Goal: Task Accomplishment & Management: Use online tool/utility

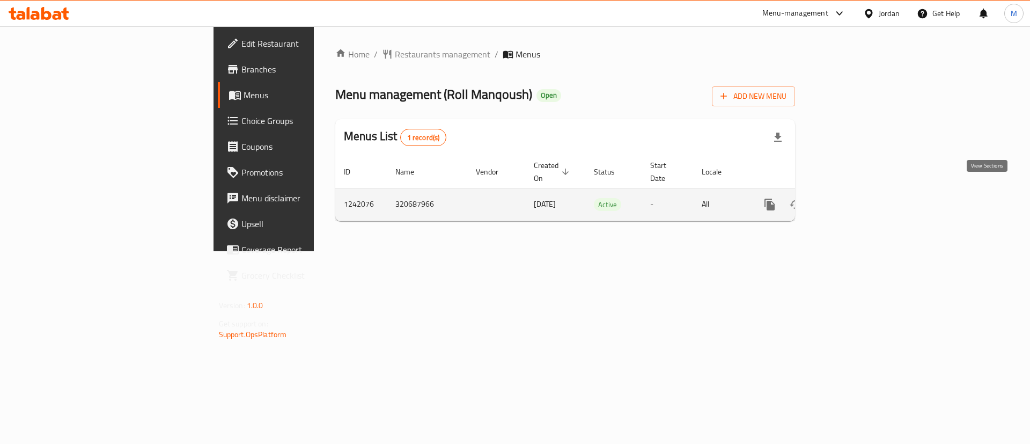
click at [854, 198] on icon "enhanced table" at bounding box center [847, 204] width 13 height 13
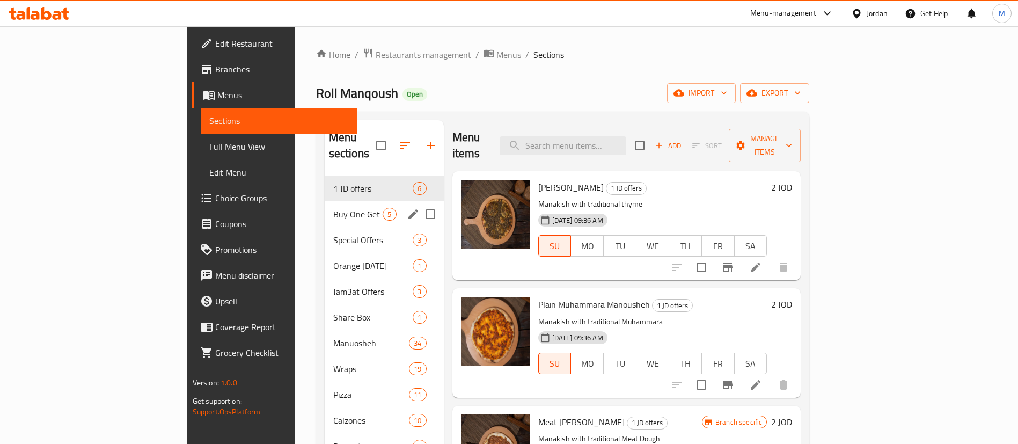
click at [325, 201] on div "Buy One Get One 5" at bounding box center [384, 214] width 119 height 26
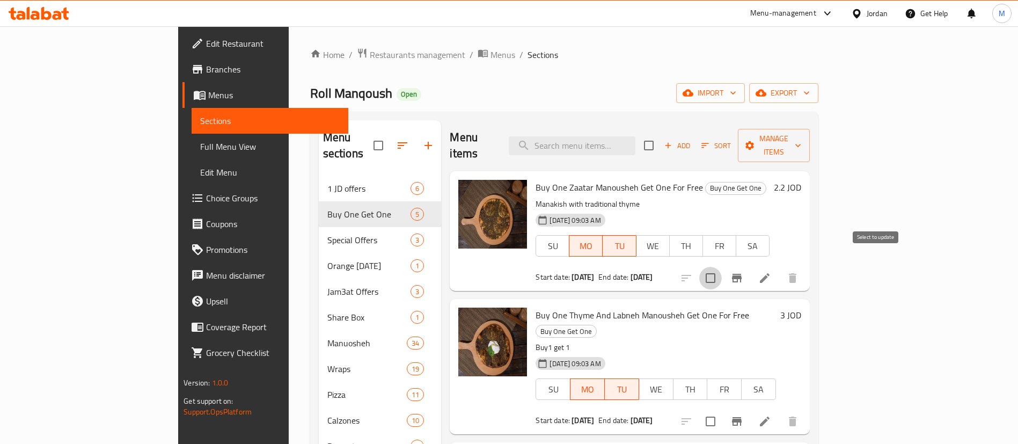
click at [722, 267] on input "checkbox" at bounding box center [710, 278] width 23 height 23
checkbox input "true"
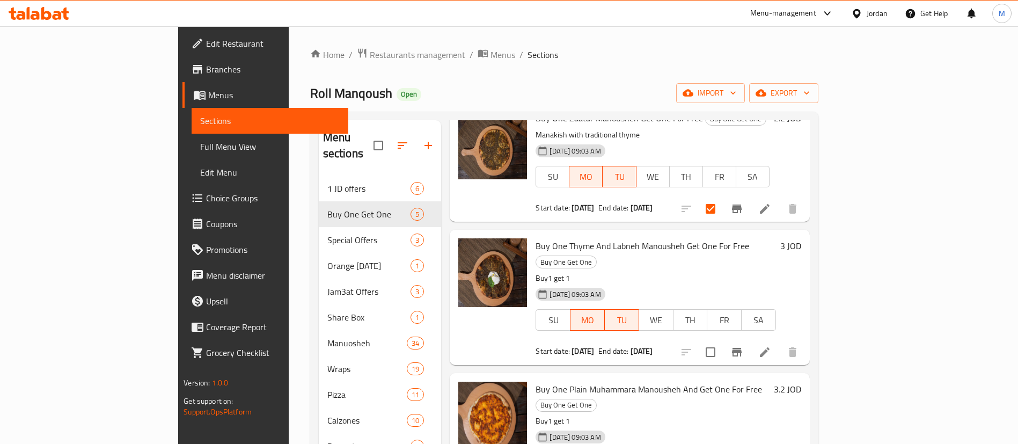
scroll to position [80, 0]
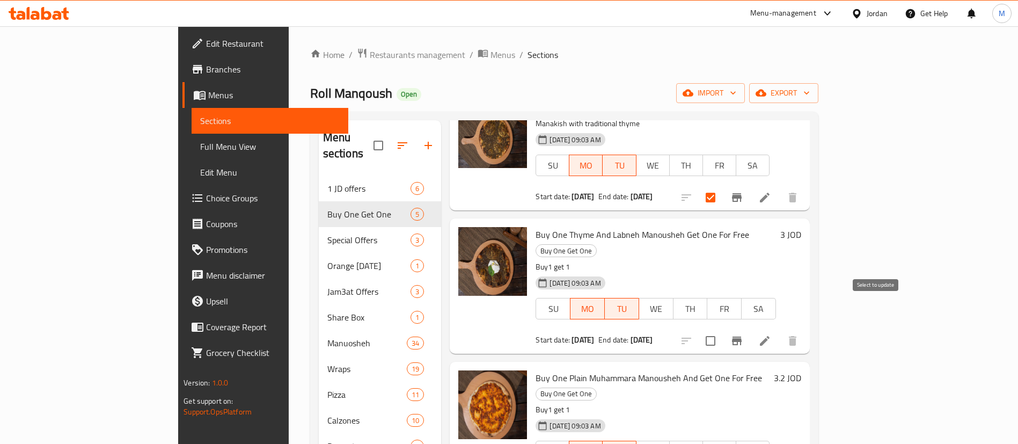
click at [722, 329] on input "checkbox" at bounding box center [710, 340] width 23 height 23
checkbox input "true"
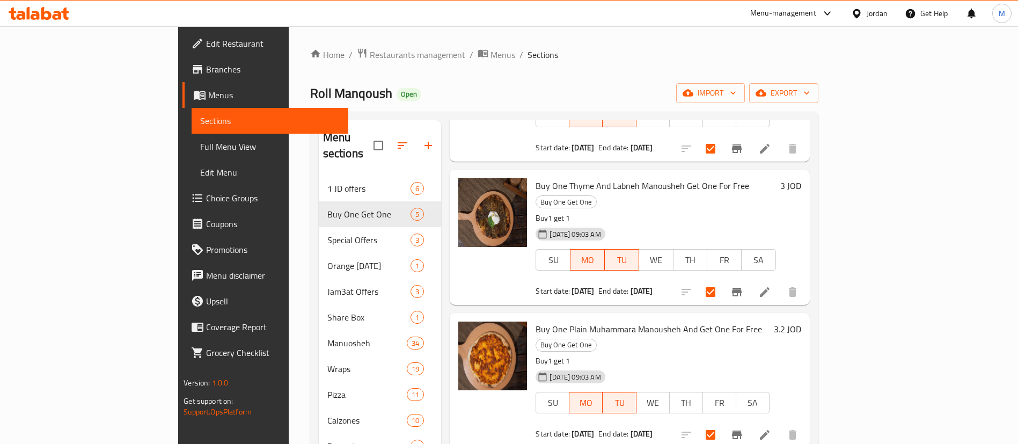
scroll to position [223, 0]
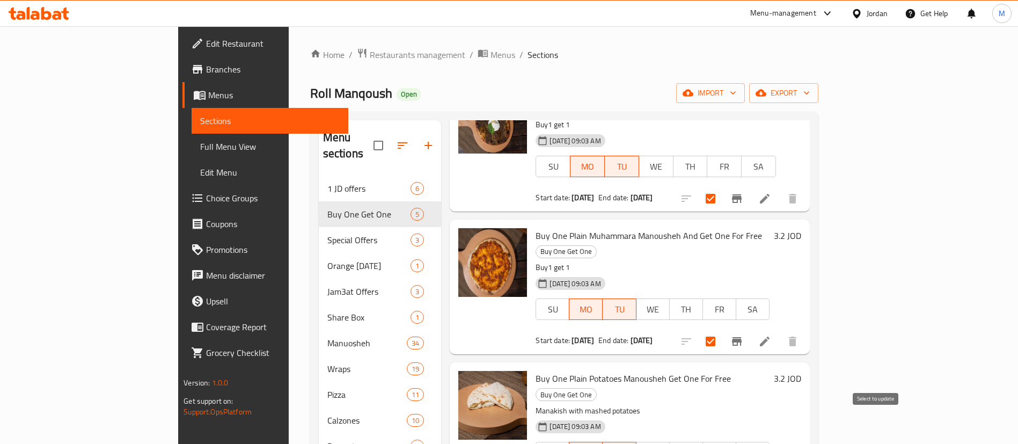
checkbox input "true"
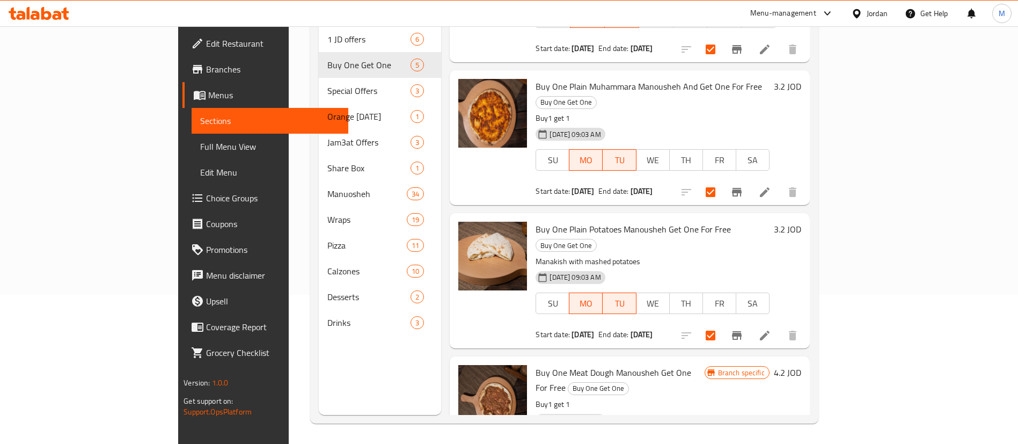
scroll to position [150, 0]
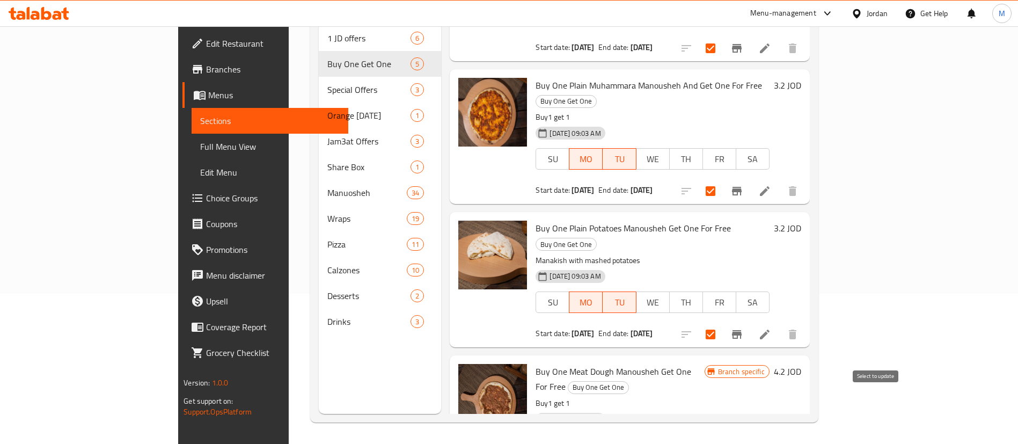
checkbox input "true"
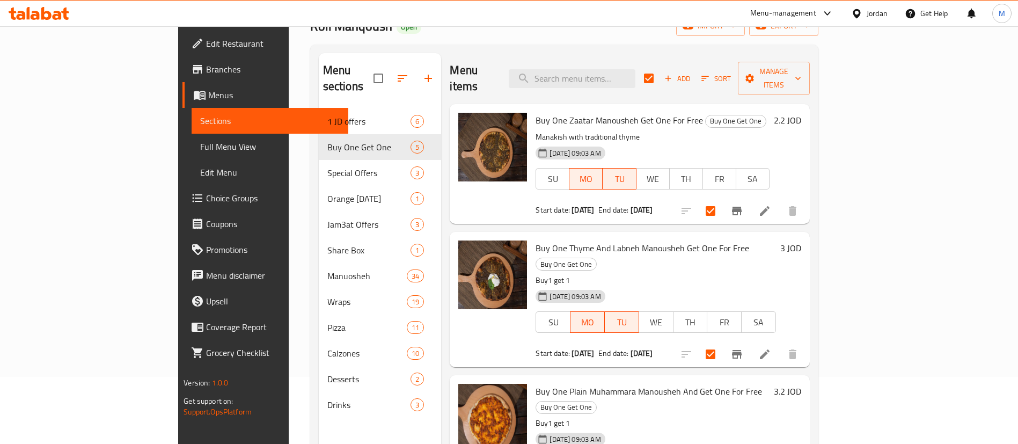
scroll to position [0, 0]
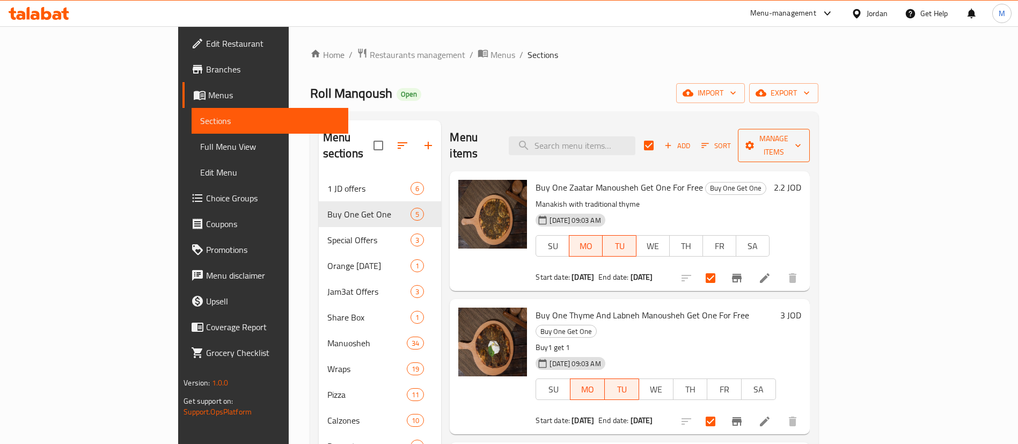
click at [801, 140] on span "Manage items" at bounding box center [773, 145] width 55 height 27
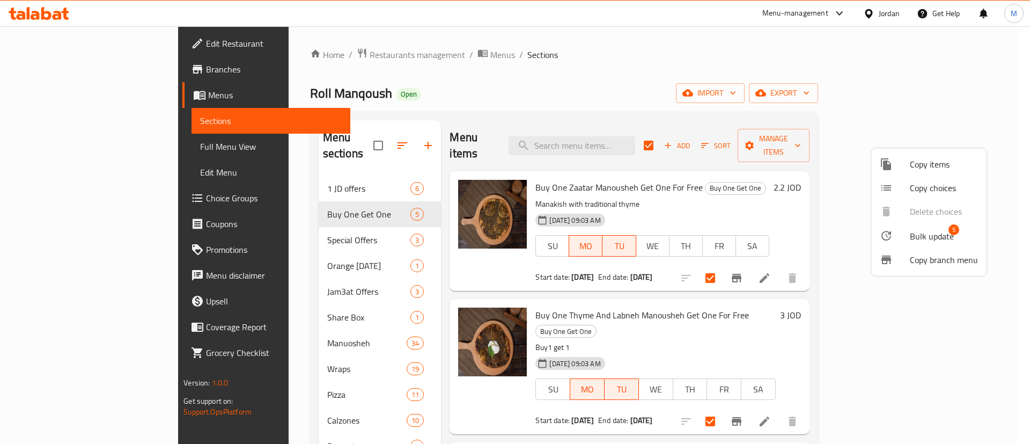
click at [931, 238] on span "Bulk update" at bounding box center [932, 236] width 44 height 13
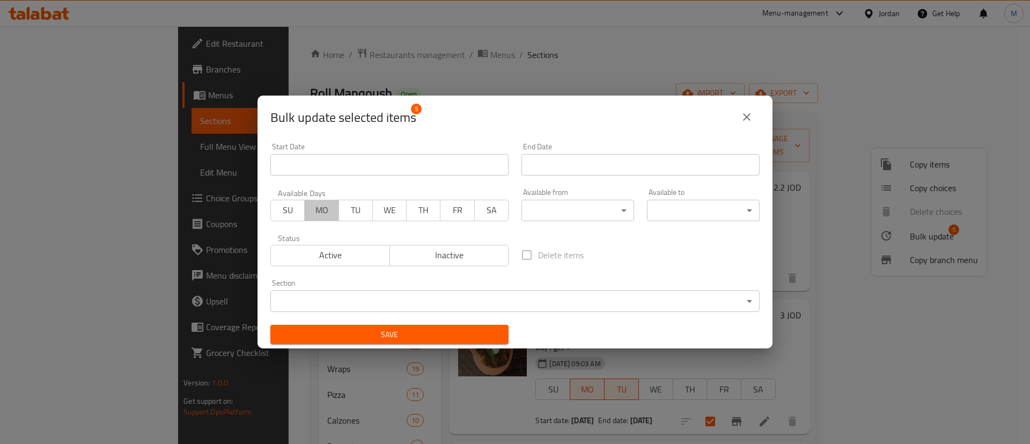
click at [320, 212] on span "MO" at bounding box center [321, 210] width 25 height 16
click at [351, 208] on span "TU" at bounding box center [355, 210] width 25 height 16
click at [456, 168] on input "Start Date" at bounding box center [389, 164] width 238 height 21
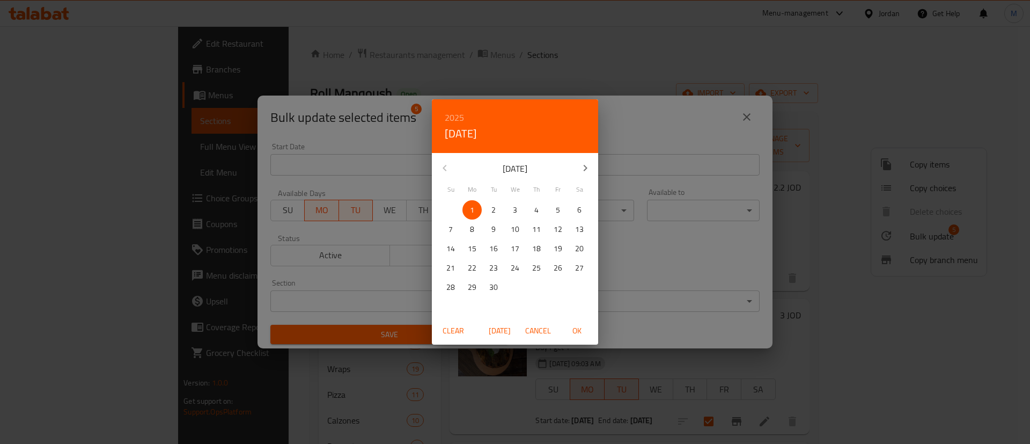
click at [472, 210] on p "1" at bounding box center [472, 209] width 4 height 13
click at [581, 326] on span "OK" at bounding box center [577, 330] width 26 height 13
type input "[DATE]"
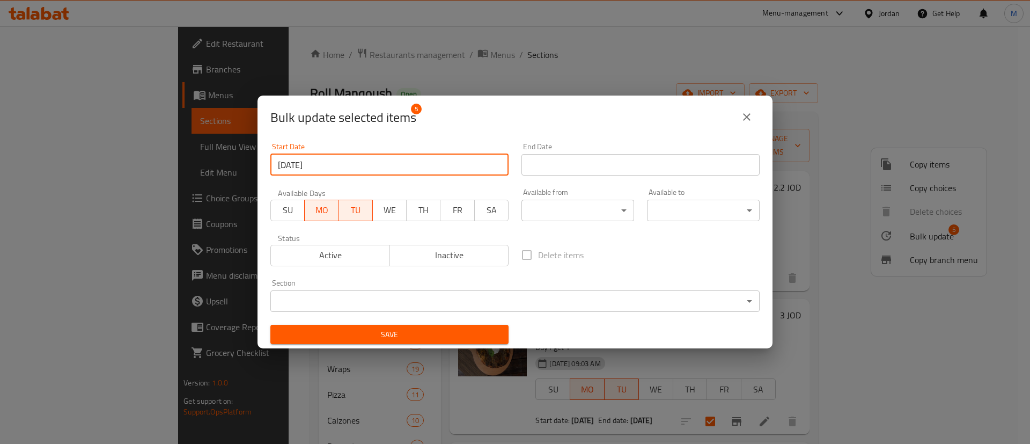
click at [625, 166] on input "Start Date" at bounding box center [641, 164] width 238 height 21
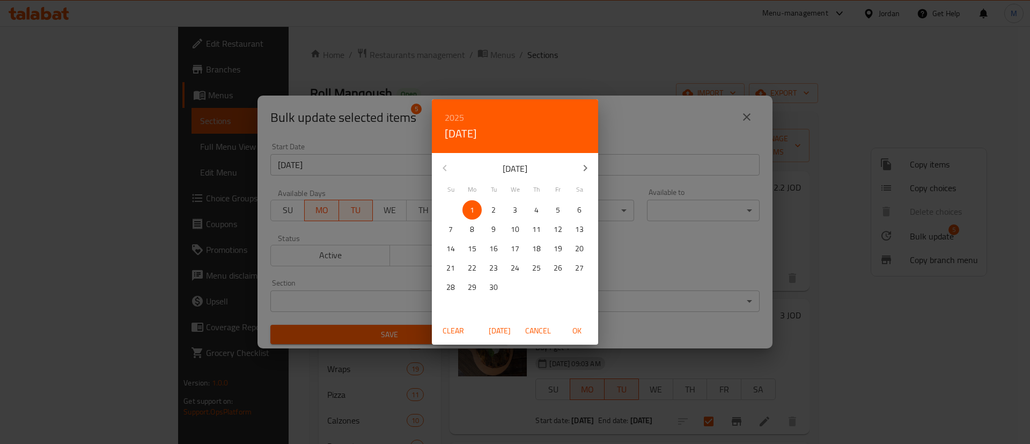
click at [495, 266] on p "23" at bounding box center [493, 267] width 9 height 13
click at [578, 332] on span "OK" at bounding box center [577, 330] width 26 height 13
type input "[DATE]"
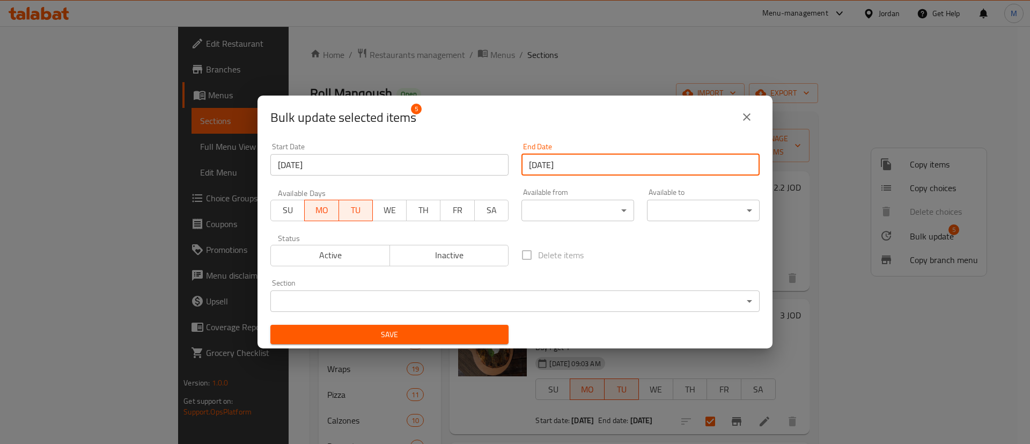
click at [490, 335] on span "Save" at bounding box center [389, 334] width 221 height 13
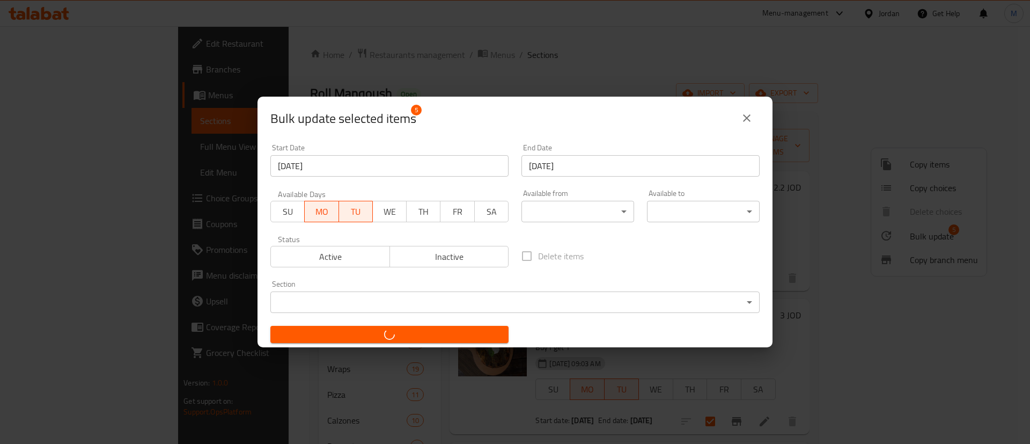
checkbox input "false"
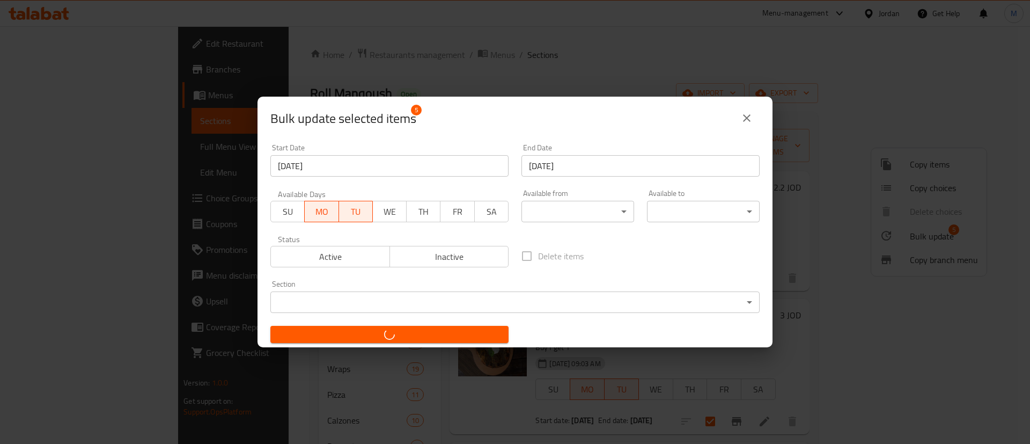
checkbox input "false"
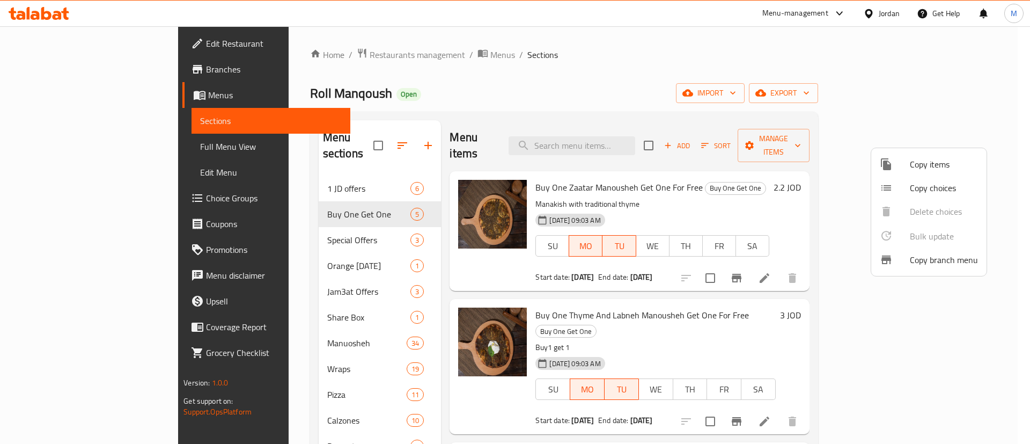
click at [325, 54] on div at bounding box center [515, 222] width 1030 height 444
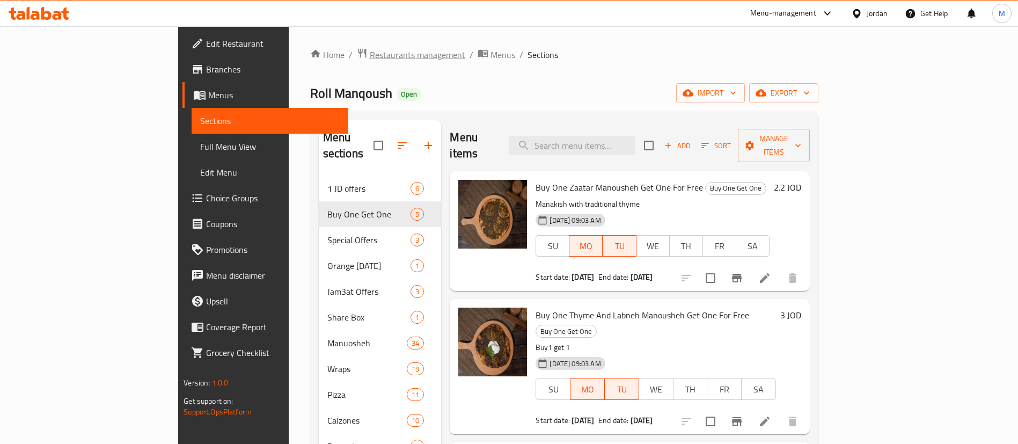
click at [370, 54] on span "Restaurants management" at bounding box center [418, 54] width 96 height 13
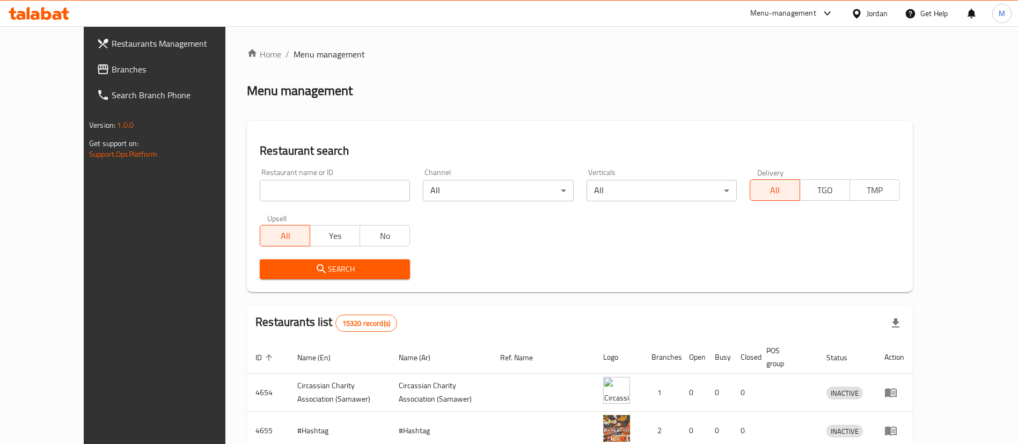
click at [333, 189] on input "search" at bounding box center [335, 190] width 150 height 21
paste input "Sifeen"
type input "Sifeen"
click button "Search" at bounding box center [335, 269] width 150 height 20
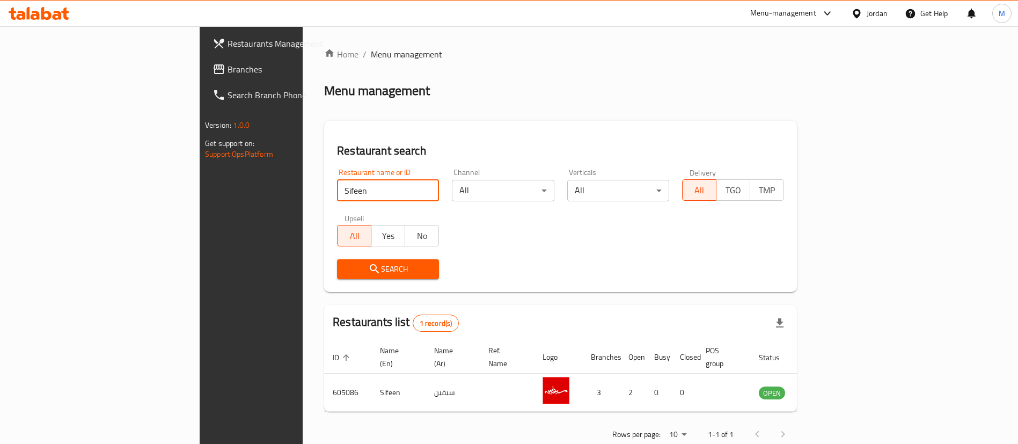
scroll to position [14, 0]
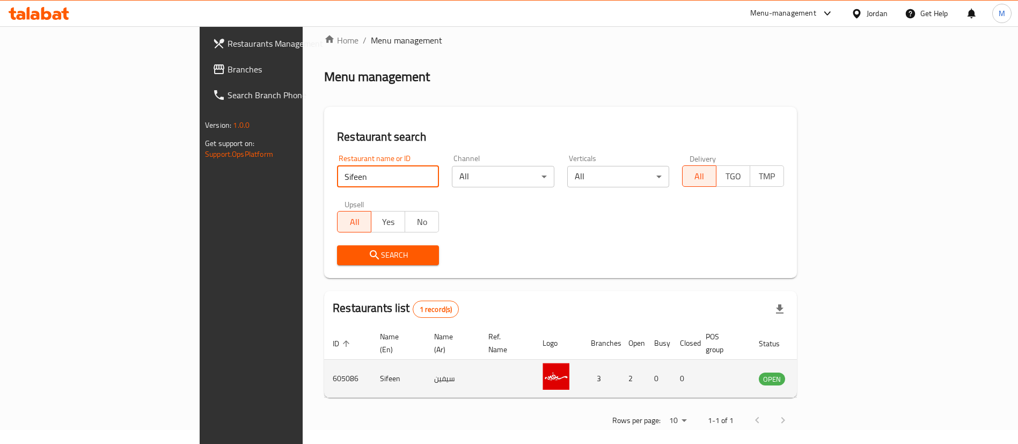
click at [827, 375] on icon "enhanced table" at bounding box center [822, 379] width 12 height 9
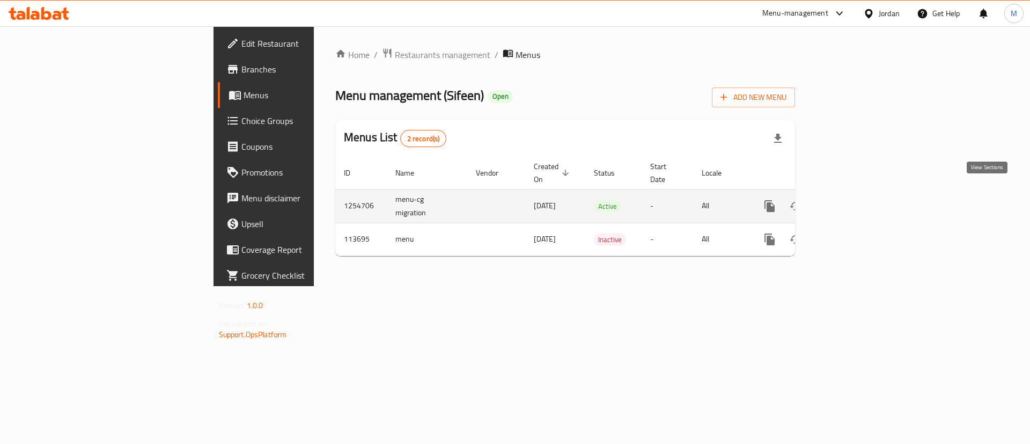
click at [852, 201] on icon "enhanced table" at bounding box center [847, 206] width 10 height 10
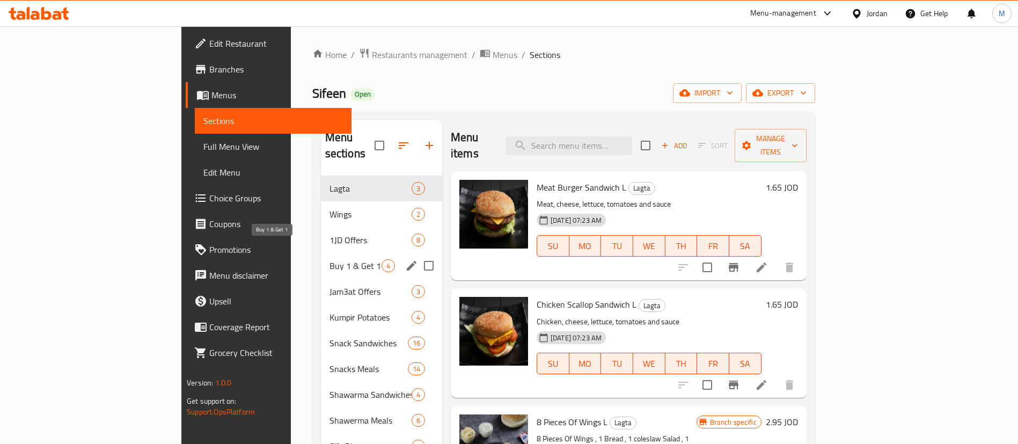
click at [329, 259] on span "Buy 1 & Get 1" at bounding box center [355, 265] width 52 height 13
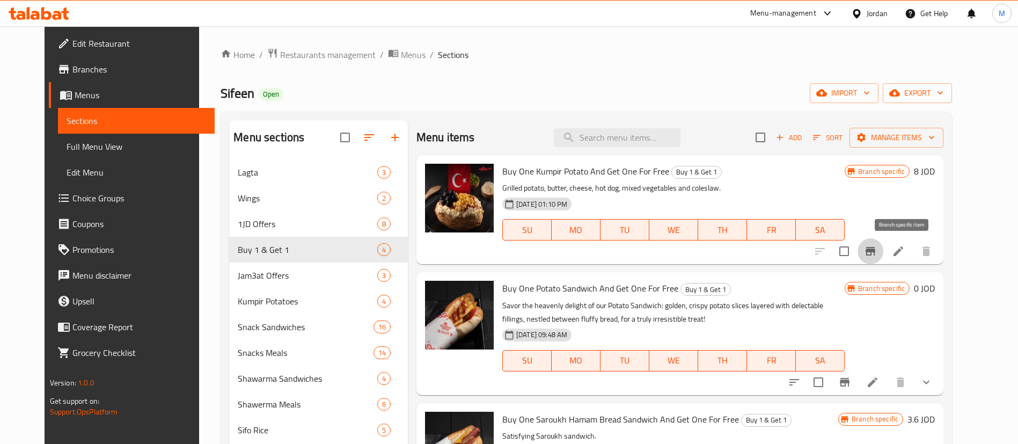
click at [877, 253] on icon "Branch-specific-item" at bounding box center [870, 251] width 13 height 13
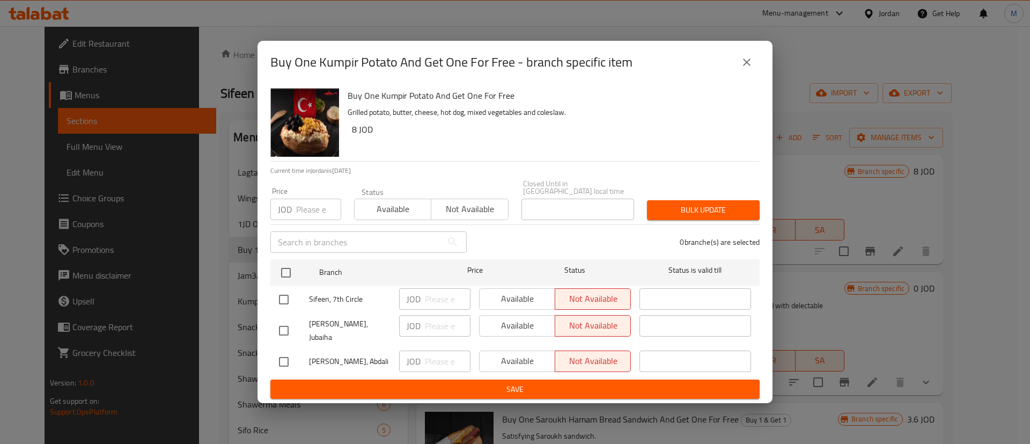
click at [746, 62] on button "close" at bounding box center [747, 62] width 26 height 26
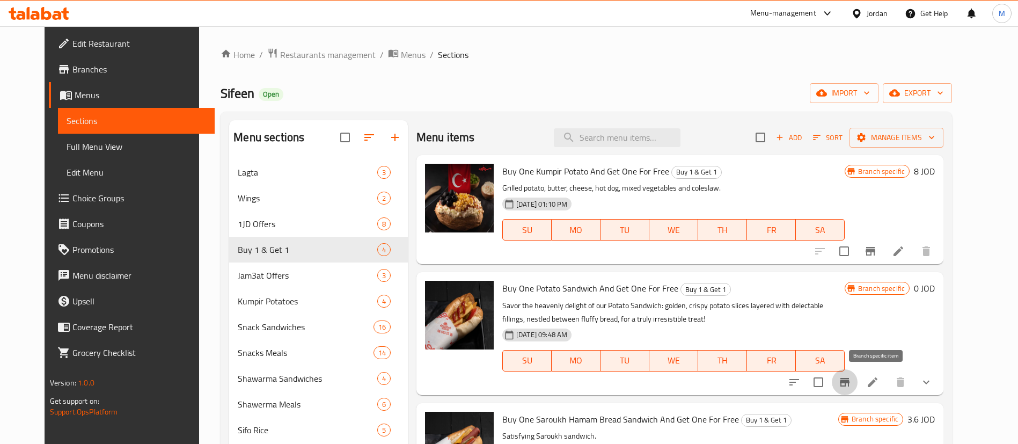
click at [851, 376] on icon "Branch-specific-item" at bounding box center [844, 382] width 13 height 13
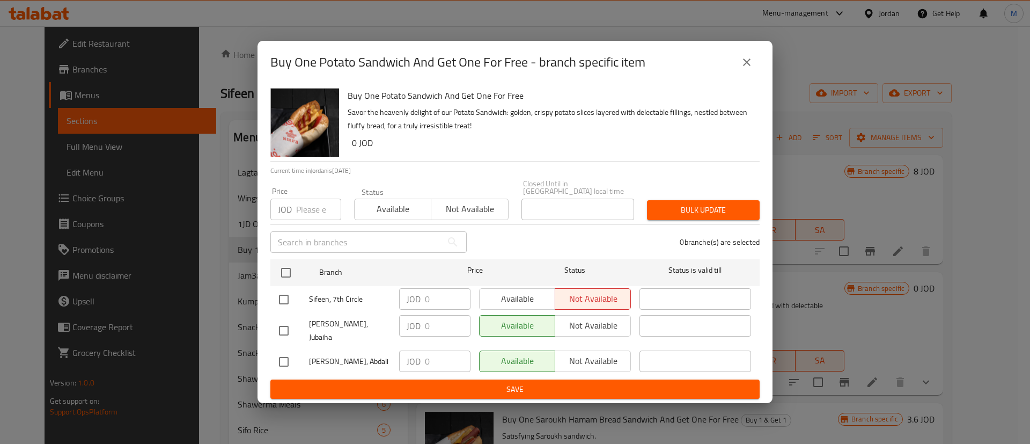
click at [745, 69] on icon "close" at bounding box center [746, 62] width 13 height 13
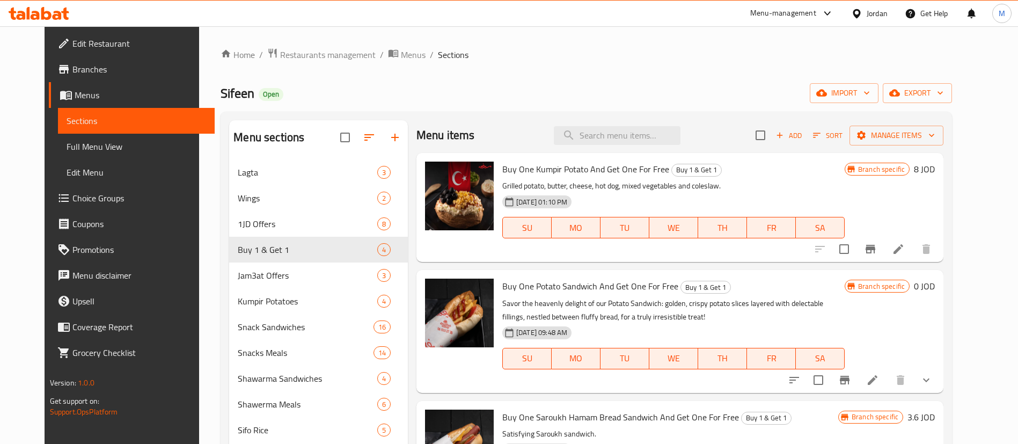
scroll to position [80, 0]
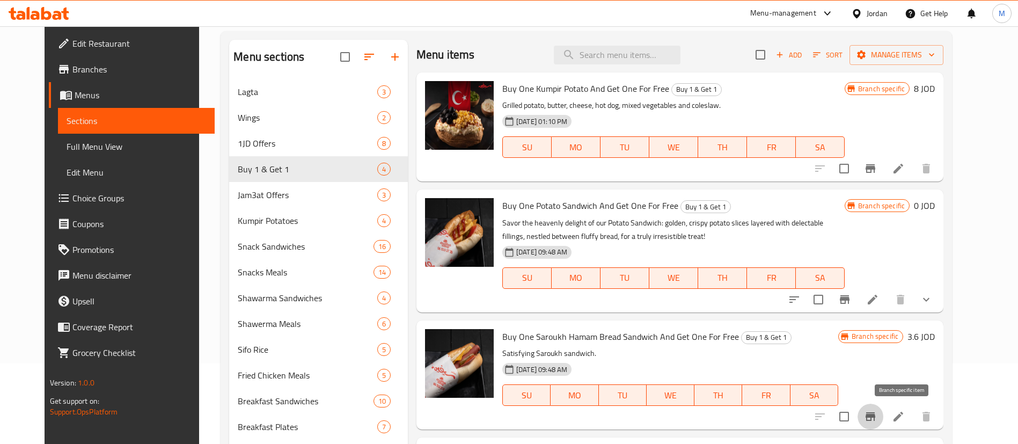
click at [877, 421] on icon "Branch-specific-item" at bounding box center [870, 416] width 13 height 13
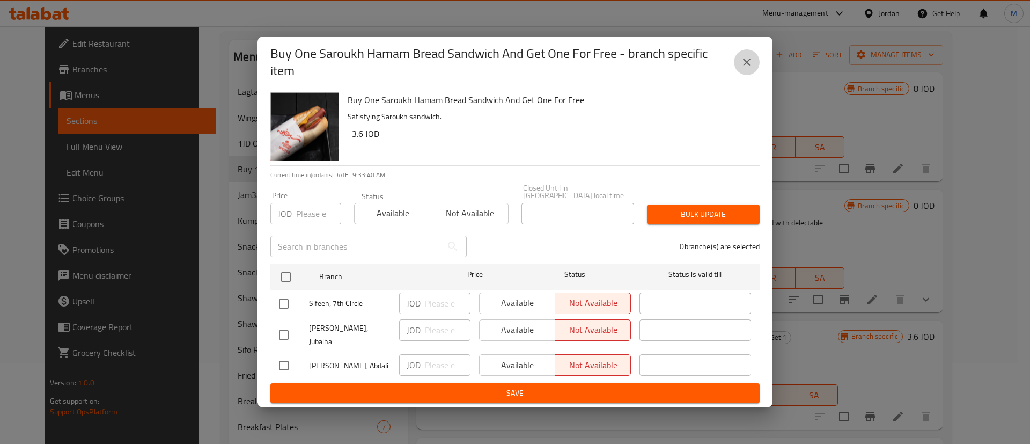
click at [742, 59] on button "close" at bounding box center [747, 62] width 26 height 26
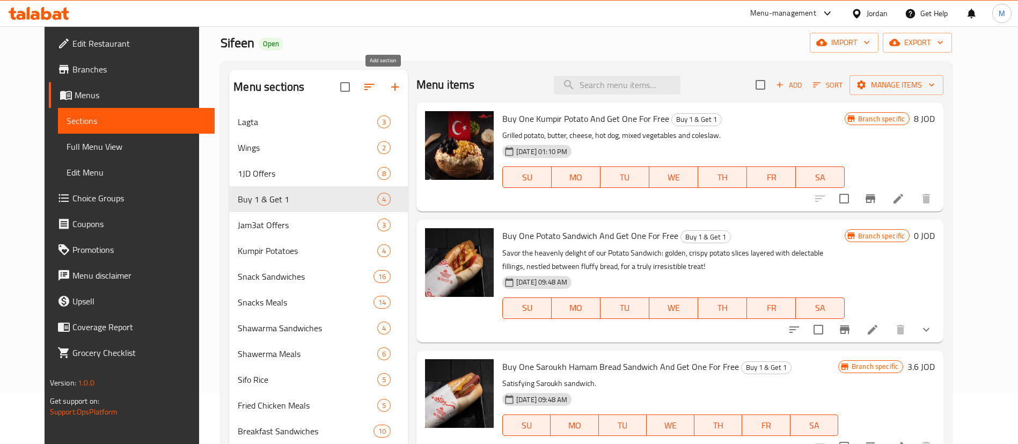
scroll to position [0, 0]
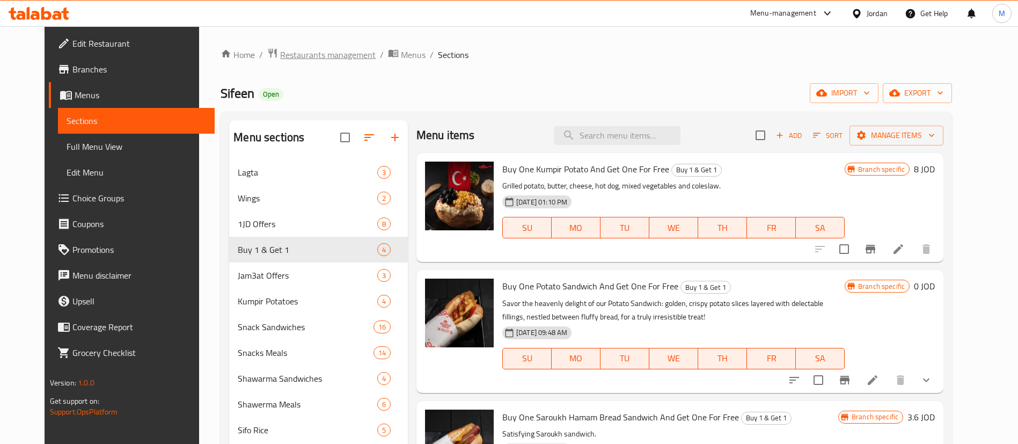
click at [322, 49] on span "Restaurants management" at bounding box center [328, 54] width 96 height 13
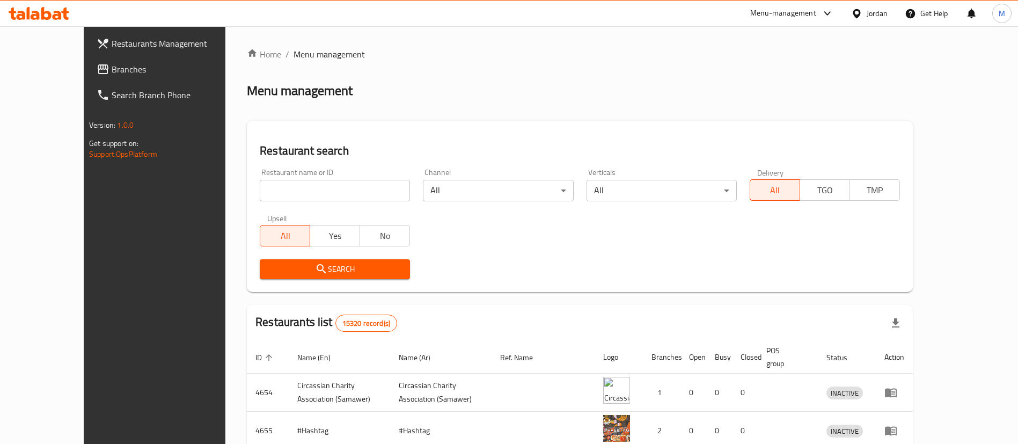
click at [318, 188] on input "search" at bounding box center [335, 190] width 150 height 21
paste input "Dip it"
type input "Dip it"
click button "Search" at bounding box center [335, 269] width 150 height 20
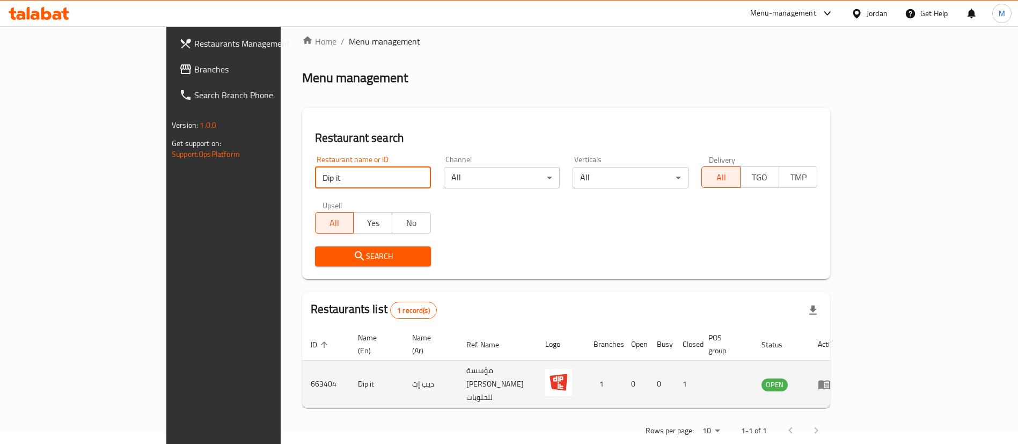
scroll to position [14, 0]
click at [831, 377] on icon "enhanced table" at bounding box center [824, 383] width 13 height 13
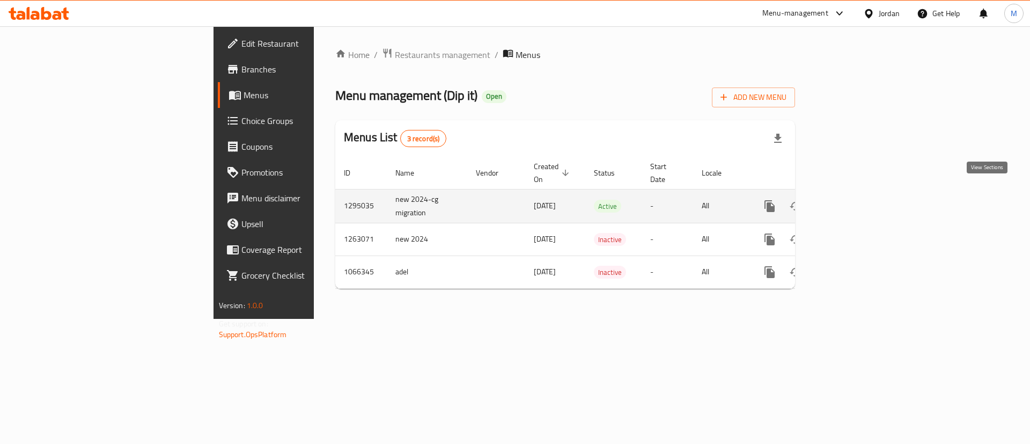
click at [854, 200] on icon "enhanced table" at bounding box center [847, 206] width 13 height 13
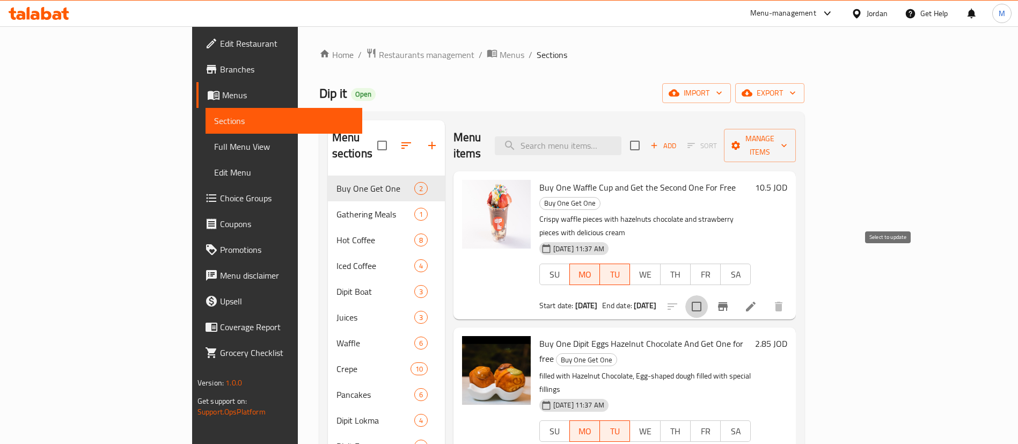
click at [708, 295] on input "checkbox" at bounding box center [696, 306] width 23 height 23
checkbox input "true"
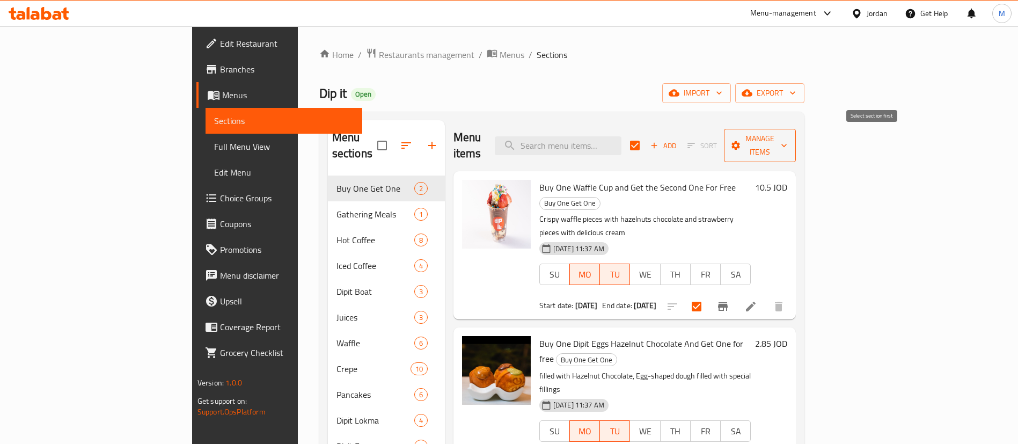
click at [741, 140] on icon "button" at bounding box center [735, 145] width 11 height 11
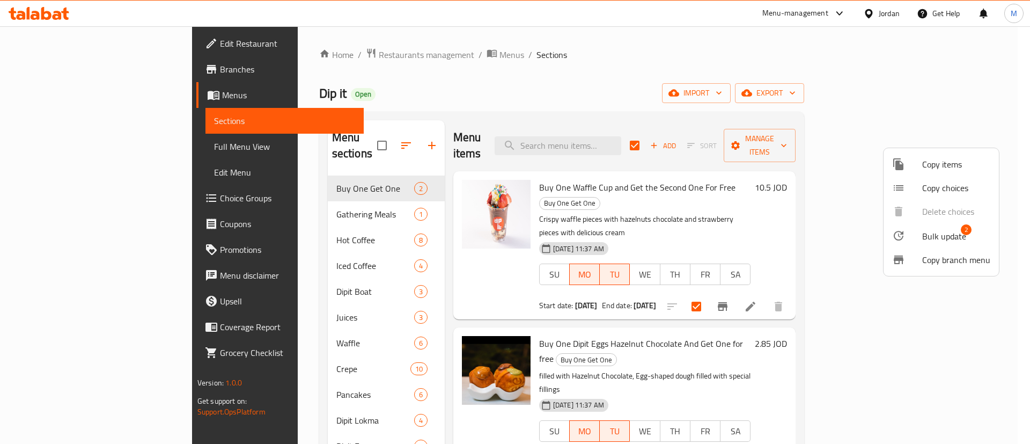
click at [930, 240] on span "Bulk update" at bounding box center [944, 236] width 44 height 13
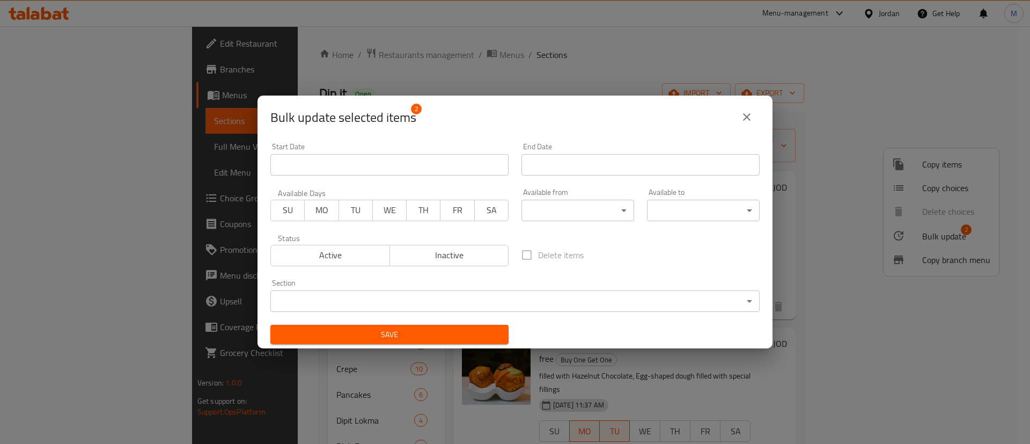
click at [439, 173] on input "Start Date" at bounding box center [389, 164] width 238 height 21
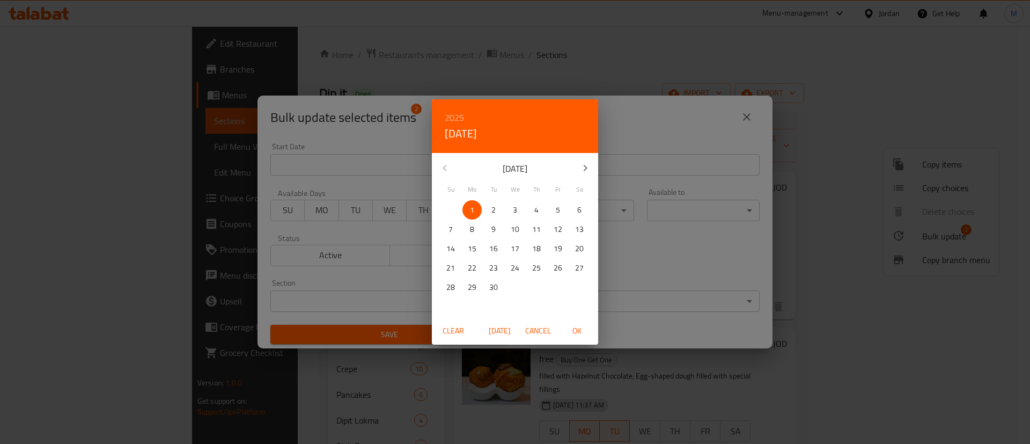
click at [469, 210] on span "1" at bounding box center [472, 209] width 19 height 13
click at [579, 326] on span "OK" at bounding box center [577, 330] width 26 height 13
type input "[DATE]"
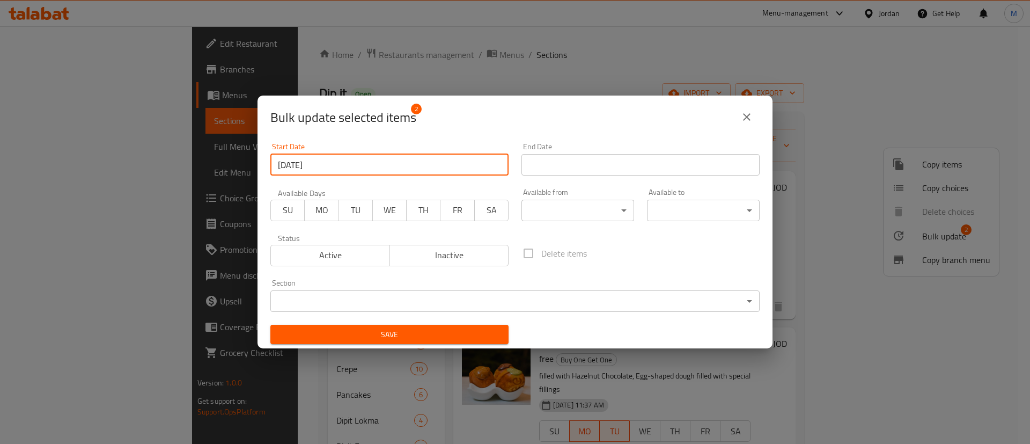
click at [624, 156] on input "Start Date" at bounding box center [641, 164] width 238 height 21
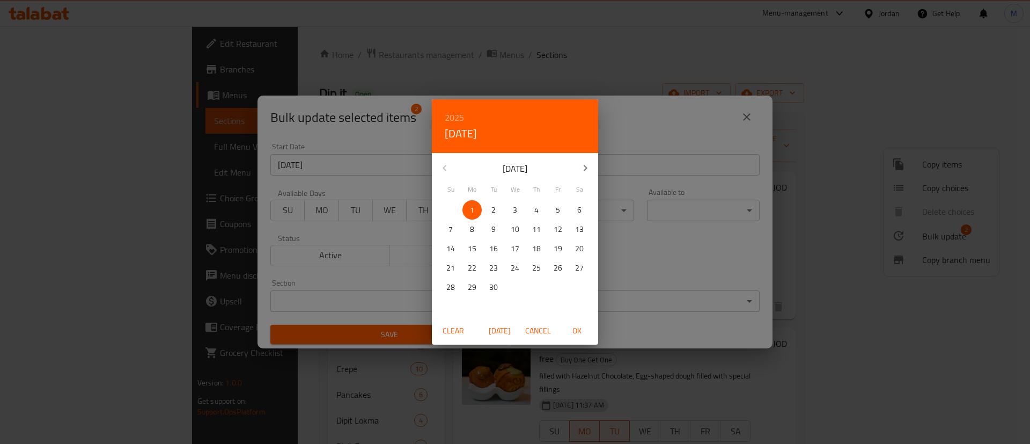
click at [495, 268] on p "23" at bounding box center [493, 267] width 9 height 13
click at [573, 328] on span "OK" at bounding box center [577, 330] width 26 height 13
type input "[DATE]"
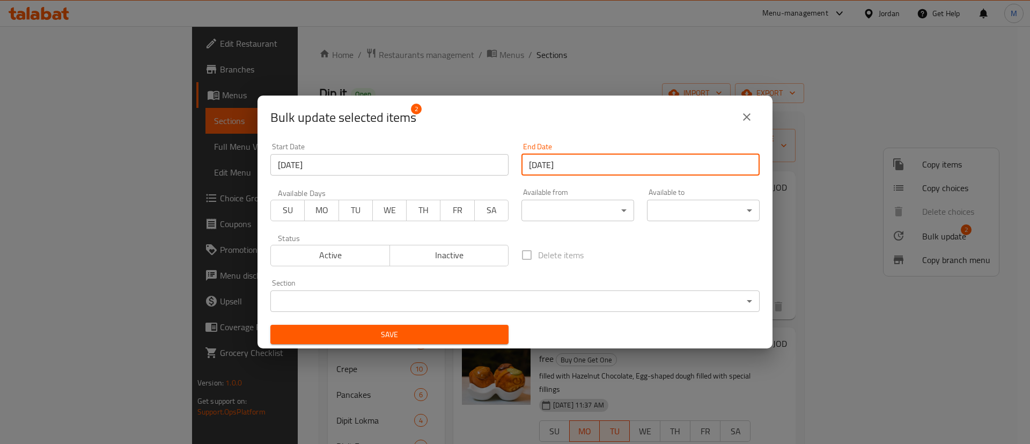
click at [324, 210] on span "MO" at bounding box center [321, 210] width 25 height 16
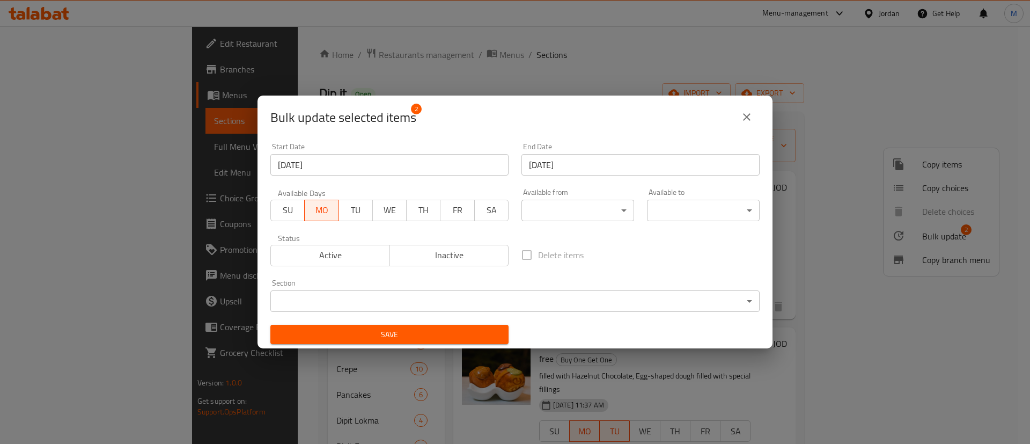
click at [356, 209] on span "TU" at bounding box center [355, 210] width 25 height 16
click at [346, 259] on span "Active" at bounding box center [330, 255] width 111 height 16
click at [401, 338] on span "Save" at bounding box center [389, 334] width 221 height 13
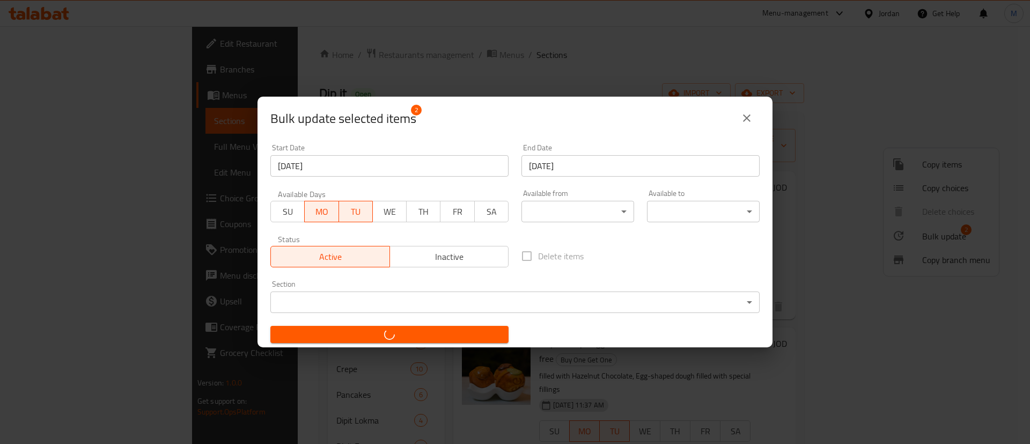
checkbox input "false"
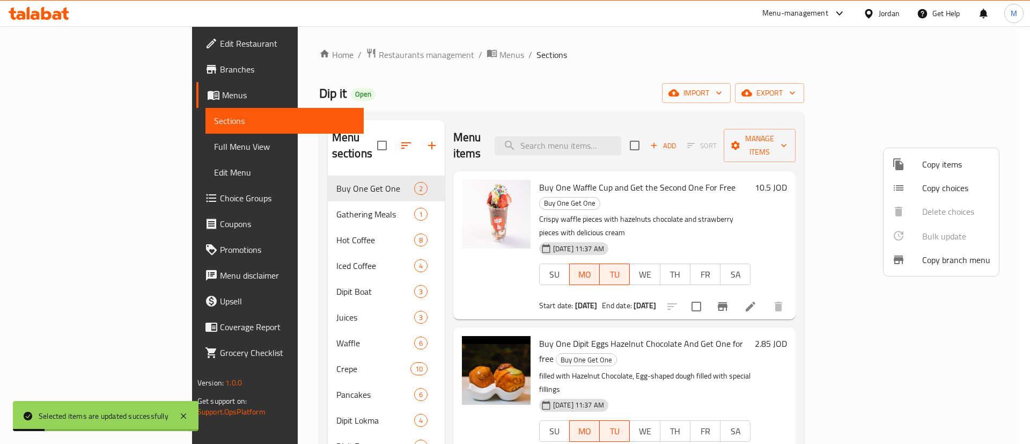
click at [707, 44] on div at bounding box center [515, 222] width 1030 height 444
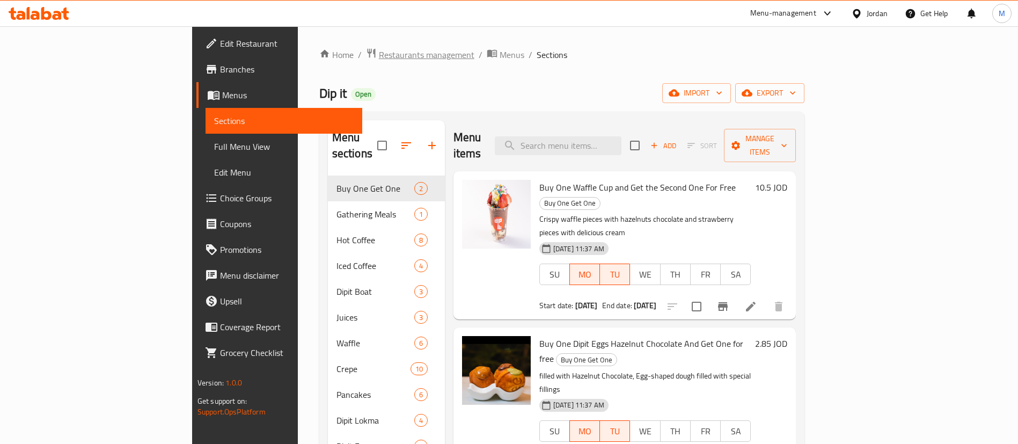
click at [379, 58] on span "Restaurants management" at bounding box center [427, 54] width 96 height 13
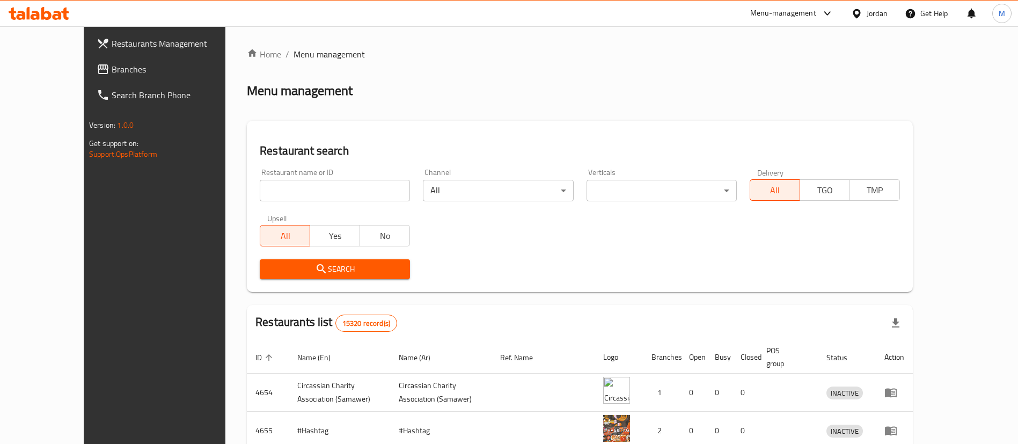
click at [294, 191] on input "search" at bounding box center [335, 190] width 150 height 21
paste input "699663"
click button "Search" at bounding box center [335, 269] width 150 height 20
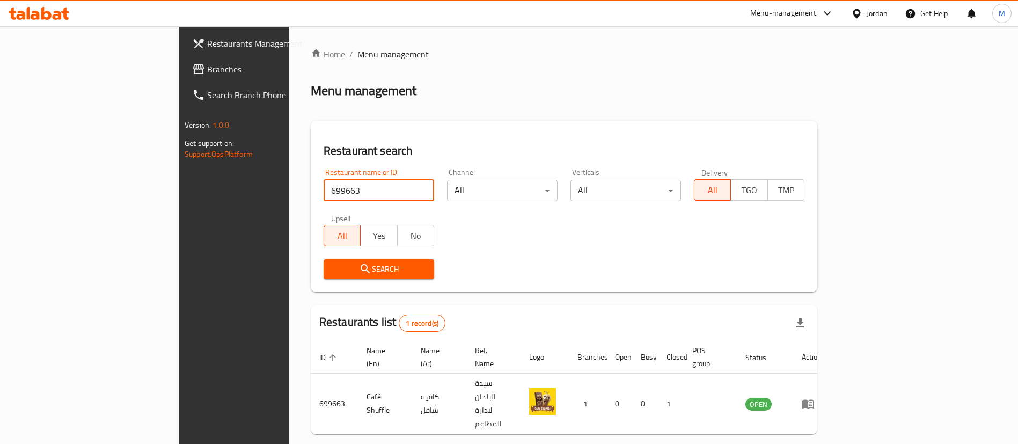
click at [333, 194] on input "699663" at bounding box center [379, 190] width 111 height 21
type input "ka3kawi"
click at [344, 267] on span "Search" at bounding box center [378, 268] width 93 height 13
click at [344, 267] on div at bounding box center [509, 222] width 1018 height 444
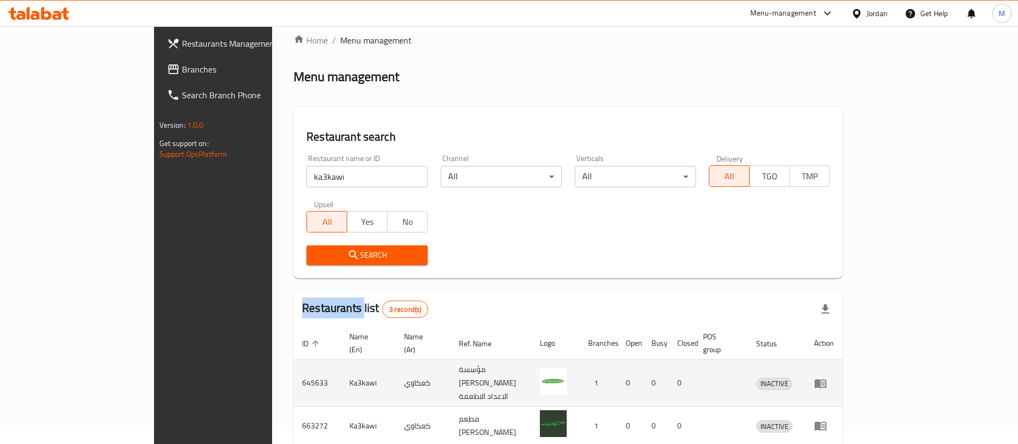
scroll to position [90, 0]
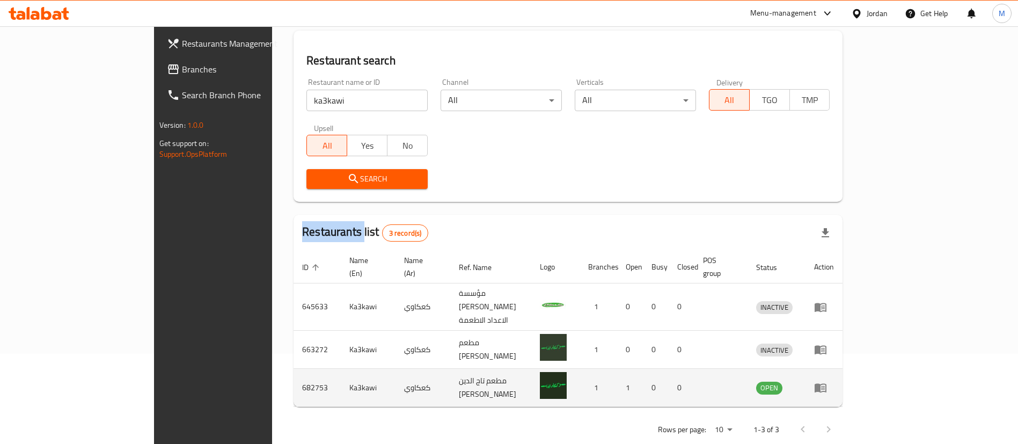
click at [826, 384] on icon "enhanced table" at bounding box center [821, 388] width 12 height 9
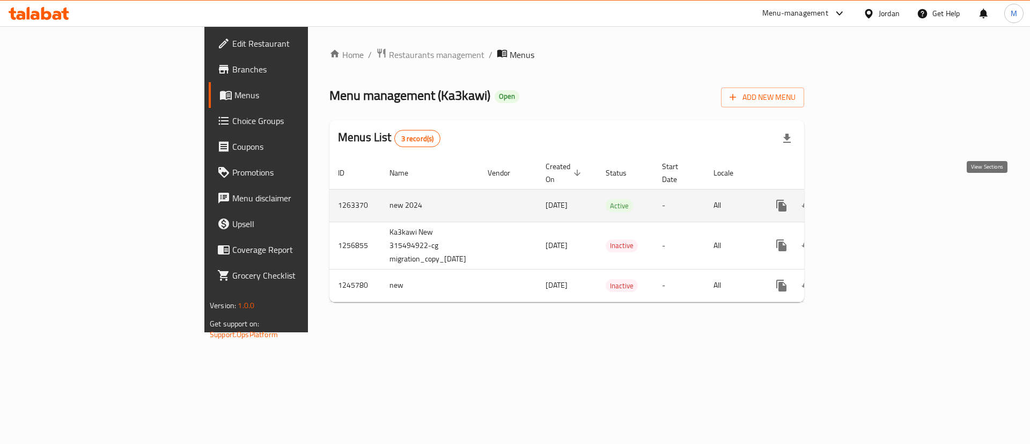
click at [865, 199] on icon "enhanced table" at bounding box center [859, 205] width 13 height 13
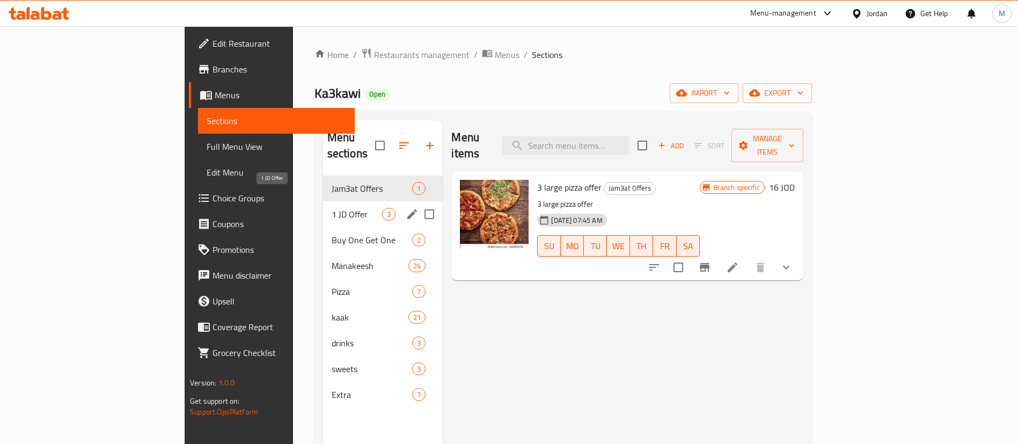
click at [332, 208] on span "1 JD Offer" at bounding box center [357, 214] width 51 height 13
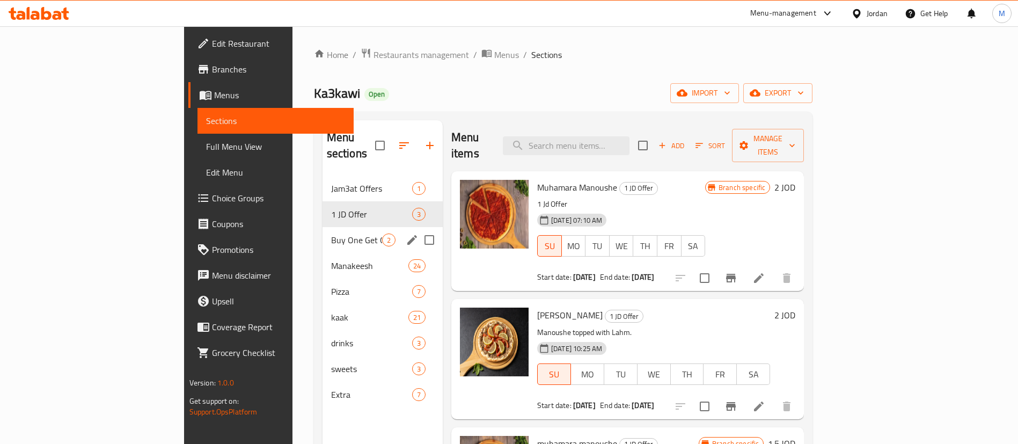
click at [331, 233] on span "Buy One Get One" at bounding box center [356, 239] width 51 height 13
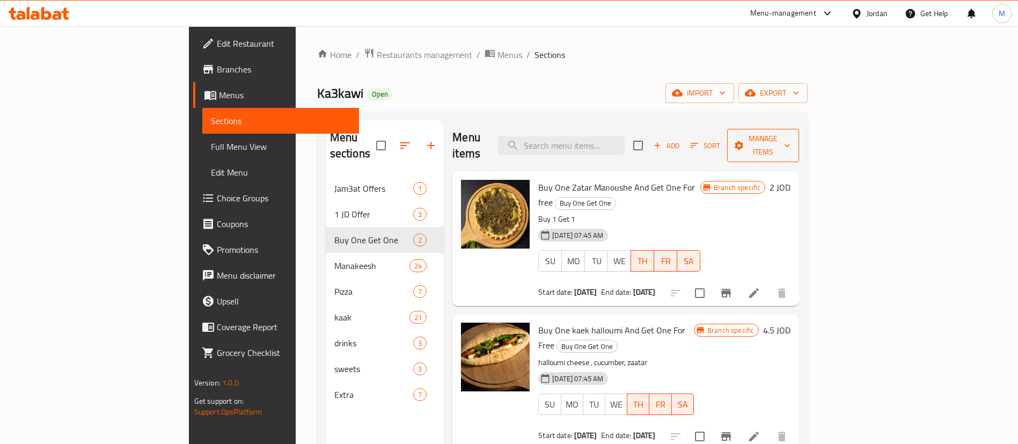
click at [790, 140] on span "Manage items" at bounding box center [763, 145] width 55 height 27
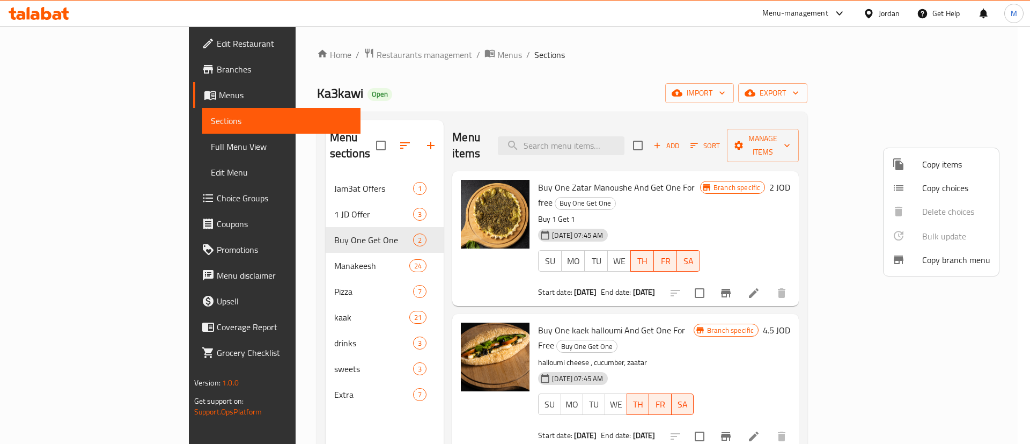
click at [940, 168] on span "Copy items" at bounding box center [956, 164] width 68 height 13
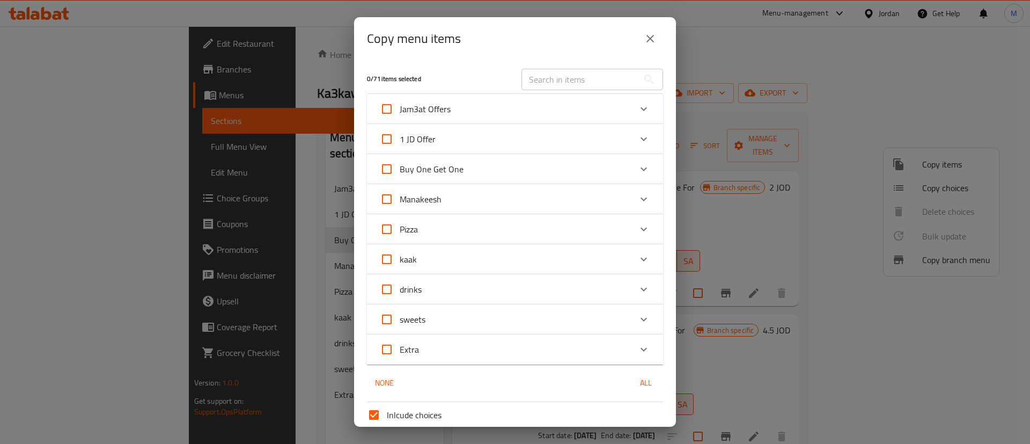
click at [528, 196] on div "Manakeesh" at bounding box center [505, 199] width 251 height 26
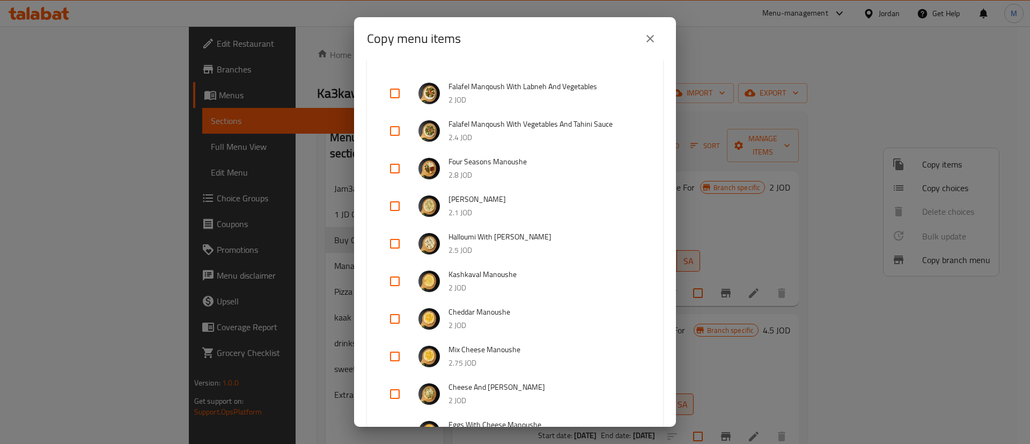
scroll to position [241, 0]
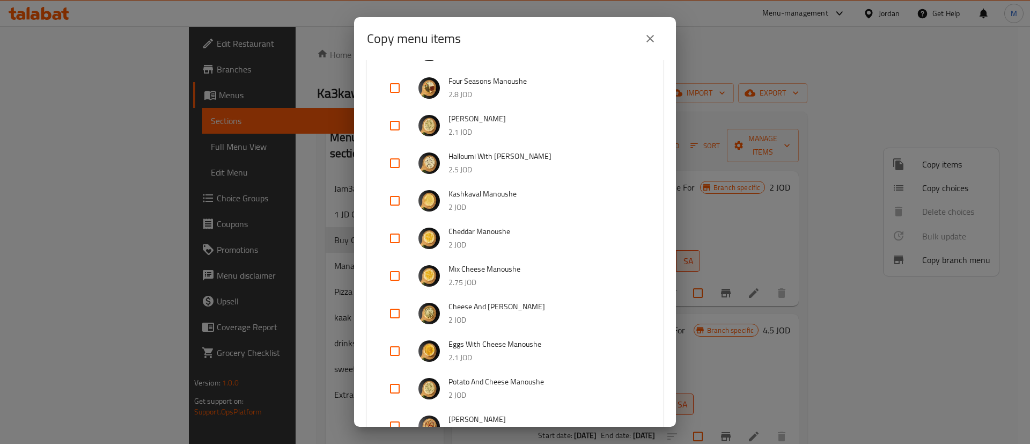
click at [394, 237] on input "checkbox" at bounding box center [395, 238] width 26 height 26
checkbox input "true"
click at [396, 201] on input "checkbox" at bounding box center [395, 201] width 26 height 26
checkbox input "true"
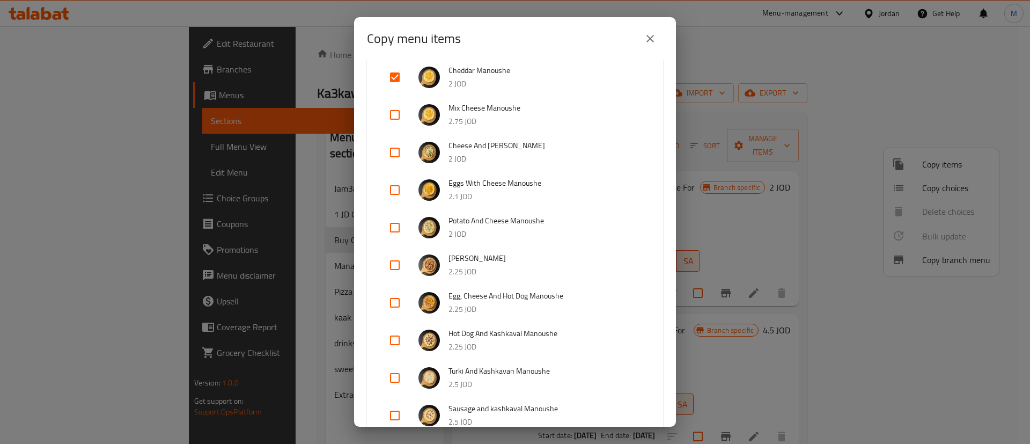
scroll to position [322, 0]
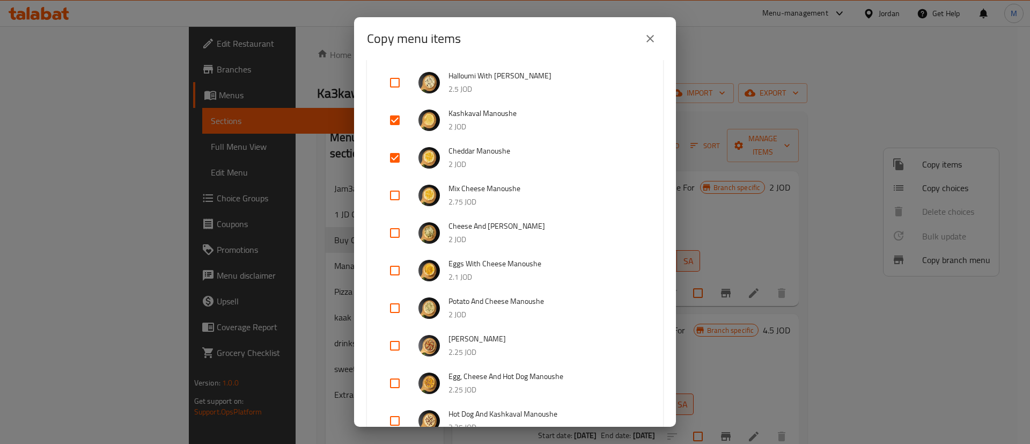
click at [399, 308] on input "checkbox" at bounding box center [395, 308] width 26 height 26
checkbox input "true"
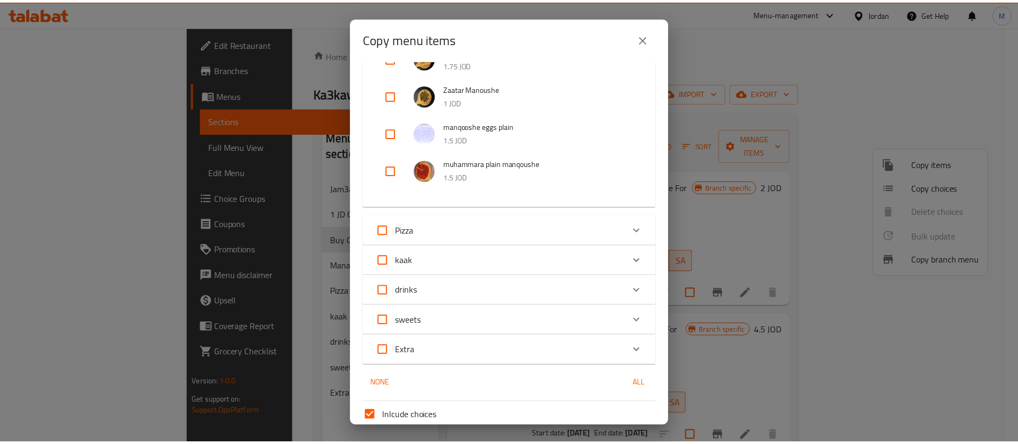
scroll to position [1041, 0]
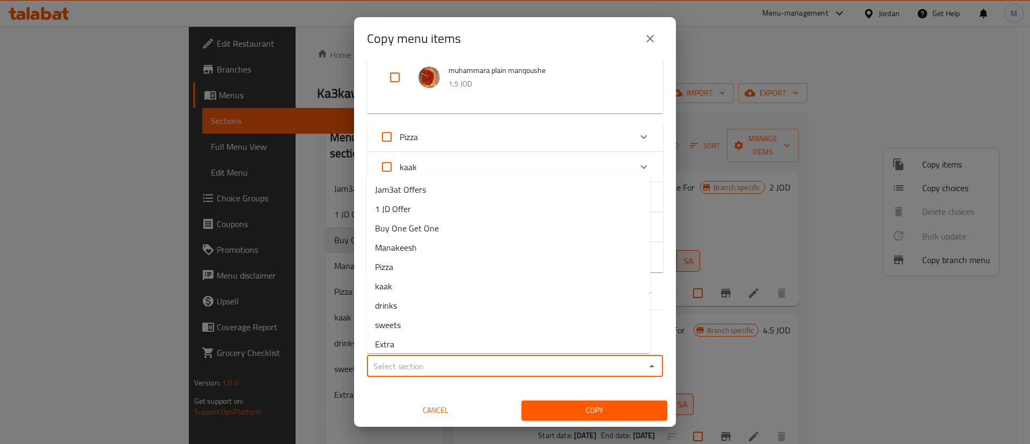
click at [565, 364] on input "Sections   *" at bounding box center [506, 365] width 272 height 15
click at [490, 233] on li "Buy One Get One" at bounding box center [508, 227] width 284 height 19
type input "Buy One Get One"
click at [592, 407] on span "Copy" at bounding box center [594, 410] width 129 height 13
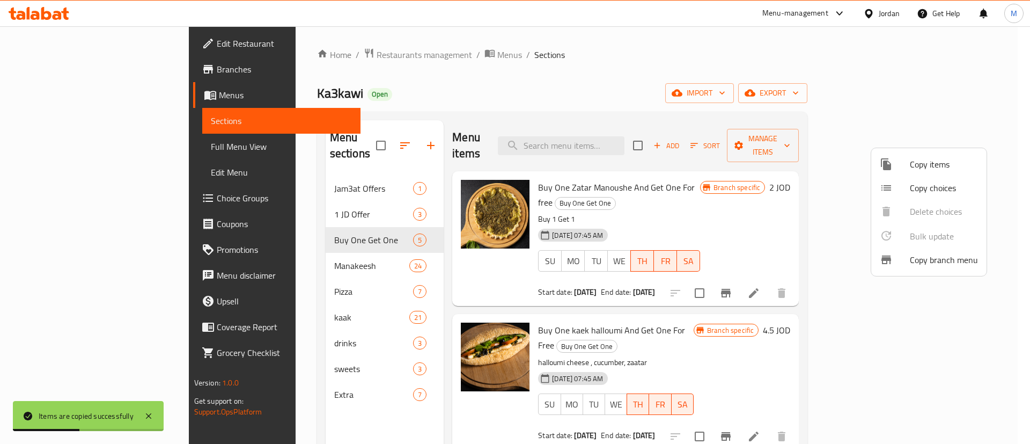
click at [733, 65] on div at bounding box center [515, 222] width 1030 height 444
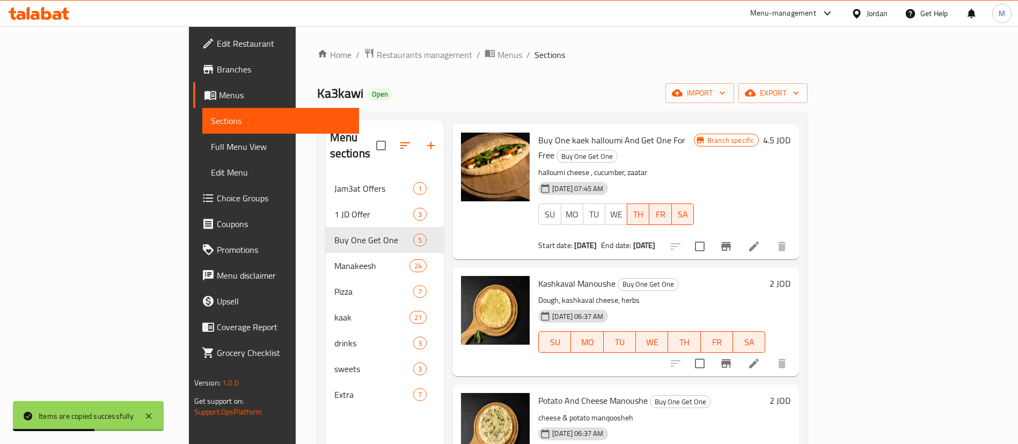
scroll to position [190, 0]
click at [760, 356] on icon at bounding box center [753, 362] width 13 height 13
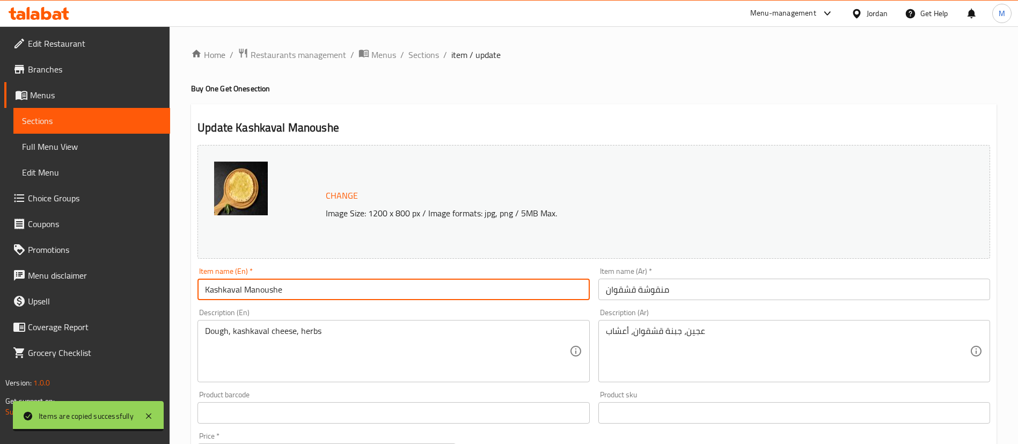
click at [205, 292] on input "Kashkaval Manoushe" at bounding box center [393, 288] width 392 height 21
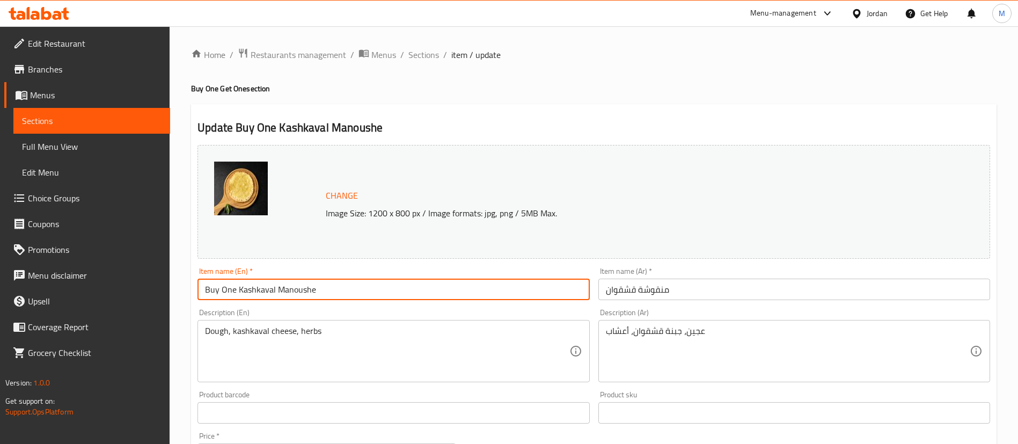
drag, startPoint x: 205, startPoint y: 292, endPoint x: 236, endPoint y: 294, distance: 31.2
click at [236, 294] on input "Buy One Kashkaval Manoushe" at bounding box center [393, 288] width 392 height 21
click at [328, 290] on input "Buy One Kashkaval Manoushe" at bounding box center [393, 288] width 392 height 21
click at [437, 285] on input "Buy One Kashkaval Manoushe And Get One For Free" at bounding box center [393, 288] width 392 height 21
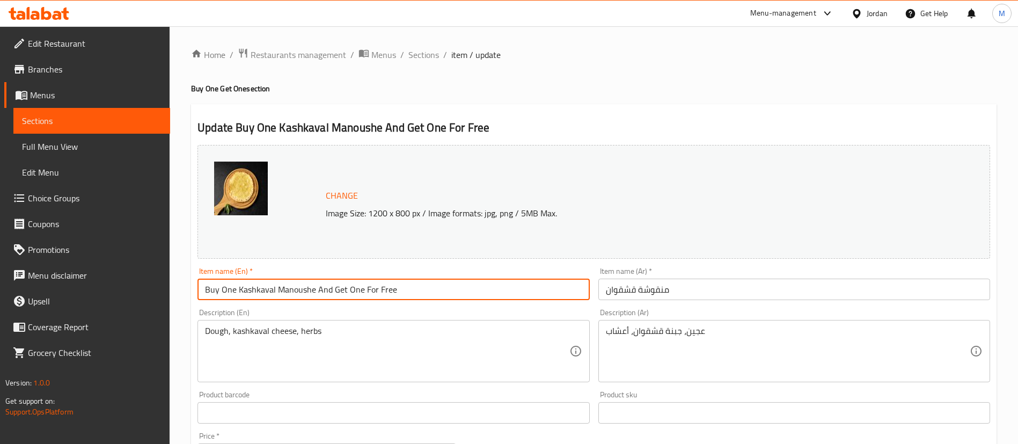
click at [437, 285] on input "Buy One Kashkaval Manoushe And Get One For Free" at bounding box center [393, 288] width 392 height 21
drag, startPoint x: 429, startPoint y: 291, endPoint x: 317, endPoint y: 289, distance: 112.2
click at [317, 289] on input "Buy One Kashkaval Manoushe And Get One For Free" at bounding box center [393, 288] width 392 height 21
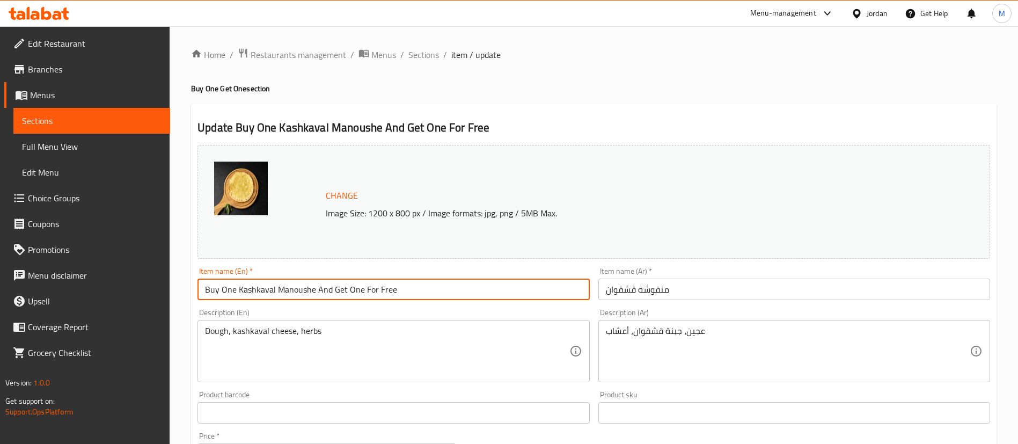
type input "Buy One Kashkaval Manoushe And Get One For Free"
click at [405, 288] on input "Buy One Kashkaval Manoushe And Get One For Free" at bounding box center [393, 288] width 392 height 21
click at [708, 290] on input "منقوشة قشقوان" at bounding box center [794, 288] width 392 height 21
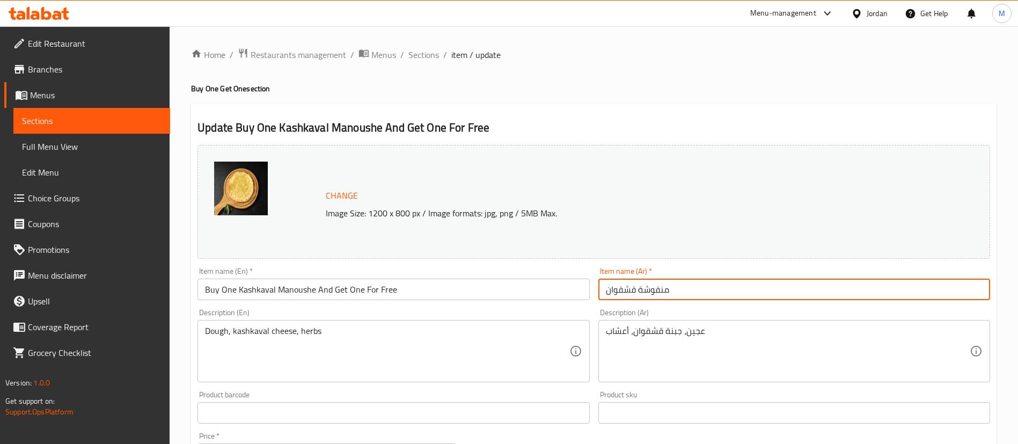
click at [708, 290] on input "منقوشة قشقوان" at bounding box center [794, 288] width 392 height 21
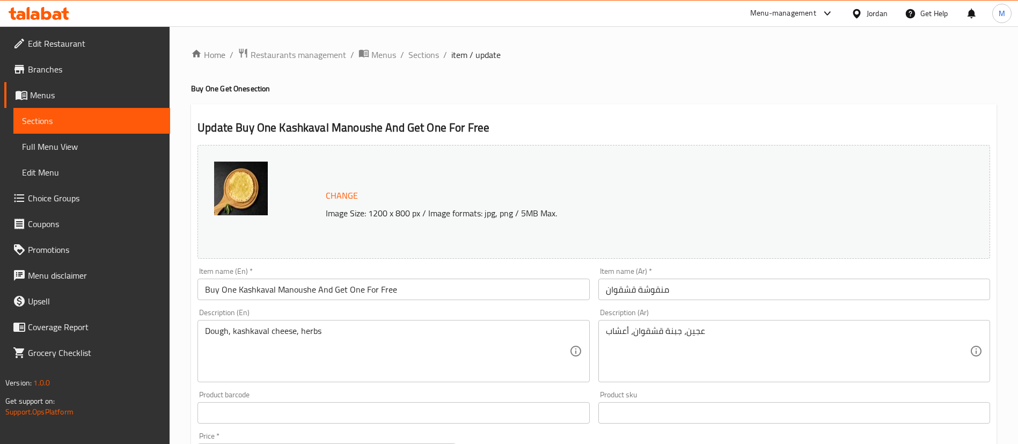
click at [711, 289] on input "منقوشة قشقوان" at bounding box center [794, 288] width 392 height 21
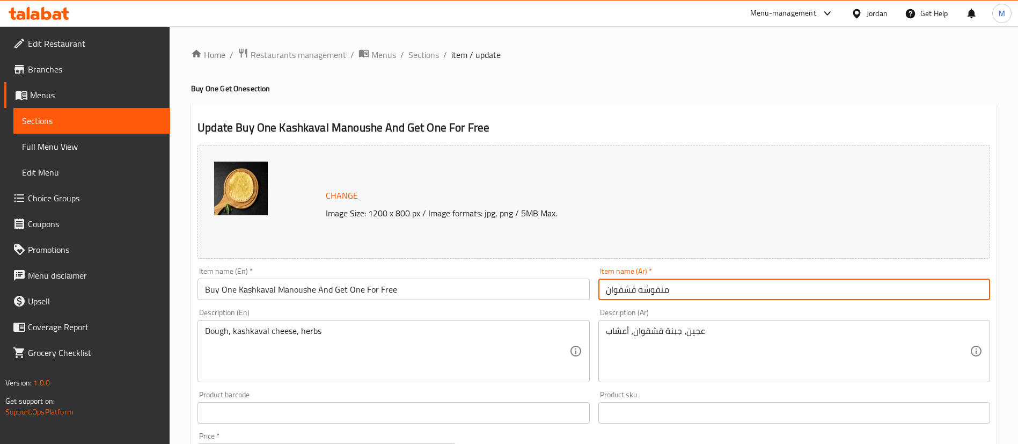
click at [711, 289] on input "منقوشة قشقوان" at bounding box center [794, 288] width 392 height 21
paste input "اشتري منقوشة قشقوان واحصل على الثانية مجانًا"
type input "اشتري منقوشة قشقوان واحصل على الثانية مجانًا"
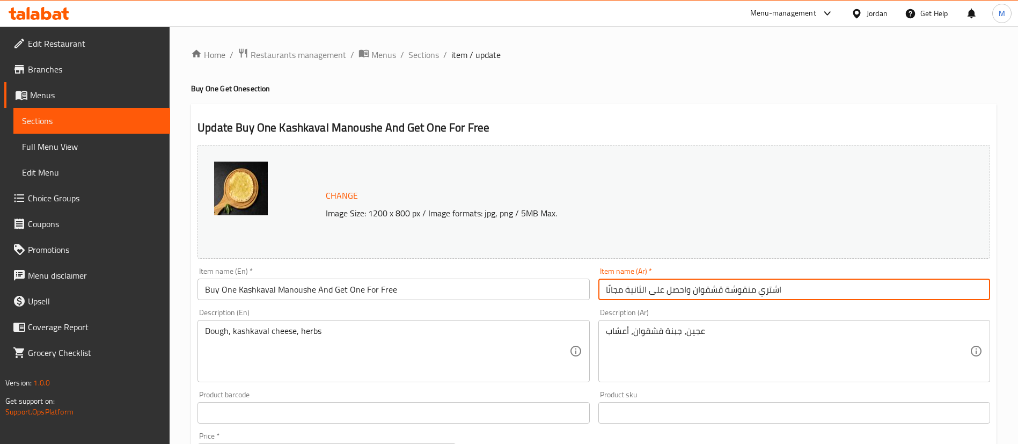
click at [549, 82] on div "Home / Restaurants management / Menus / Sections / item / update Buy One Get On…" at bounding box center [593, 400] width 805 height 705
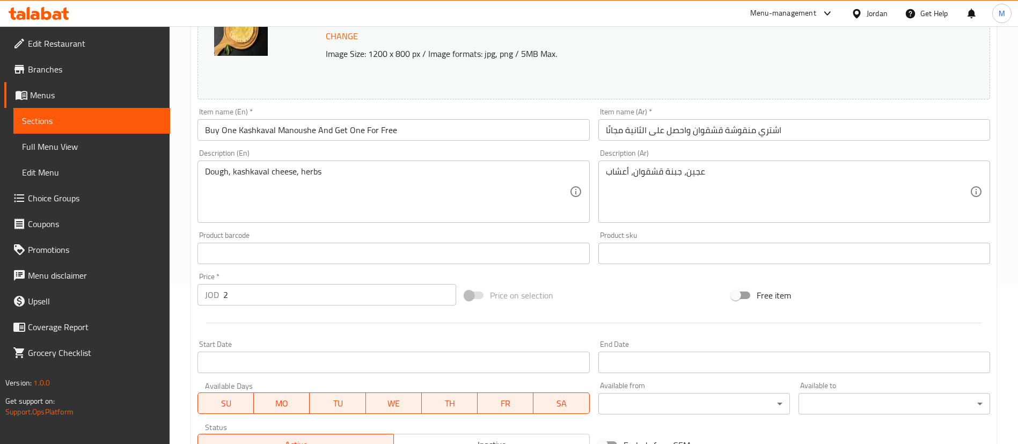
scroll to position [161, 0]
click at [287, 296] on input "2" at bounding box center [339, 292] width 233 height 21
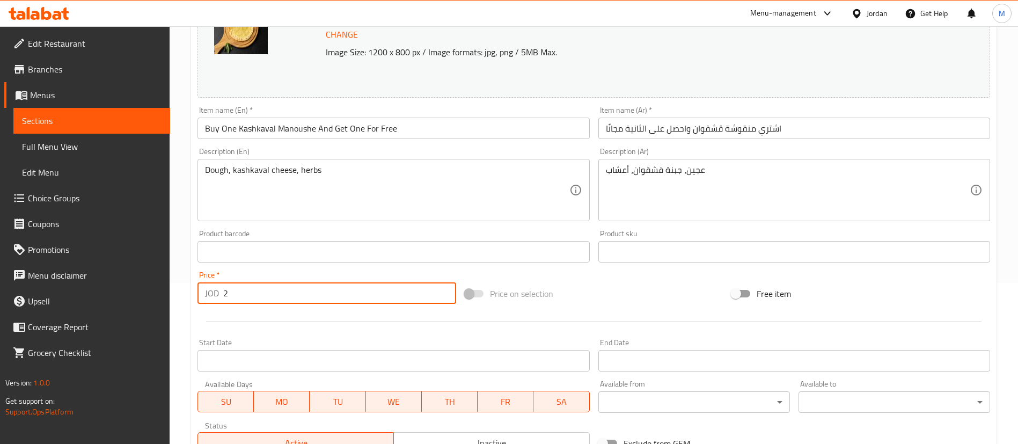
click at [287, 296] on input "2" at bounding box center [339, 292] width 233 height 21
type input "4"
click at [290, 313] on div at bounding box center [593, 321] width 801 height 26
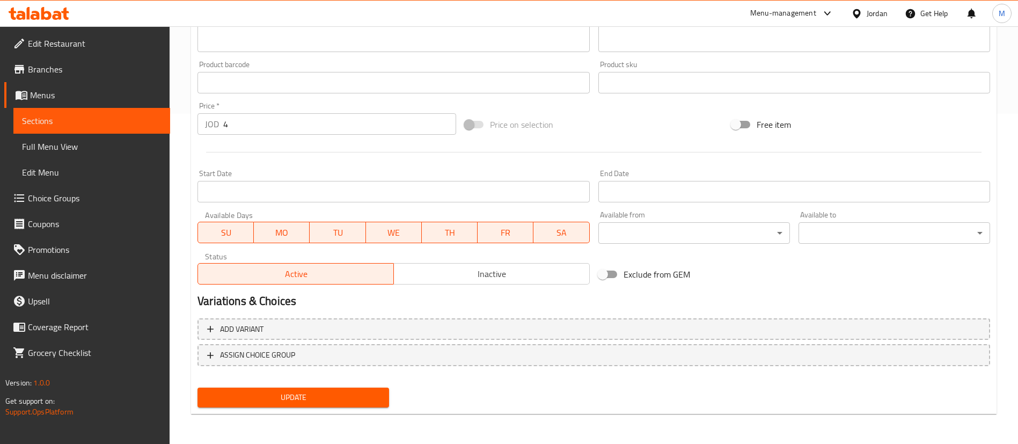
click at [300, 401] on span "Update" at bounding box center [293, 397] width 174 height 13
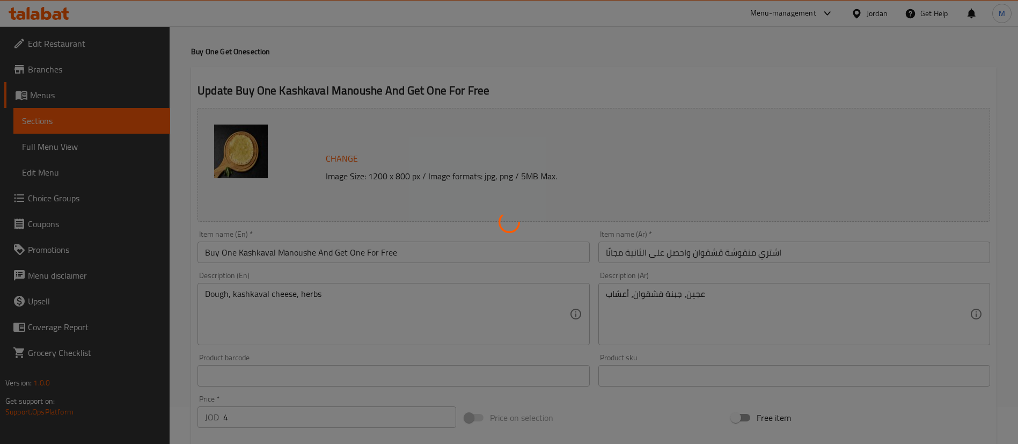
scroll to position [0, 0]
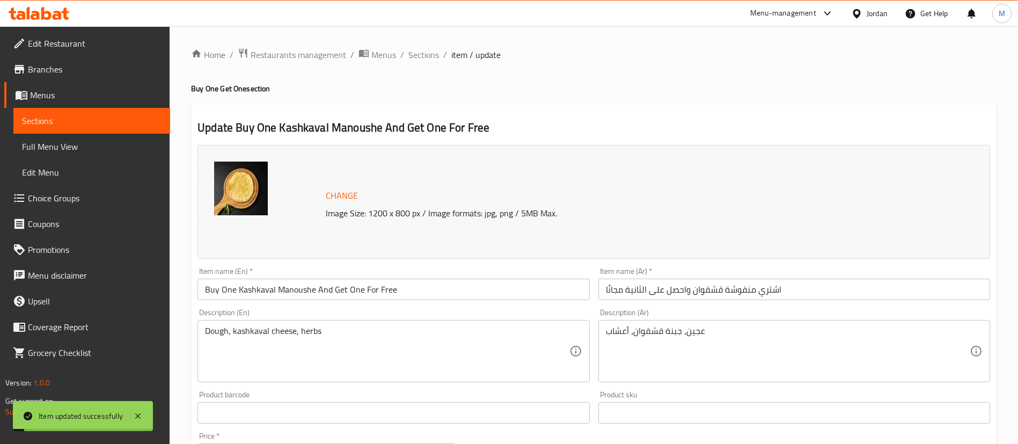
drag, startPoint x: 421, startPoint y: 54, endPoint x: 458, endPoint y: 80, distance: 45.7
click at [421, 54] on span "Sections" at bounding box center [423, 54] width 31 height 13
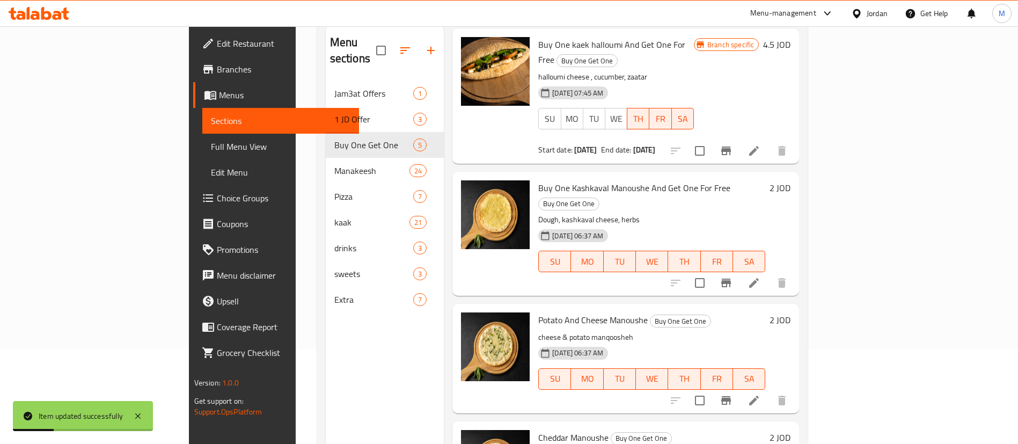
scroll to position [150, 0]
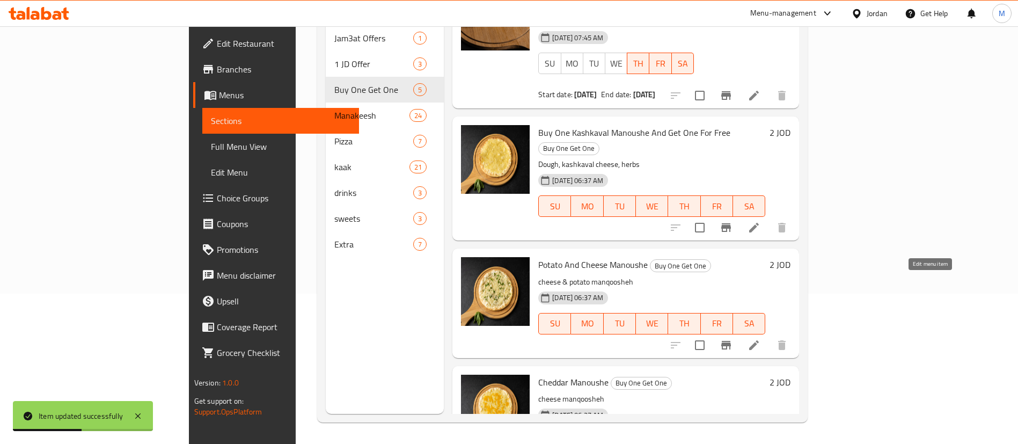
click at [760, 339] on icon at bounding box center [753, 345] width 13 height 13
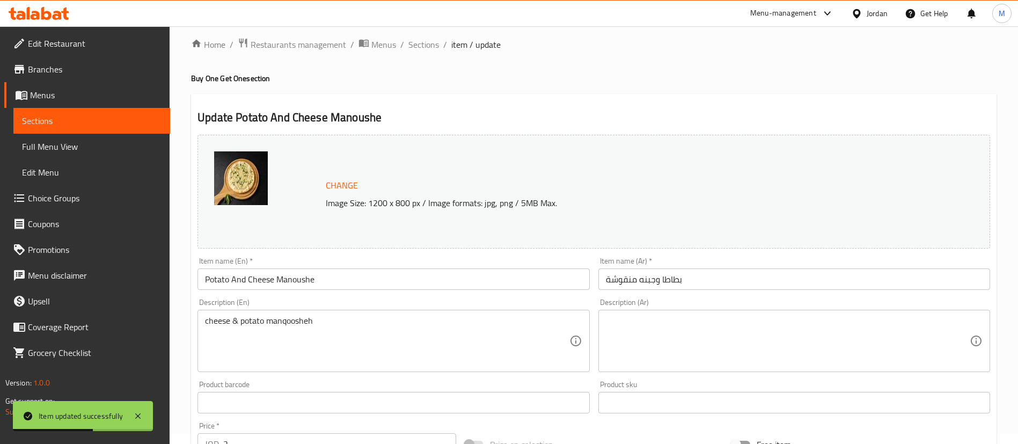
scroll to position [241, 0]
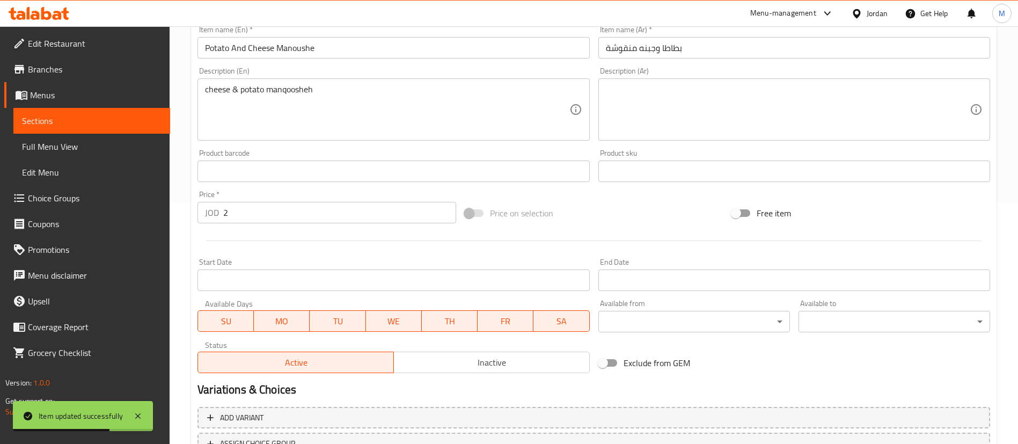
click at [208, 46] on input "Potato And Cheese Manoushe" at bounding box center [393, 47] width 392 height 21
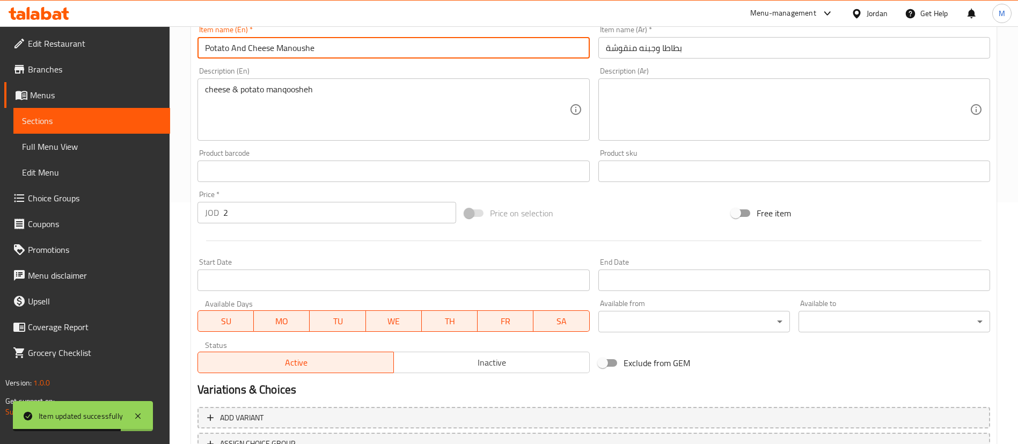
click at [204, 46] on input "Potato And Cheese Manoushe" at bounding box center [393, 47] width 392 height 21
paste input "Buy One"
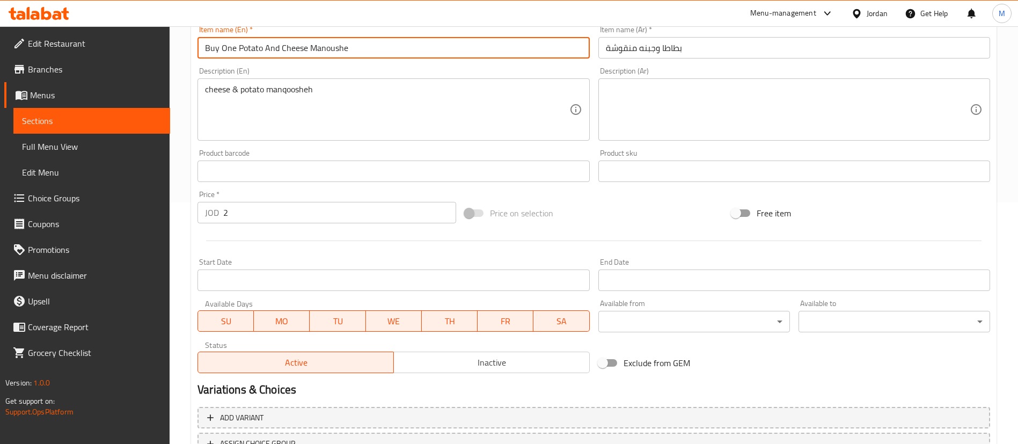
click at [373, 48] on input "Buy One Potato And Cheese Manoushe" at bounding box center [393, 47] width 392 height 21
paste input "And Get One For Free"
click at [464, 48] on input "Buy One Potato And Cheese Manoushe And Get One For Free" at bounding box center [393, 47] width 392 height 21
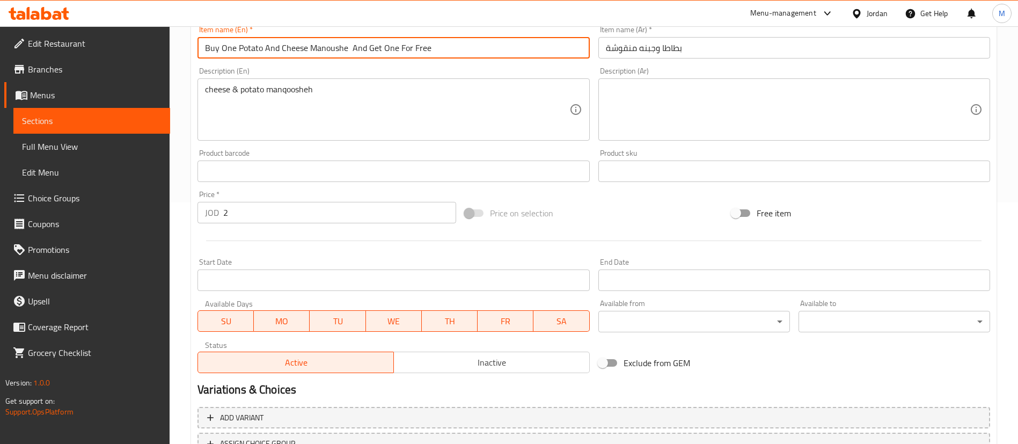
type input "Buy One Potato And Cheese Manoushe And Get One For Free"
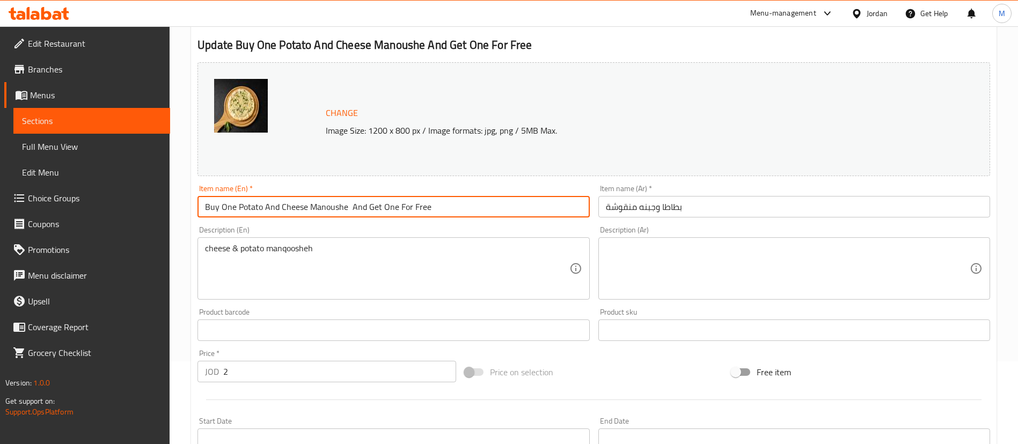
scroll to position [0, 0]
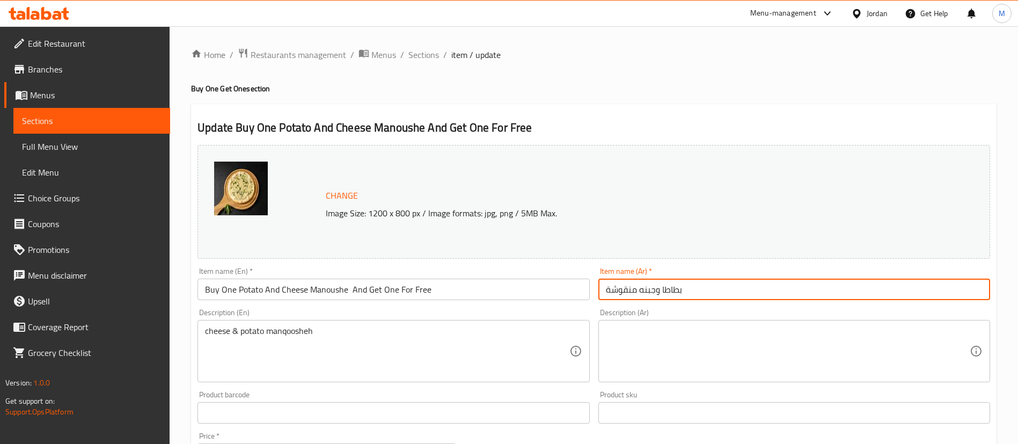
click at [707, 284] on input "بطاطا وجبنه منقوشة" at bounding box center [794, 288] width 392 height 21
paste input "شتري مانوش بطاطس وجبن واحصل على الثاني مجانًا"
type input "اشتري مانوش بطاطس وجبن واحصل على الثاني مجانًا"
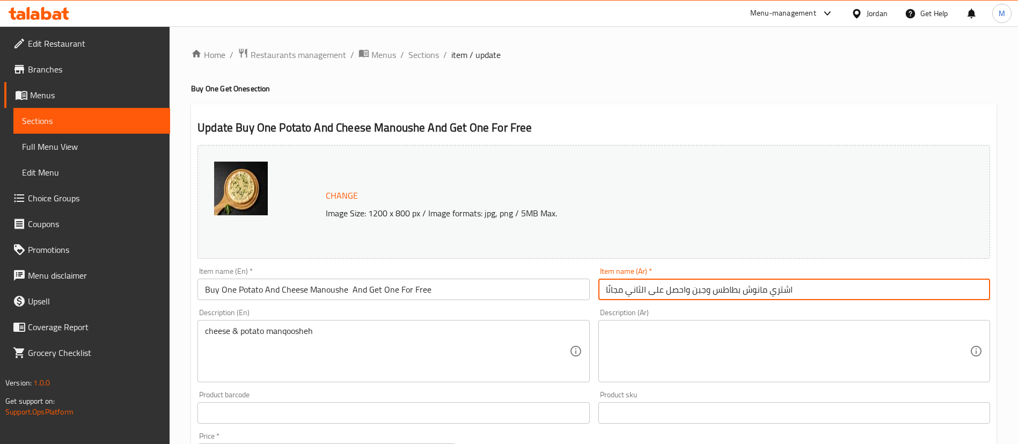
click at [663, 99] on div "Home / Restaurants management / Menus / Sections / item / update Buy One Get On…" at bounding box center [593, 400] width 805 height 705
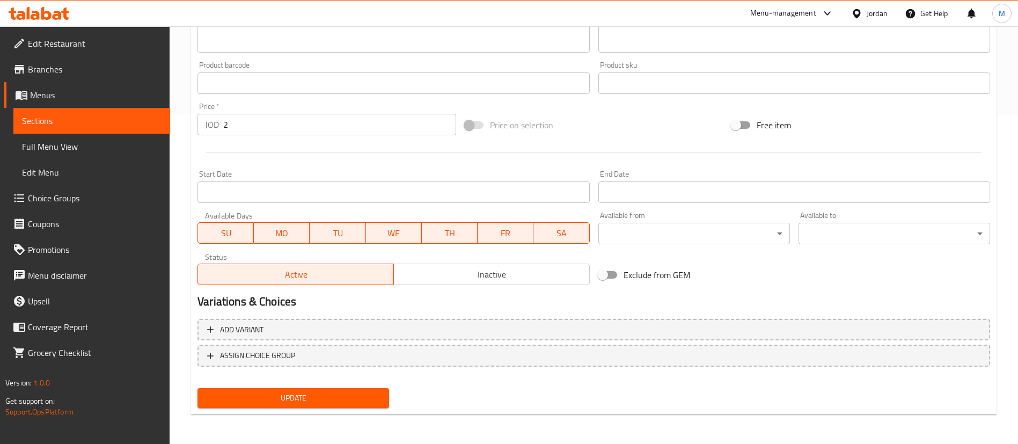
scroll to position [330, 0]
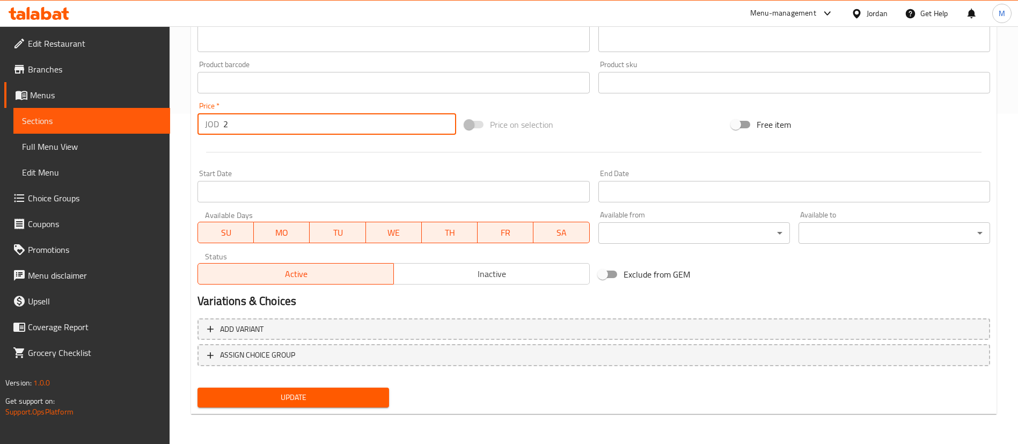
click at [261, 128] on input "2" at bounding box center [339, 123] width 233 height 21
type input "4"
click at [271, 159] on div at bounding box center [593, 152] width 801 height 26
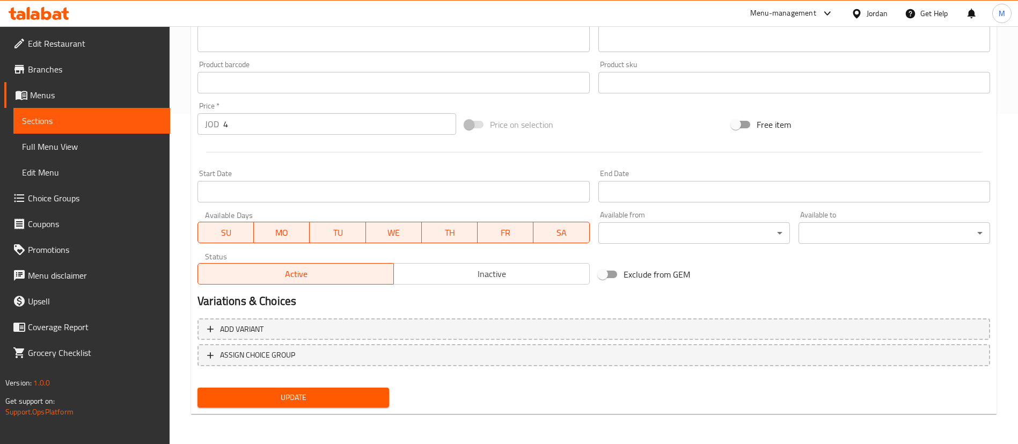
click at [324, 398] on span "Update" at bounding box center [293, 397] width 174 height 13
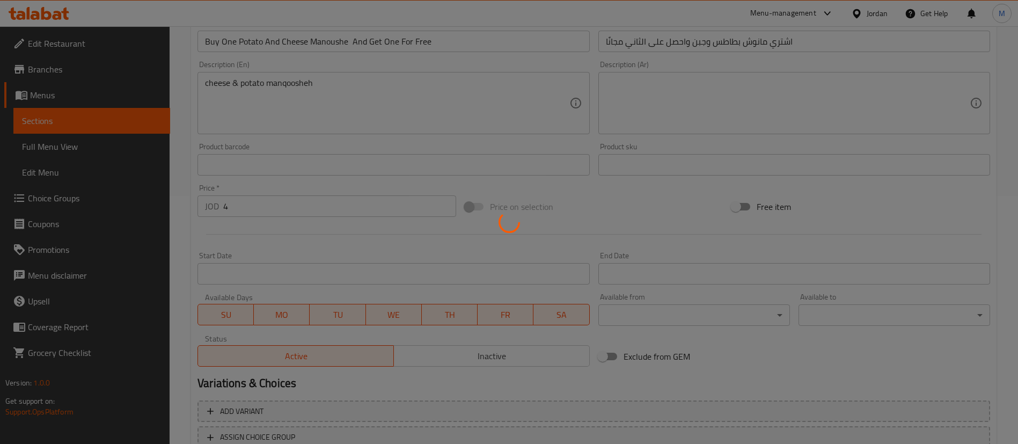
scroll to position [0, 0]
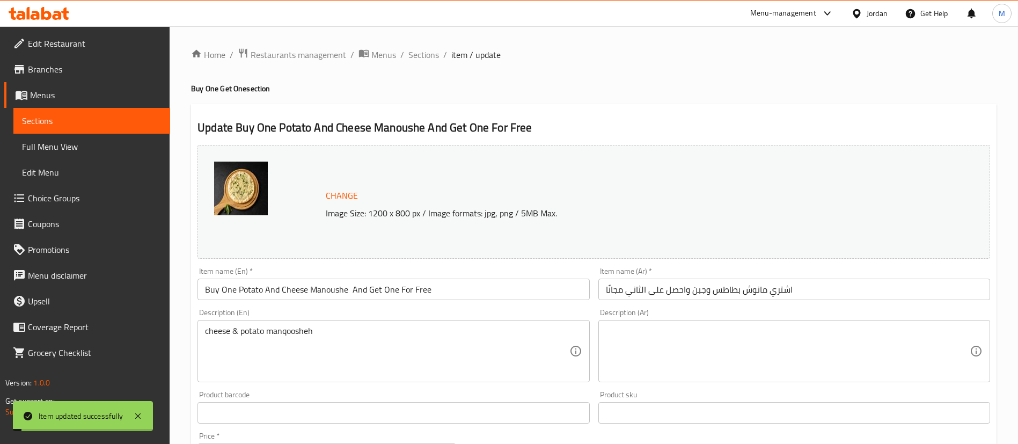
drag, startPoint x: 427, startPoint y: 59, endPoint x: 478, endPoint y: 79, distance: 54.9
click at [427, 58] on span "Sections" at bounding box center [423, 54] width 31 height 13
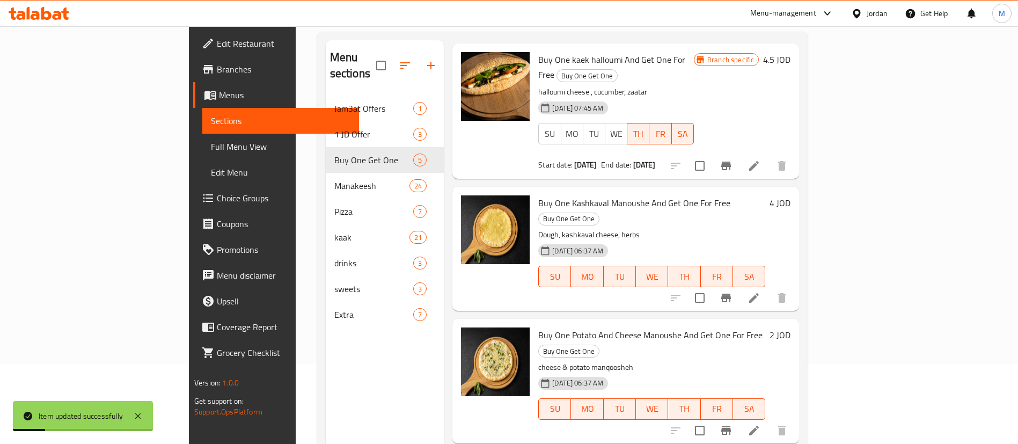
scroll to position [150, 0]
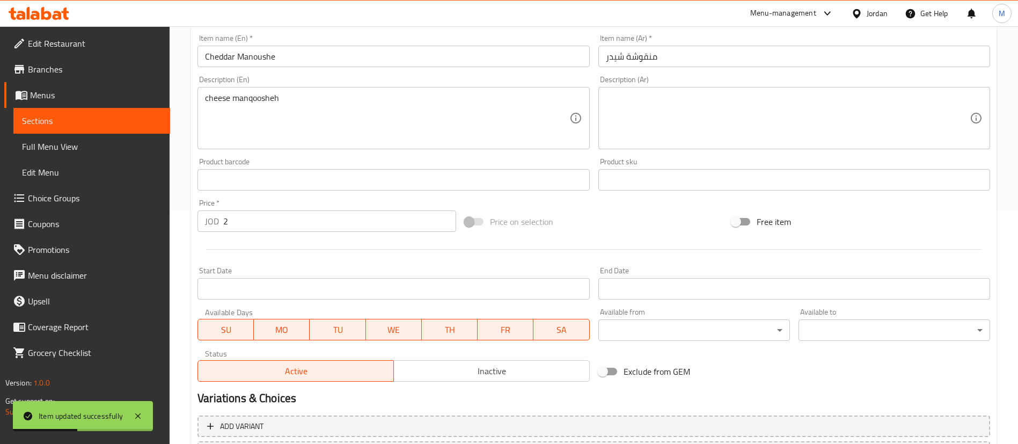
scroll to position [241, 0]
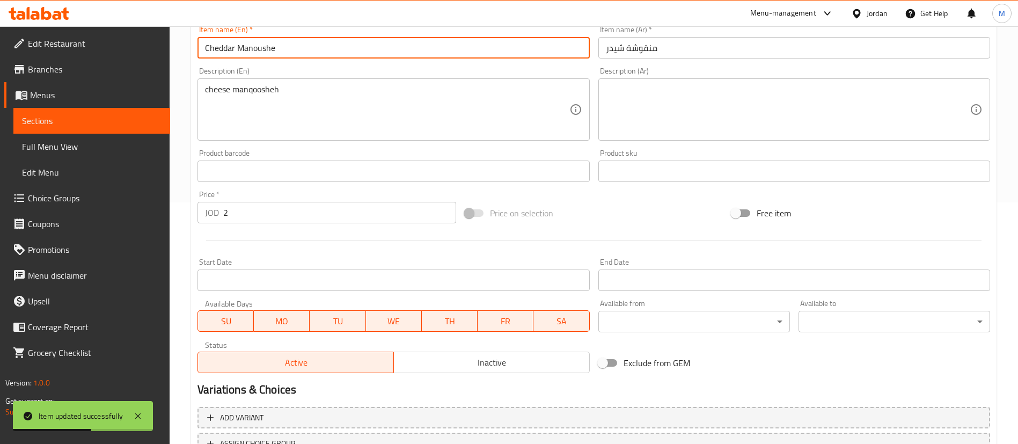
click at [206, 48] on input "Cheddar Manoushe" at bounding box center [393, 47] width 392 height 21
paste input "Buy One"
click at [328, 46] on input "Buy One Cheddar Manoushe" at bounding box center [393, 47] width 392 height 21
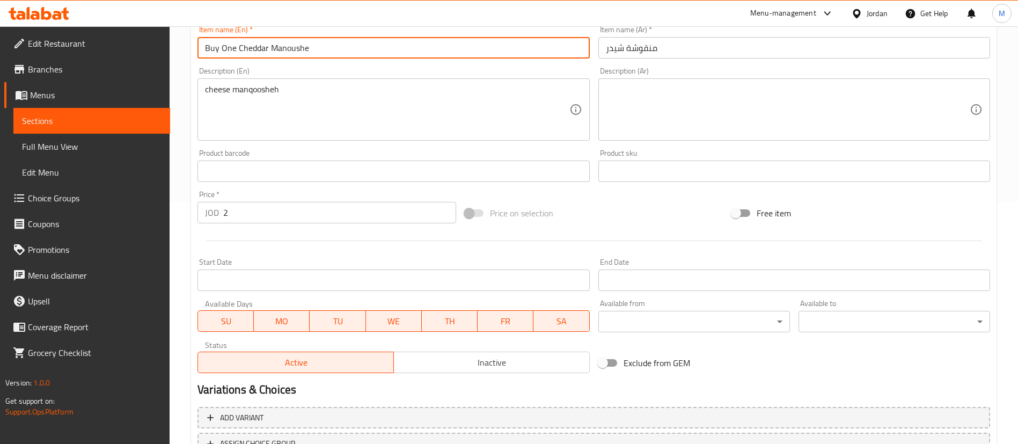
paste input "And Get One For Free"
click at [400, 48] on input "Buy One Cheddar Manoushe And Get One For Free" at bounding box center [393, 47] width 392 height 21
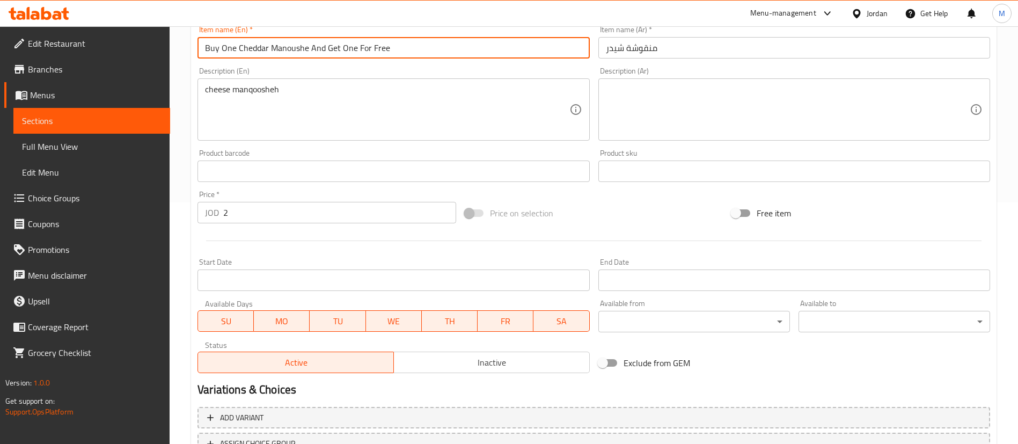
type input "Buy One Cheddar Manoushe And Get One For Free"
click at [695, 52] on input "منقوشة شيدر" at bounding box center [794, 47] width 392 height 21
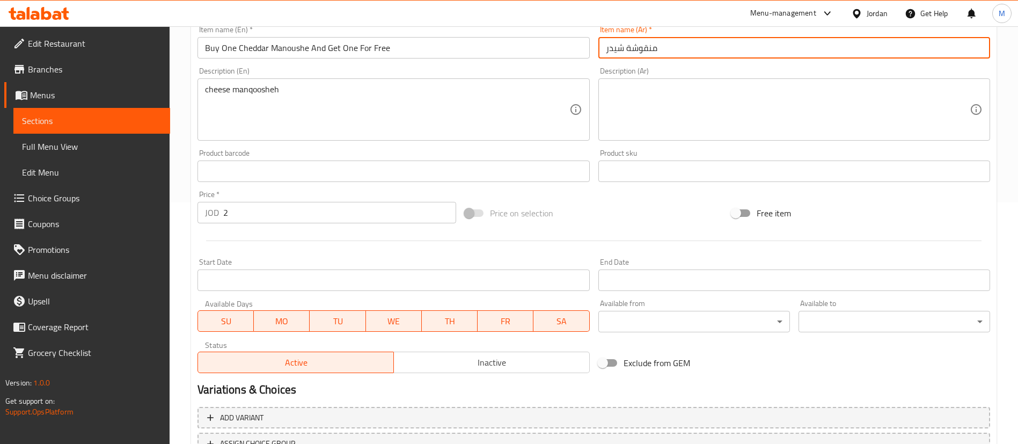
click at [695, 52] on input "منقوشة شيدر" at bounding box center [794, 47] width 392 height 21
paste input "اشتري منقوشة شيدر واحصل على الثانية مجانًا"
type input "اشتري منقوشة شيدر واحصل على الثانية مجانًا"
click at [518, 254] on div "Start Date Start Date" at bounding box center [393, 274] width 400 height 41
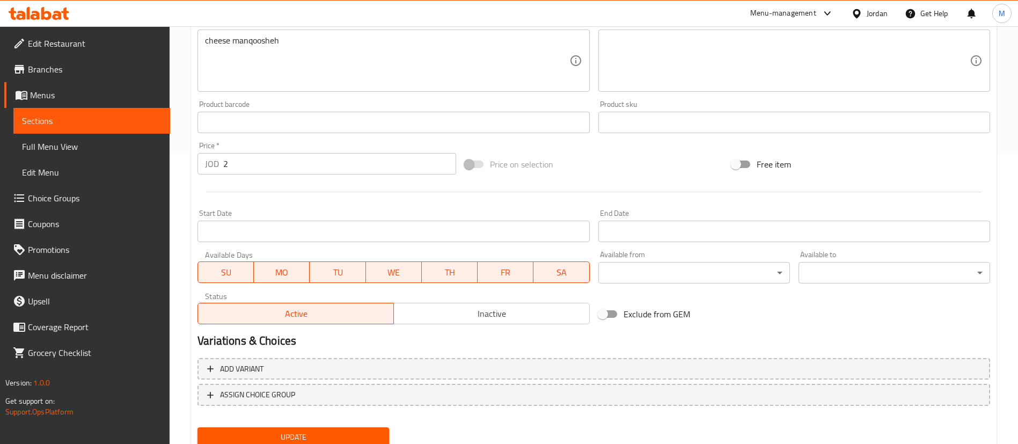
scroll to position [330, 0]
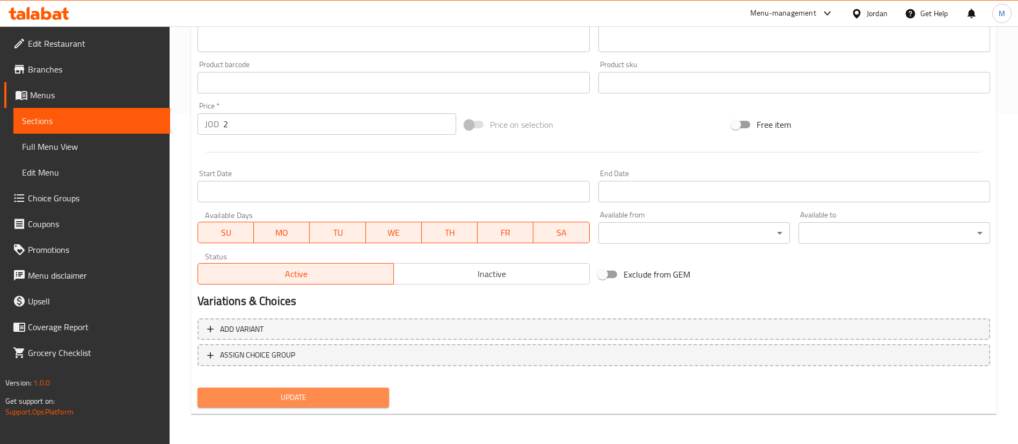
click at [368, 398] on span "Update" at bounding box center [293, 397] width 174 height 13
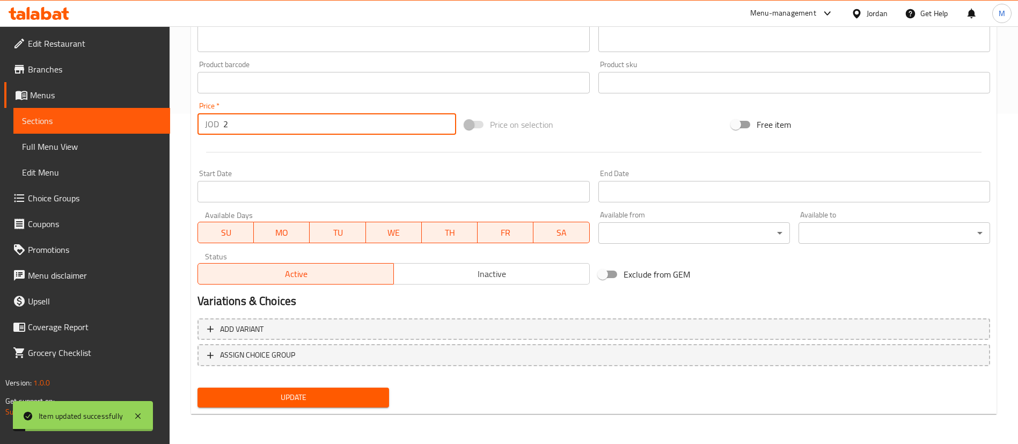
click at [294, 127] on input "2" at bounding box center [339, 123] width 233 height 21
click at [293, 126] on input "2" at bounding box center [339, 123] width 233 height 21
type input "4"
click at [300, 147] on div at bounding box center [593, 152] width 801 height 26
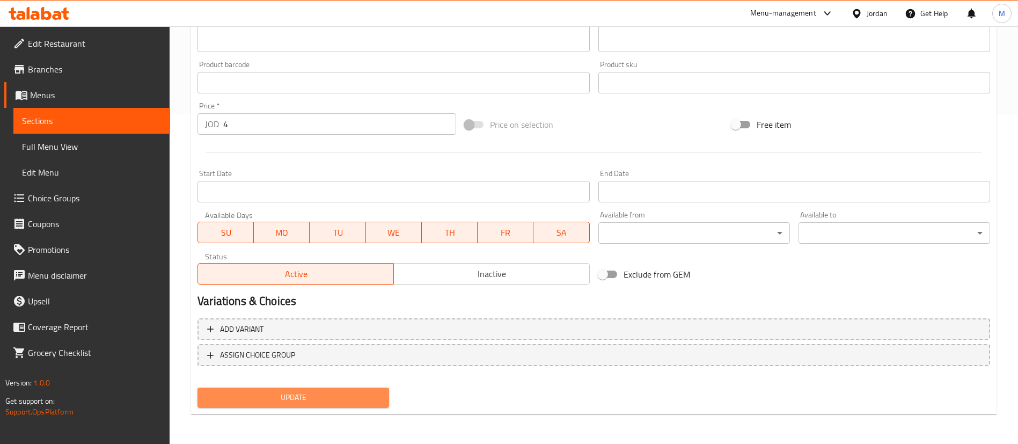
click at [353, 397] on span "Update" at bounding box center [293, 397] width 174 height 13
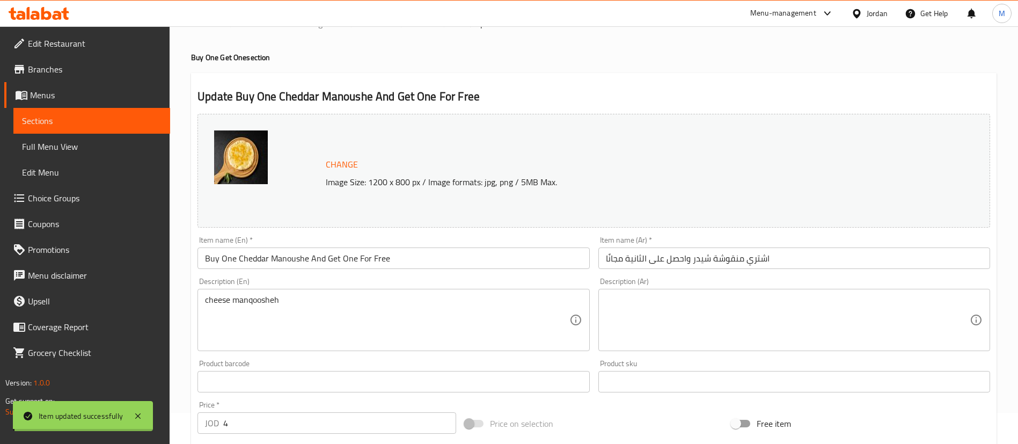
scroll to position [0, 0]
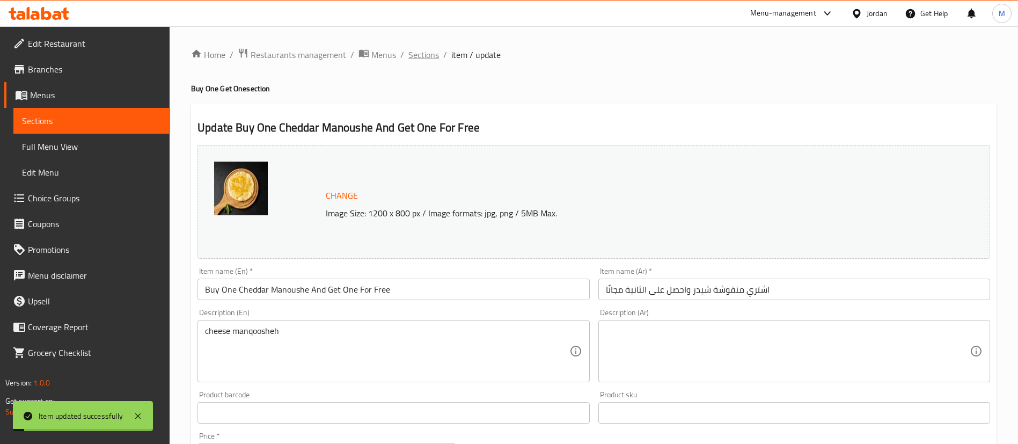
click at [427, 60] on span "Sections" at bounding box center [423, 54] width 31 height 13
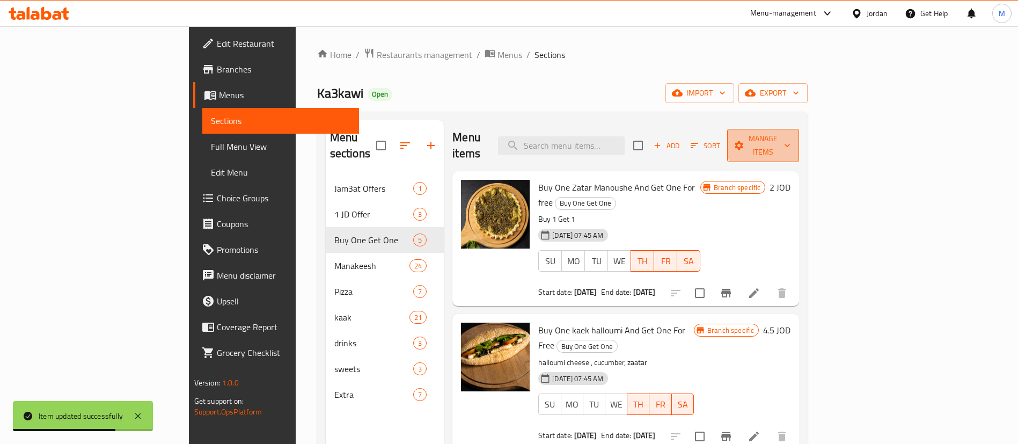
click at [790, 140] on span "Manage items" at bounding box center [763, 145] width 55 height 27
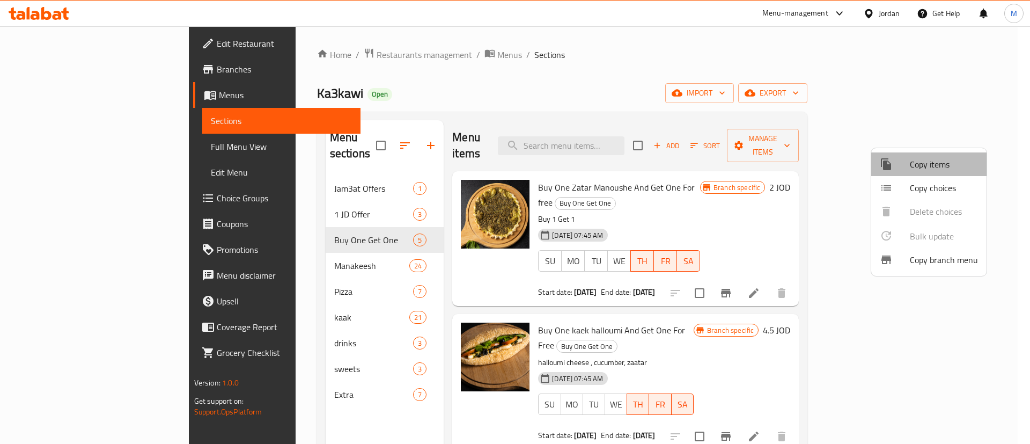
click at [934, 169] on span "Copy items" at bounding box center [944, 164] width 68 height 13
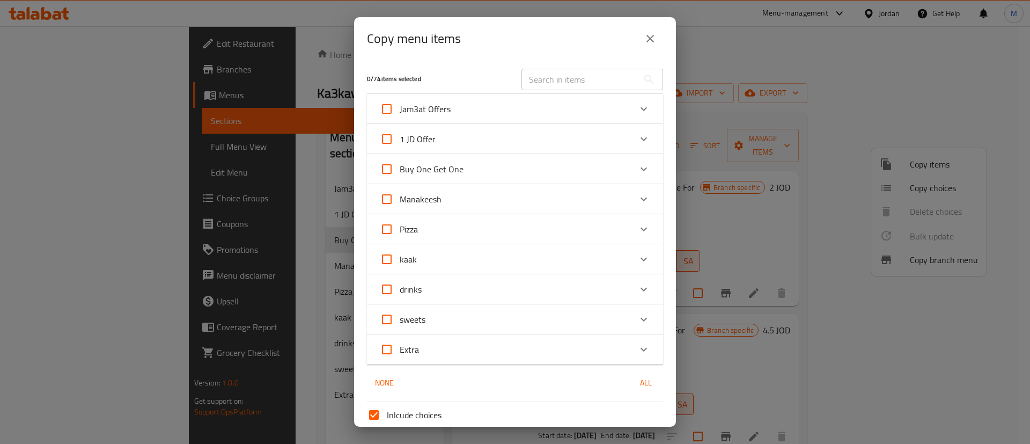
click at [480, 255] on div "kaak" at bounding box center [505, 259] width 251 height 26
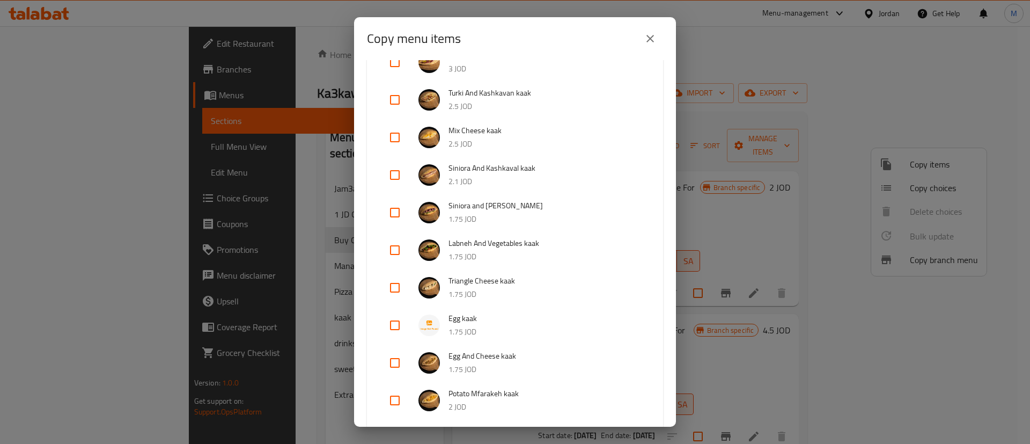
scroll to position [402, 0]
click at [399, 363] on input "checkbox" at bounding box center [395, 363] width 26 height 26
checkbox input "true"
click at [392, 214] on input "checkbox" at bounding box center [395, 213] width 26 height 26
checkbox input "true"
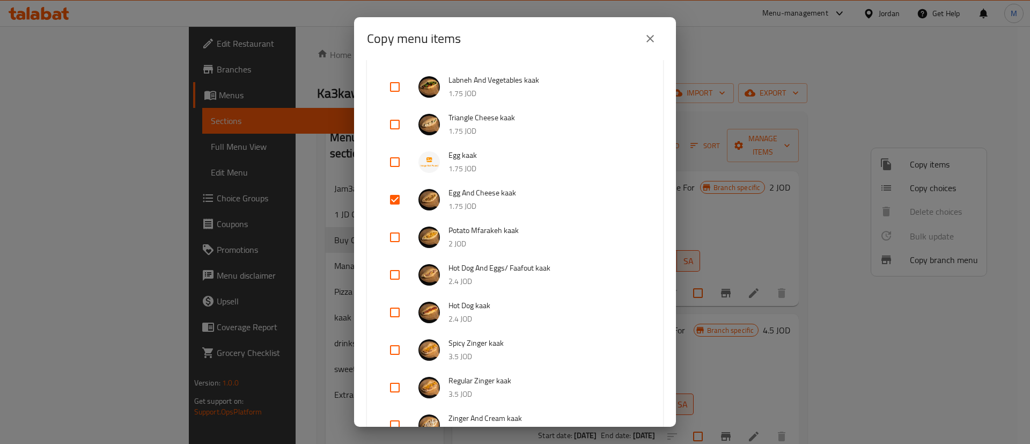
scroll to position [644, 0]
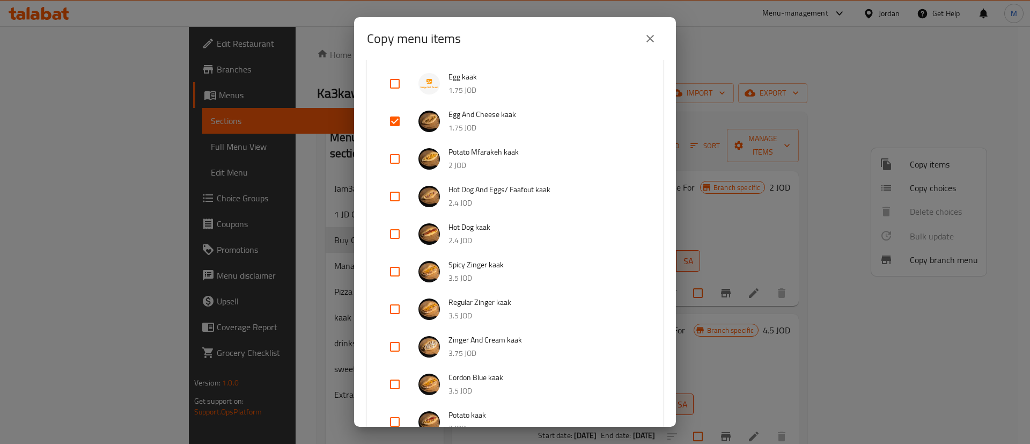
click at [393, 160] on input "checkbox" at bounding box center [395, 159] width 26 height 26
checkbox input "true"
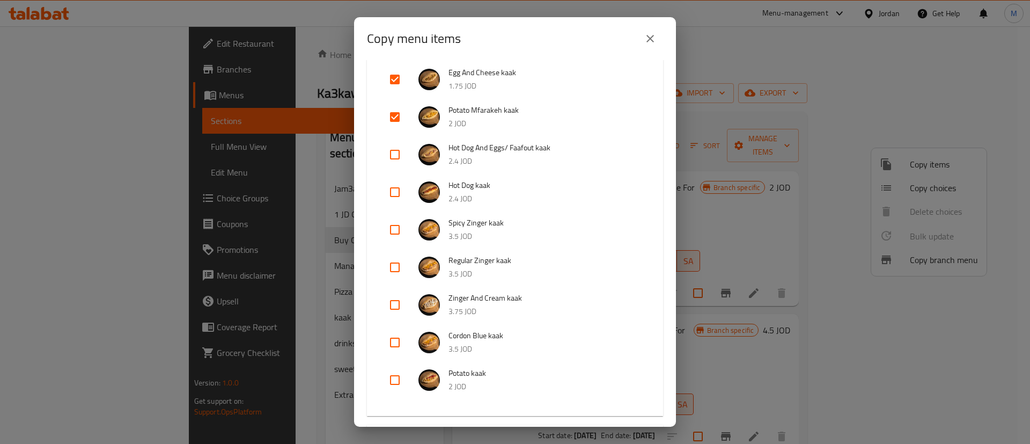
scroll to position [724, 0]
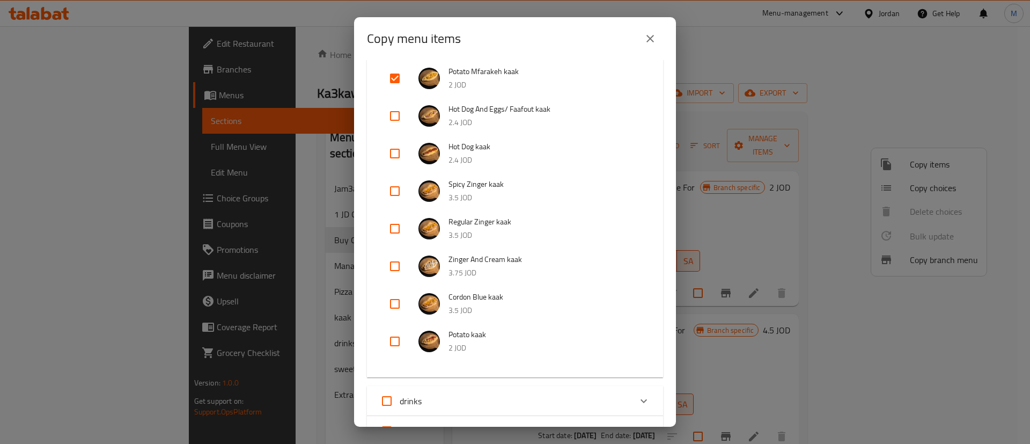
click at [400, 342] on input "checkbox" at bounding box center [395, 341] width 26 height 26
checkbox input "true"
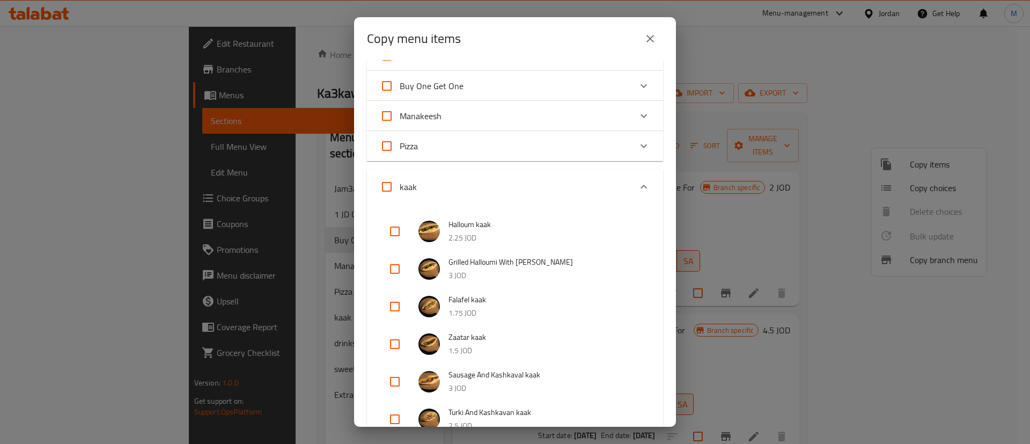
scroll to position [80, 0]
click at [400, 233] on input "checkbox" at bounding box center [395, 234] width 26 height 26
checkbox input "true"
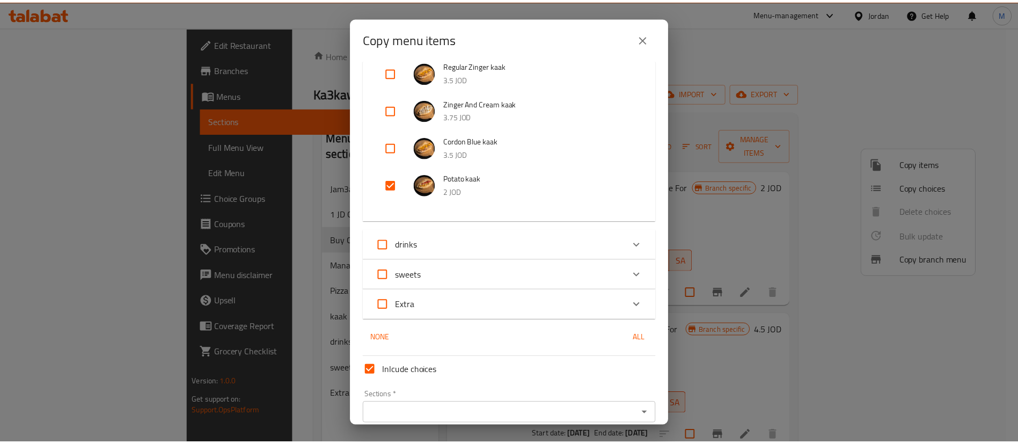
scroll to position [928, 0]
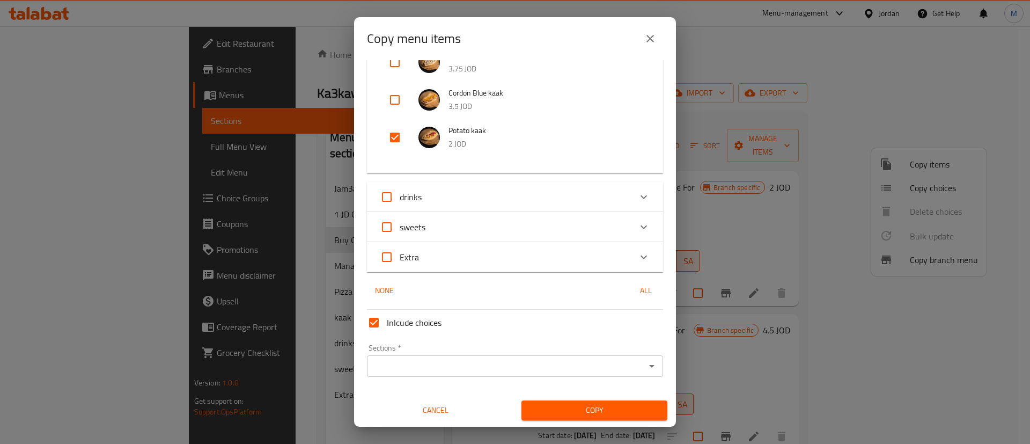
click at [569, 356] on div "Sections *" at bounding box center [515, 365] width 296 height 21
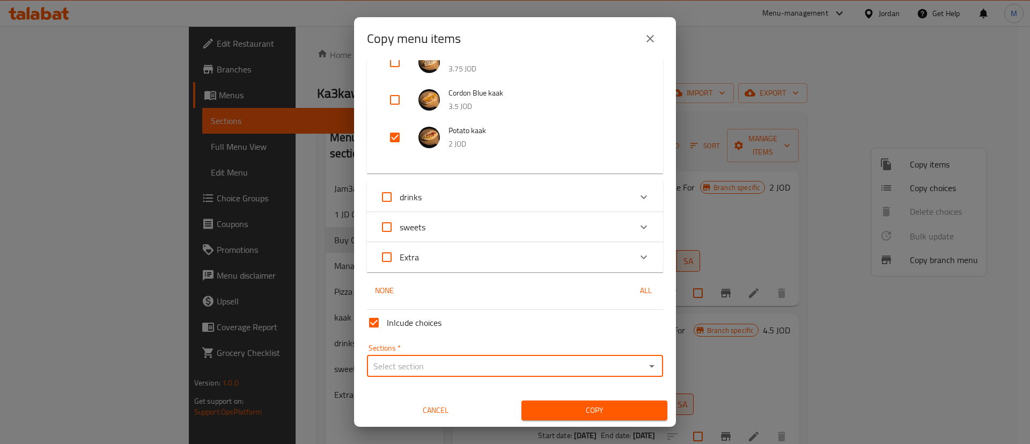
click at [517, 362] on input "Sections   *" at bounding box center [506, 365] width 272 height 15
click at [487, 227] on li "Buy One Get One" at bounding box center [508, 227] width 284 height 19
type input "Buy One Get One"
click at [577, 404] on span "Copy" at bounding box center [594, 410] width 129 height 13
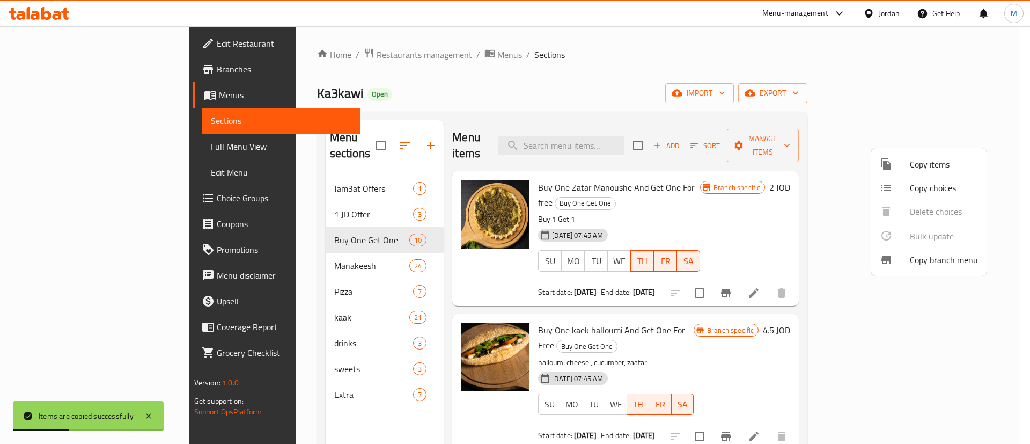
click at [688, 74] on div at bounding box center [515, 222] width 1030 height 444
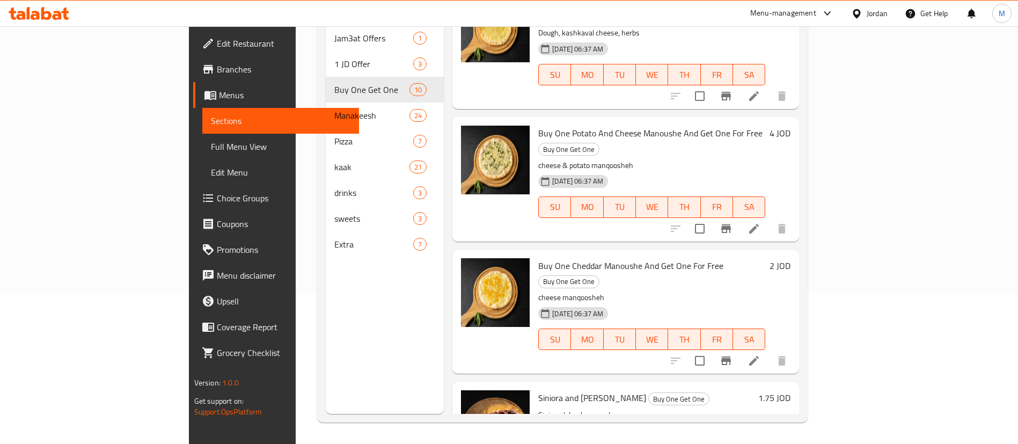
scroll to position [402, 0]
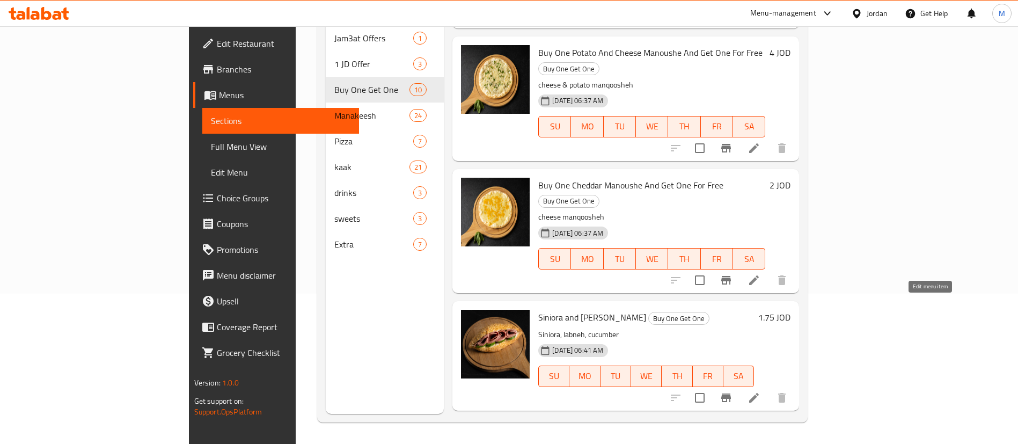
click at [760, 391] on icon at bounding box center [753, 397] width 13 height 13
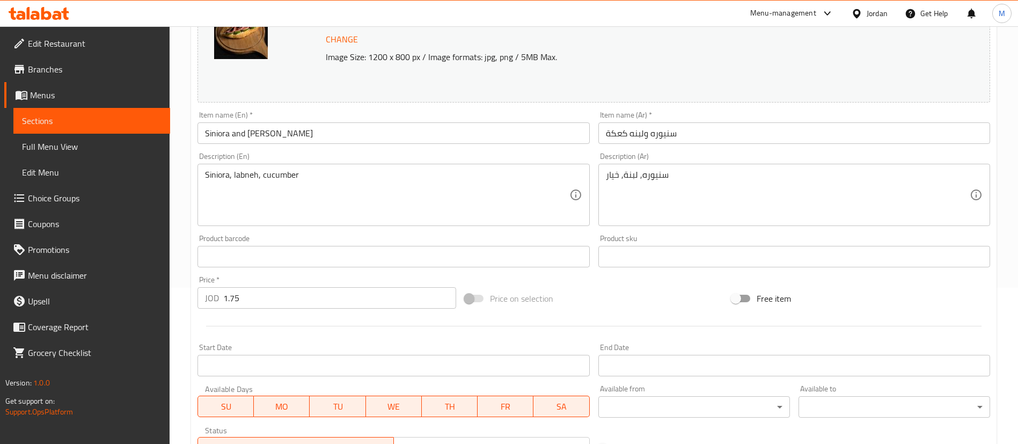
scroll to position [161, 0]
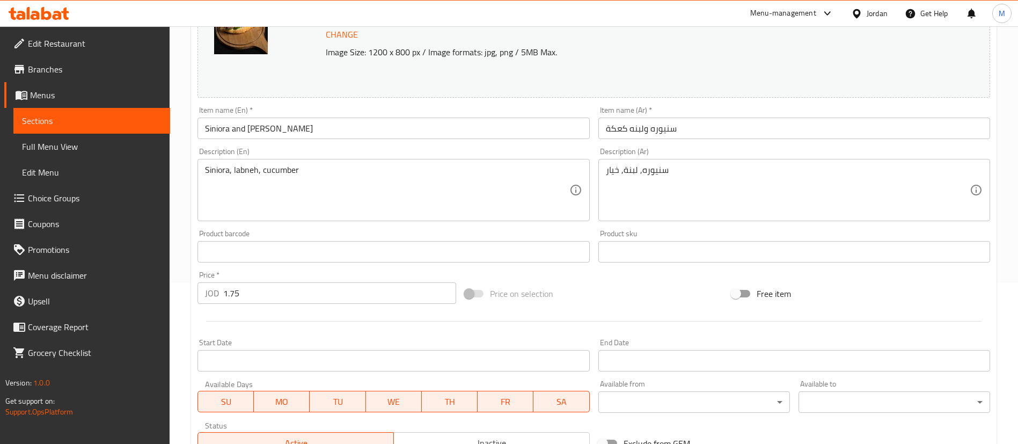
click at [202, 128] on input "Siniora and [PERSON_NAME]" at bounding box center [393, 128] width 392 height 21
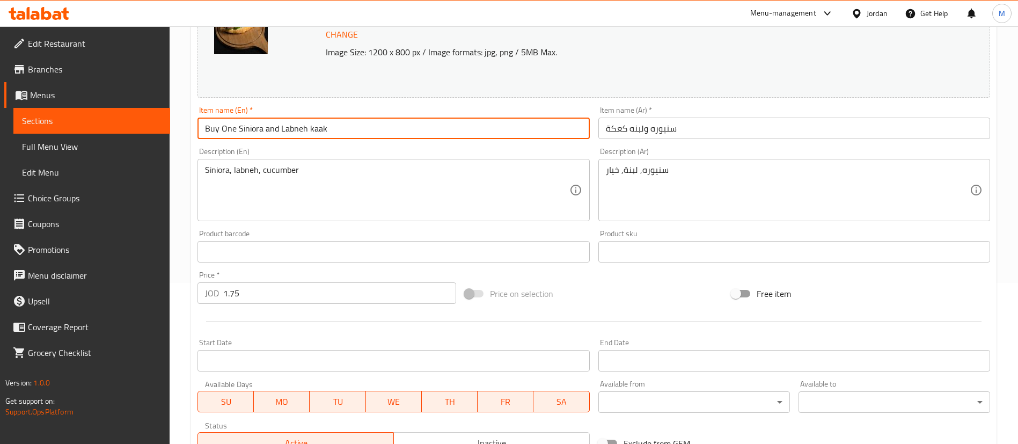
click at [345, 130] on input "Buy One Siniora and Labneh kaak" at bounding box center [393, 128] width 392 height 21
click at [345, 130] on input "Buy One Siniora and Labneh kaak and get one for free" at bounding box center [393, 128] width 392 height 21
type input "Buy One Siniora and Labneh kaak and get one for free"
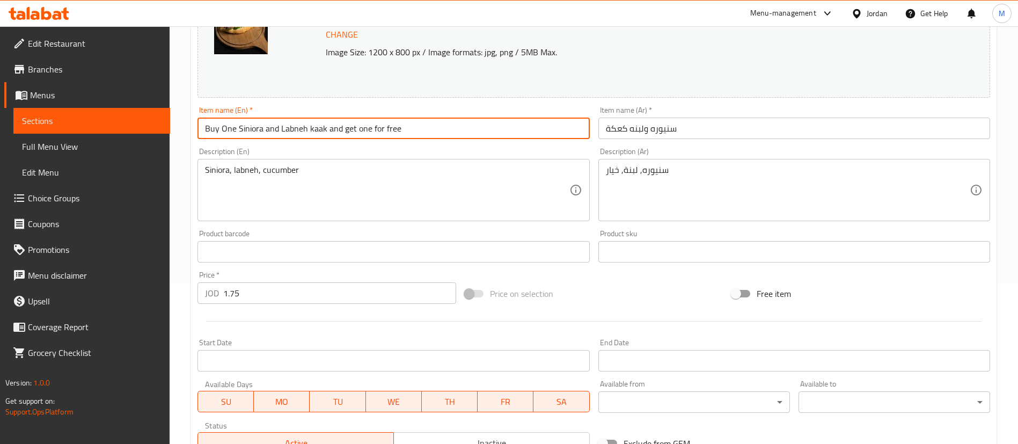
drag, startPoint x: 235, startPoint y: 131, endPoint x: 206, endPoint y: 129, distance: 29.1
click at [206, 129] on input "Buy One Siniora and Labneh kaak and get one for free" at bounding box center [393, 128] width 392 height 21
drag, startPoint x: 409, startPoint y: 130, endPoint x: 328, endPoint y: 124, distance: 80.7
click at [328, 124] on input "Buy One Siniora and Labneh kaak and get one for free" at bounding box center [393, 128] width 392 height 21
click at [443, 126] on input "Buy One Siniora and Labneh kaak and get one for free" at bounding box center [393, 128] width 392 height 21
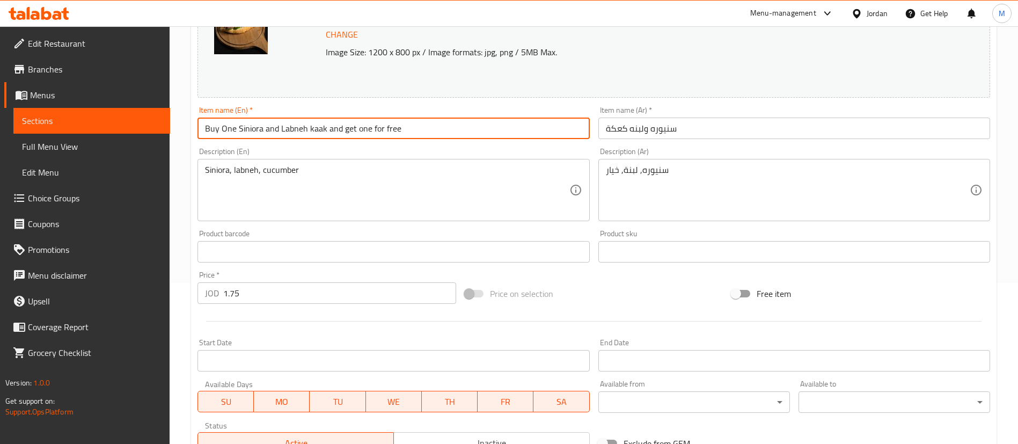
click at [443, 126] on input "Buy One Siniora and Labneh kaak and get one for free" at bounding box center [393, 128] width 392 height 21
click at [714, 134] on input "سنيوره ولبنه كعكة" at bounding box center [794, 128] width 392 height 21
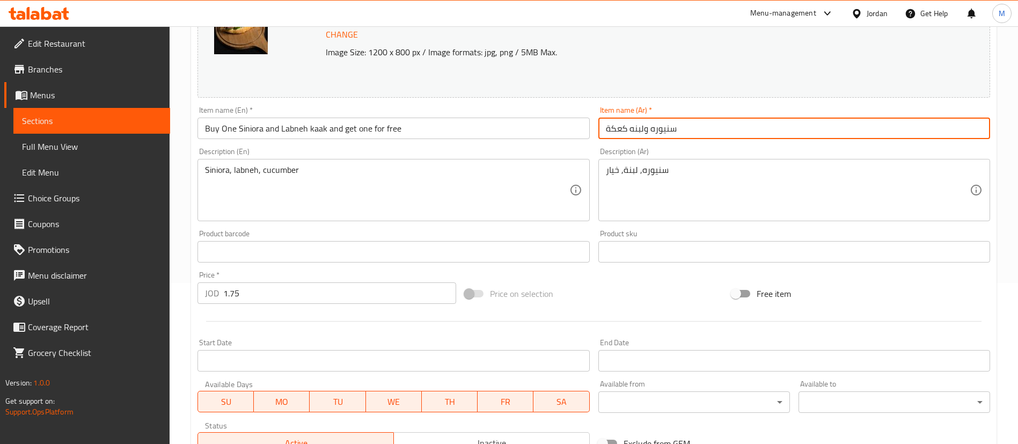
click at [714, 133] on input "سنيوره ولبنه كعكة" at bounding box center [794, 128] width 392 height 21
paste input "اشتري كعك سنيورة ولبنة واحصل على الثاني مجاناً"
click at [793, 128] on input "سنيوره ولبنه كعكة اشتري كعك سنيورة ولبنة واحصل على الثاني مجاناً" at bounding box center [794, 128] width 392 height 21
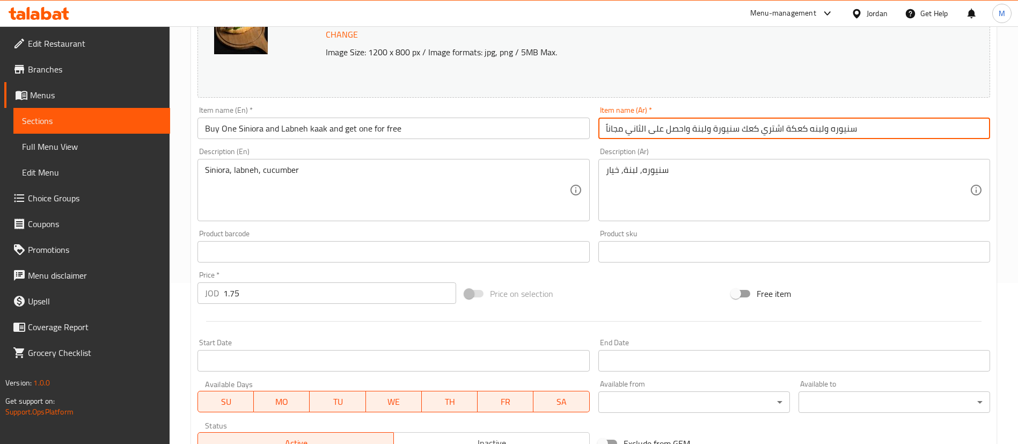
click at [793, 128] on input "سنيوره ولبنه كعكة اشتري كعك سنيورة ولبنة واحصل على الثاني مجاناً" at bounding box center [794, 128] width 392 height 21
click at [751, 129] on input "سنيوره ولبنه اشتري كعك سنيورة ولبنة واحصل على الثاني مجاناً" at bounding box center [794, 128] width 392 height 21
paste input "ة"
drag, startPoint x: 848, startPoint y: 130, endPoint x: 786, endPoint y: 128, distance: 62.3
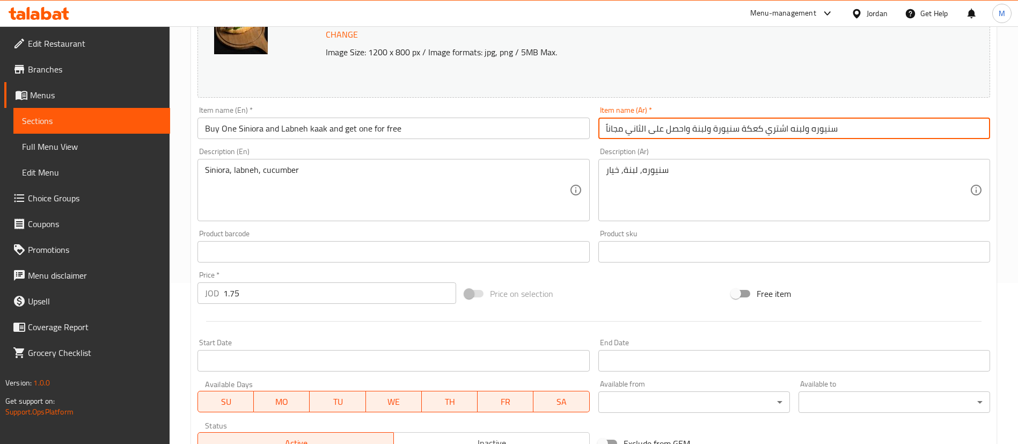
click at [786, 128] on input "سنيوره ولبنه اشتري كعكة سنيورة ولبنة واحصل على الثاني مجاناً" at bounding box center [794, 128] width 392 height 21
type input "اشتري كعكة سنيورة ولبنة واحصل على الثاني مجاناً"
click at [632, 83] on div "Change Image Size: 1200 x 800 px / Image formats: jpg, png / 5MB Max." at bounding box center [593, 41] width 793 height 114
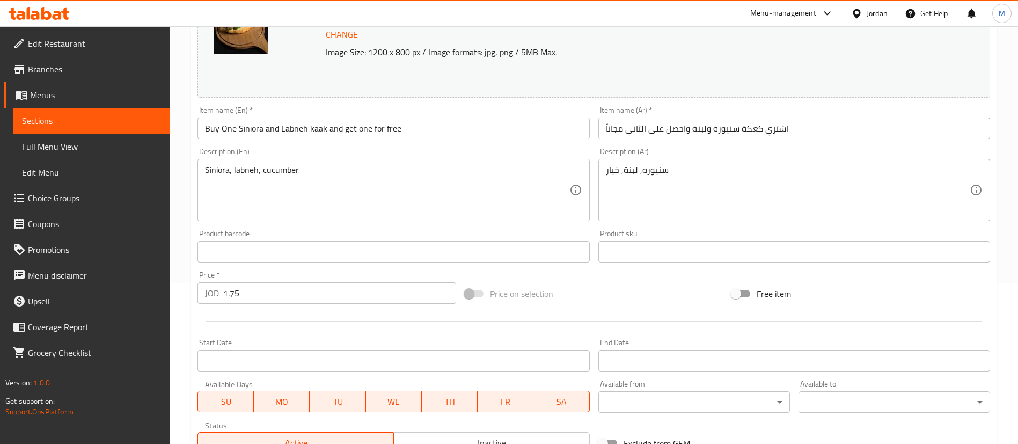
click at [258, 293] on input "1.75" at bounding box center [339, 292] width 233 height 21
type input "3.5"
click at [355, 326] on div at bounding box center [593, 321] width 801 height 26
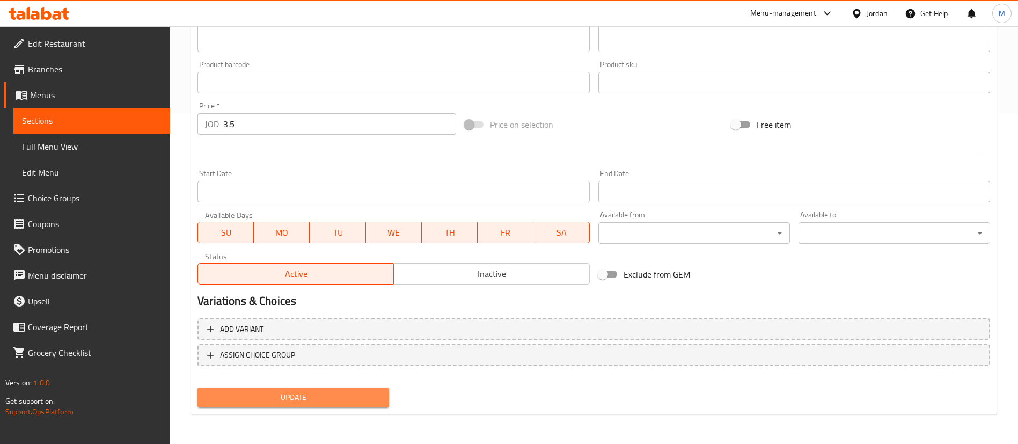
click at [349, 398] on span "Update" at bounding box center [293, 397] width 174 height 13
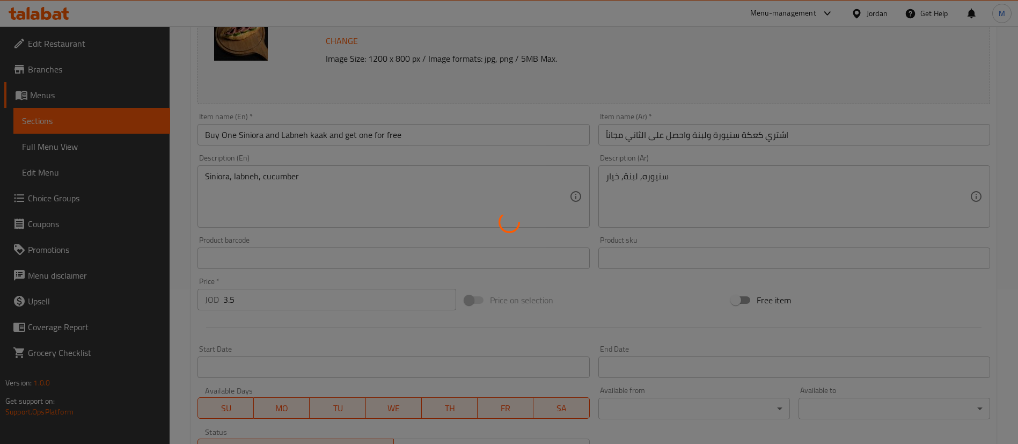
scroll to position [0, 0]
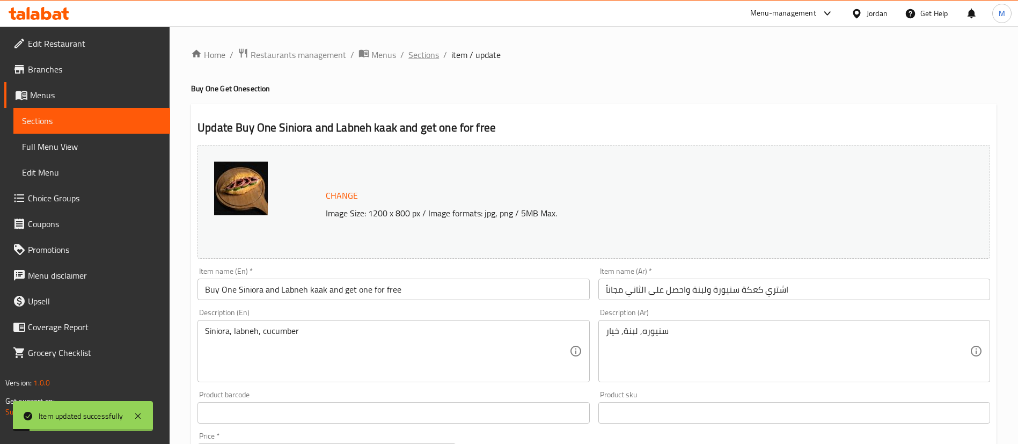
click at [420, 57] on span "Sections" at bounding box center [423, 54] width 31 height 13
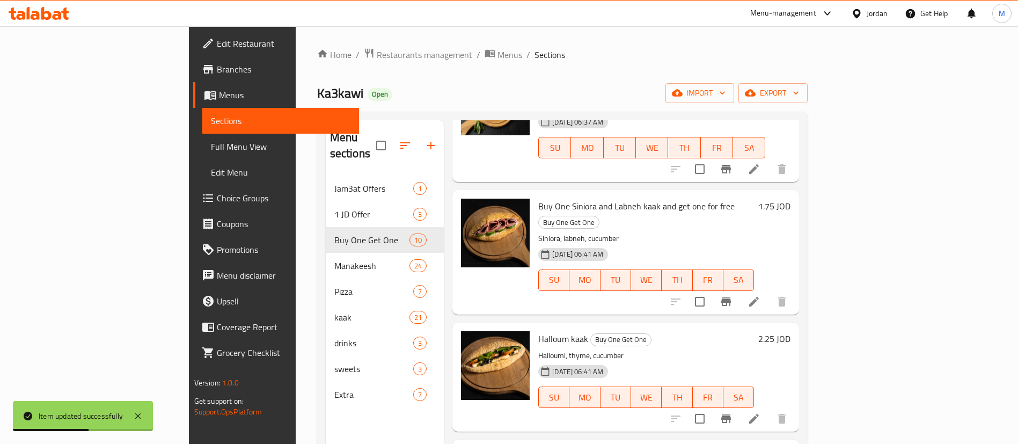
scroll to position [644, 0]
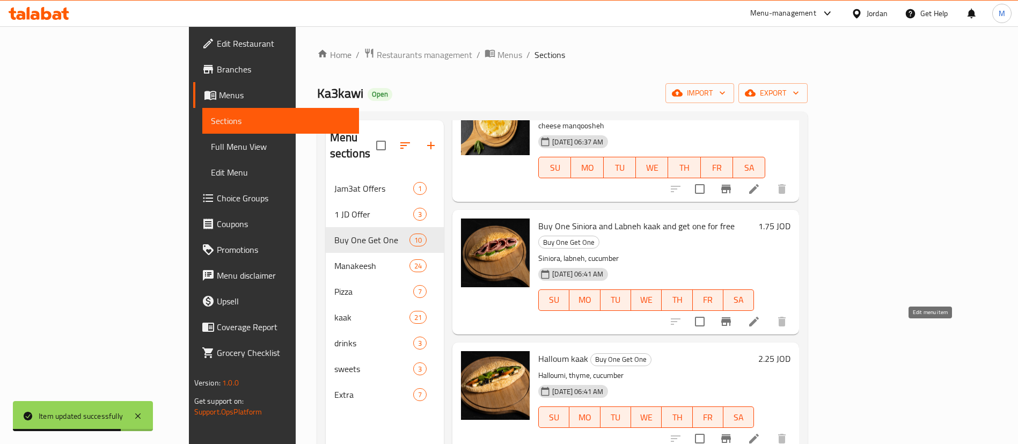
click at [759, 434] on icon at bounding box center [754, 439] width 10 height 10
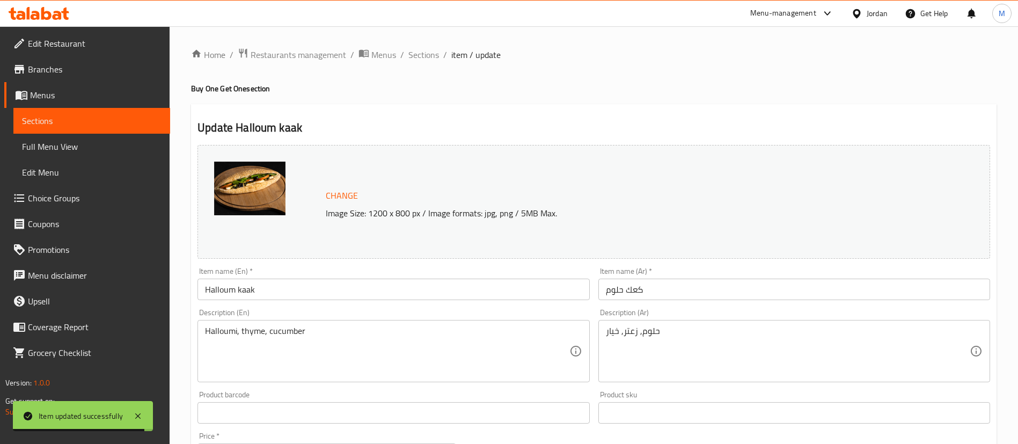
click at [203, 283] on input "Halloum kaak" at bounding box center [393, 288] width 392 height 21
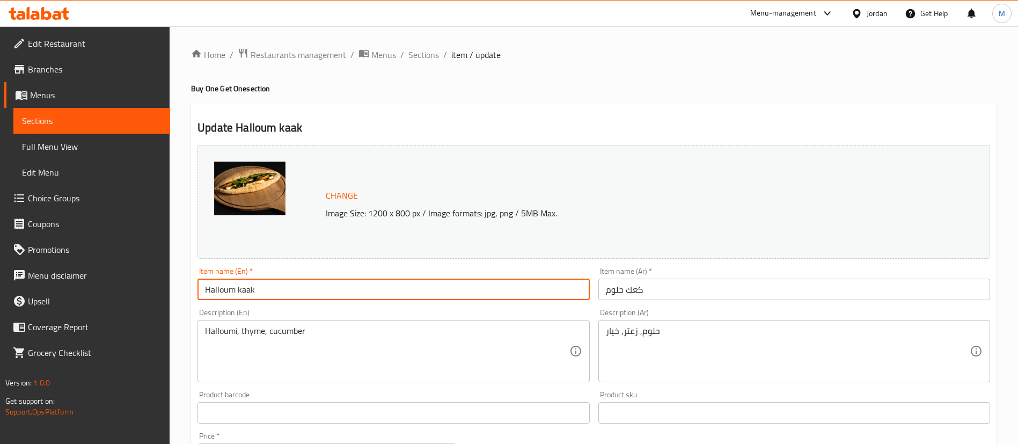
paste input "Buy One"
click at [333, 287] on input "Buy OneHalloum kaak" at bounding box center [393, 288] width 392 height 21
paste input "and get one for free"
click at [410, 287] on input "Buy OneHalloum kaak and get one for free" at bounding box center [393, 288] width 392 height 21
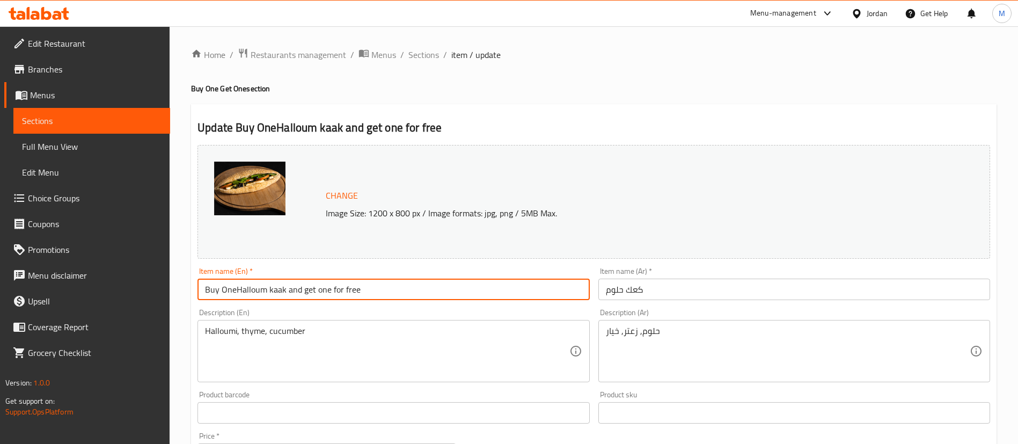
click at [410, 287] on input "Buy OneHalloum kaak and get one for free" at bounding box center [393, 288] width 392 height 21
type input "Buy OneHalloum kaak and get one for free"
click at [677, 289] on input "كعك حلوم" at bounding box center [794, 288] width 392 height 21
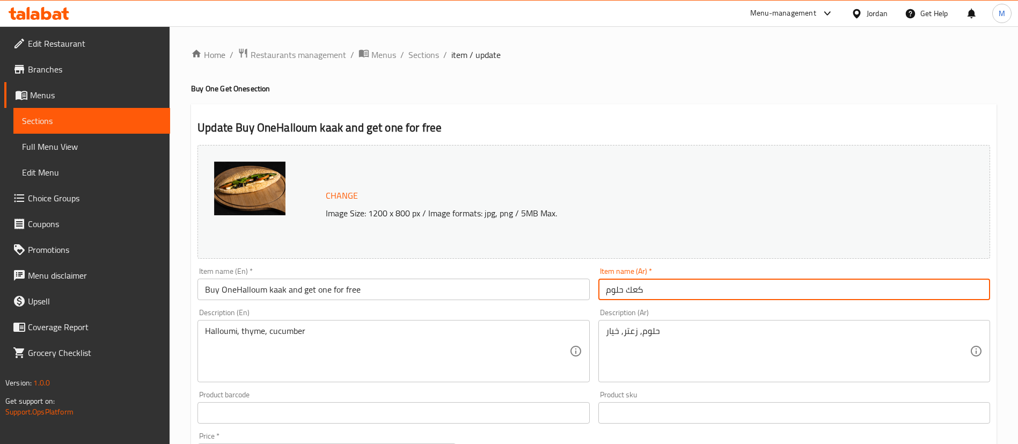
click at [677, 289] on input "كعك حلوم" at bounding box center [794, 288] width 392 height 21
paste input "اشتري كعكة حلوم واحدة واحصل على واحدة مجانًا"
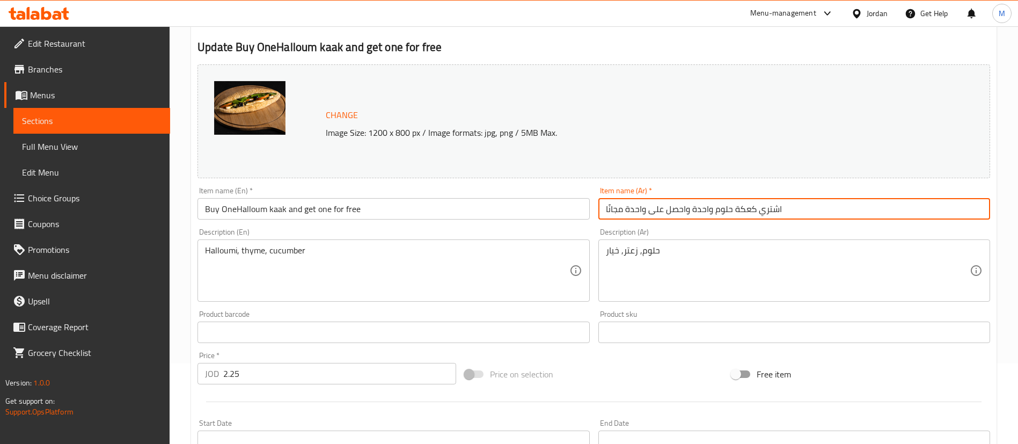
type input "اشتري كعكة حلوم واحدة واحصل على واحدة مجانًا"
click at [335, 371] on input "2.25" at bounding box center [339, 373] width 233 height 21
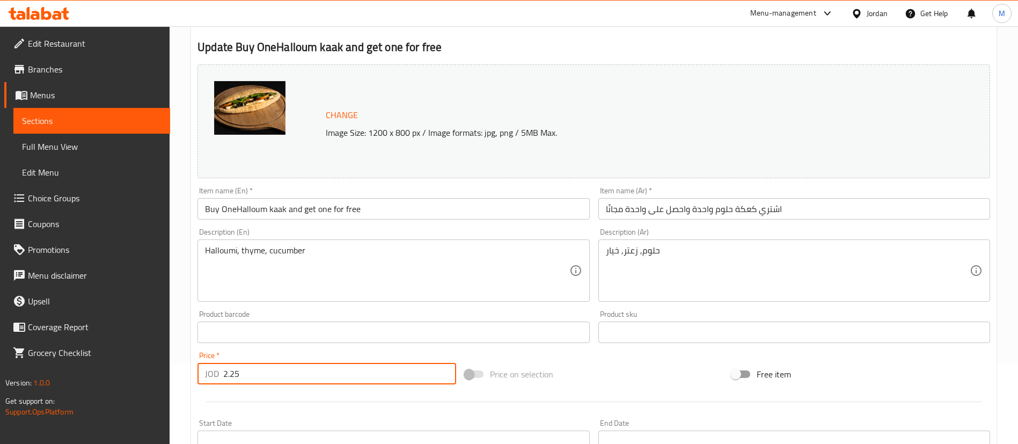
click at [335, 371] on input "2.25" at bounding box center [339, 373] width 233 height 21
type input "4.5"
click at [354, 410] on div at bounding box center [593, 401] width 801 height 26
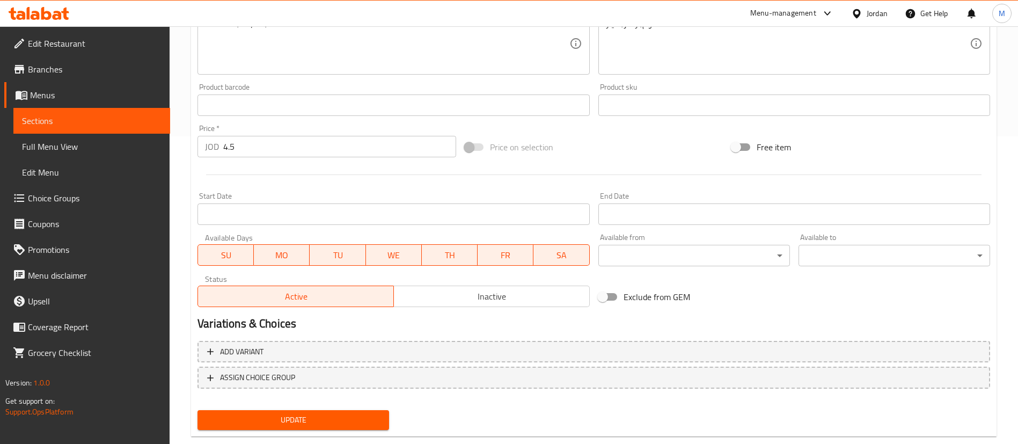
scroll to position [330, 0]
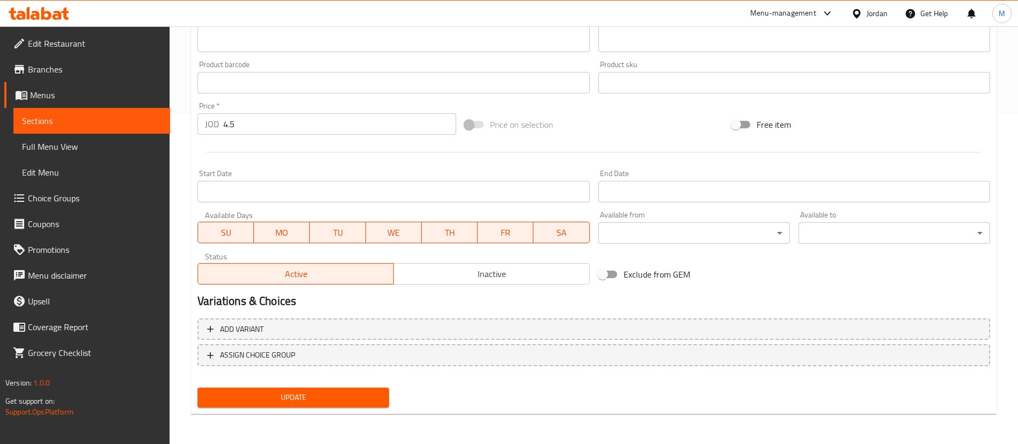
click at [369, 400] on span "Update" at bounding box center [293, 397] width 174 height 13
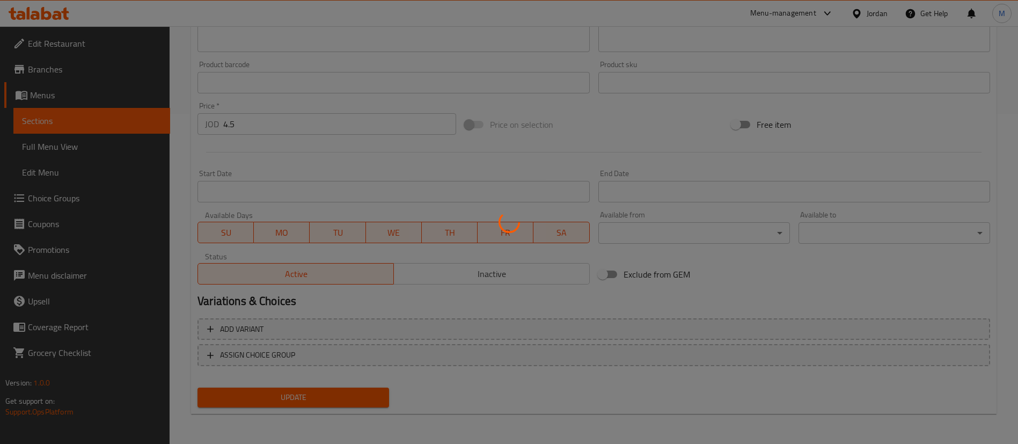
scroll to position [0, 0]
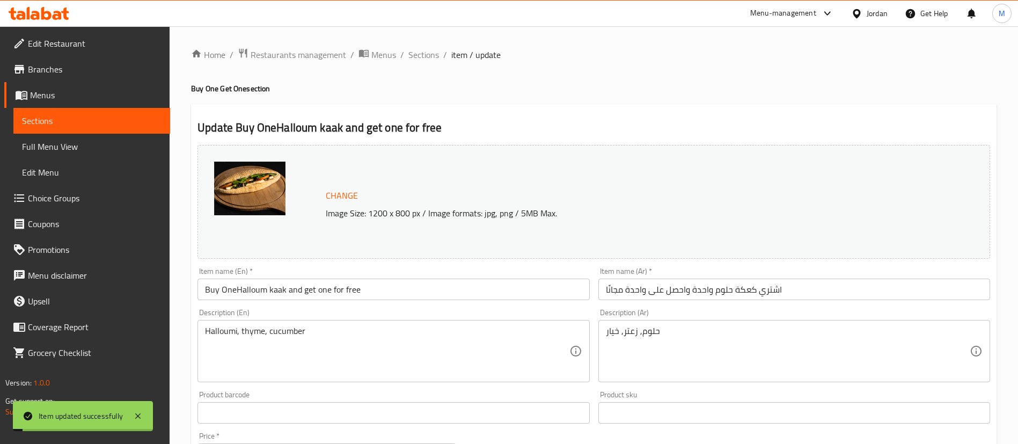
drag, startPoint x: 435, startPoint y: 53, endPoint x: 442, endPoint y: 71, distance: 19.5
click at [435, 53] on span "Sections" at bounding box center [423, 54] width 31 height 13
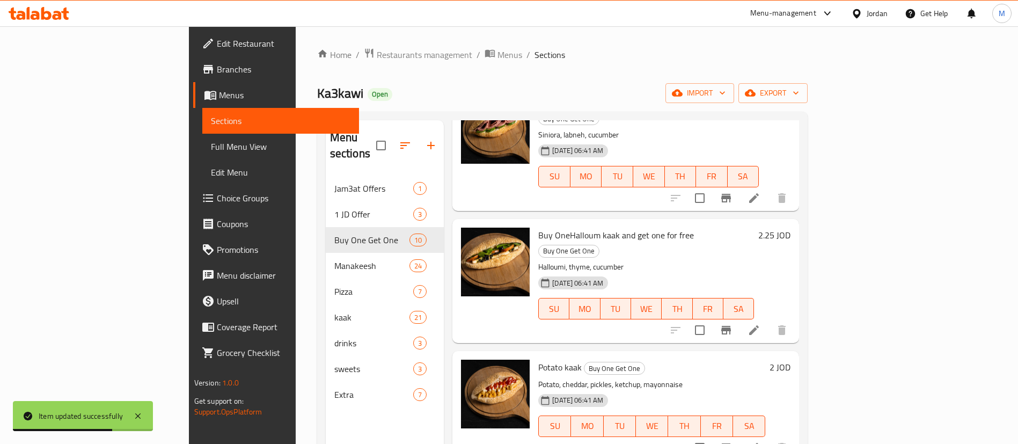
scroll to position [777, 0]
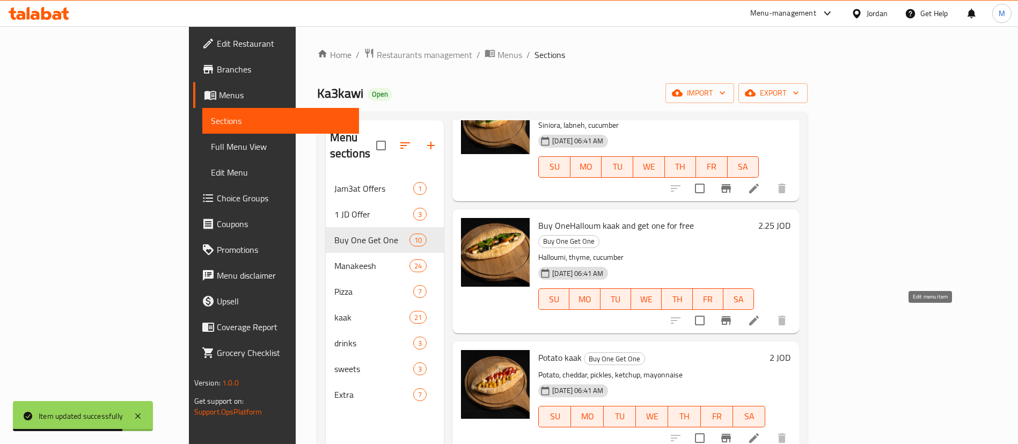
click at [760, 431] on icon at bounding box center [753, 437] width 13 height 13
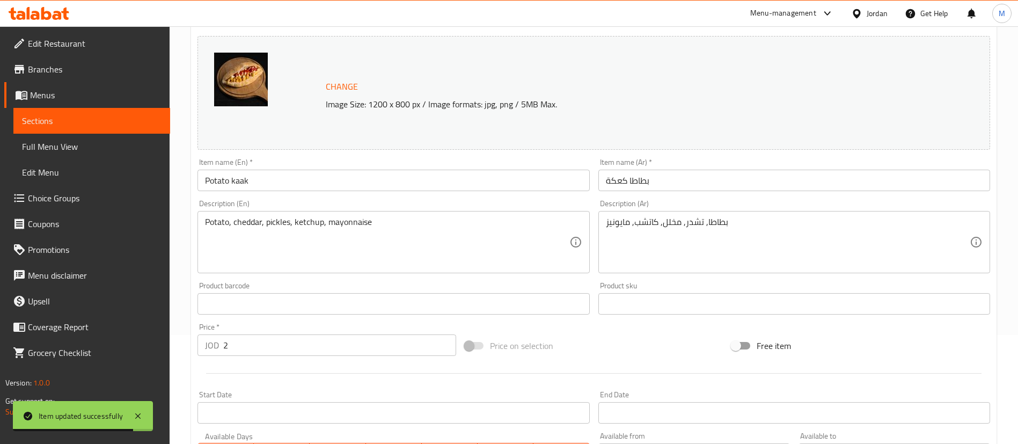
scroll to position [161, 0]
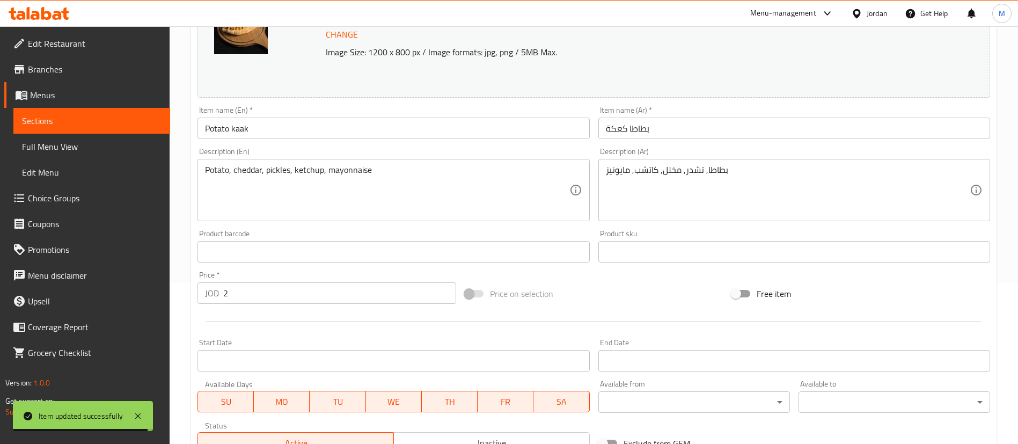
click at [206, 123] on input "Potato kaak" at bounding box center [393, 128] width 392 height 21
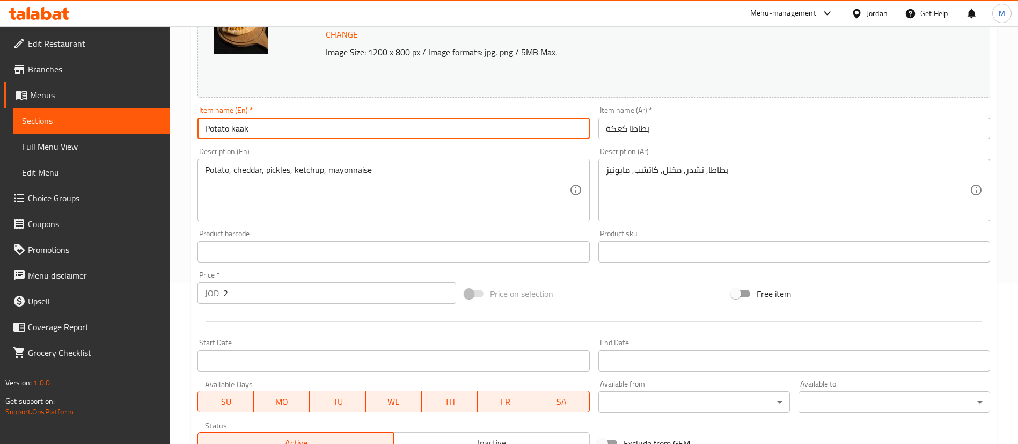
paste input "Buy One"
click at [299, 126] on input "Buy One Potato kaak" at bounding box center [393, 128] width 392 height 21
paste input "and get one for free"
click at [392, 126] on input "Buy One Potato kaak and get one for free" at bounding box center [393, 128] width 392 height 21
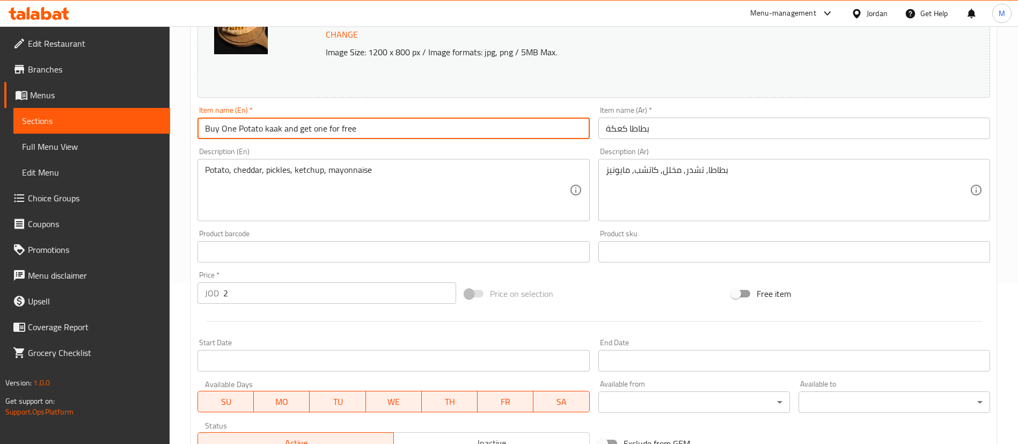
click at [392, 126] on input "Buy One Potato kaak and get one for free" at bounding box center [393, 128] width 392 height 21
type input "Buy One Potato kaak and get one for free"
click at [695, 133] on input "بطاطا كعكة" at bounding box center [794, 128] width 392 height 21
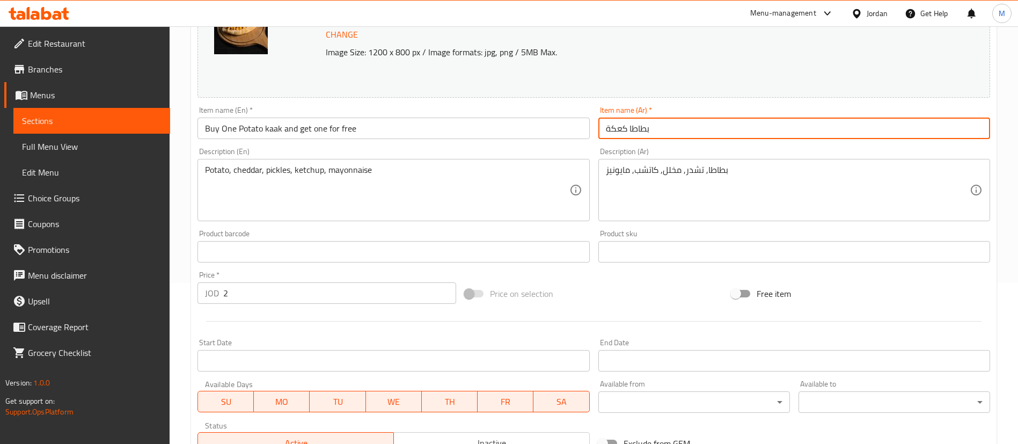
click at [695, 133] on input "بطاطا كعكة" at bounding box center [794, 128] width 392 height 21
paste input "شتري كعك بطاطس واحصل على واحد مجانًا"
click at [605, 306] on div "Price on selection" at bounding box center [593, 293] width 267 height 29
click at [667, 130] on input "بطاطا كعكة" at bounding box center [794, 128] width 392 height 21
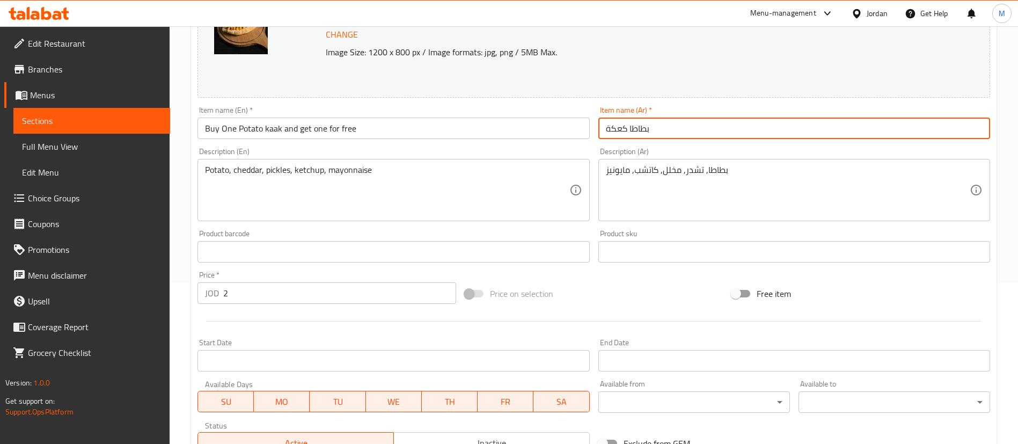
paste input "اشتري كعك بطاطس واحصل على واحد مجانًا"
drag, startPoint x: 809, startPoint y: 129, endPoint x: 762, endPoint y: 128, distance: 46.7
click at [762, 128] on input "بطاطا كعكة اشتري كعك بطاطس واحصل على واحد مجانًا" at bounding box center [794, 128] width 392 height 21
drag, startPoint x: 735, startPoint y: 129, endPoint x: 691, endPoint y: 129, distance: 44.0
click at [691, 129] on input "اشتري كعك بطاطس واحصل على واحد مجانًا" at bounding box center [794, 128] width 392 height 21
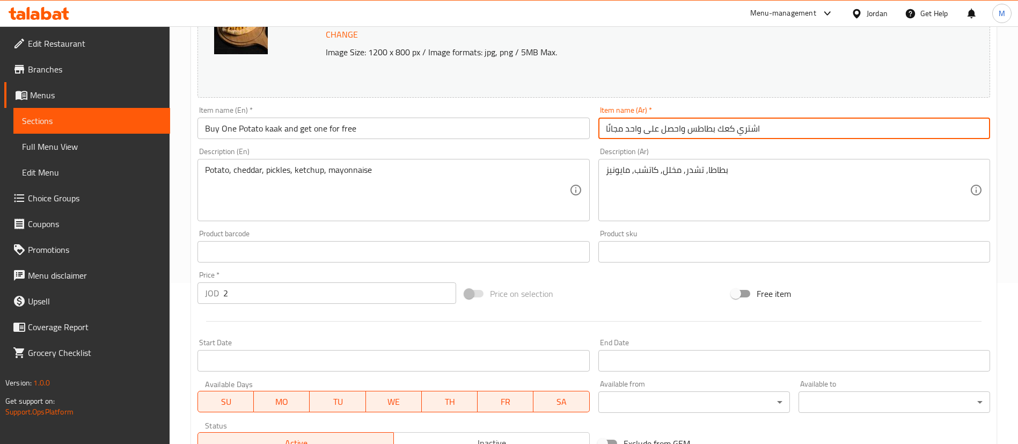
paste input "بطاطا كعكة"
type input "اشتري بطاطا كعكة واحصل على واحد مجانًا"
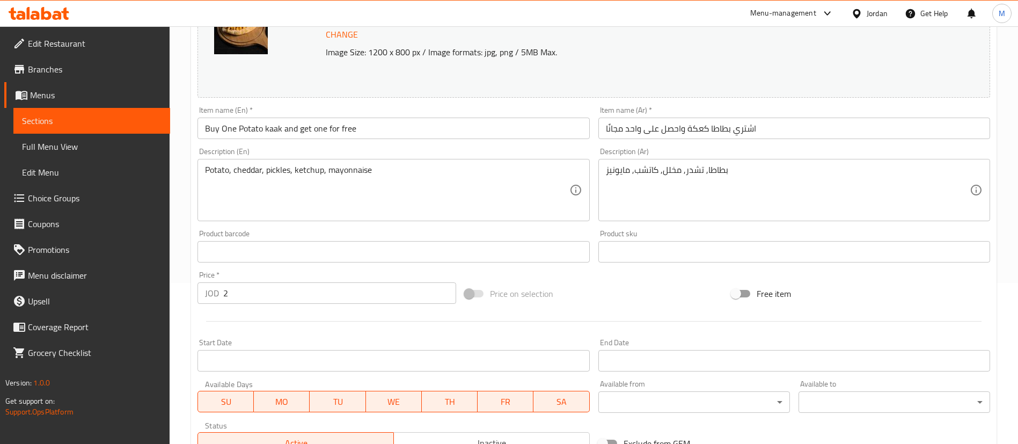
click at [603, 303] on div "Price on selection" at bounding box center [593, 293] width 267 height 29
click at [387, 297] on input "2" at bounding box center [339, 292] width 233 height 21
click at [386, 296] on input "2" at bounding box center [339, 292] width 233 height 21
type input "4"
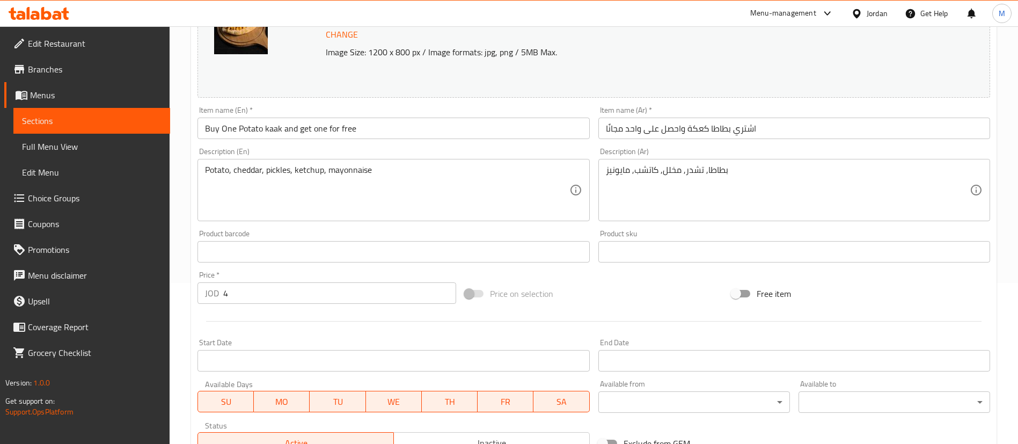
click at [385, 318] on div at bounding box center [593, 321] width 801 height 26
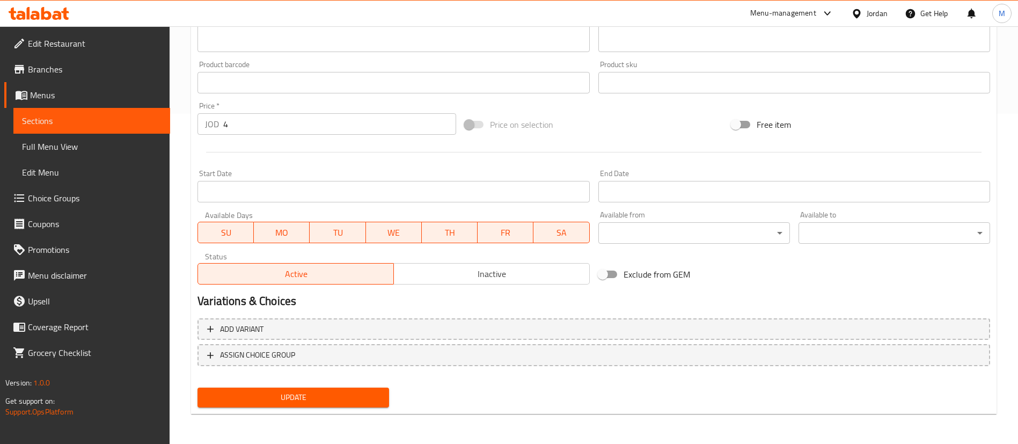
click at [372, 392] on span "Update" at bounding box center [293, 397] width 174 height 13
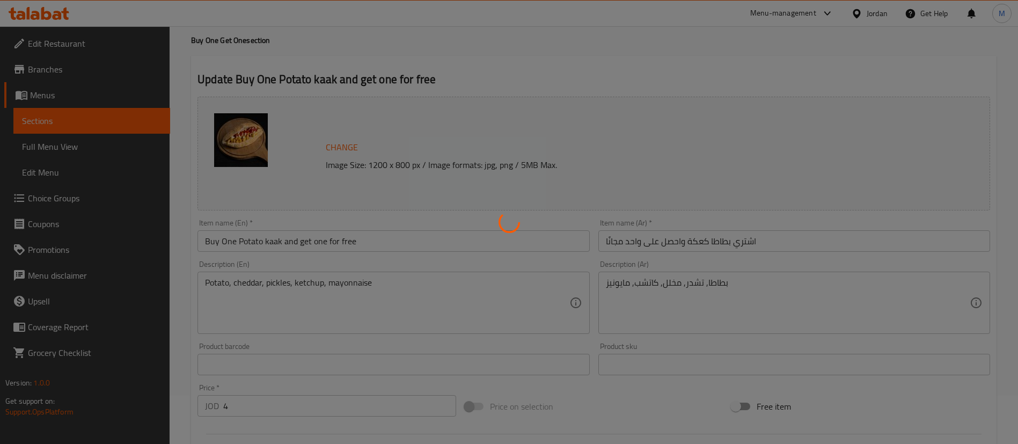
scroll to position [8, 0]
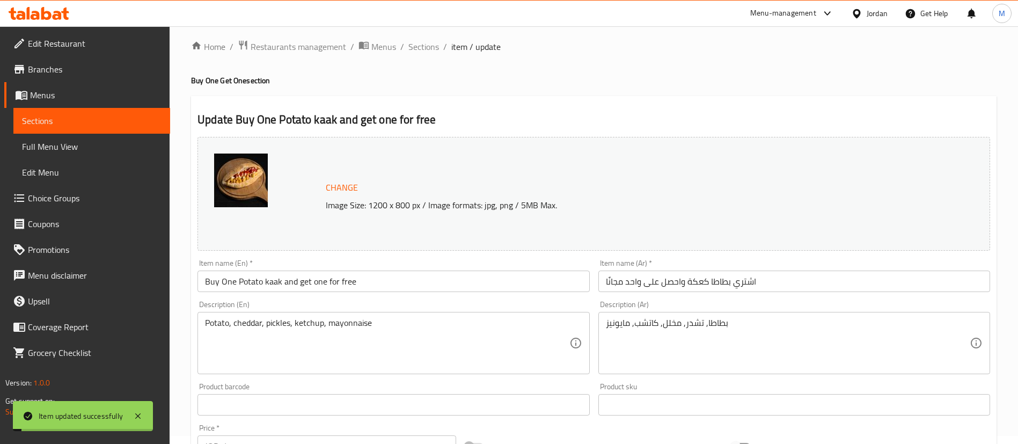
drag, startPoint x: 417, startPoint y: 52, endPoint x: 463, endPoint y: 72, distance: 49.7
click at [417, 52] on span "Sections" at bounding box center [423, 46] width 31 height 13
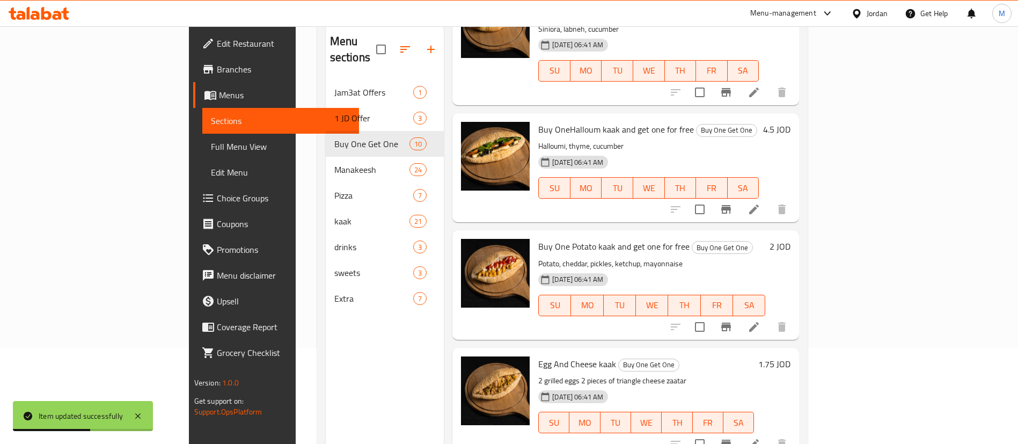
scroll to position [150, 0]
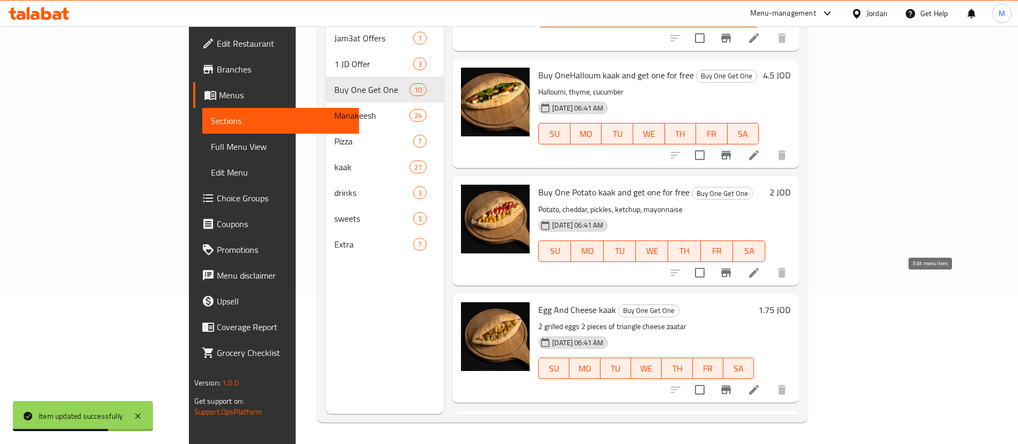
click at [760, 383] on icon at bounding box center [753, 389] width 13 height 13
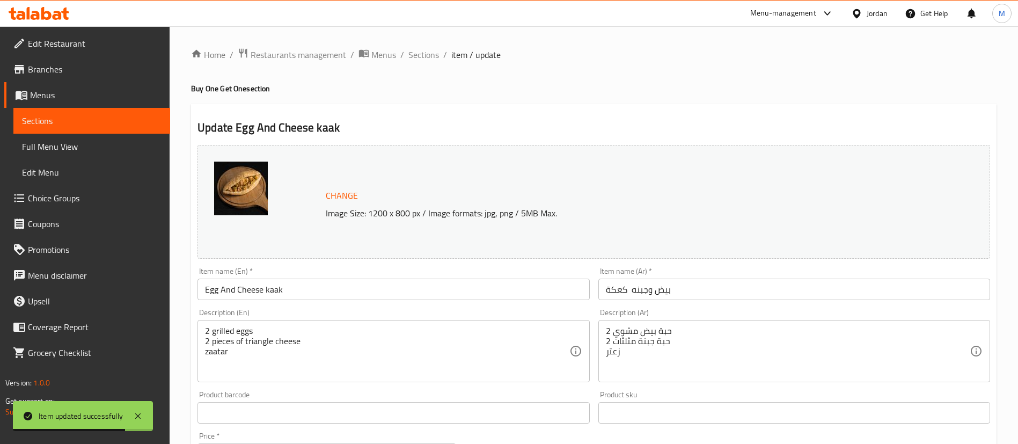
click at [207, 292] on input "Egg And Cheese kaak" at bounding box center [393, 288] width 392 height 21
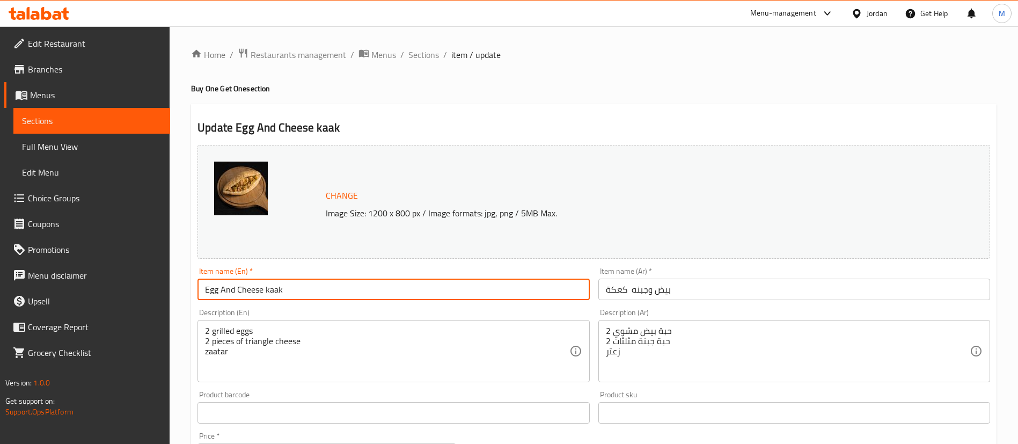
paste input "Buy One"
click at [336, 292] on input "Buy OneEgg And Cheese kaak" at bounding box center [393, 288] width 392 height 21
click at [240, 289] on input "Buy OneEgg And Cheese kaak" at bounding box center [393, 288] width 392 height 21
click at [319, 289] on input "Buy One Egg And Cheese kaak" at bounding box center [393, 288] width 392 height 21
paste input "and get one for free"
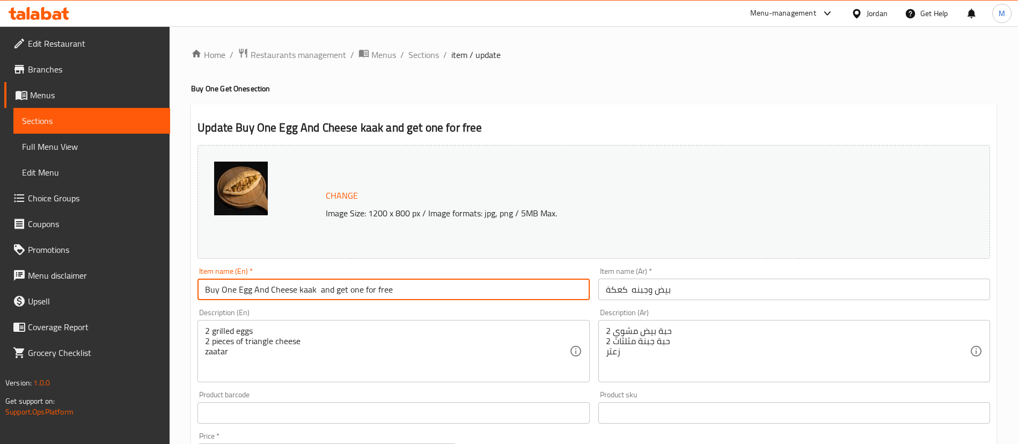
click at [471, 296] on input "Buy One Egg And Cheese kaak and get one for free" at bounding box center [393, 288] width 392 height 21
type input "Buy One Egg And Cheese kaak and get one for free"
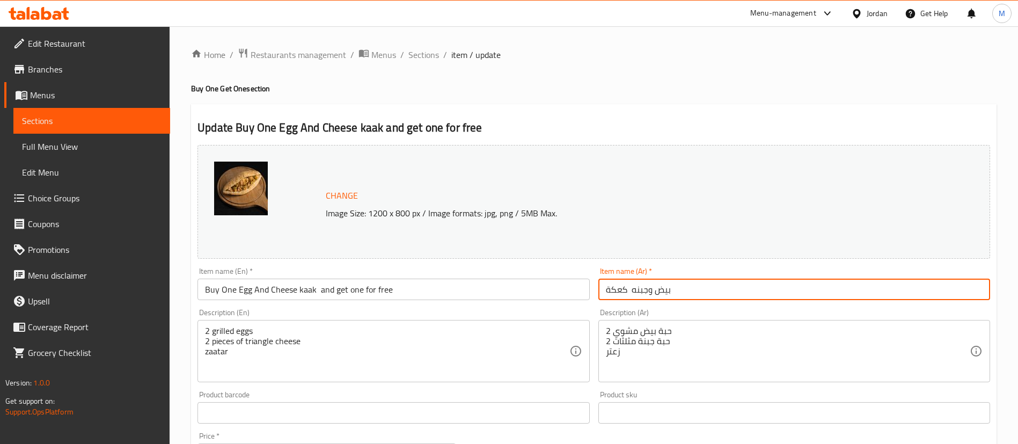
click at [765, 284] on input "بيض وجبنه كعكة" at bounding box center [794, 288] width 392 height 21
paste input "شتري كعكة بيض وجبن واحصل على الثانية مجانًا"
type input "اشتري كعكة بيض وجبن واحصل على الثانية مجانًا"
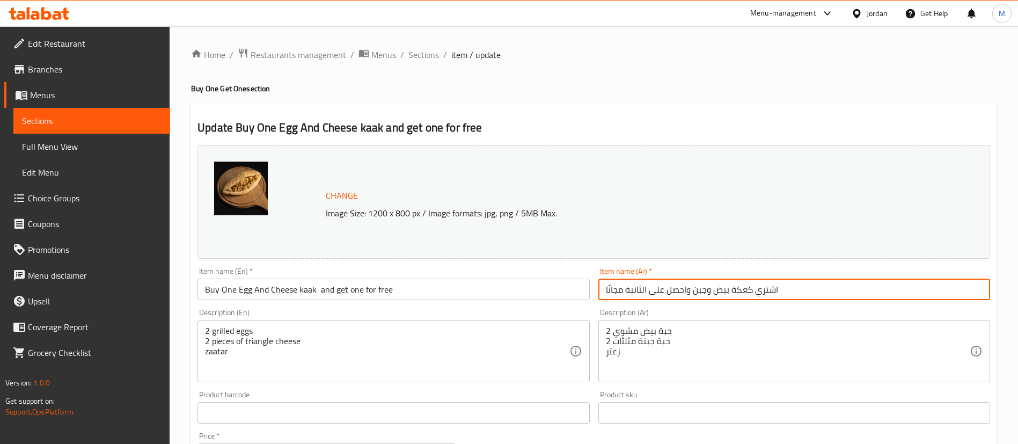
click at [662, 75] on div "Home / Restaurants management / Menus / Sections / item / update Buy One Get On…" at bounding box center [593, 400] width 805 height 705
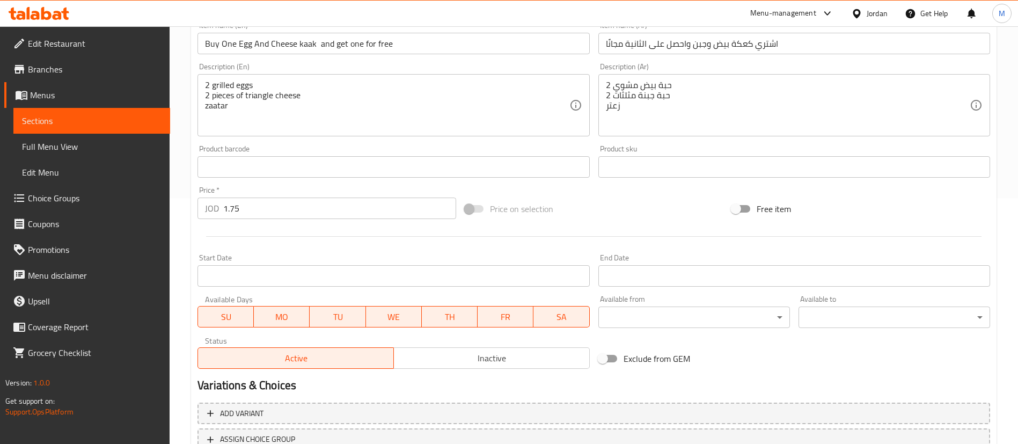
scroll to position [330, 0]
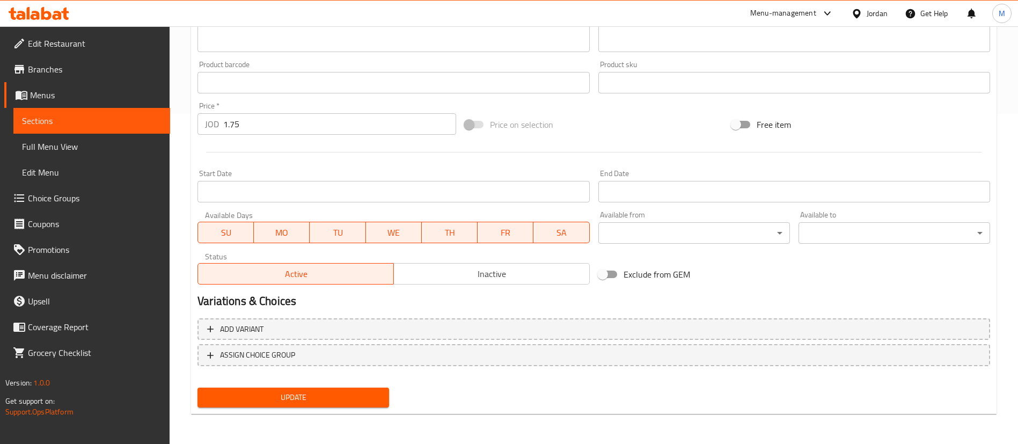
click at [268, 121] on input "1.75" at bounding box center [339, 123] width 233 height 21
type input "3.5"
click at [288, 160] on div at bounding box center [593, 152] width 801 height 26
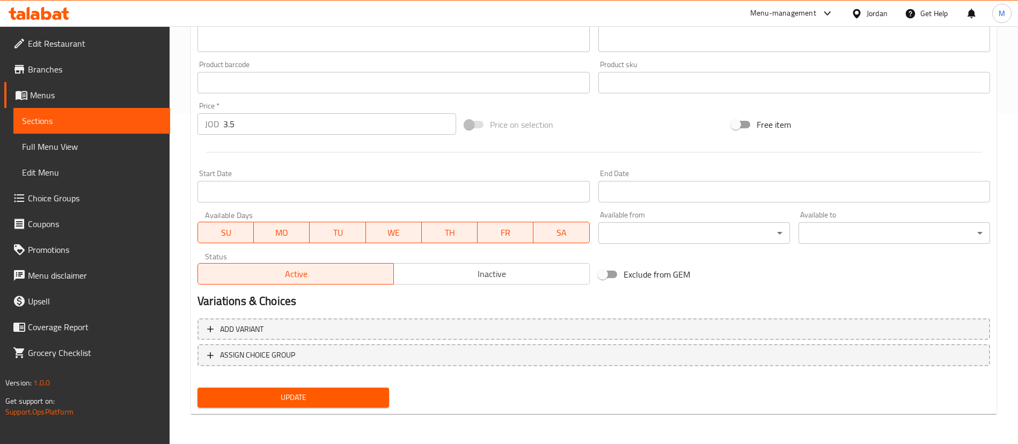
click at [336, 403] on span "Update" at bounding box center [293, 397] width 174 height 13
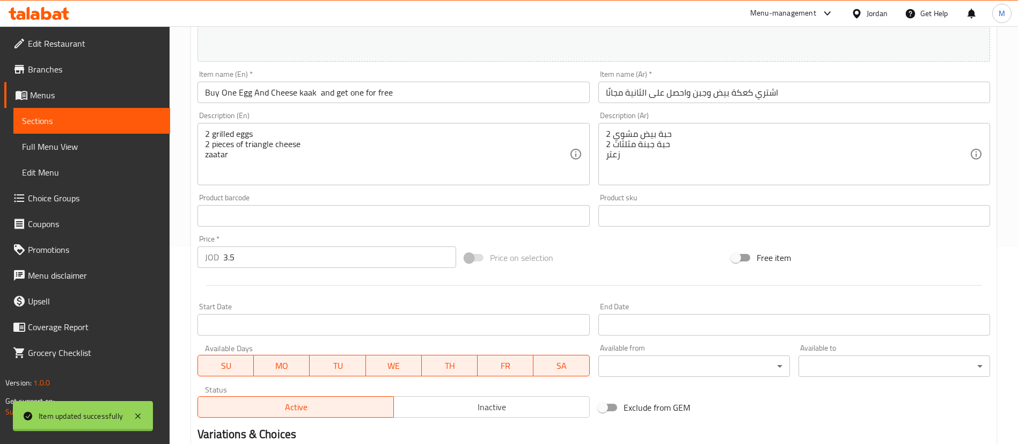
scroll to position [0, 0]
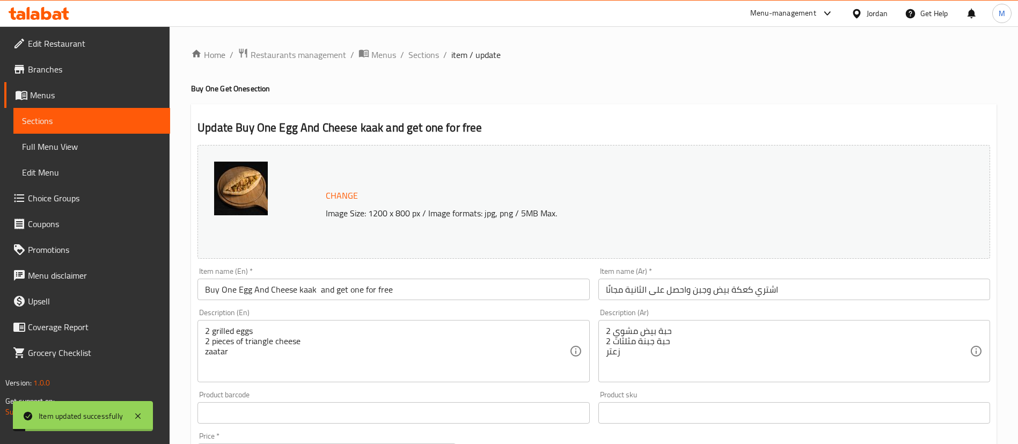
click at [424, 58] on span "Sections" at bounding box center [423, 54] width 31 height 13
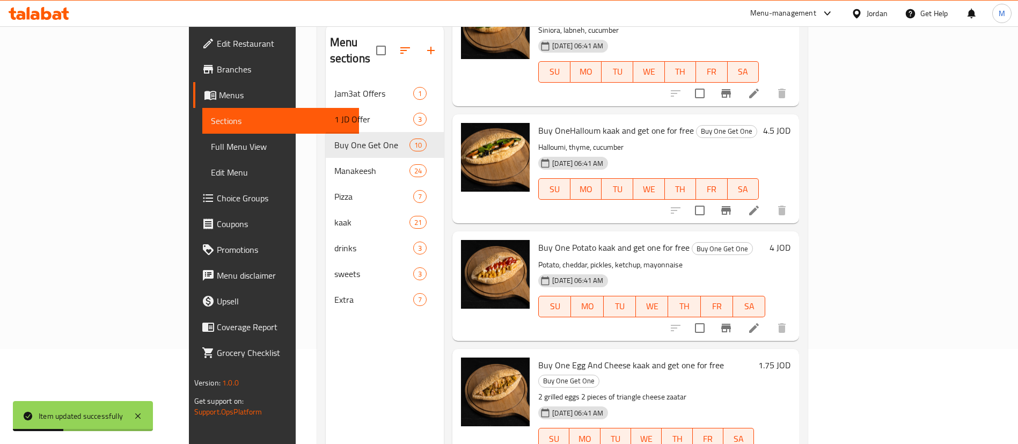
scroll to position [150, 0]
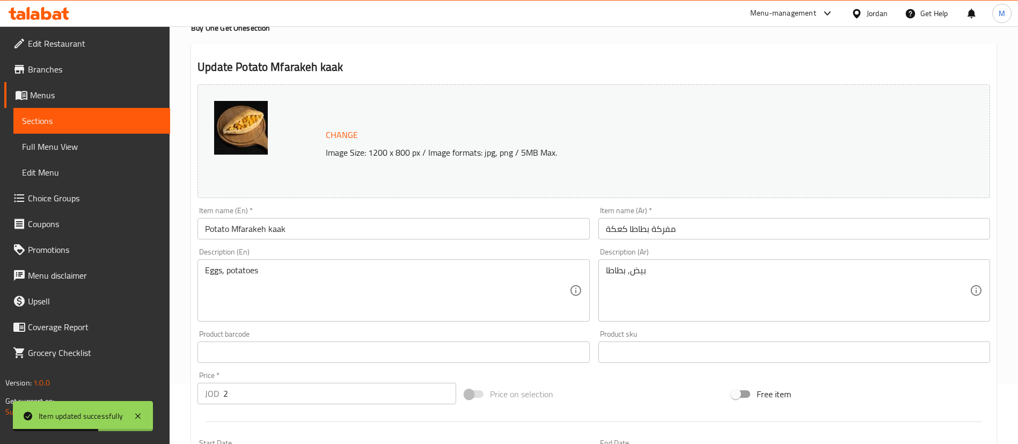
scroll to position [80, 0]
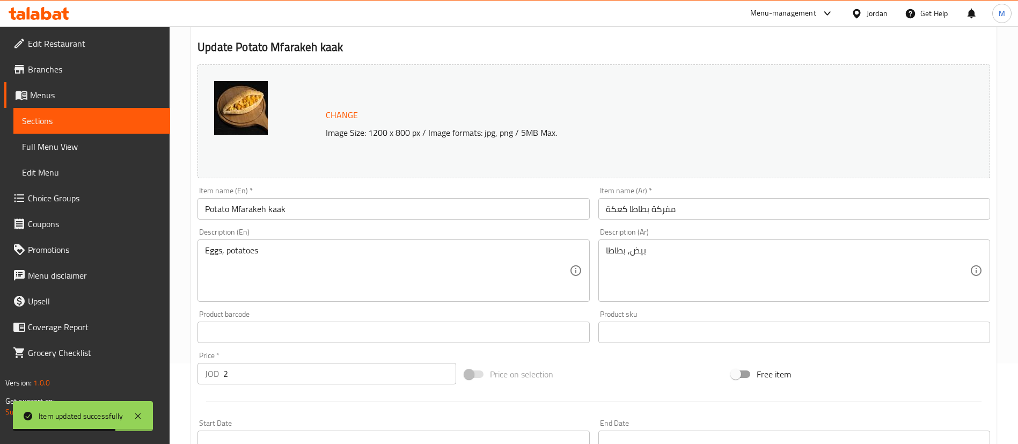
click at [206, 208] on input "Potato Mfarakeh kaak" at bounding box center [393, 208] width 392 height 21
click at [207, 210] on input "Potato Mfarakeh kaak" at bounding box center [393, 208] width 392 height 21
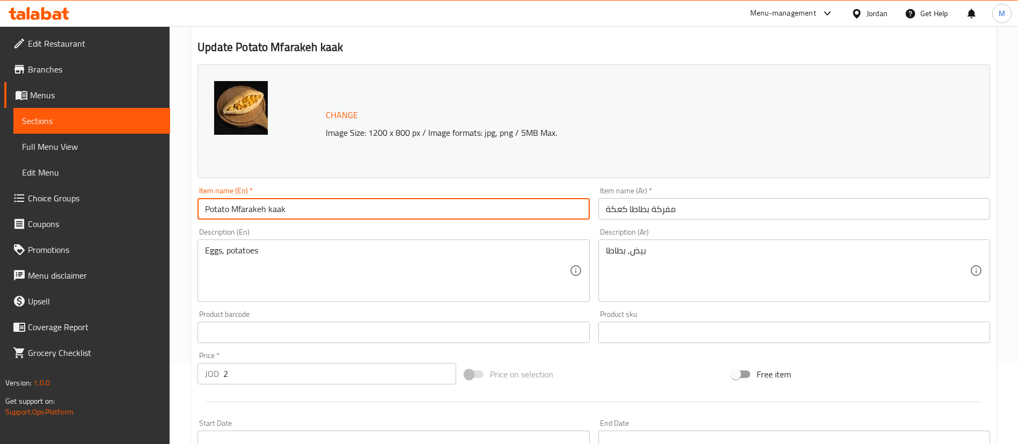
paste input "Buy One"
click at [358, 208] on input "Buy OnePotato Mfarakeh kaak" at bounding box center [393, 208] width 392 height 21
click at [238, 208] on input "Buy OnePotato Mfarakeh kaak" at bounding box center [393, 208] width 392 height 21
click at [326, 204] on input "Buy One Potato Mfarakeh kaak" at bounding box center [393, 208] width 392 height 21
paste input "and get one for free"
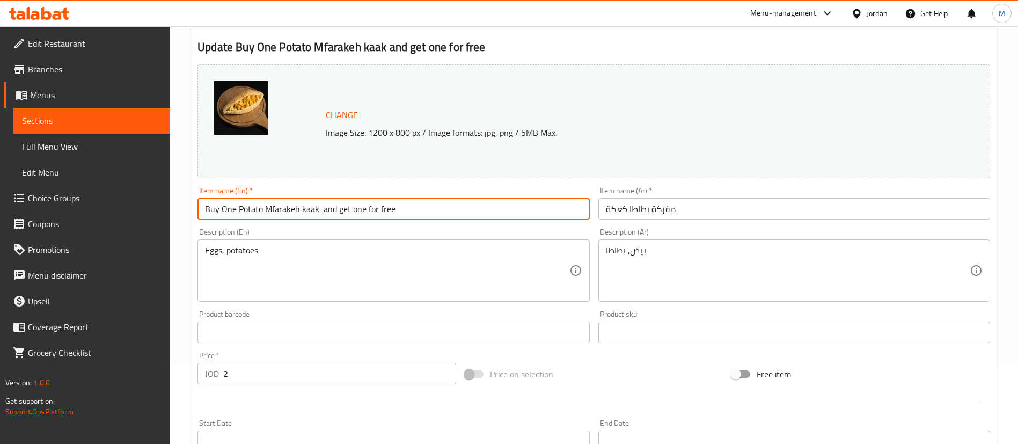
click at [401, 211] on input "Buy One Potato Mfarakeh kaak and get one for free" at bounding box center [393, 208] width 392 height 21
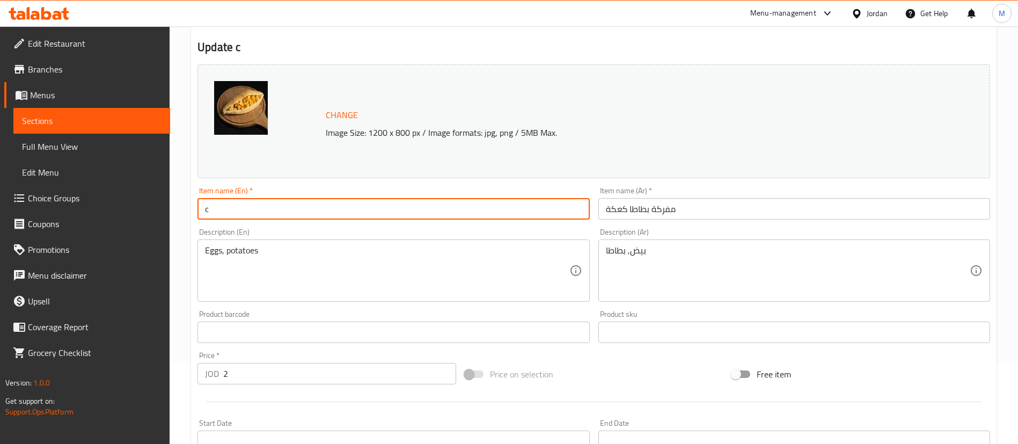
click at [400, 210] on input "c" at bounding box center [393, 208] width 392 height 21
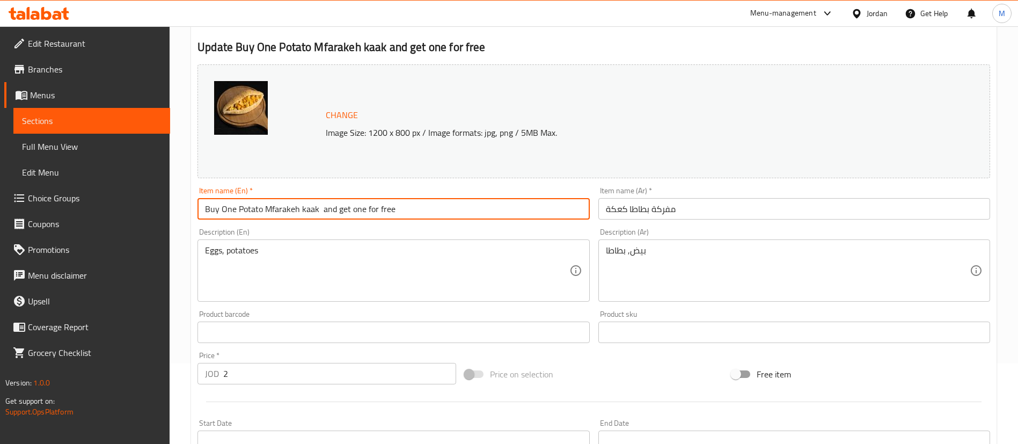
click at [400, 210] on input "Buy One Potato Mfarakeh kaak and get one for free" at bounding box center [393, 208] width 392 height 21
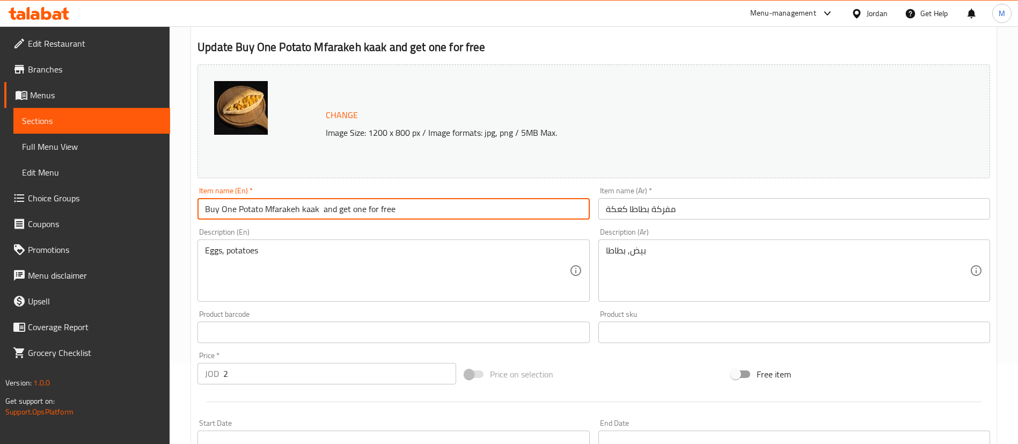
click at [400, 210] on input "Buy One Potato Mfarakeh kaak and get one for free" at bounding box center [393, 208] width 392 height 21
type input "Buy One Potato Mfarakeh kaak and get one for free"
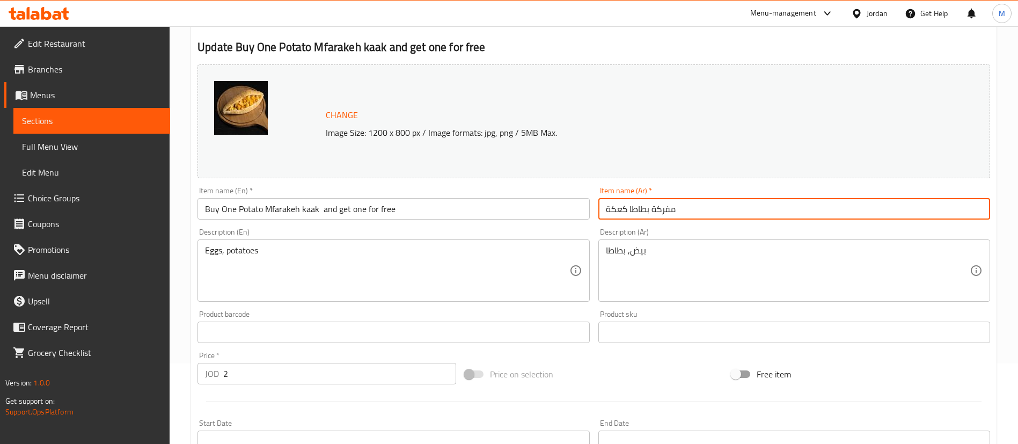
drag, startPoint x: 692, startPoint y: 208, endPoint x: 614, endPoint y: 213, distance: 78.0
click at [614, 213] on input "مفركة بطاطا كعكة" at bounding box center [794, 208] width 392 height 21
click at [685, 208] on input "مفركة بطاطا كعكة" at bounding box center [794, 208] width 392 height 21
paste input "اشتري كعك مفركة بطاطس واحصل على الثاني مجانًا"
drag, startPoint x: 863, startPoint y: 210, endPoint x: 793, endPoint y: 207, distance: 70.4
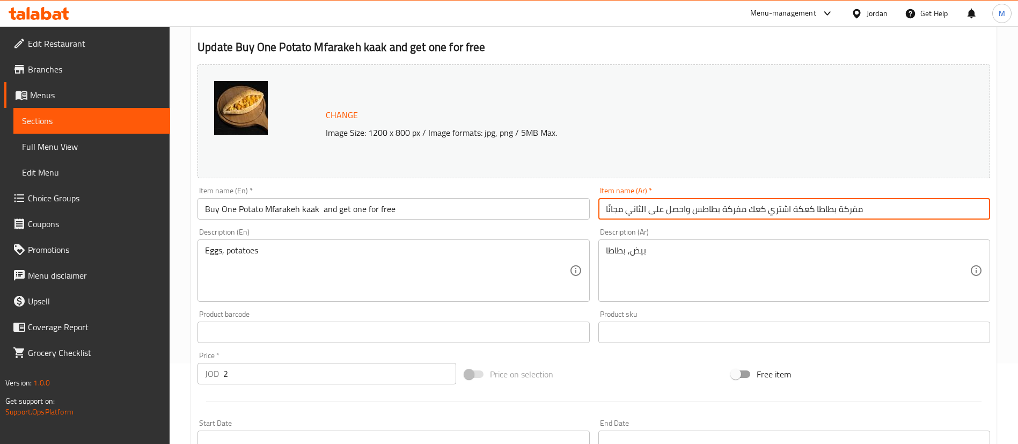
click at [793, 207] on input "مفركة بطاطا كعكة اشتري كعك مفركة بطاطس واحصل على الثاني مجانًا" at bounding box center [794, 208] width 392 height 21
drag, startPoint x: 766, startPoint y: 209, endPoint x: 693, endPoint y: 211, distance: 73.0
click at [693, 211] on input "اشتري كعك مفركة بطاطس واحصل على الثاني مجانًا" at bounding box center [794, 208] width 392 height 21
paste input "فركة بطاطا كعكة"
type input "اشتري مفركة بطاطا كعكة واحصل على الثاني مجانًا"
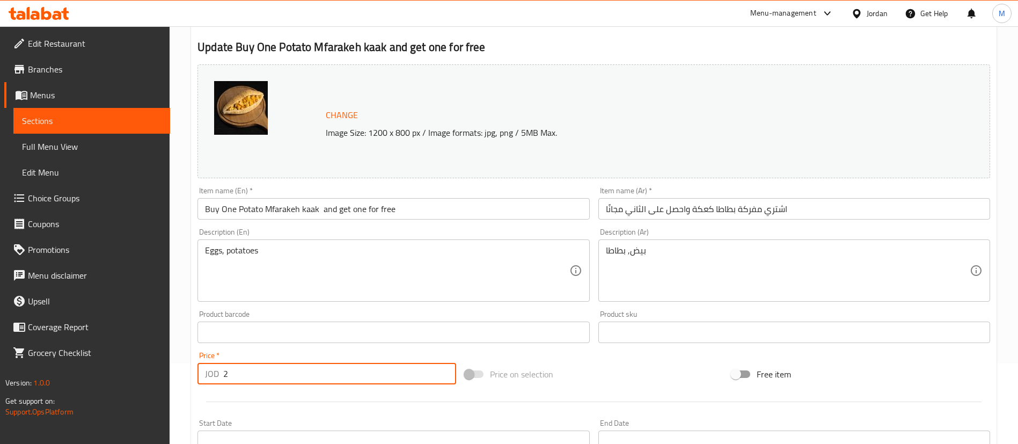
click at [363, 375] on input "2" at bounding box center [339, 373] width 233 height 21
type input "4"
click at [368, 390] on div at bounding box center [593, 401] width 801 height 26
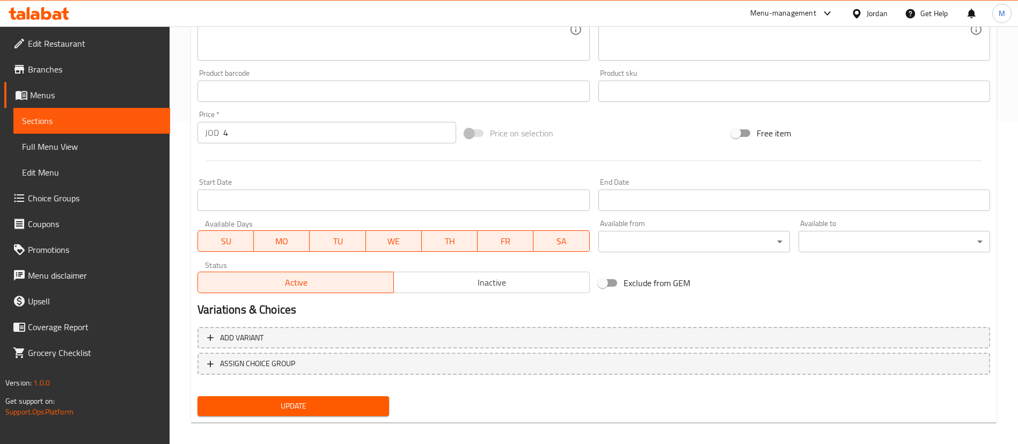
scroll to position [322, 0]
click at [370, 402] on span "Update" at bounding box center [293, 405] width 174 height 13
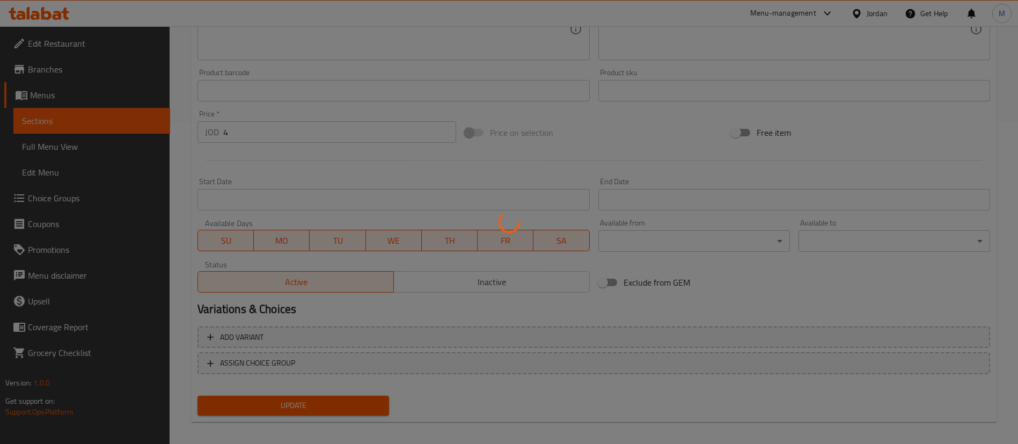
scroll to position [0, 0]
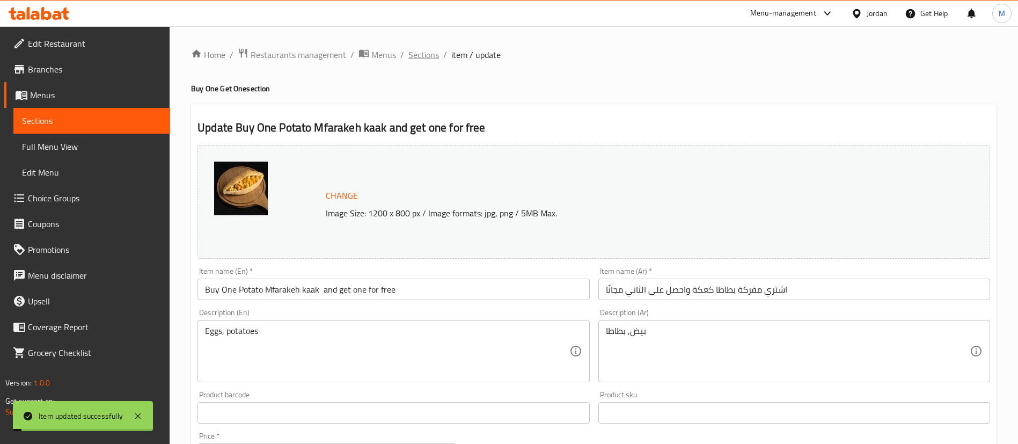
click at [426, 58] on span "Sections" at bounding box center [423, 54] width 31 height 13
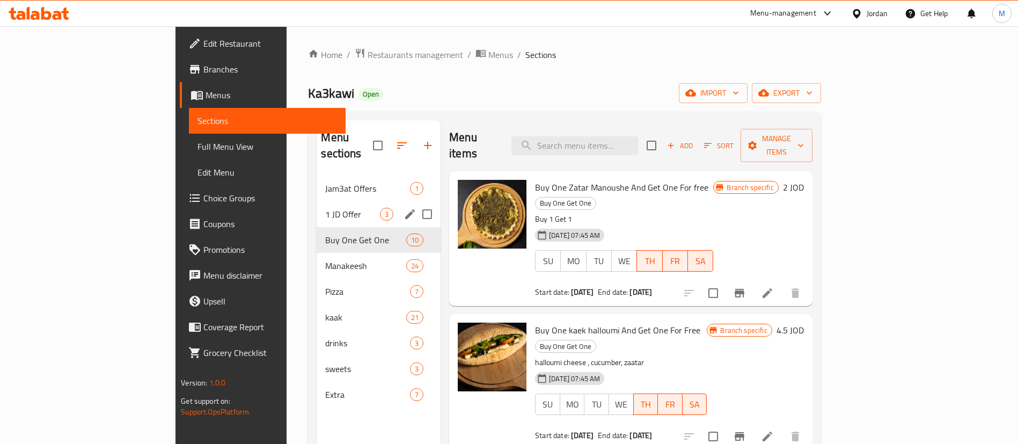
click at [317, 206] on div "1 JD Offer 3" at bounding box center [379, 214] width 124 height 26
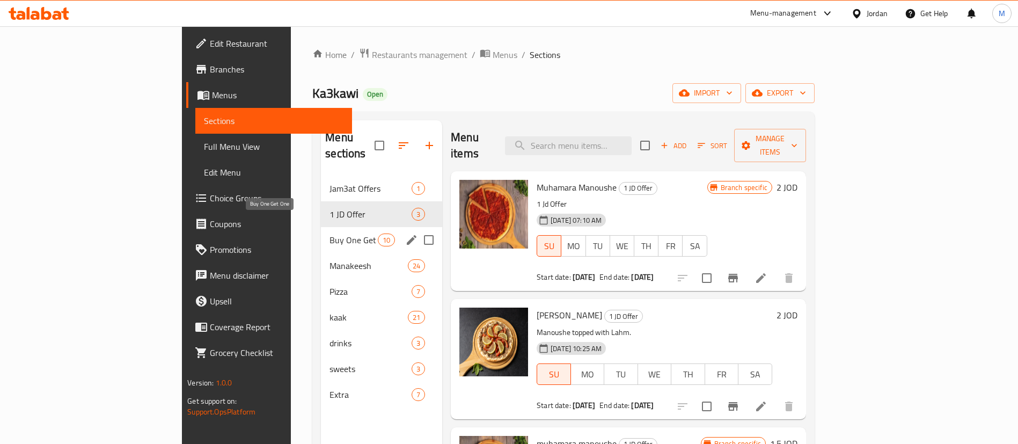
click at [329, 233] on span "Buy One Get One" at bounding box center [353, 239] width 48 height 13
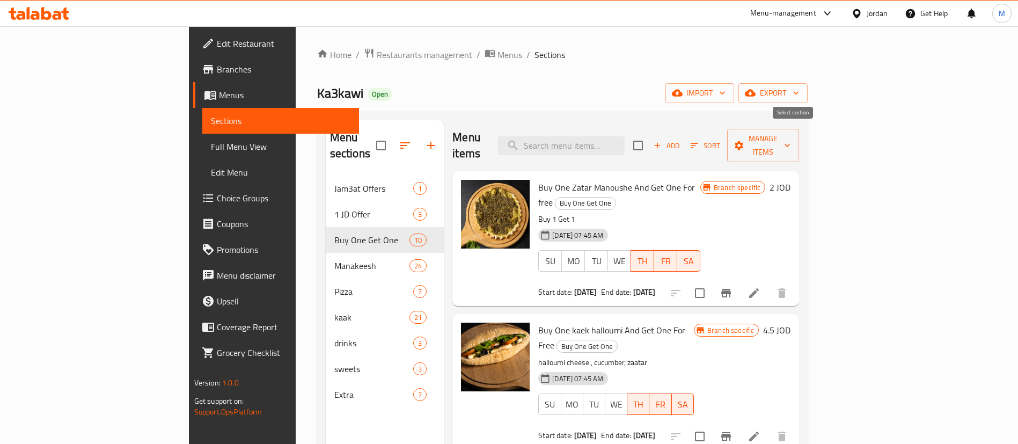
click at [649, 135] on input "checkbox" at bounding box center [638, 145] width 23 height 23
checkbox input "true"
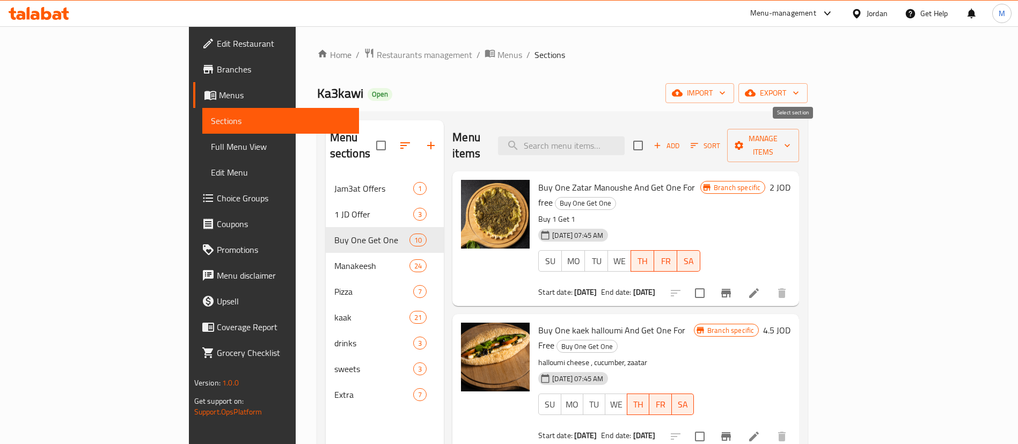
checkbox input "true"
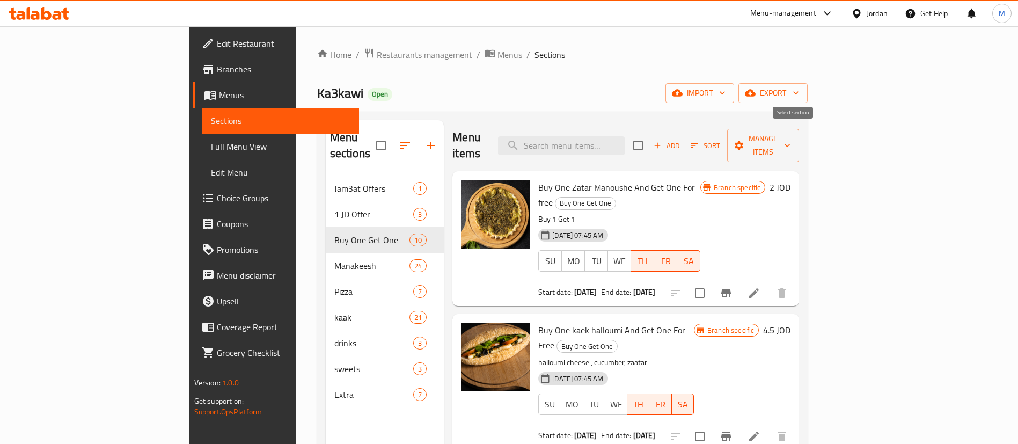
checkbox input "true"
click at [790, 143] on span "Manage items" at bounding box center [763, 145] width 55 height 27
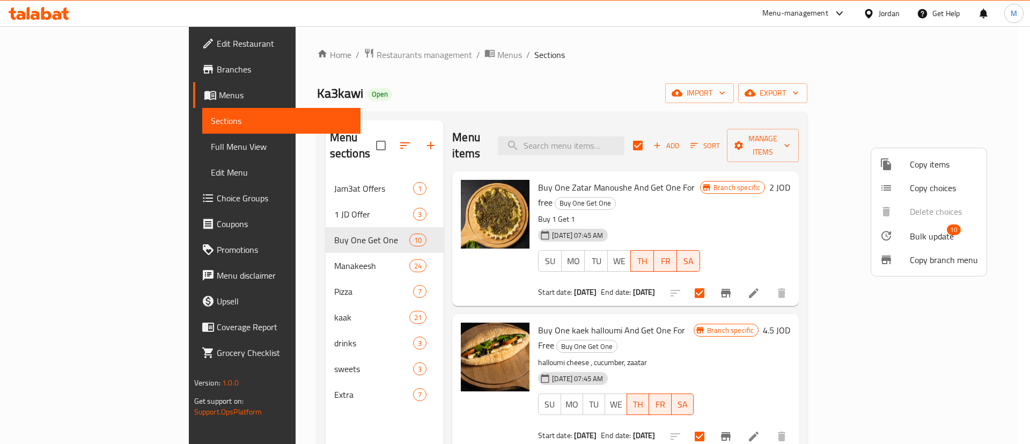
drag, startPoint x: 681, startPoint y: 41, endPoint x: 679, endPoint y: 69, distance: 27.4
click at [681, 40] on div at bounding box center [515, 222] width 1030 height 444
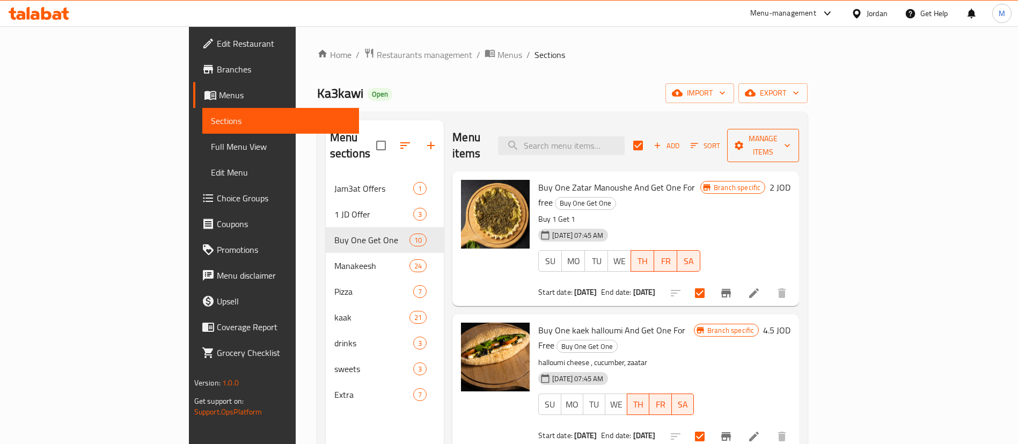
click at [790, 140] on span "Manage items" at bounding box center [763, 145] width 55 height 27
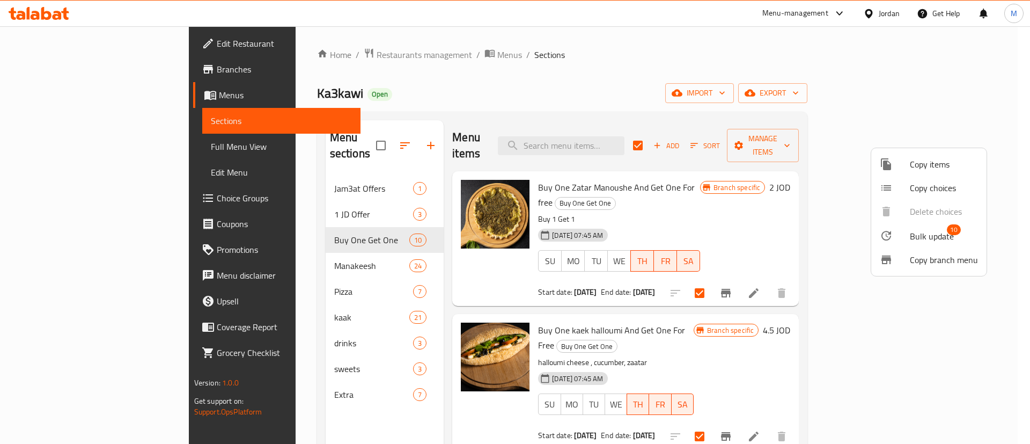
click at [937, 243] on span "Bulk update" at bounding box center [932, 236] width 44 height 13
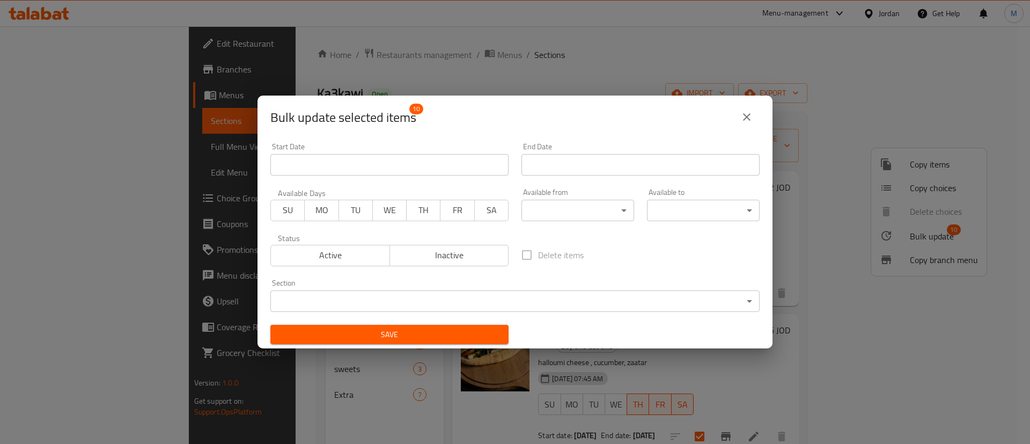
click at [370, 163] on input "Start Date" at bounding box center [389, 164] width 238 height 21
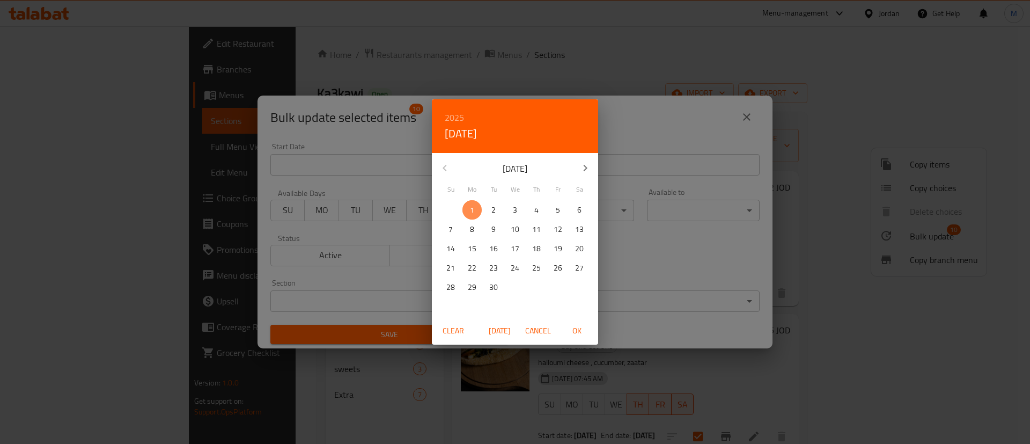
click at [475, 209] on span "1" at bounding box center [472, 209] width 19 height 13
click at [577, 326] on span "OK" at bounding box center [577, 330] width 26 height 13
type input "[DATE]"
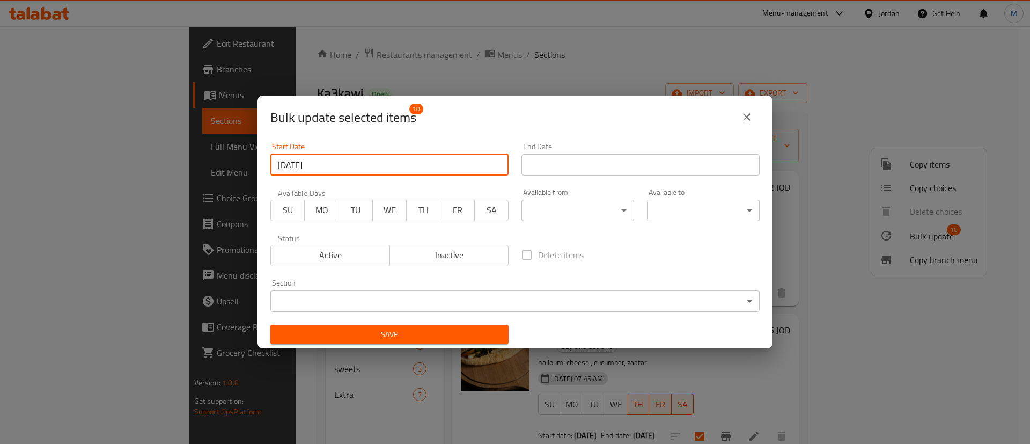
click at [613, 156] on input "Start Date" at bounding box center [641, 164] width 238 height 21
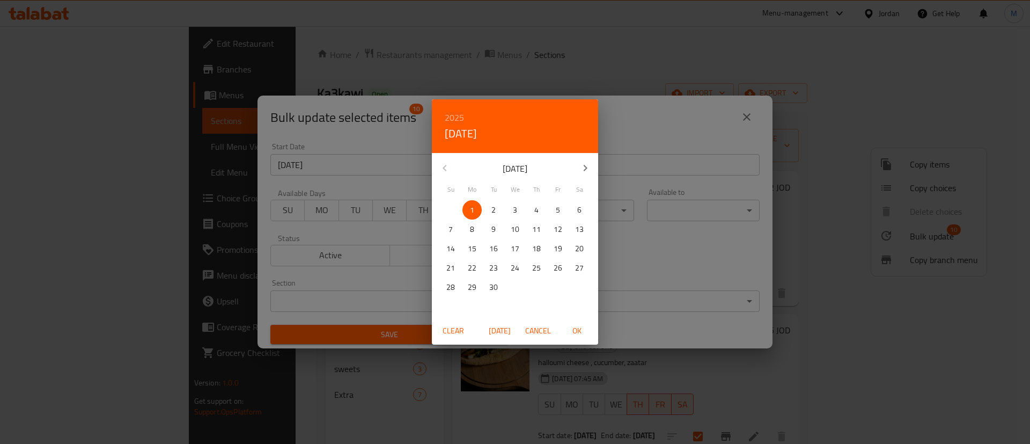
click at [492, 271] on p "23" at bounding box center [493, 267] width 9 height 13
click at [573, 328] on span "OK" at bounding box center [577, 330] width 26 height 13
type input "[DATE]"
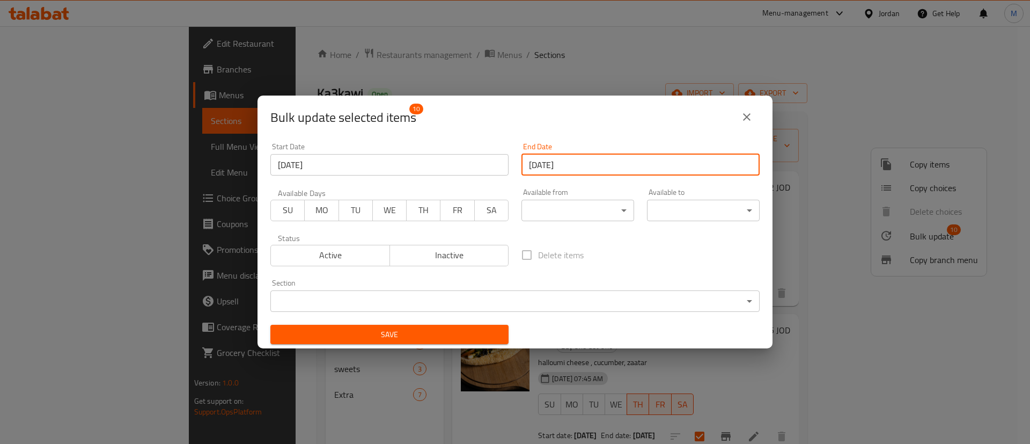
click at [318, 215] on span "MO" at bounding box center [321, 210] width 25 height 16
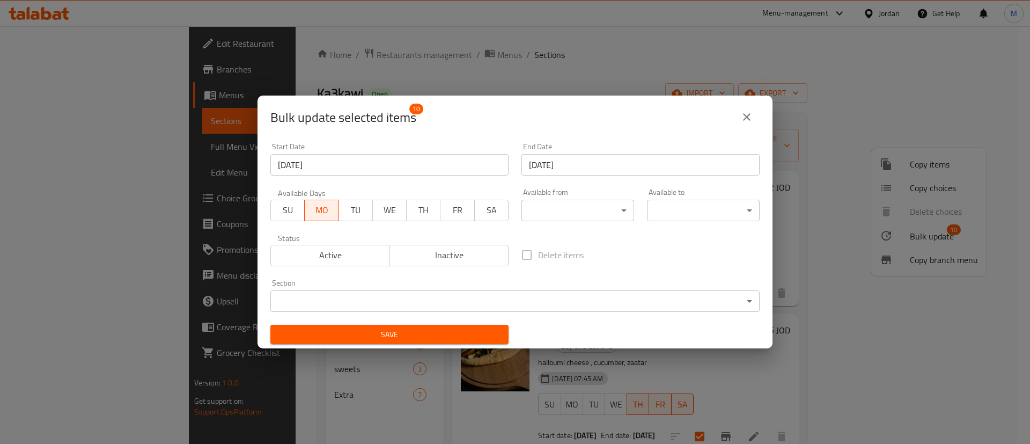
click at [357, 210] on span "TU" at bounding box center [355, 210] width 25 height 16
click at [343, 257] on span "Active" at bounding box center [330, 255] width 111 height 16
click at [463, 335] on span "Save" at bounding box center [389, 334] width 221 height 13
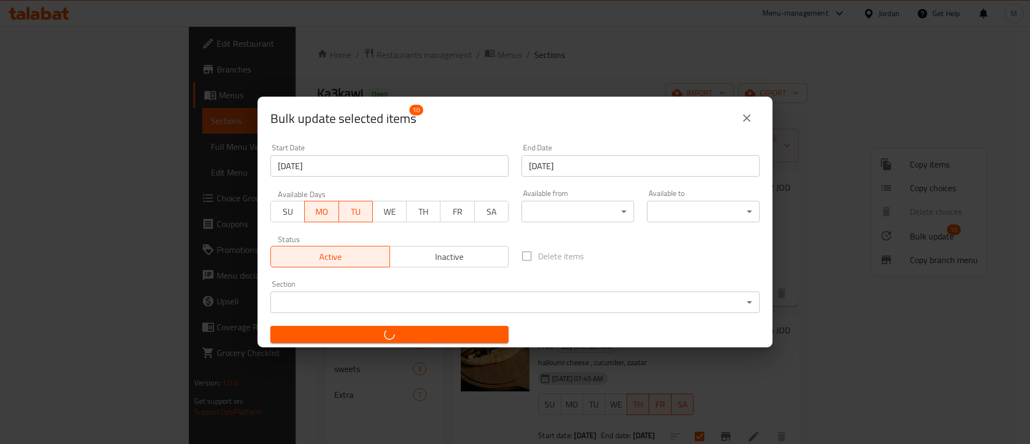
checkbox input "false"
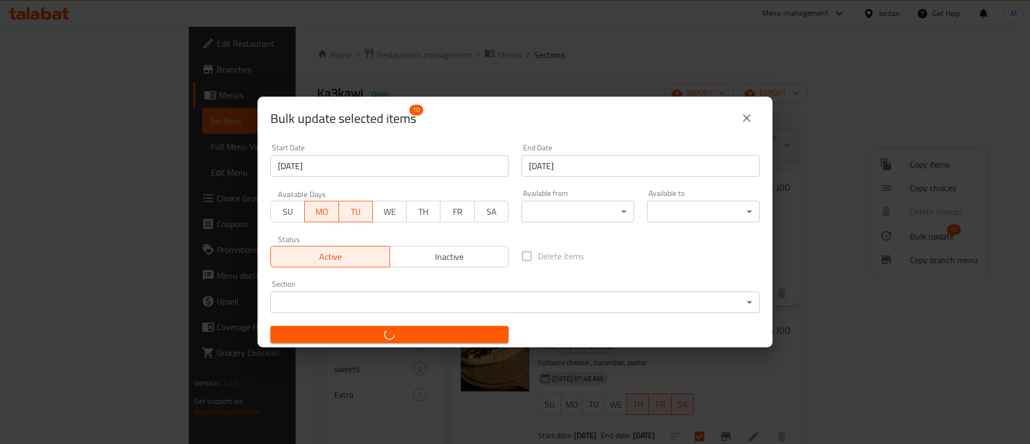
checkbox input "false"
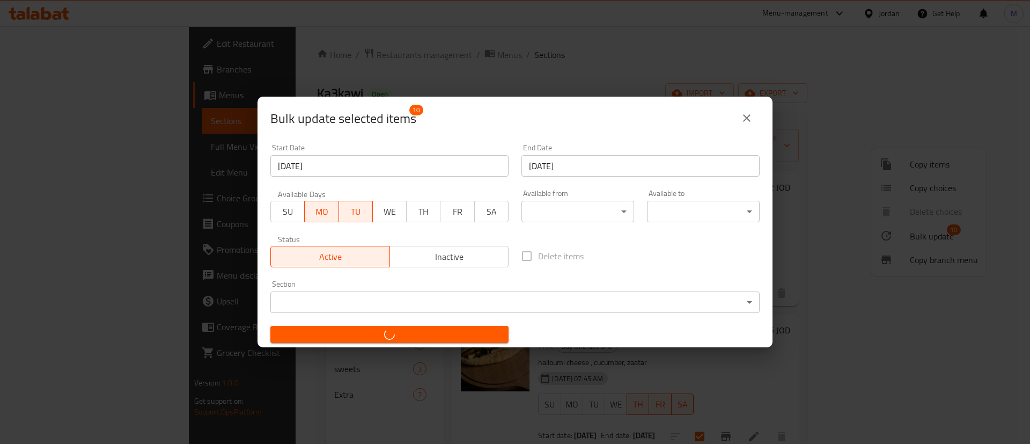
checkbox input "false"
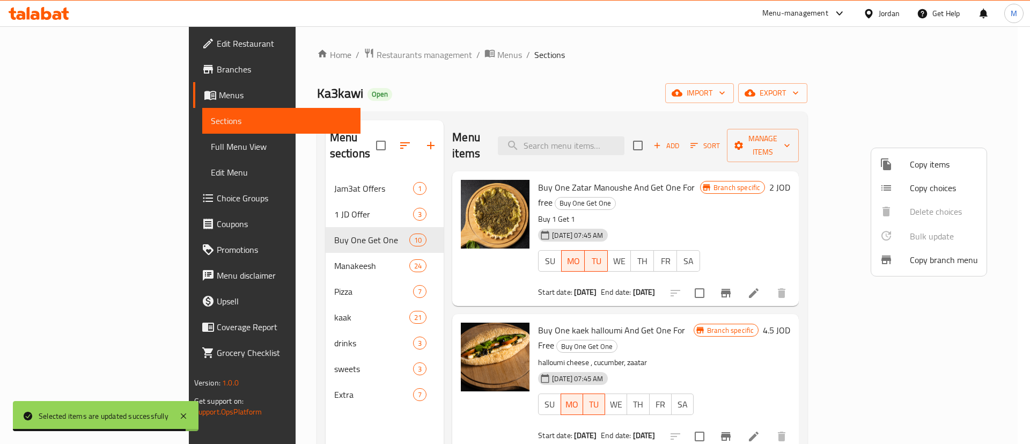
click at [264, 170] on div at bounding box center [515, 222] width 1030 height 444
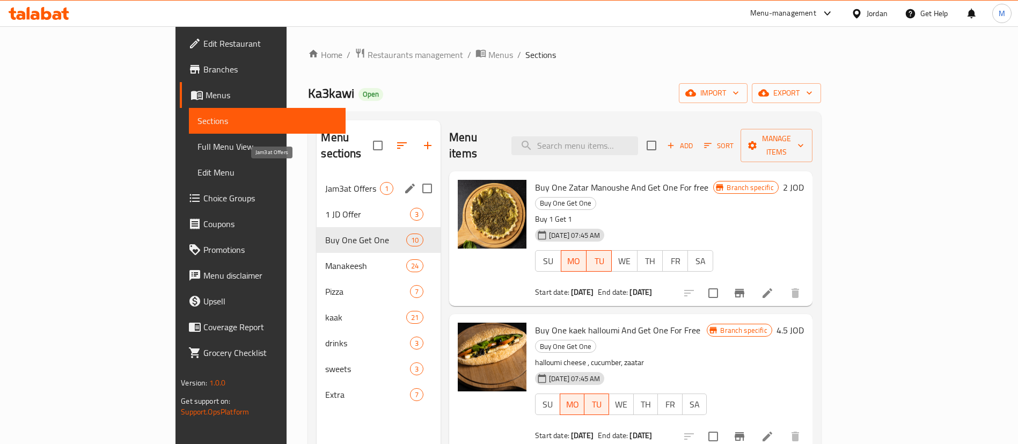
click at [325, 182] on span "Jam3at Offers" at bounding box center [352, 188] width 55 height 13
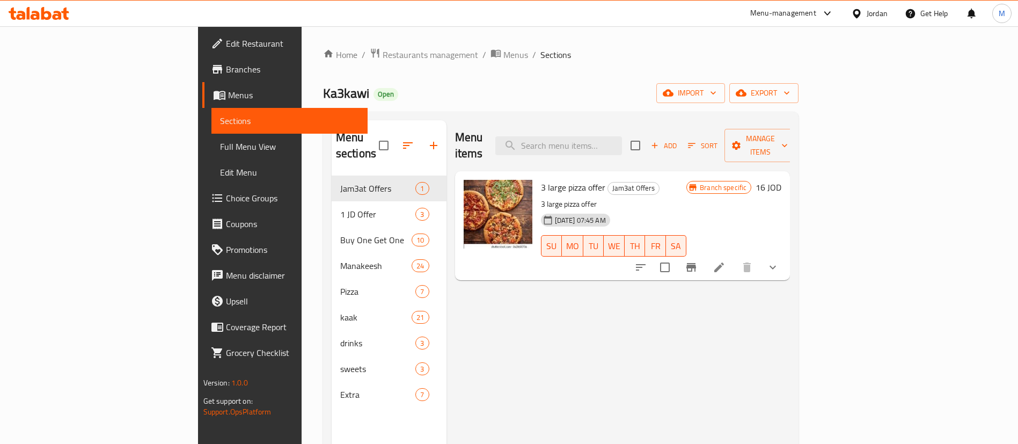
click at [790, 344] on div "Menu items Add Sort Manage items 3 large pizza offer Jam3at Offers 3 large pizz…" at bounding box center [618, 342] width 344 height 444
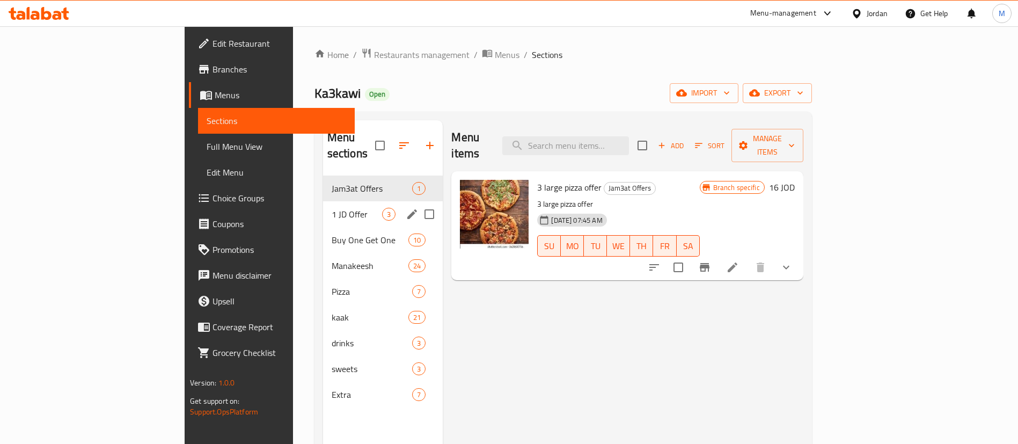
click at [332, 208] on span "1 JD Offer" at bounding box center [357, 214] width 51 height 13
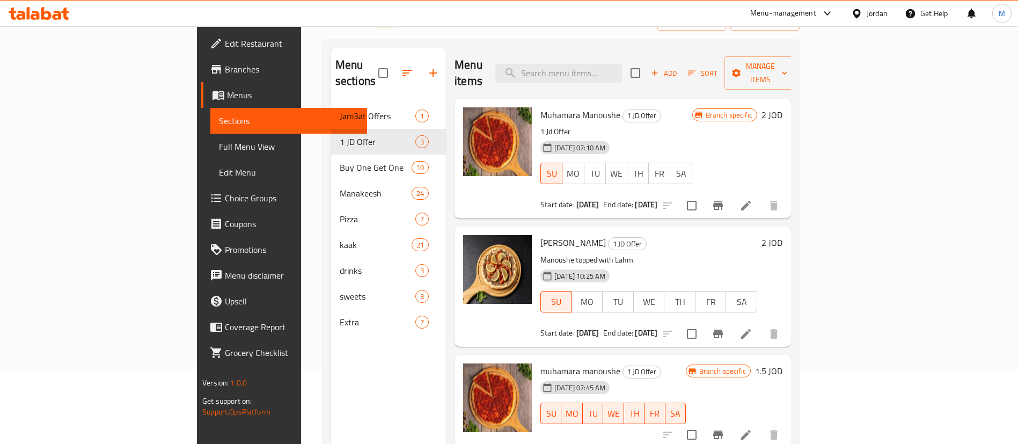
scroll to position [80, 0]
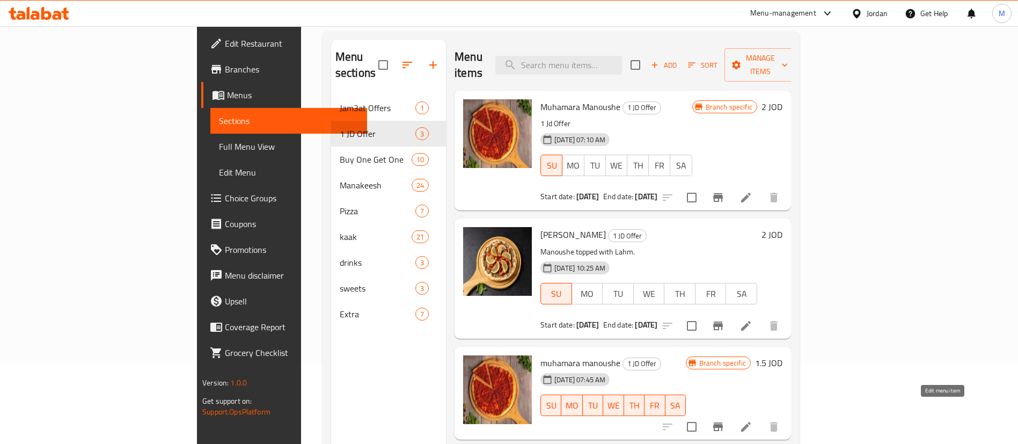
click at [752, 420] on icon at bounding box center [745, 426] width 13 height 13
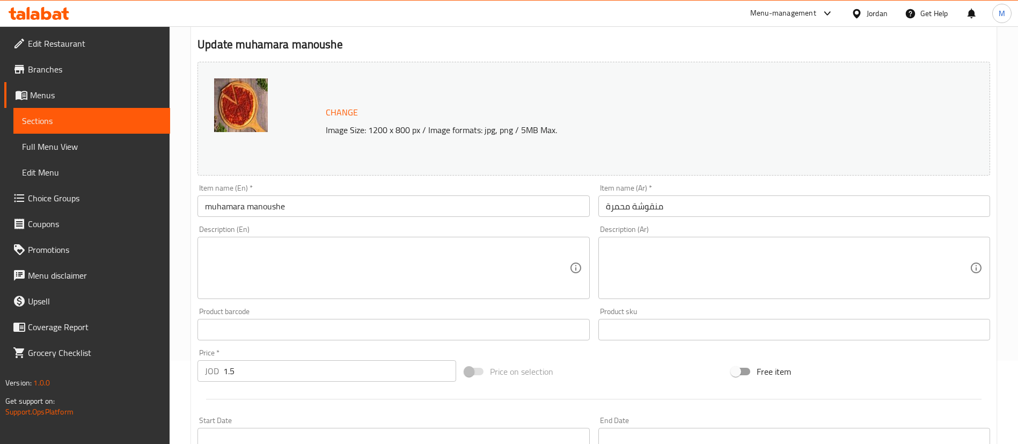
scroll to position [322, 0]
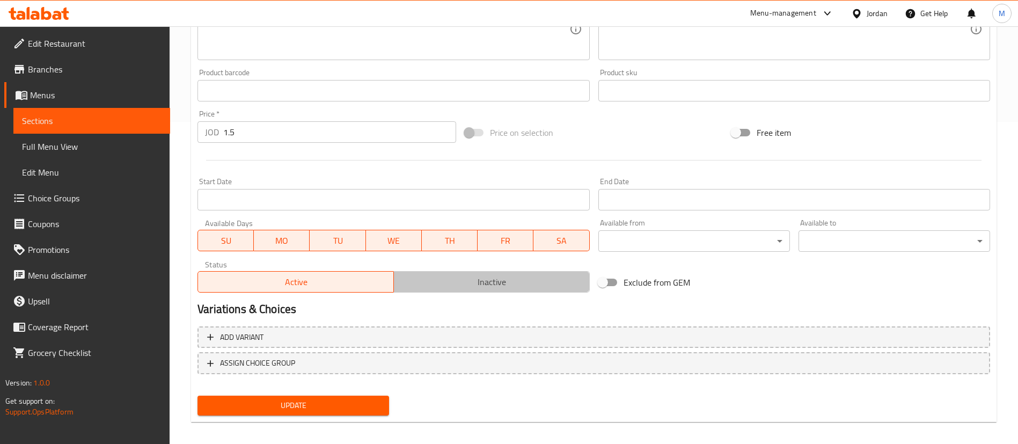
click at [445, 285] on span "Inactive" at bounding box center [491, 282] width 187 height 16
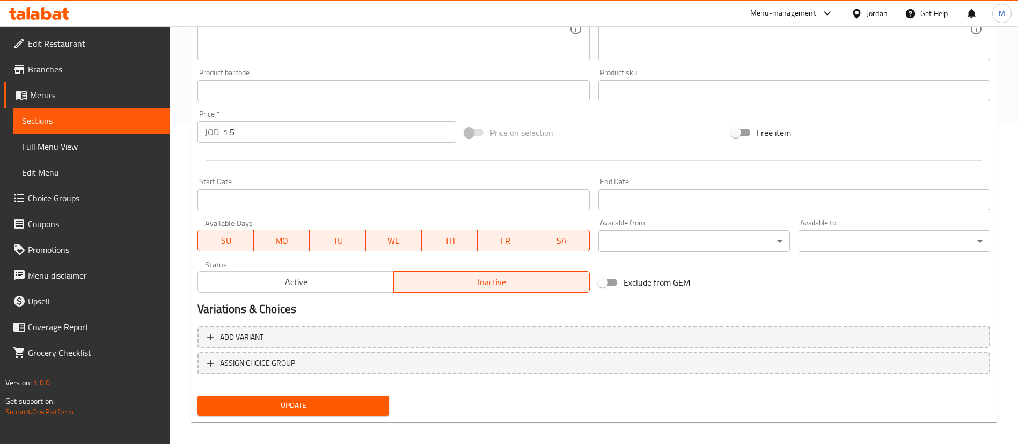
click at [367, 400] on span "Update" at bounding box center [293, 405] width 174 height 13
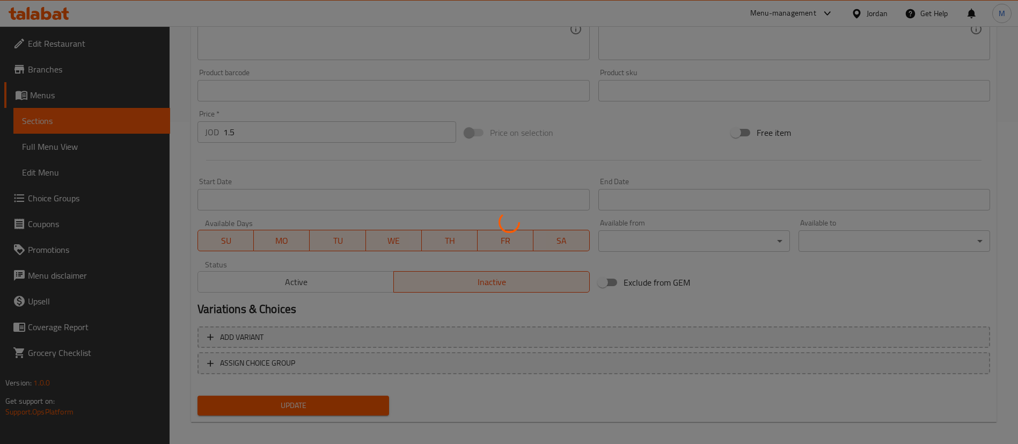
scroll to position [0, 0]
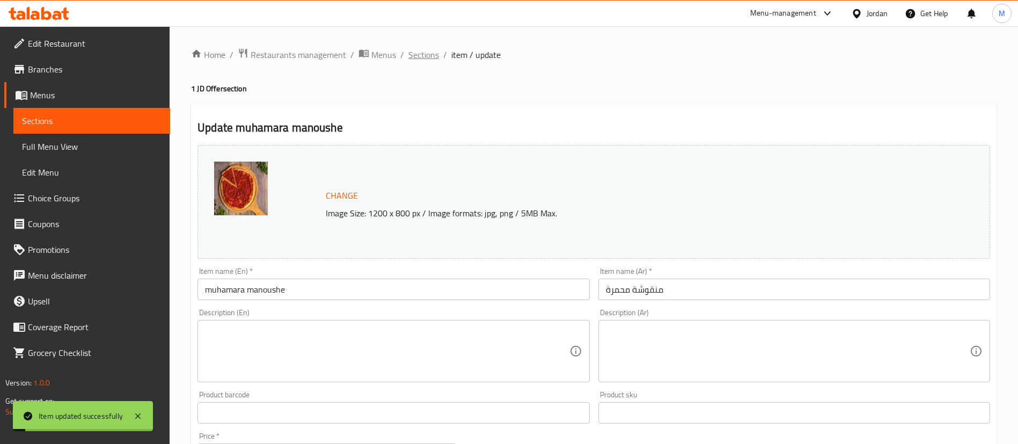
click at [424, 55] on span "Sections" at bounding box center [423, 54] width 31 height 13
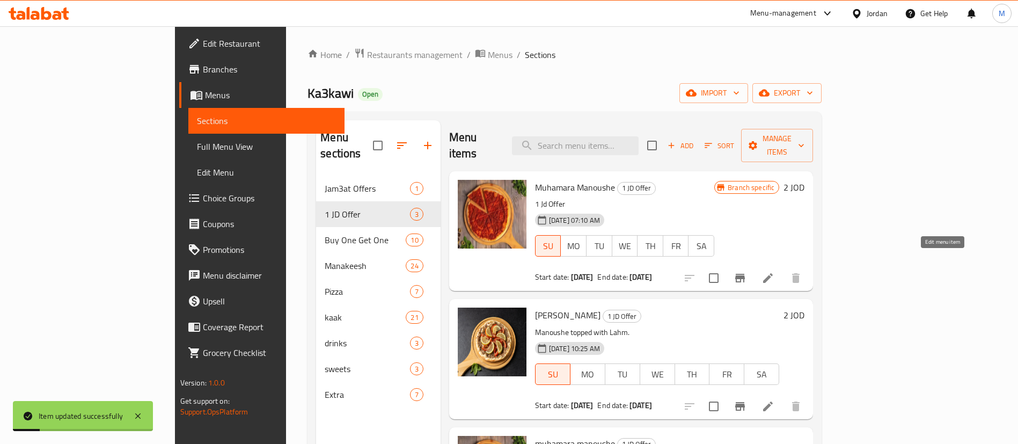
click at [774, 272] on icon at bounding box center [767, 278] width 13 height 13
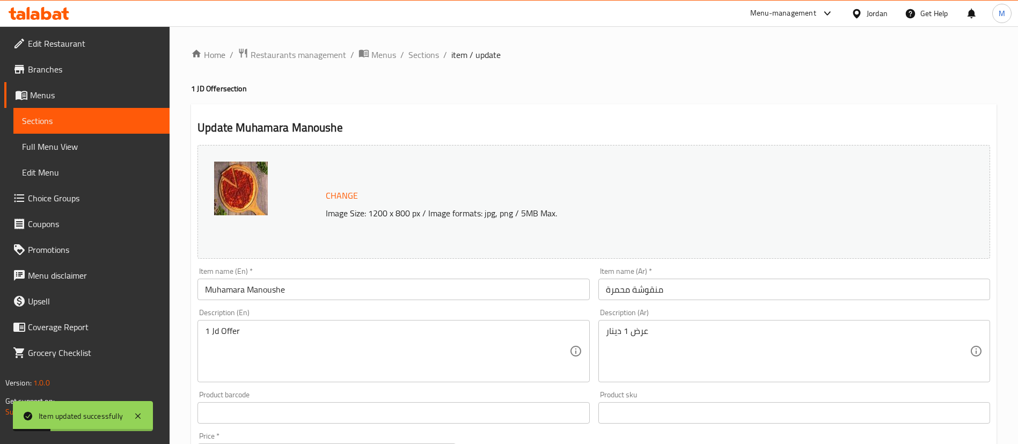
scroll to position [241, 0]
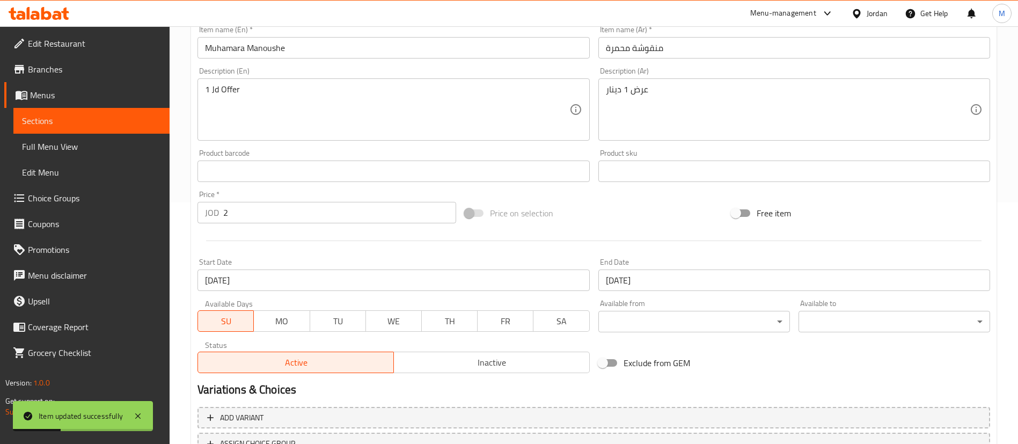
click at [458, 355] on span "Inactive" at bounding box center [491, 363] width 187 height 16
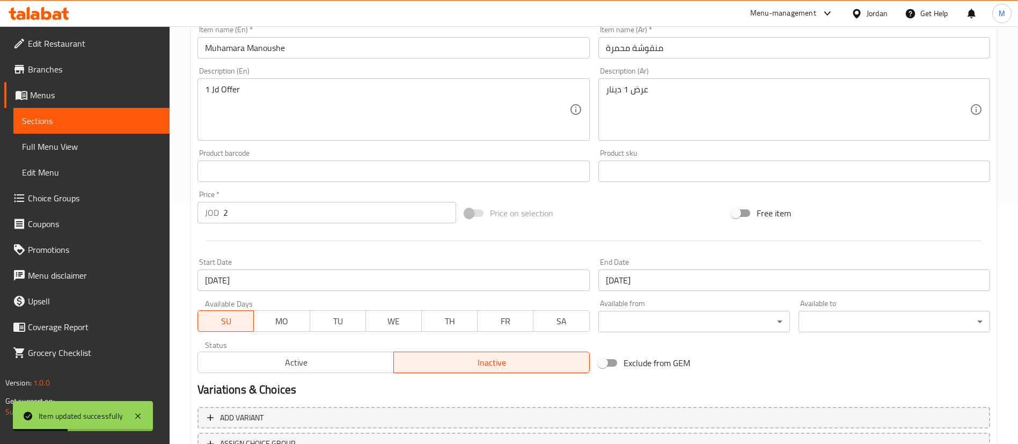
scroll to position [330, 0]
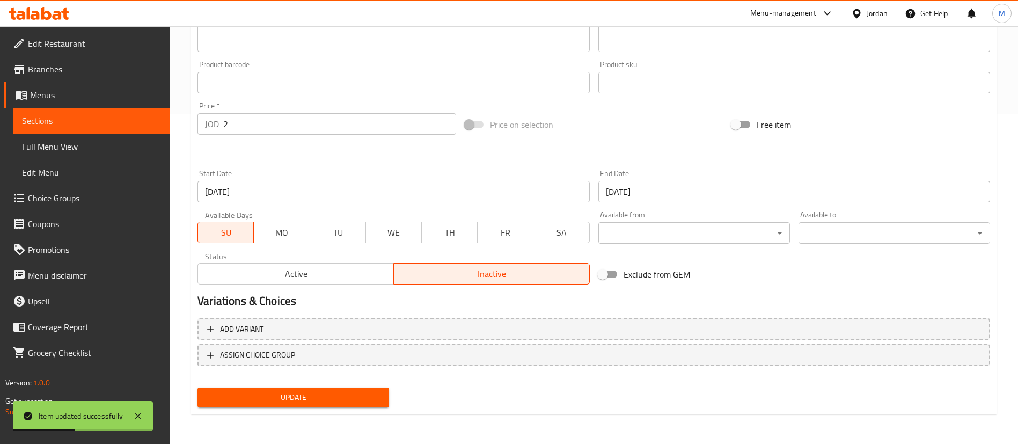
click at [366, 397] on span "Update" at bounding box center [293, 397] width 174 height 13
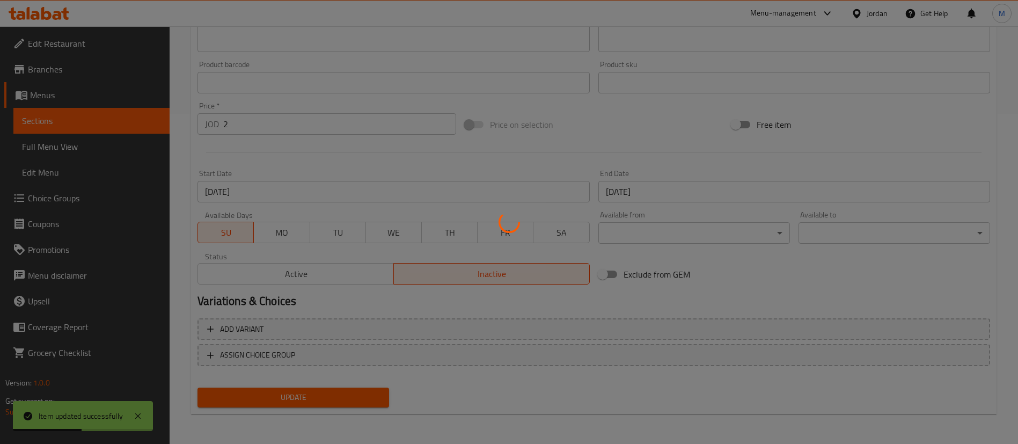
scroll to position [0, 0]
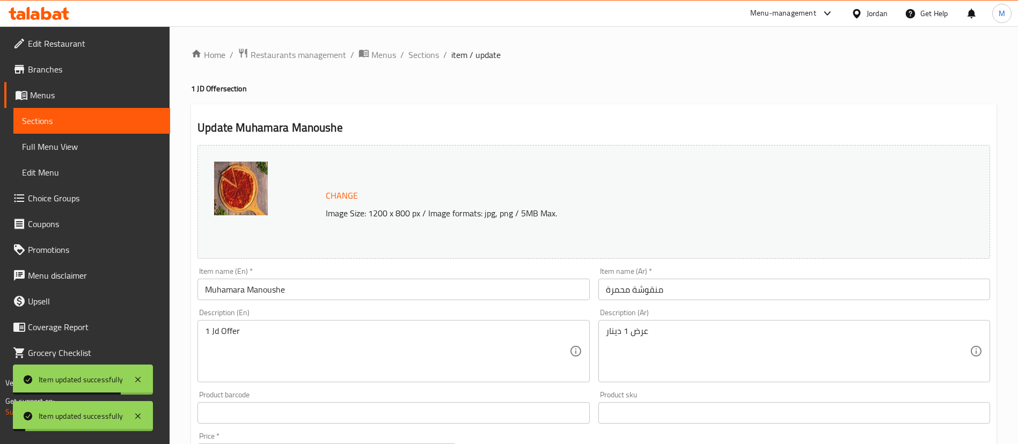
click at [427, 58] on span "Sections" at bounding box center [423, 54] width 31 height 13
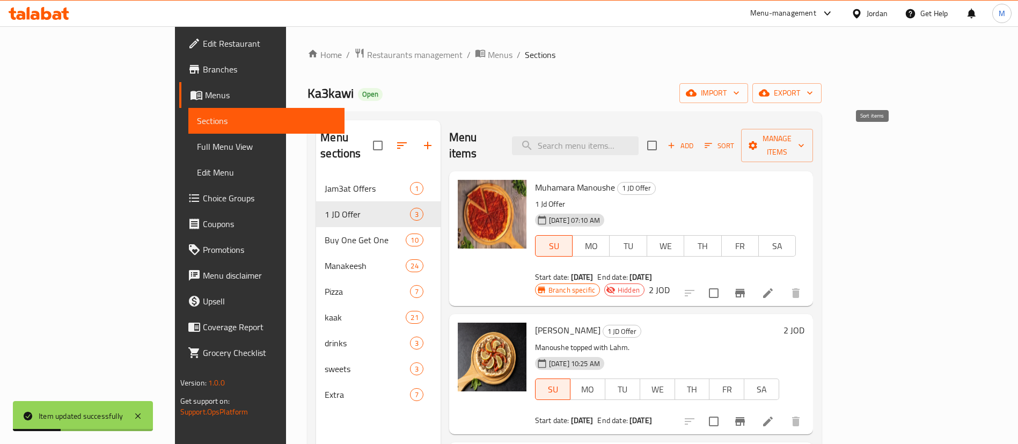
click at [713, 143] on icon "button" at bounding box center [709, 145] width 8 height 5
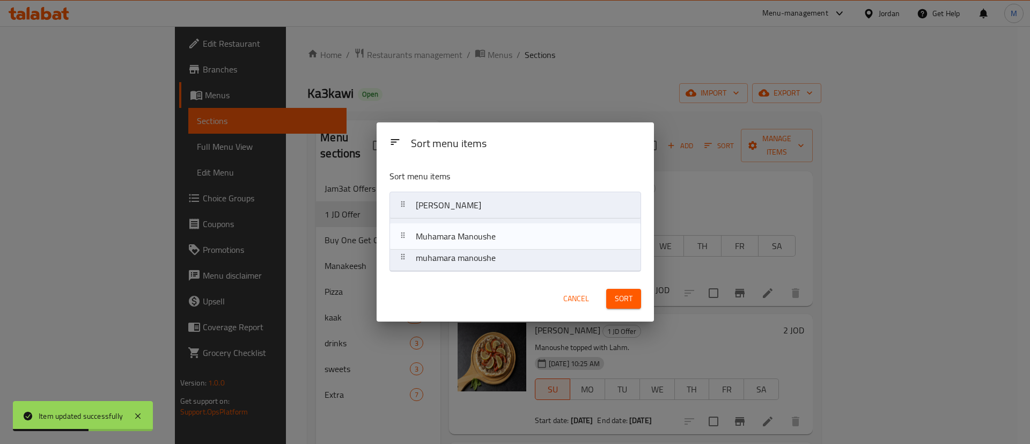
drag, startPoint x: 520, startPoint y: 208, endPoint x: 520, endPoint y: 244, distance: 36.5
click at [520, 244] on nav "Muhamara [PERSON_NAME] muhamara manoushe" at bounding box center [516, 232] width 252 height 80
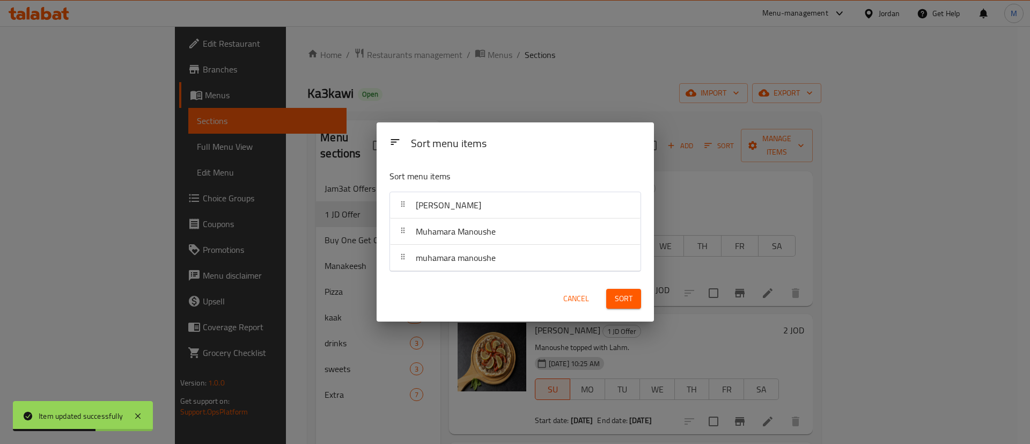
click at [624, 299] on span "Sort" at bounding box center [624, 298] width 18 height 13
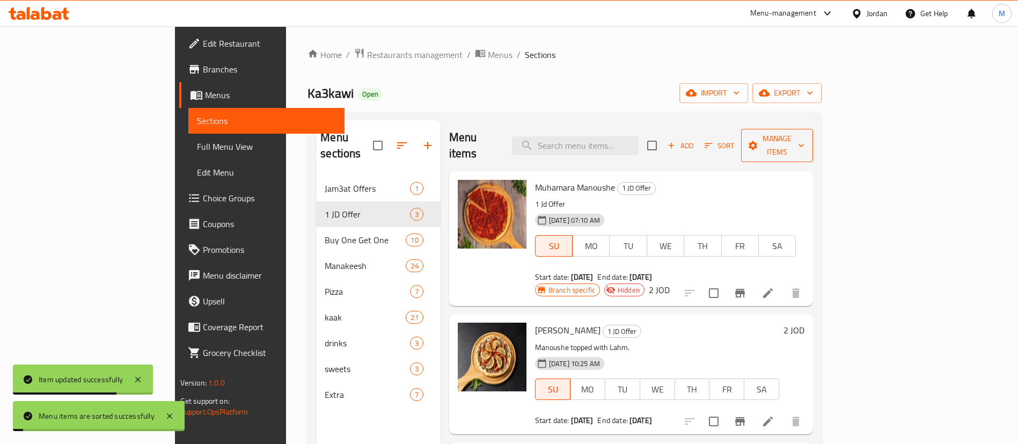
click at [804, 137] on span "Manage items" at bounding box center [777, 145] width 55 height 27
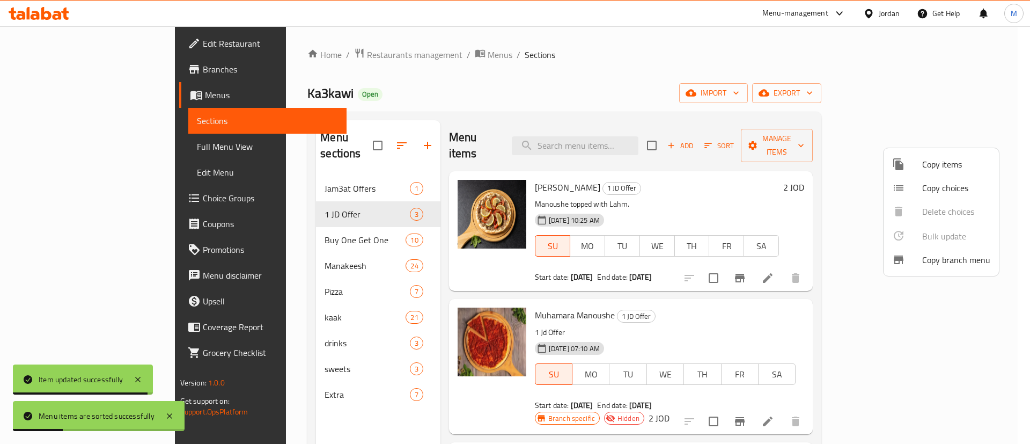
click at [349, 200] on div at bounding box center [515, 222] width 1030 height 444
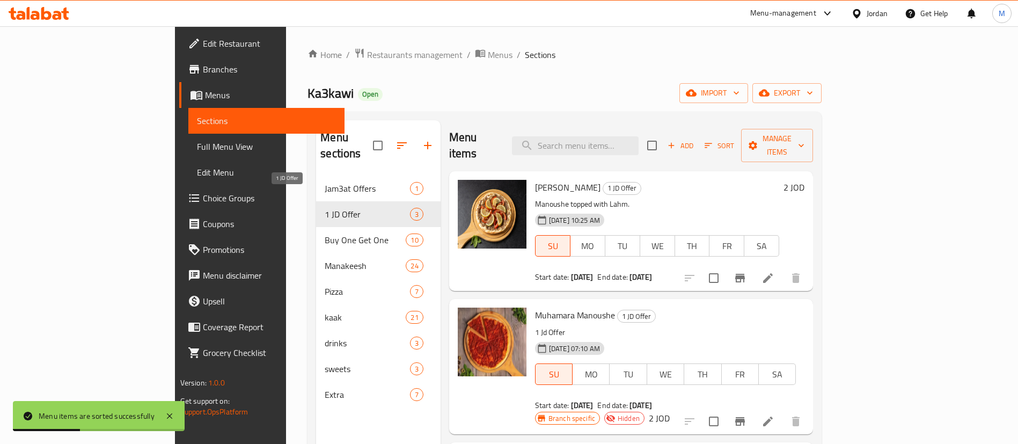
click at [325, 208] on span "1 JD Offer" at bounding box center [367, 214] width 85 height 13
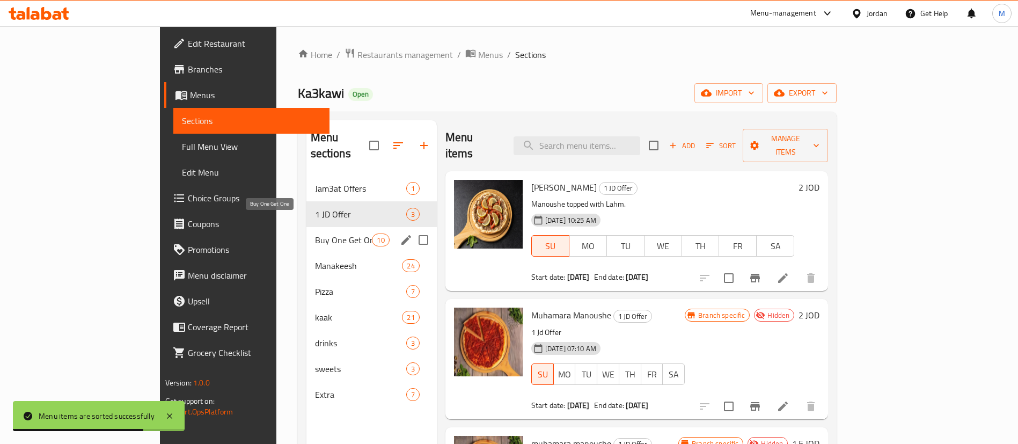
click at [315, 233] on span "Buy One Get One" at bounding box center [343, 239] width 57 height 13
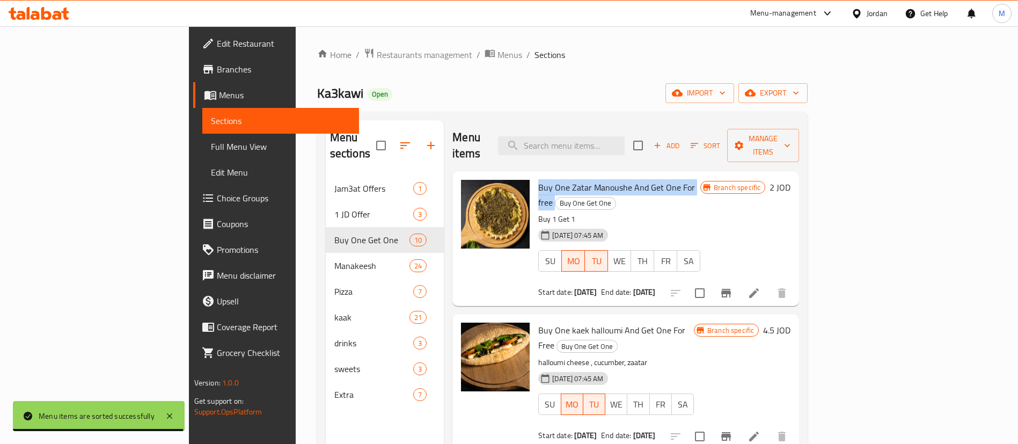
drag, startPoint x: 489, startPoint y: 174, endPoint x: 662, endPoint y: 175, distance: 172.8
click at [662, 175] on div "Buy One Zatar Manoushe And Get One For free Buy One Get One Buy 1 Get 1 [DATE] …" at bounding box center [619, 238] width 171 height 126
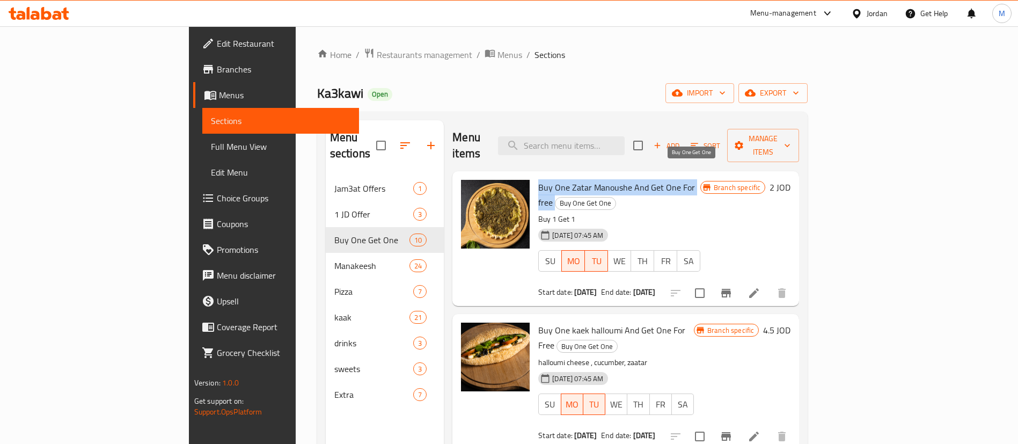
copy h6 "Buy One Zatar Manoushe And Get One For free"
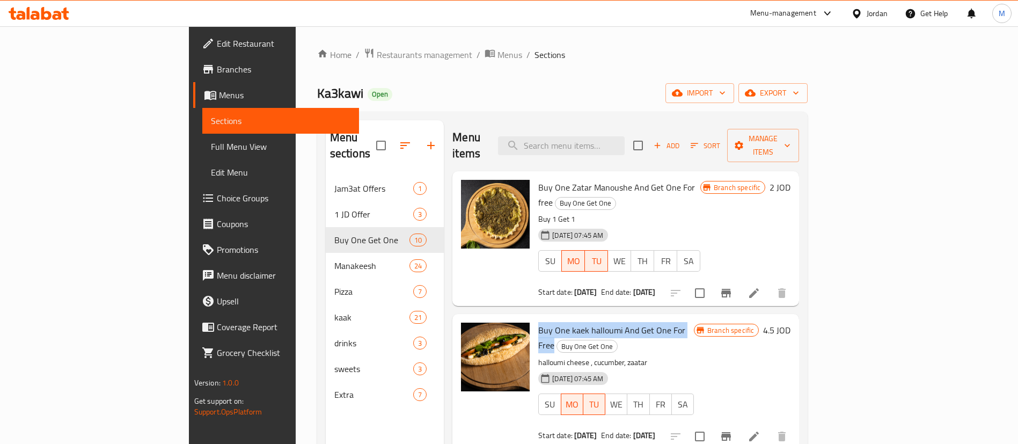
drag, startPoint x: 491, startPoint y: 299, endPoint x: 651, endPoint y: 293, distance: 160.5
click at [651, 322] on span "Buy One kaek halloumi And Get One For Free" at bounding box center [611, 337] width 147 height 31
copy span "Buy One kaek halloumi And Get One For Free"
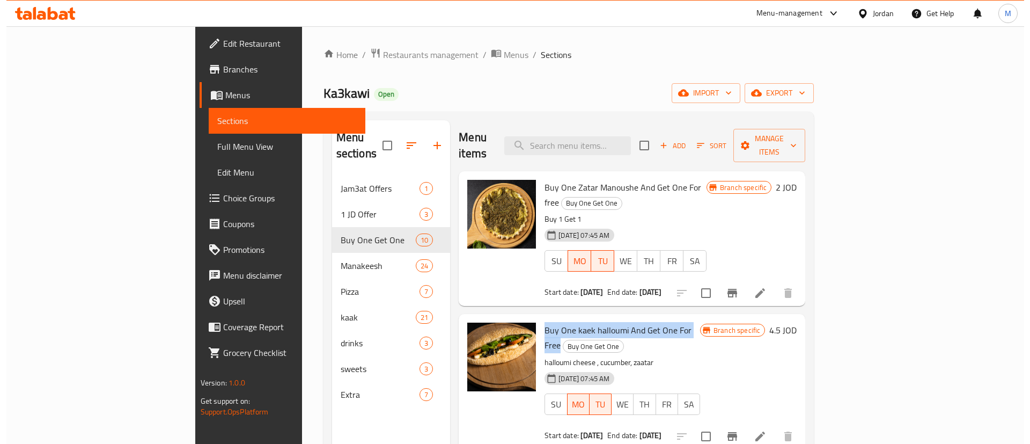
scroll to position [161, 0]
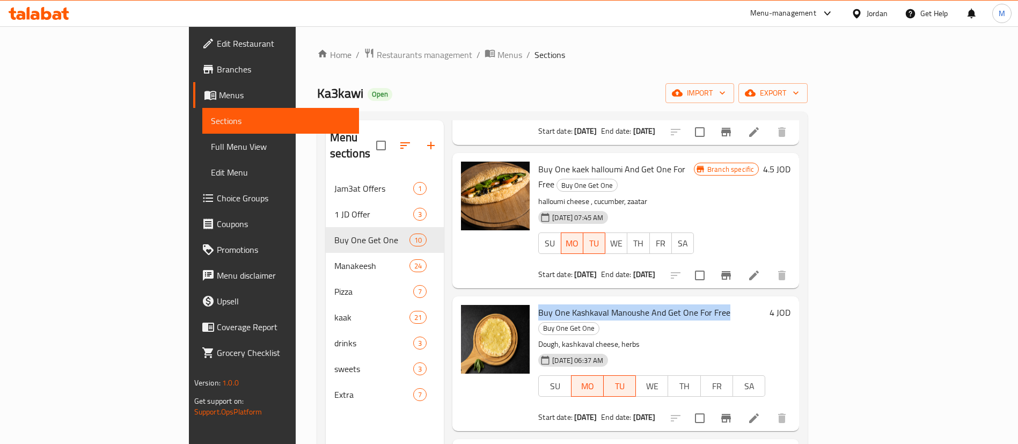
drag, startPoint x: 492, startPoint y: 265, endPoint x: 677, endPoint y: 269, distance: 185.2
click at [677, 304] on span "Buy One Kashkaval Manoushe And Get One For Free" at bounding box center [634, 312] width 192 height 16
copy span "Buy One Kashkaval Manoushe And Get One For Free"
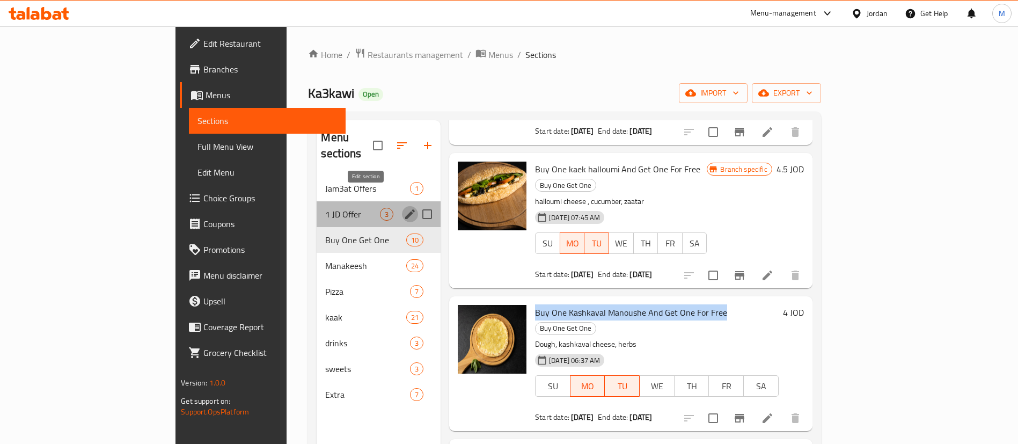
click at [405, 209] on icon "edit" at bounding box center [410, 214] width 10 height 10
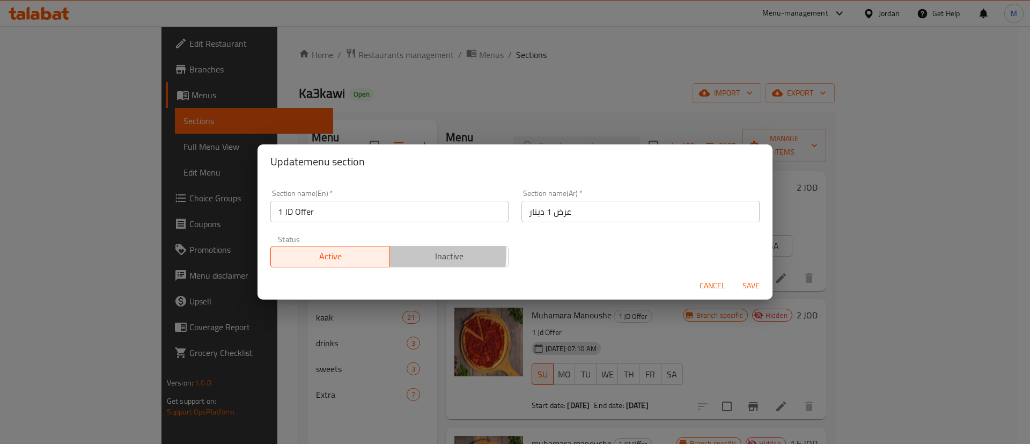
click at [406, 253] on span "Inactive" at bounding box center [449, 256] width 111 height 16
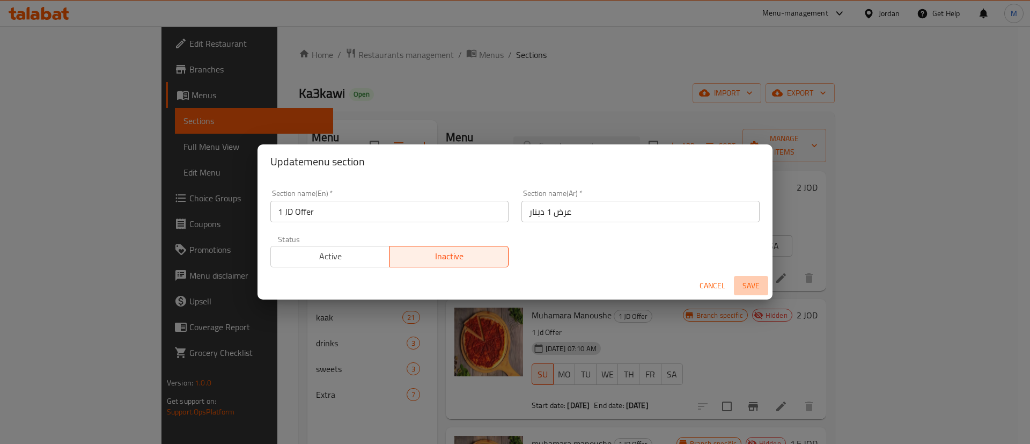
click at [750, 283] on span "Save" at bounding box center [751, 285] width 26 height 13
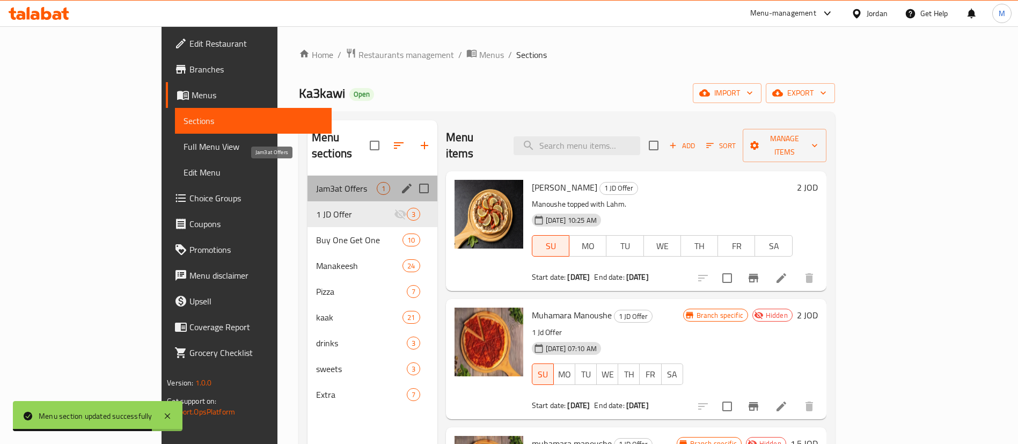
click at [316, 182] on span "Jam3at Offers" at bounding box center [346, 188] width 61 height 13
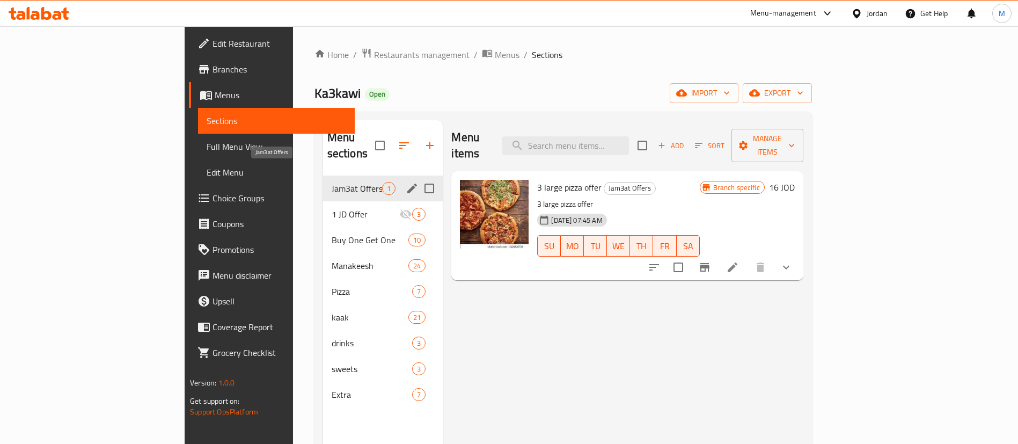
click at [332, 182] on span "Jam3at Offers" at bounding box center [357, 188] width 51 height 13
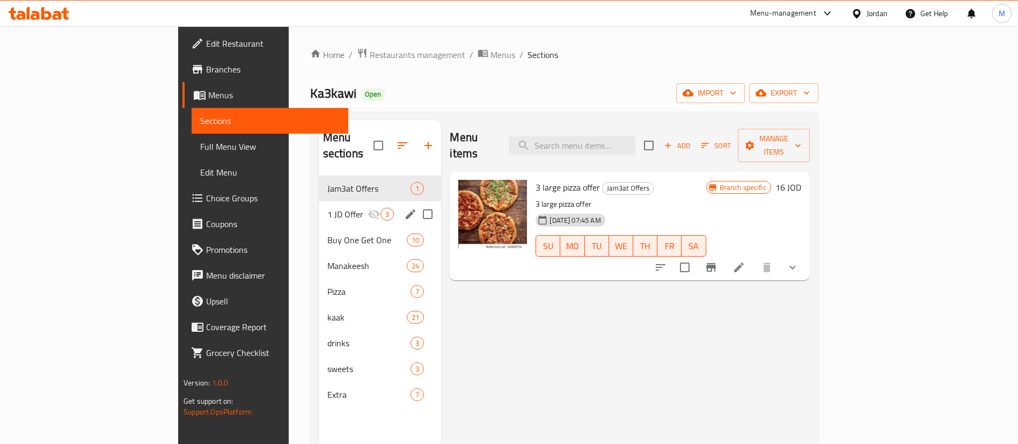
click at [327, 233] on span "Buy One Get One" at bounding box center [366, 239] width 79 height 13
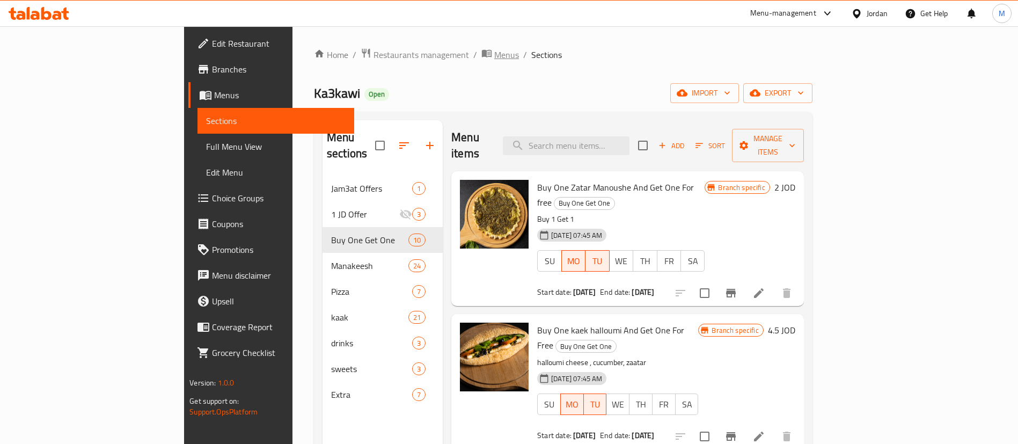
click at [494, 57] on span "Menus" at bounding box center [506, 54] width 25 height 13
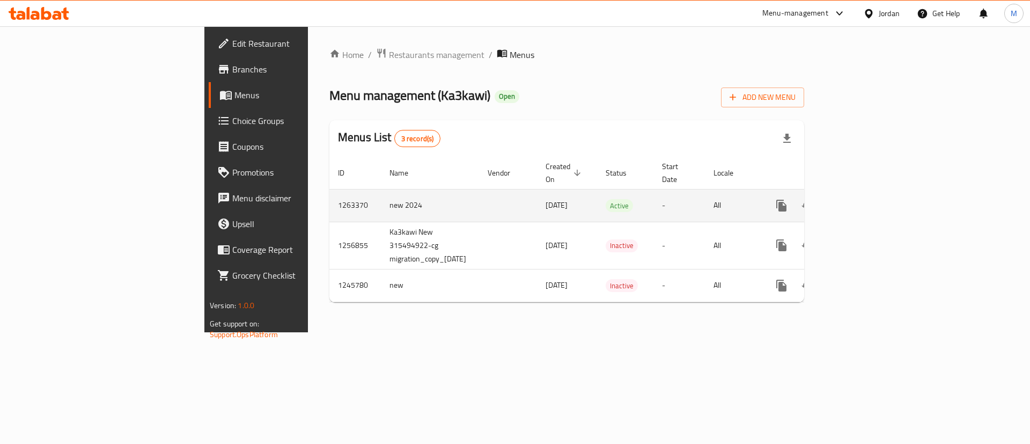
click at [865, 199] on icon "enhanced table" at bounding box center [859, 205] width 13 height 13
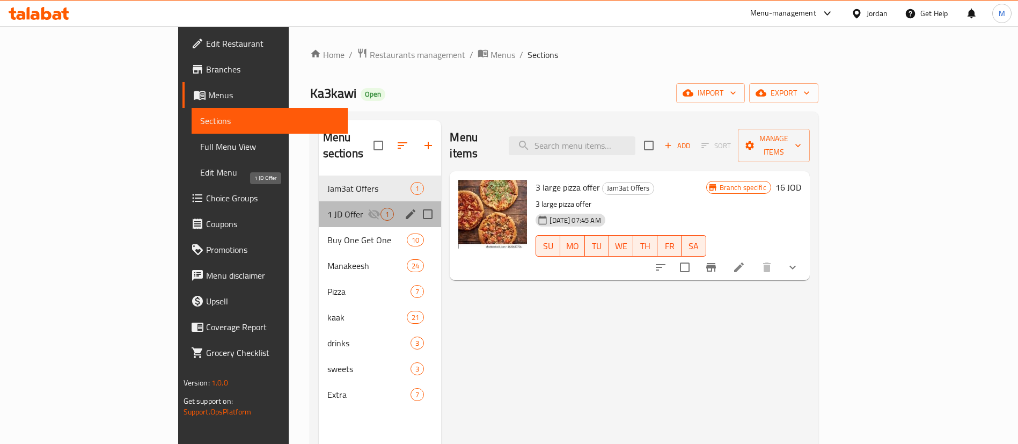
click at [327, 208] on span "1 JD Offer" at bounding box center [347, 214] width 41 height 13
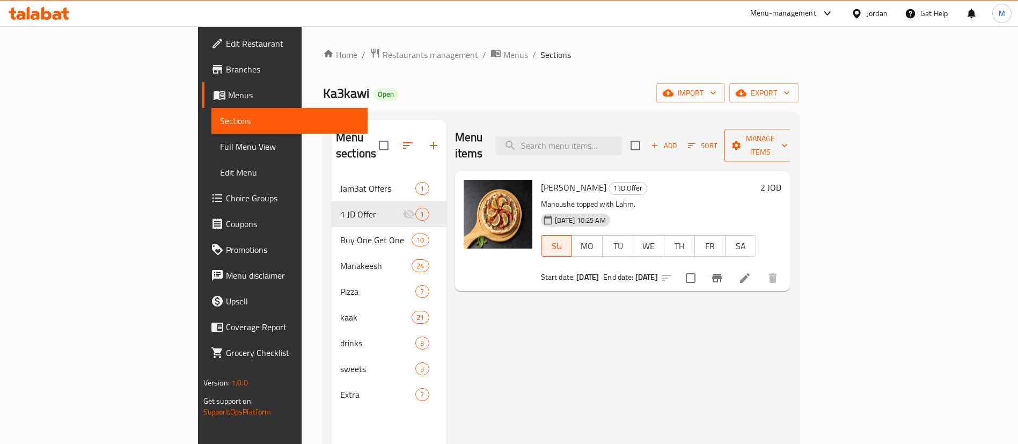
click at [788, 143] on span "Manage items" at bounding box center [760, 145] width 55 height 27
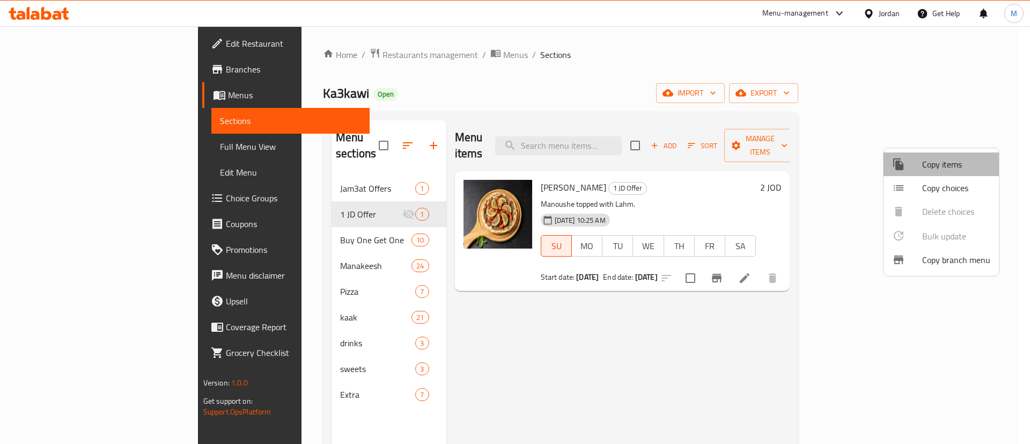
click at [925, 169] on span "Copy items" at bounding box center [956, 164] width 68 height 13
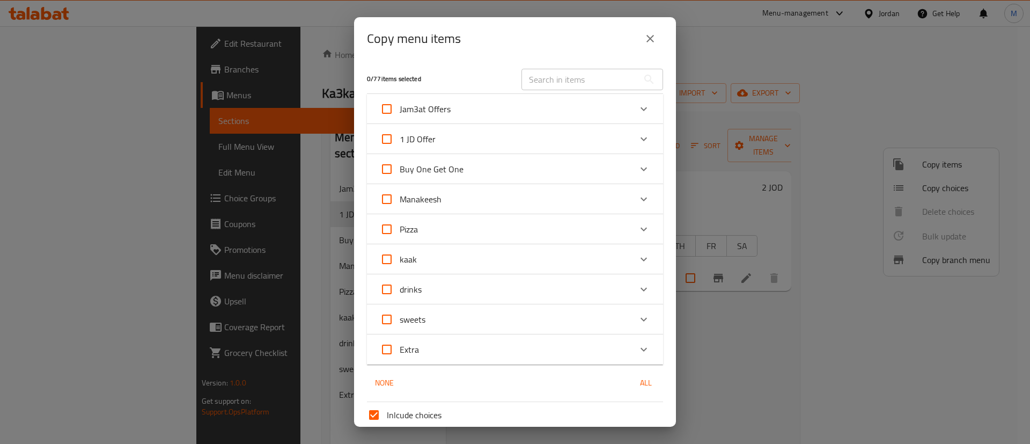
click at [507, 193] on div "Manakeesh" at bounding box center [505, 199] width 251 height 26
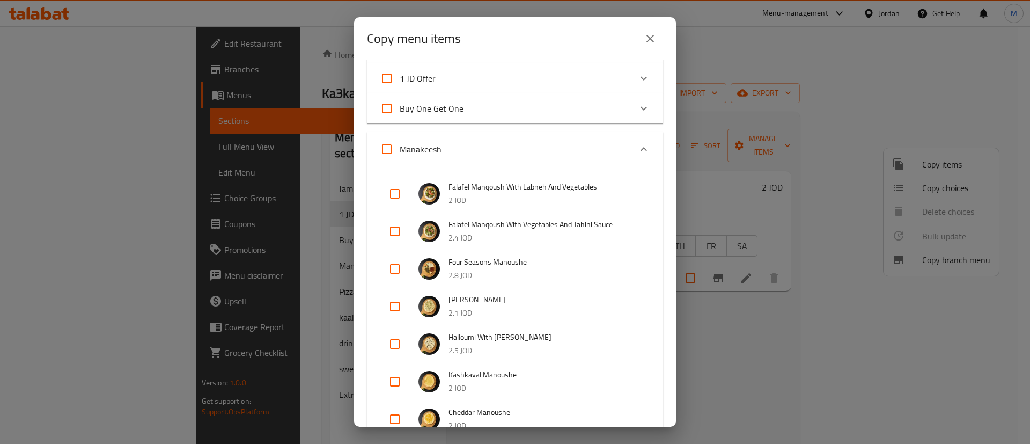
scroll to position [80, 0]
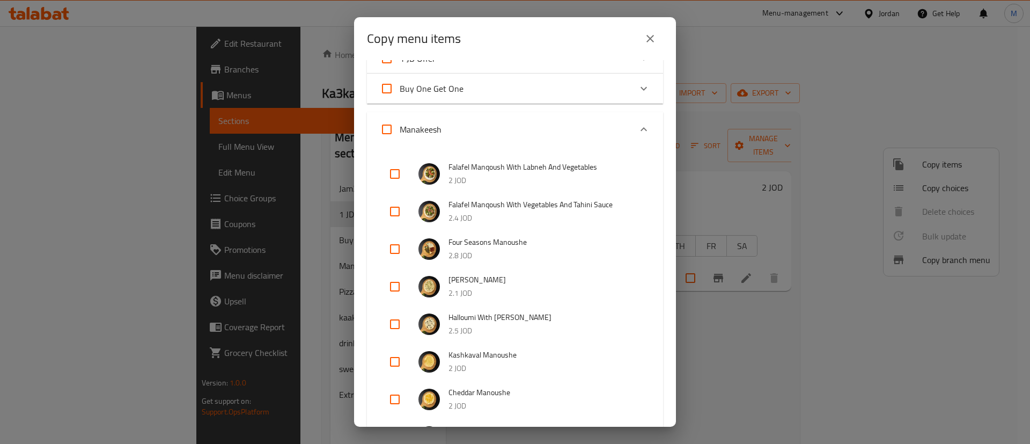
click at [398, 400] on input "checkbox" at bounding box center [395, 399] width 26 height 26
checkbox input "true"
click at [395, 365] on input "checkbox" at bounding box center [395, 362] width 26 height 26
checkbox input "true"
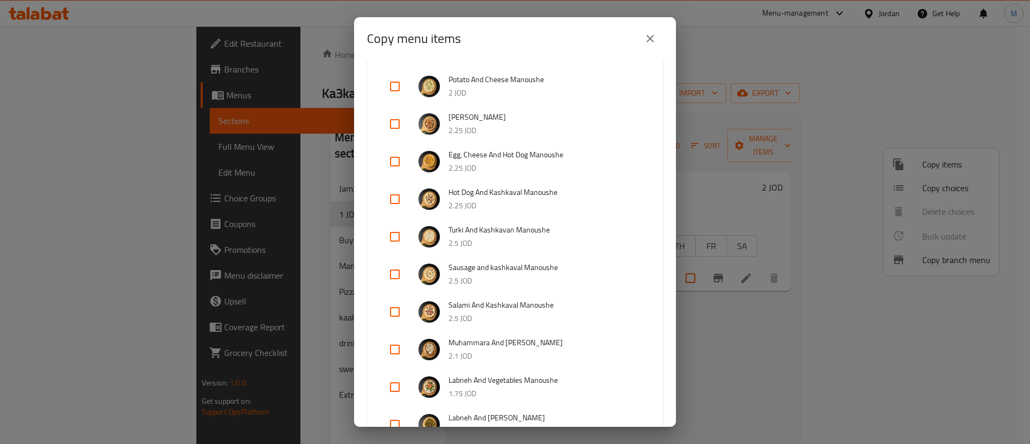
scroll to position [563, 0]
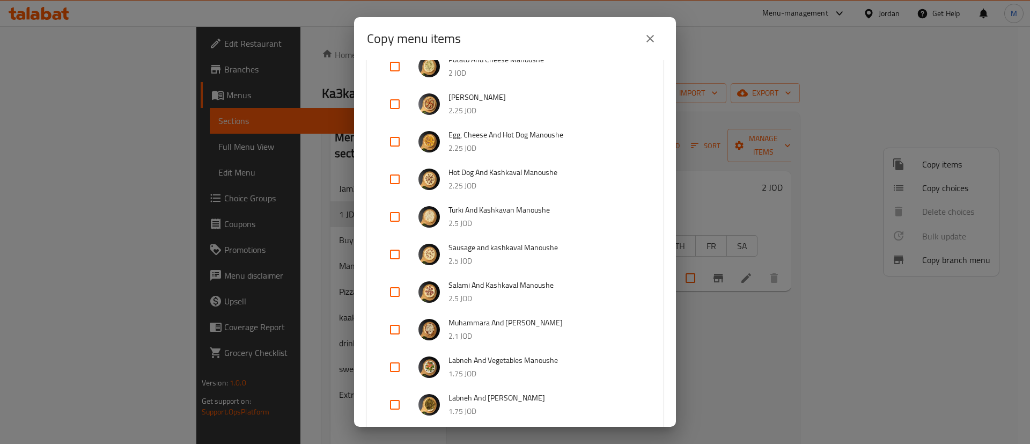
click at [393, 368] on input "checkbox" at bounding box center [395, 367] width 26 height 26
checkbox input "true"
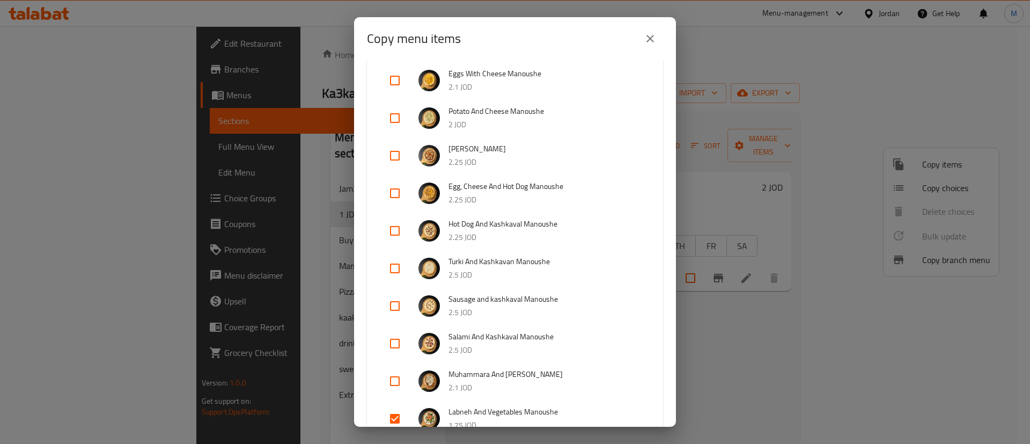
scroll to position [483, 0]
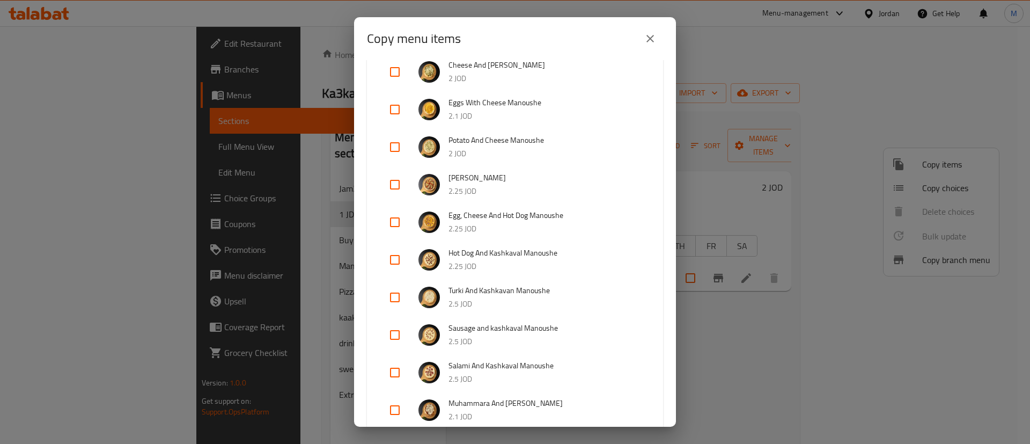
click at [396, 148] on input "checkbox" at bounding box center [395, 147] width 26 height 26
checkbox input "true"
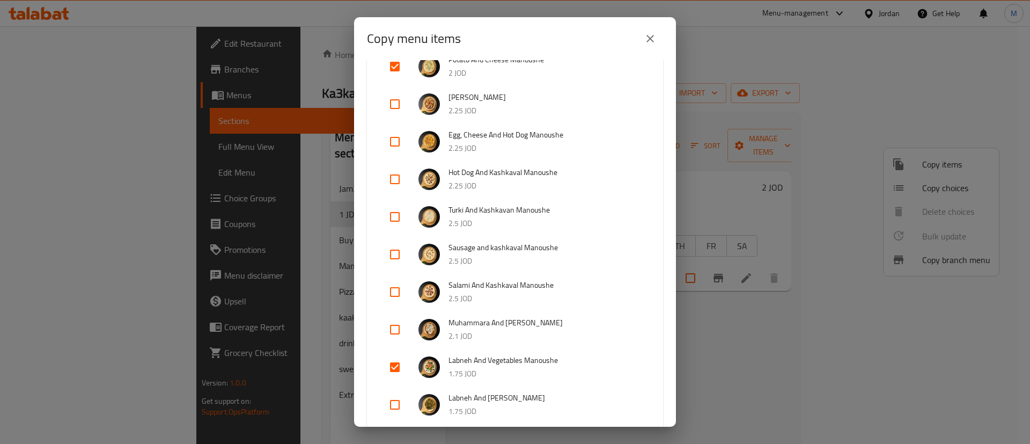
click at [391, 402] on input "checkbox" at bounding box center [395, 405] width 26 height 26
checkbox input "true"
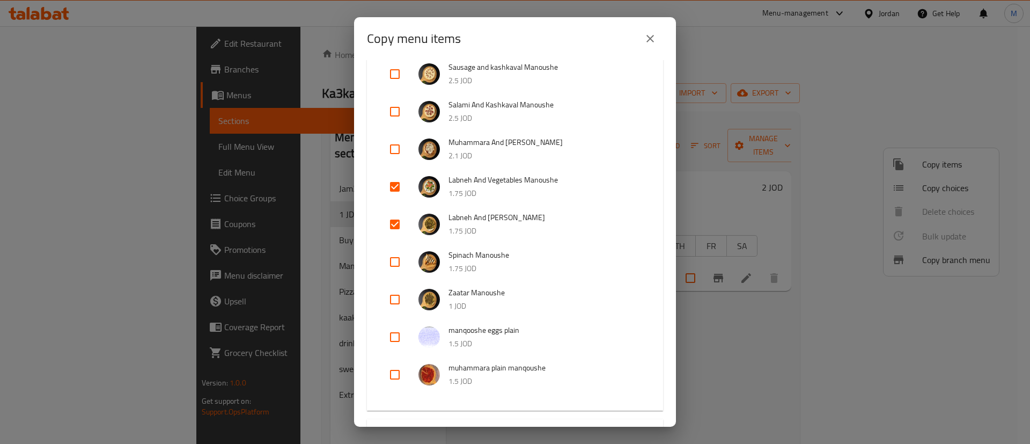
scroll to position [724, 0]
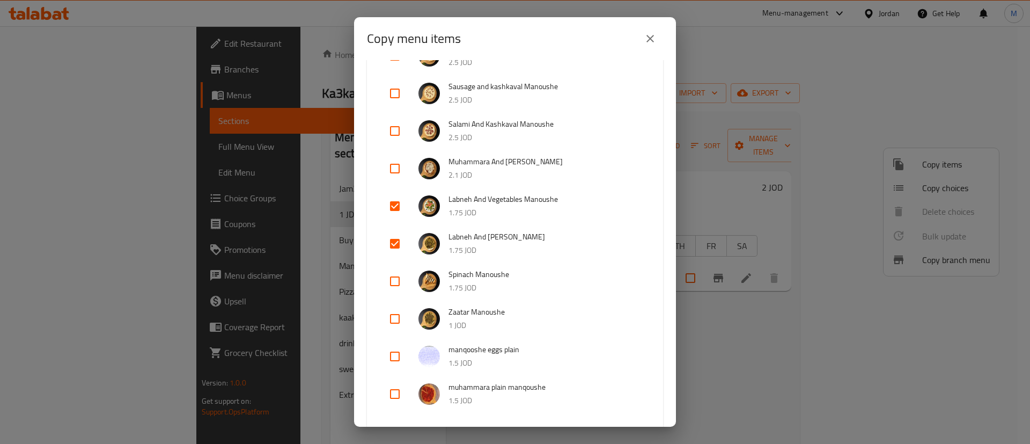
click at [393, 168] on input "checkbox" at bounding box center [395, 169] width 26 height 26
checkbox input "true"
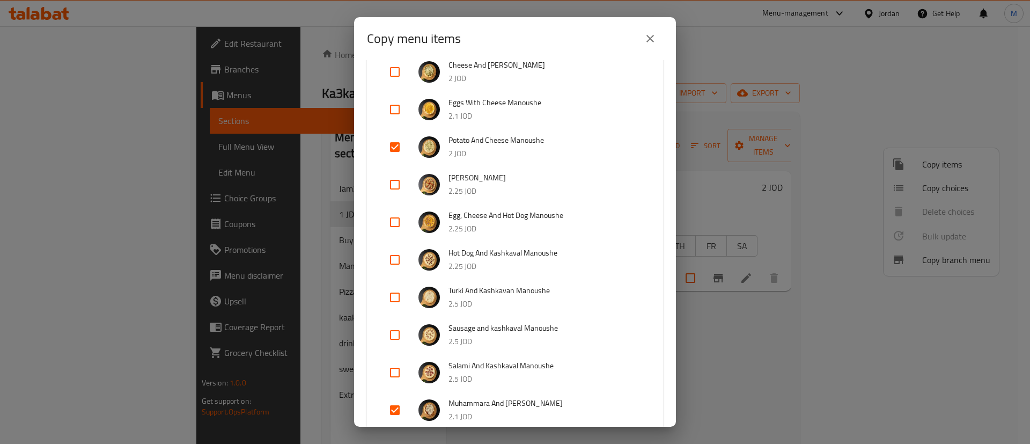
scroll to position [402, 0]
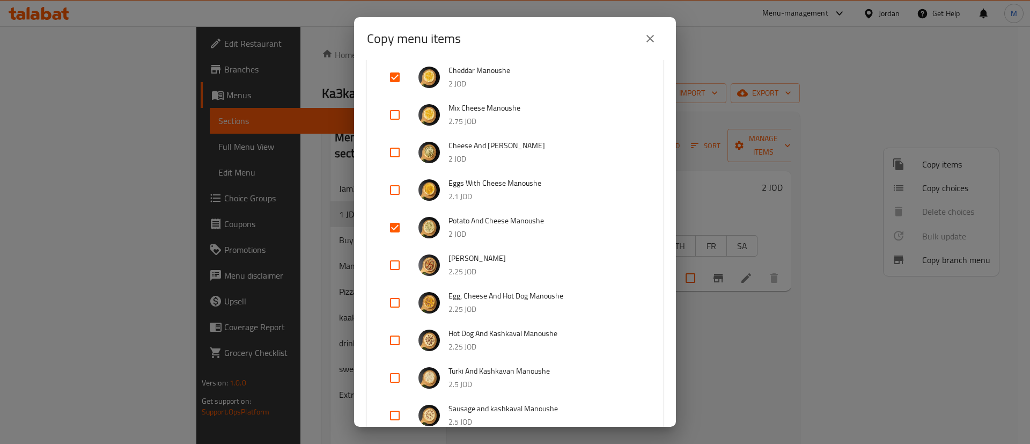
click at [392, 153] on input "checkbox" at bounding box center [395, 153] width 26 height 26
checkbox input "true"
click at [400, 185] on input "checkbox" at bounding box center [395, 190] width 26 height 26
checkbox input "true"
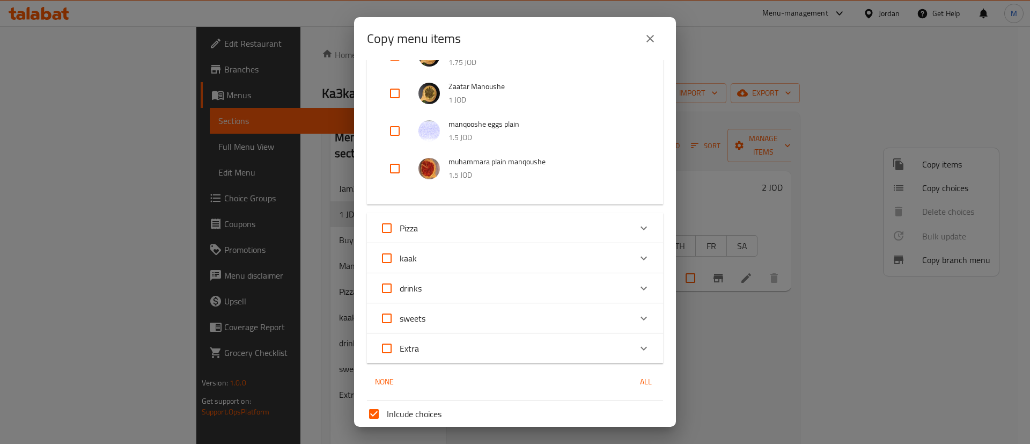
scroll to position [885, 0]
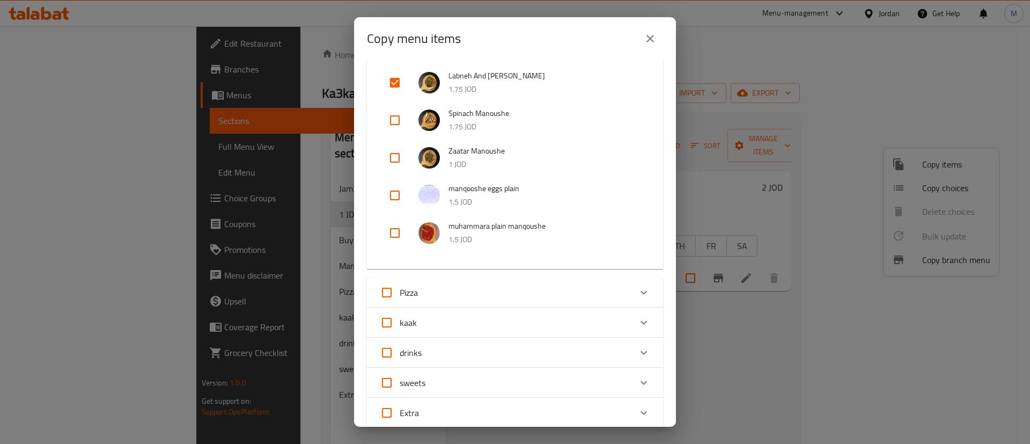
click at [454, 320] on div "kaak" at bounding box center [505, 323] width 251 height 26
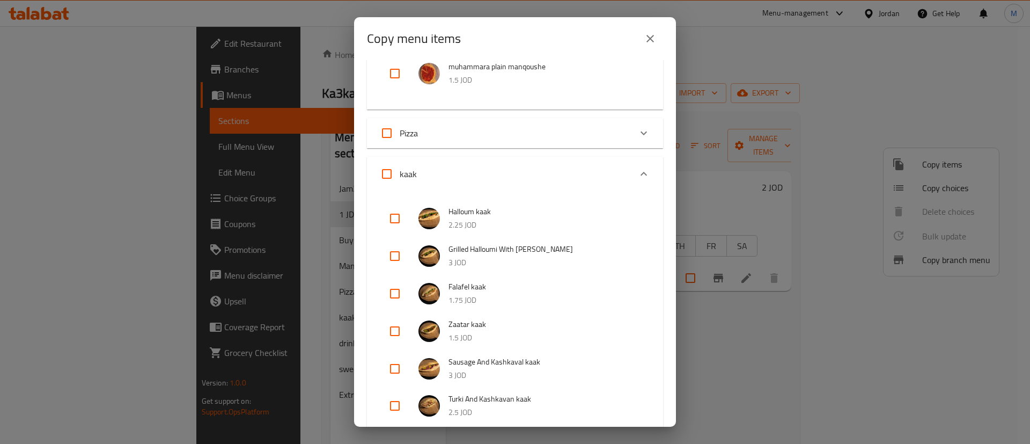
scroll to position [1046, 0]
click at [395, 218] on input "checkbox" at bounding box center [395, 217] width 26 height 26
checkbox input "true"
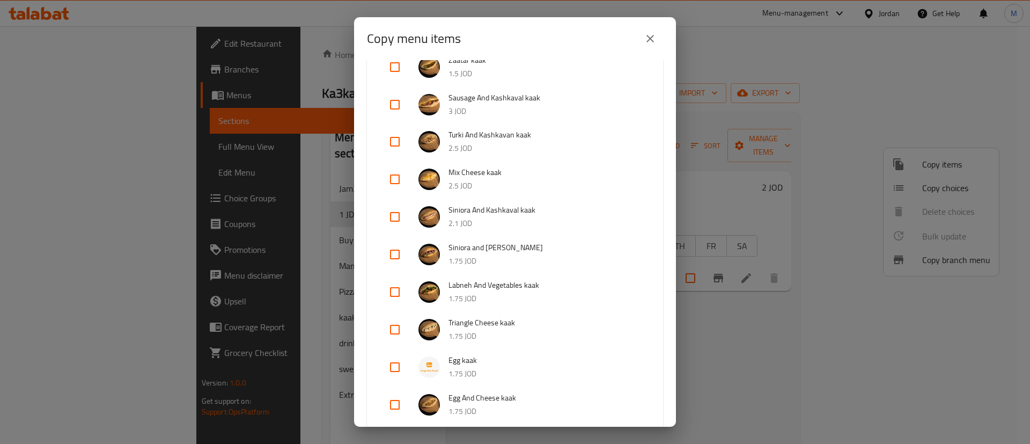
scroll to position [1368, 0]
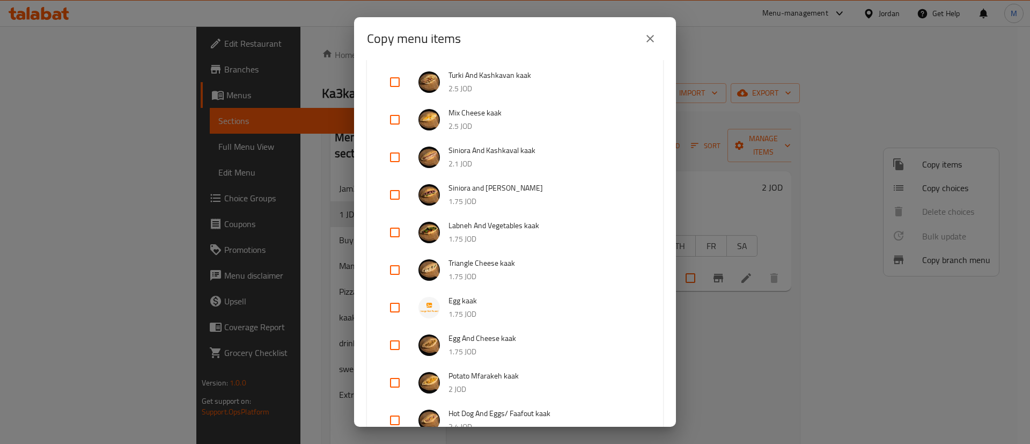
click at [394, 342] on input "checkbox" at bounding box center [395, 345] width 26 height 26
checkbox input "true"
click at [404, 192] on input "checkbox" at bounding box center [395, 195] width 26 height 26
checkbox input "true"
click at [397, 232] on input "checkbox" at bounding box center [395, 232] width 26 height 26
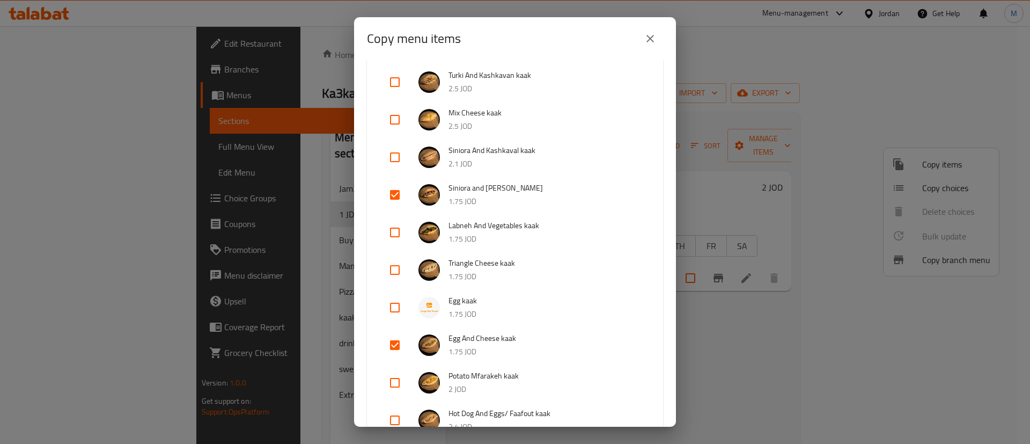
checkbox input "true"
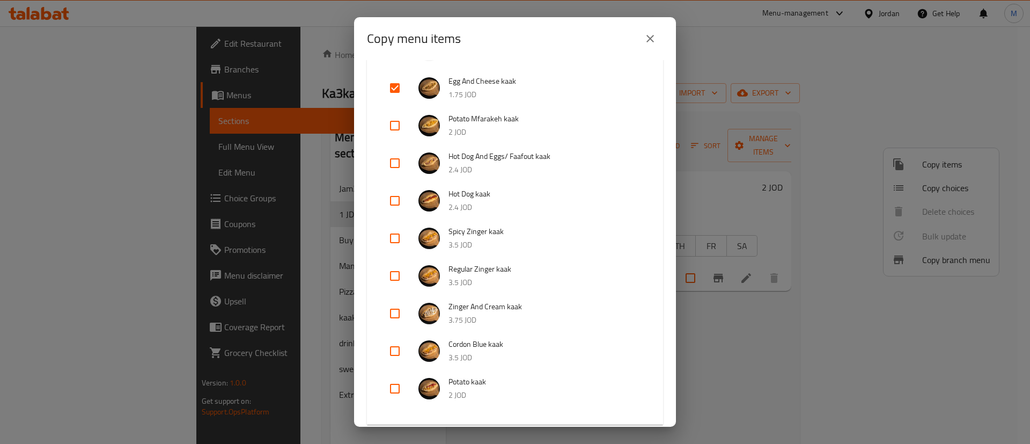
scroll to position [1610, 0]
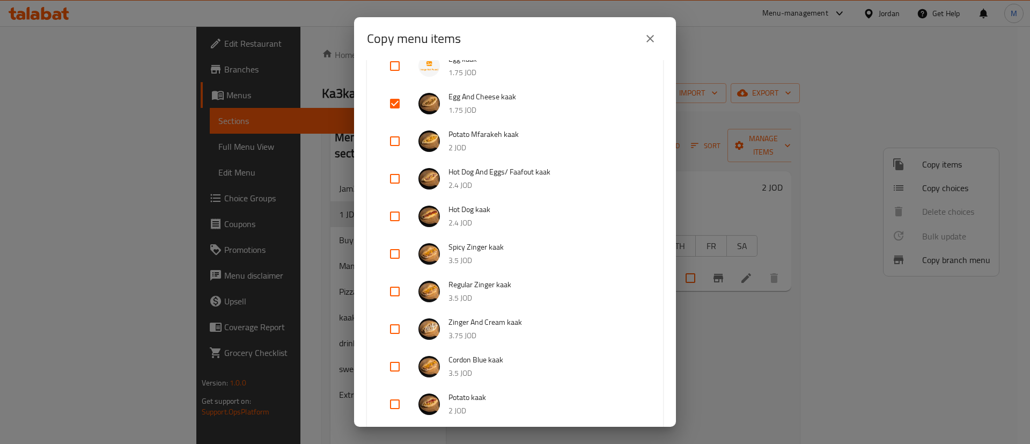
click at [398, 142] on input "checkbox" at bounding box center [395, 141] width 26 height 26
checkbox input "true"
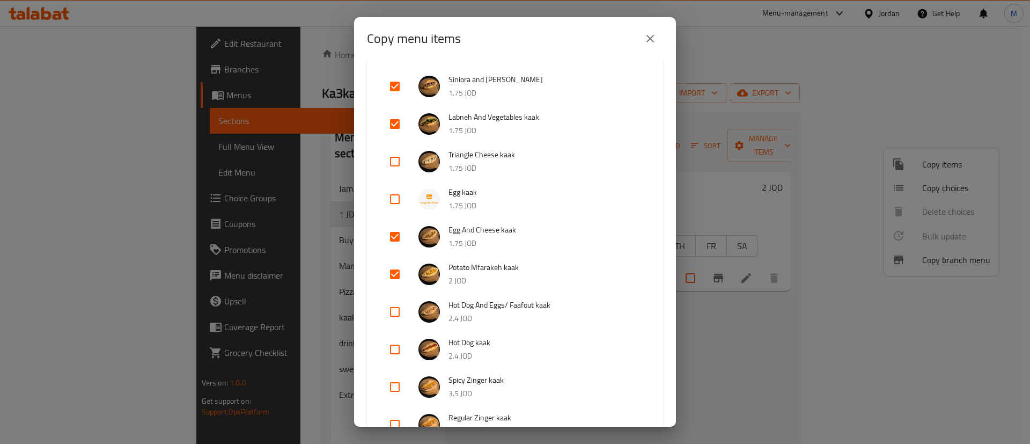
scroll to position [1449, 0]
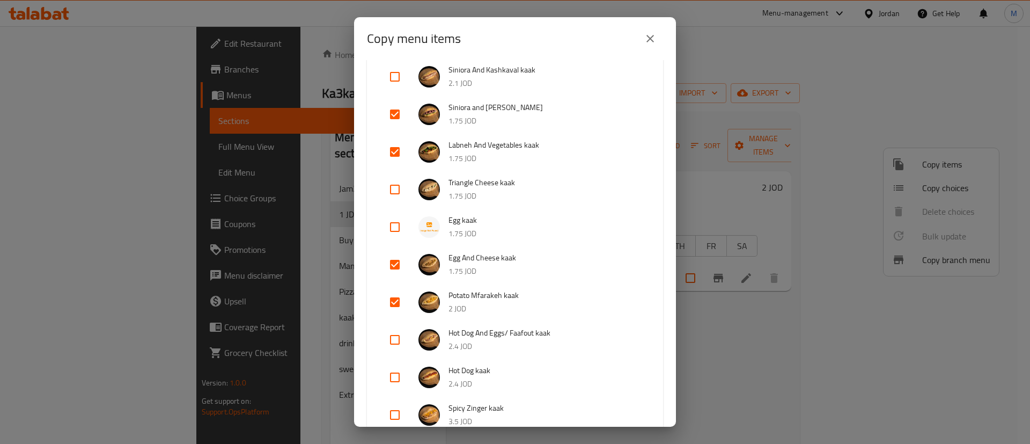
click at [400, 186] on input "checkbox" at bounding box center [395, 190] width 26 height 26
checkbox input "true"
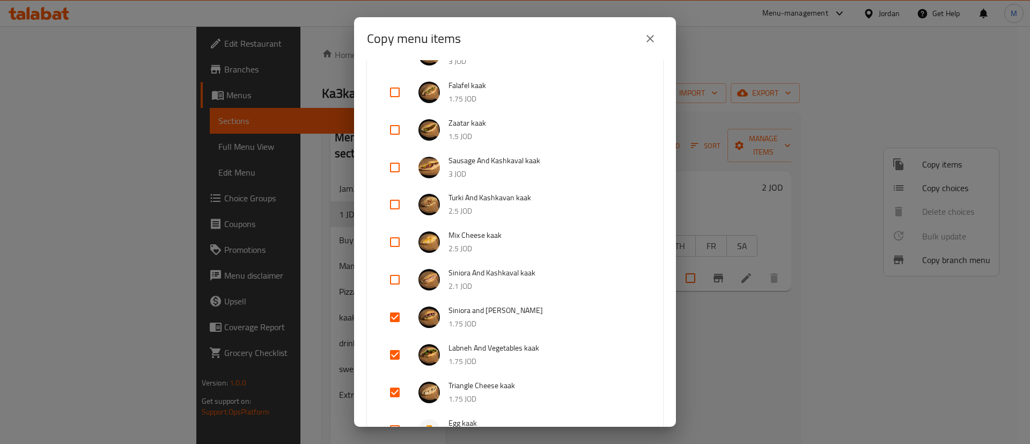
scroll to position [1207, 0]
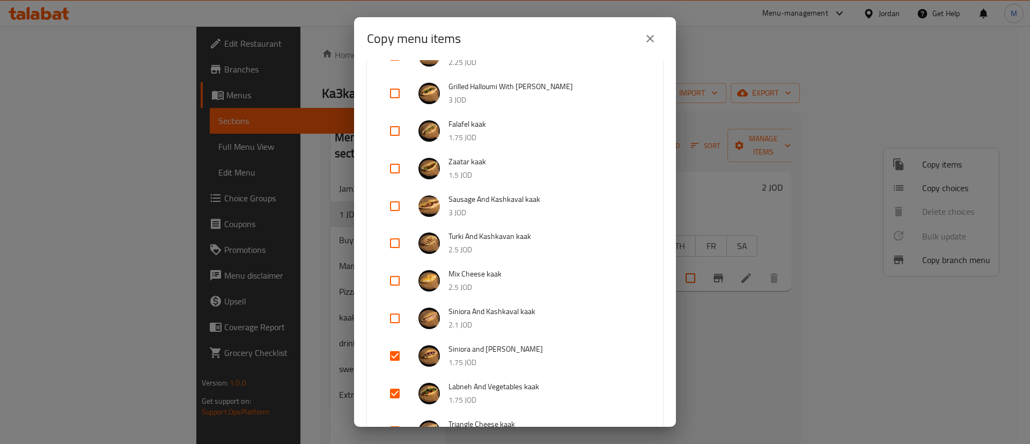
click at [391, 167] on input "checkbox" at bounding box center [395, 169] width 26 height 26
checkbox input "true"
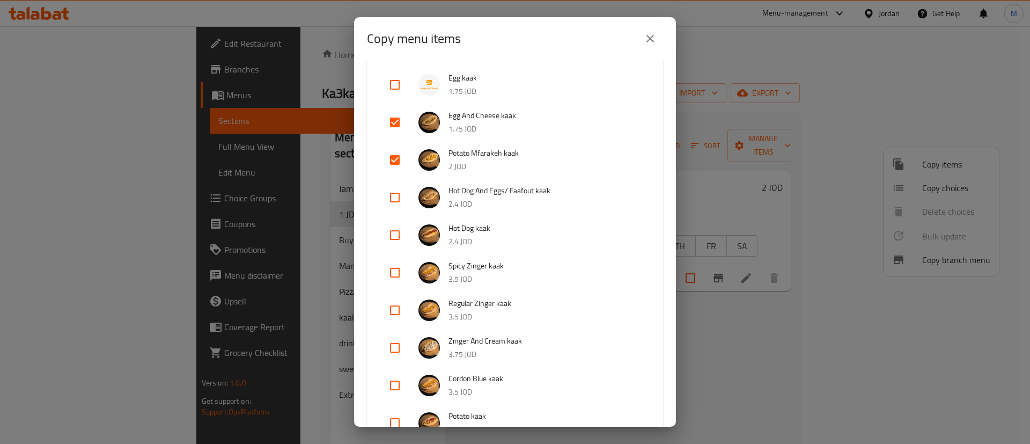
scroll to position [1690, 0]
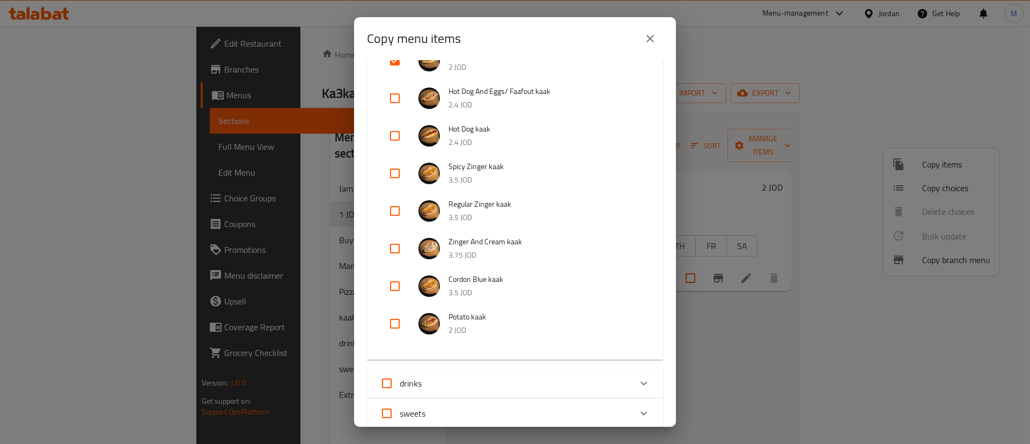
click at [399, 329] on input "checkbox" at bounding box center [395, 324] width 26 height 26
checkbox input "true"
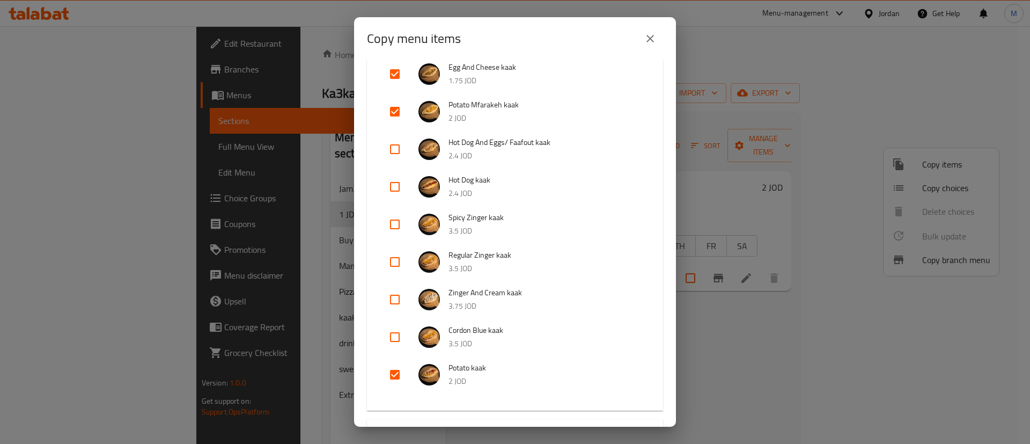
scroll to position [1610, 0]
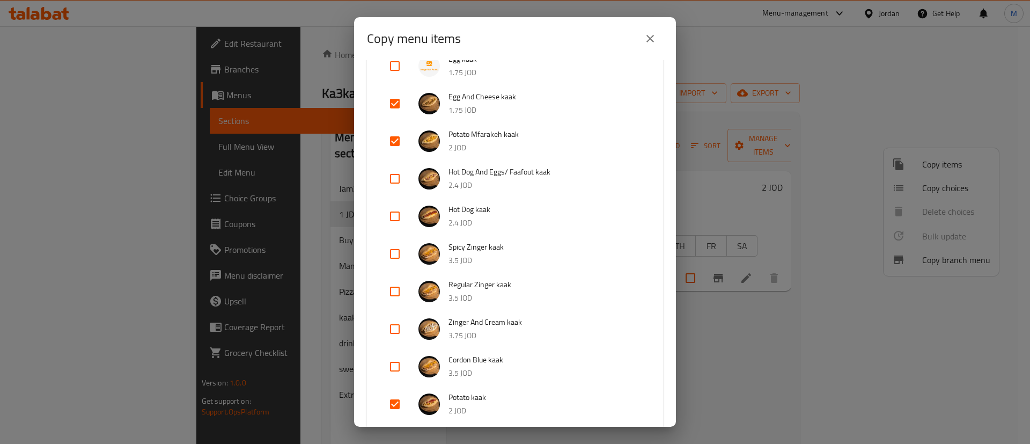
click at [397, 215] on input "checkbox" at bounding box center [395, 216] width 26 height 26
checkbox input "true"
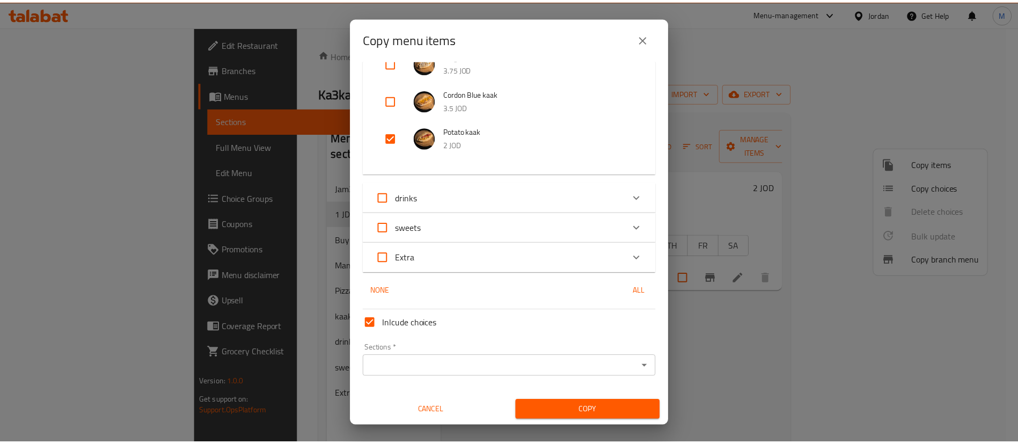
scroll to position [1876, 0]
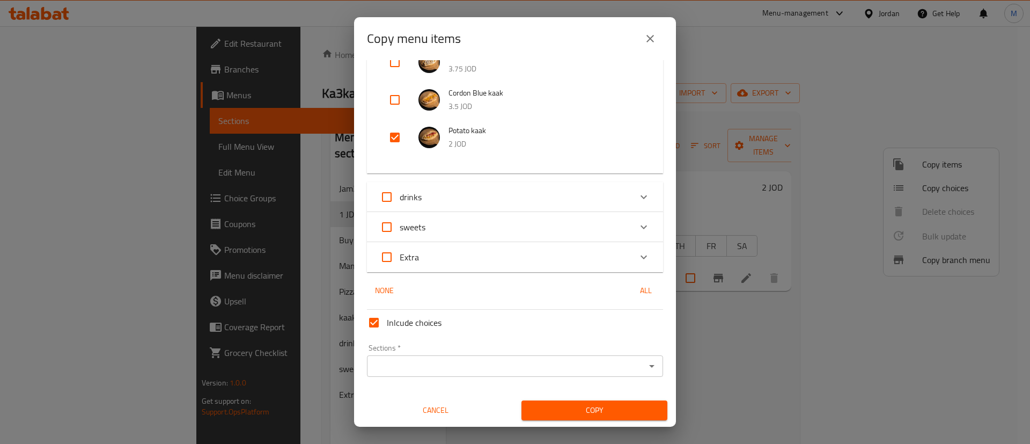
click at [606, 357] on div "Sections *" at bounding box center [515, 365] width 296 height 21
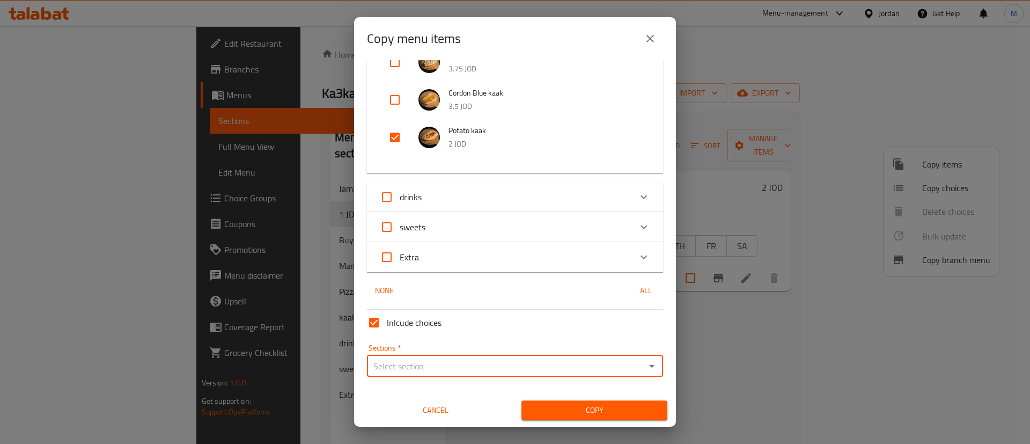
click at [482, 360] on input "Sections   *" at bounding box center [506, 365] width 272 height 15
click at [446, 210] on li "1 JD Offer" at bounding box center [508, 208] width 284 height 19
type input "1 JD Offer"
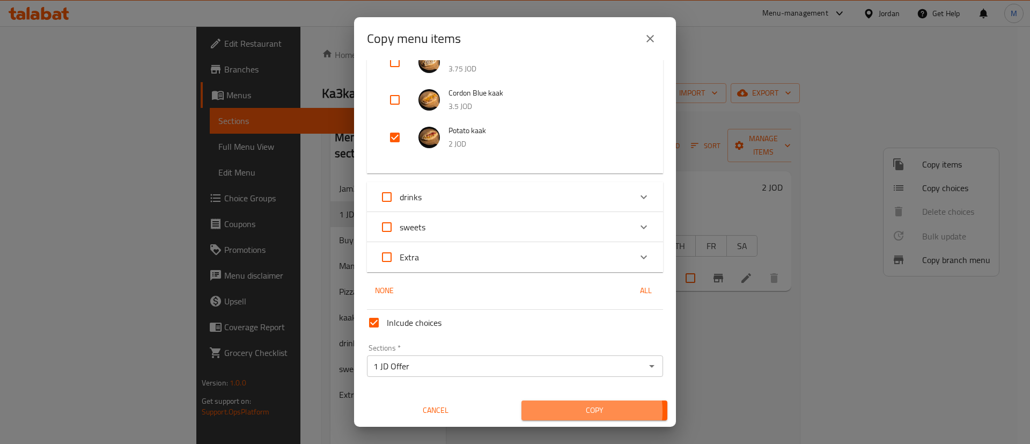
click at [561, 411] on span "Copy" at bounding box center [594, 410] width 129 height 13
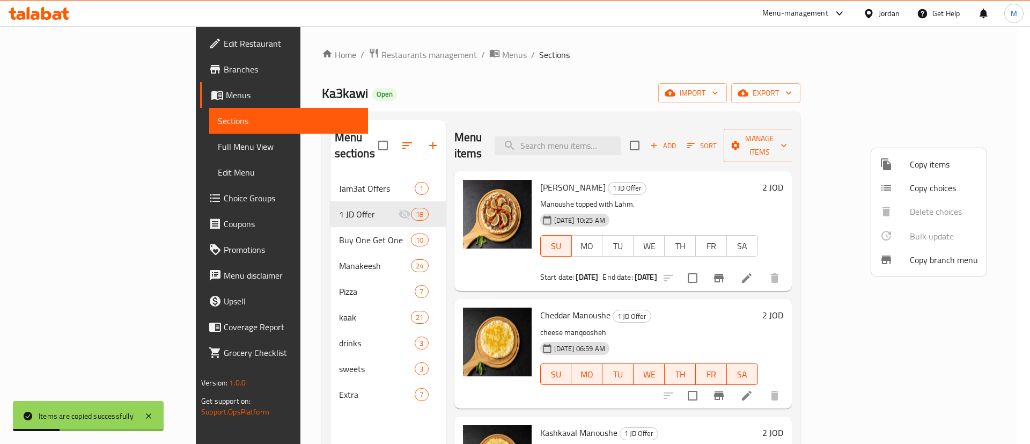
click at [780, 78] on div at bounding box center [515, 222] width 1030 height 444
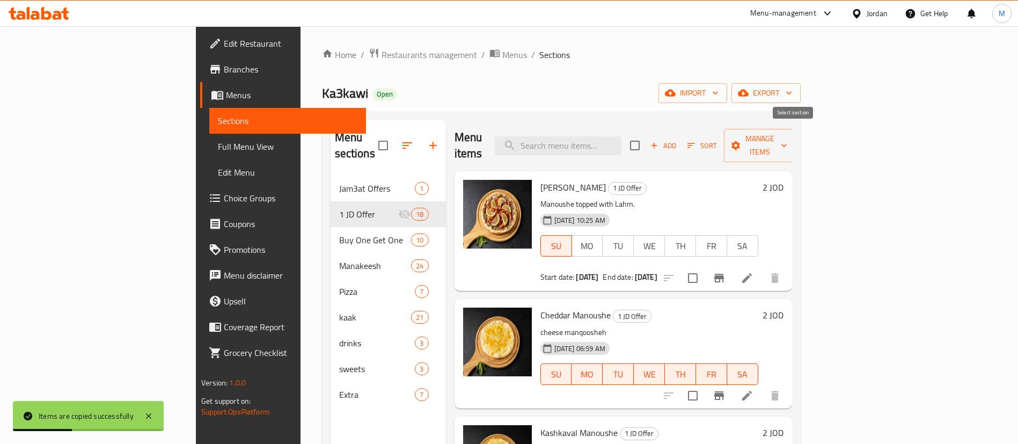
click at [646, 137] on input "checkbox" at bounding box center [635, 145] width 23 height 23
checkbox input "true"
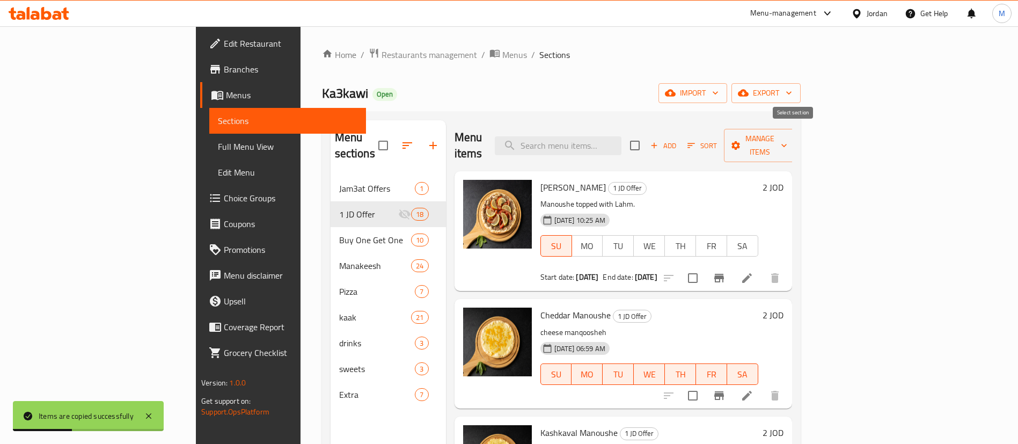
checkbox input "true"
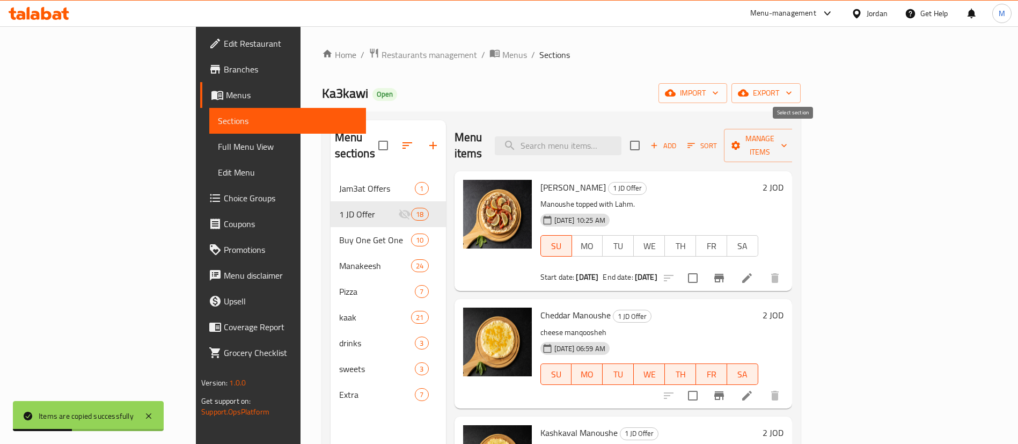
checkbox input "true"
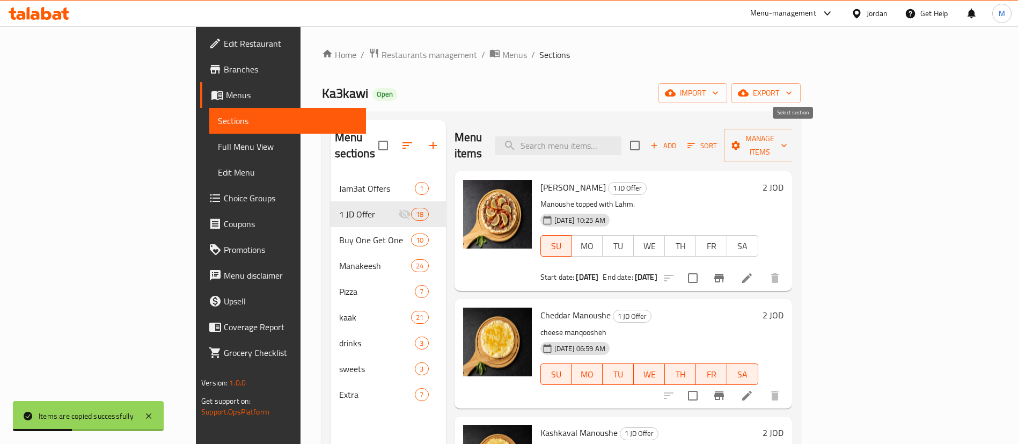
checkbox input "true"
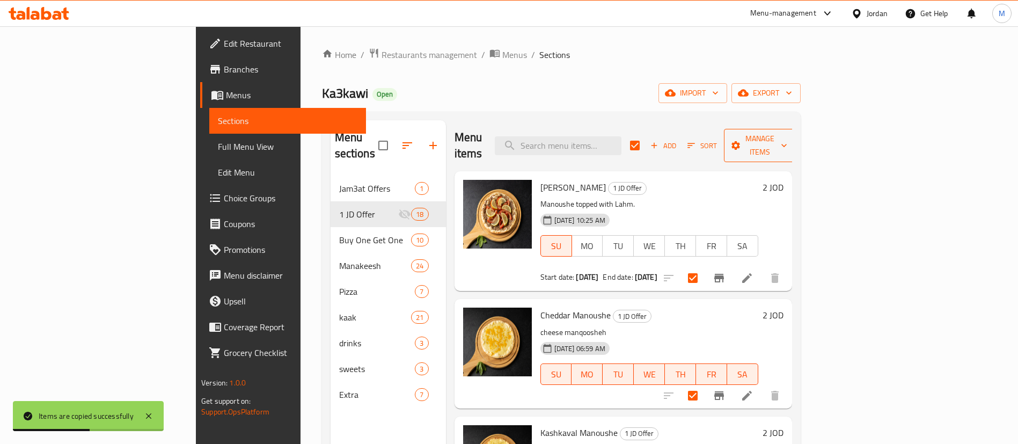
click at [787, 133] on span "Manage items" at bounding box center [759, 145] width 55 height 27
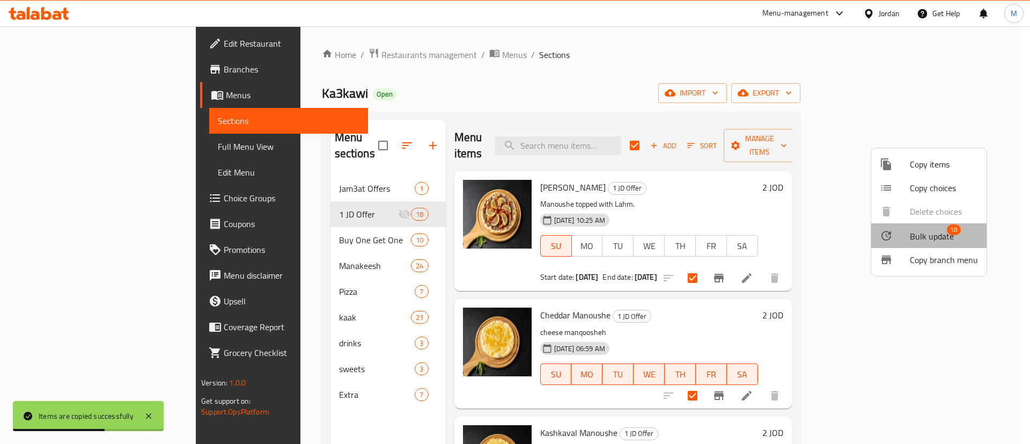
click at [926, 226] on li "Bulk update 18" at bounding box center [928, 235] width 115 height 25
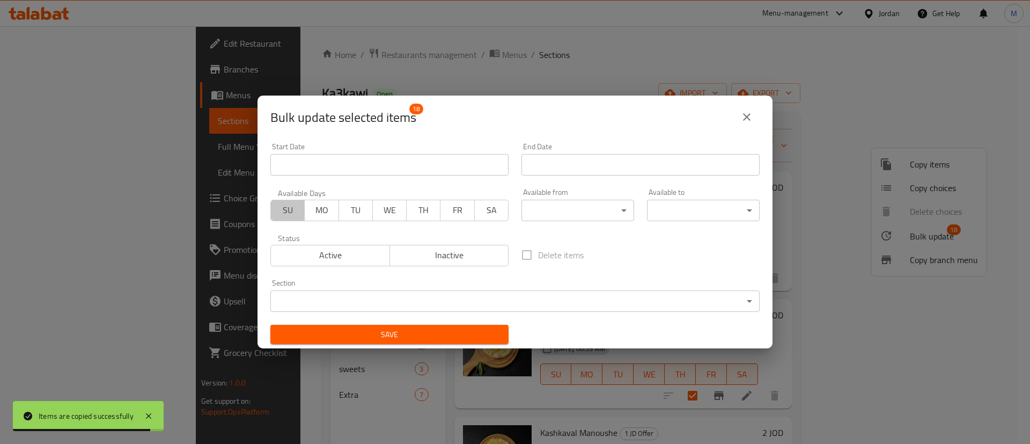
click at [289, 207] on span "SU" at bounding box center [287, 210] width 25 height 16
click at [366, 160] on input "Start Date" at bounding box center [389, 164] width 238 height 21
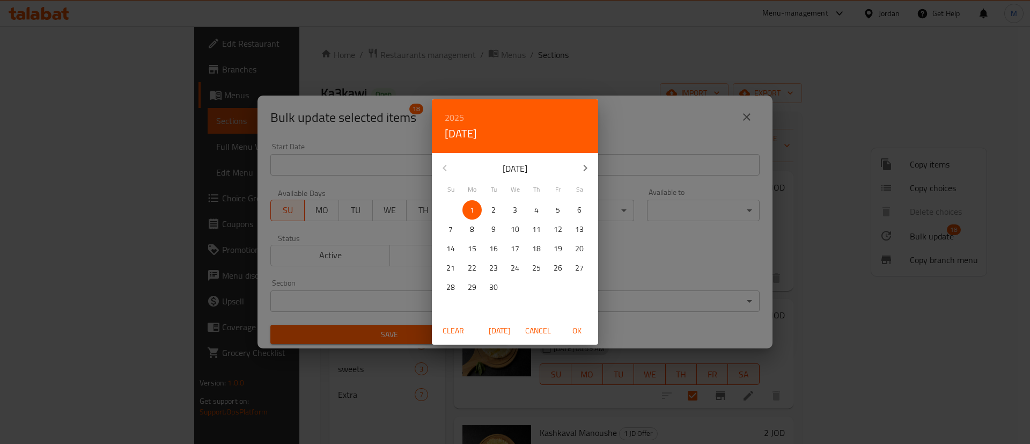
click at [636, 256] on div "2025 Mon, Sep [DATE] Mo Tu We Th Fr Sa 31 1 2 3 4 5 6 7 8 9 10 11 12 13 14 15 1…" at bounding box center [515, 222] width 1030 height 444
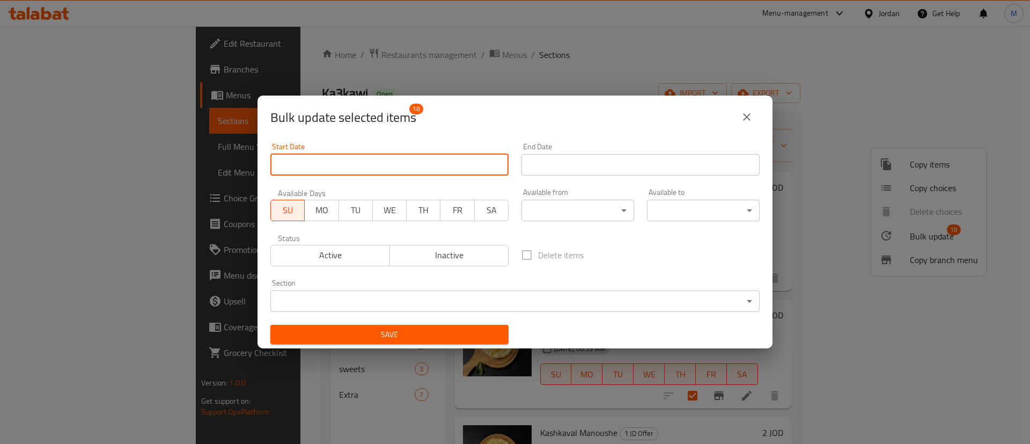
click at [474, 331] on span "Save" at bounding box center [389, 334] width 221 height 13
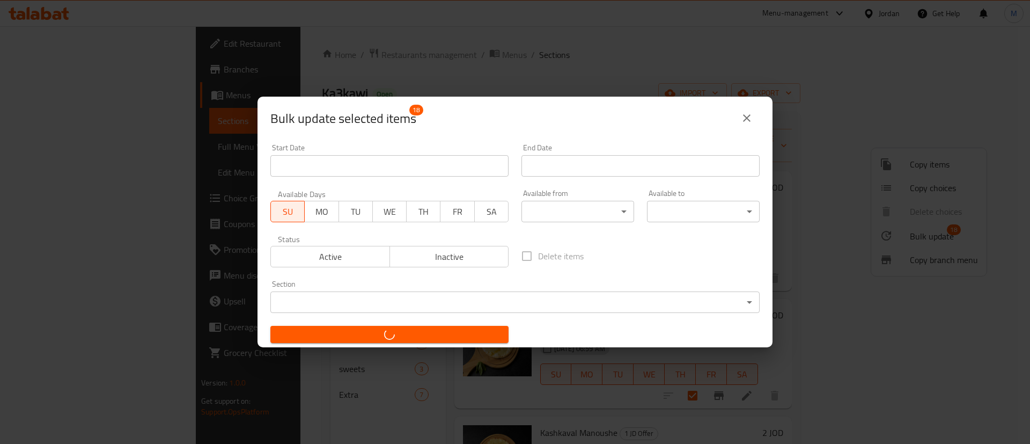
checkbox input "false"
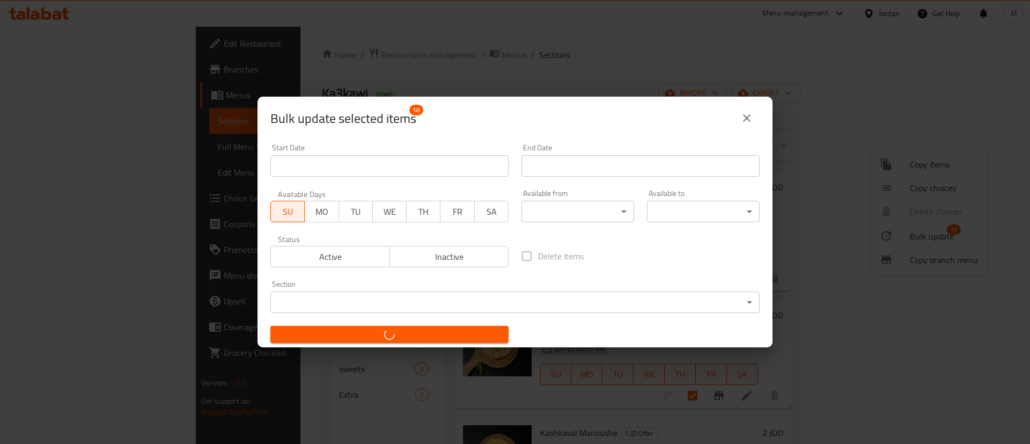
checkbox input "false"
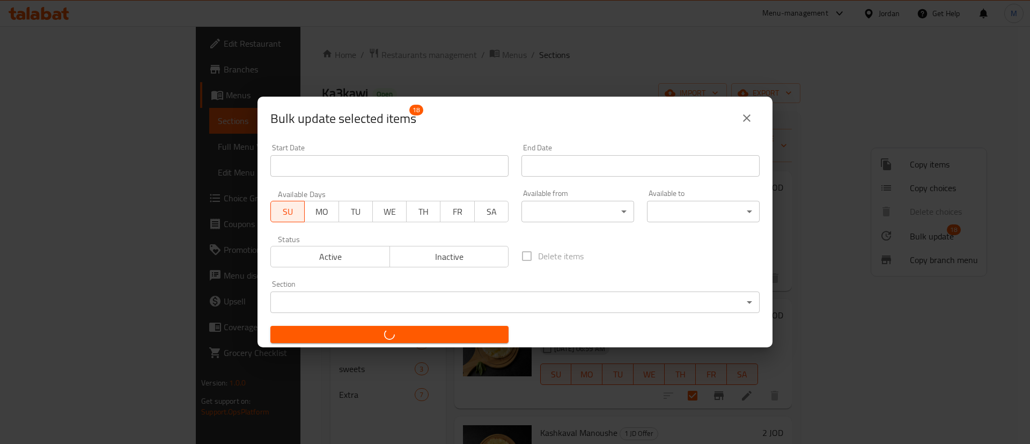
checkbox input "false"
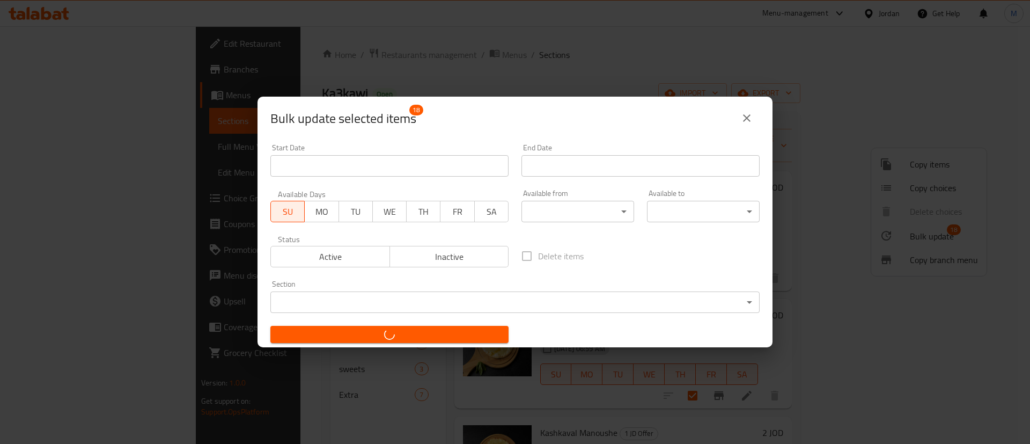
checkbox input "false"
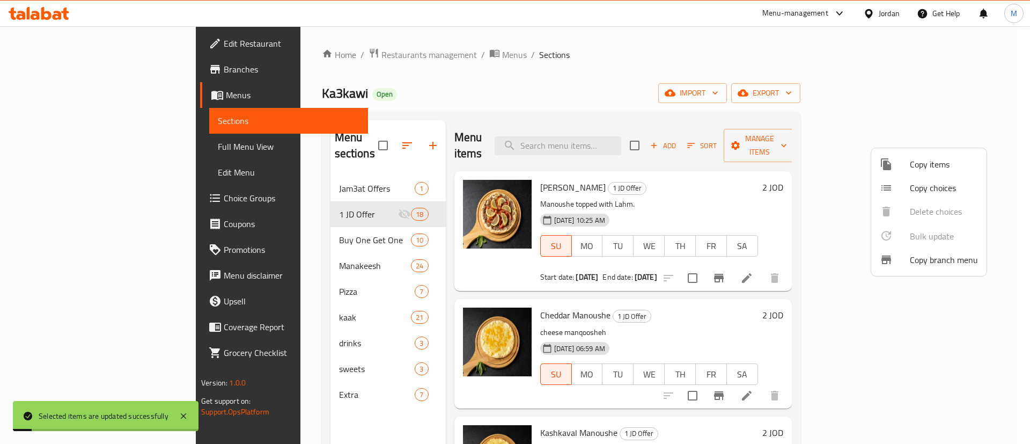
click at [675, 56] on div at bounding box center [515, 222] width 1030 height 444
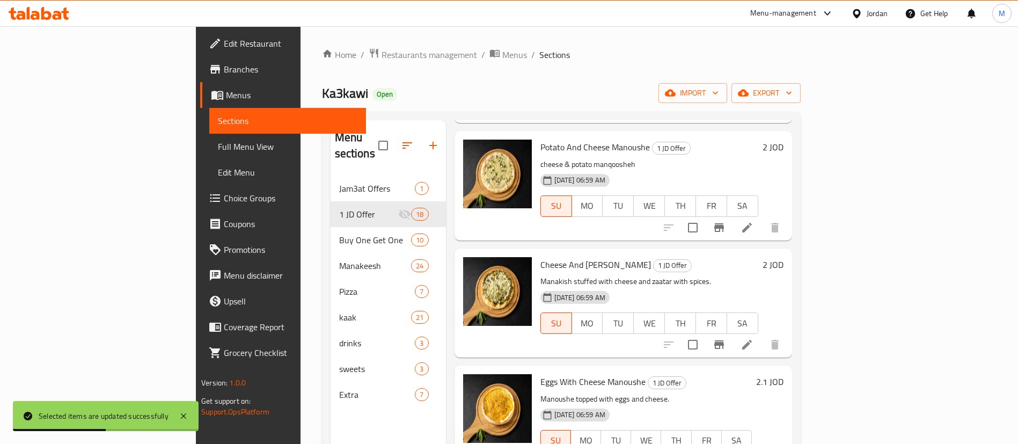
scroll to position [483, 0]
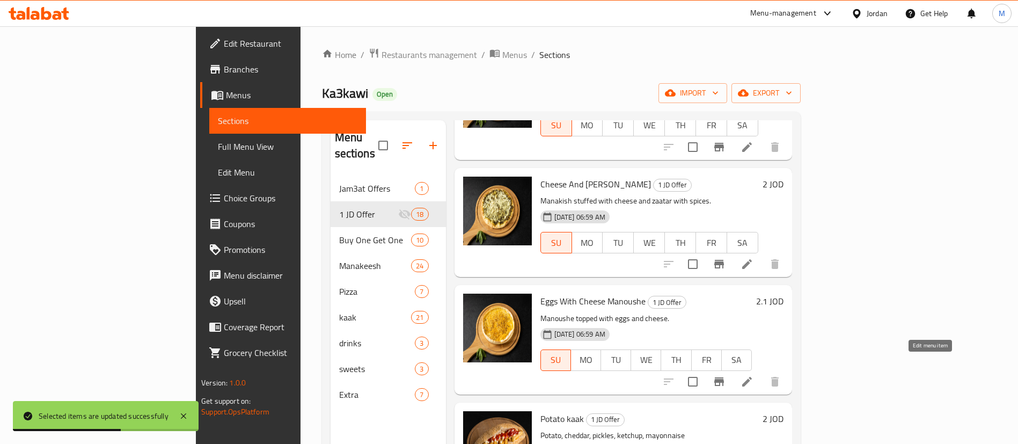
click at [753, 375] on icon at bounding box center [746, 381] width 13 height 13
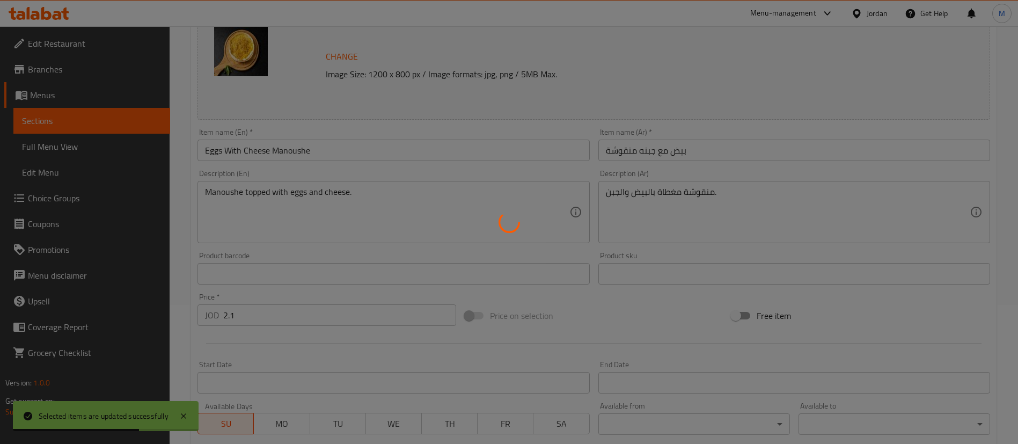
scroll to position [161, 0]
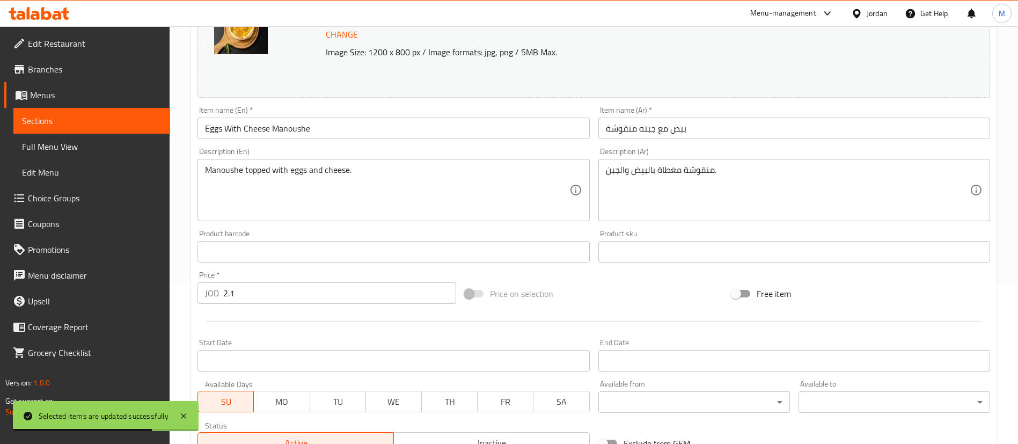
click at [307, 302] on input "2.1" at bounding box center [339, 292] width 233 height 21
type input "2"
click at [313, 315] on div at bounding box center [593, 321] width 801 height 26
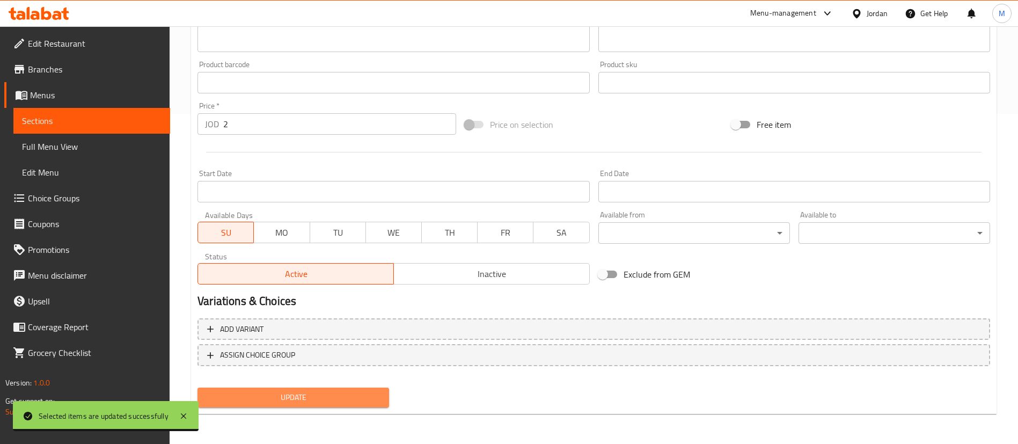
click at [354, 404] on span "Update" at bounding box center [293, 397] width 174 height 13
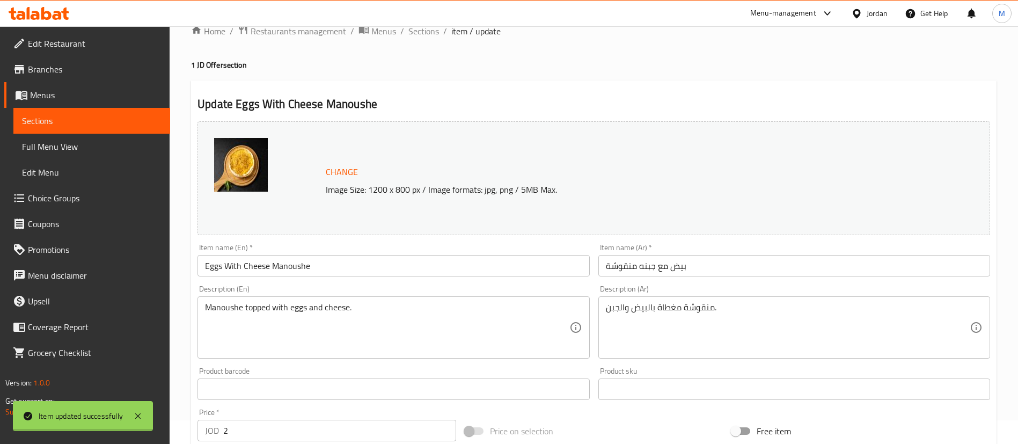
scroll to position [8, 0]
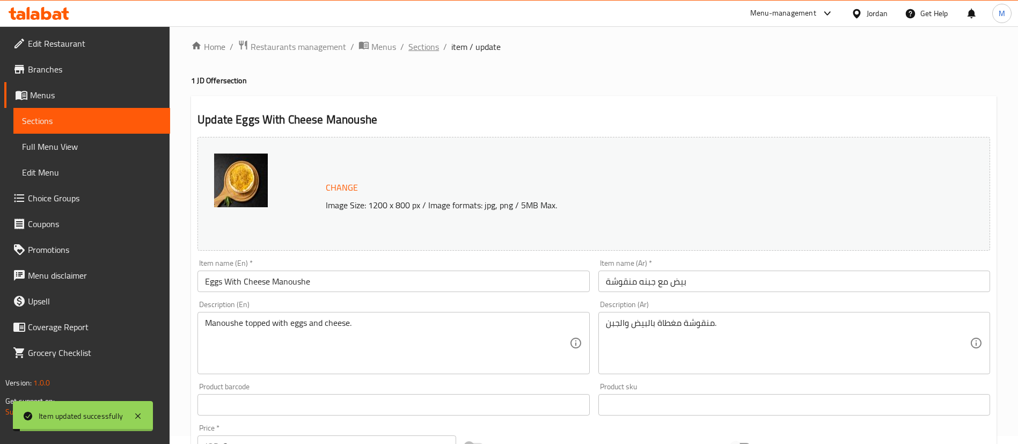
click at [432, 49] on span "Sections" at bounding box center [423, 46] width 31 height 13
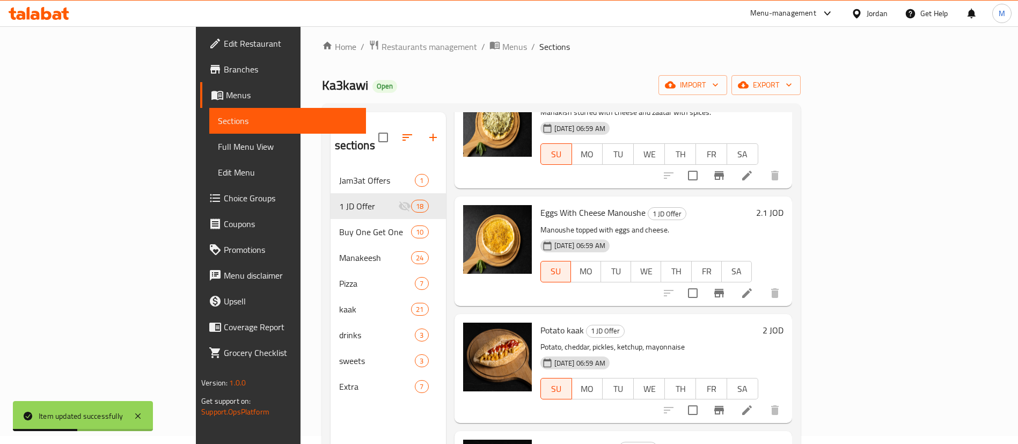
scroll to position [724, 0]
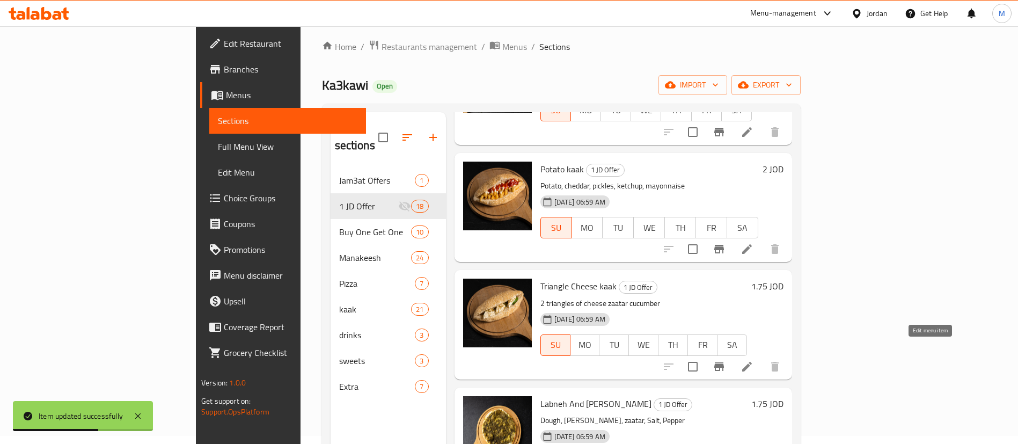
click at [753, 360] on icon at bounding box center [746, 366] width 13 height 13
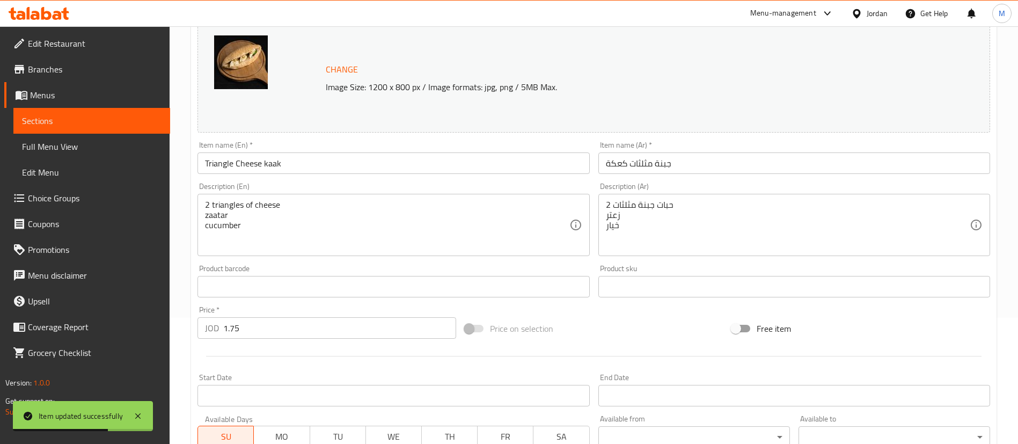
scroll to position [161, 0]
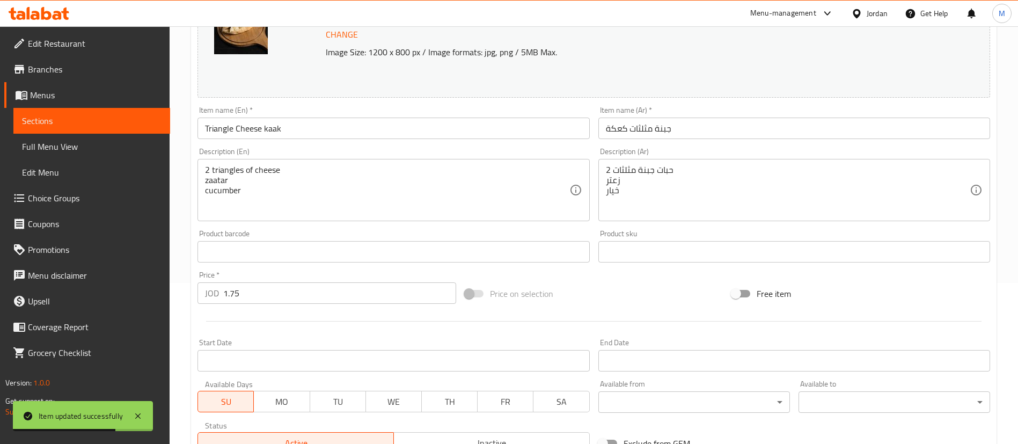
click at [289, 296] on input "1.75" at bounding box center [339, 292] width 233 height 21
click at [289, 295] on input "1.75" at bounding box center [339, 292] width 233 height 21
type input "2"
click at [320, 332] on div at bounding box center [593, 321] width 801 height 26
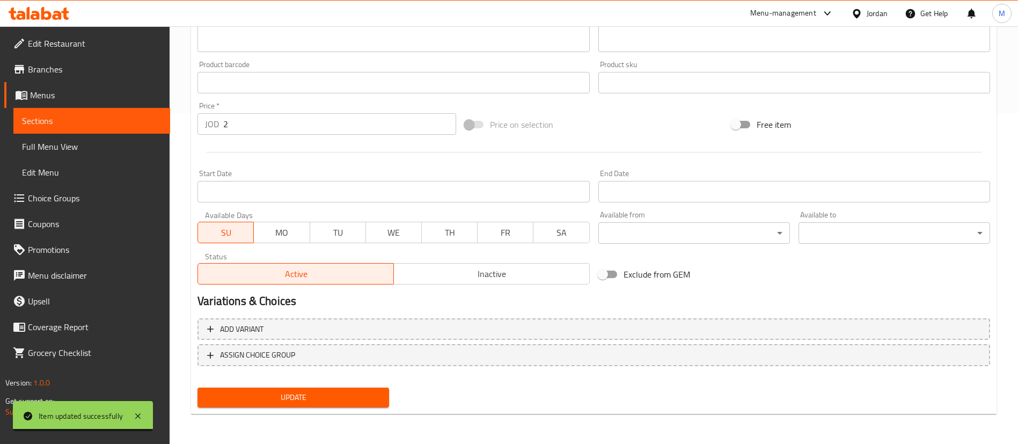
click at [369, 401] on span "Update" at bounding box center [293, 397] width 174 height 13
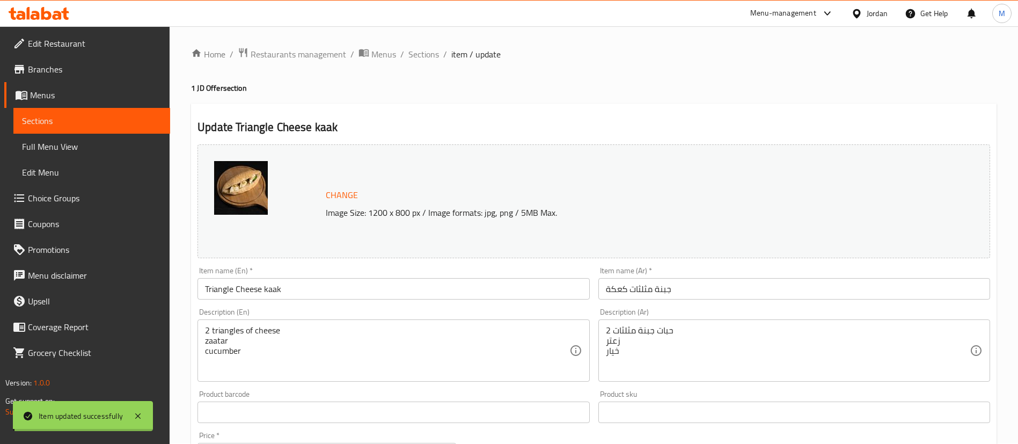
scroll to position [0, 0]
click at [424, 53] on span "Sections" at bounding box center [423, 54] width 31 height 13
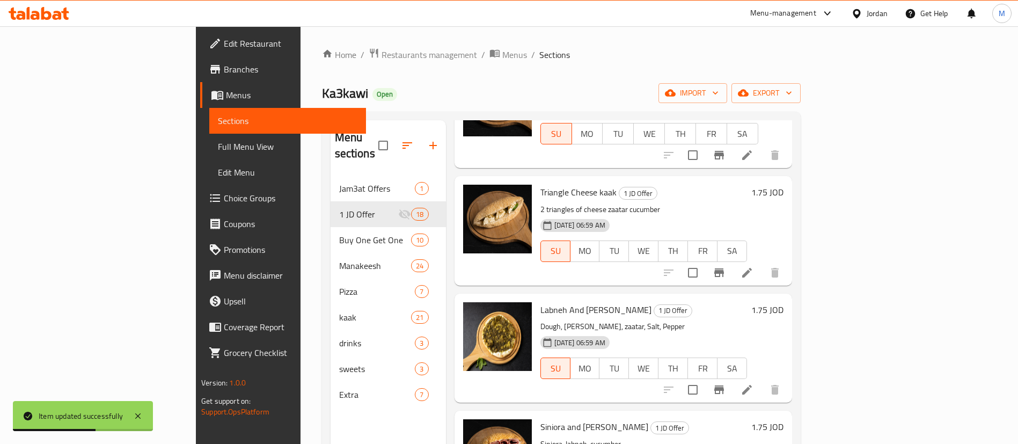
scroll to position [885, 0]
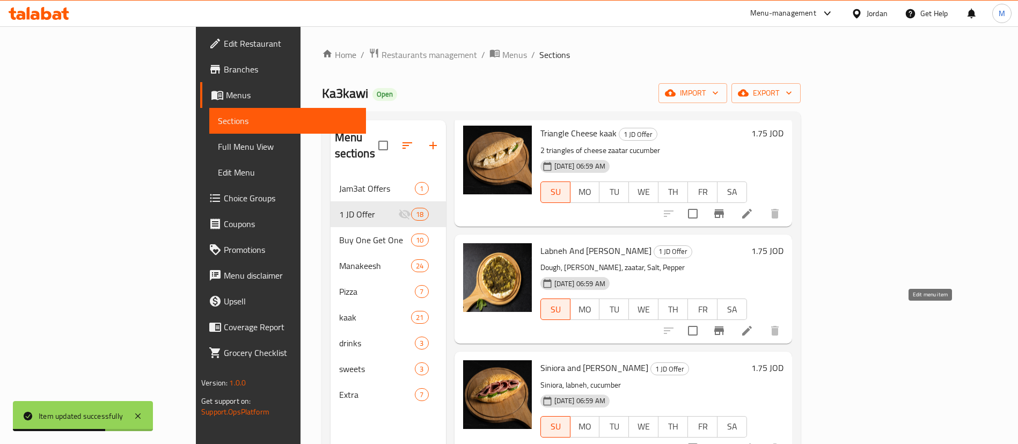
click at [752, 326] on icon at bounding box center [747, 331] width 10 height 10
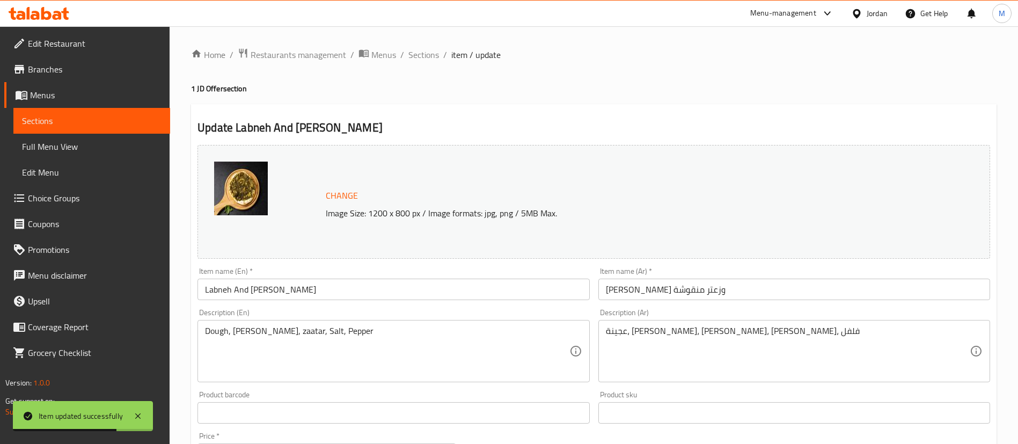
scroll to position [161, 0]
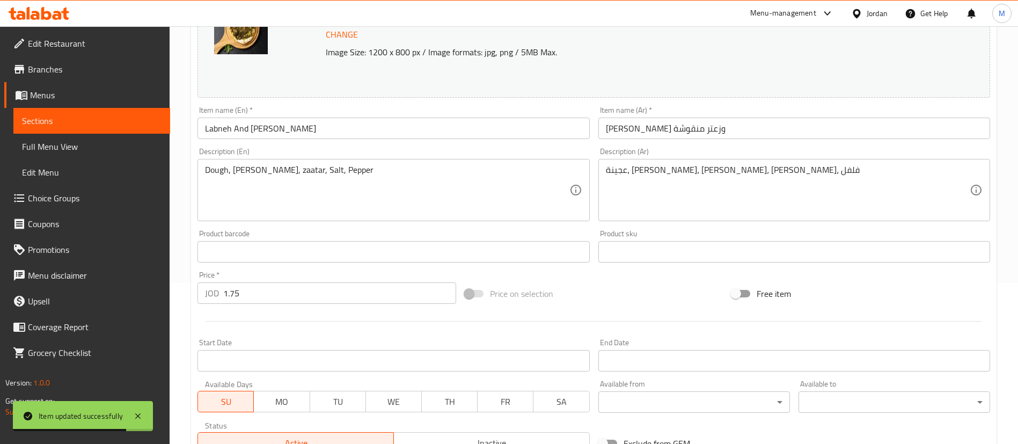
click at [319, 299] on input "1.75" at bounding box center [339, 292] width 233 height 21
type input "2"
click at [331, 327] on div at bounding box center [593, 321] width 801 height 26
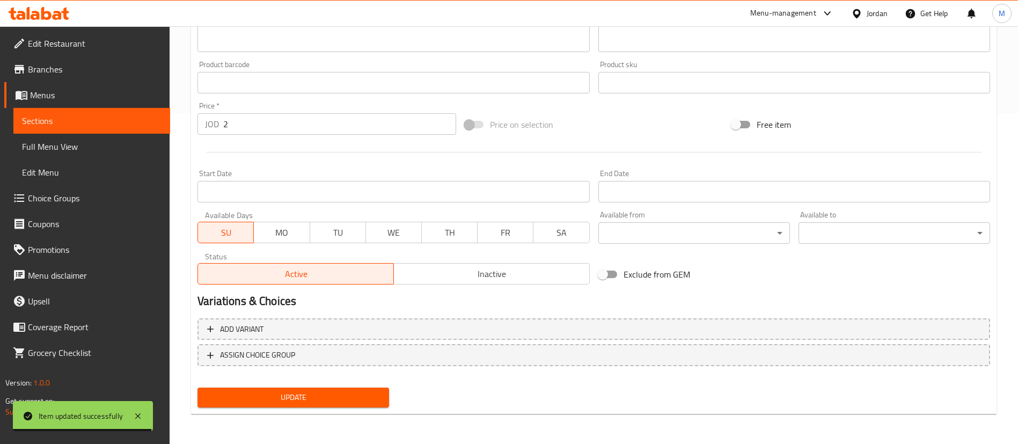
click at [369, 402] on span "Update" at bounding box center [293, 397] width 174 height 13
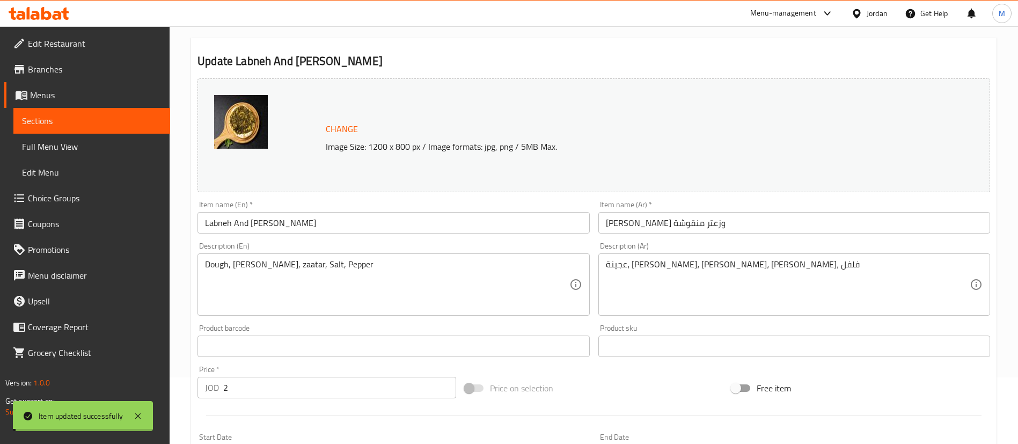
scroll to position [0, 0]
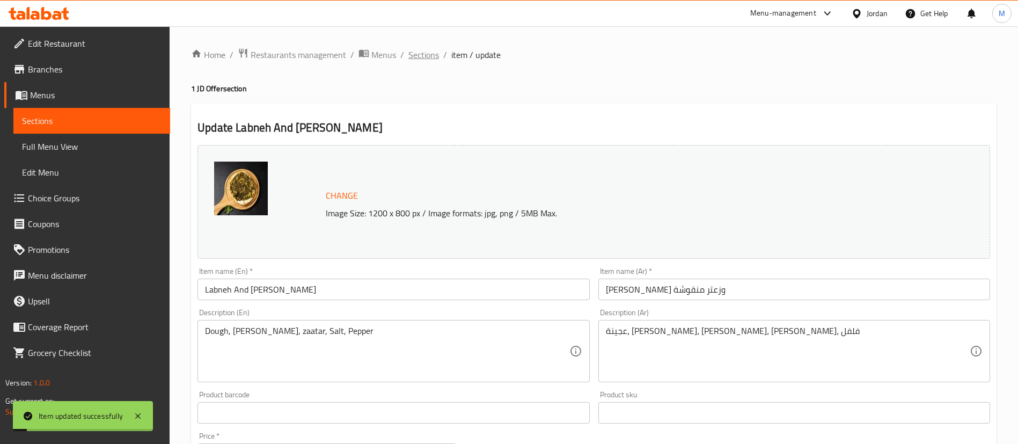
click at [422, 58] on span "Sections" at bounding box center [423, 54] width 31 height 13
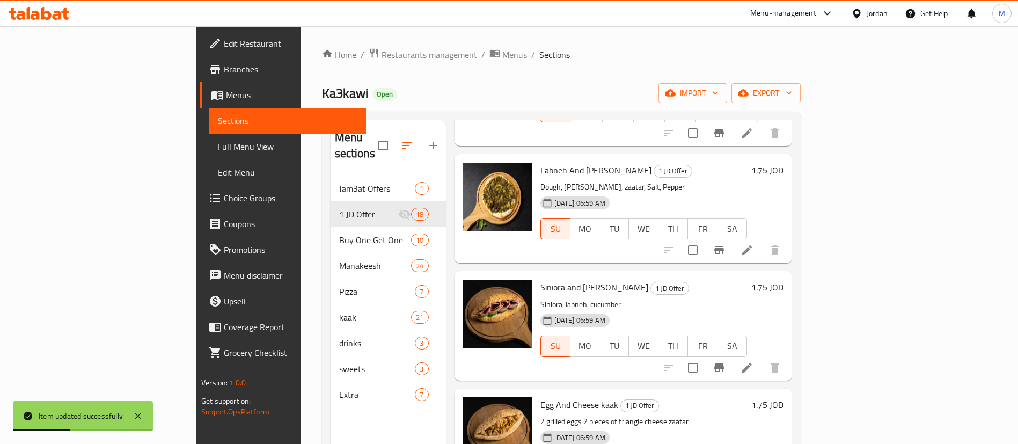
scroll to position [1046, 0]
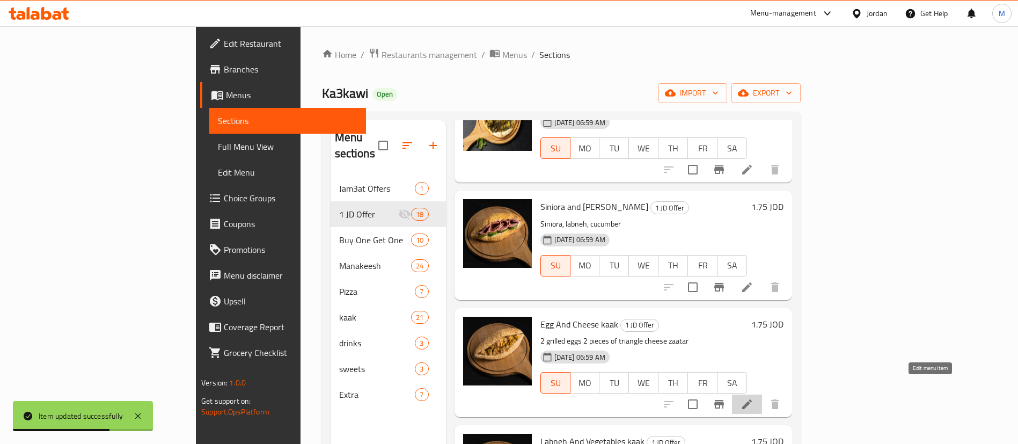
click at [753, 398] on icon at bounding box center [746, 404] width 13 height 13
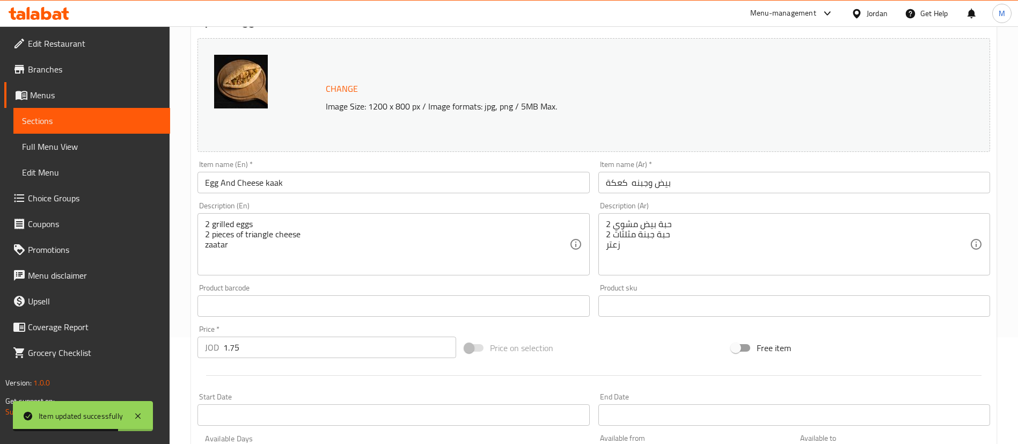
scroll to position [161, 0]
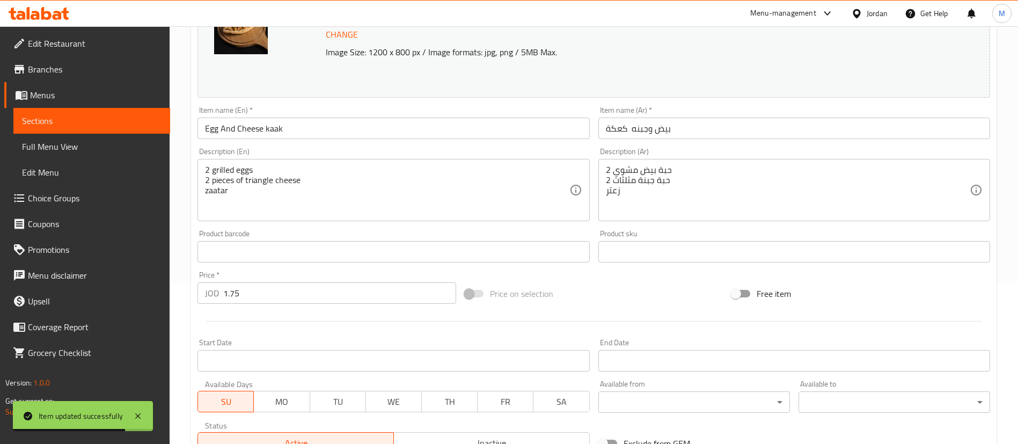
click at [293, 290] on input "1.75" at bounding box center [339, 292] width 233 height 21
click at [292, 290] on input "1.75" at bounding box center [339, 292] width 233 height 21
type input "2"
click at [316, 334] on div "Start Date Start Date" at bounding box center [393, 354] width 400 height 41
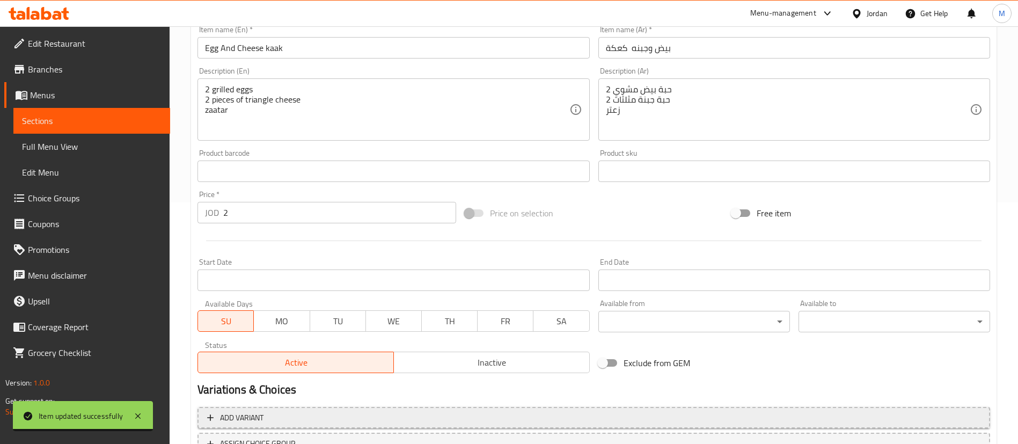
scroll to position [330, 0]
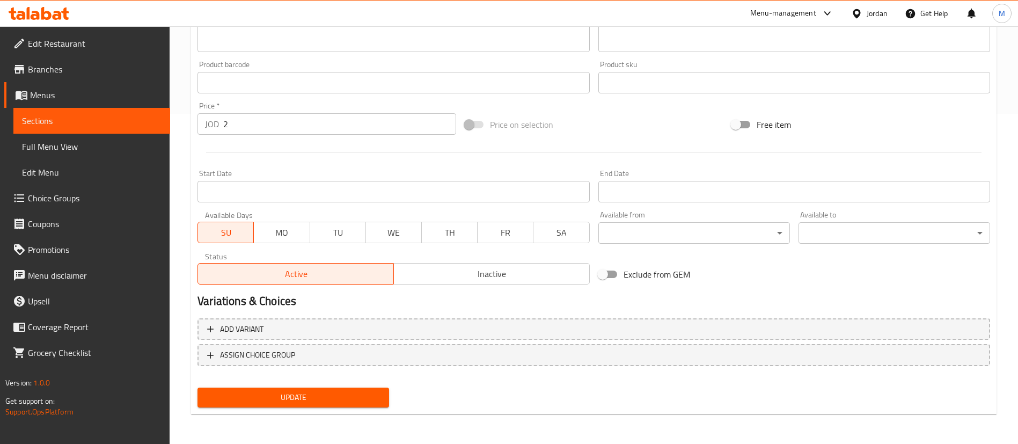
click at [356, 402] on span "Update" at bounding box center [293, 397] width 174 height 13
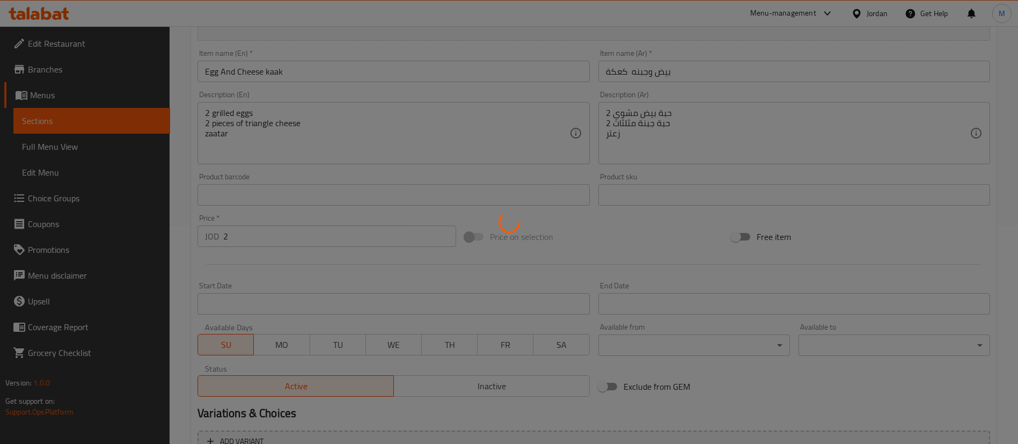
scroll to position [0, 0]
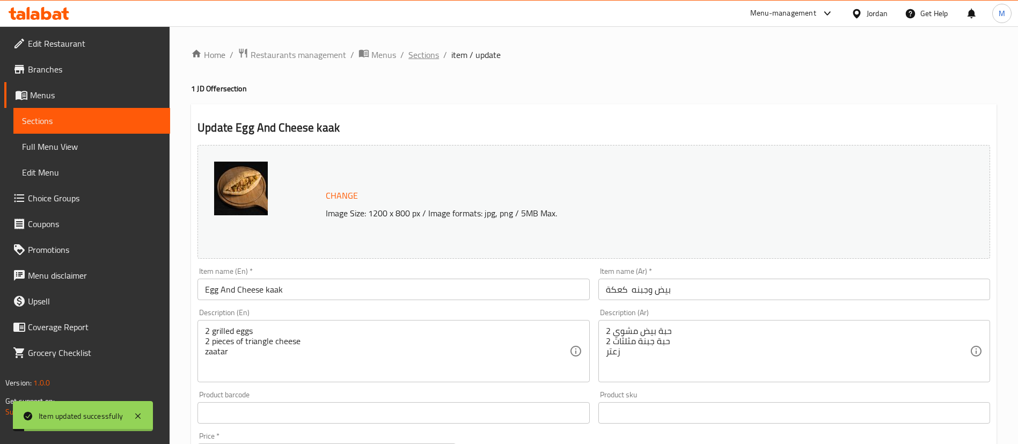
click at [429, 57] on span "Sections" at bounding box center [423, 54] width 31 height 13
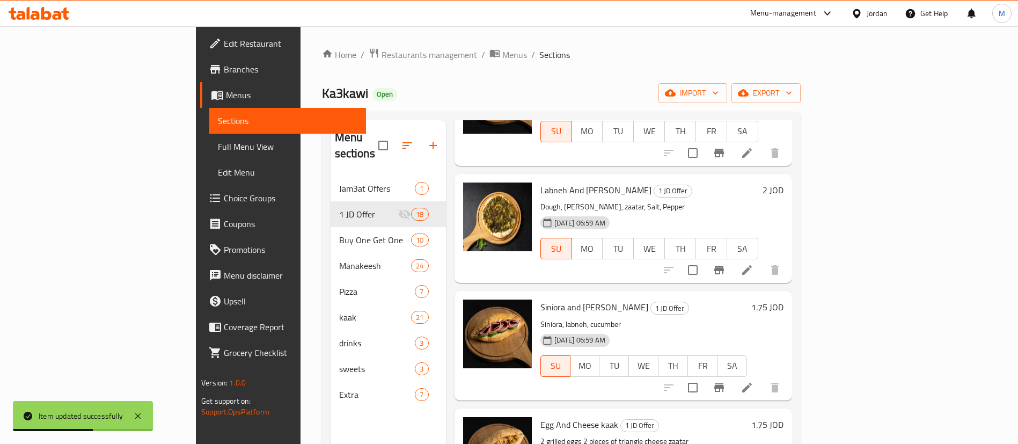
scroll to position [966, 0]
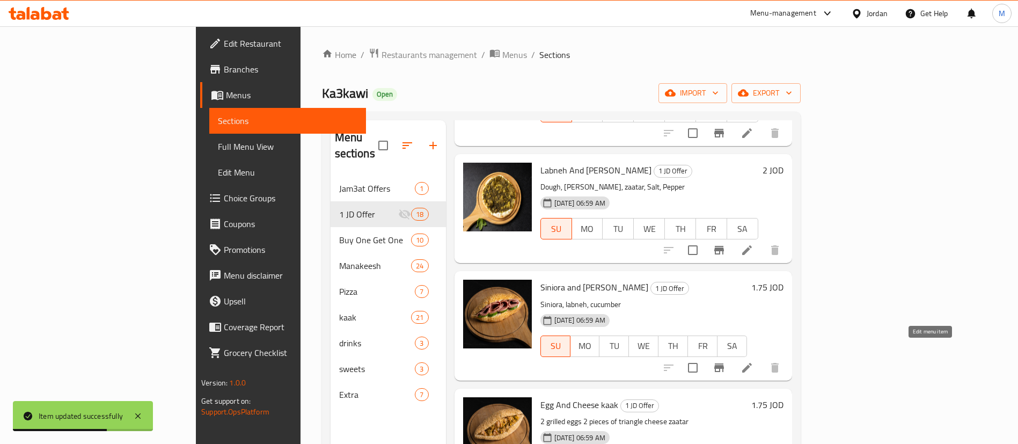
click at [753, 361] on icon at bounding box center [746, 367] width 13 height 13
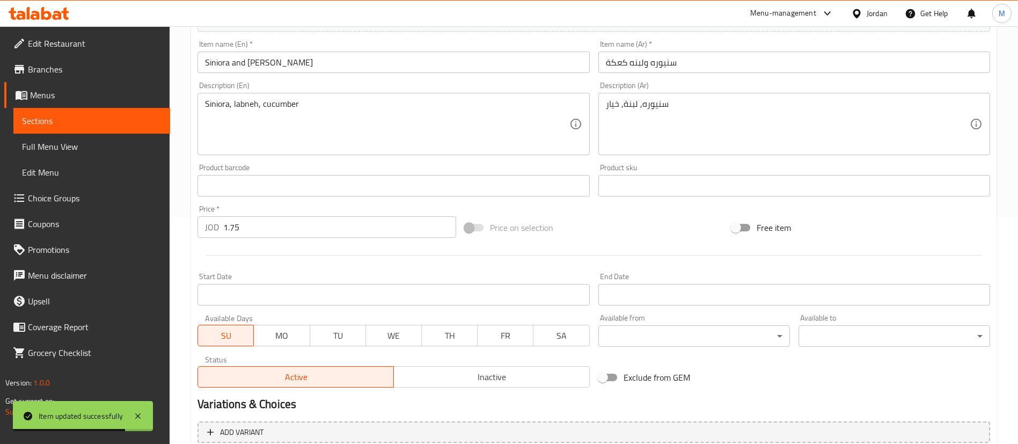
scroll to position [241, 0]
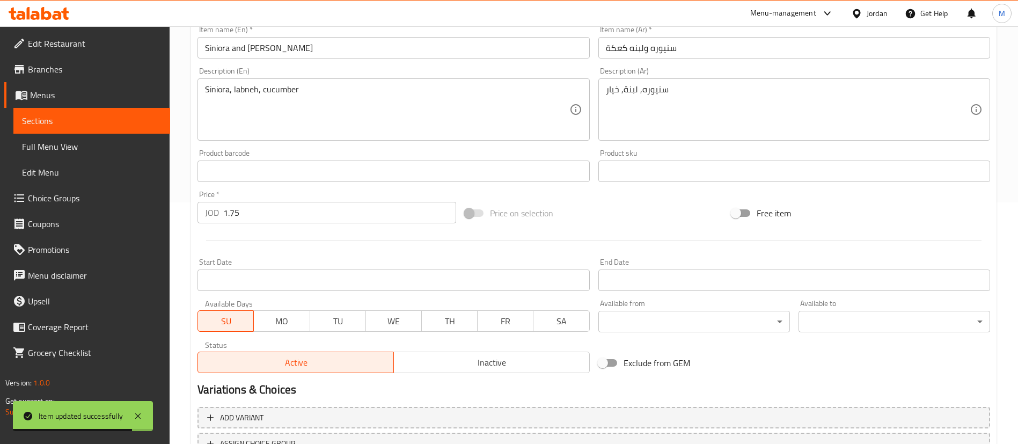
click at [295, 211] on input "1.75" at bounding box center [339, 212] width 233 height 21
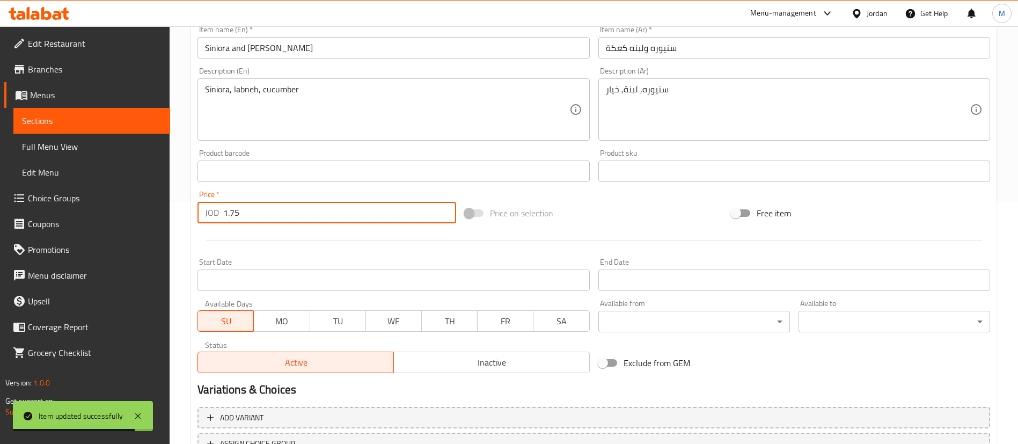
click at [295, 211] on input "1.75" at bounding box center [339, 212] width 233 height 21
type input "2"
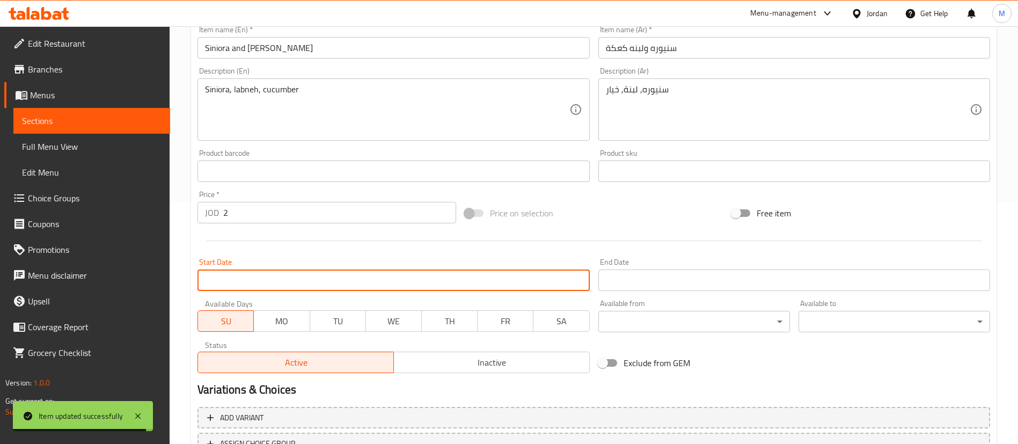
click at [316, 270] on input "Start Date" at bounding box center [393, 279] width 392 height 21
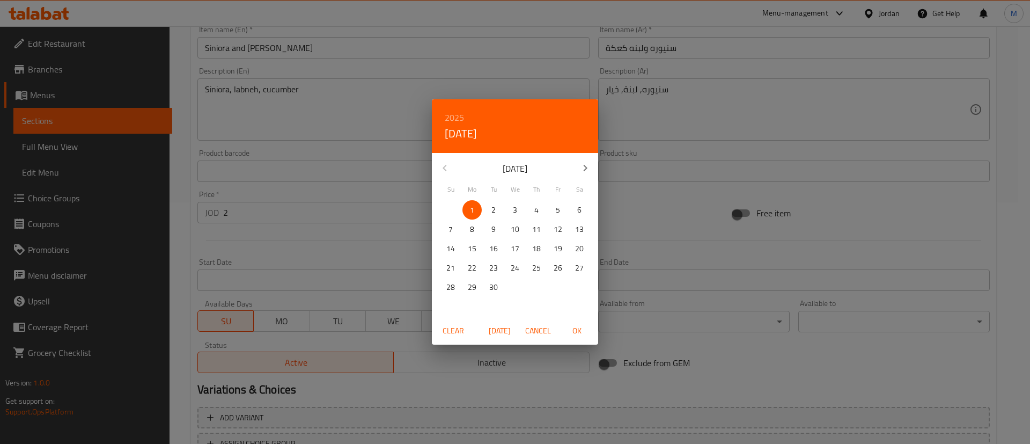
click at [322, 245] on div "2025 Mon, Sep [DATE] Mo Tu We Th Fr Sa 31 1 2 3 4 5 6 7 8 9 10 11 12 13 14 15 1…" at bounding box center [515, 222] width 1030 height 444
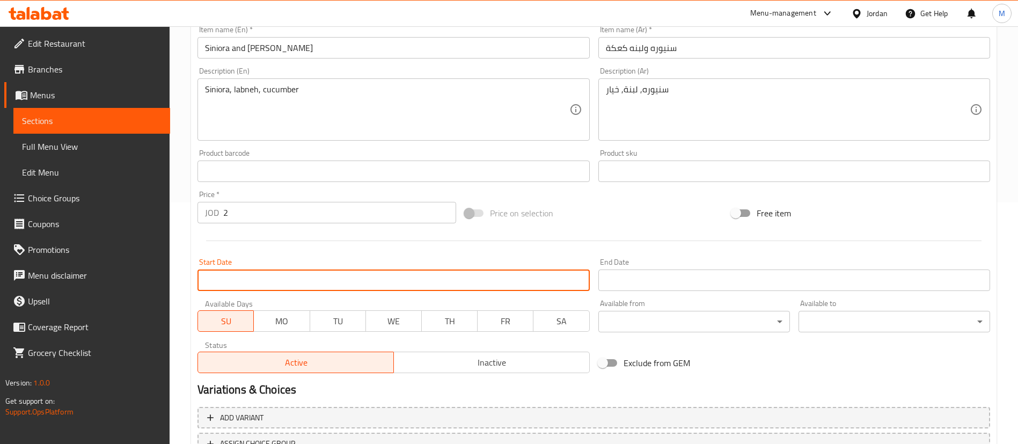
click at [325, 248] on div at bounding box center [593, 241] width 801 height 26
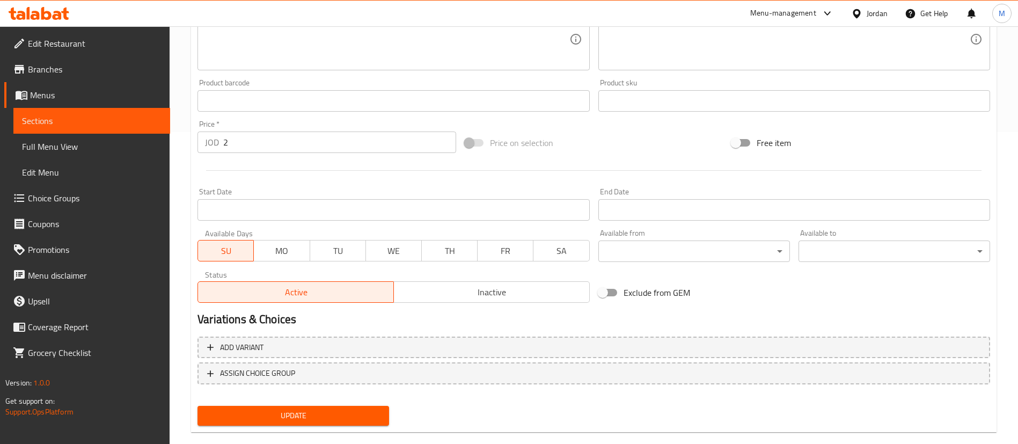
scroll to position [330, 0]
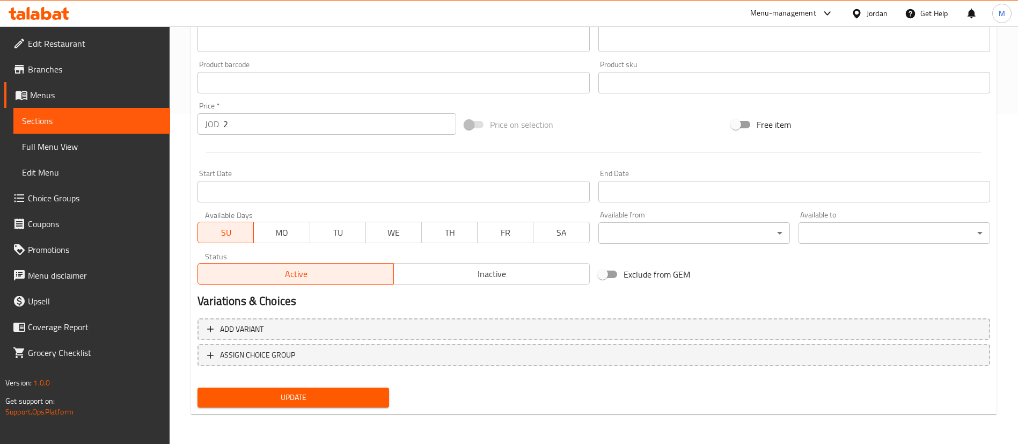
click at [354, 400] on span "Update" at bounding box center [293, 397] width 174 height 13
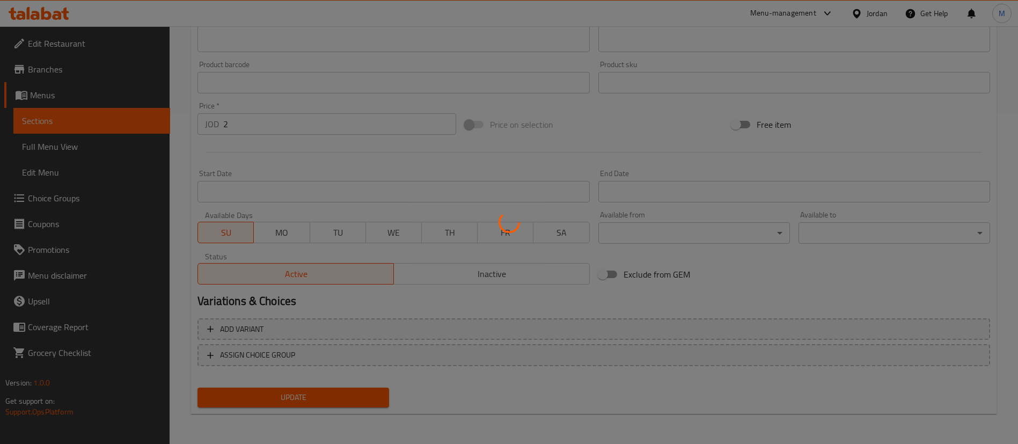
scroll to position [0, 0]
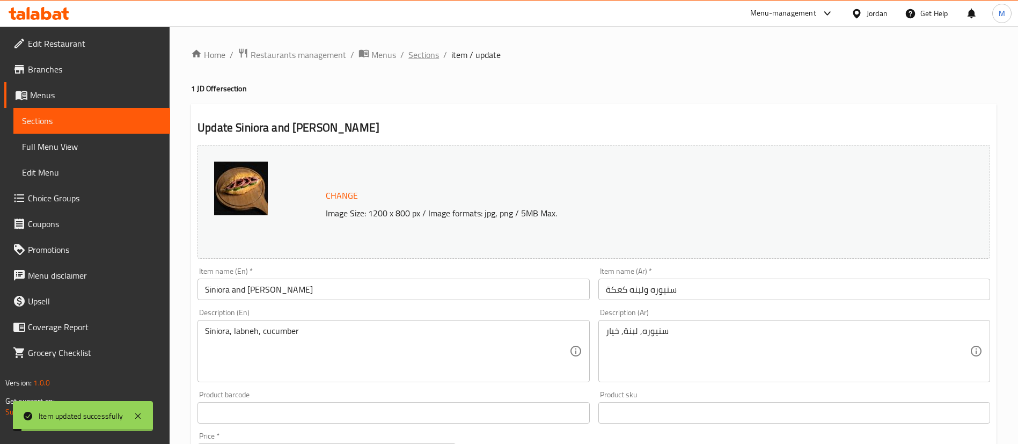
click at [424, 55] on span "Sections" at bounding box center [423, 54] width 31 height 13
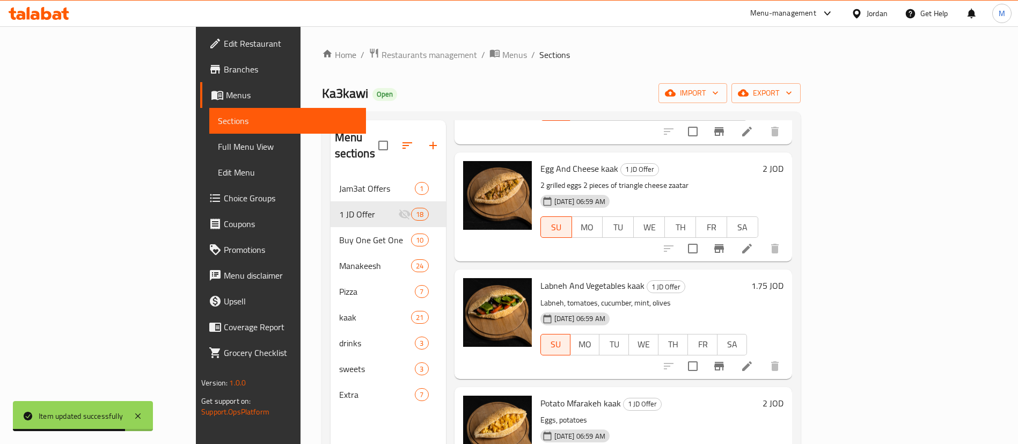
scroll to position [1288, 0]
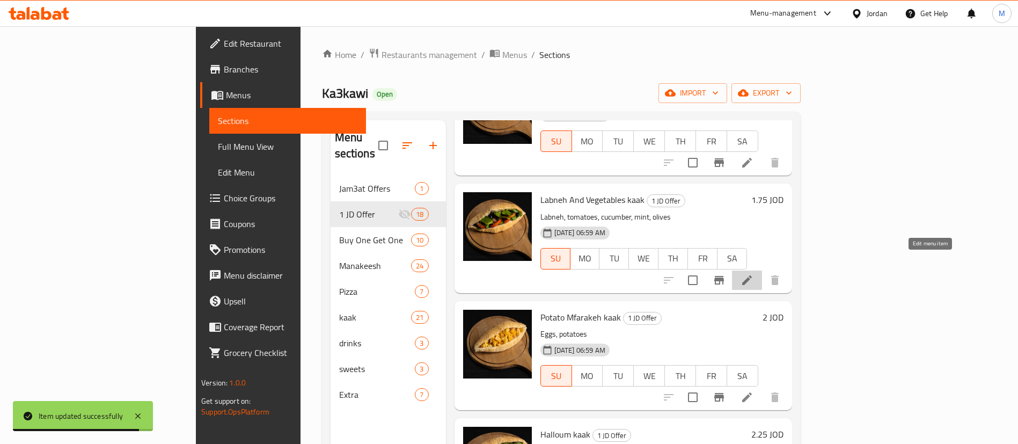
click at [753, 274] on icon at bounding box center [746, 280] width 13 height 13
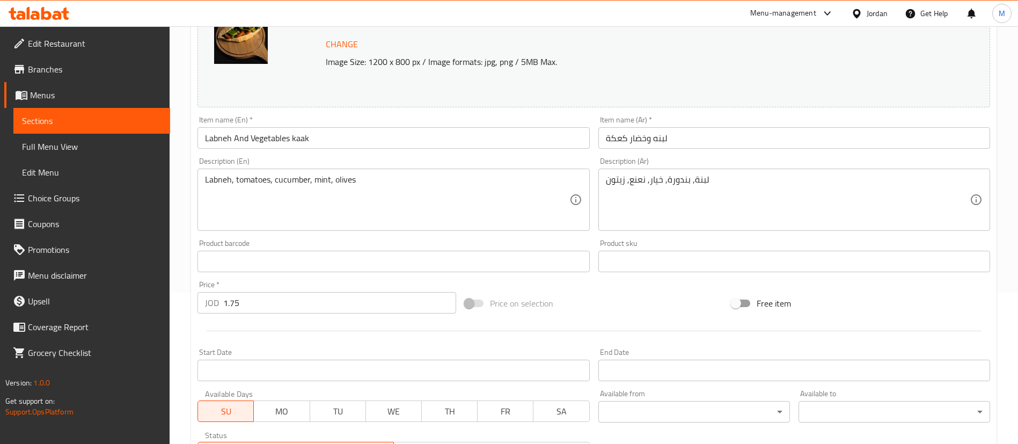
scroll to position [161, 0]
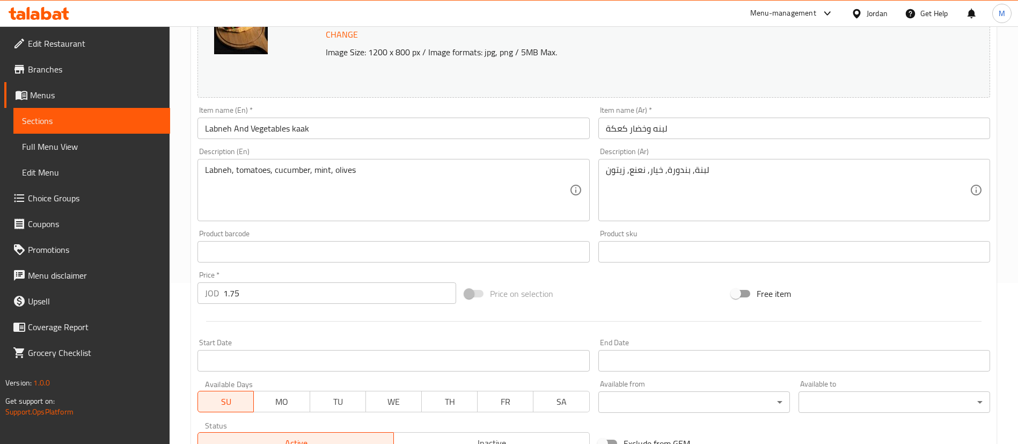
click at [290, 297] on input "1.75" at bounding box center [339, 292] width 233 height 21
type input "2"
click at [289, 326] on div at bounding box center [593, 321] width 801 height 26
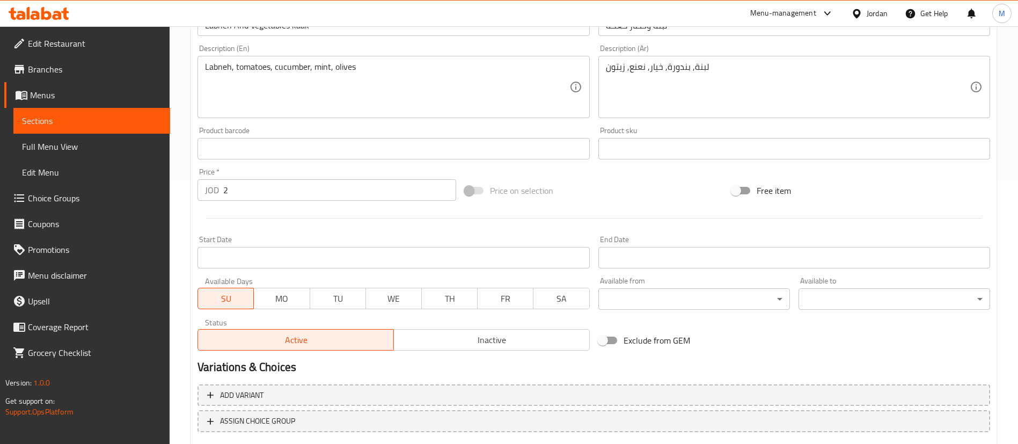
scroll to position [330, 0]
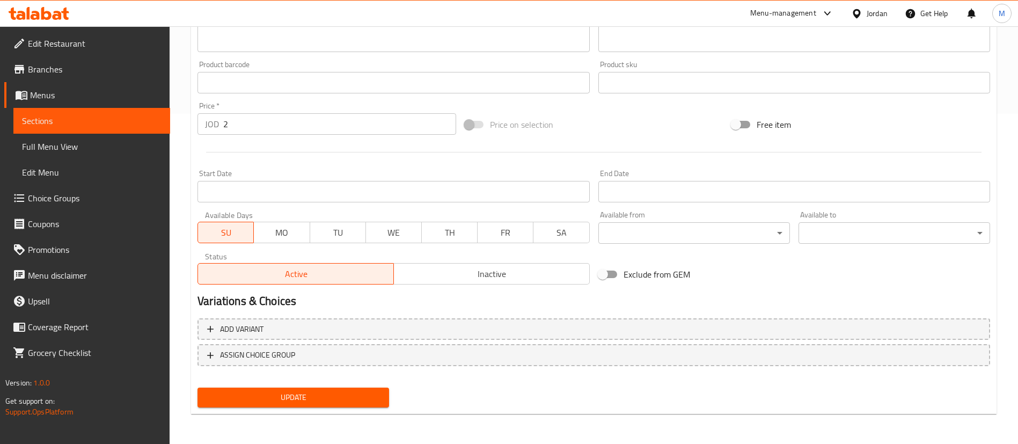
click at [326, 405] on button "Update" at bounding box center [293, 397] width 192 height 20
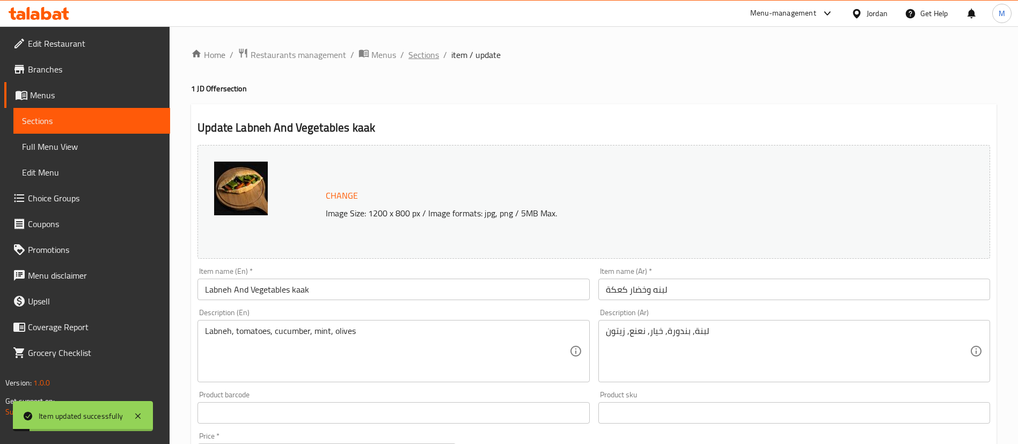
click at [427, 55] on span "Sections" at bounding box center [423, 54] width 31 height 13
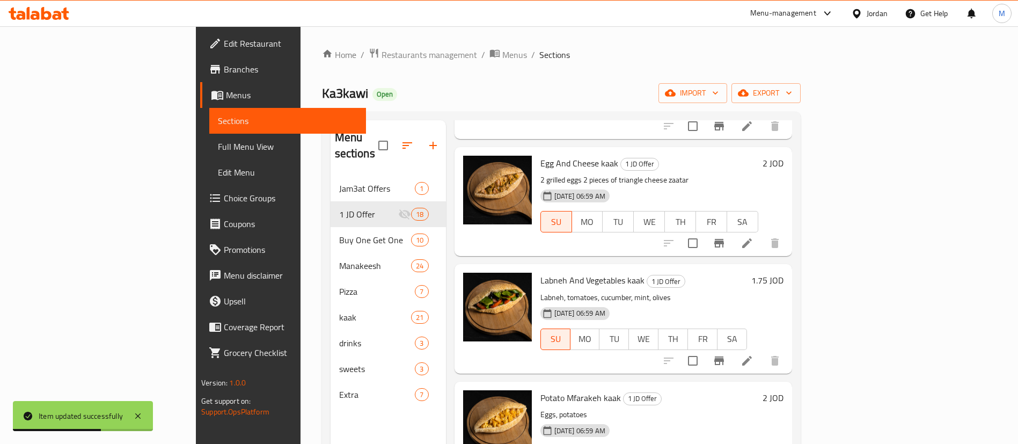
scroll to position [1368, 0]
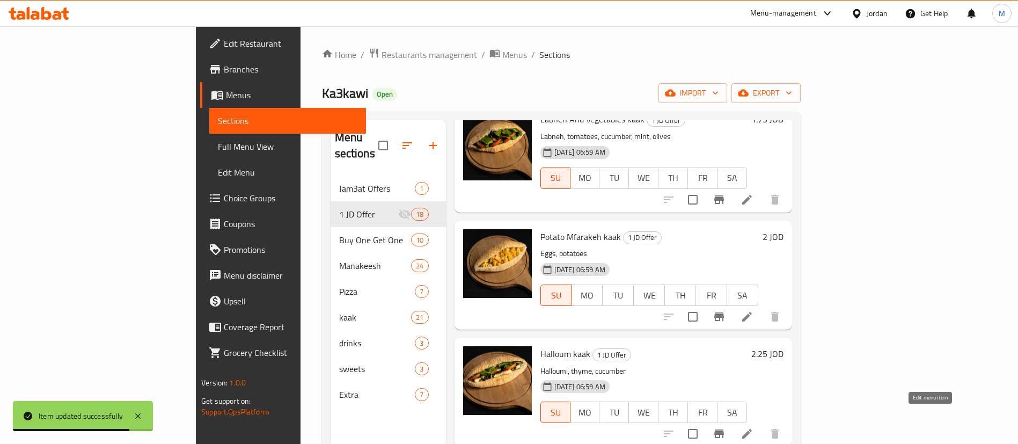
click at [753, 427] on icon at bounding box center [746, 433] width 13 height 13
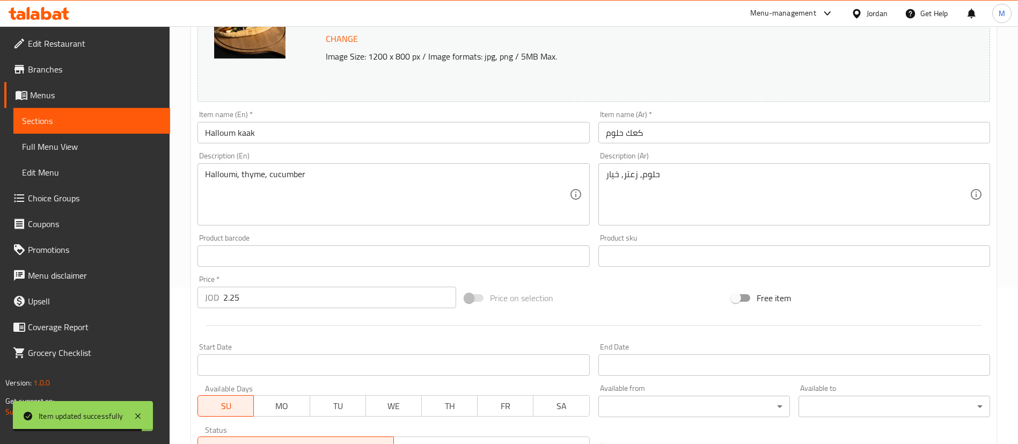
scroll to position [161, 0]
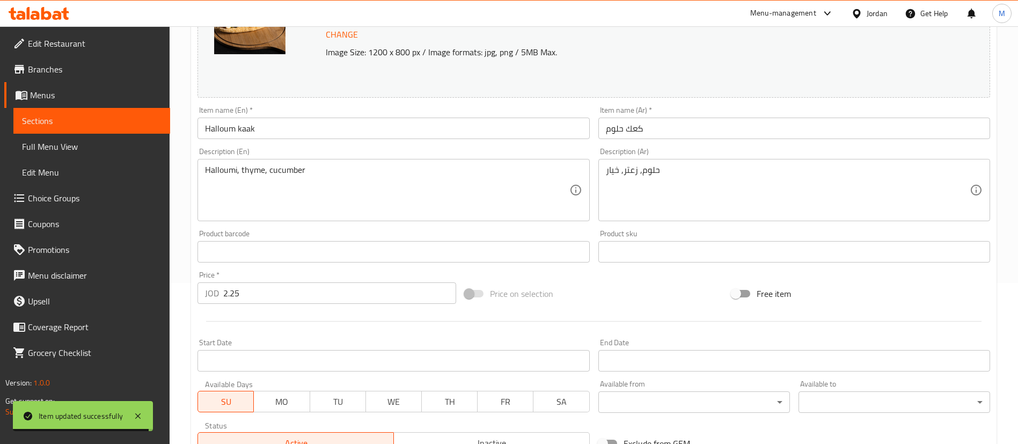
click at [322, 304] on div "Price   * JOD 2.25 Price *" at bounding box center [326, 287] width 267 height 41
click at [318, 297] on input "2.25" at bounding box center [339, 292] width 233 height 21
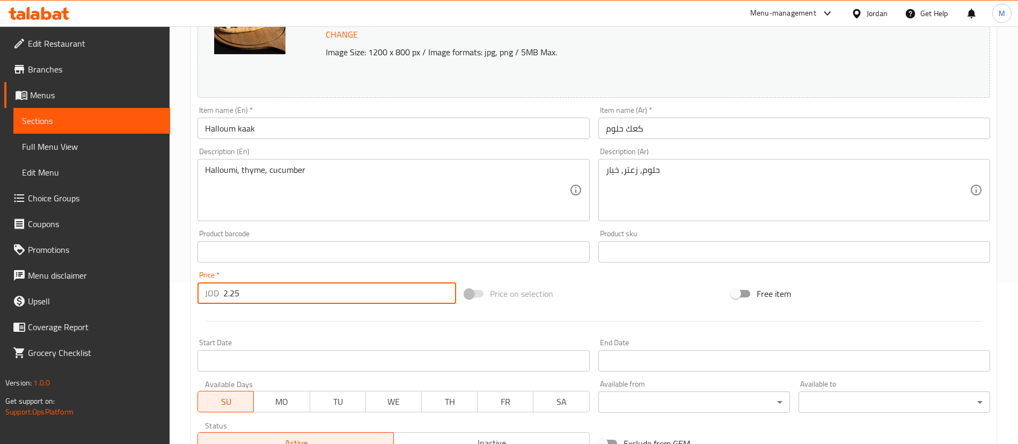
click at [318, 297] on input "2.25" at bounding box center [339, 292] width 233 height 21
click at [320, 313] on div at bounding box center [593, 321] width 801 height 26
click at [307, 290] on input "2.252" at bounding box center [339, 292] width 233 height 21
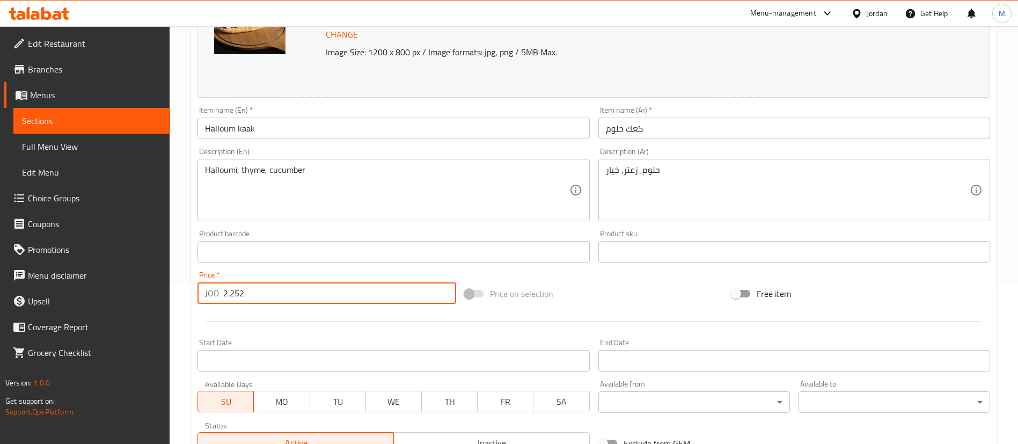
click at [307, 290] on input "2.252" at bounding box center [339, 292] width 233 height 21
type input "2"
click at [314, 321] on hr at bounding box center [593, 321] width 775 height 1
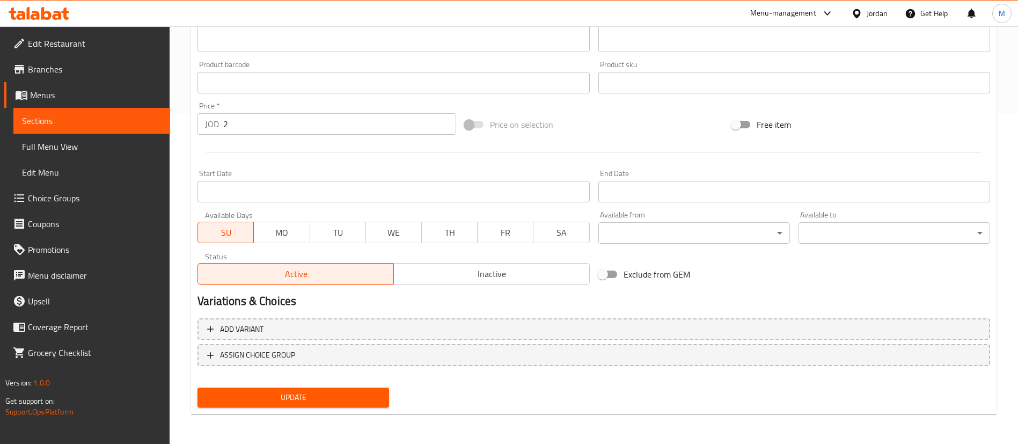
click at [359, 391] on span "Update" at bounding box center [293, 397] width 174 height 13
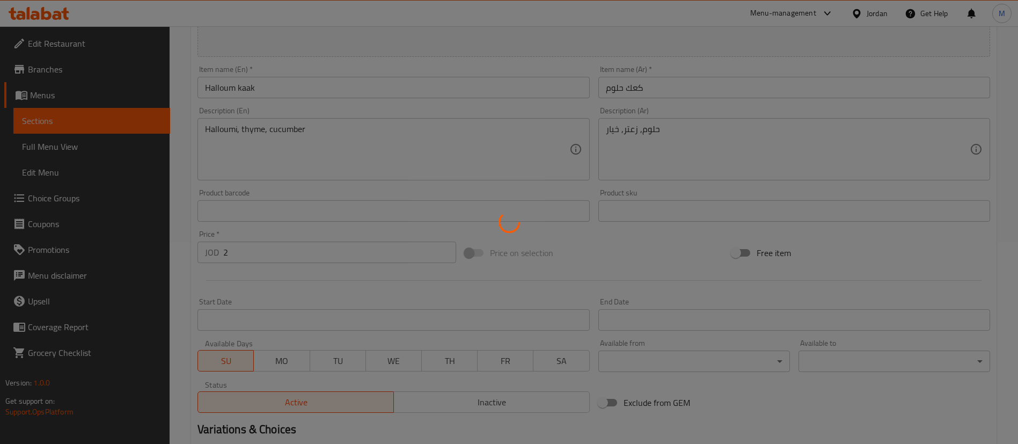
scroll to position [0, 0]
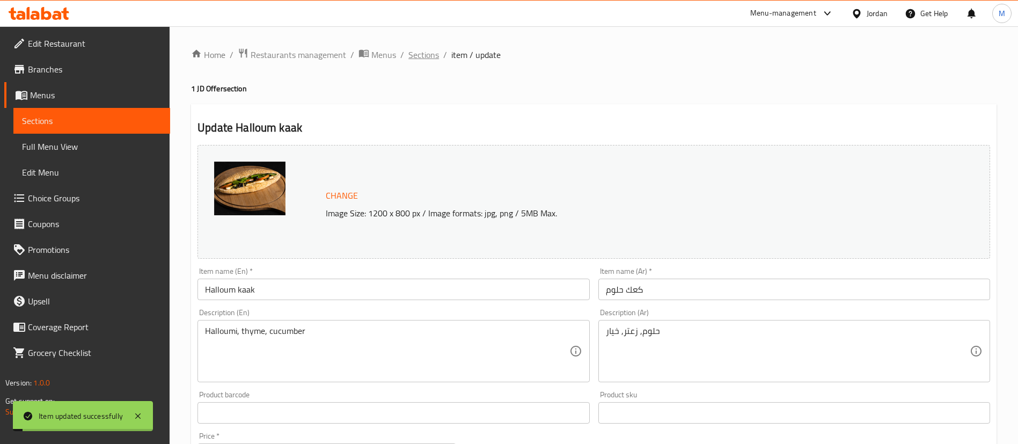
click at [431, 56] on span "Sections" at bounding box center [423, 54] width 31 height 13
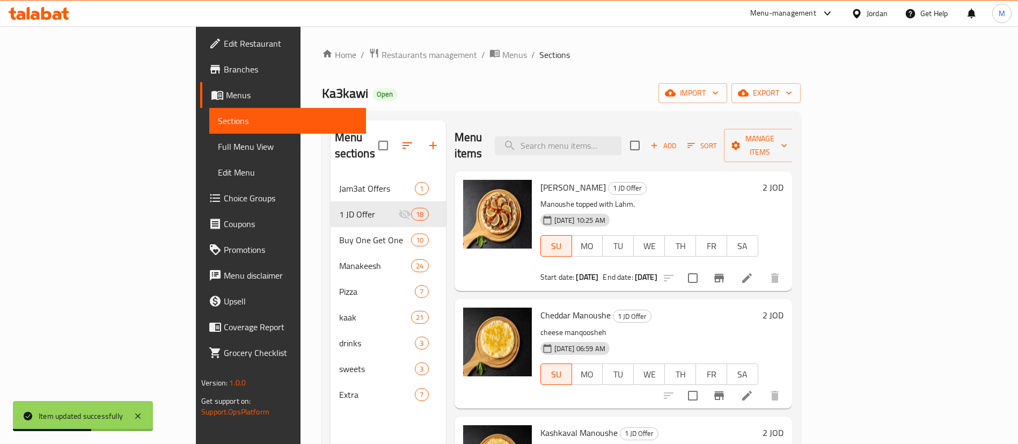
click at [554, 56] on ol "Home / Restaurants management / Menus / Sections" at bounding box center [561, 55] width 479 height 14
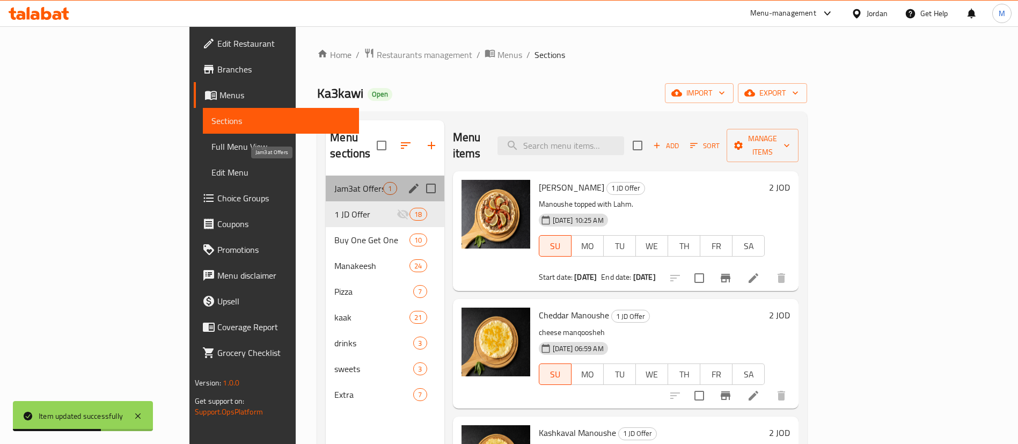
click at [334, 182] on span "Jam3at Offers" at bounding box center [358, 188] width 49 height 13
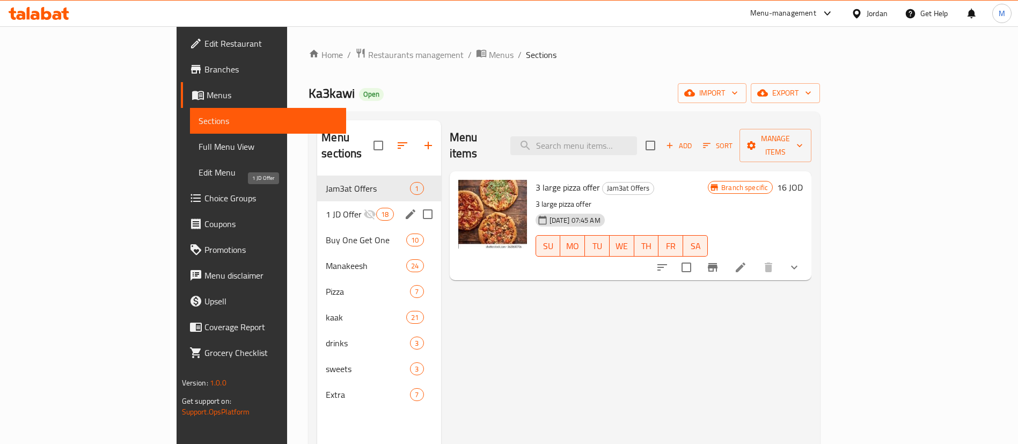
click at [326, 208] on span "1 JD Offer" at bounding box center [345, 214] width 38 height 13
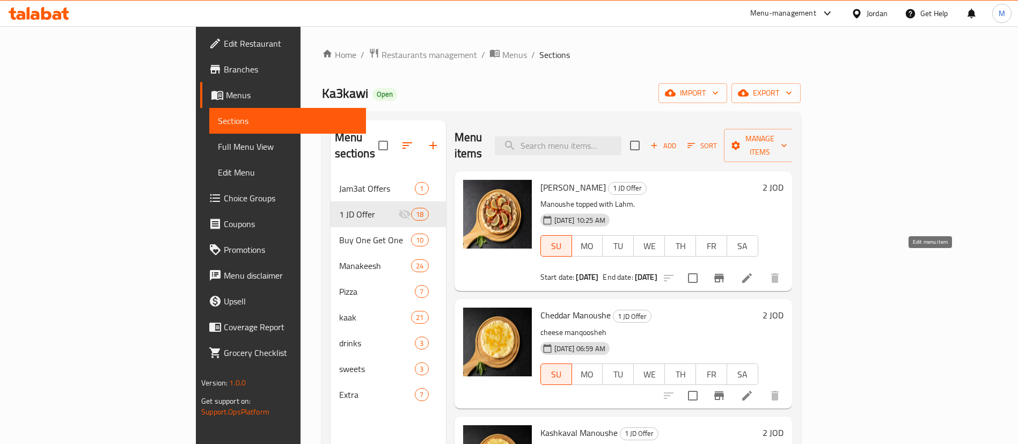
click at [753, 272] on icon at bounding box center [746, 278] width 13 height 13
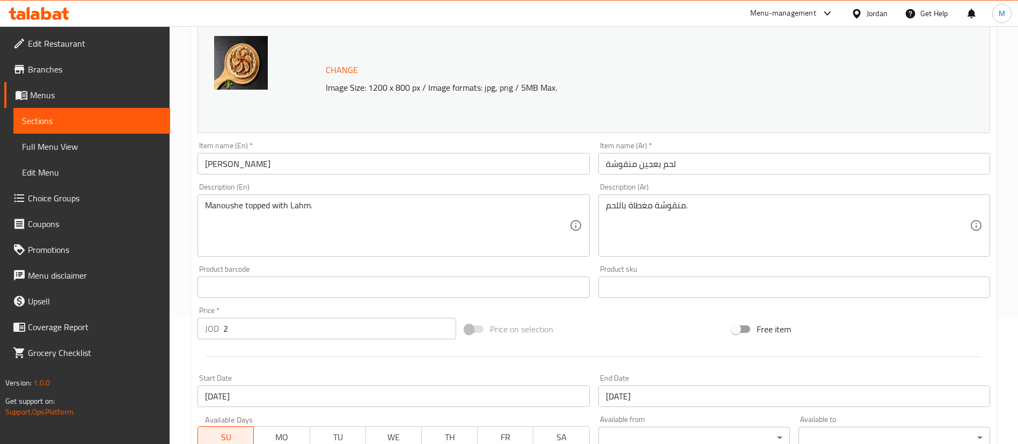
scroll to position [241, 0]
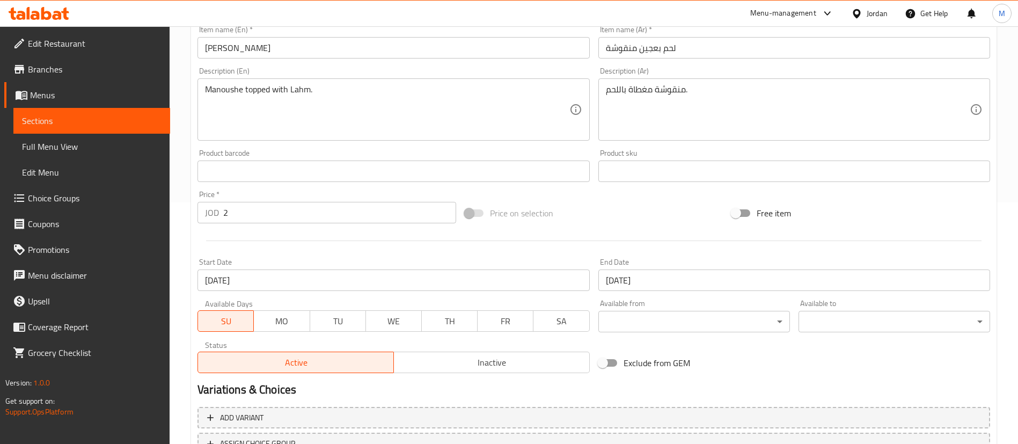
click at [394, 278] on input "[DATE]" at bounding box center [393, 279] width 392 height 21
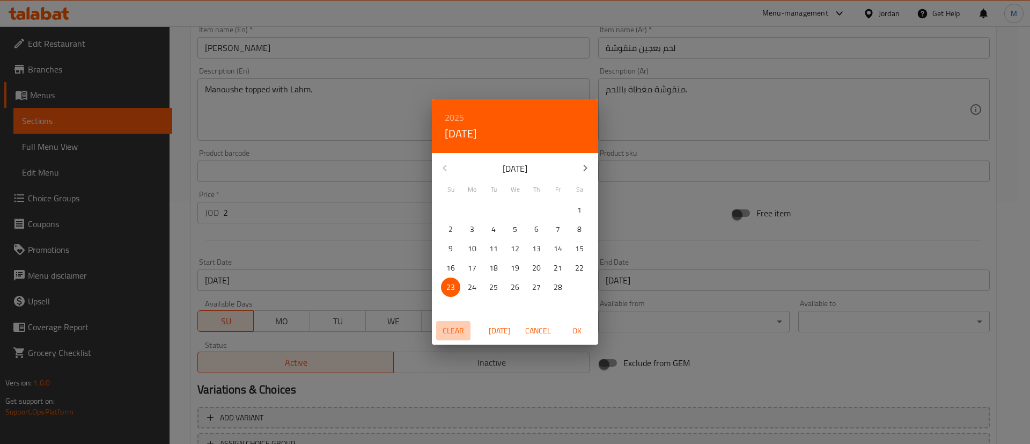
click at [455, 332] on span "Clear" at bounding box center [454, 330] width 26 height 13
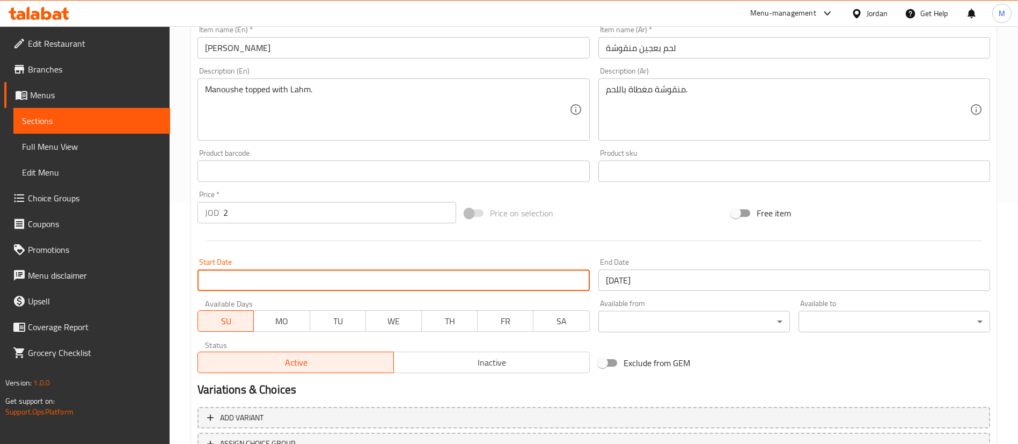
click at [669, 280] on input "[DATE]" at bounding box center [794, 279] width 392 height 21
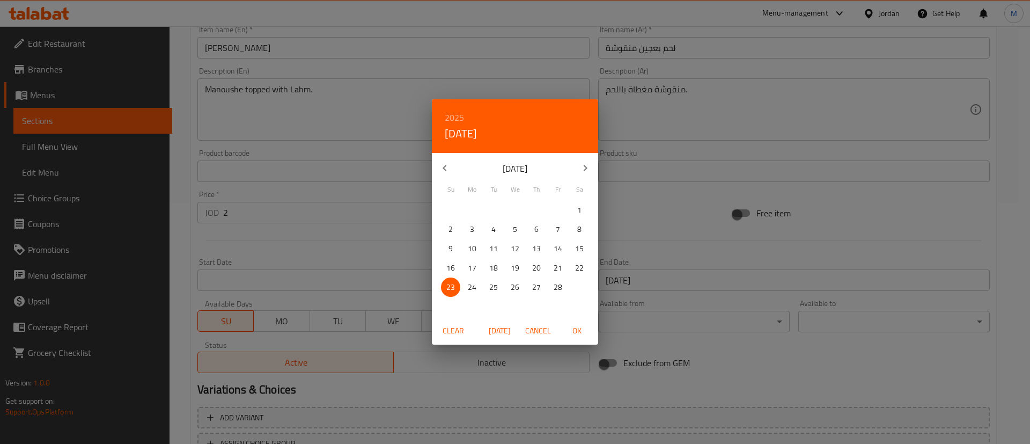
click at [463, 328] on span "Clear" at bounding box center [454, 330] width 26 height 13
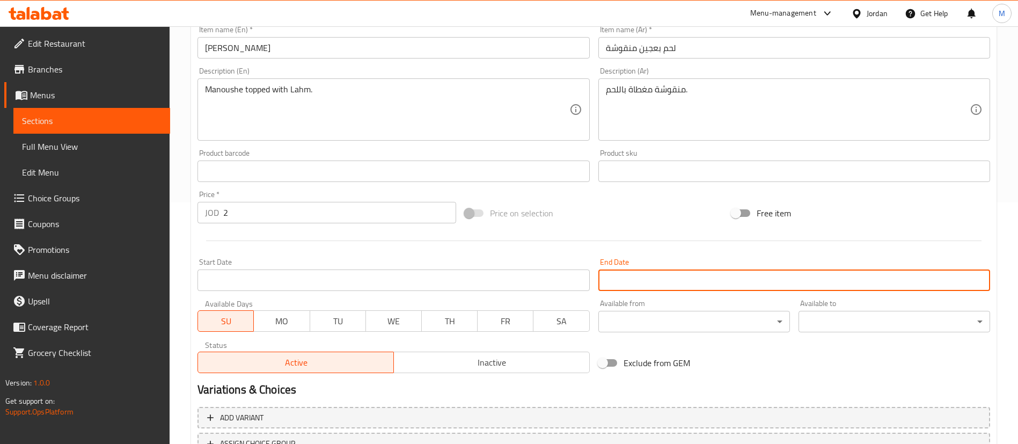
click at [677, 246] on div at bounding box center [593, 241] width 801 height 26
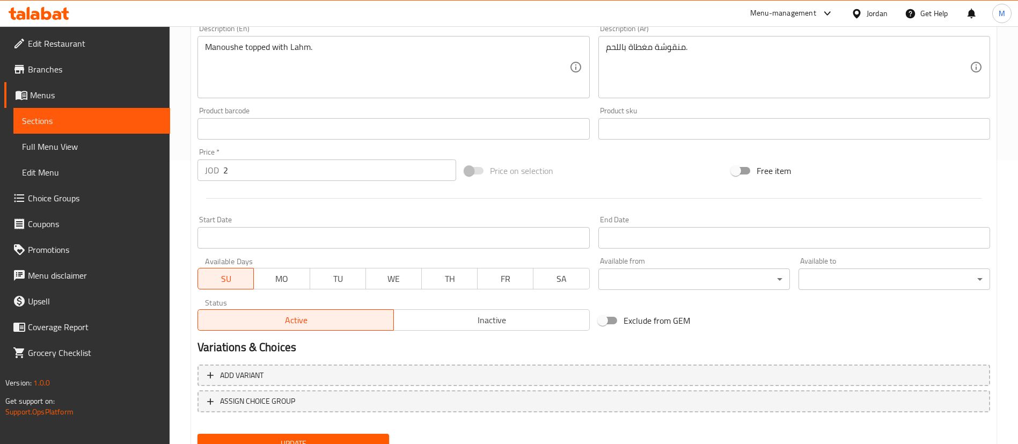
scroll to position [322, 0]
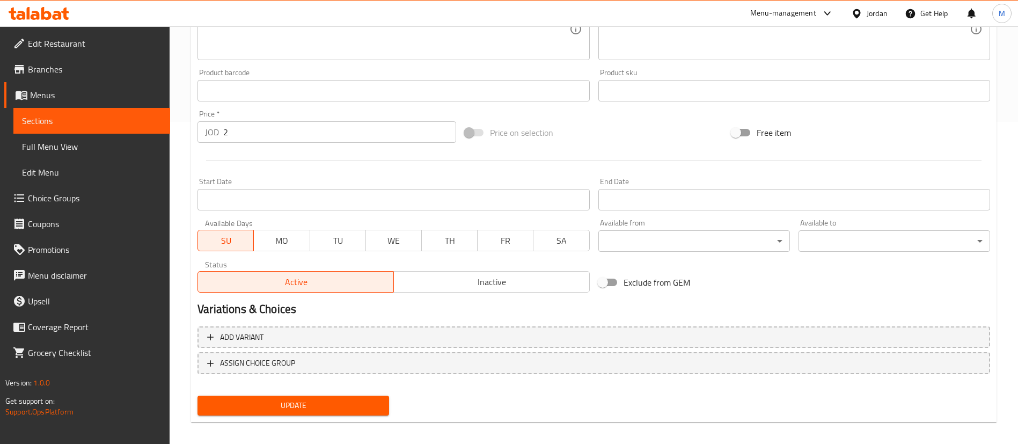
click at [372, 402] on span "Update" at bounding box center [293, 405] width 174 height 13
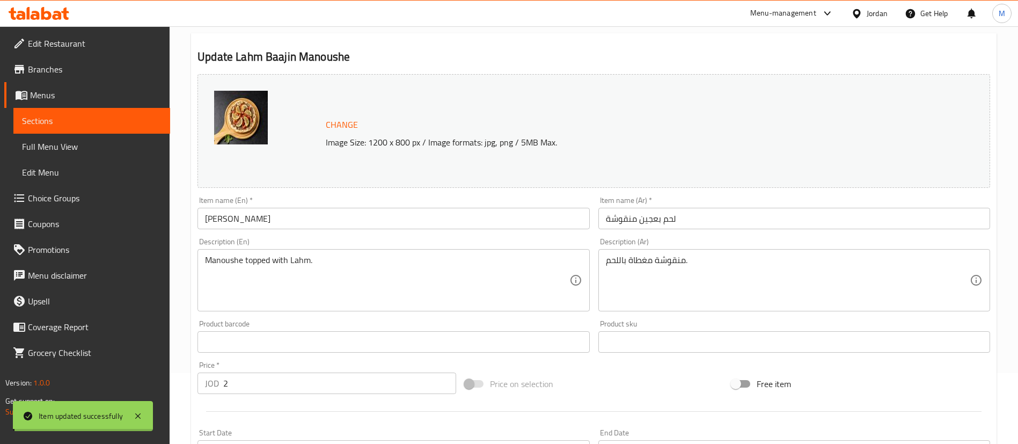
scroll to position [0, 0]
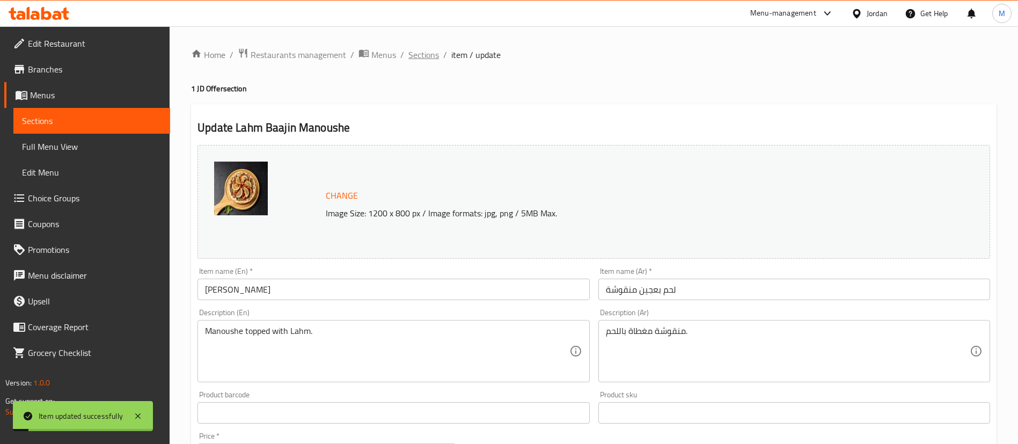
click at [421, 56] on span "Sections" at bounding box center [423, 54] width 31 height 13
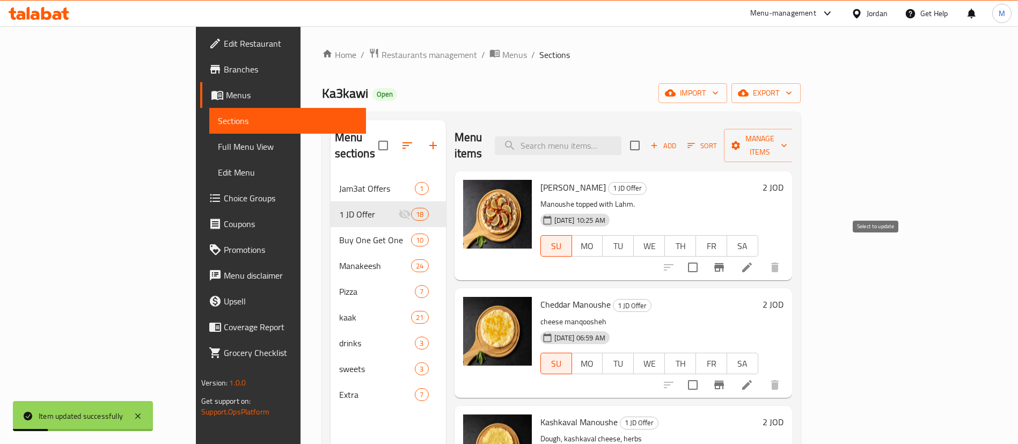
click at [704, 256] on input "checkbox" at bounding box center [692, 267] width 23 height 23
checkbox input "true"
click at [704, 373] on input "checkbox" at bounding box center [692, 384] width 23 height 23
checkbox input "true"
click at [787, 142] on span "Manage items" at bounding box center [759, 145] width 55 height 27
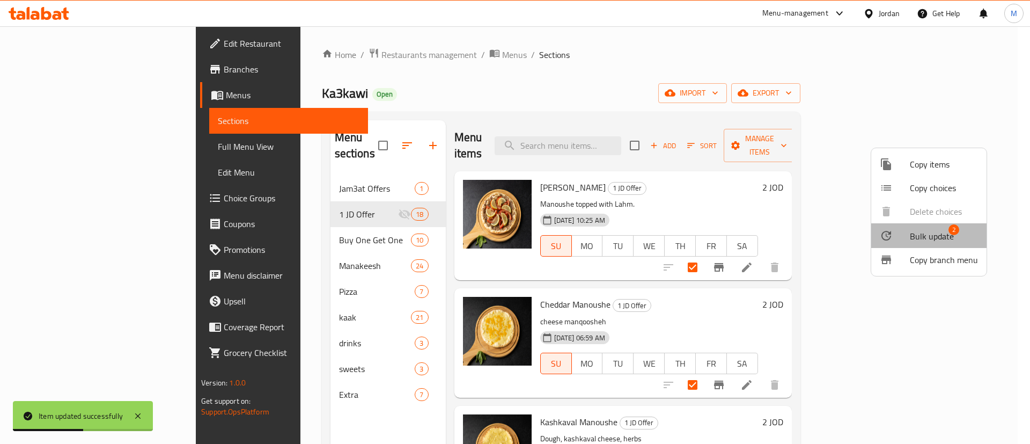
click at [930, 236] on span "Bulk update" at bounding box center [932, 236] width 44 height 13
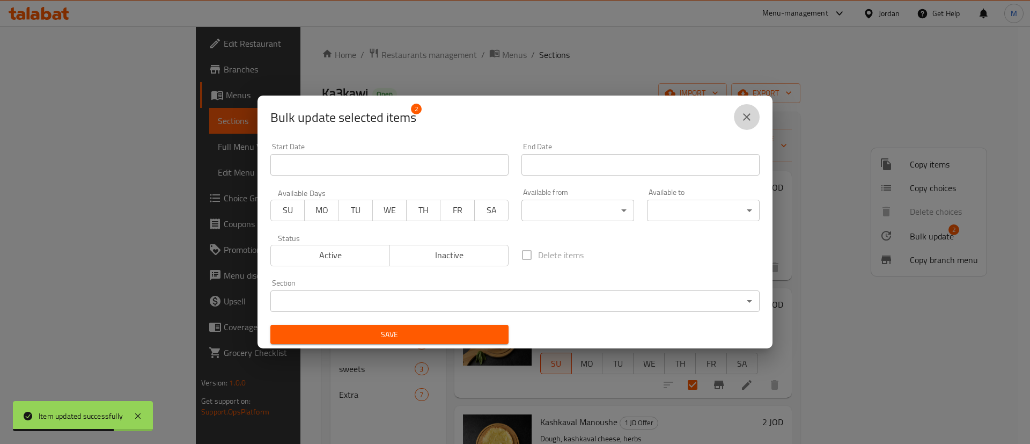
click at [752, 117] on icon "close" at bounding box center [746, 117] width 13 height 13
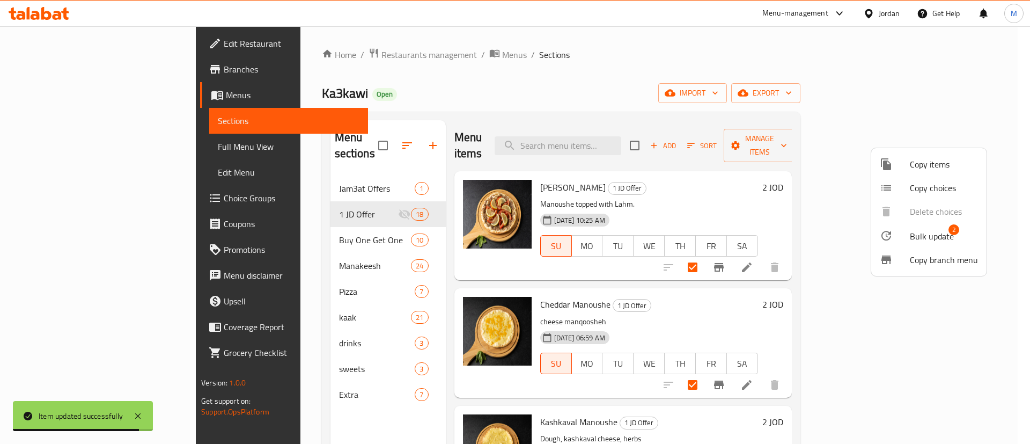
click at [874, 365] on div at bounding box center [515, 222] width 1030 height 444
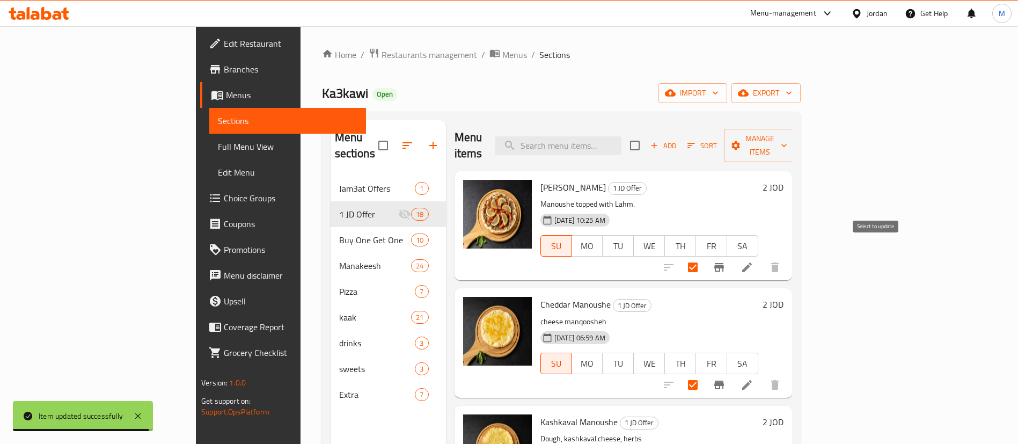
click at [704, 256] on input "checkbox" at bounding box center [692, 267] width 23 height 23
checkbox input "false"
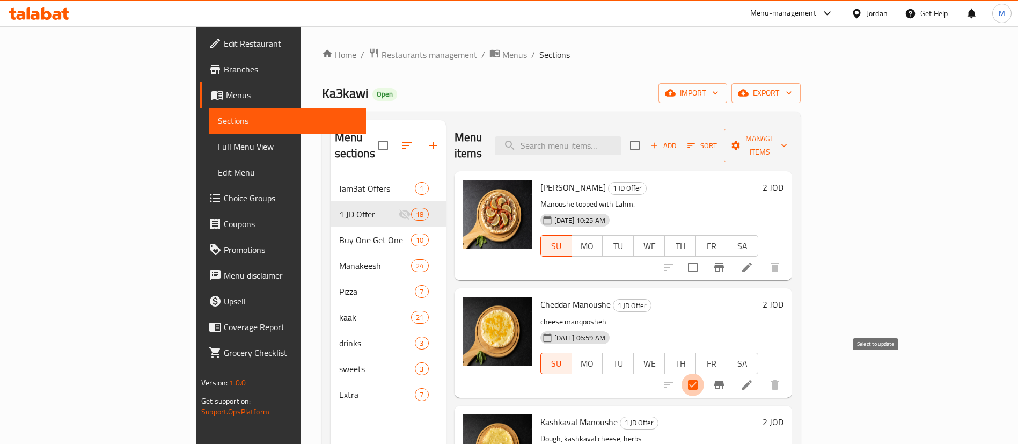
click at [704, 373] on input "checkbox" at bounding box center [692, 384] width 23 height 23
checkbox input "false"
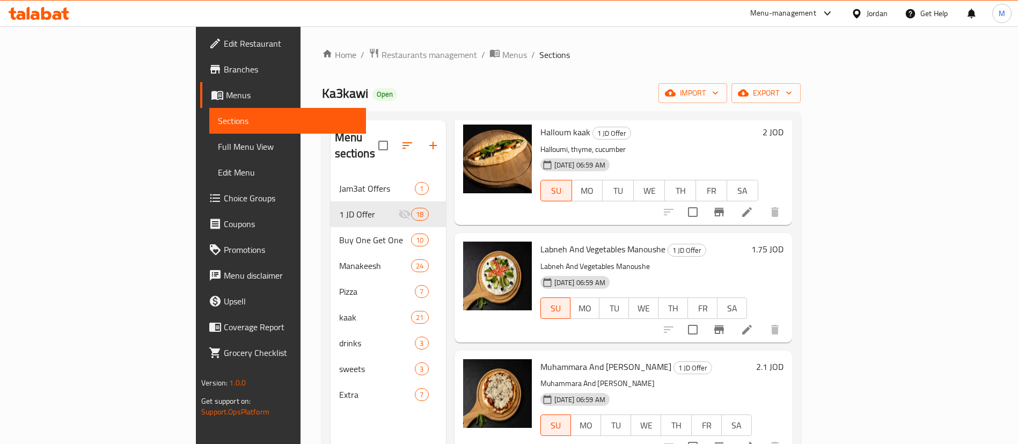
scroll to position [1610, 0]
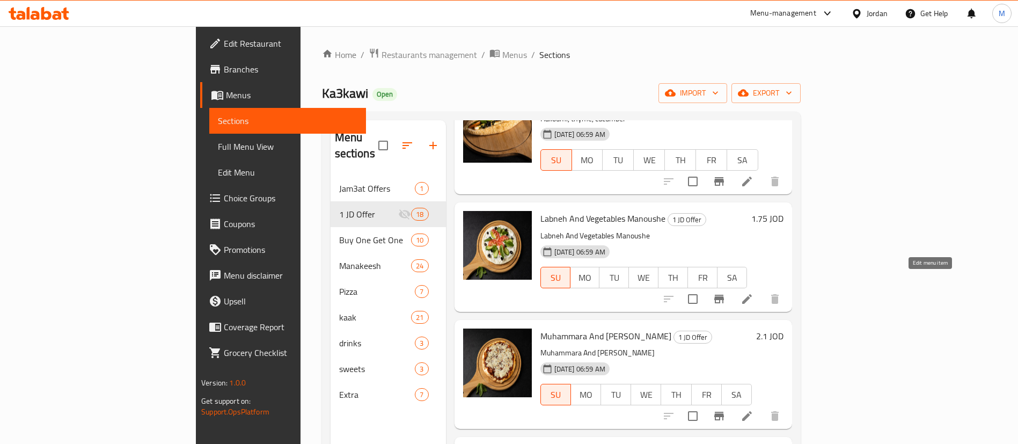
click at [753, 292] on icon at bounding box center [746, 298] width 13 height 13
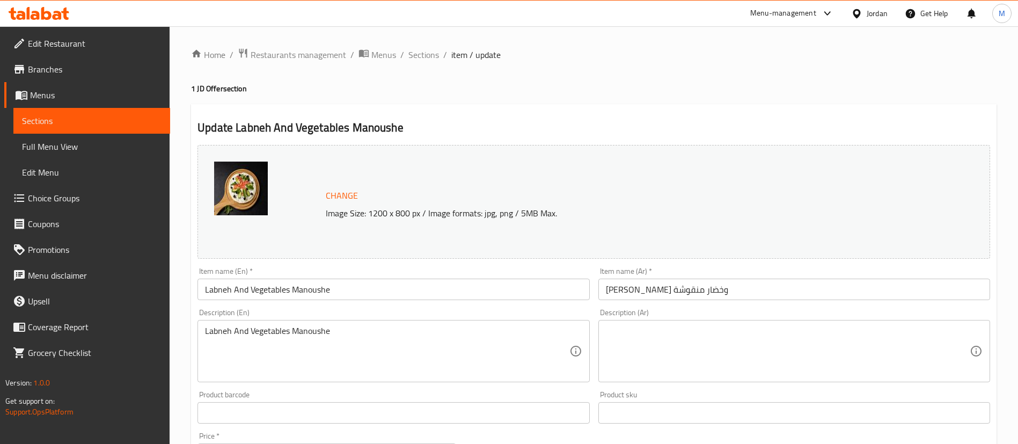
scroll to position [80, 0]
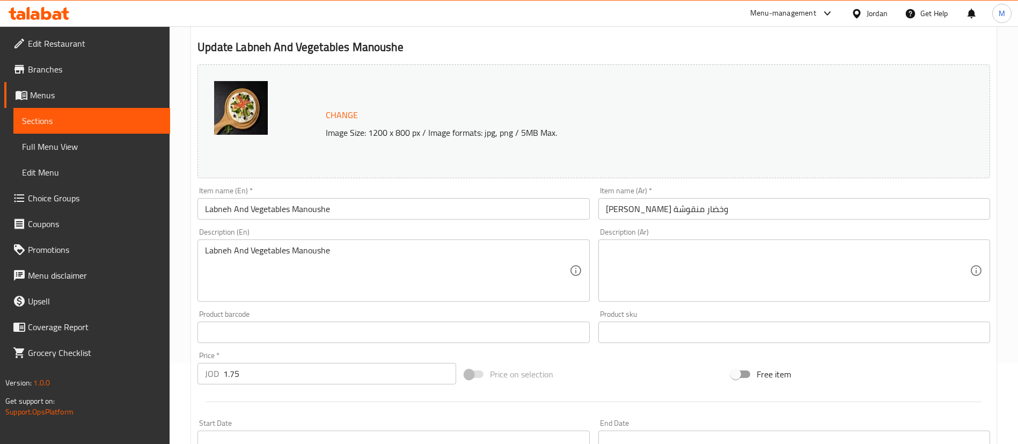
click at [387, 373] on input "1.75" at bounding box center [339, 373] width 233 height 21
type input "2"
click at [396, 399] on div at bounding box center [593, 401] width 801 height 26
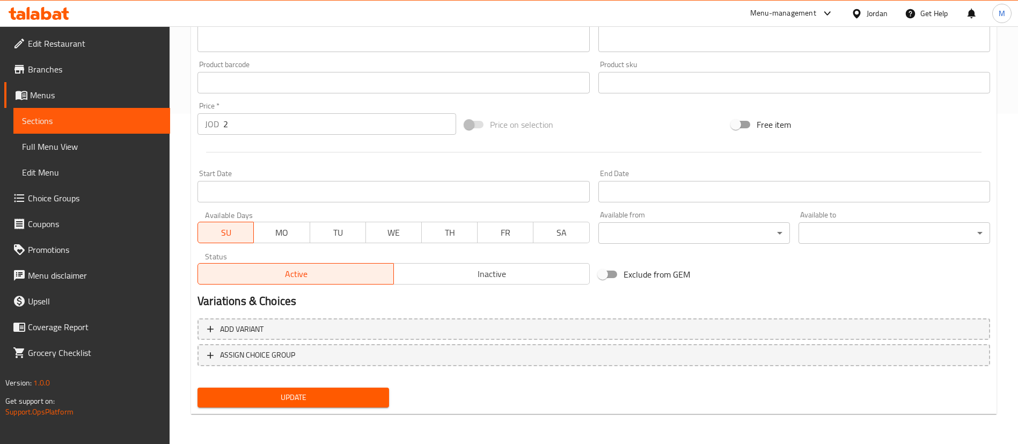
click at [379, 397] on span "Update" at bounding box center [293, 397] width 174 height 13
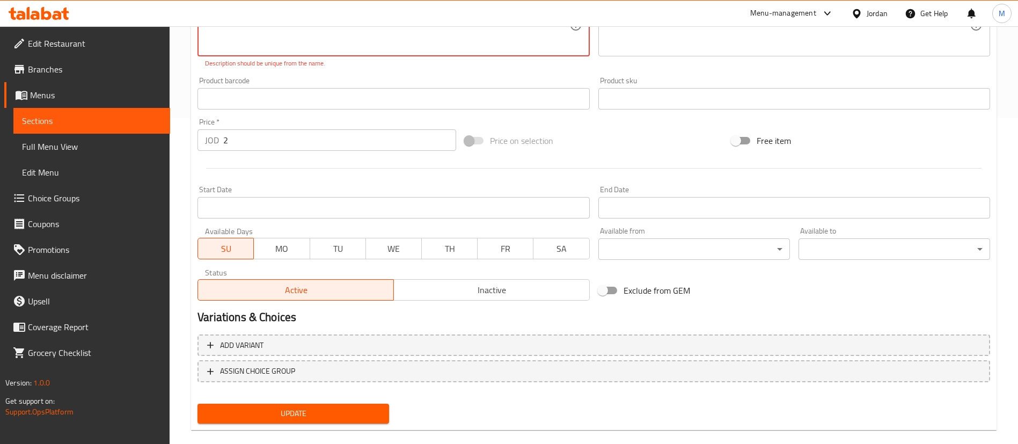
scroll to position [165, 0]
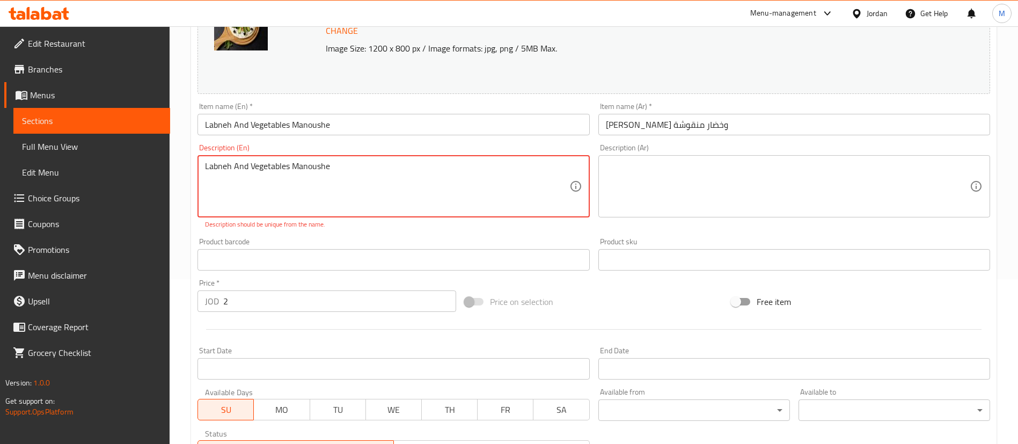
click at [212, 170] on textarea "Labneh And Vegetables Manoushe" at bounding box center [387, 186] width 364 height 51
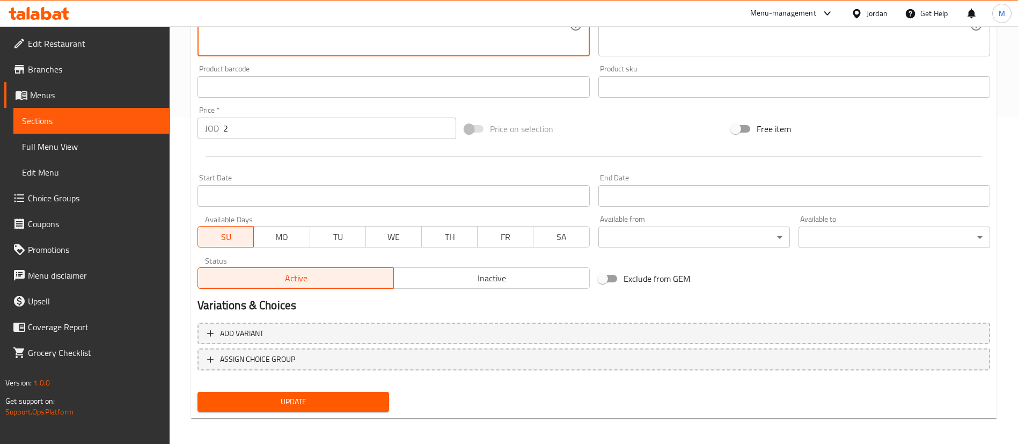
type textarea "La bneh And Vegetables Manoushe"
click at [361, 405] on span "Update" at bounding box center [293, 401] width 174 height 13
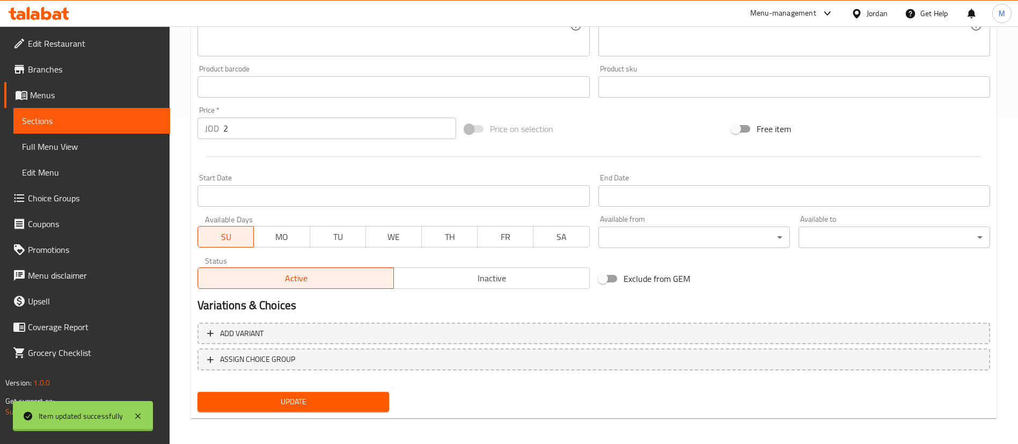
scroll to position [4, 0]
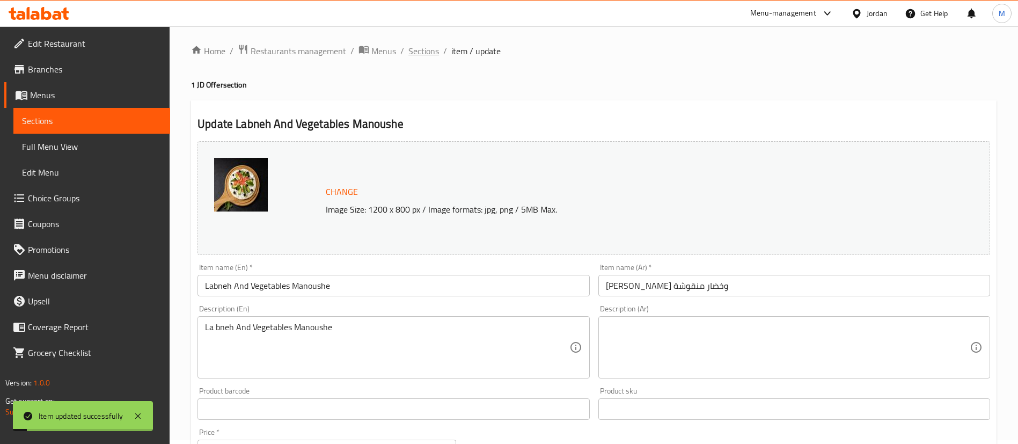
click at [422, 56] on span "Sections" at bounding box center [423, 51] width 31 height 13
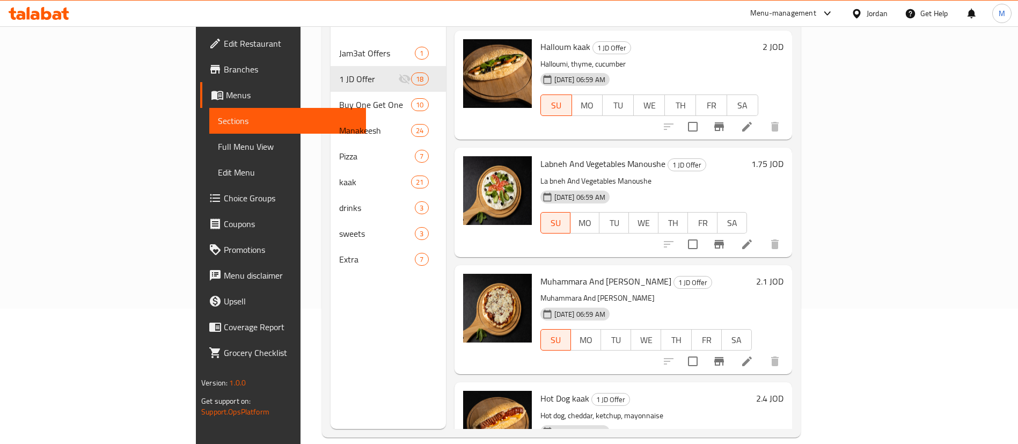
scroll to position [150, 0]
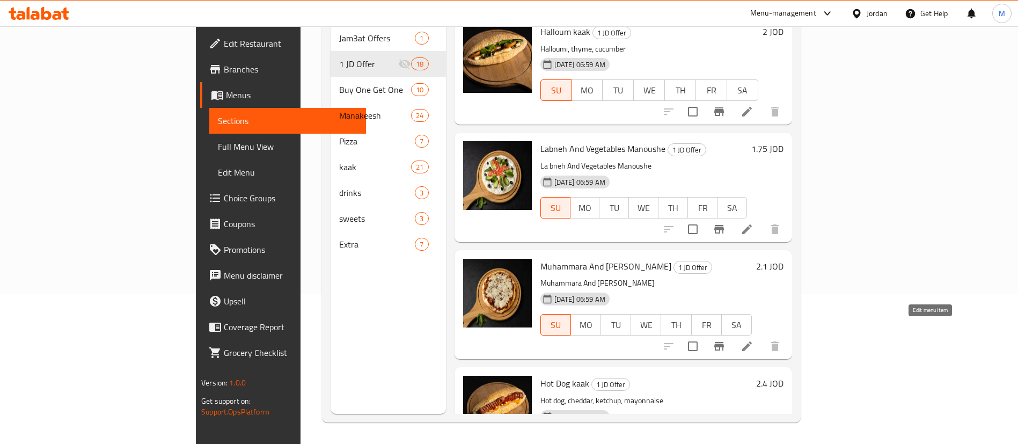
click at [753, 340] on icon at bounding box center [746, 346] width 13 height 13
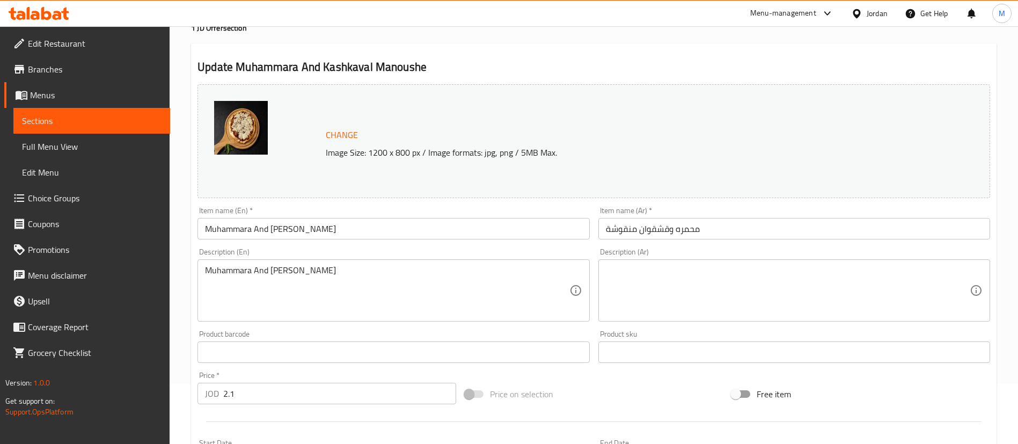
scroll to position [80, 0]
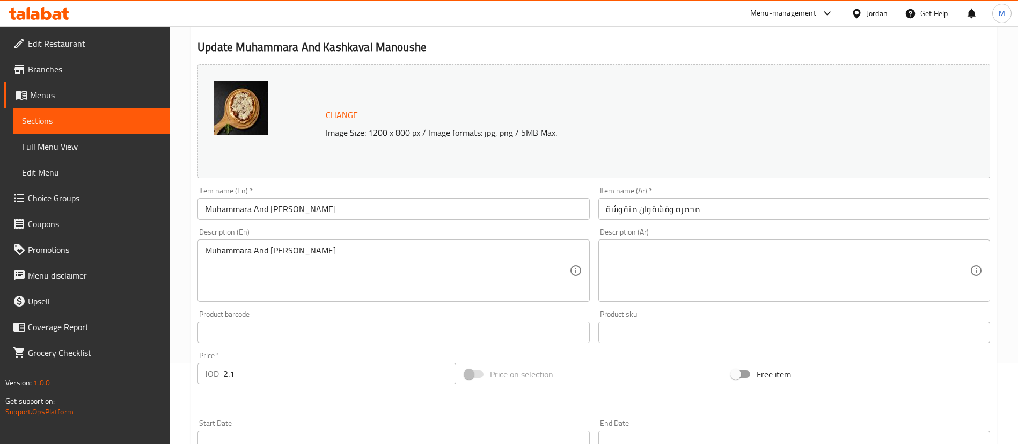
click at [314, 365] on input "2.1" at bounding box center [339, 373] width 233 height 21
type input "2"
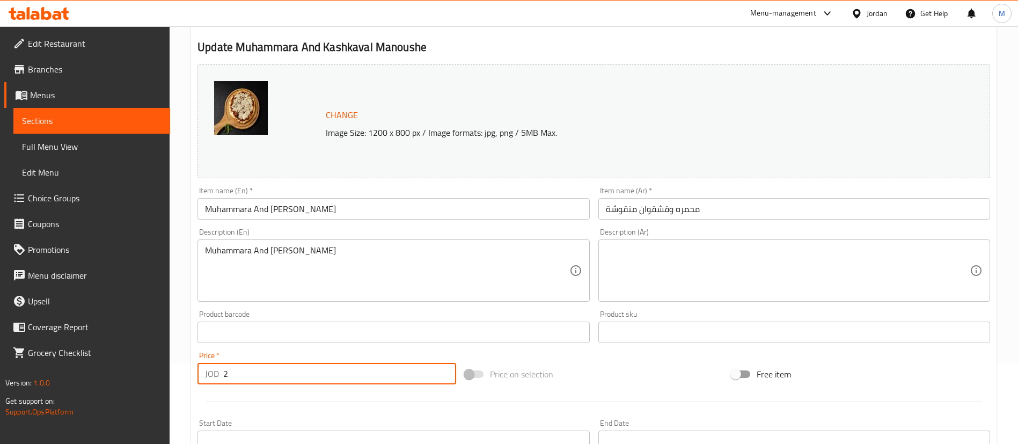
click at [342, 419] on div "Start Date Start Date" at bounding box center [393, 435] width 392 height 33
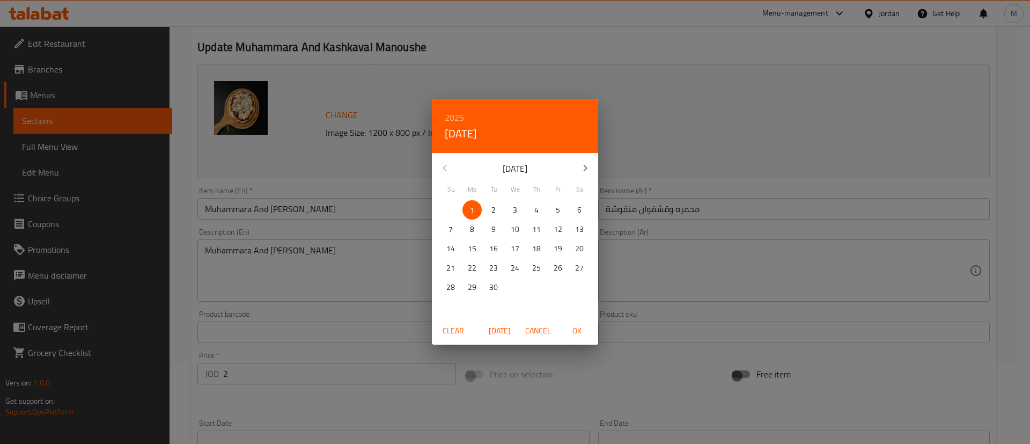
click at [407, 399] on div "2025 Mon, Sep [DATE] Mo Tu We Th Fr Sa 31 1 2 3 4 5 6 7 8 9 10 11 12 13 14 15 1…" at bounding box center [515, 222] width 1030 height 444
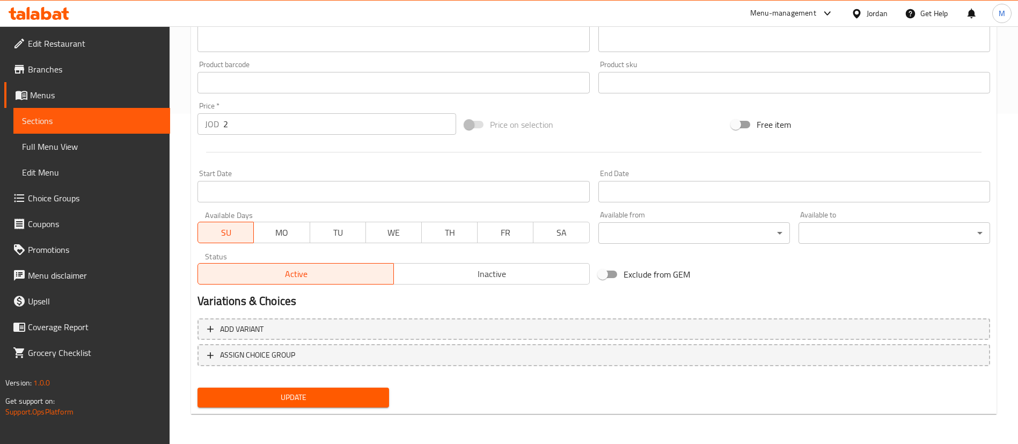
click at [384, 404] on button "Update" at bounding box center [293, 397] width 192 height 20
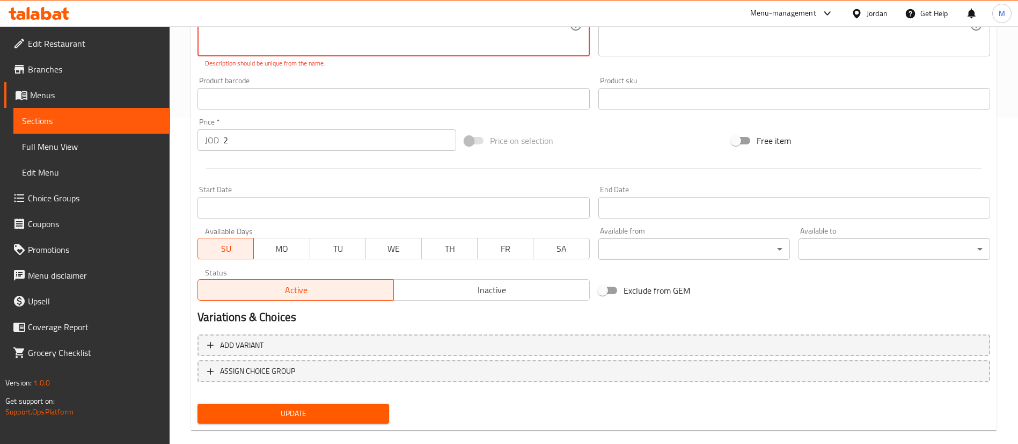
scroll to position [84, 0]
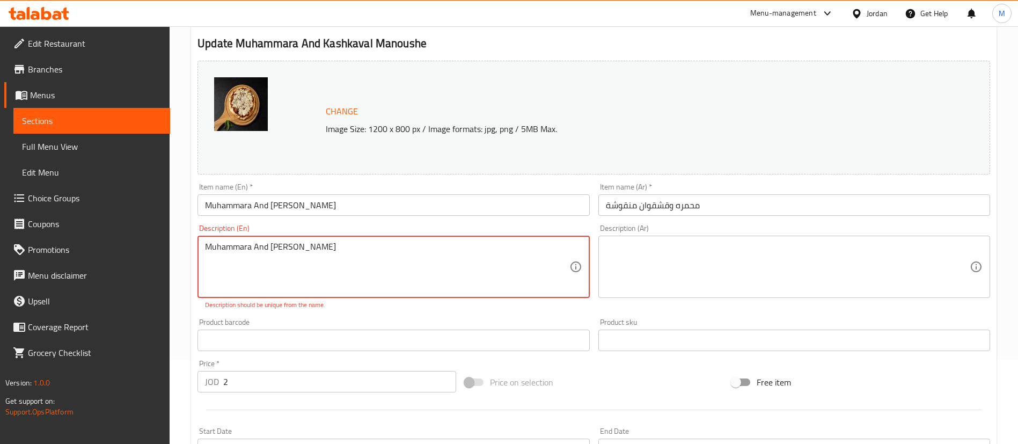
click at [211, 245] on textarea "Muhammara And [PERSON_NAME]" at bounding box center [387, 266] width 364 height 51
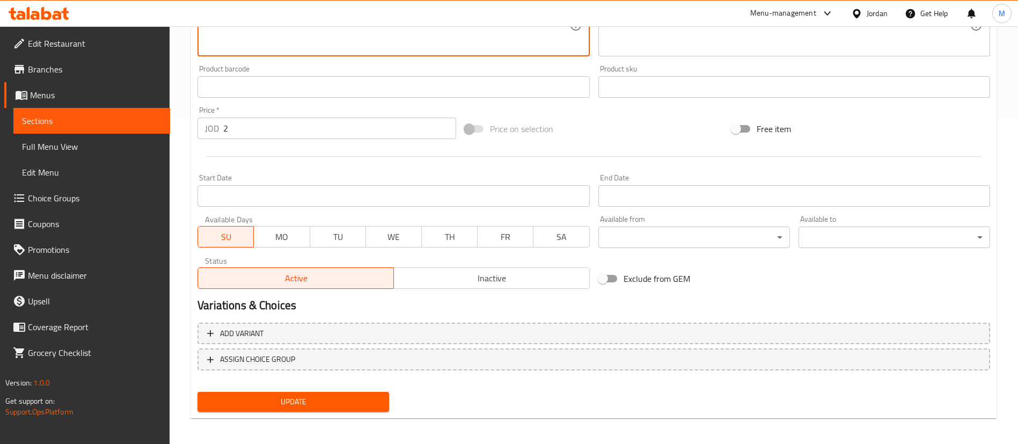
type textarea "M uhammara And [PERSON_NAME]"
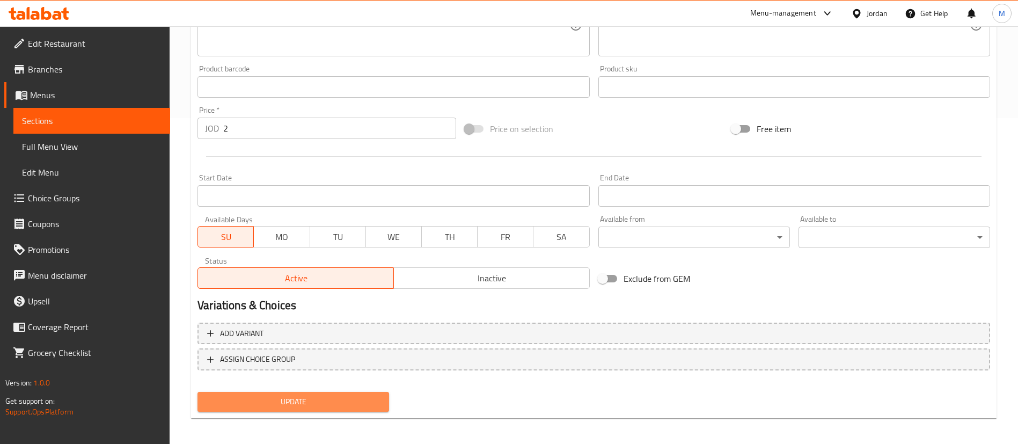
click at [324, 397] on span "Update" at bounding box center [293, 401] width 174 height 13
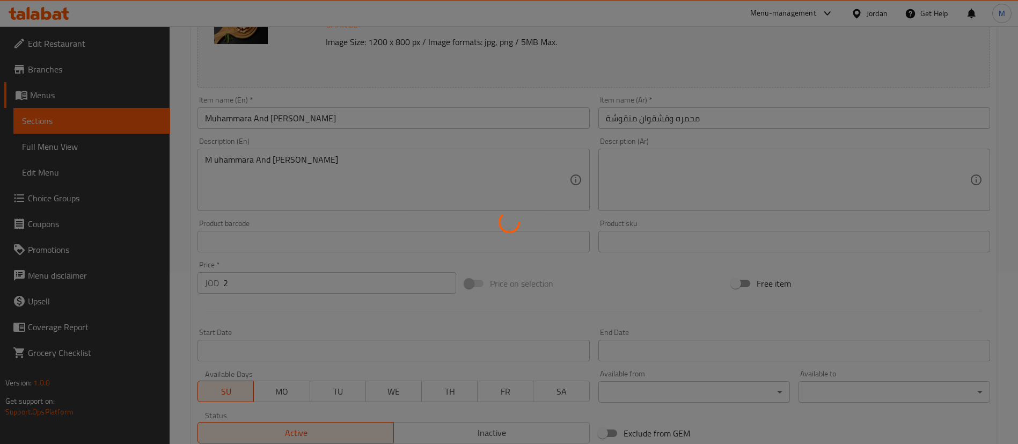
scroll to position [0, 0]
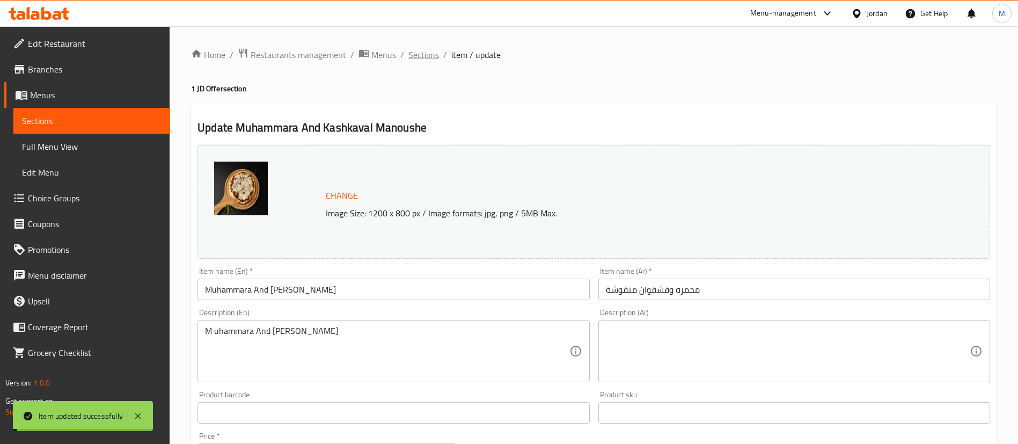
click at [424, 55] on span "Sections" at bounding box center [423, 54] width 31 height 13
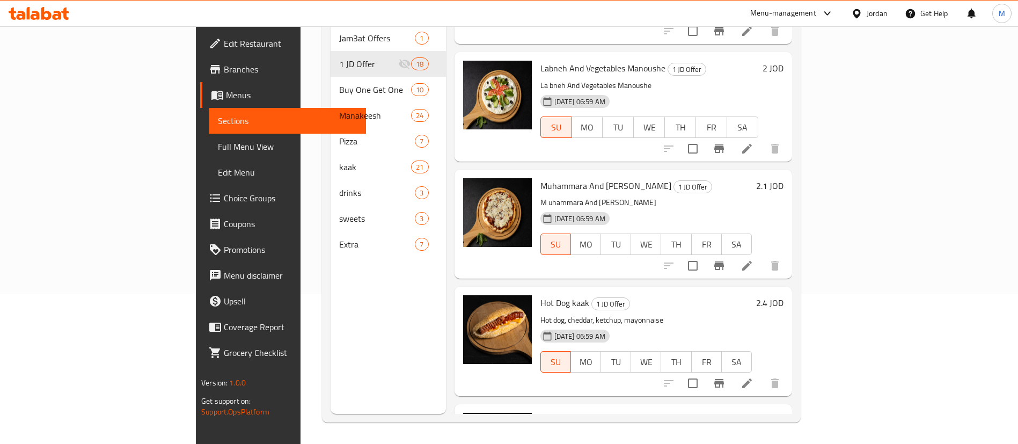
scroll to position [1693, 0]
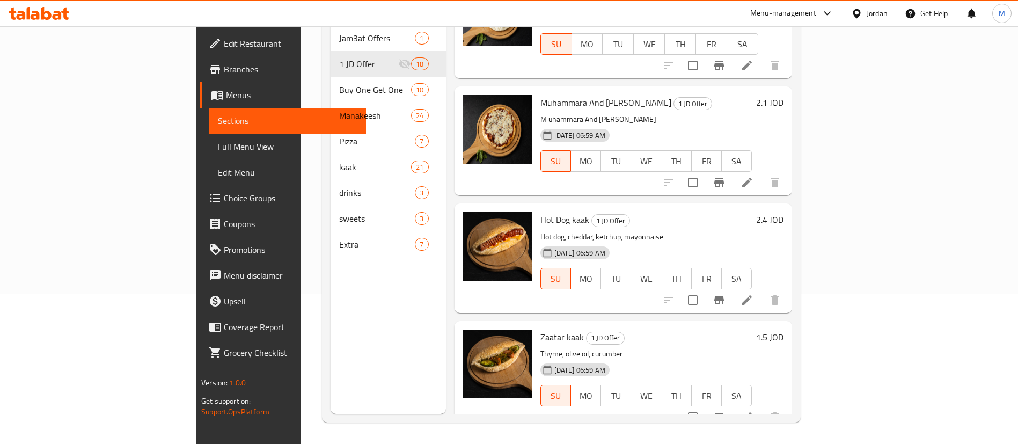
click at [753, 294] on icon at bounding box center [746, 300] width 13 height 13
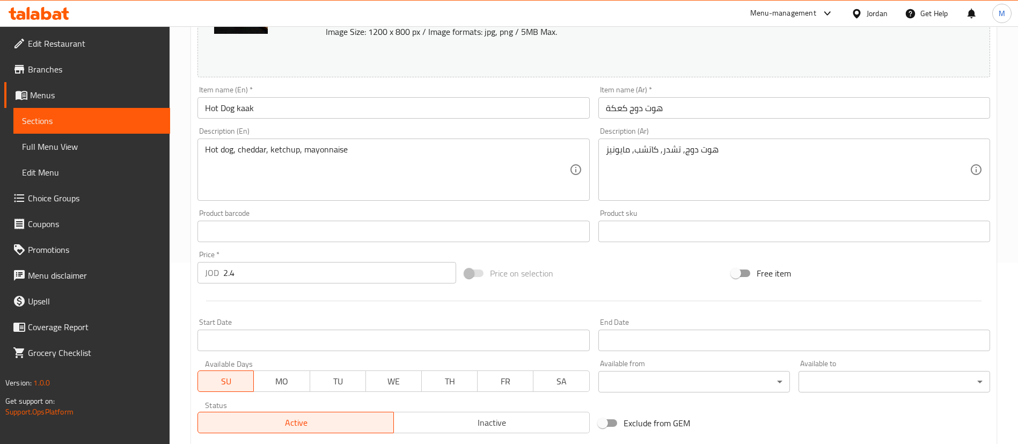
scroll to position [330, 0]
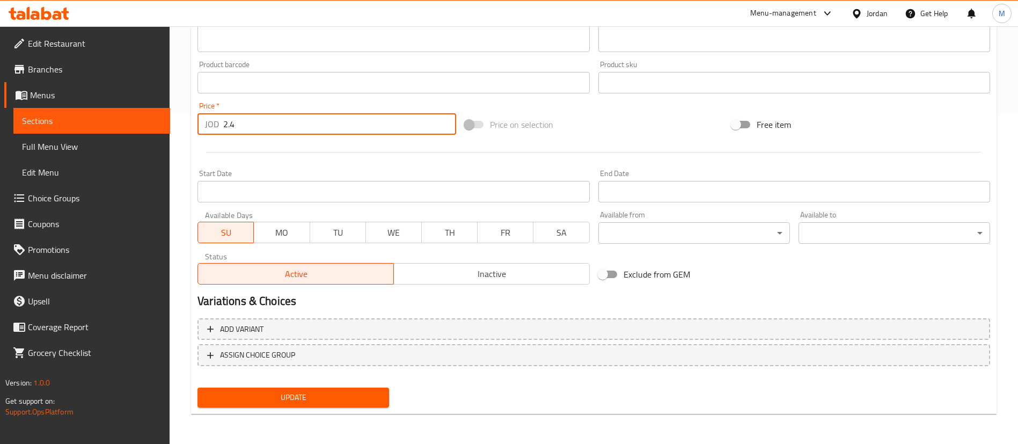
click at [293, 125] on input "2.4" at bounding box center [339, 123] width 233 height 21
type input "2"
click at [348, 165] on div "Start Date Start Date" at bounding box center [393, 185] width 400 height 41
click at [336, 399] on span "Update" at bounding box center [293, 397] width 174 height 13
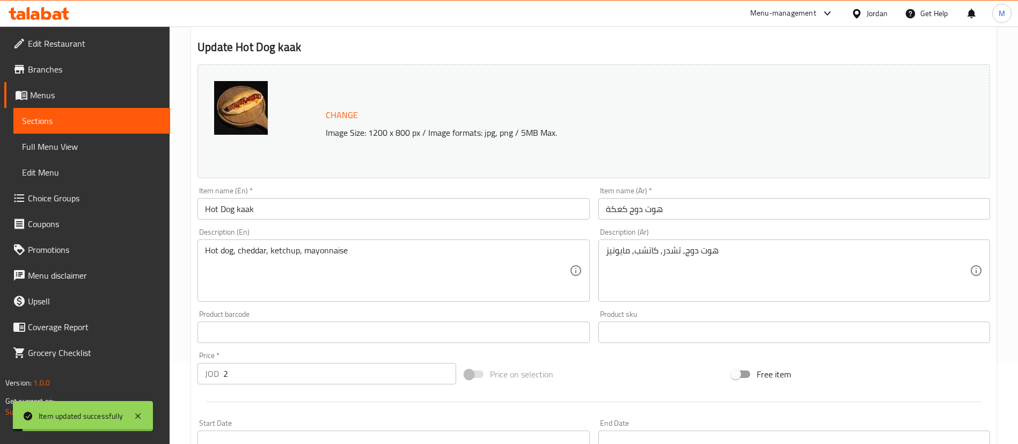
scroll to position [0, 0]
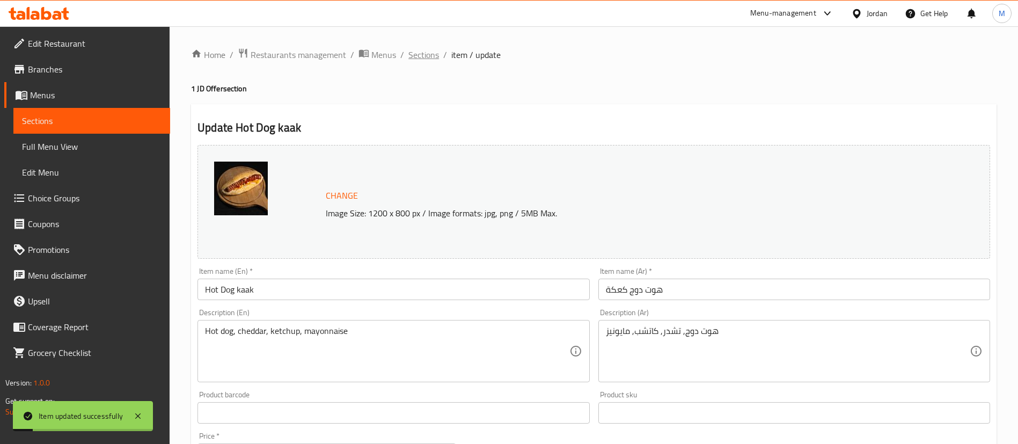
click at [430, 56] on span "Sections" at bounding box center [423, 54] width 31 height 13
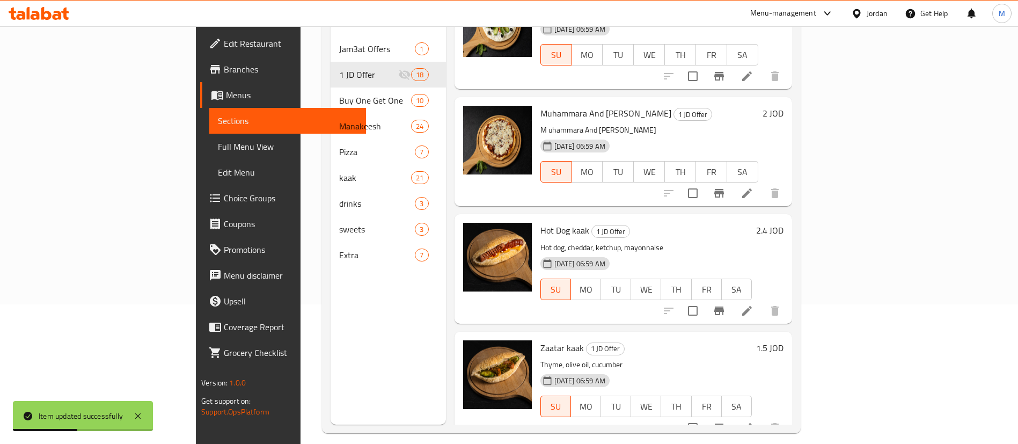
scroll to position [150, 0]
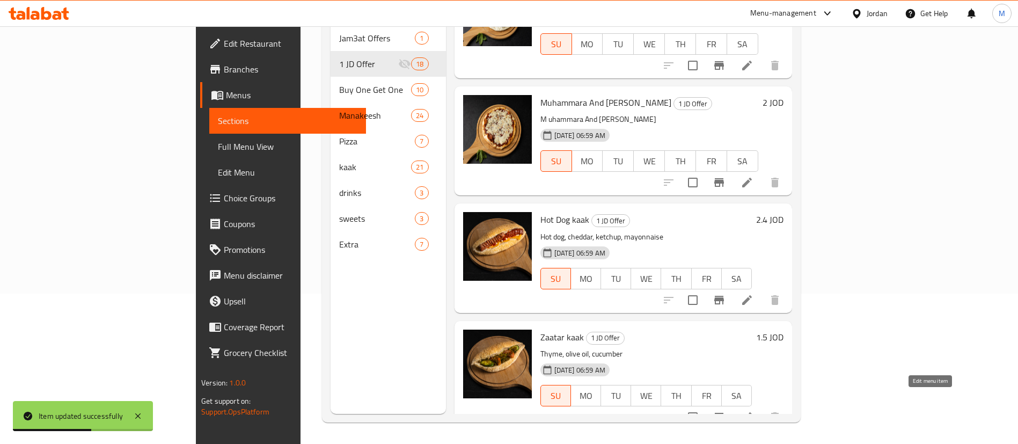
click at [753, 410] on icon at bounding box center [746, 416] width 13 height 13
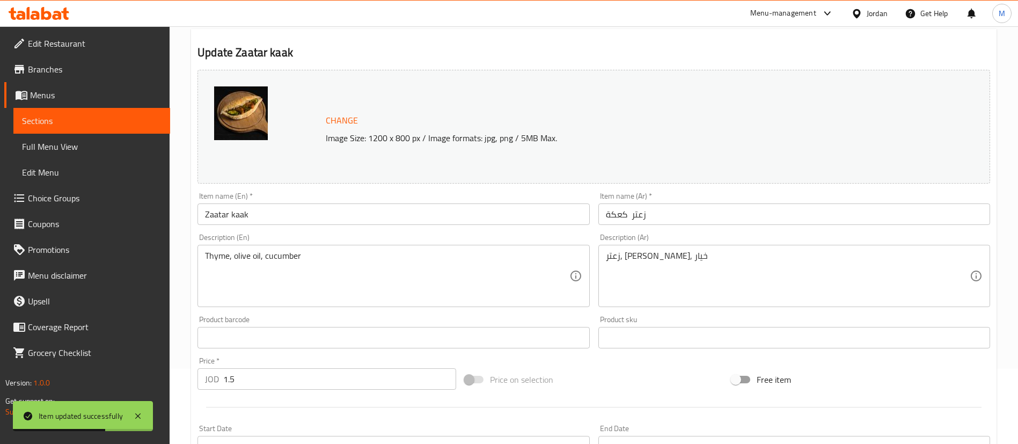
scroll to position [80, 0]
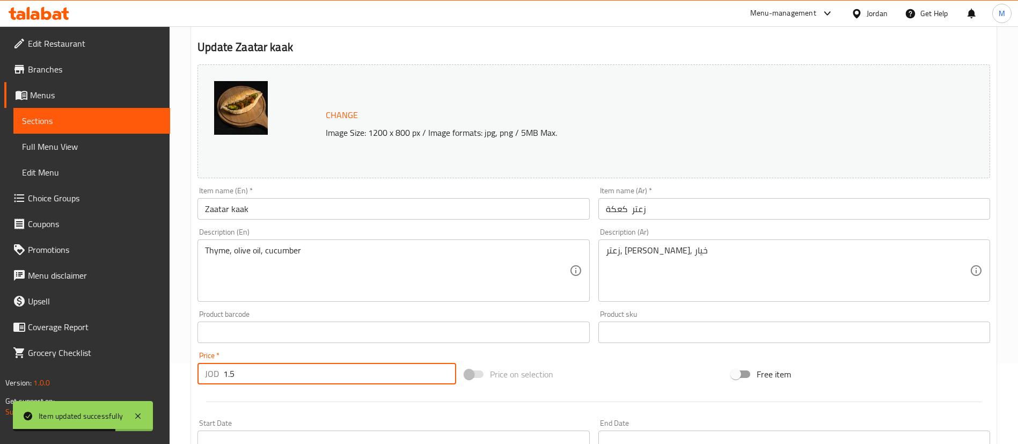
click at [302, 370] on input "1.5" at bounding box center [339, 373] width 233 height 21
type input "2"
click at [307, 387] on div "Price   * JOD 2 Price *" at bounding box center [326, 367] width 267 height 41
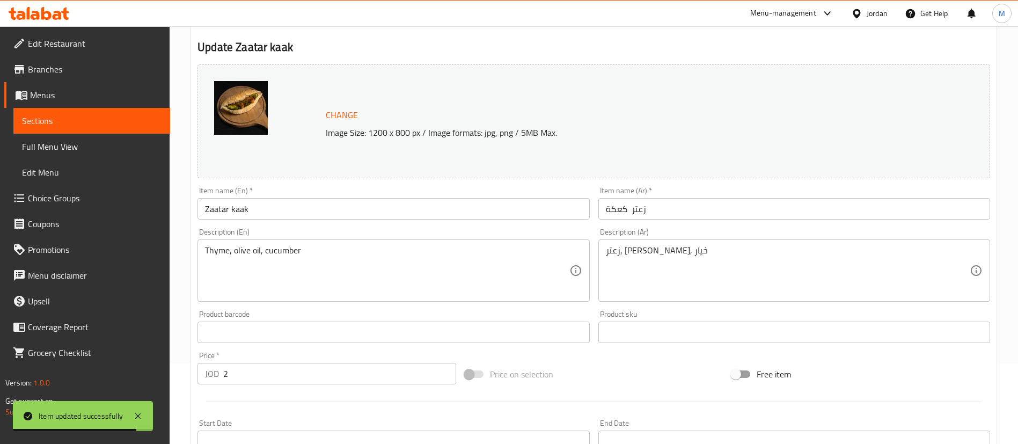
scroll to position [322, 0]
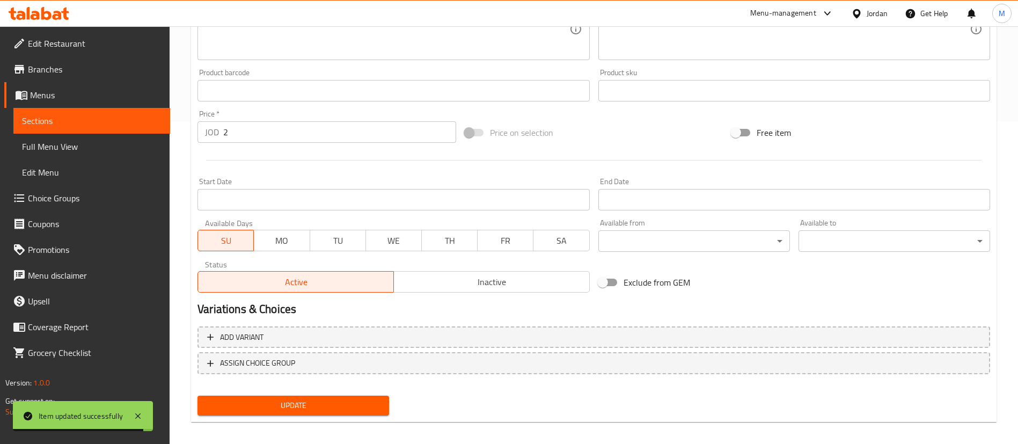
click at [316, 400] on span "Update" at bounding box center [293, 405] width 174 height 13
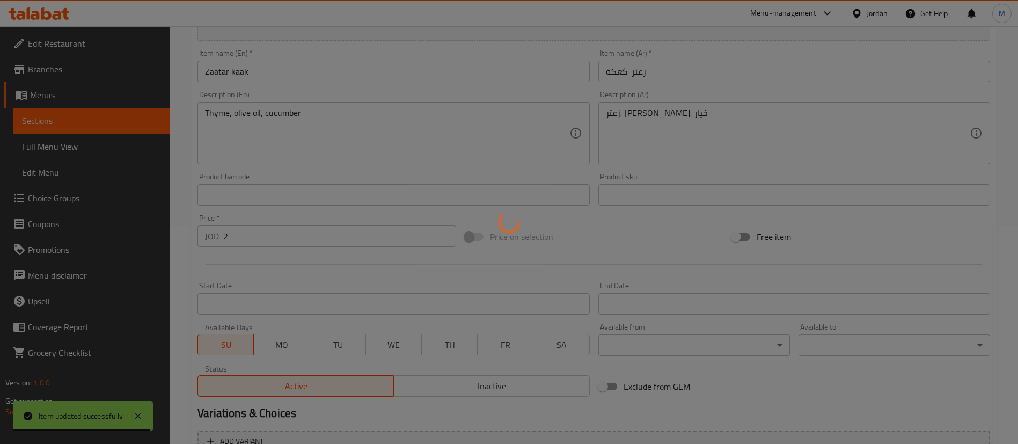
scroll to position [0, 0]
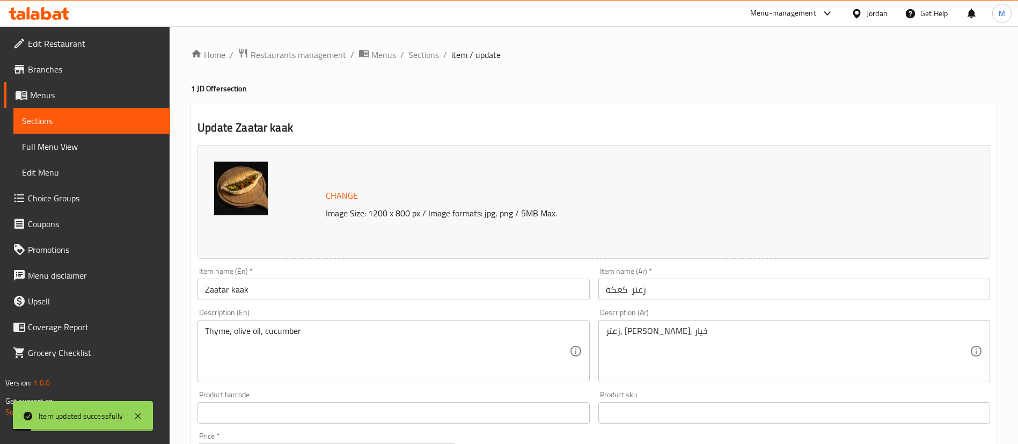
drag, startPoint x: 416, startPoint y: 54, endPoint x: 416, endPoint y: 72, distance: 18.2
click at [416, 55] on span "Sections" at bounding box center [423, 54] width 31 height 13
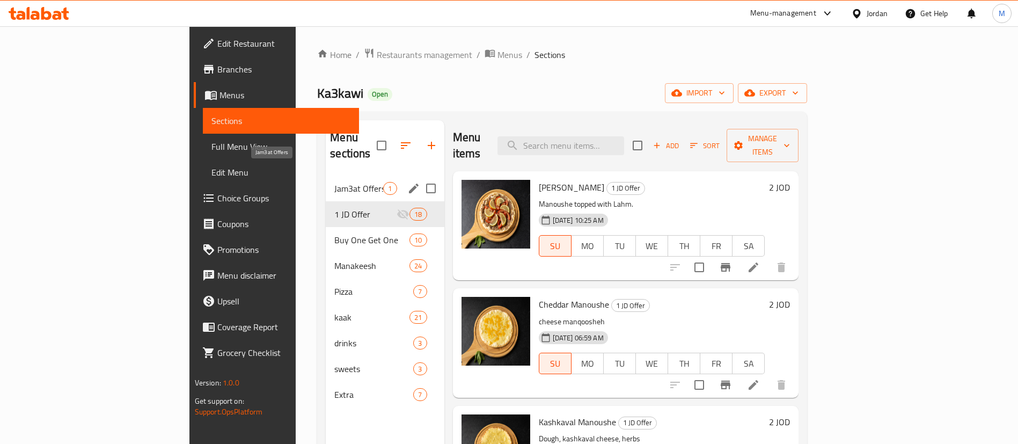
click at [334, 182] on span "Jam3at Offers" at bounding box center [358, 188] width 49 height 13
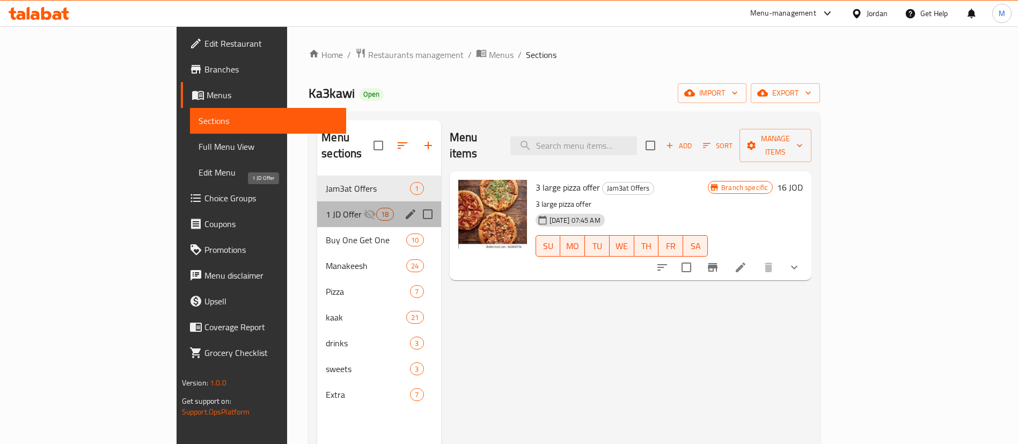
click at [326, 208] on span "1 JD Offer" at bounding box center [345, 214] width 38 height 13
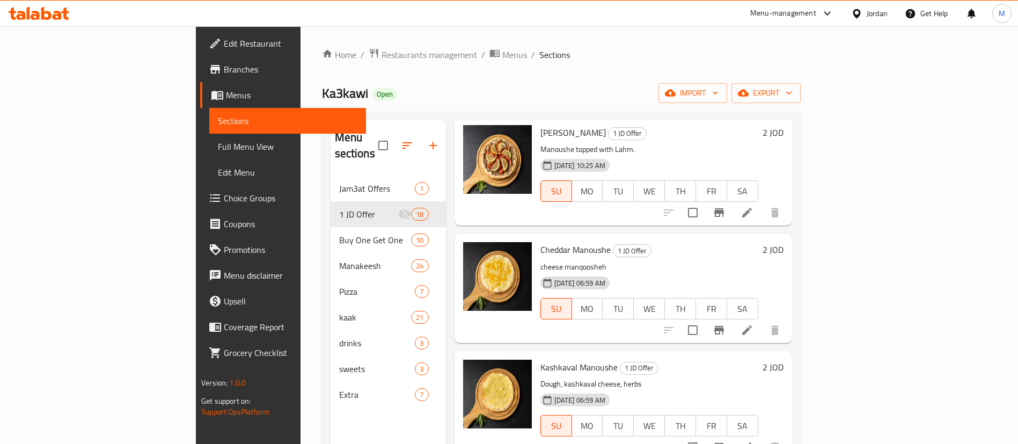
scroll to position [80, 0]
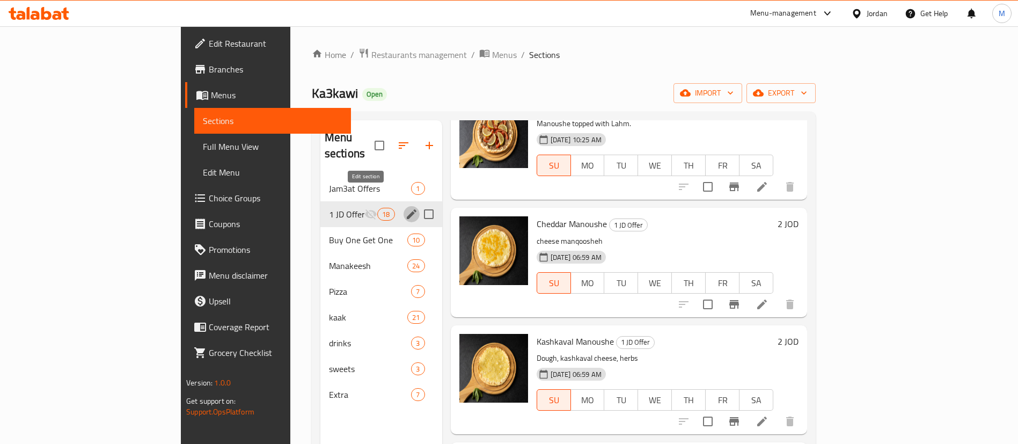
click at [407, 209] on icon "edit" at bounding box center [412, 214] width 10 height 10
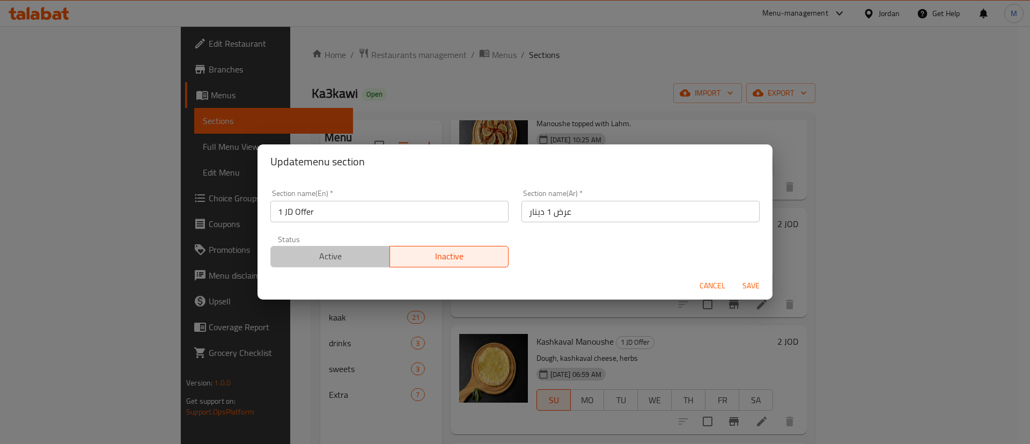
click at [347, 254] on span "Active" at bounding box center [330, 256] width 111 height 16
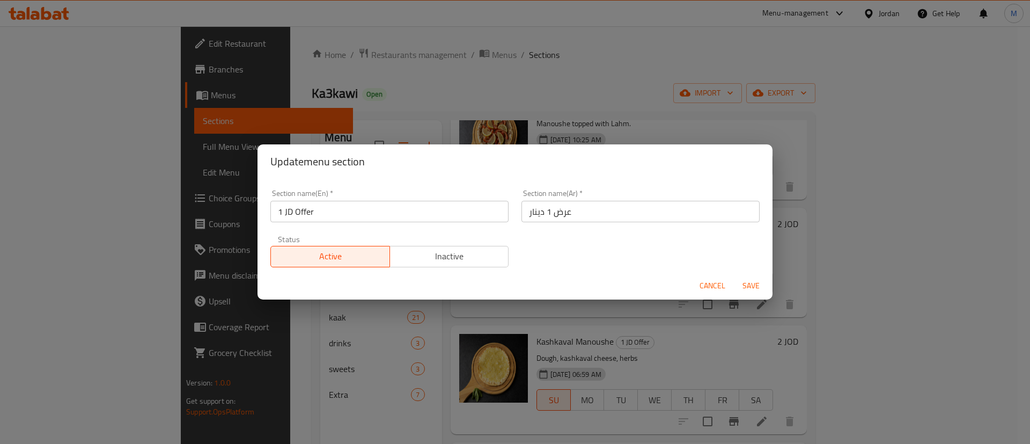
click at [742, 285] on span "Save" at bounding box center [751, 285] width 26 height 13
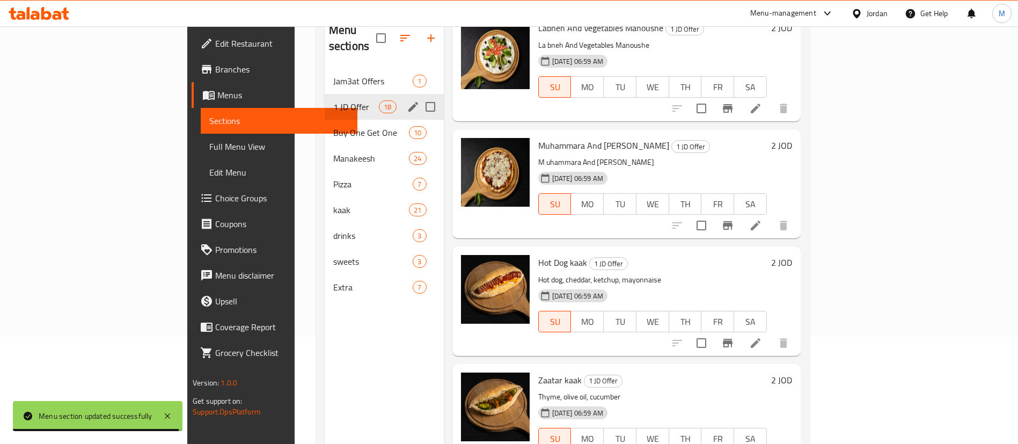
scroll to position [0, 0]
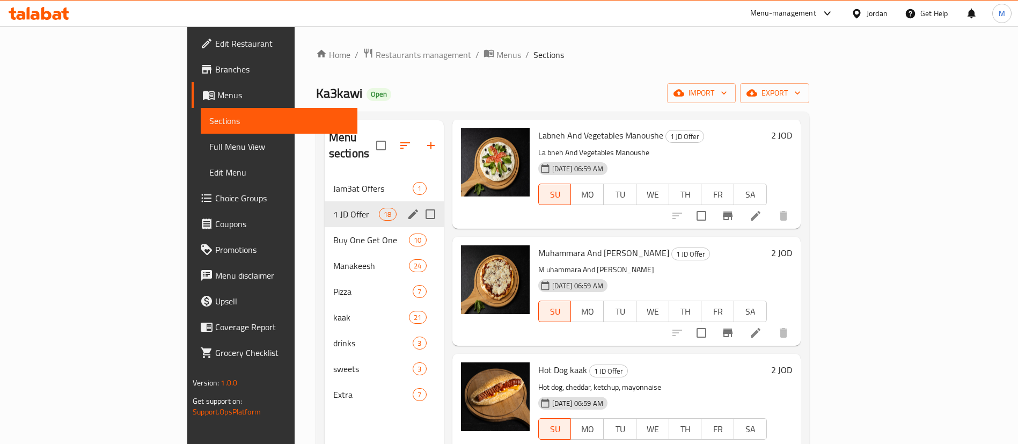
click at [316, 46] on div "Home / Restaurants management / Menus / Sections Ka3kawi Open import export Men…" at bounding box center [563, 310] width 536 height 568
click at [376, 51] on span "Restaurants management" at bounding box center [424, 54] width 96 height 13
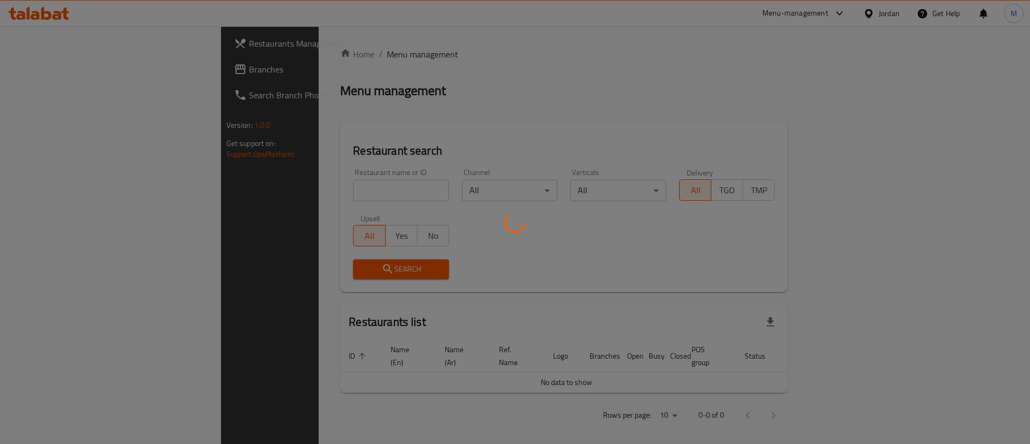
click at [322, 193] on div at bounding box center [515, 222] width 1030 height 444
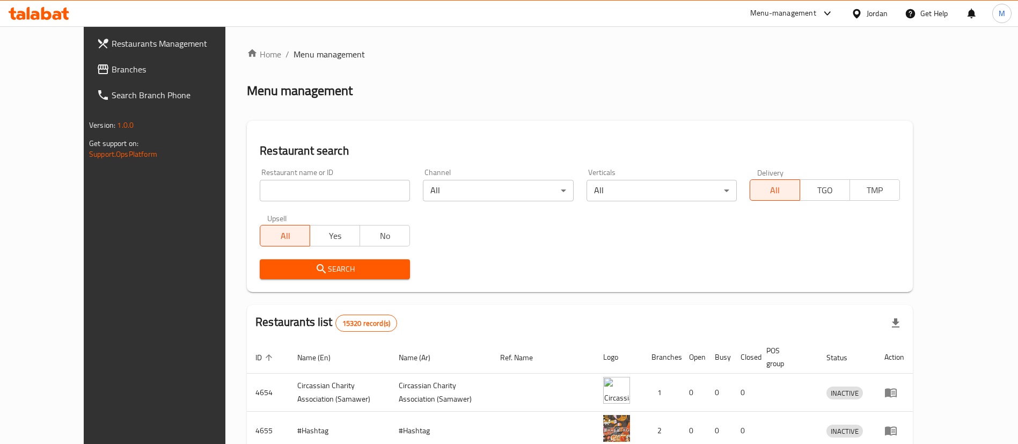
click at [320, 192] on input "search" at bounding box center [335, 190] width 150 height 21
type input "sabaho"
click at [353, 268] on span "Search" at bounding box center [334, 268] width 133 height 13
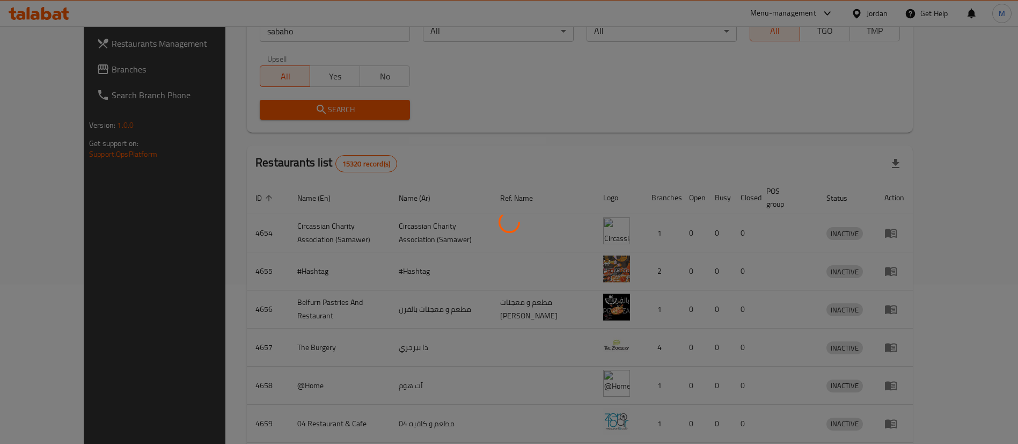
scroll to position [90, 0]
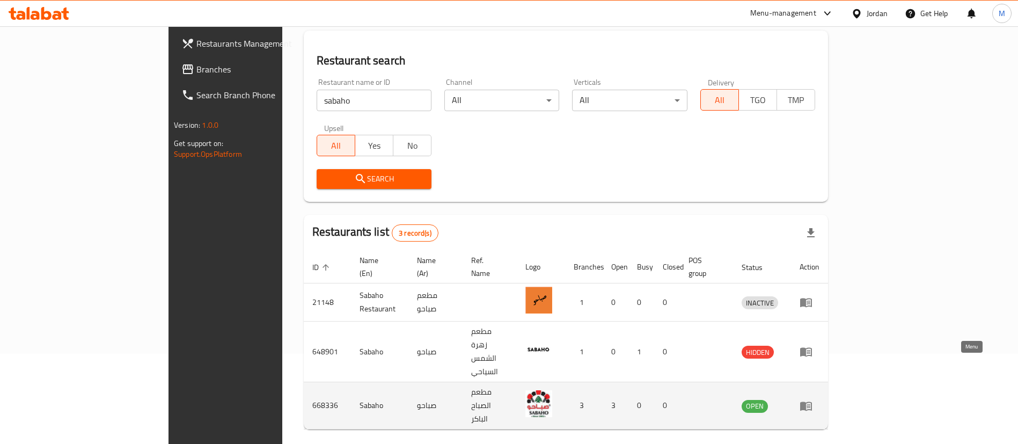
click at [812, 399] on icon "enhanced table" at bounding box center [806, 405] width 13 height 13
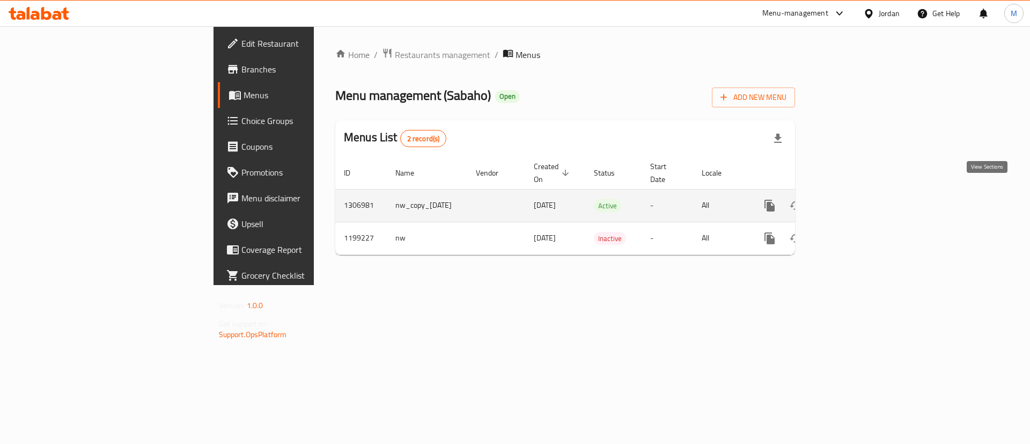
click at [860, 193] on link "enhanced table" at bounding box center [847, 206] width 26 height 26
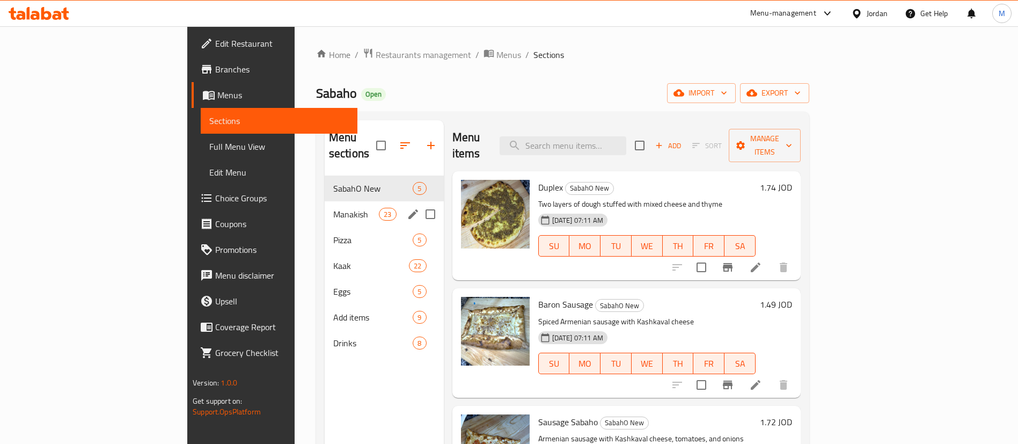
click at [333, 208] on span "Manakish" at bounding box center [356, 214] width 46 height 13
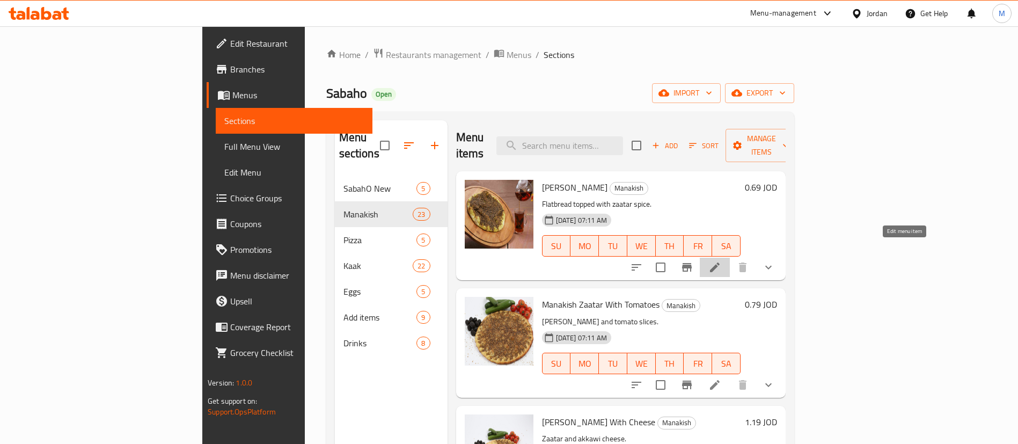
click at [720, 262] on icon at bounding box center [715, 267] width 10 height 10
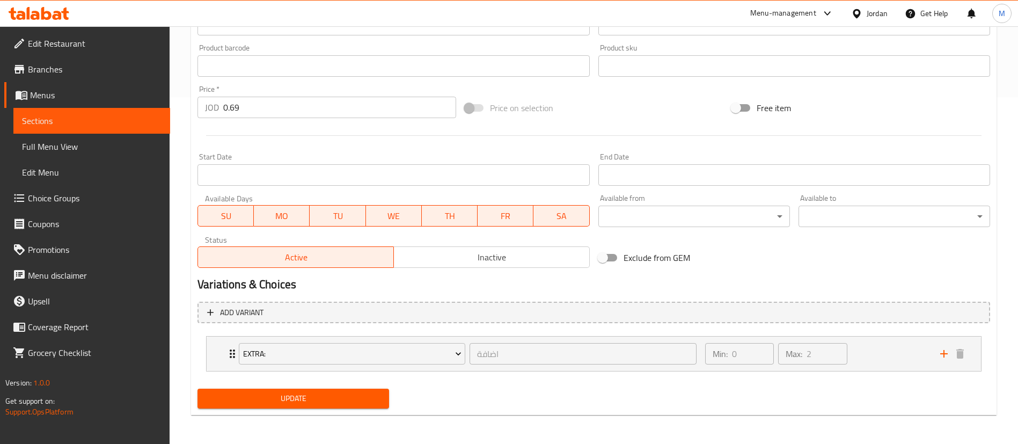
scroll to position [348, 0]
click at [909, 346] on div "Min: 0 ​ Max: 2 ​" at bounding box center [816, 352] width 235 height 34
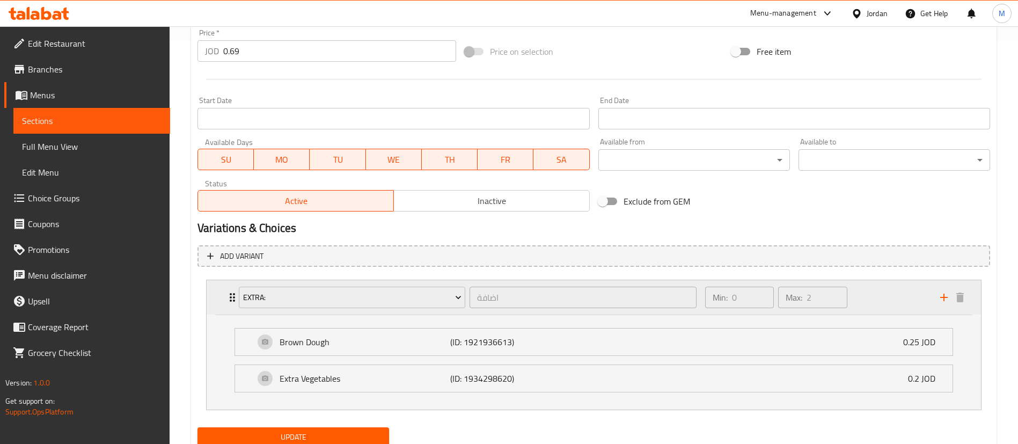
scroll to position [443, 0]
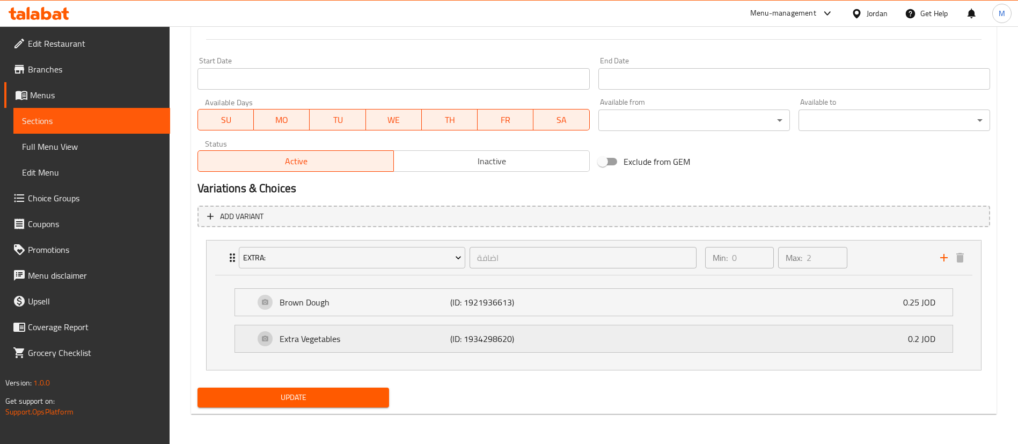
click at [751, 346] on div "Extra Vegetables (ID: 1934298620) 0.2 JOD" at bounding box center [596, 338] width 685 height 27
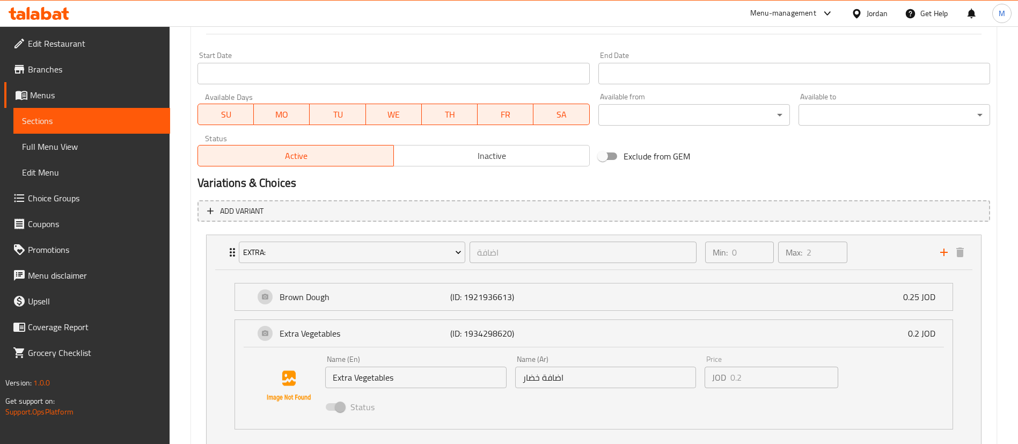
scroll to position [201, 0]
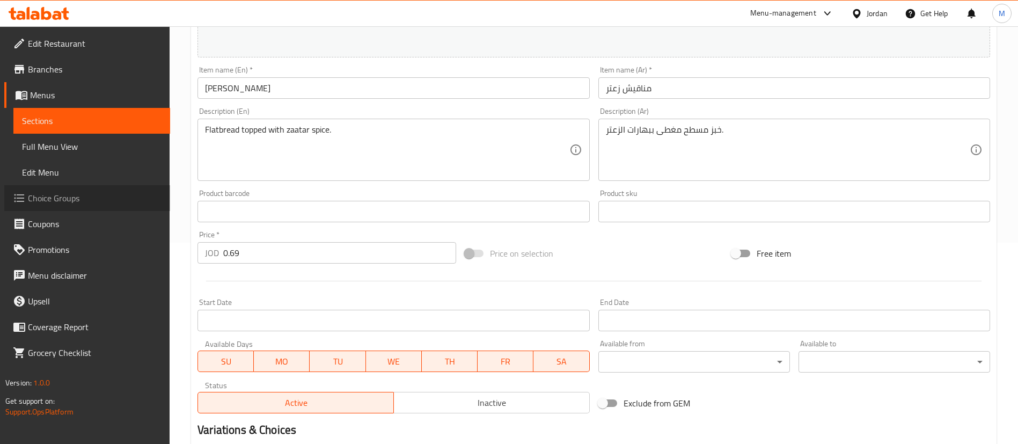
click at [106, 195] on span "Choice Groups" at bounding box center [95, 198] width 134 height 13
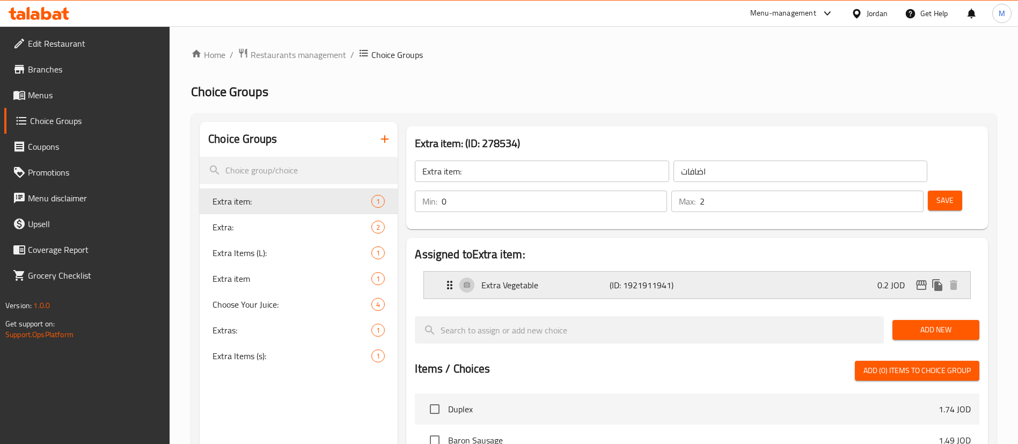
click at [738, 272] on div "Extra Vegetable (ID: 1921911941) 0.2 JOD" at bounding box center [700, 285] width 514 height 27
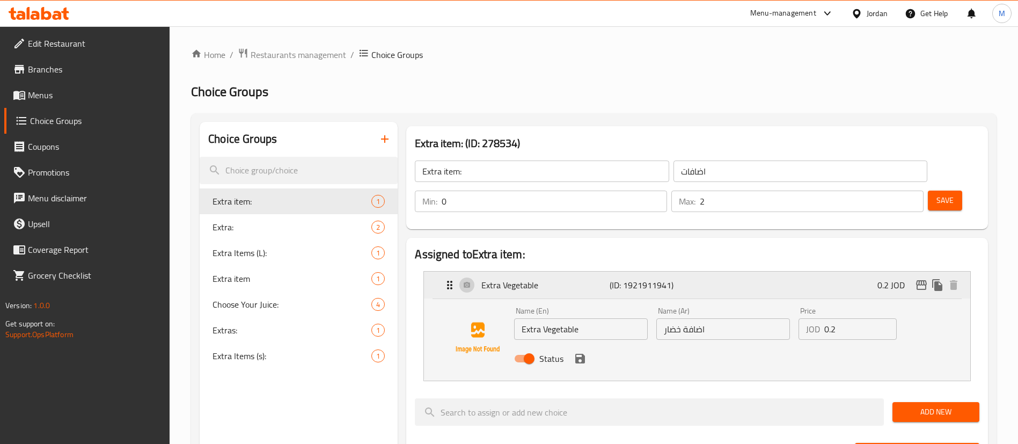
click at [925, 278] on icon "edit" at bounding box center [921, 284] width 13 height 13
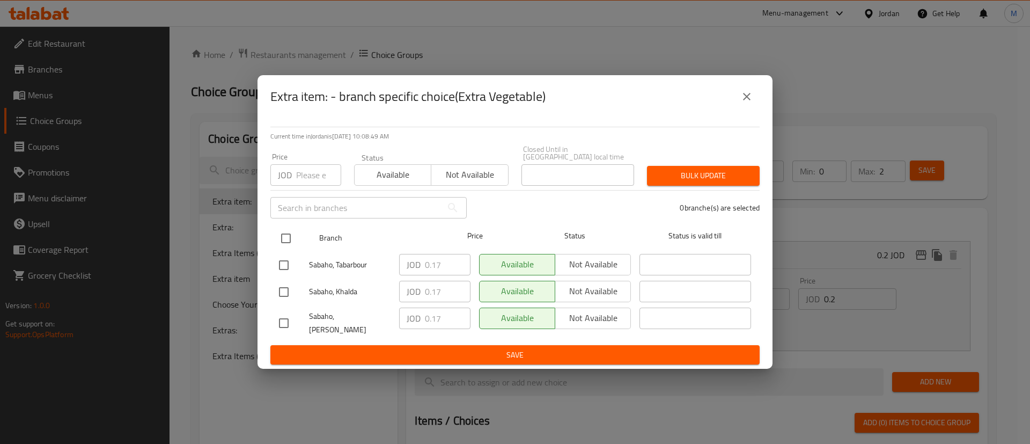
click at [289, 237] on input "checkbox" at bounding box center [286, 238] width 23 height 23
checkbox input "true"
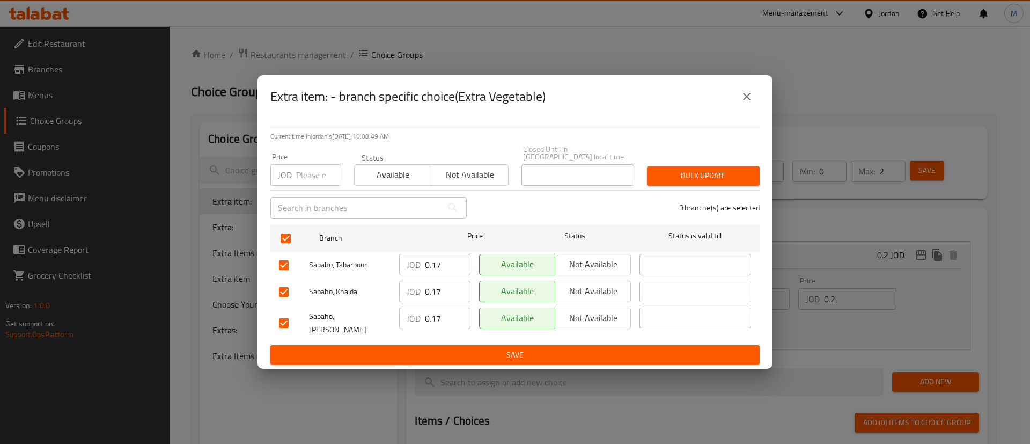
click at [441, 265] on input "0.17" at bounding box center [448, 264] width 46 height 21
click at [442, 288] on input "0.17" at bounding box center [448, 291] width 46 height 21
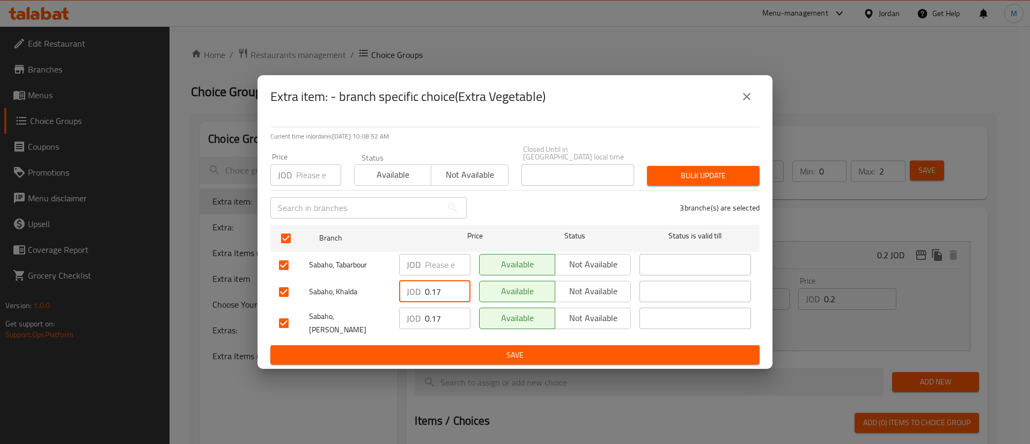
click at [442, 288] on input "0.17" at bounding box center [448, 291] width 46 height 21
click at [437, 316] on input "0.17" at bounding box center [448, 317] width 46 height 21
click at [466, 348] on span "Save" at bounding box center [515, 354] width 472 height 13
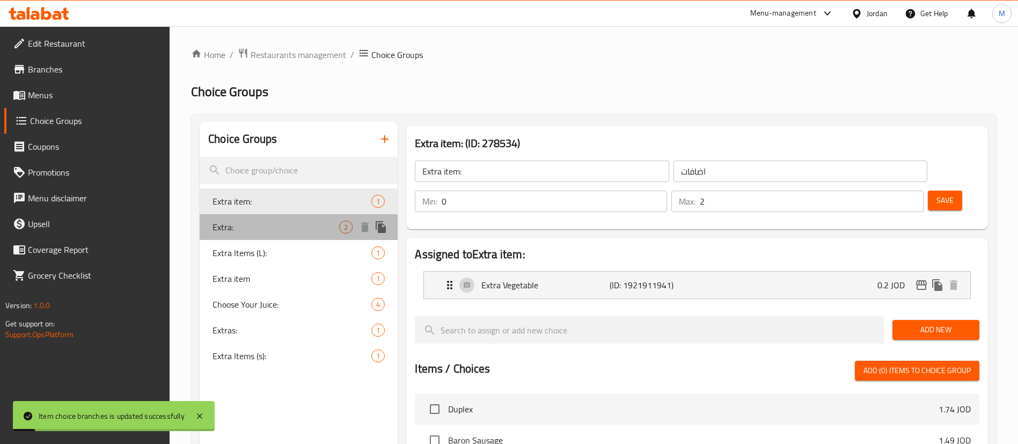
click at [264, 226] on span "Extra:" at bounding box center [275, 227] width 127 height 13
type input "Extra:"
type input "اضافة"
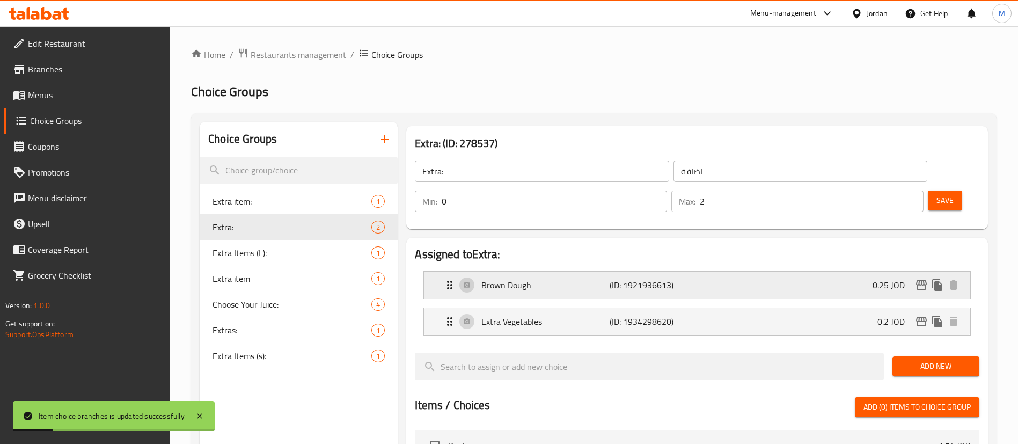
click at [822, 272] on div "Brown Dough (ID: 1921936613) 0.25 JOD" at bounding box center [700, 285] width 514 height 27
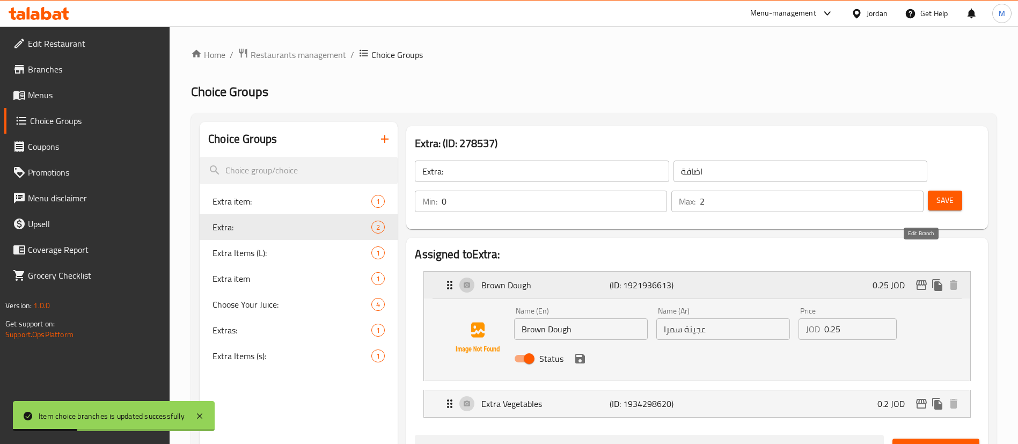
click at [921, 278] on icon "edit" at bounding box center [921, 284] width 13 height 13
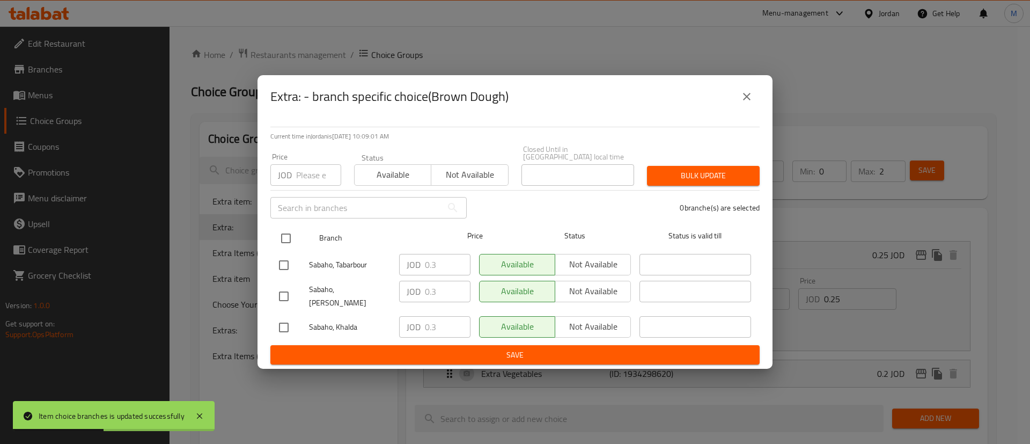
drag, startPoint x: 283, startPoint y: 238, endPoint x: 333, endPoint y: 246, distance: 50.5
click at [284, 237] on input "checkbox" at bounding box center [286, 238] width 23 height 23
checkbox input "true"
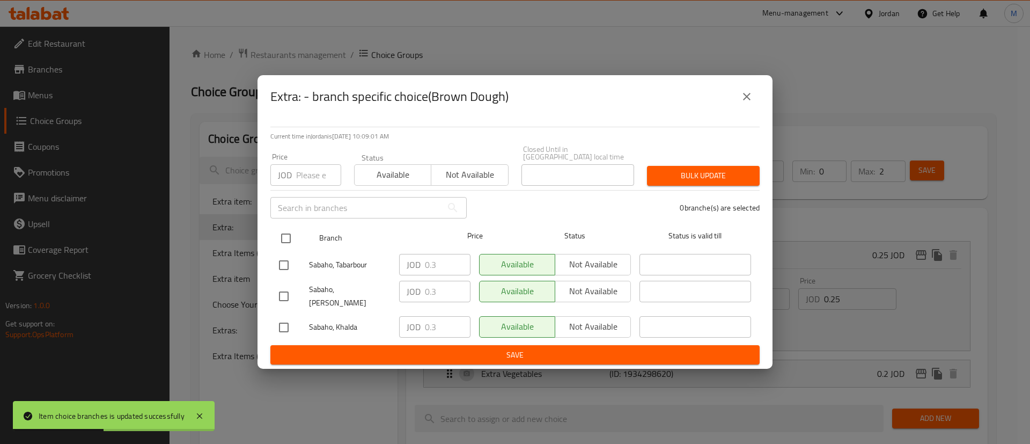
checkbox input "true"
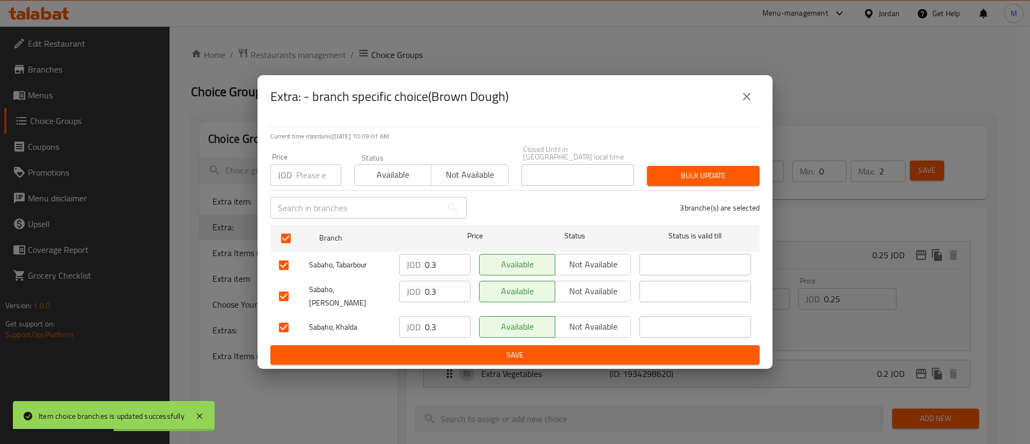
click at [443, 262] on input "0.3" at bounding box center [448, 264] width 46 height 21
click at [440, 289] on input "0.3" at bounding box center [448, 291] width 46 height 21
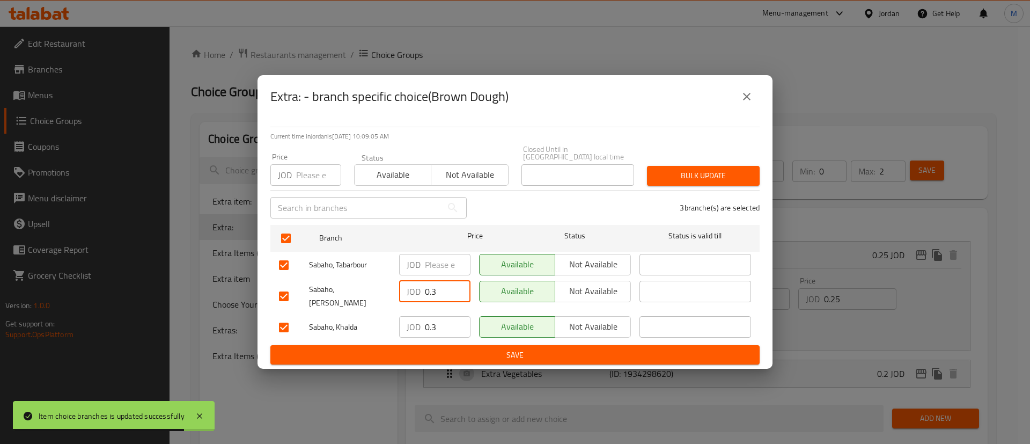
click at [440, 289] on input "0.3" at bounding box center [448, 291] width 46 height 21
click at [440, 290] on input "0.3" at bounding box center [448, 291] width 46 height 21
type input "0"
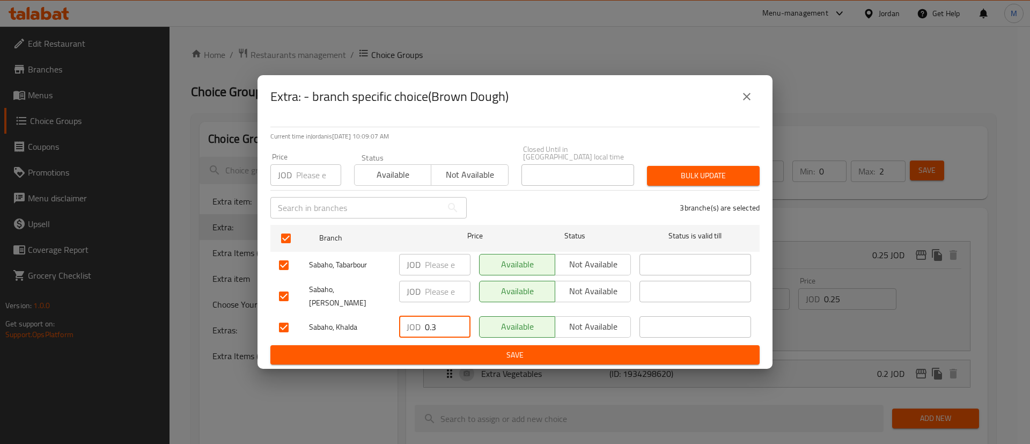
click at [442, 316] on input "0.3" at bounding box center [448, 326] width 46 height 21
click at [464, 348] on span "Save" at bounding box center [515, 354] width 472 height 13
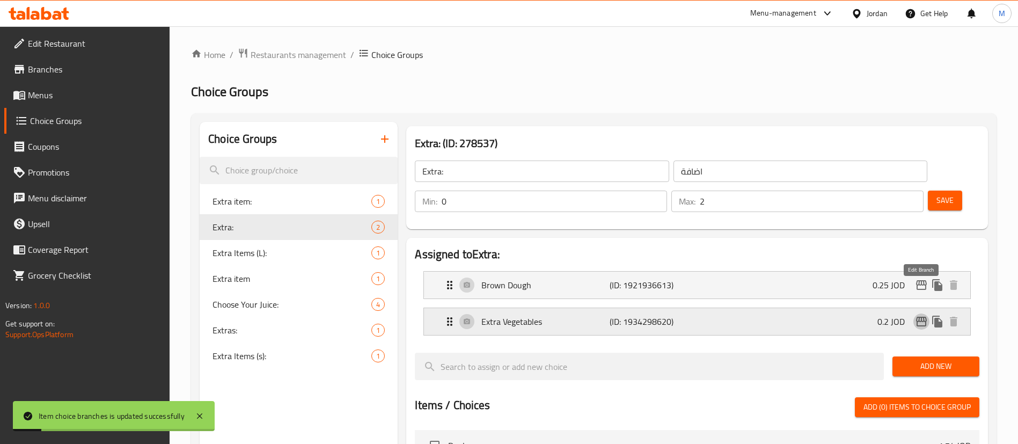
click at [918, 315] on icon "edit" at bounding box center [921, 321] width 13 height 13
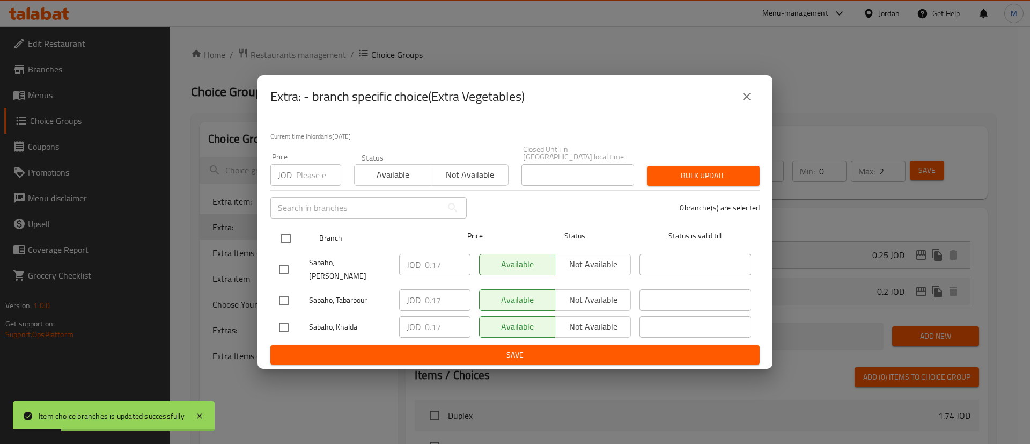
click at [290, 237] on input "checkbox" at bounding box center [286, 238] width 23 height 23
checkbox input "true"
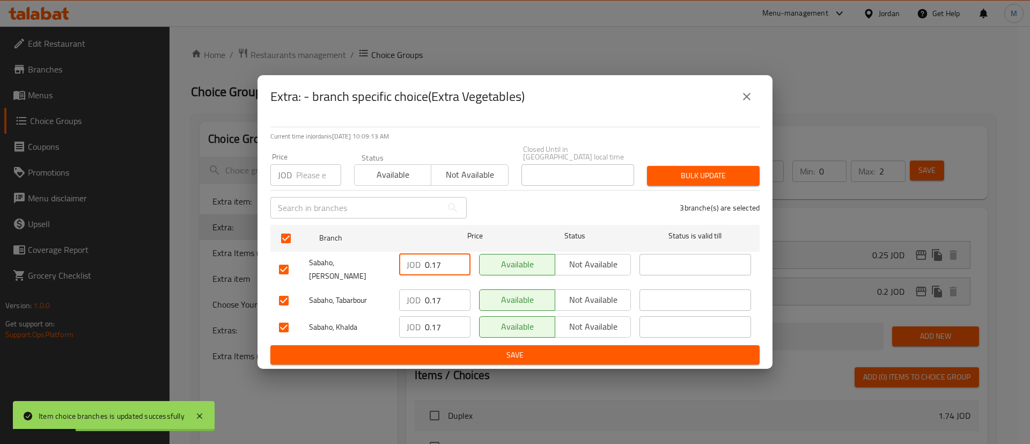
click at [432, 266] on input "0.17" at bounding box center [448, 264] width 46 height 21
click at [439, 289] on input "0.17" at bounding box center [448, 299] width 46 height 21
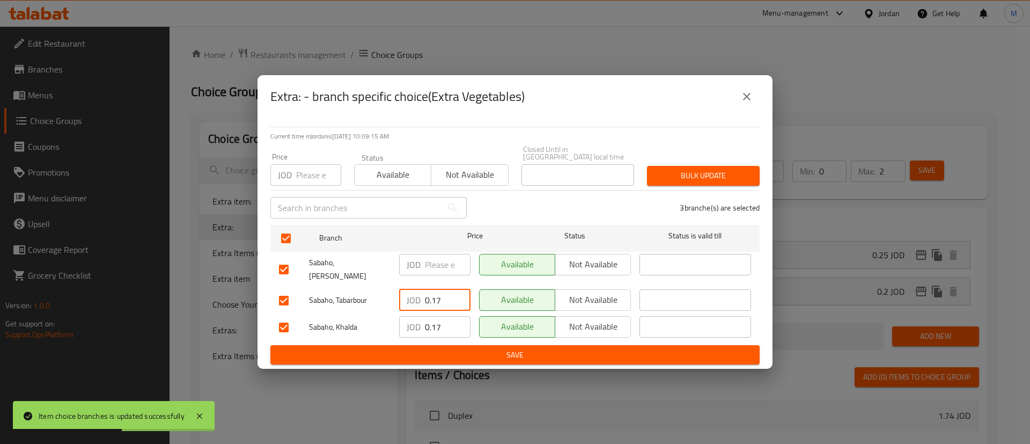
click at [439, 289] on input "0.17" at bounding box center [448, 299] width 46 height 21
click at [433, 324] on input "0.17" at bounding box center [448, 326] width 46 height 21
click at [452, 348] on span "Save" at bounding box center [515, 354] width 472 height 13
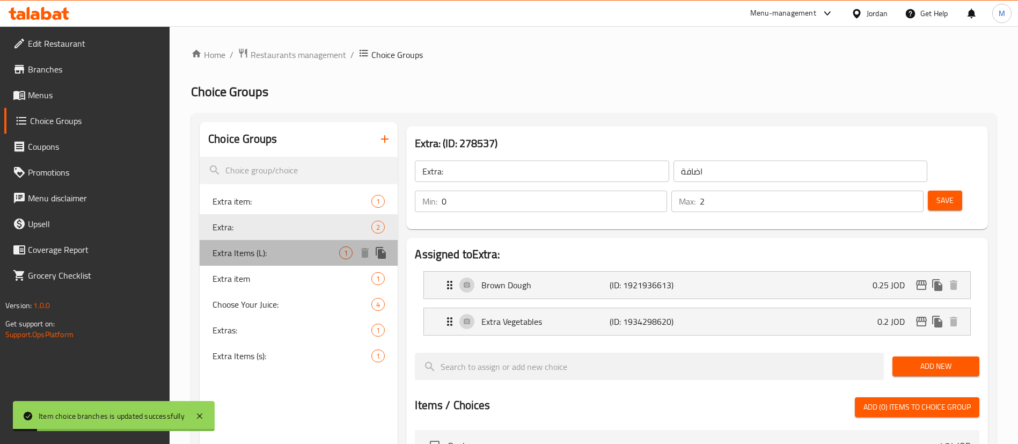
click at [276, 254] on span "Extra Items (L):" at bounding box center [275, 252] width 127 height 13
type input "Extra Items (L):"
type input "عناصر إضافية:"
type input "1"
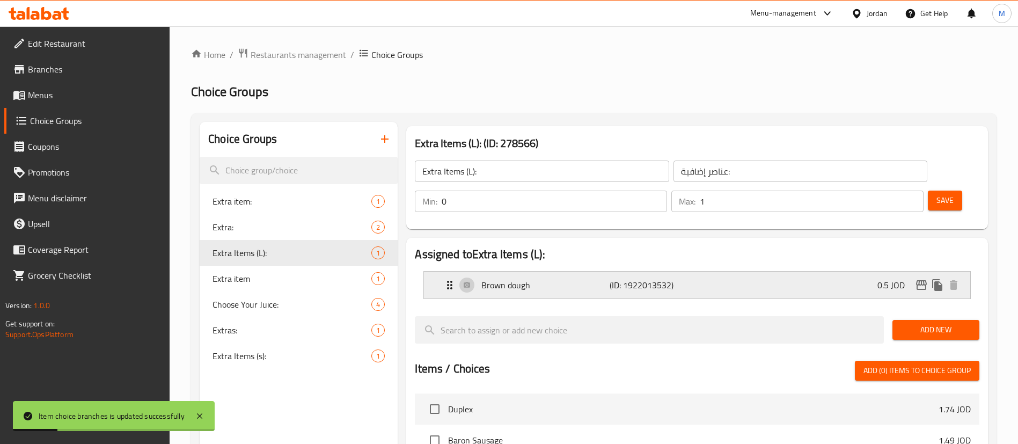
click at [919, 277] on button "edit" at bounding box center [921, 285] width 16 height 16
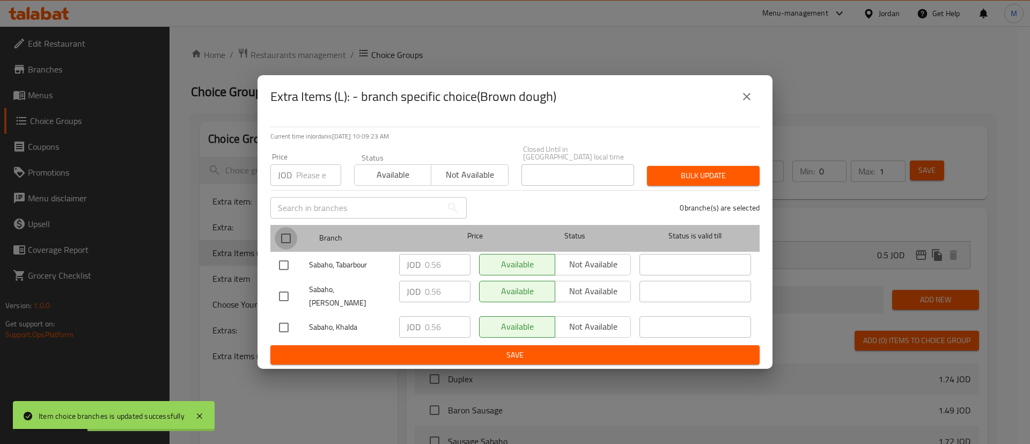
click at [288, 237] on input "checkbox" at bounding box center [286, 238] width 23 height 23
checkbox input "true"
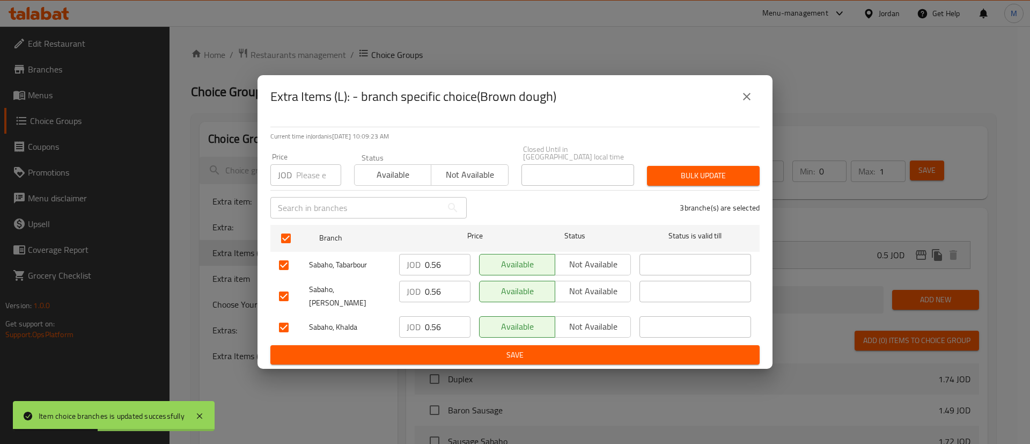
click at [445, 261] on input "0.56" at bounding box center [448, 264] width 46 height 21
click at [445, 295] on input "0.56" at bounding box center [448, 291] width 46 height 21
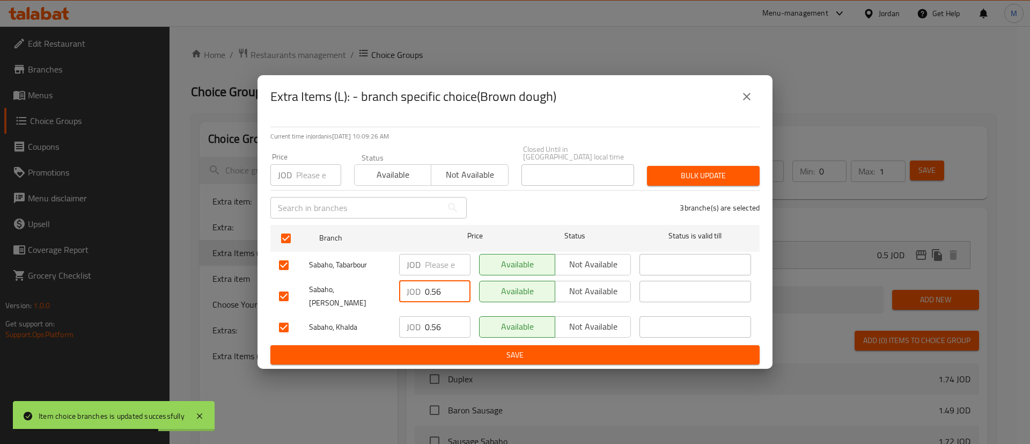
click at [445, 295] on input "0.56" at bounding box center [448, 291] width 46 height 21
click at [439, 316] on input "0.56" at bounding box center [448, 326] width 46 height 21
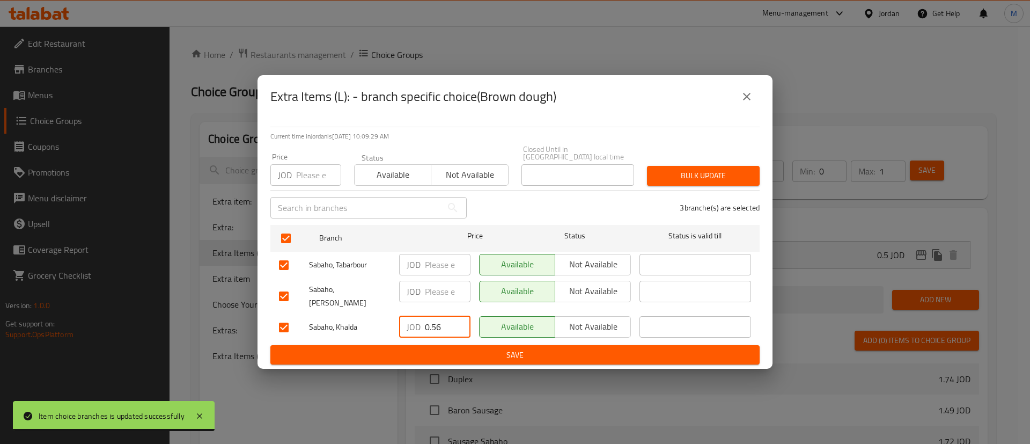
click at [439, 316] on input "0.56" at bounding box center [448, 326] width 46 height 21
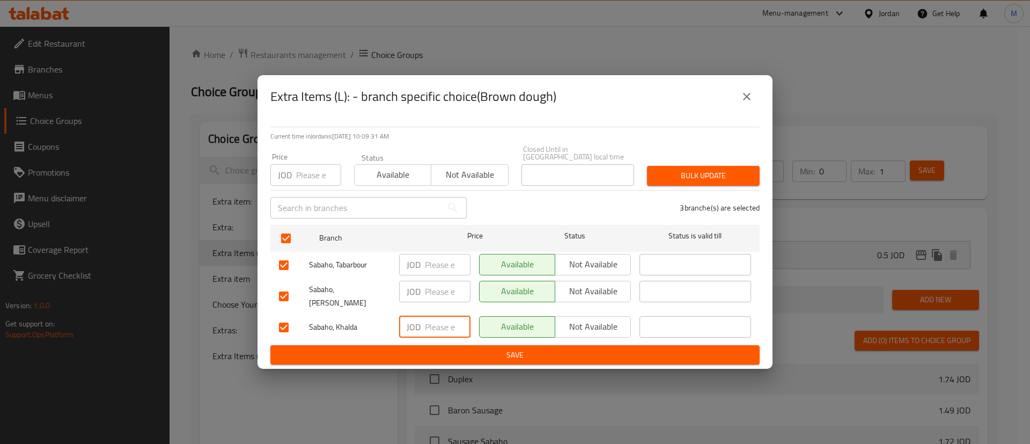
click at [472, 348] on span "Save" at bounding box center [515, 354] width 472 height 13
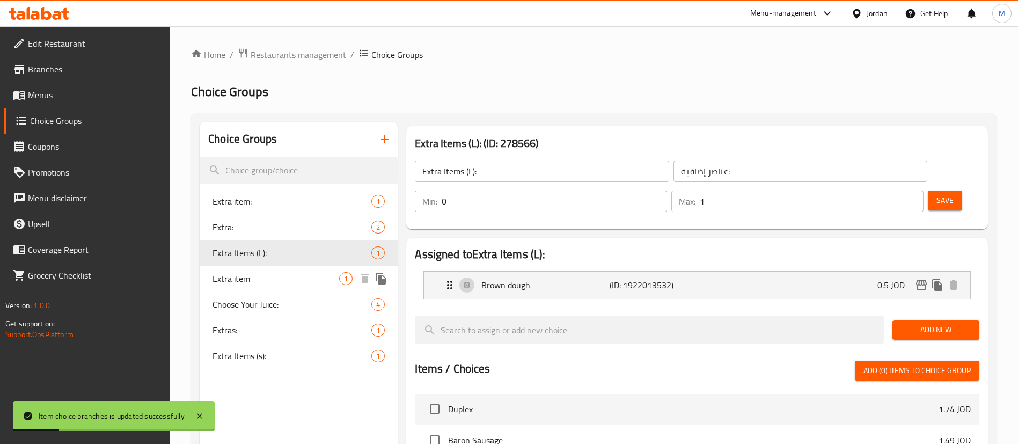
click at [240, 276] on span "Extra item" at bounding box center [275, 278] width 127 height 13
type input "Extra item"
type input "اضافة"
type input "0"
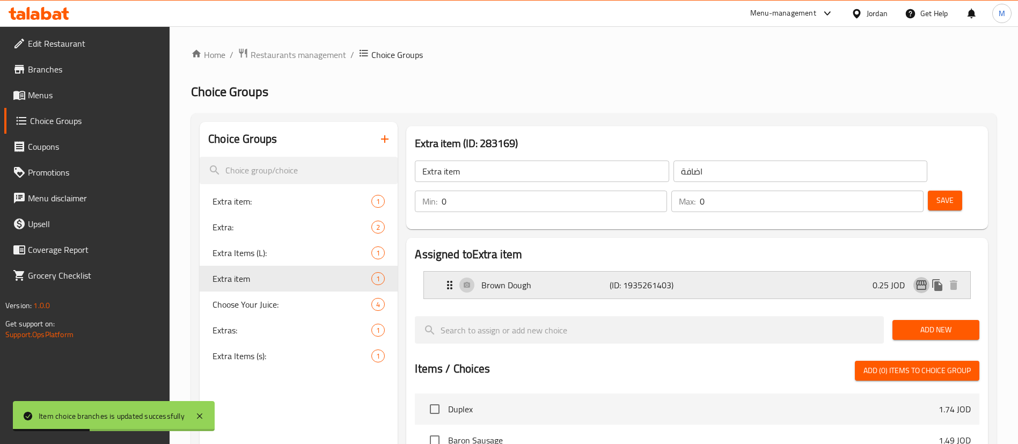
click at [921, 280] on icon "edit" at bounding box center [921, 285] width 11 height 10
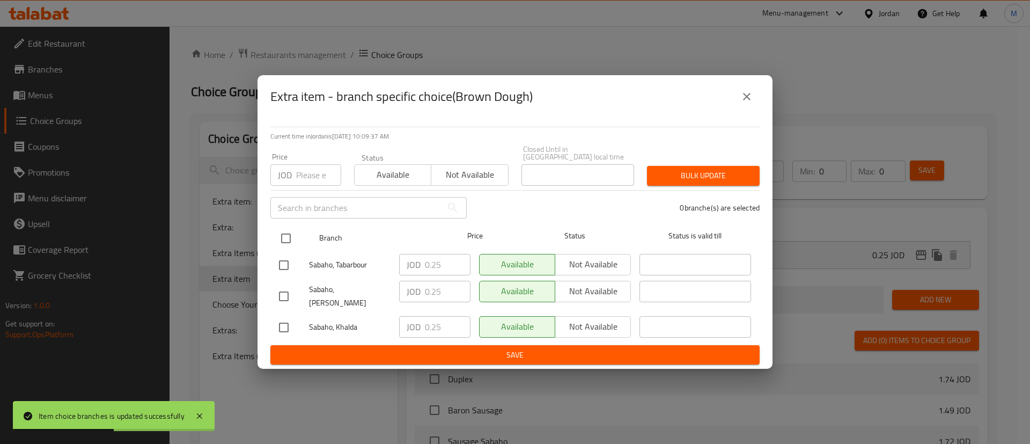
click at [291, 237] on input "checkbox" at bounding box center [286, 238] width 23 height 23
checkbox input "true"
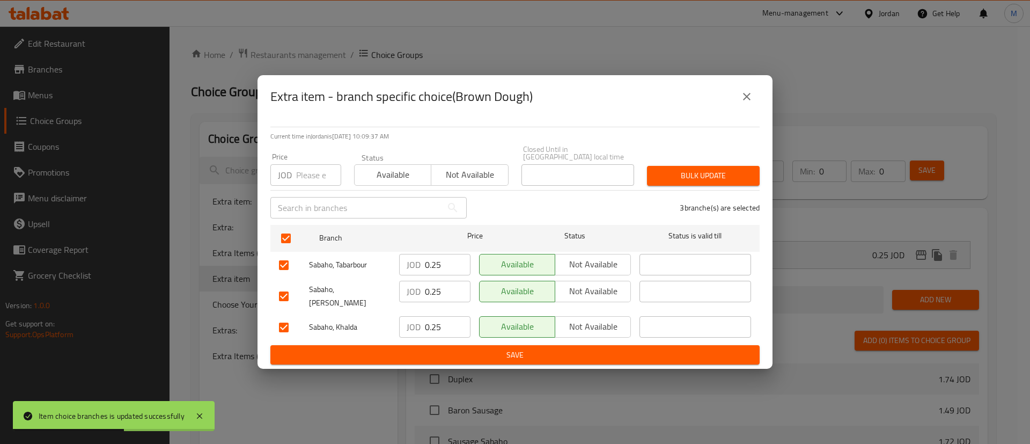
click at [436, 260] on input "0.25" at bounding box center [448, 264] width 46 height 21
click at [427, 290] on input "0.25" at bounding box center [448, 291] width 46 height 21
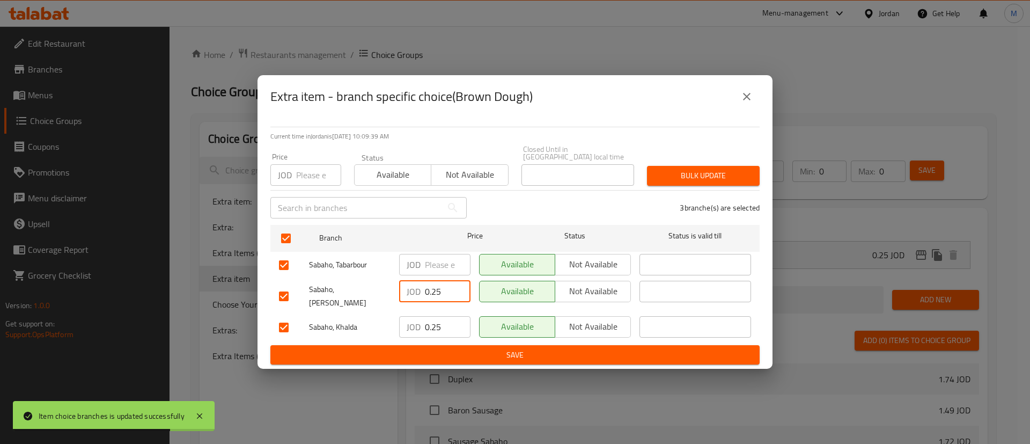
click at [427, 290] on input "0.25" at bounding box center [448, 291] width 46 height 21
click at [435, 319] on input "0.25" at bounding box center [448, 326] width 46 height 21
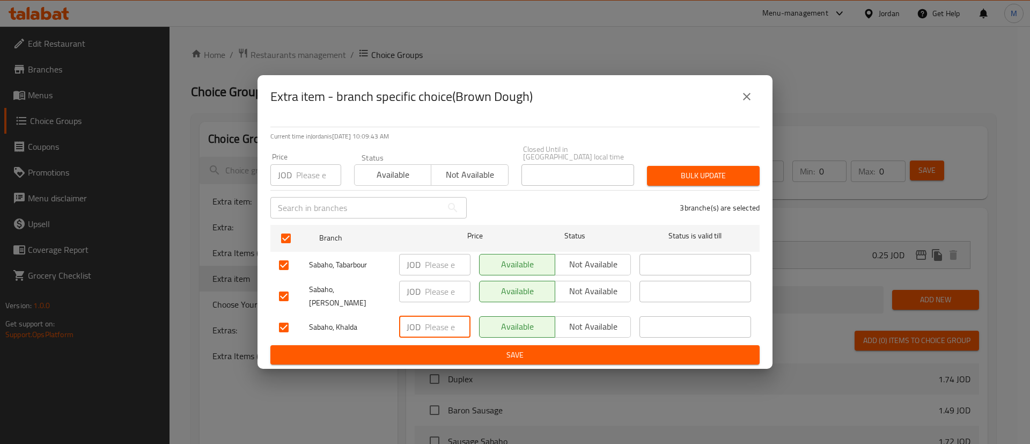
click at [453, 348] on span "Save" at bounding box center [515, 354] width 472 height 13
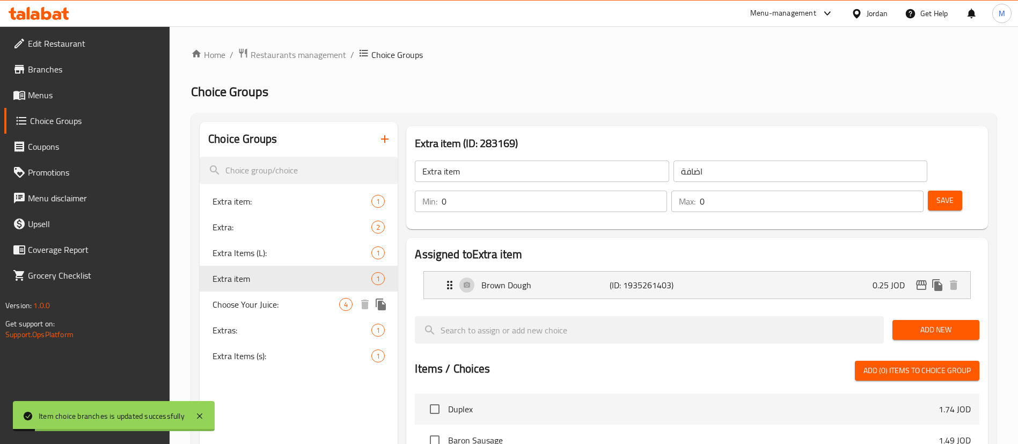
click at [291, 304] on span "Choose Your Juice:" at bounding box center [275, 304] width 127 height 13
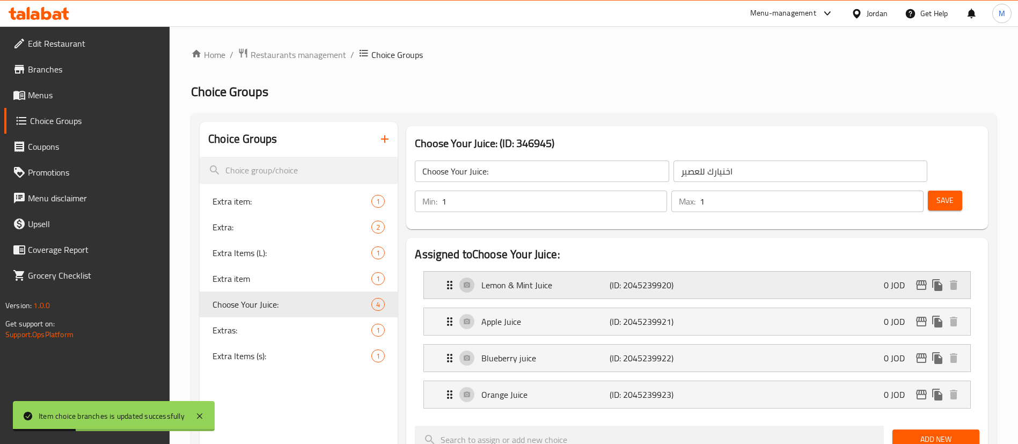
click at [914, 277] on button "edit" at bounding box center [921, 285] width 16 height 16
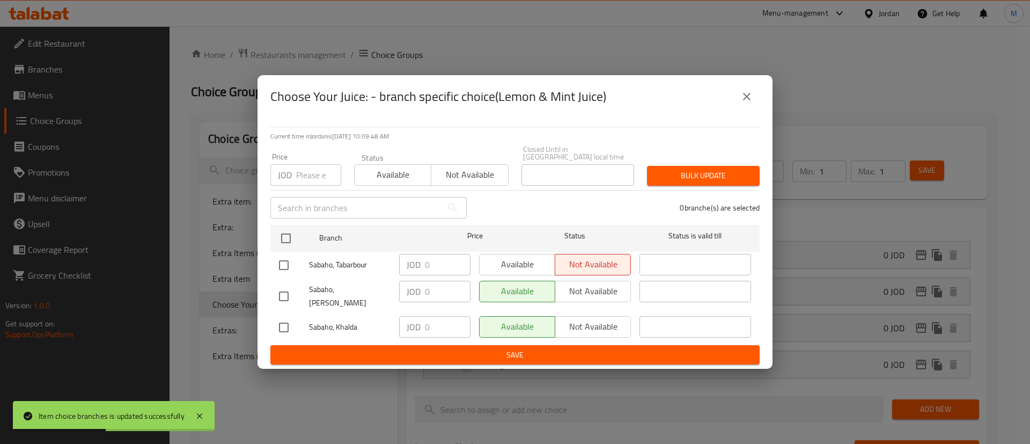
click at [743, 103] on icon "close" at bounding box center [746, 96] width 13 height 13
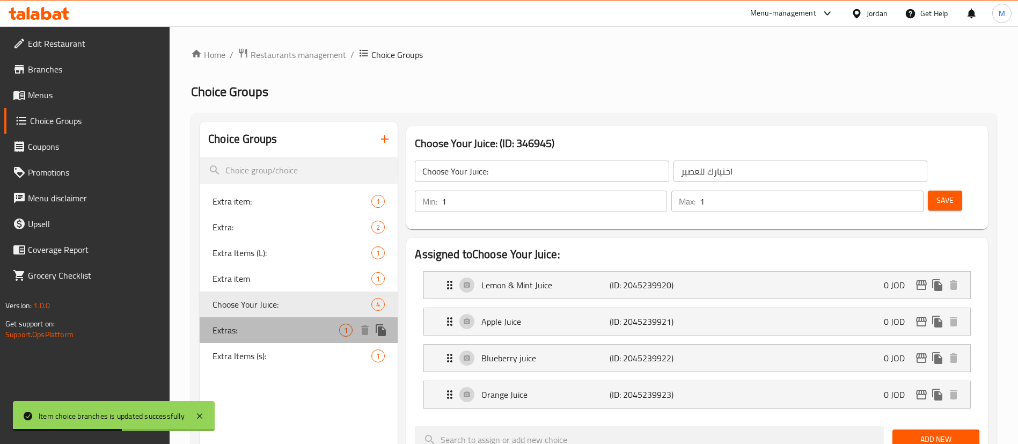
click at [294, 322] on div "Extras: 1" at bounding box center [299, 330] width 198 height 26
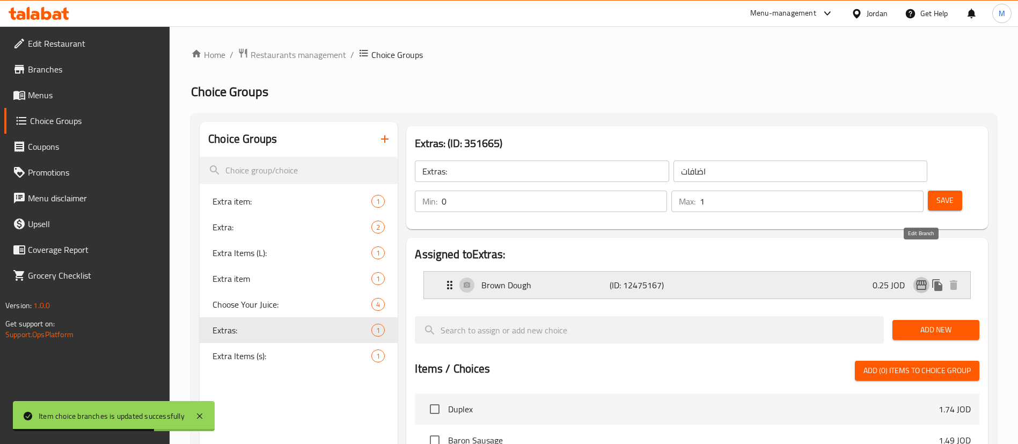
click at [925, 278] on icon "edit" at bounding box center [921, 284] width 13 height 13
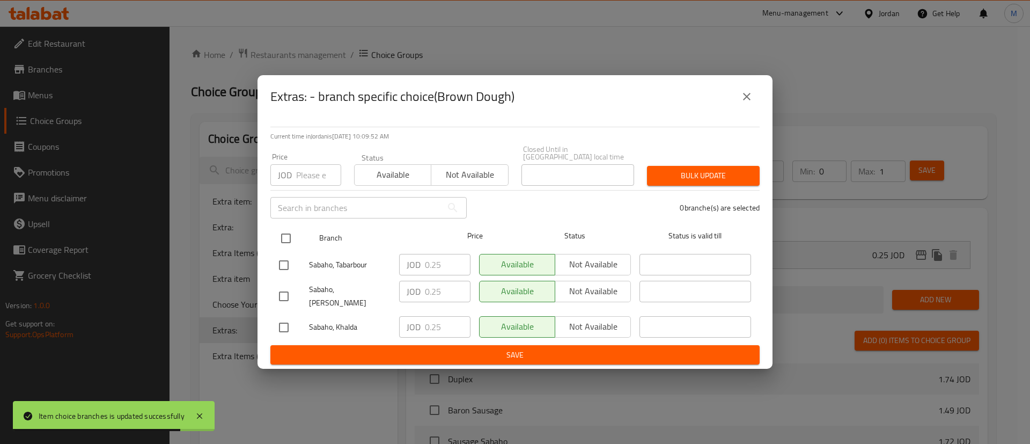
click at [293, 238] on input "checkbox" at bounding box center [286, 238] width 23 height 23
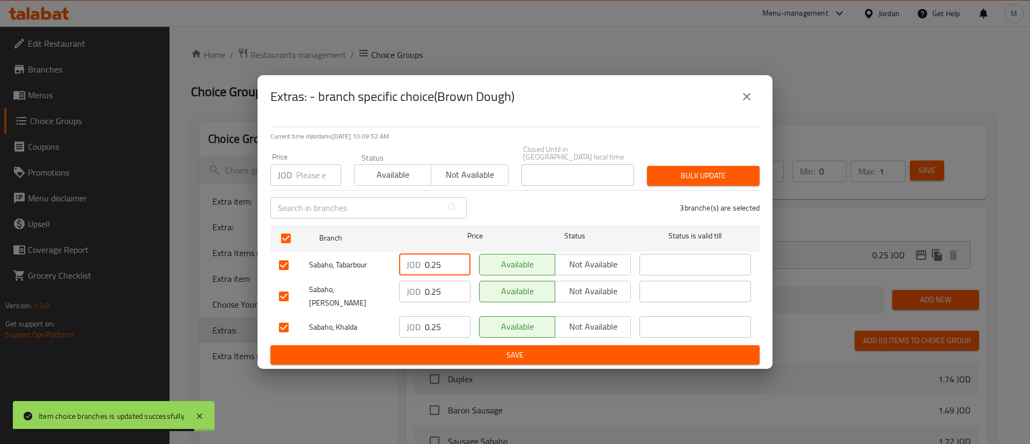
click at [441, 261] on input "0.25" at bounding box center [448, 264] width 46 height 21
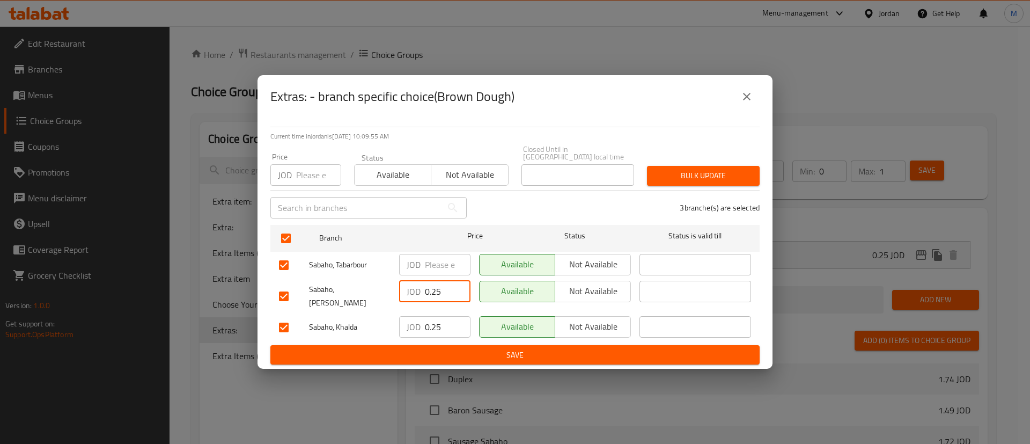
click at [434, 294] on input "0.25" at bounding box center [448, 291] width 46 height 21
click at [438, 316] on input "0.25" at bounding box center [448, 326] width 46 height 21
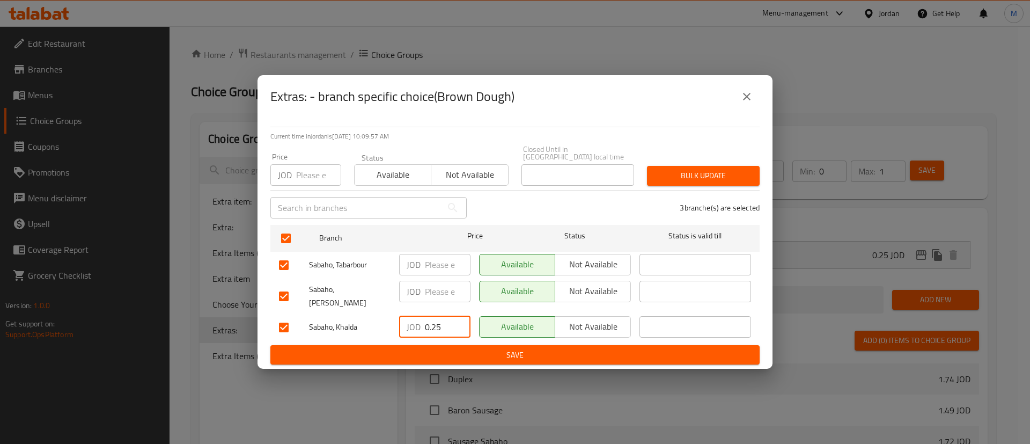
click at [438, 316] on input "0.25" at bounding box center [448, 326] width 46 height 21
click at [458, 348] on span "Save" at bounding box center [515, 354] width 472 height 13
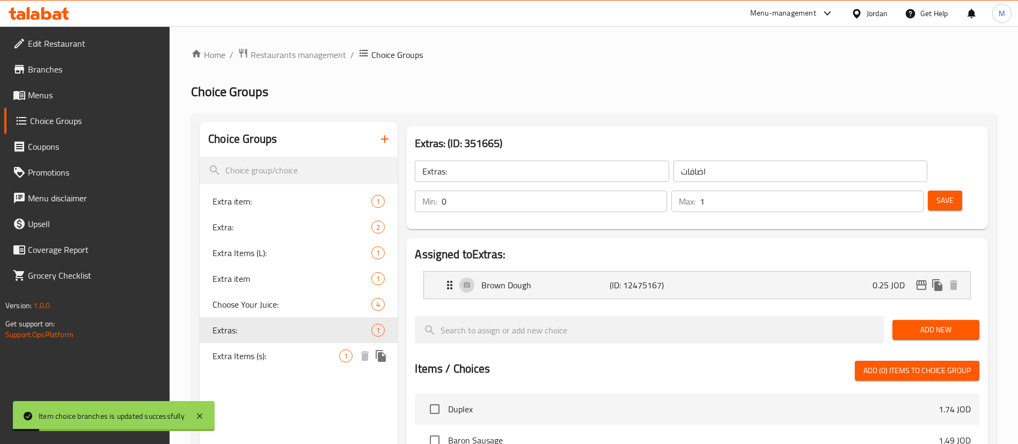
click at [283, 356] on span "Extra Items (s):" at bounding box center [275, 355] width 127 height 13
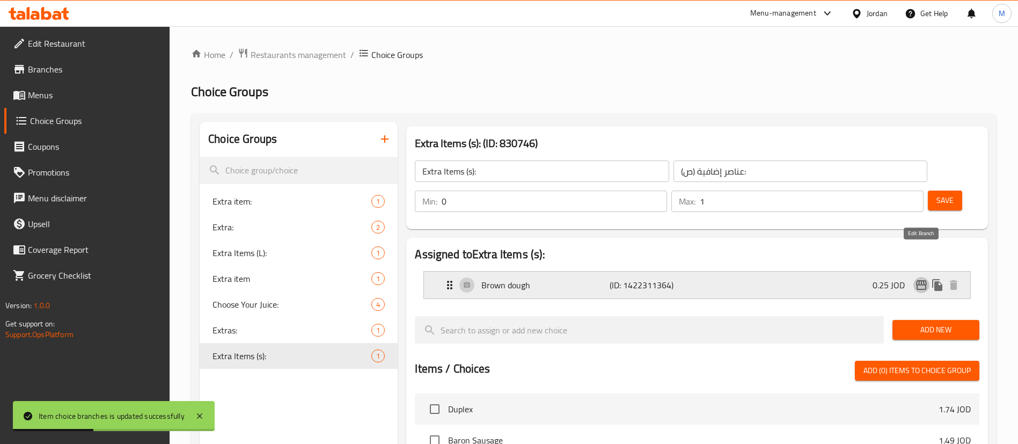
click at [915, 278] on icon "edit" at bounding box center [921, 284] width 13 height 13
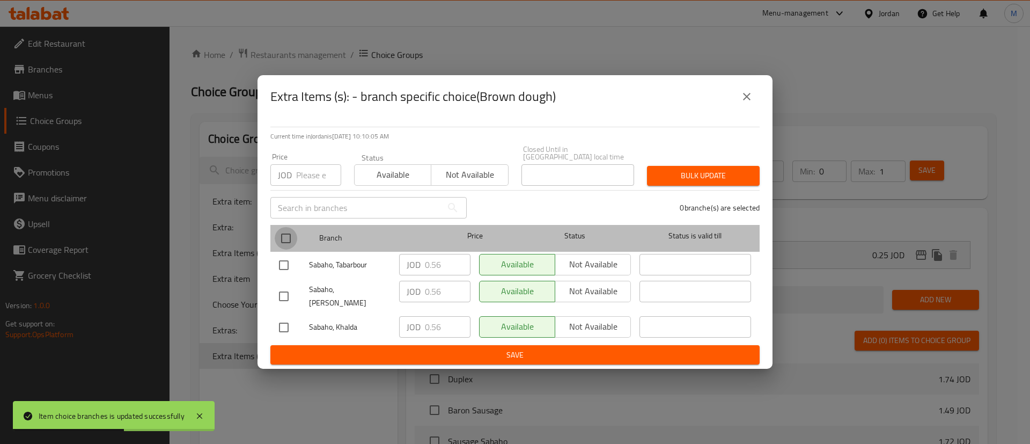
click at [278, 234] on input "checkbox" at bounding box center [286, 238] width 23 height 23
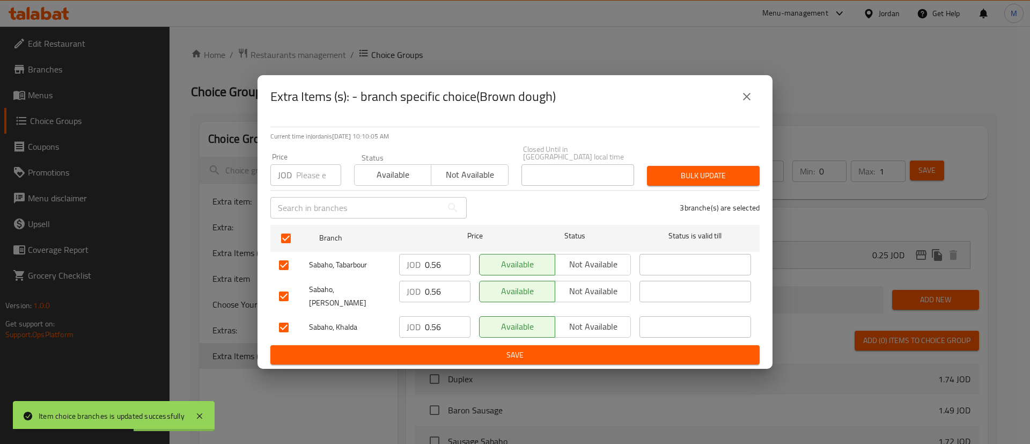
click at [425, 257] on input "0.56" at bounding box center [448, 264] width 46 height 21
click at [430, 290] on input "0.56" at bounding box center [448, 291] width 46 height 21
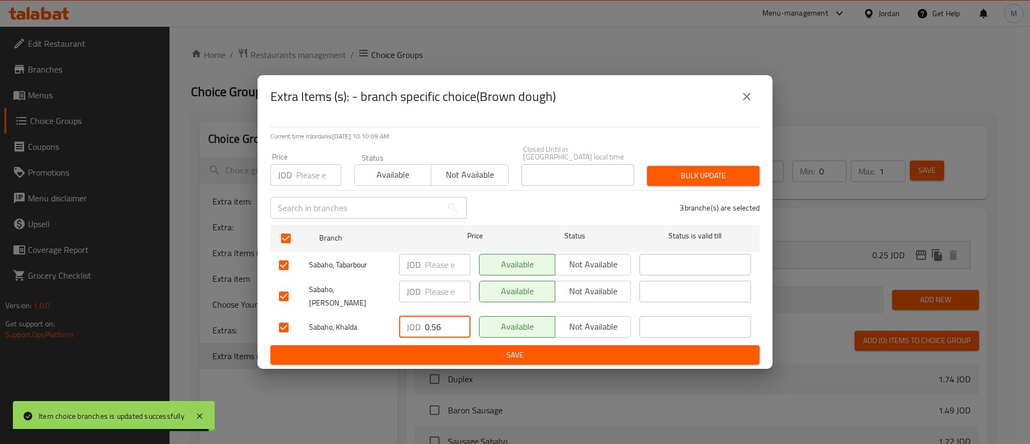
click at [435, 316] on input "0.56" at bounding box center [448, 326] width 46 height 21
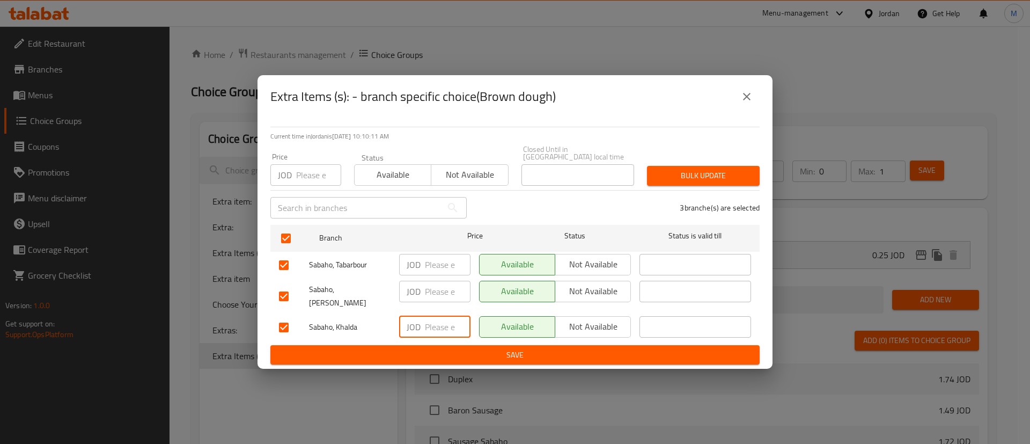
click at [453, 349] on span "Save" at bounding box center [515, 354] width 472 height 13
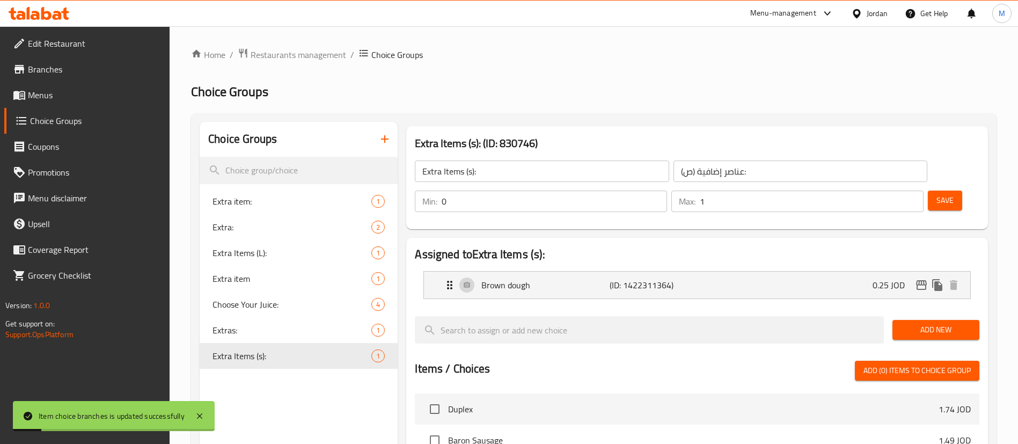
click at [99, 105] on link "Menus" at bounding box center [87, 95] width 166 height 26
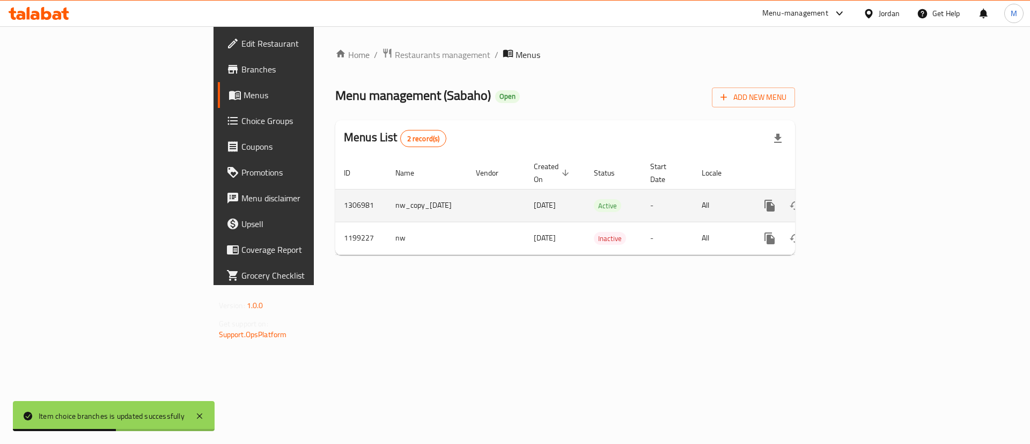
click at [852, 201] on icon "enhanced table" at bounding box center [847, 206] width 10 height 10
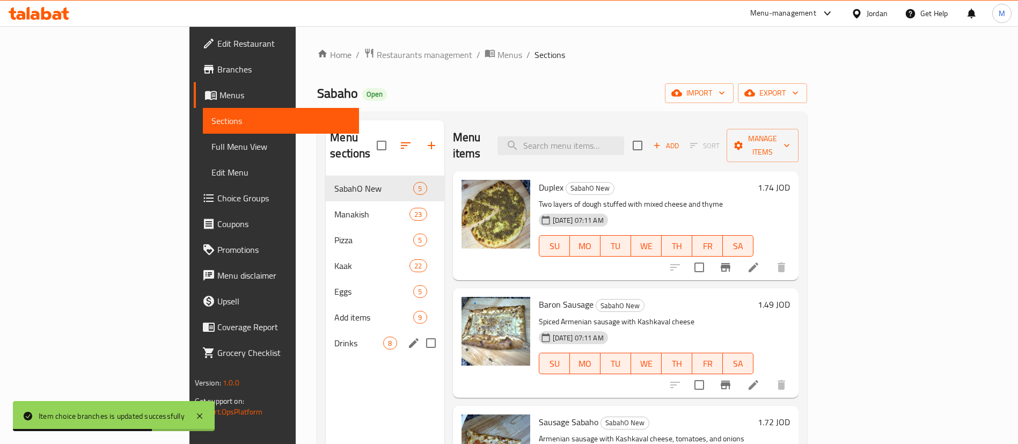
click at [334, 311] on span "Add items" at bounding box center [373, 317] width 79 height 13
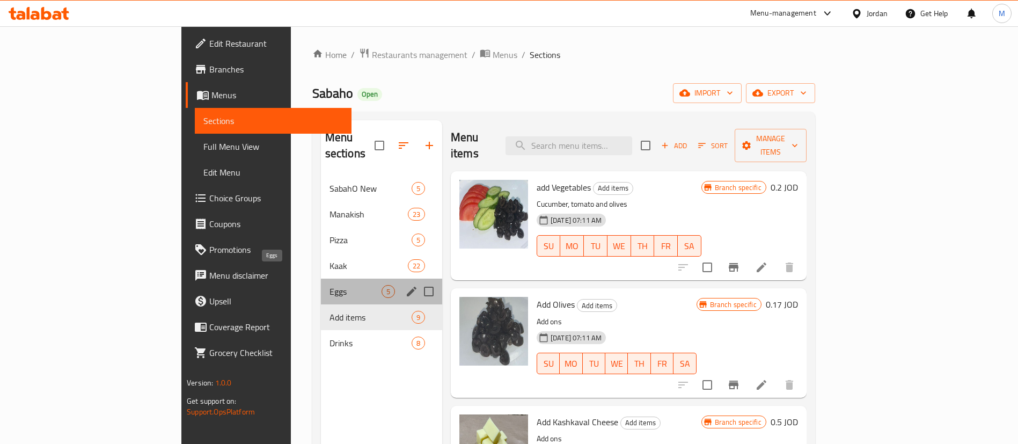
click at [329, 285] on span "Eggs" at bounding box center [355, 291] width 52 height 13
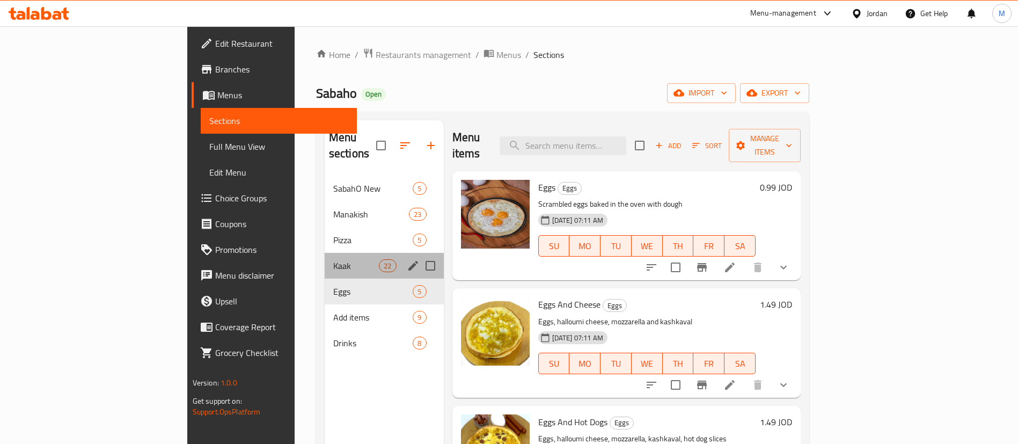
click at [325, 259] on div "Kaak 22" at bounding box center [384, 266] width 119 height 26
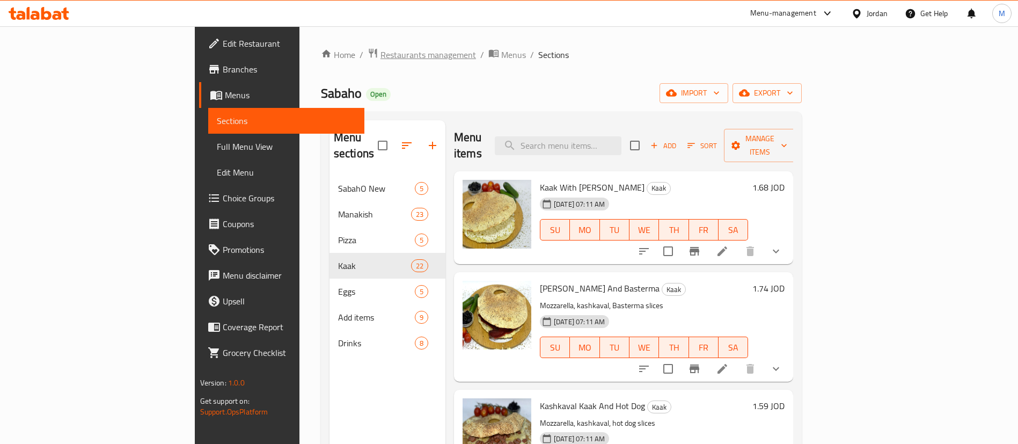
click at [380, 49] on span "Restaurants management" at bounding box center [428, 54] width 96 height 13
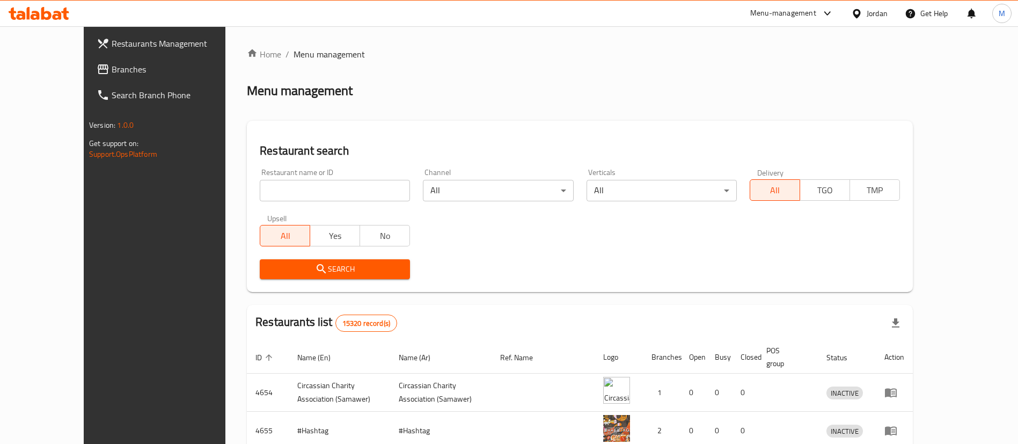
click at [327, 193] on input "search" at bounding box center [335, 190] width 150 height 21
click button "Search" at bounding box center [335, 269] width 150 height 20
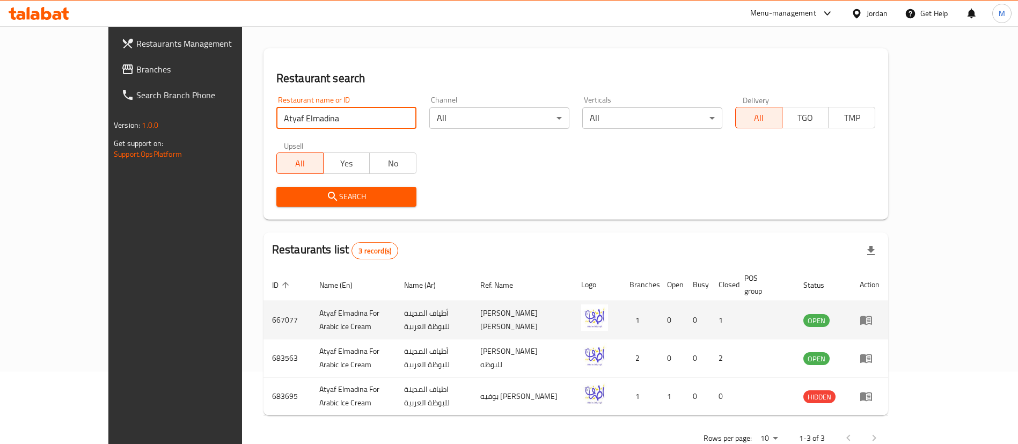
scroll to position [90, 0]
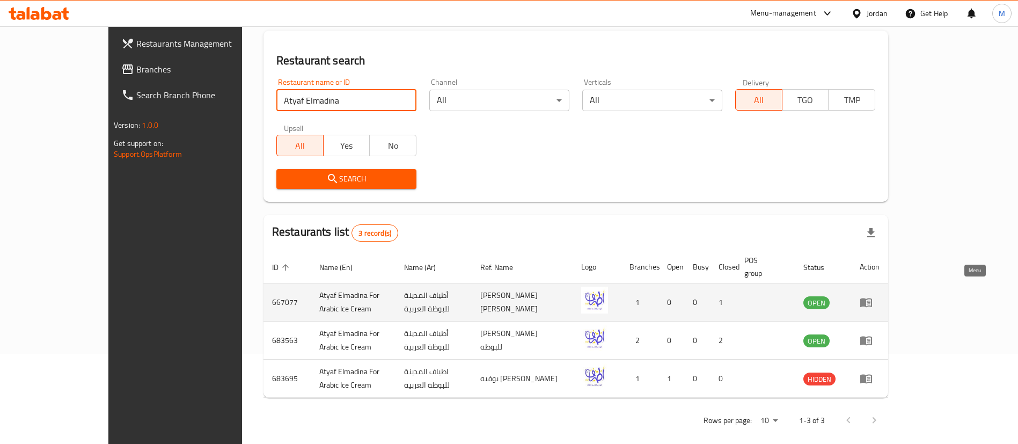
click at [872, 298] on icon "enhanced table" at bounding box center [866, 302] width 12 height 9
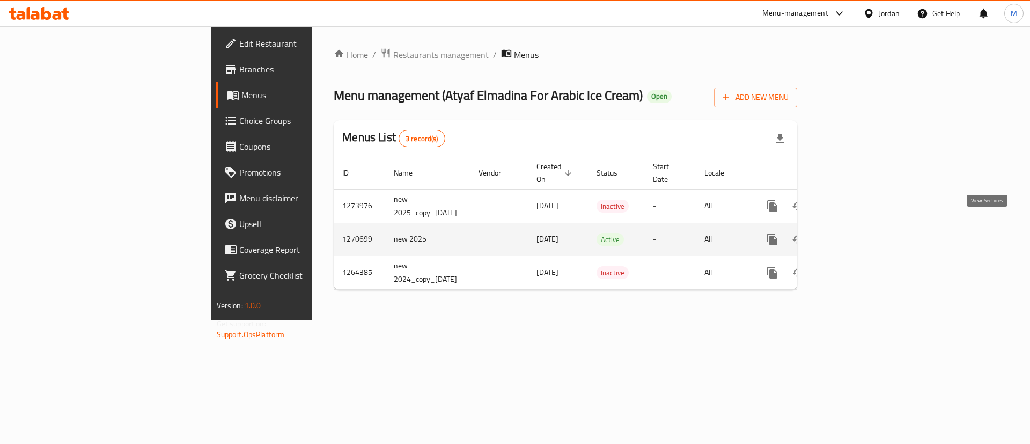
click at [863, 232] on link "enhanced table" at bounding box center [850, 239] width 26 height 26
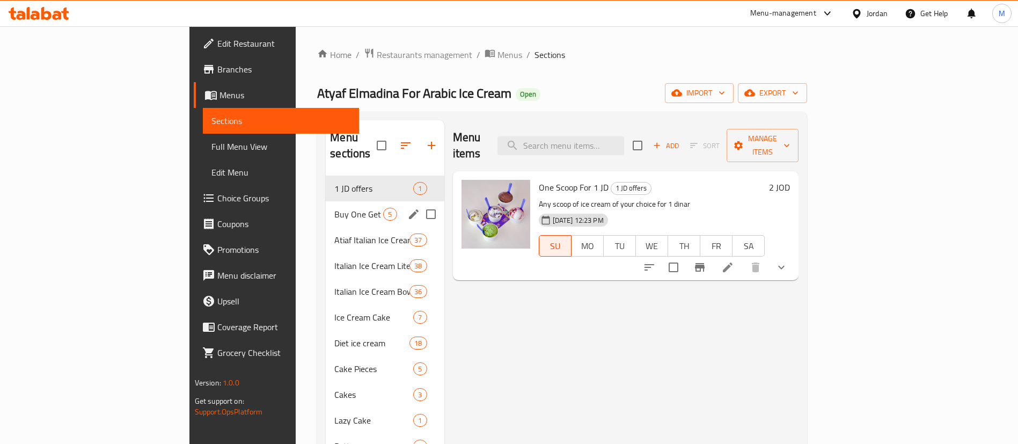
click at [334, 208] on span "Buy One Get One" at bounding box center [358, 214] width 49 height 13
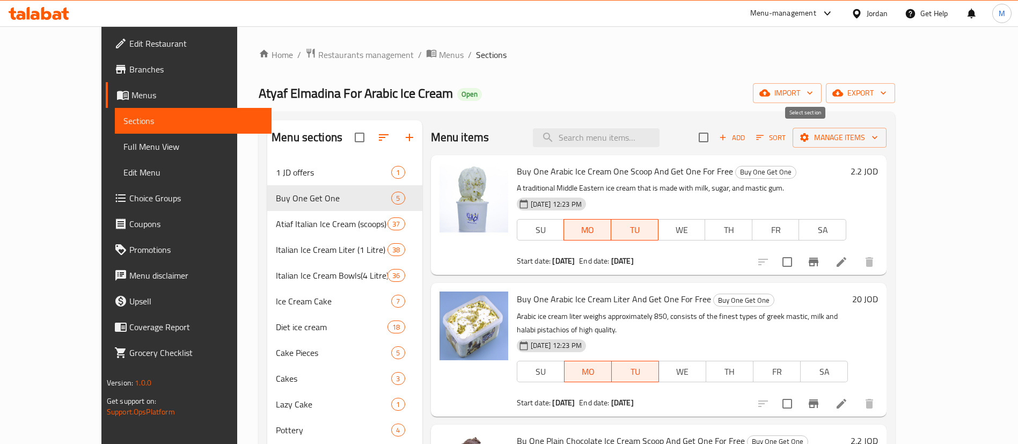
click at [715, 138] on input "checkbox" at bounding box center [703, 137] width 23 height 23
click at [878, 144] on span "Manage items" at bounding box center [839, 137] width 77 height 13
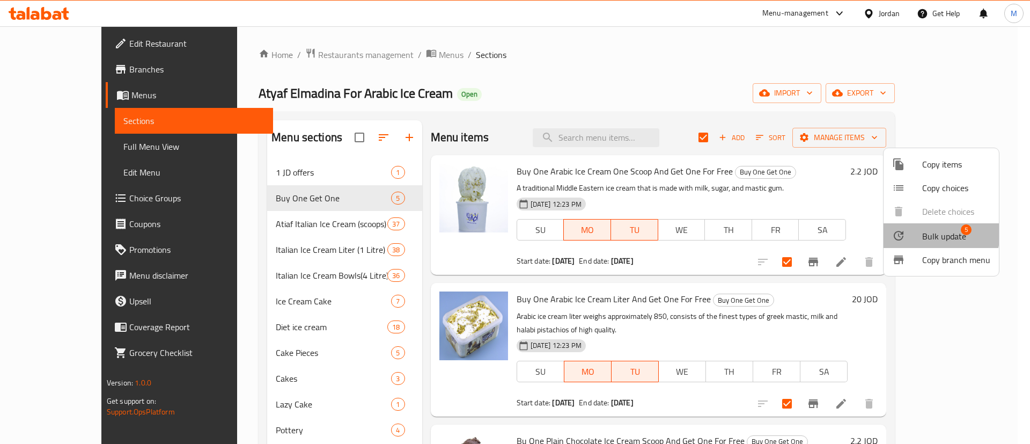
click at [941, 234] on span "Bulk update" at bounding box center [944, 236] width 44 height 13
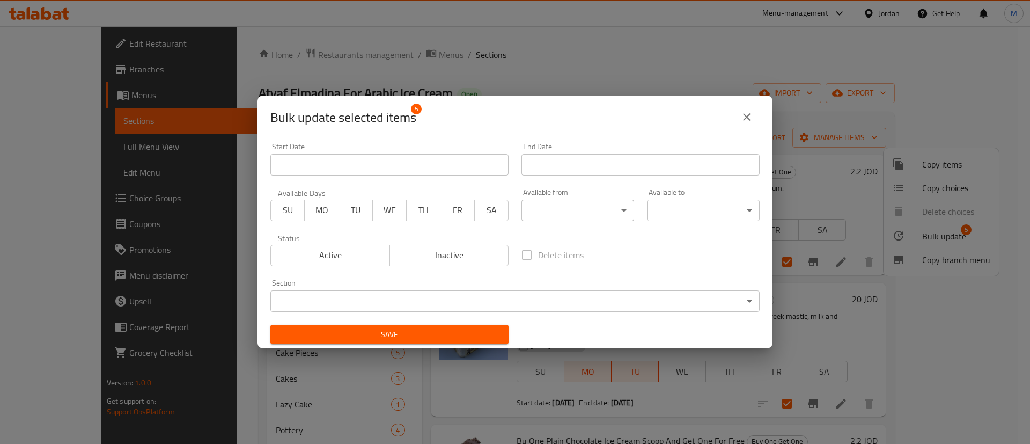
click at [379, 165] on input "Start Date" at bounding box center [389, 164] width 238 height 21
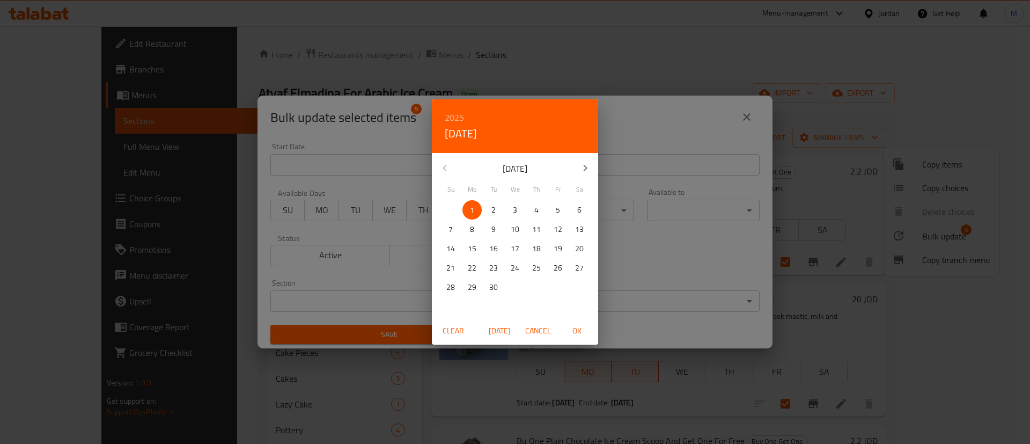
click at [390, 136] on div "2025 Mon, Sep [DATE] Mo Tu We Th Fr Sa 31 1 2 3 4 5 6 7 8 9 10 11 12 13 14 15 1…" at bounding box center [515, 222] width 1030 height 444
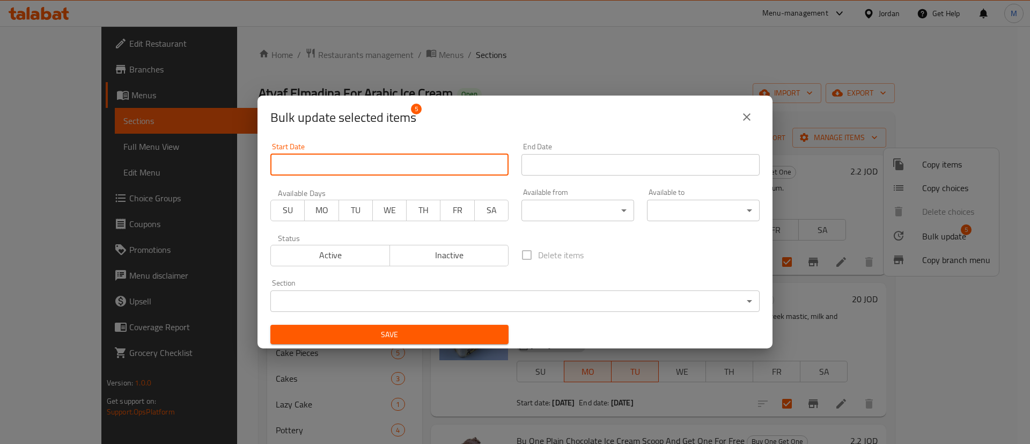
click at [321, 211] on span "MO" at bounding box center [321, 210] width 25 height 16
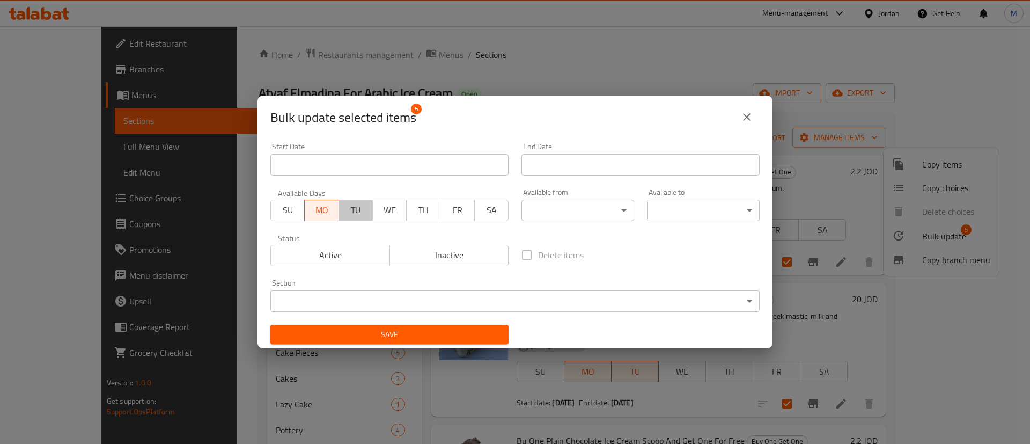
click at [350, 209] on span "TU" at bounding box center [355, 210] width 25 height 16
click at [451, 160] on input "Start Date" at bounding box center [389, 164] width 238 height 21
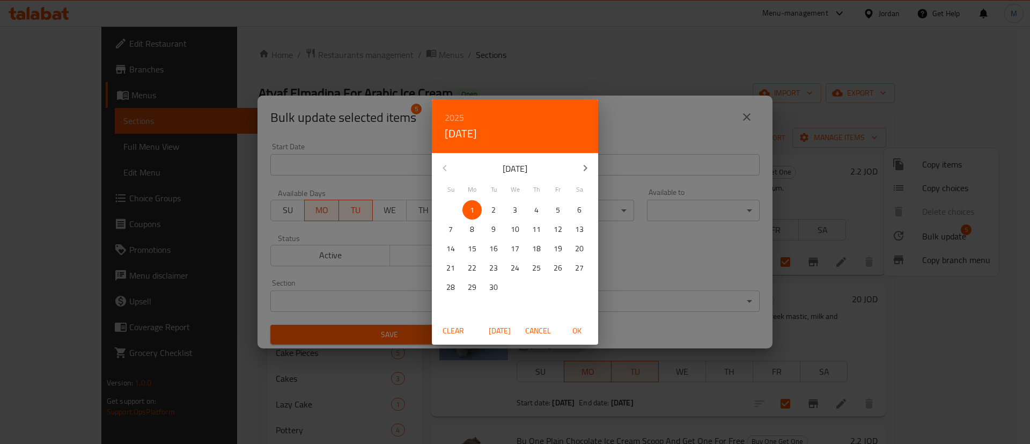
click at [477, 208] on span "1" at bounding box center [472, 209] width 19 height 13
drag, startPoint x: 577, startPoint y: 331, endPoint x: 599, endPoint y: 280, distance: 55.5
click at [577, 331] on span "OK" at bounding box center [577, 330] width 26 height 13
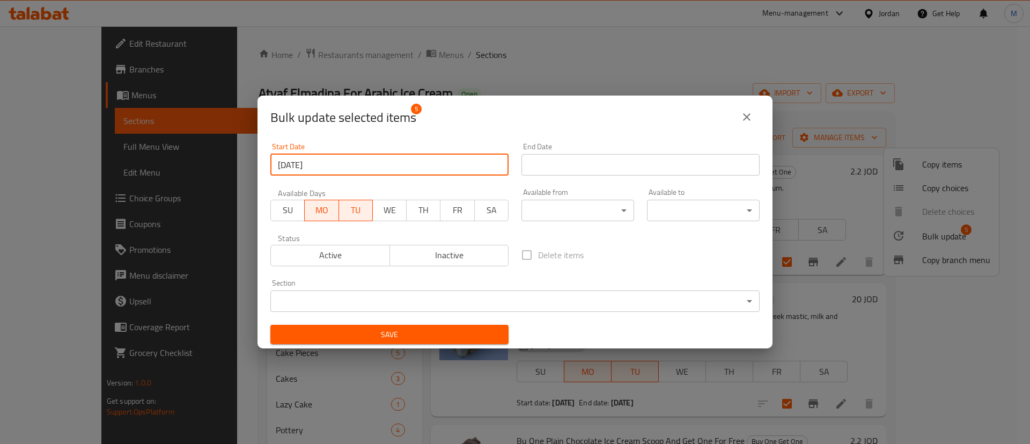
click at [618, 162] on input "Start Date" at bounding box center [641, 164] width 238 height 21
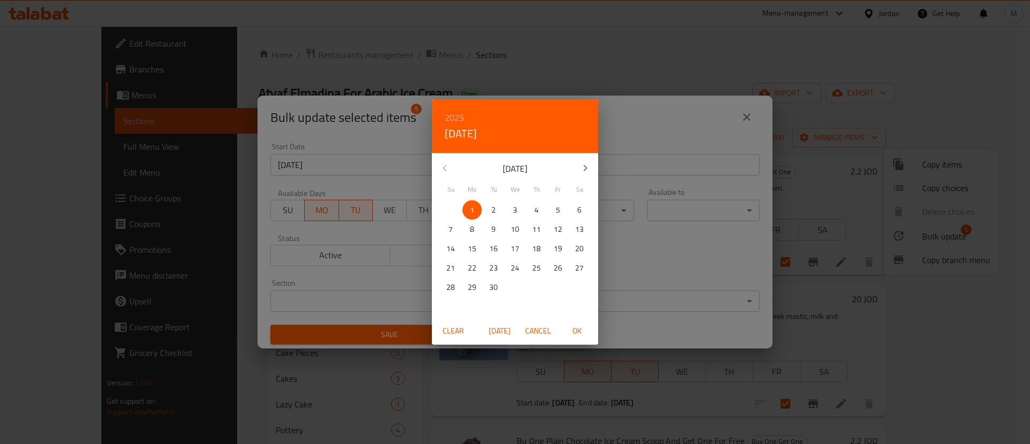
click at [496, 266] on p "23" at bounding box center [493, 267] width 9 height 13
click at [576, 328] on span "OK" at bounding box center [577, 330] width 26 height 13
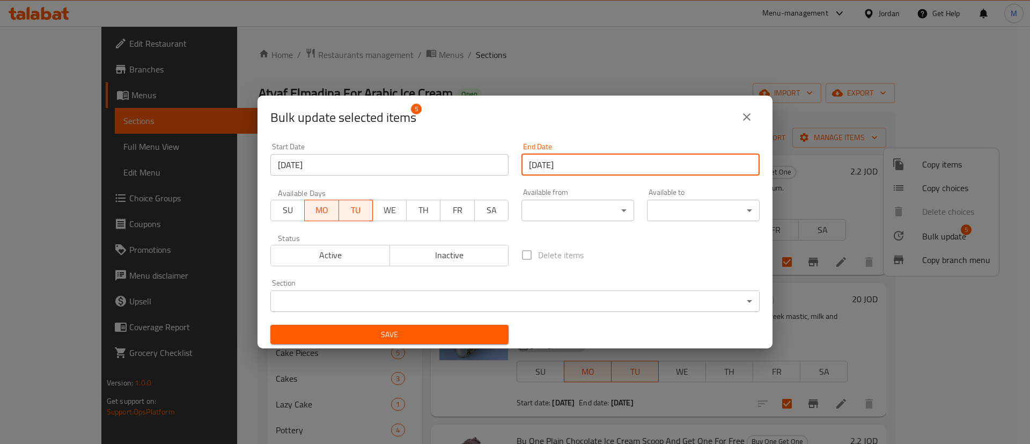
click at [464, 335] on span "Save" at bounding box center [389, 334] width 221 height 13
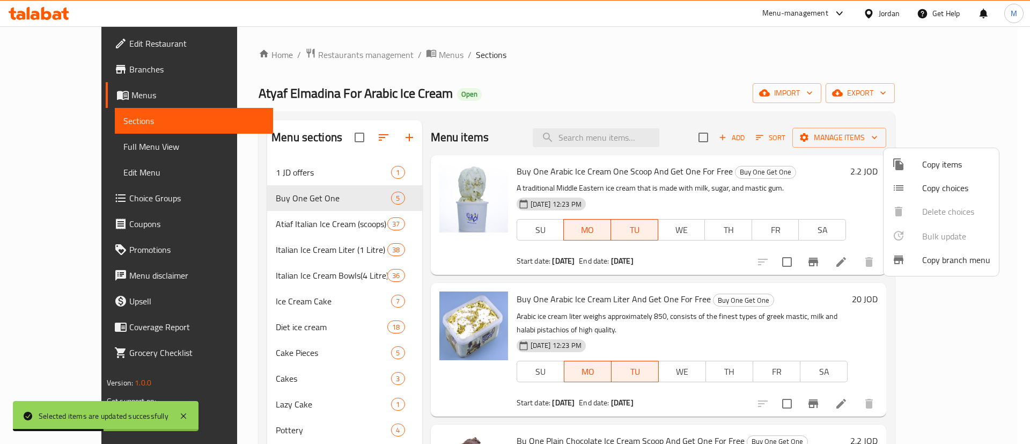
click at [543, 69] on div at bounding box center [515, 222] width 1030 height 444
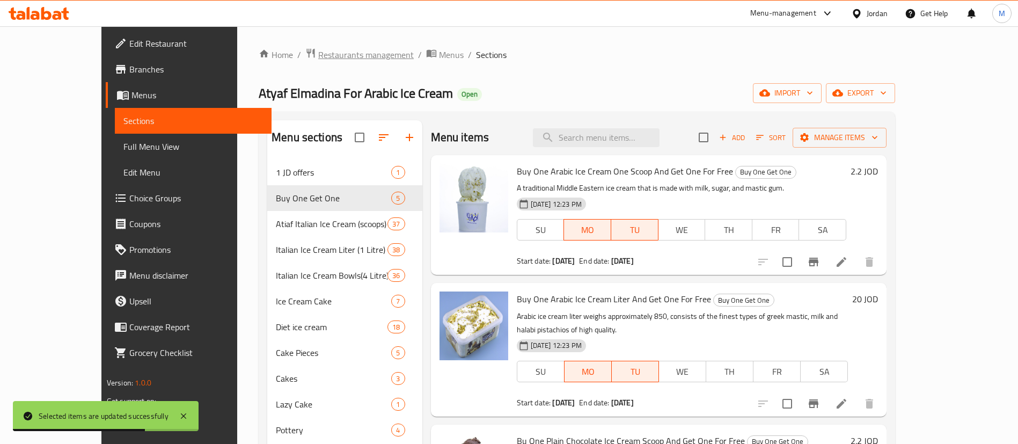
click at [318, 61] on span "Restaurants management" at bounding box center [366, 54] width 96 height 13
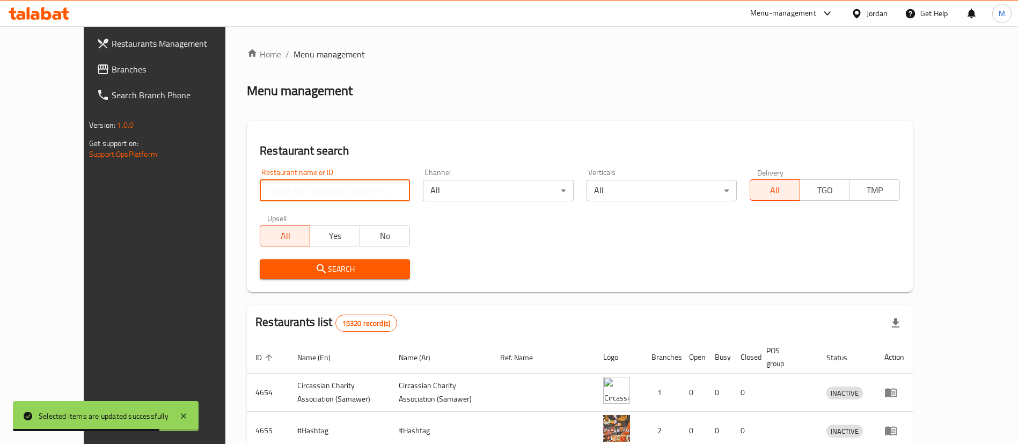
click at [312, 186] on input "search" at bounding box center [335, 190] width 150 height 21
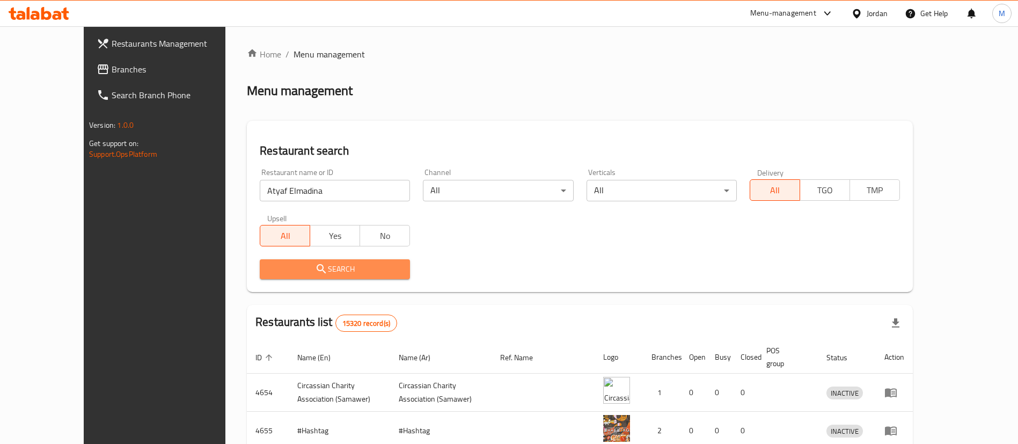
click at [344, 268] on span "Search" at bounding box center [334, 268] width 133 height 13
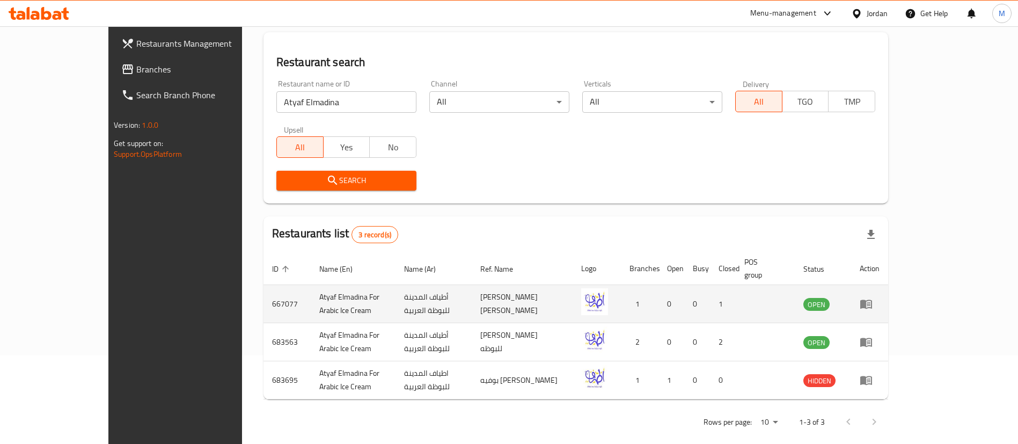
scroll to position [90, 0]
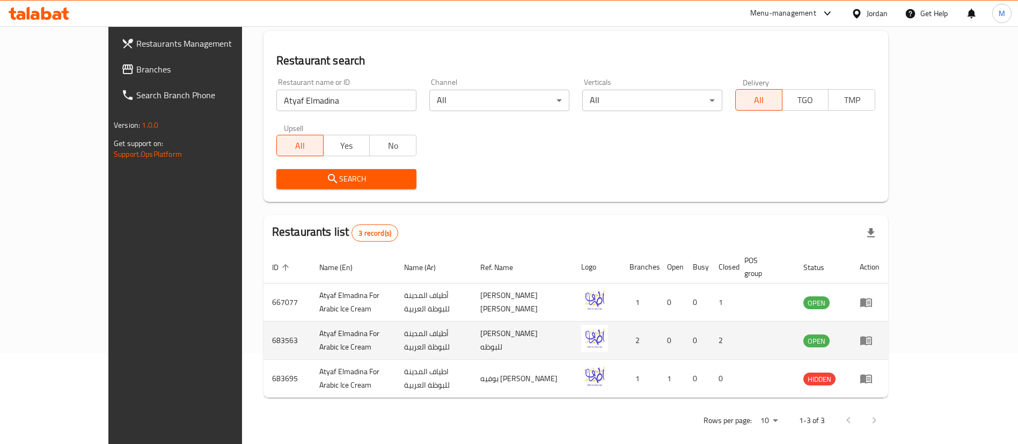
click at [870, 339] on icon "enhanced table" at bounding box center [869, 341] width 4 height 4
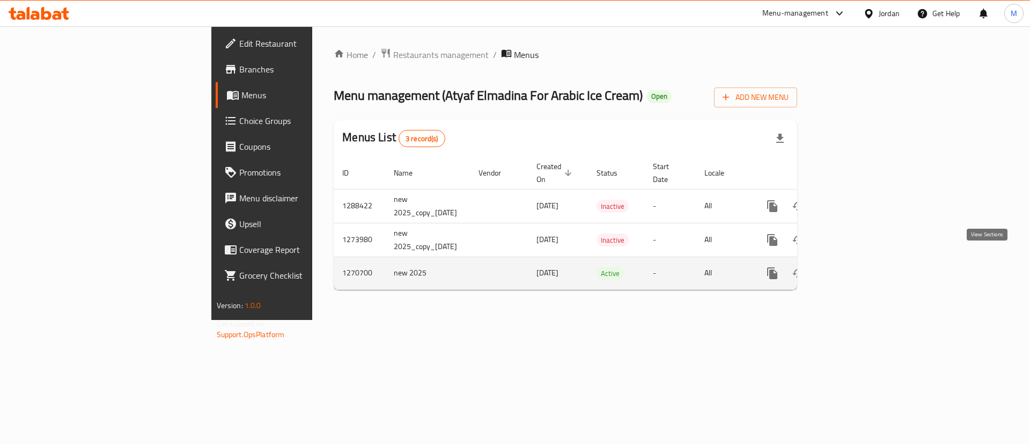
click at [863, 262] on link "enhanced table" at bounding box center [850, 273] width 26 height 26
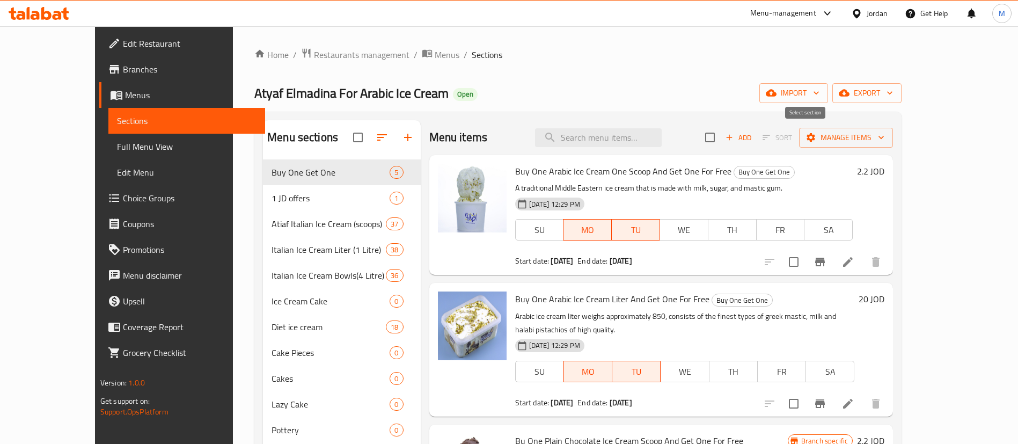
click at [721, 137] on input "checkbox" at bounding box center [710, 137] width 23 height 23
click at [884, 142] on span "Manage items" at bounding box center [846, 137] width 77 height 13
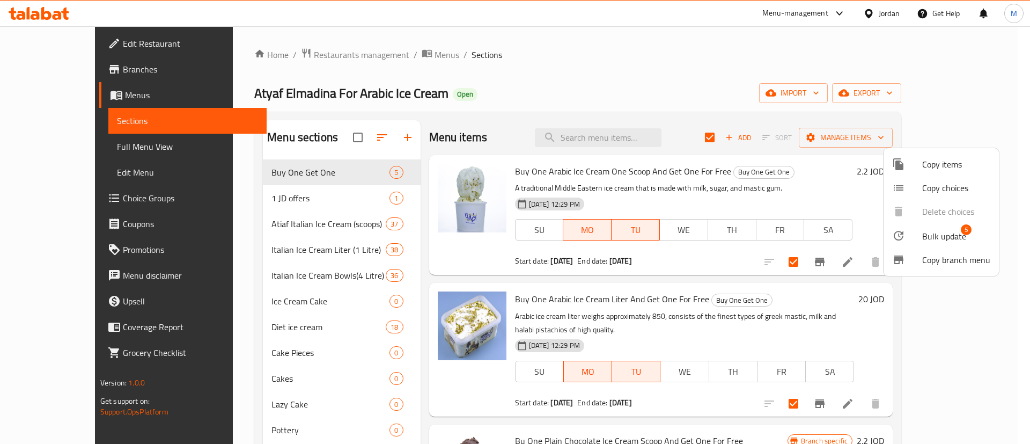
click at [922, 222] on ul "Copy items Copy choices Delete choices Bulk update 5 Copy branch menu" at bounding box center [941, 212] width 115 height 128
click at [927, 234] on span "Bulk update" at bounding box center [944, 236] width 44 height 13
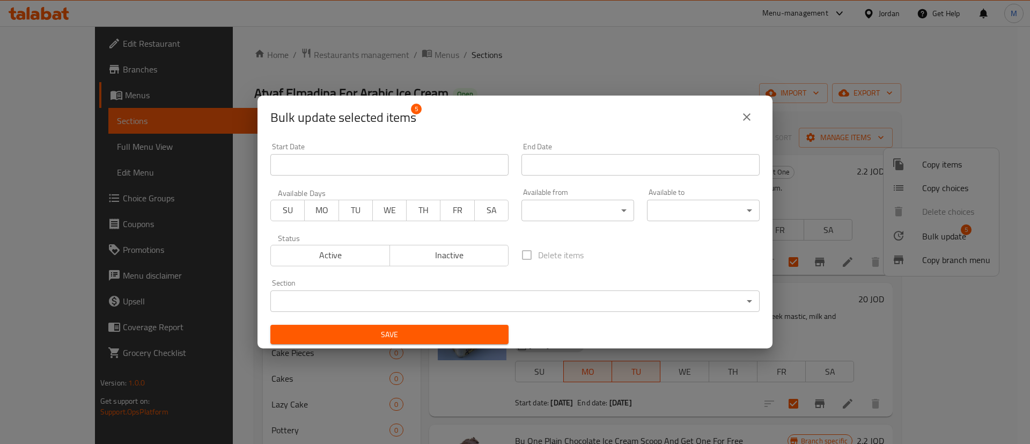
click at [403, 167] on input "Start Date" at bounding box center [389, 164] width 238 height 21
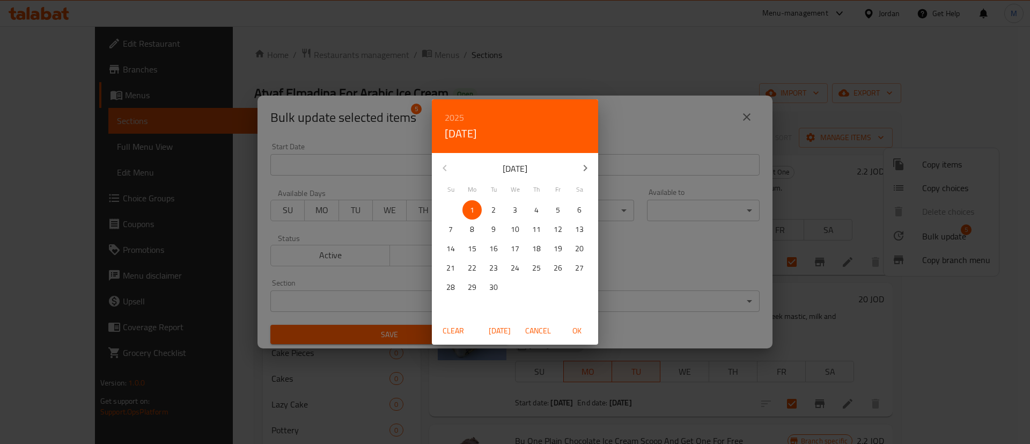
click at [473, 215] on p "1" at bounding box center [472, 209] width 4 height 13
drag, startPoint x: 580, startPoint y: 327, endPoint x: 579, endPoint y: 319, distance: 8.1
click at [579, 329] on span "OK" at bounding box center [577, 330] width 26 height 13
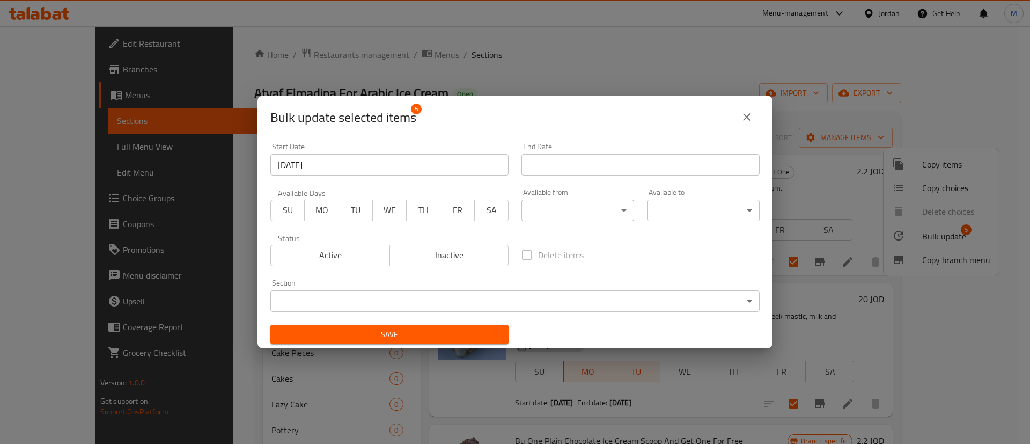
click at [633, 152] on div "End Date End Date" at bounding box center [641, 159] width 238 height 33
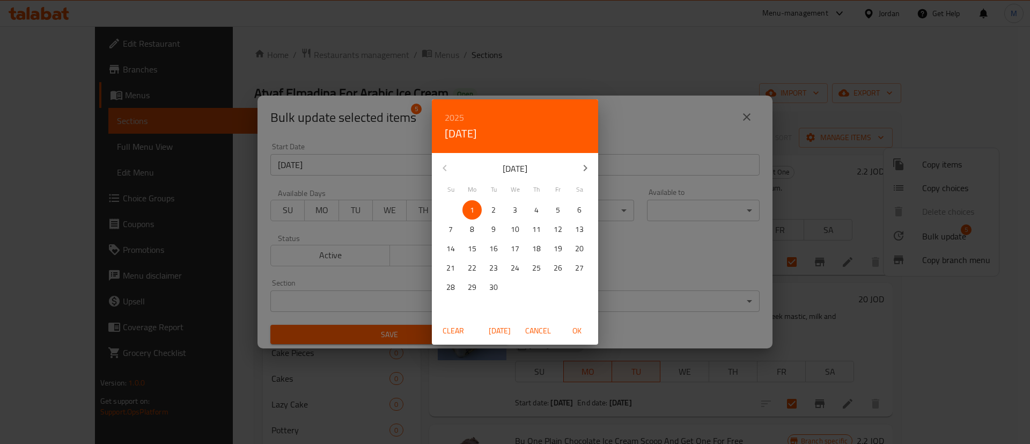
click at [627, 165] on div "2025 Mon, Sep [DATE] Mo Tu We Th Fr Sa 31 1 2 3 4 5 6 7 8 9 10 11 12 13 14 15 1…" at bounding box center [515, 222] width 1030 height 444
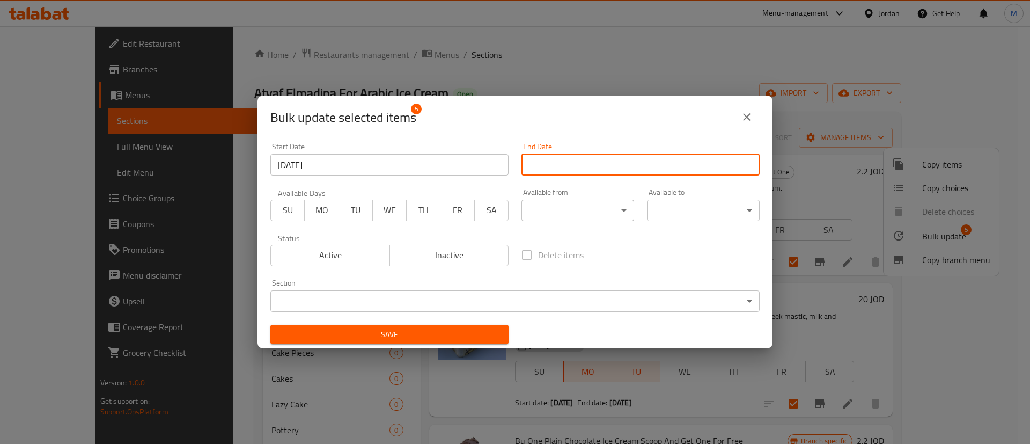
click at [599, 158] on input "Start Date" at bounding box center [641, 164] width 238 height 21
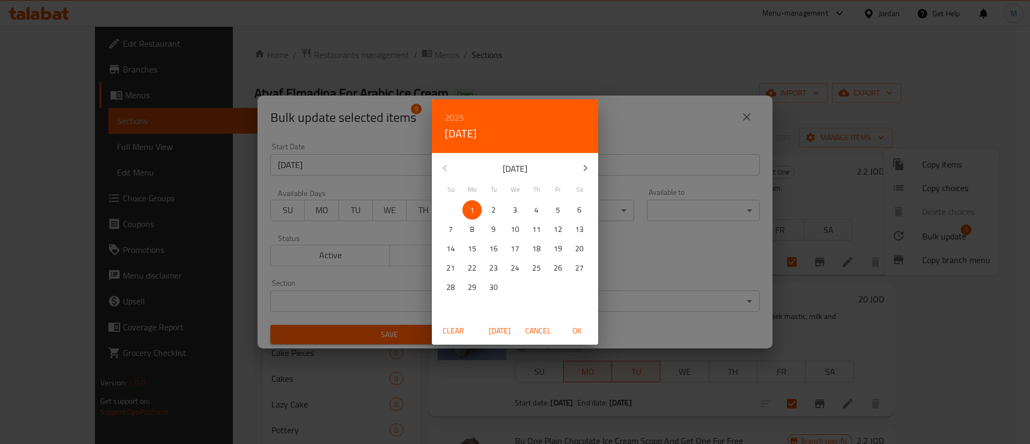
click at [493, 266] on p "23" at bounding box center [493, 267] width 9 height 13
click at [580, 331] on span "OK" at bounding box center [577, 330] width 26 height 13
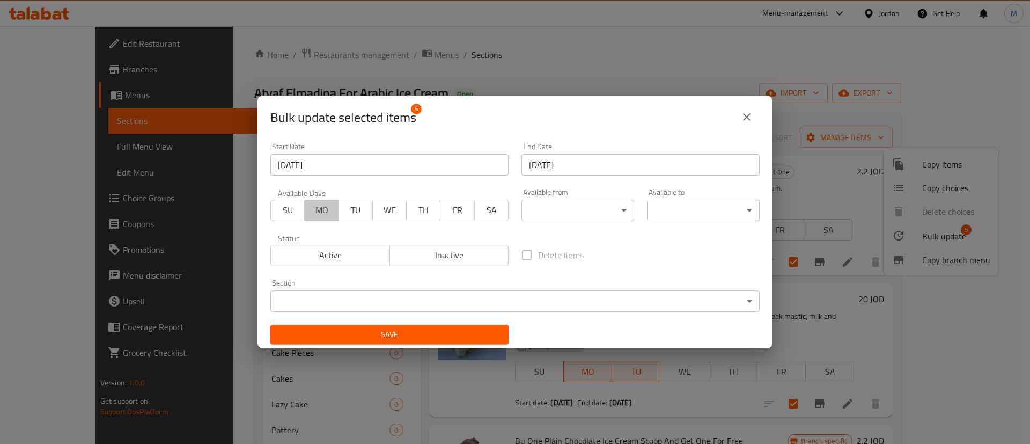
click at [321, 213] on span "MO" at bounding box center [321, 210] width 25 height 16
click at [349, 211] on span "TU" at bounding box center [355, 210] width 25 height 16
click at [331, 255] on span "Active" at bounding box center [330, 255] width 111 height 16
click at [373, 339] on span "Save" at bounding box center [389, 334] width 221 height 13
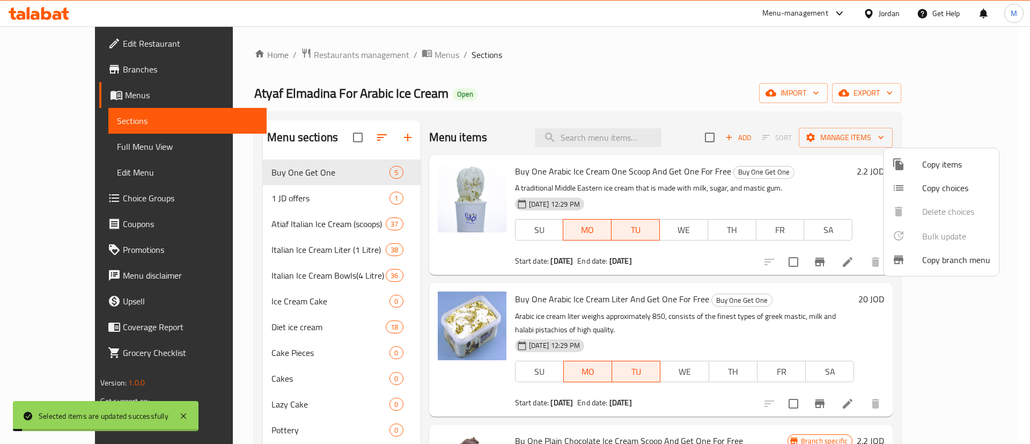
click at [761, 54] on div at bounding box center [515, 222] width 1030 height 444
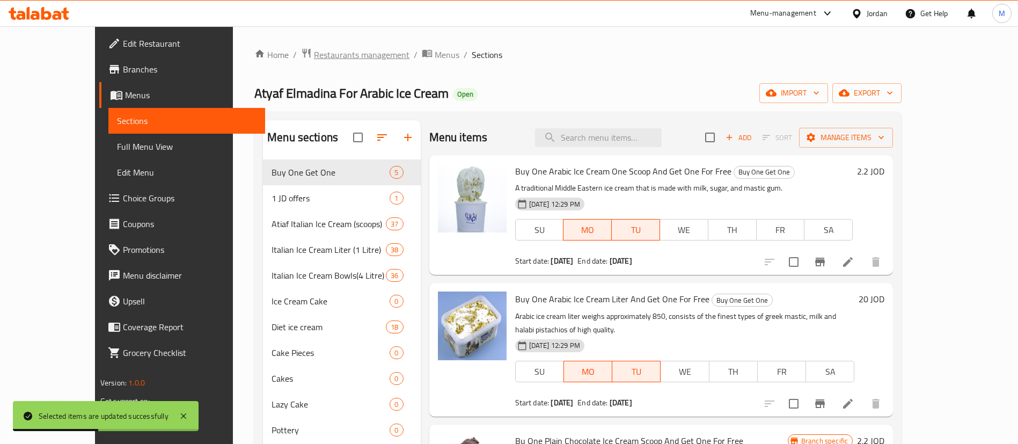
click at [314, 54] on span "Restaurants management" at bounding box center [362, 54] width 96 height 13
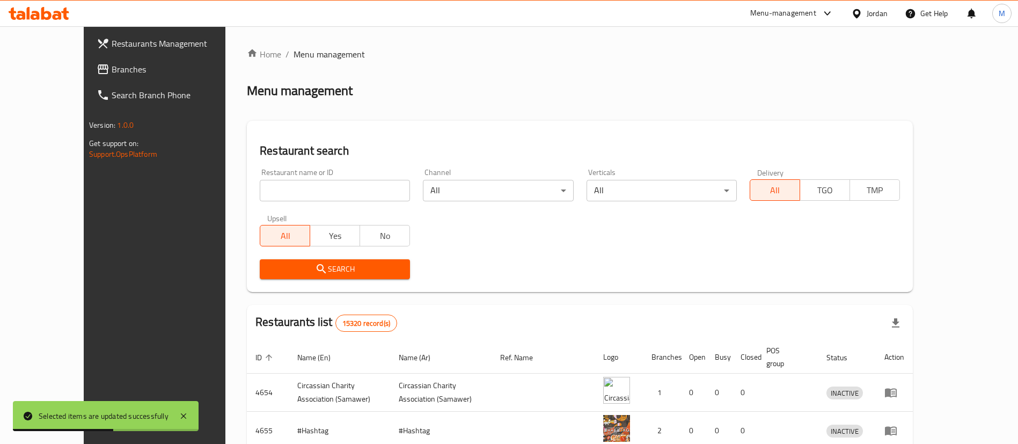
click at [308, 190] on input "search" at bounding box center [335, 190] width 150 height 21
click button "Search" at bounding box center [335, 269] width 150 height 20
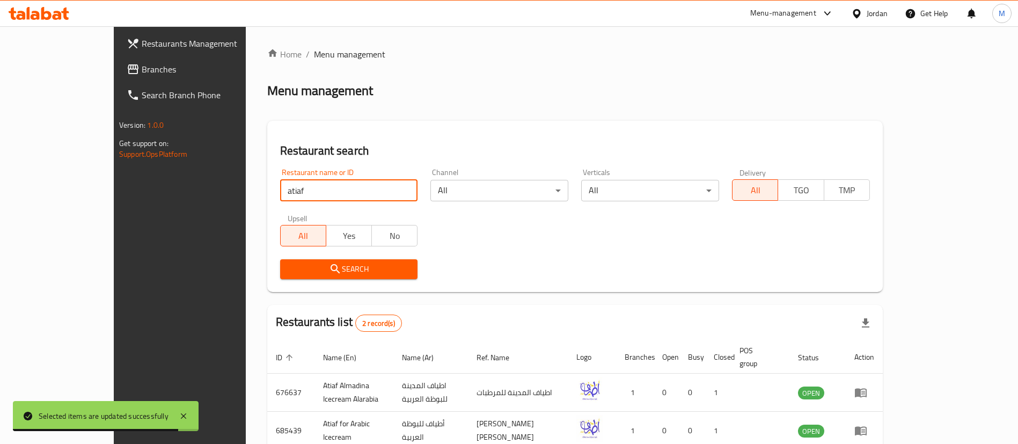
click at [368, 102] on div "Home / Menu management Menu management Restaurant search Restaurant name or ID …" at bounding box center [574, 267] width 615 height 438
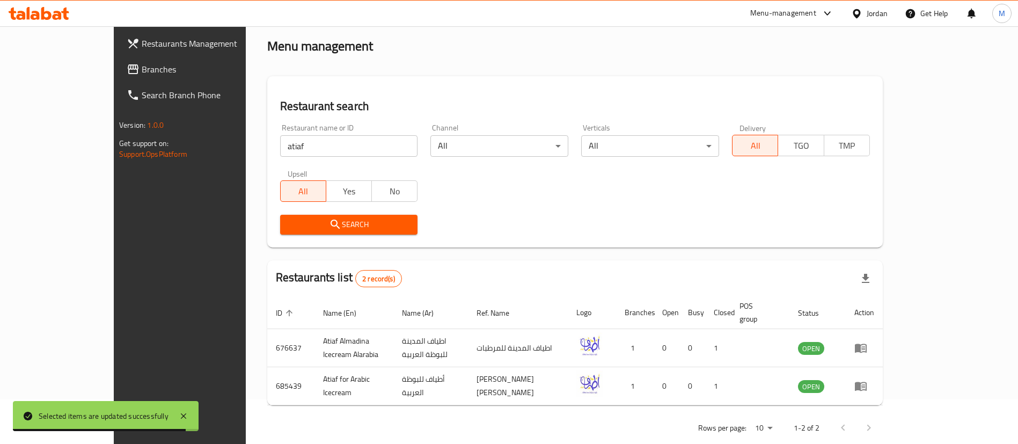
scroll to position [52, 0]
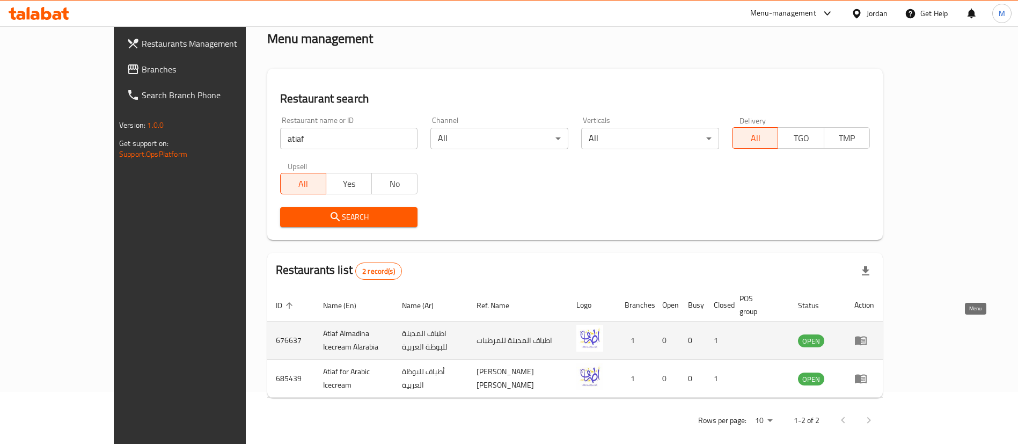
click at [867, 336] on icon "enhanced table" at bounding box center [861, 340] width 12 height 9
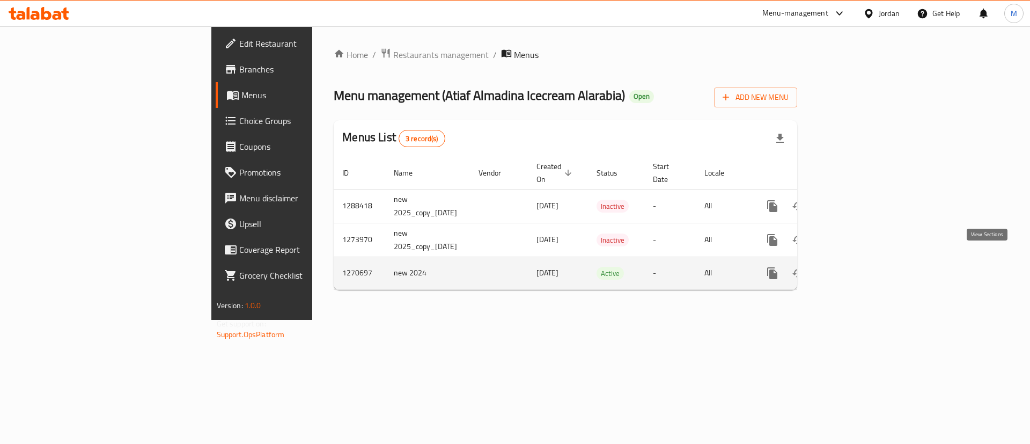
click at [855, 268] on icon "enhanced table" at bounding box center [850, 273] width 10 height 10
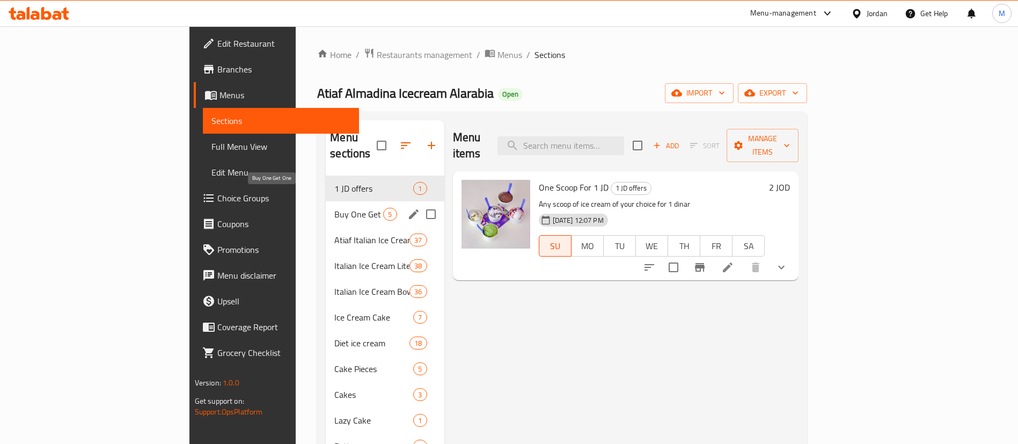
click at [334, 208] on span "Buy One Get One" at bounding box center [358, 214] width 49 height 13
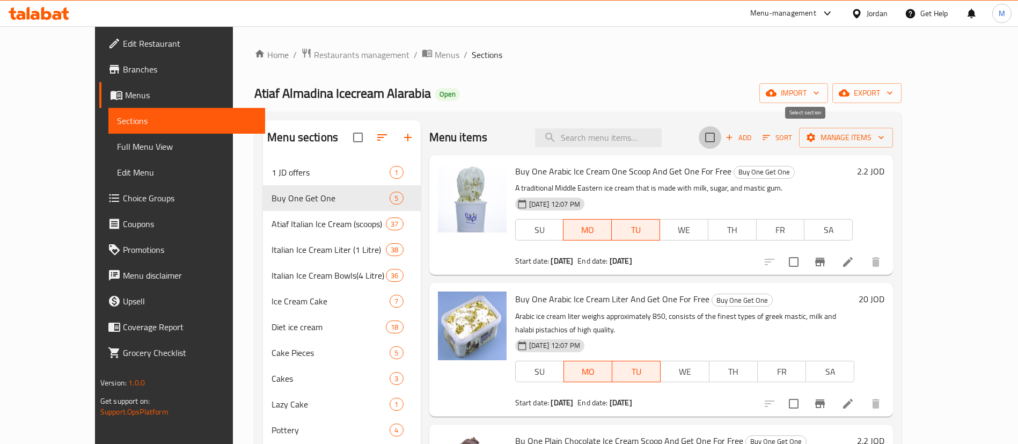
click at [721, 141] on input "checkbox" at bounding box center [710, 137] width 23 height 23
click at [884, 138] on span "Manage items" at bounding box center [846, 137] width 77 height 13
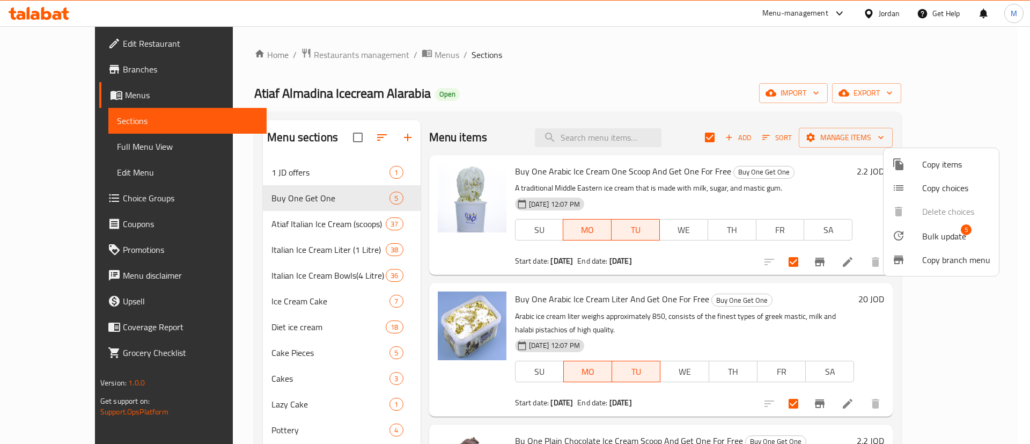
click at [919, 231] on div at bounding box center [907, 235] width 30 height 13
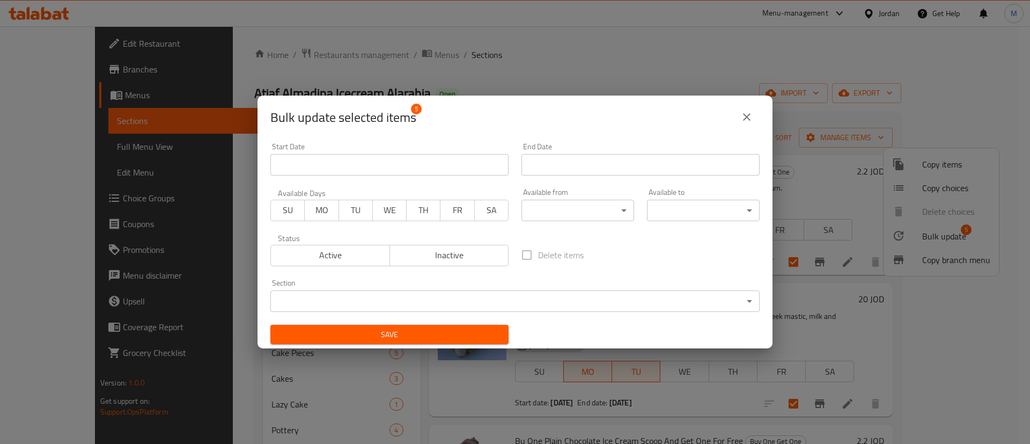
click at [357, 159] on input "Start Date" at bounding box center [389, 164] width 238 height 21
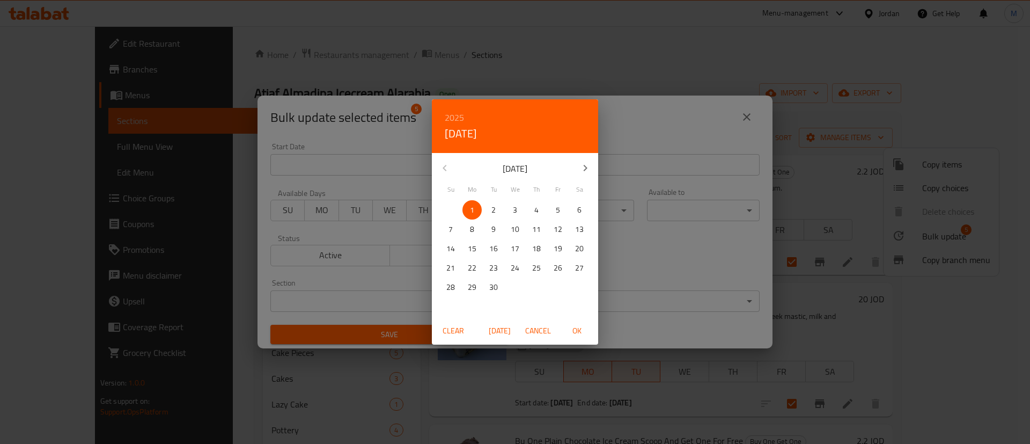
click at [583, 328] on span "OK" at bounding box center [577, 330] width 26 height 13
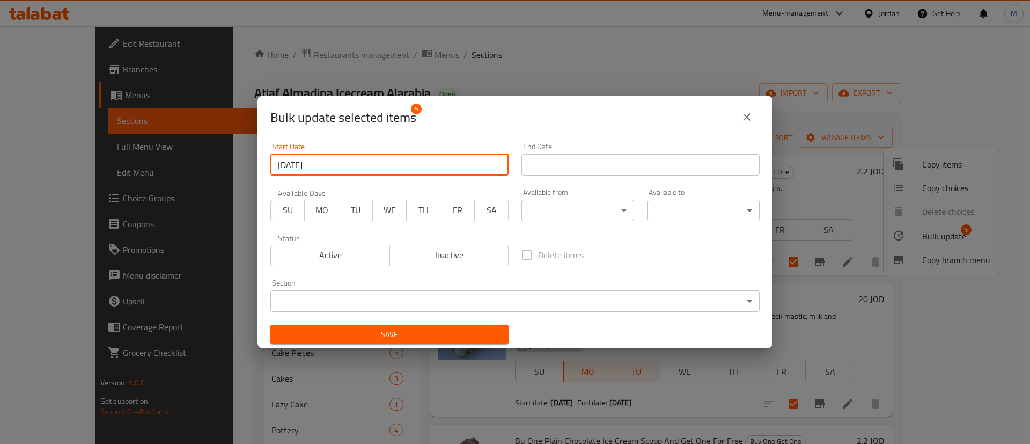
click at [633, 173] on input "Start Date" at bounding box center [641, 164] width 238 height 21
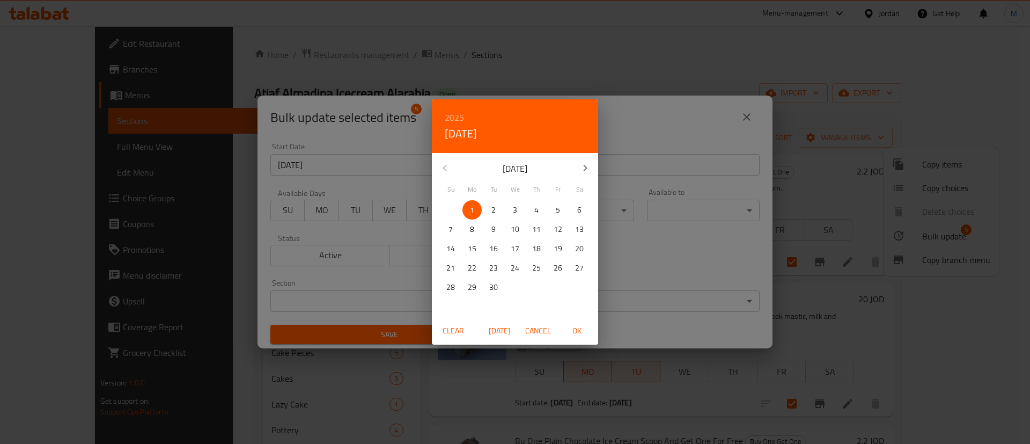
click at [487, 269] on span "23" at bounding box center [493, 267] width 19 height 13
click at [578, 328] on span "OK" at bounding box center [577, 330] width 26 height 13
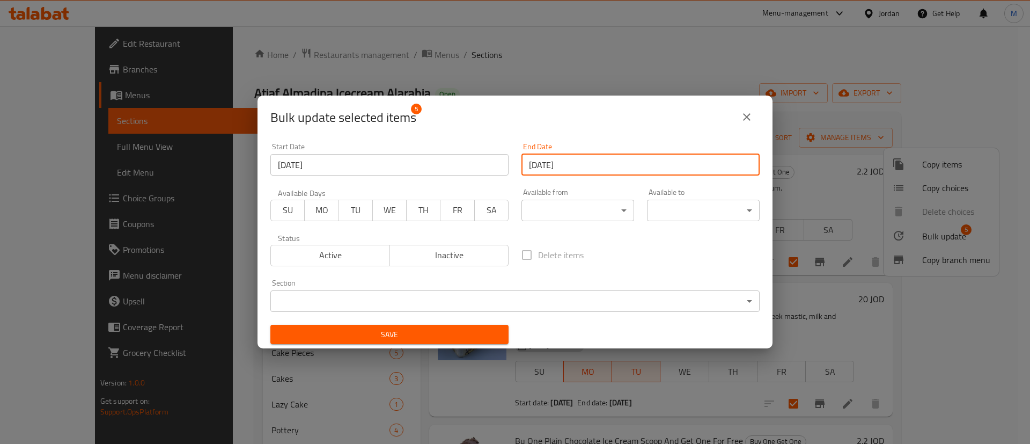
click at [324, 210] on span "MO" at bounding box center [321, 210] width 25 height 16
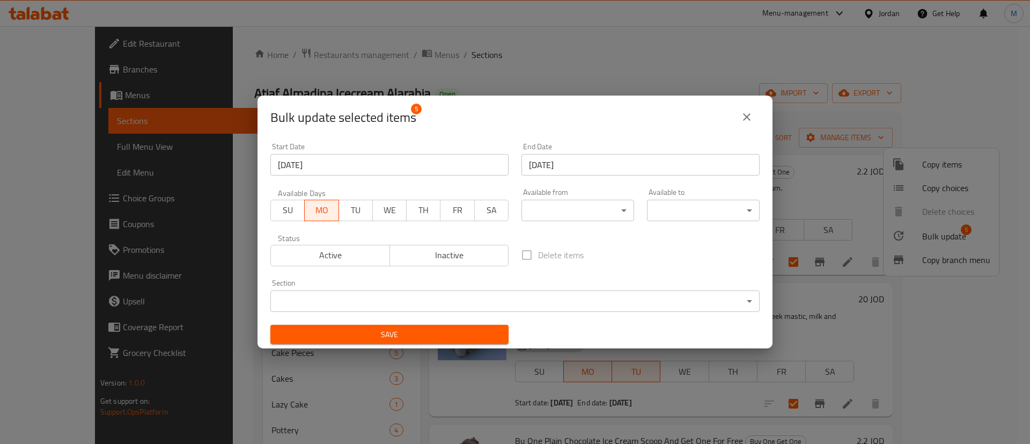
click at [343, 212] on span "TU" at bounding box center [355, 210] width 25 height 16
click at [391, 336] on span "Save" at bounding box center [389, 334] width 221 height 13
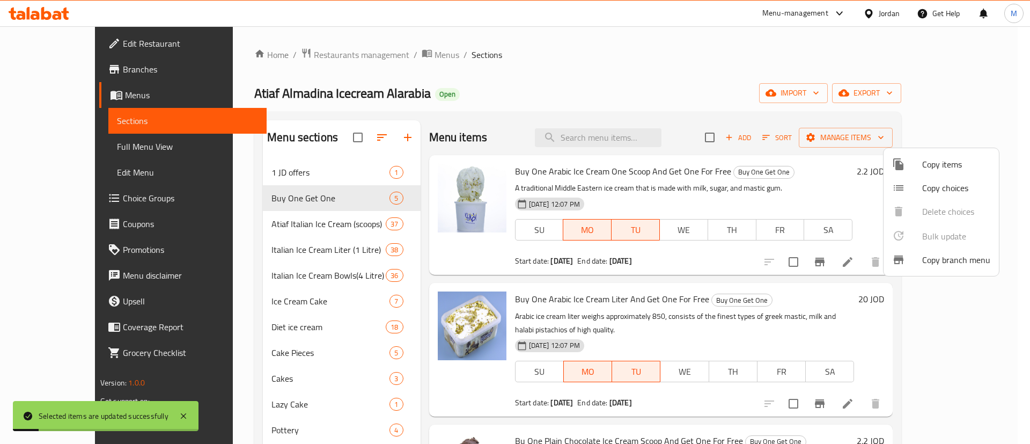
click at [560, 55] on div at bounding box center [515, 222] width 1030 height 444
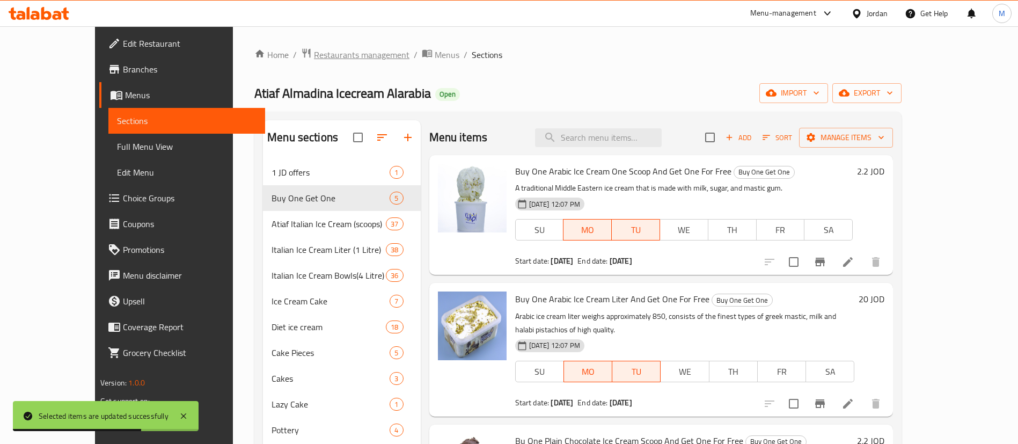
click at [314, 54] on span "Restaurants management" at bounding box center [362, 54] width 96 height 13
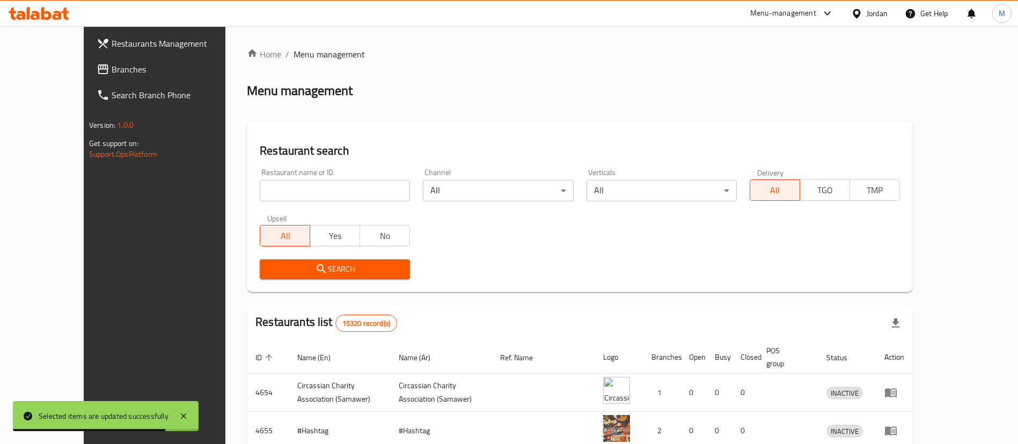
click at [343, 197] on input "search" at bounding box center [335, 190] width 150 height 21
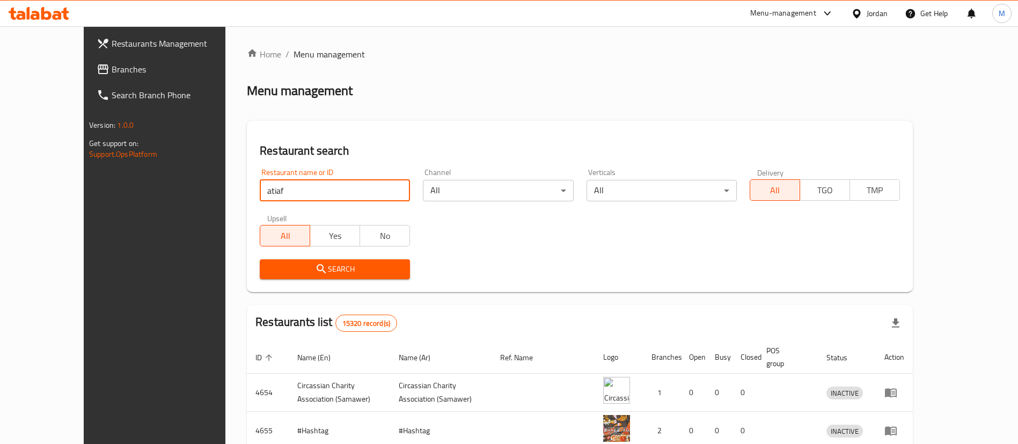
click button "Search" at bounding box center [335, 269] width 150 height 20
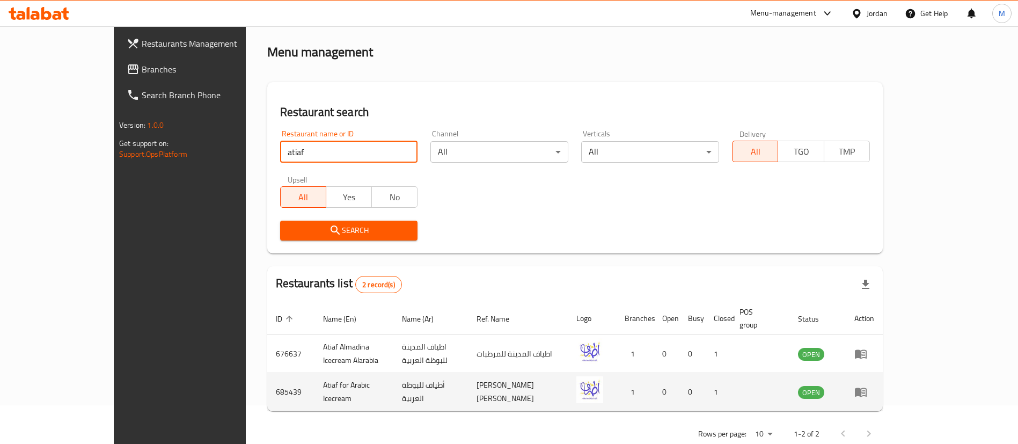
scroll to position [52, 0]
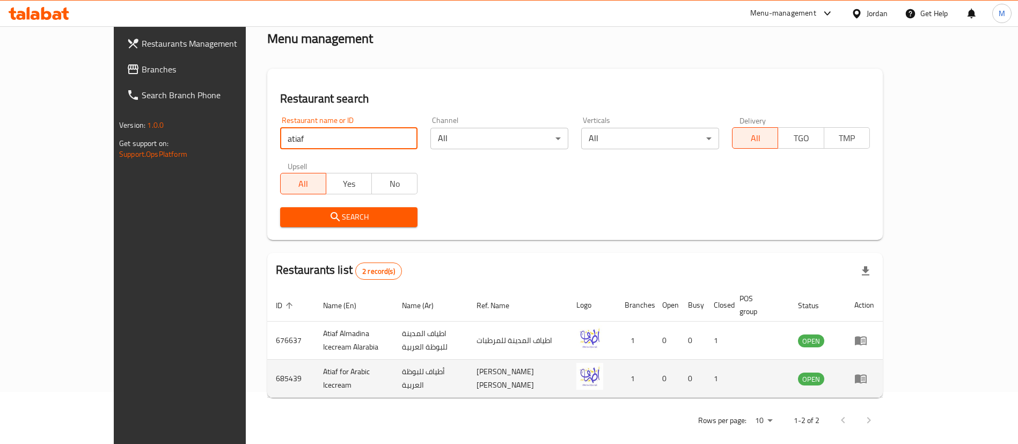
click at [867, 375] on icon "enhanced table" at bounding box center [861, 379] width 12 height 9
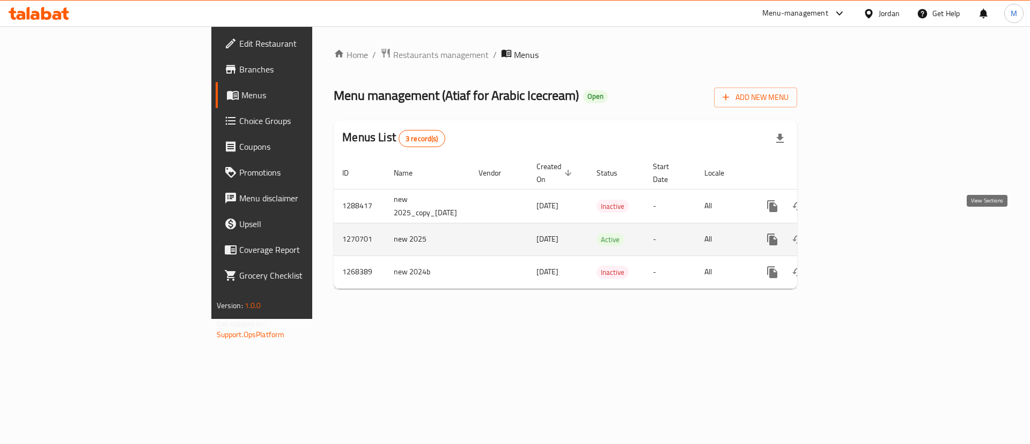
click at [856, 233] on icon "enhanced table" at bounding box center [849, 239] width 13 height 13
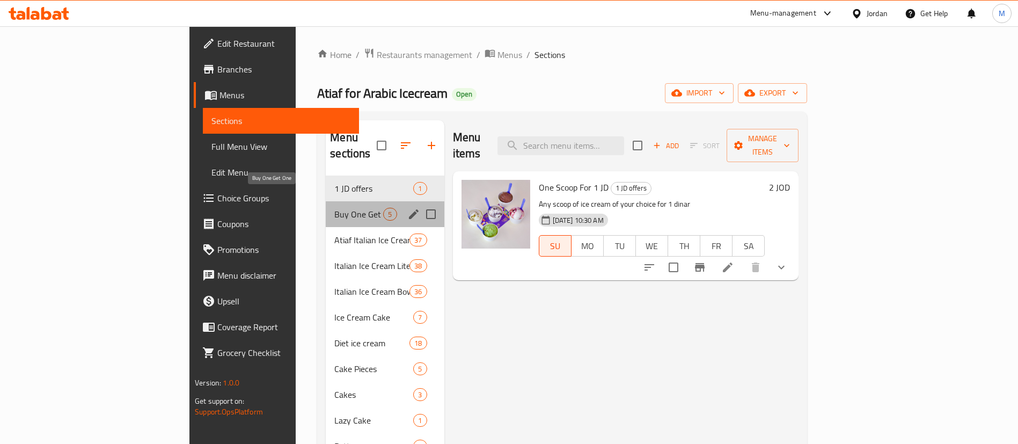
click at [334, 208] on span "Buy One Get One" at bounding box center [358, 214] width 49 height 13
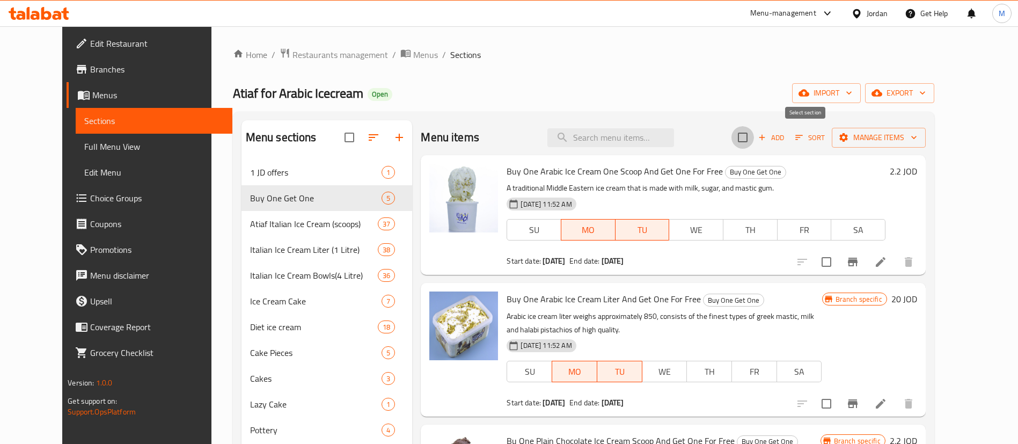
click at [754, 143] on input "checkbox" at bounding box center [742, 137] width 23 height 23
click at [916, 138] on span "Manage items" at bounding box center [878, 137] width 77 height 13
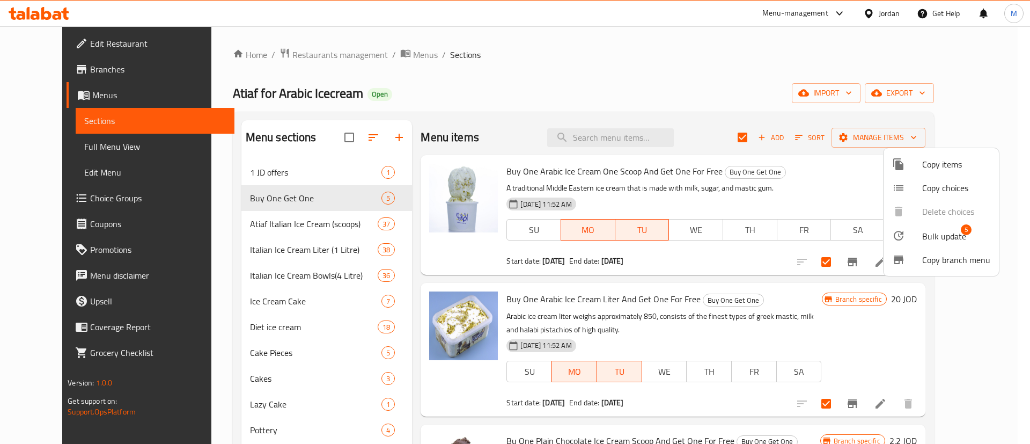
click at [931, 231] on span "Bulk update" at bounding box center [944, 236] width 44 height 13
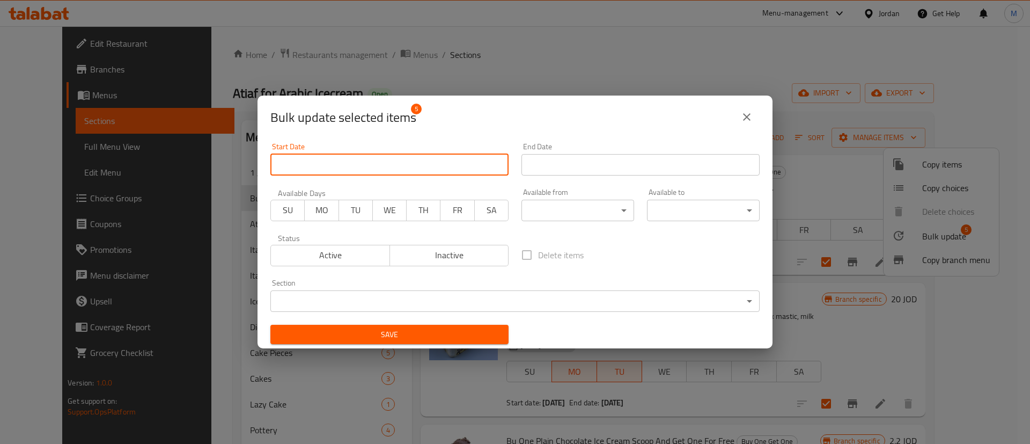
click at [450, 165] on input "Start Date" at bounding box center [389, 164] width 238 height 21
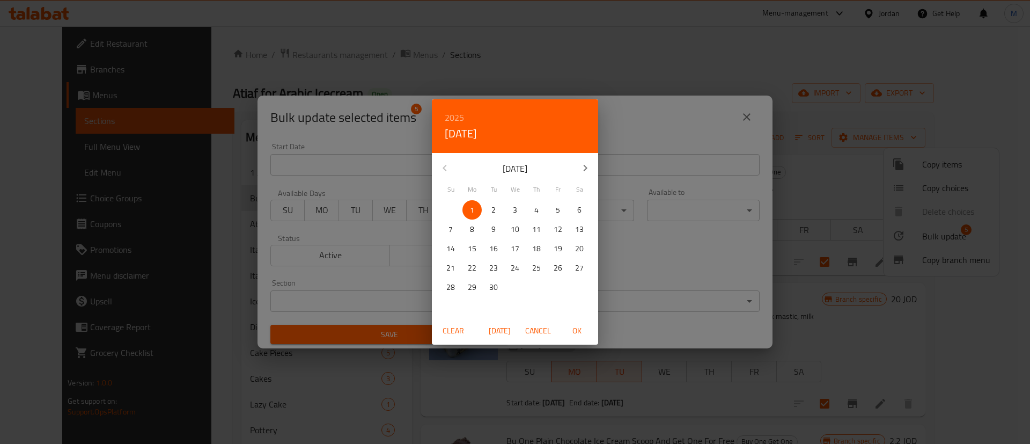
click at [578, 332] on span "OK" at bounding box center [577, 330] width 26 height 13
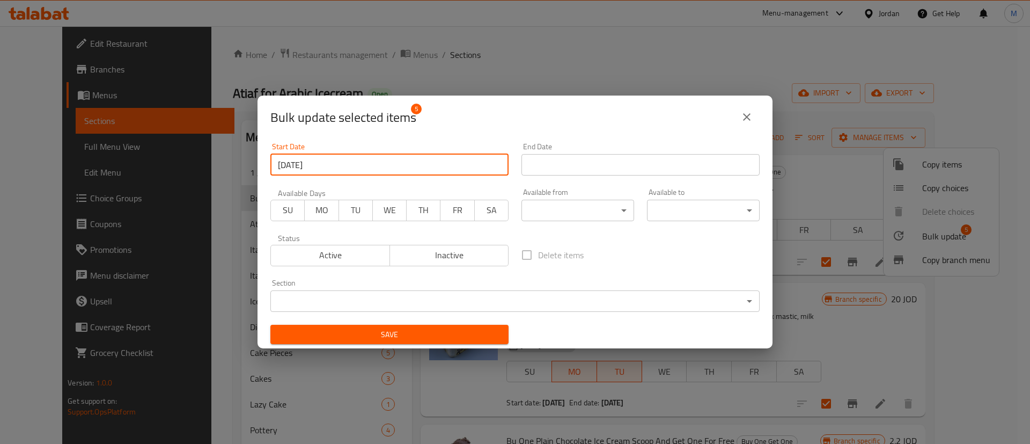
click at [605, 168] on input "Start Date" at bounding box center [641, 164] width 238 height 21
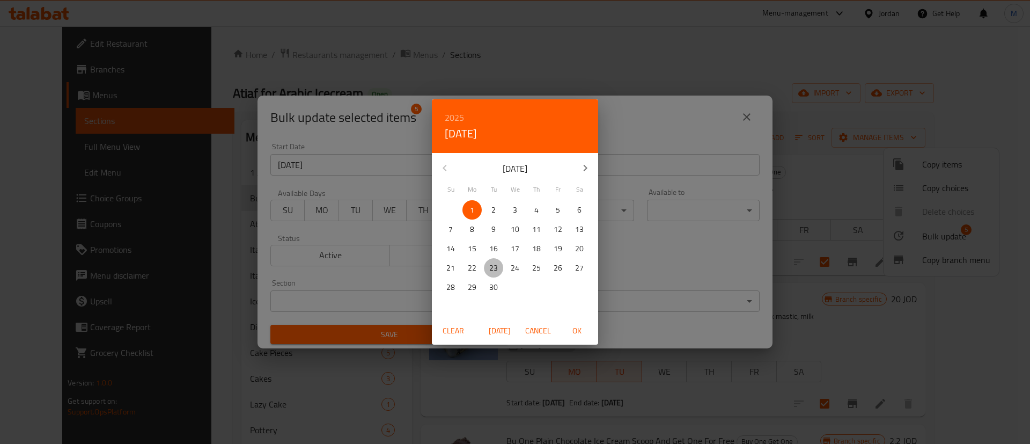
click at [495, 268] on p "23" at bounding box center [493, 267] width 9 height 13
click at [581, 330] on span "OK" at bounding box center [577, 330] width 26 height 13
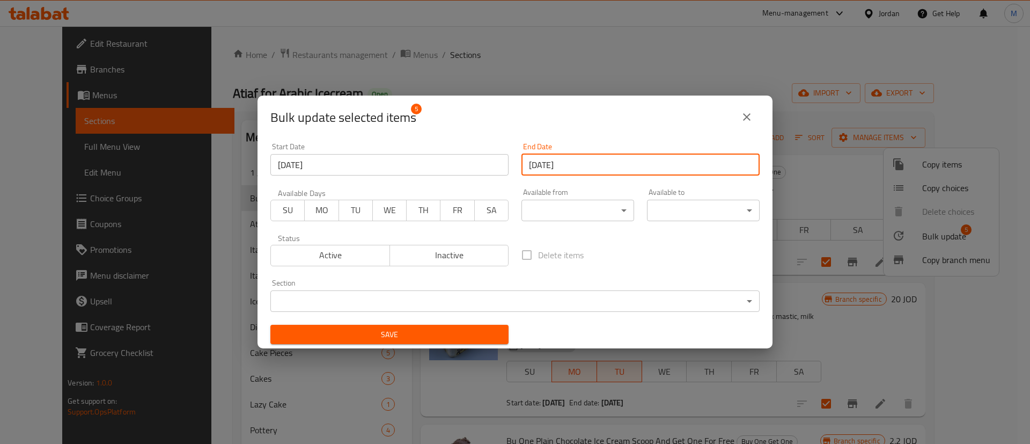
click at [320, 209] on span "MO" at bounding box center [321, 210] width 25 height 16
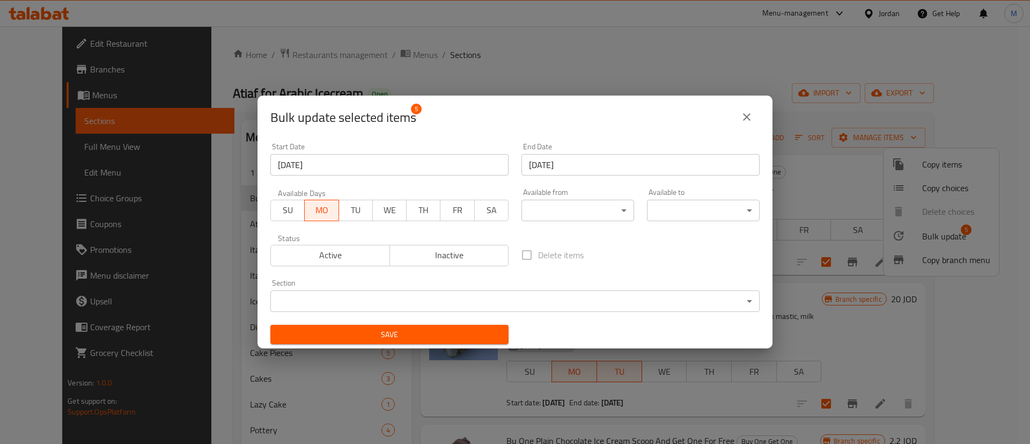
drag, startPoint x: 352, startPoint y: 209, endPoint x: 360, endPoint y: 229, distance: 21.2
click at [353, 208] on span "TU" at bounding box center [355, 210] width 25 height 16
click at [406, 330] on span "Save" at bounding box center [389, 334] width 221 height 13
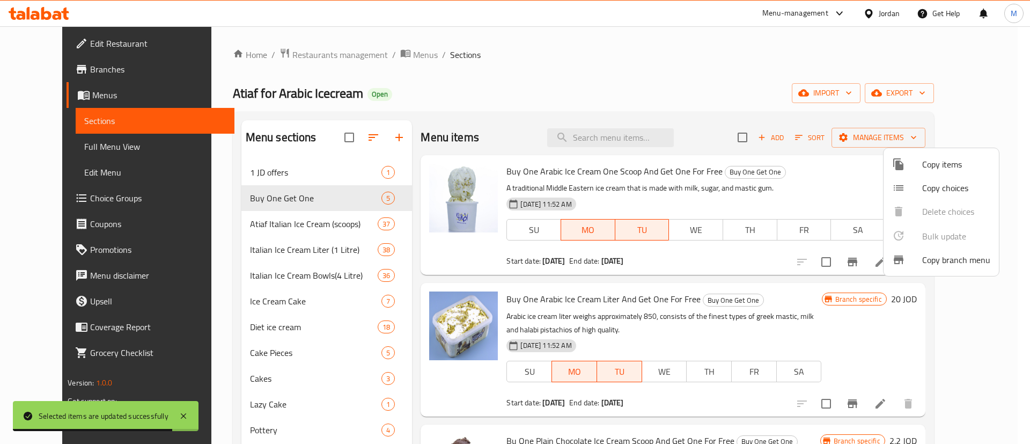
click at [328, 58] on div at bounding box center [515, 222] width 1030 height 444
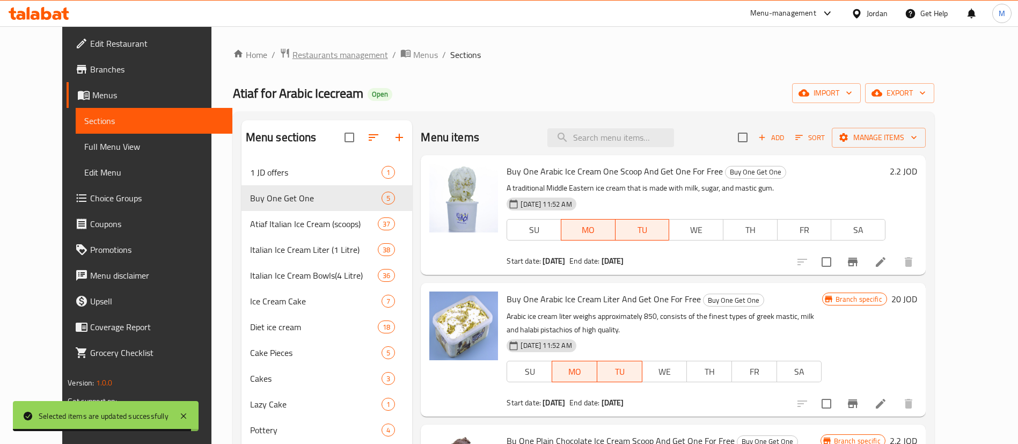
click at [328, 58] on span "Restaurants management" at bounding box center [340, 54] width 96 height 13
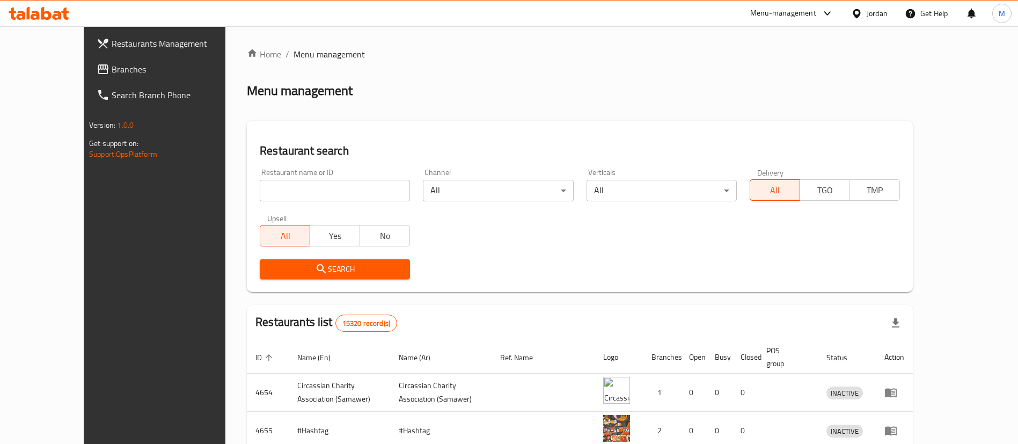
click at [313, 195] on input "search" at bounding box center [335, 190] width 150 height 21
click at [357, 268] on span "Search" at bounding box center [334, 268] width 133 height 13
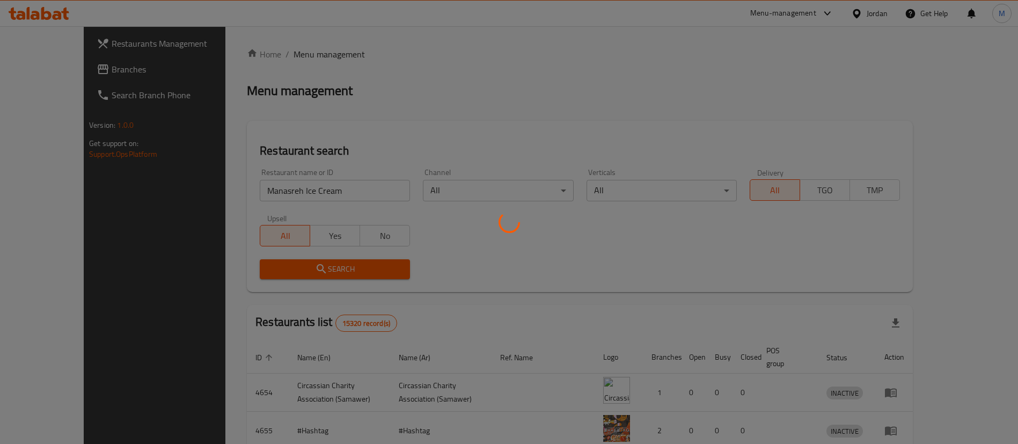
click at [357, 267] on div at bounding box center [509, 222] width 1018 height 444
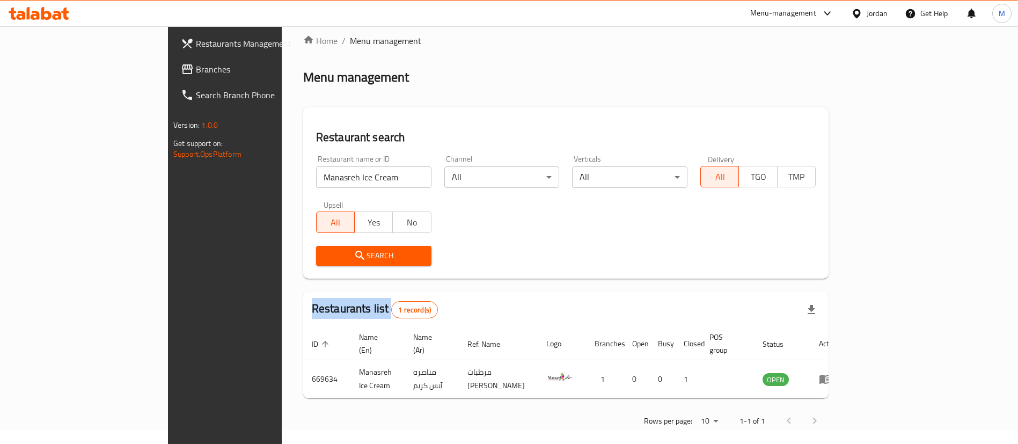
scroll to position [14, 0]
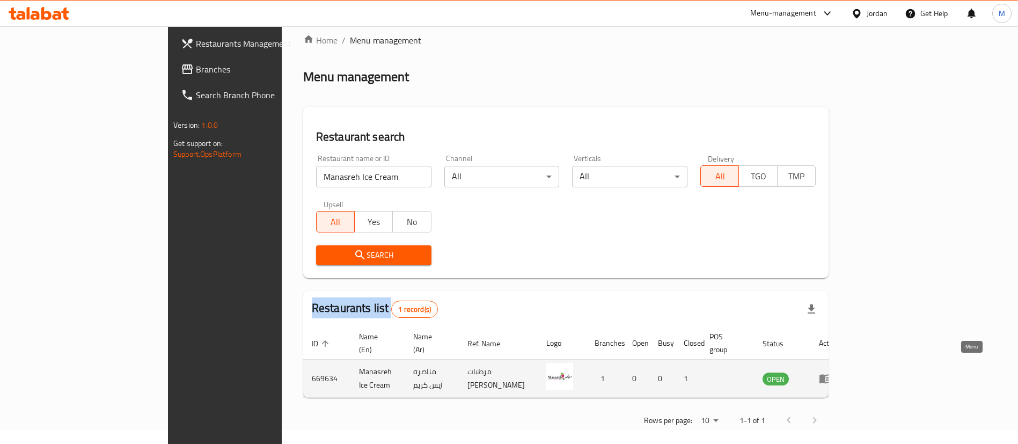
click at [839, 372] on link "enhanced table" at bounding box center [829, 378] width 20 height 13
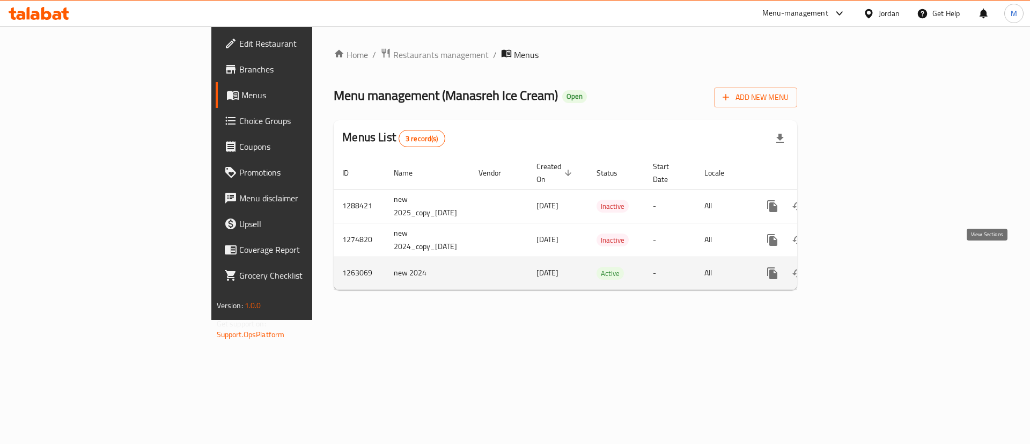
click at [855, 268] on icon "enhanced table" at bounding box center [850, 273] width 10 height 10
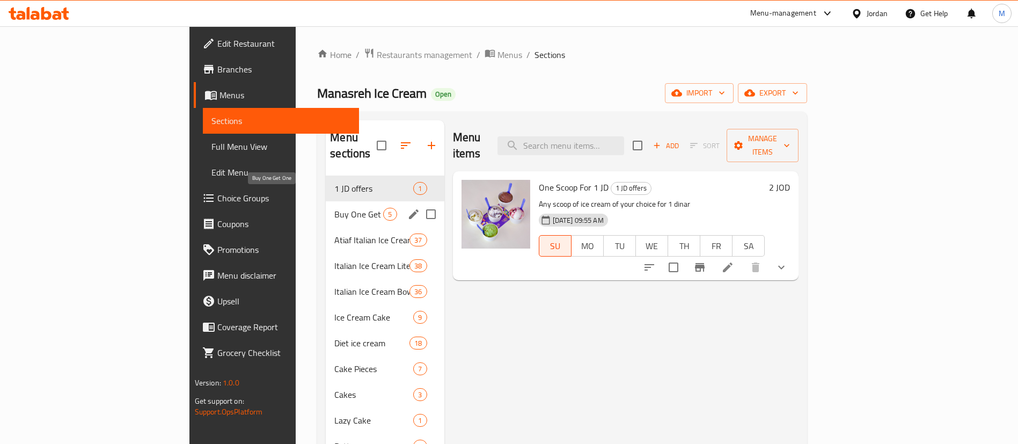
click at [334, 208] on span "Buy One Get One" at bounding box center [358, 214] width 49 height 13
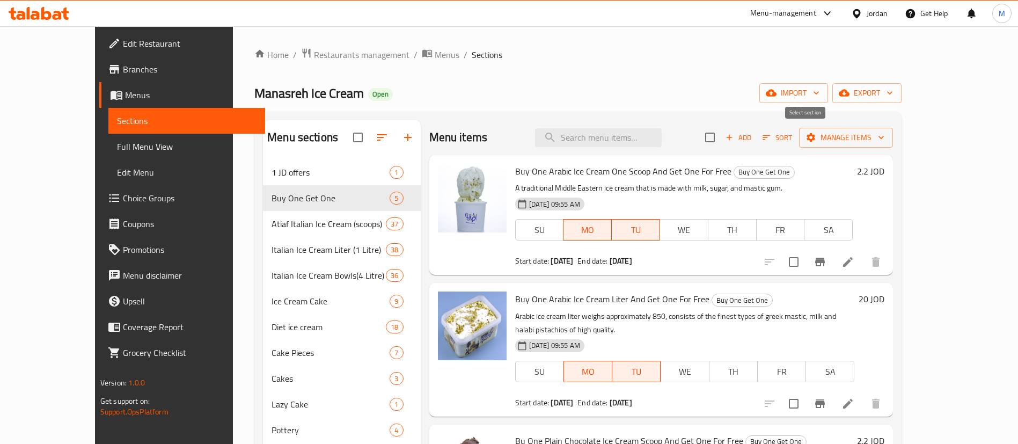
click at [721, 140] on input "checkbox" at bounding box center [710, 137] width 23 height 23
click at [884, 137] on span "Manage items" at bounding box center [846, 137] width 77 height 13
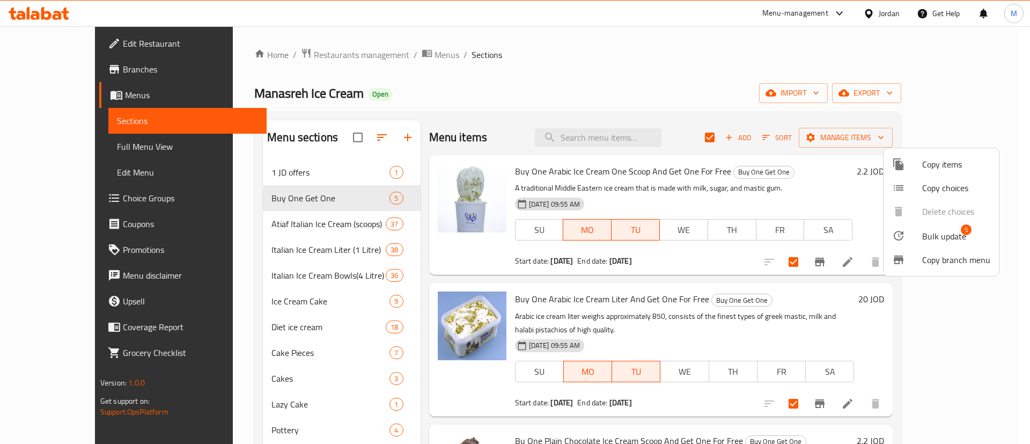
click at [914, 232] on div at bounding box center [907, 235] width 30 height 13
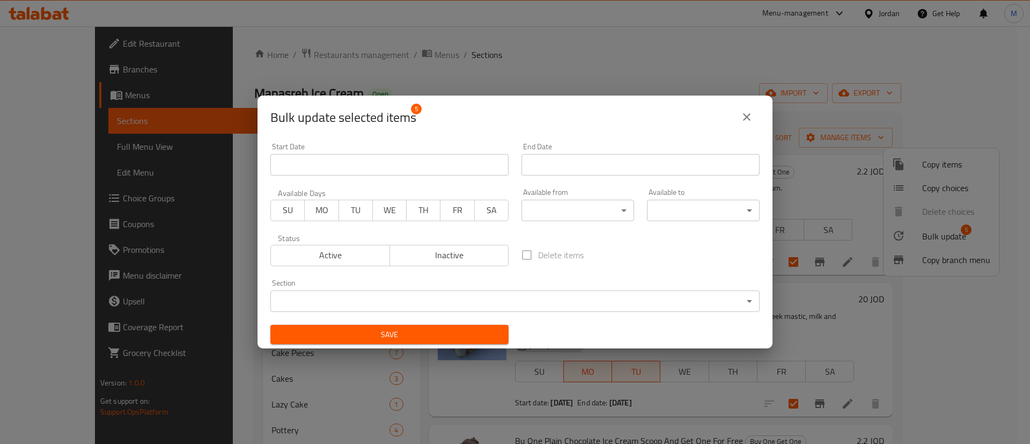
click at [408, 167] on input "Start Date" at bounding box center [389, 164] width 238 height 21
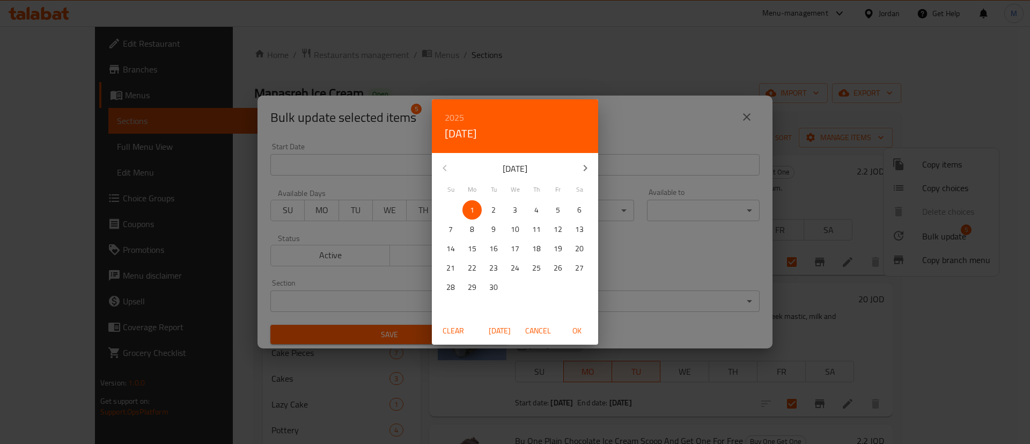
click at [585, 327] on span "OK" at bounding box center [577, 330] width 26 height 13
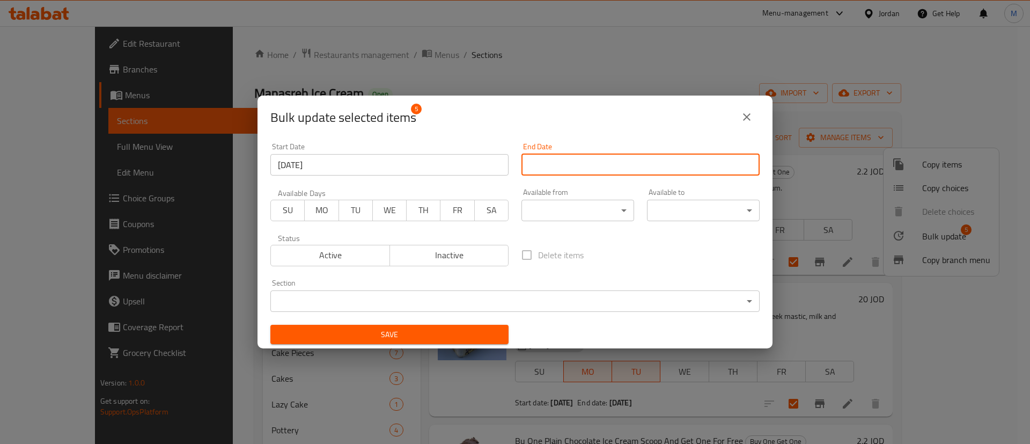
click at [587, 165] on input "Start Date" at bounding box center [641, 164] width 238 height 21
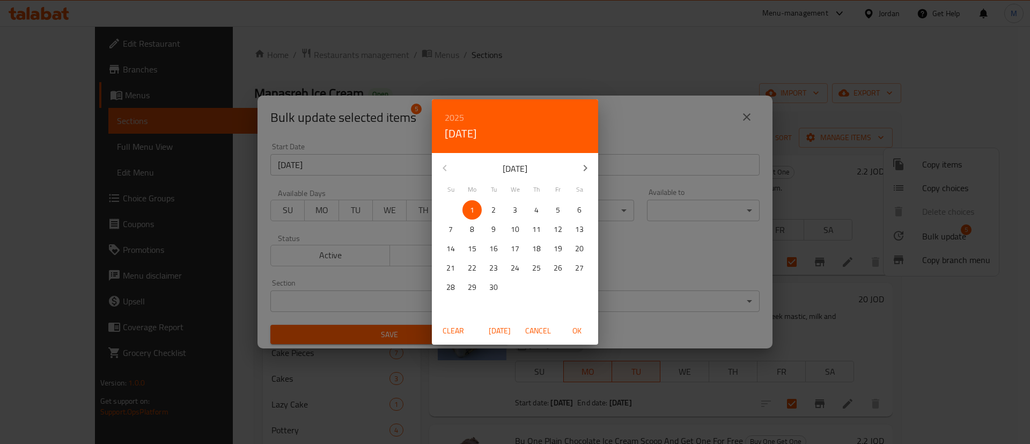
click at [490, 270] on p "23" at bounding box center [493, 267] width 9 height 13
click at [577, 331] on span "OK" at bounding box center [577, 330] width 26 height 13
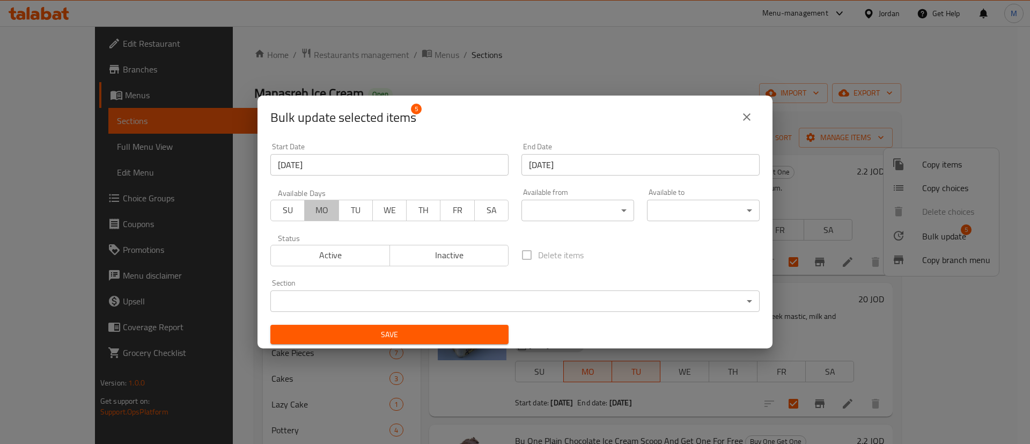
click at [313, 209] on span "MO" at bounding box center [321, 210] width 25 height 16
click at [357, 207] on span "TU" at bounding box center [355, 210] width 25 height 16
click at [424, 335] on span "Save" at bounding box center [389, 334] width 221 height 13
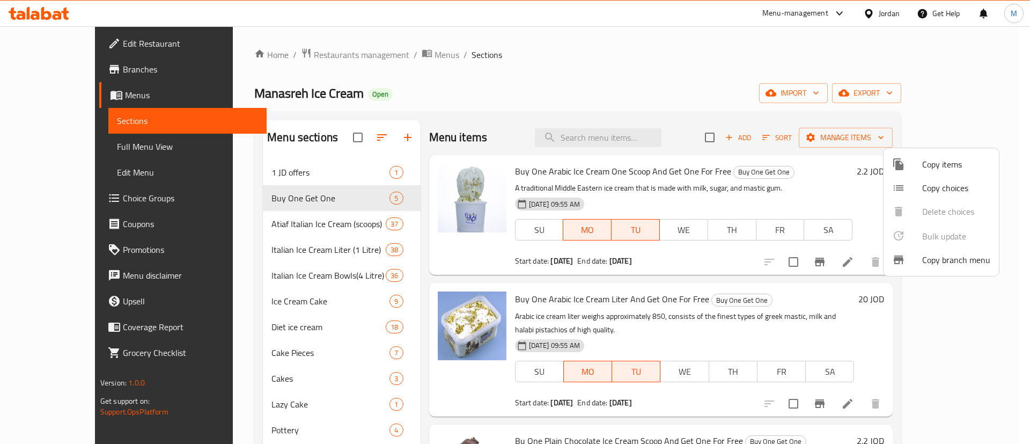
click at [573, 28] on div at bounding box center [515, 222] width 1030 height 444
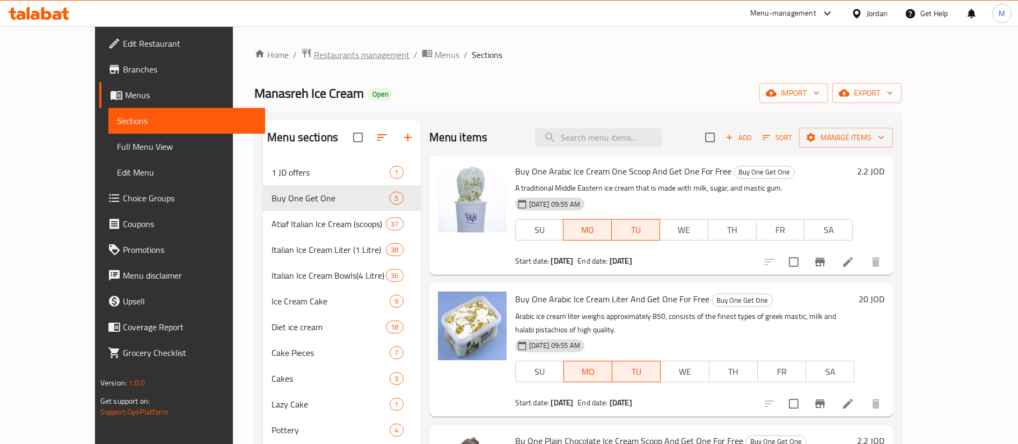
click at [322, 56] on span "Restaurants management" at bounding box center [362, 54] width 96 height 13
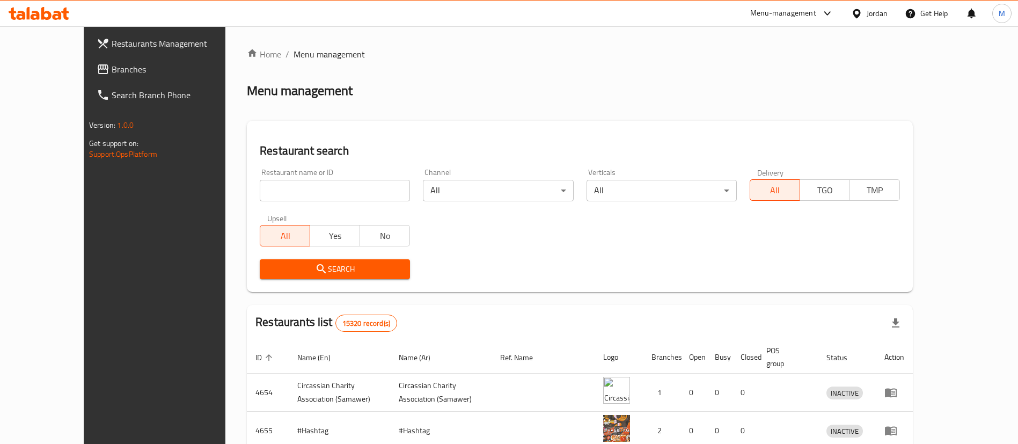
click at [326, 193] on input "search" at bounding box center [335, 190] width 150 height 21
click button "Search" at bounding box center [335, 269] width 150 height 20
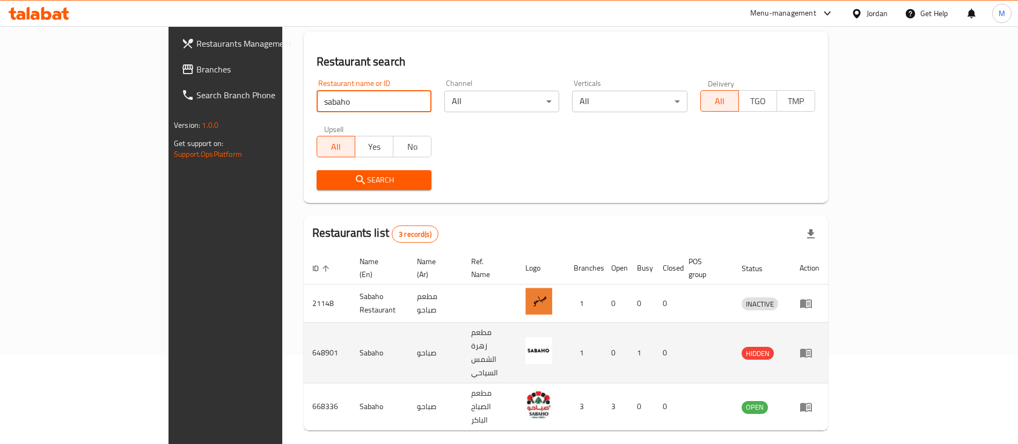
scroll to position [90, 0]
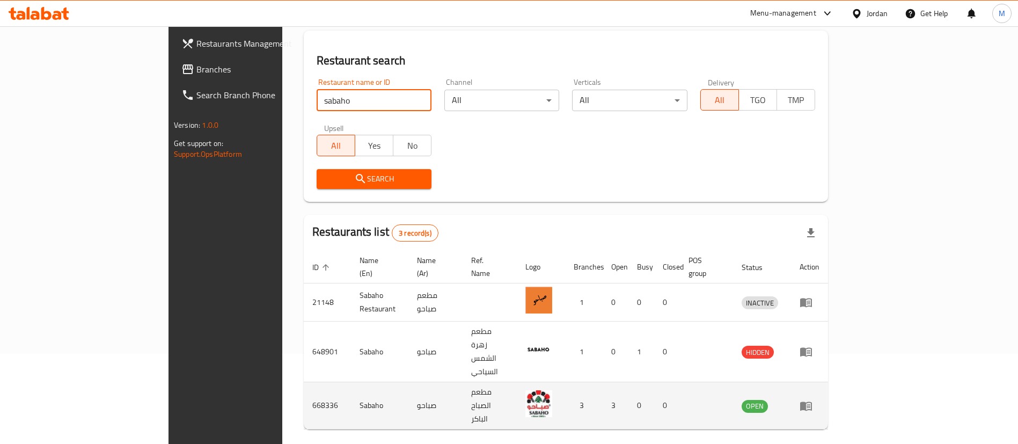
click at [812, 401] on icon "enhanced table" at bounding box center [806, 405] width 12 height 9
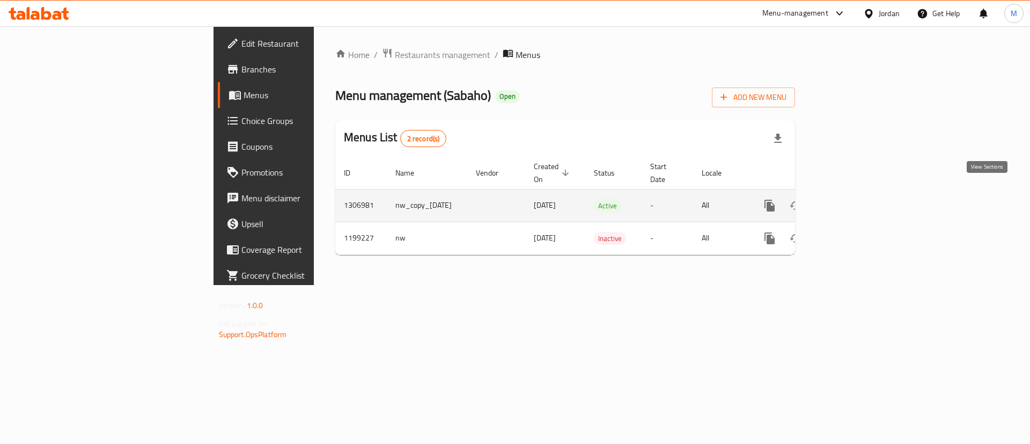
click at [854, 199] on icon "enhanced table" at bounding box center [847, 205] width 13 height 13
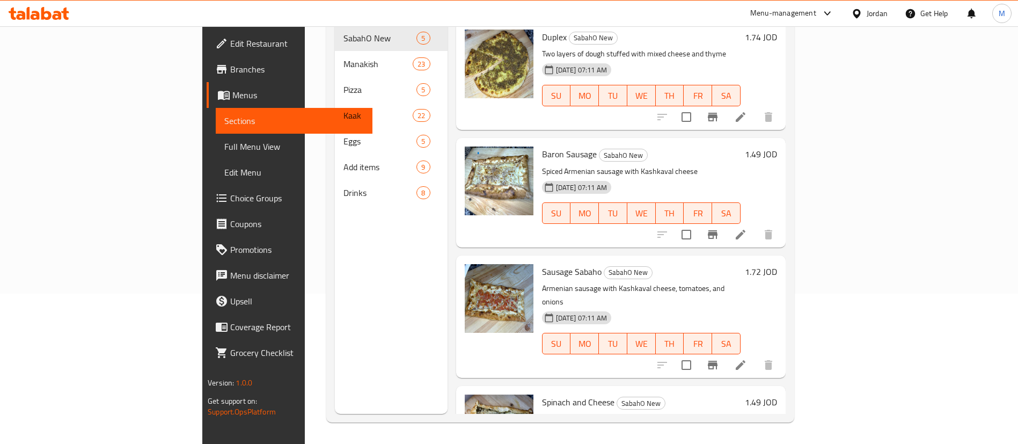
click at [230, 199] on span "Choice Groups" at bounding box center [297, 198] width 134 height 13
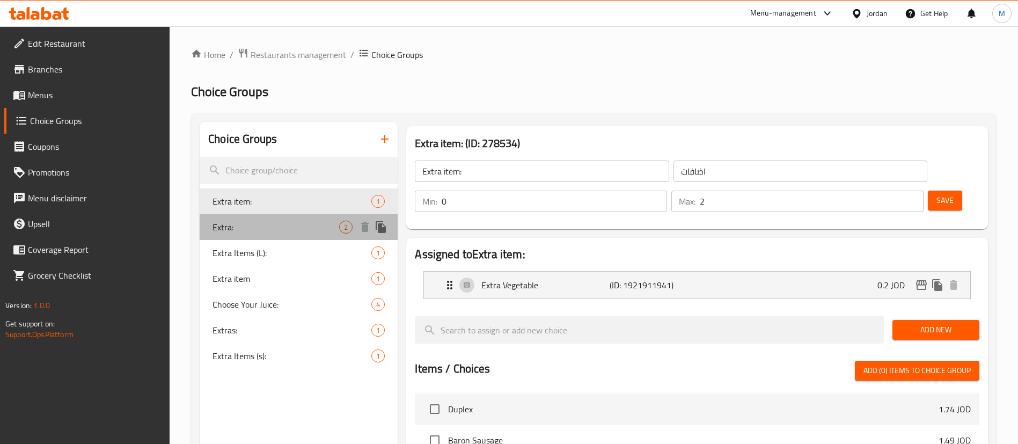
click at [273, 223] on span "Extra:" at bounding box center [275, 227] width 127 height 13
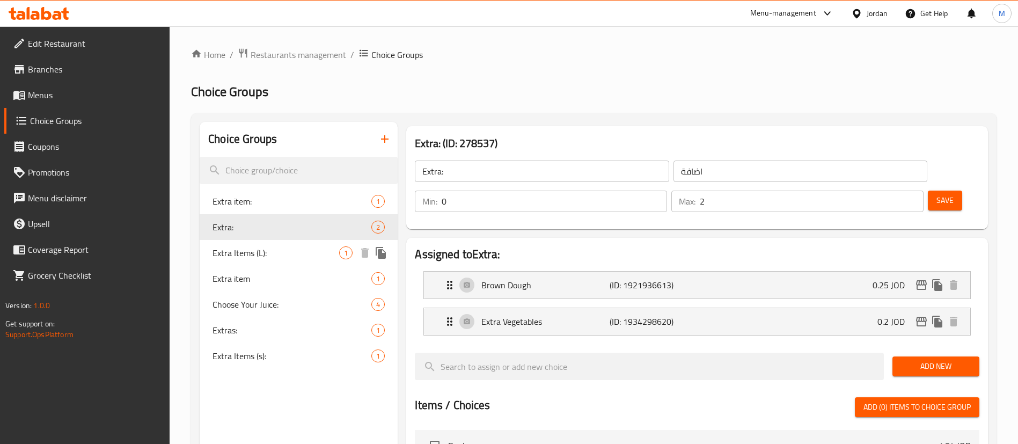
click at [272, 245] on div "Extra Items (L): 1" at bounding box center [299, 253] width 198 height 26
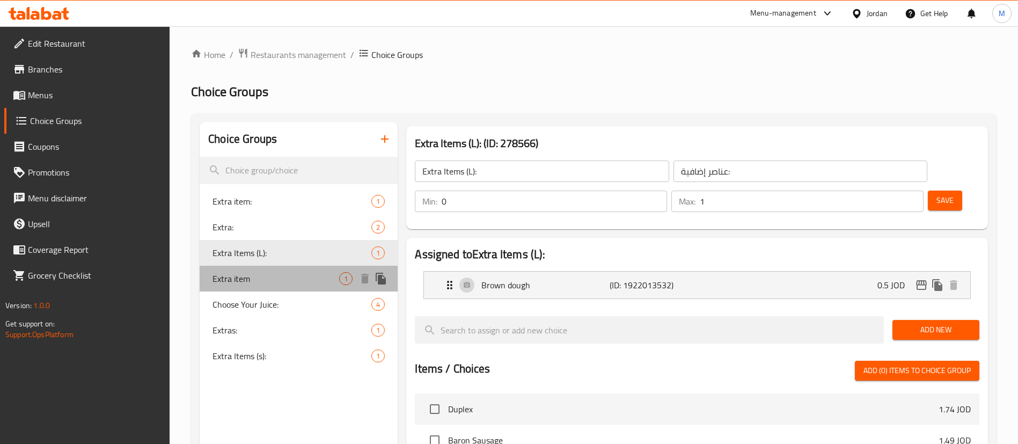
click at [272, 276] on span "Extra item" at bounding box center [275, 278] width 127 height 13
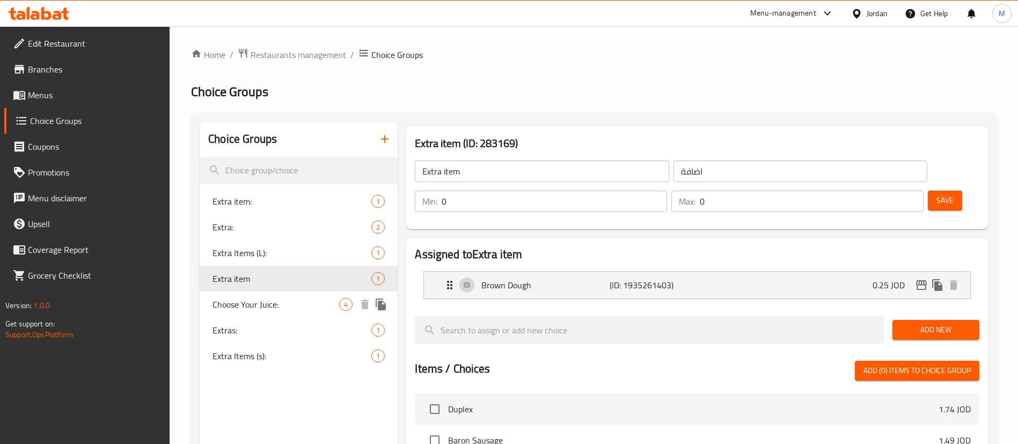
click at [277, 303] on span "Choose Your Juice:" at bounding box center [275, 304] width 127 height 13
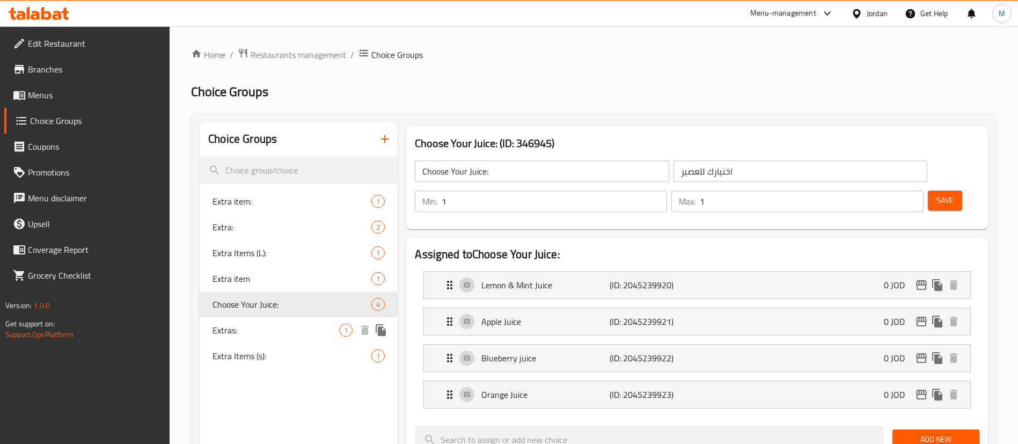
click at [277, 324] on span "Extras:" at bounding box center [275, 330] width 127 height 13
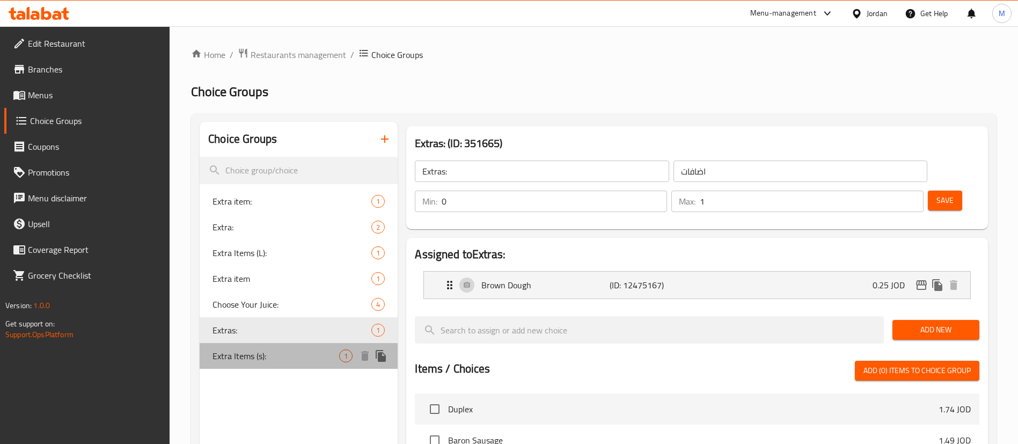
click at [276, 345] on div "Extra Items (s): 1" at bounding box center [299, 356] width 198 height 26
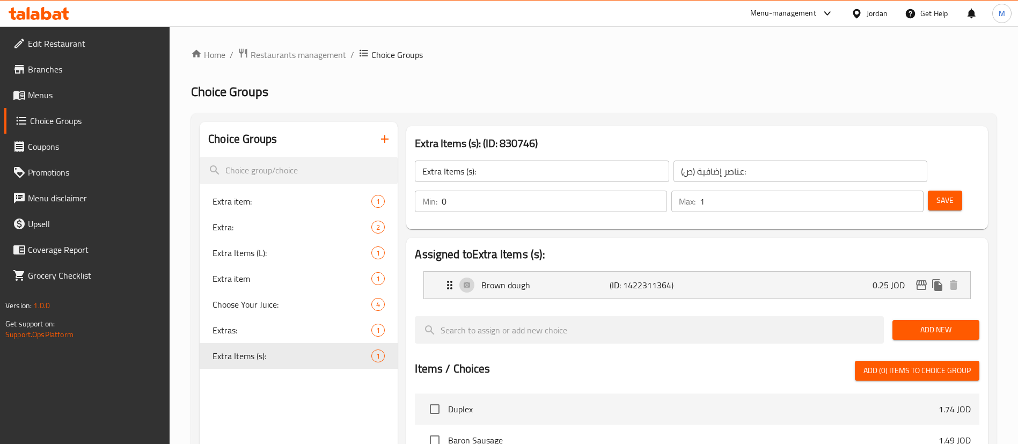
click at [383, 136] on icon "button" at bounding box center [384, 139] width 13 height 13
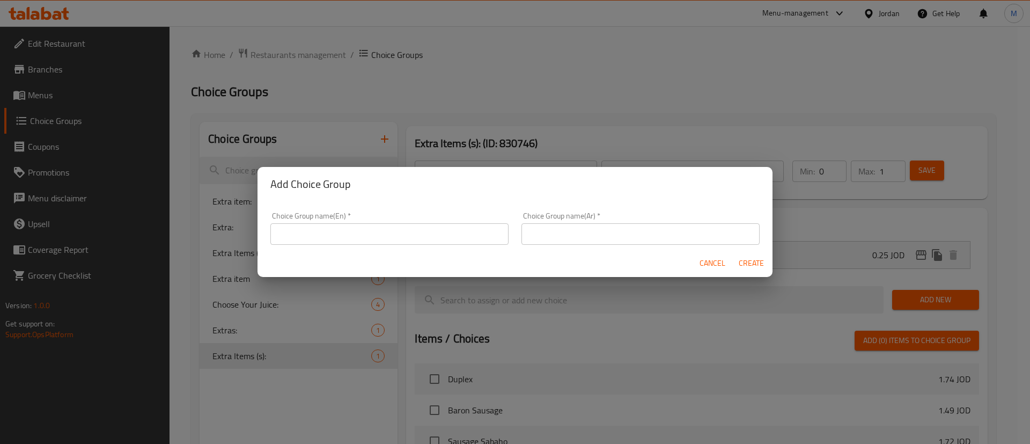
click at [375, 229] on input "text" at bounding box center [389, 233] width 238 height 21
click at [380, 231] on input "Add On's:" at bounding box center [389, 233] width 238 height 21
click at [310, 233] on input "Add On's:" at bounding box center [389, 233] width 238 height 21
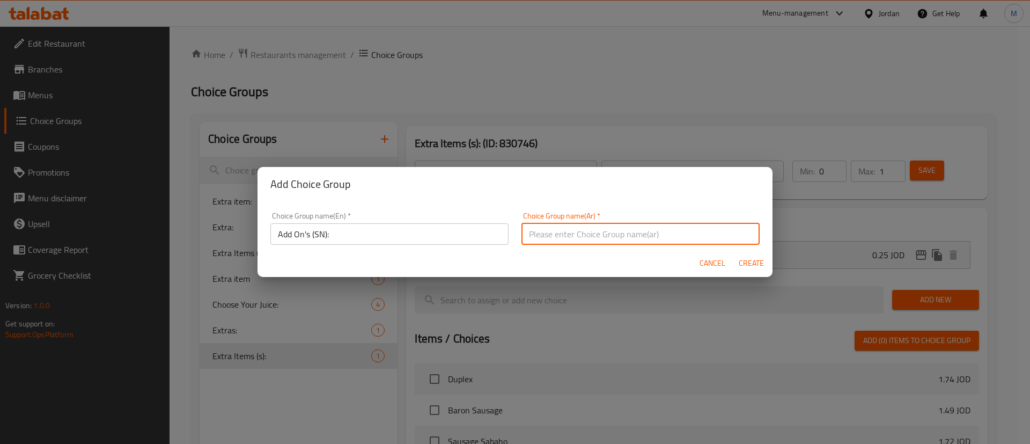
click at [578, 234] on input "text" at bounding box center [641, 233] width 238 height 21
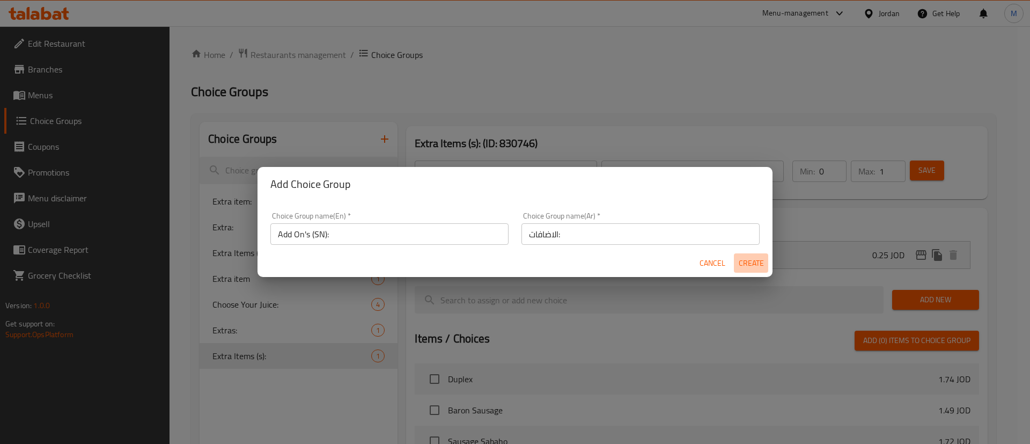
click at [747, 260] on span "Create" at bounding box center [751, 262] width 26 height 13
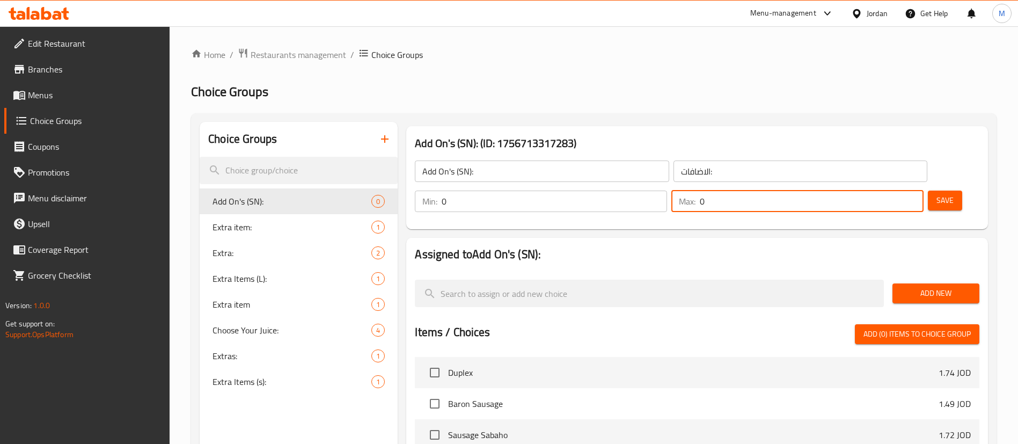
click at [884, 190] on input "0" at bounding box center [812, 200] width 224 height 21
click at [879, 196] on div "Add On's (SN): (ID: 1756713317283) Add On's (SN): ​ الاضافات: ​ Min: 0 ​ Max: 2…" at bounding box center [697, 177] width 582 height 103
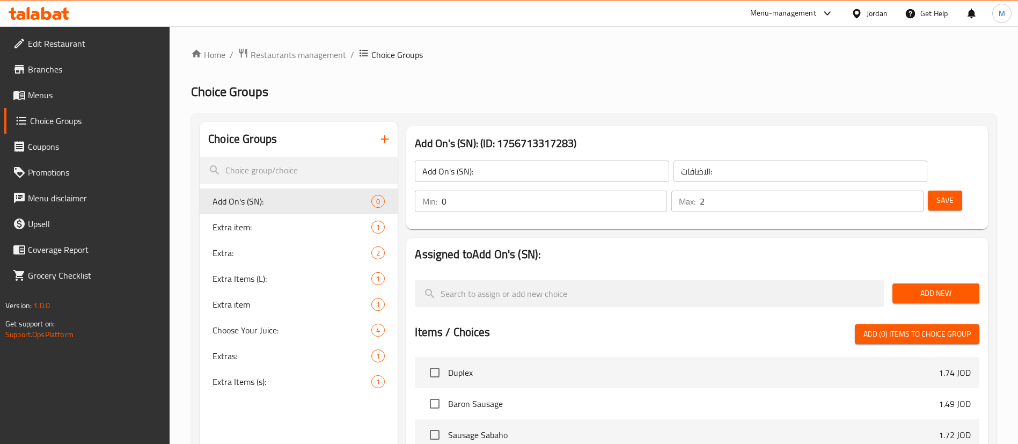
click at [920, 287] on span "Add New" at bounding box center [936, 293] width 70 height 13
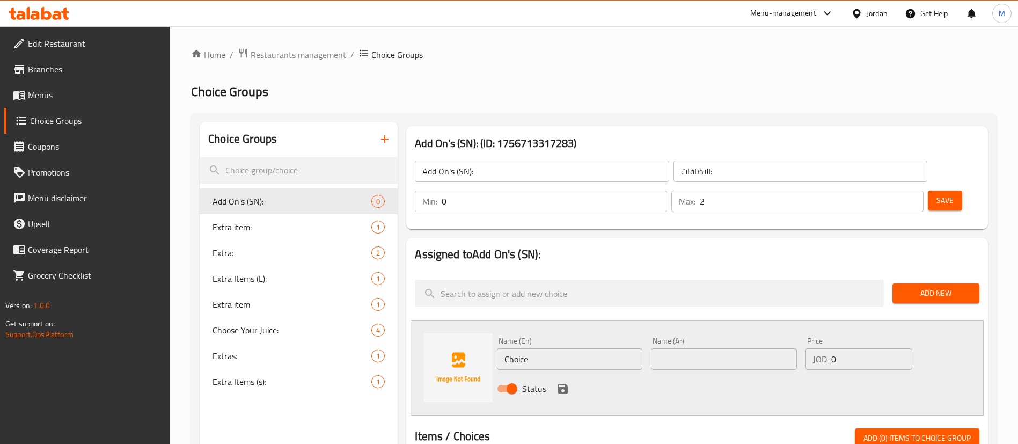
click at [567, 348] on input "Choice" at bounding box center [569, 358] width 145 height 21
paste input "Extra dough"
click at [677, 348] on input "text" at bounding box center [723, 358] width 145 height 21
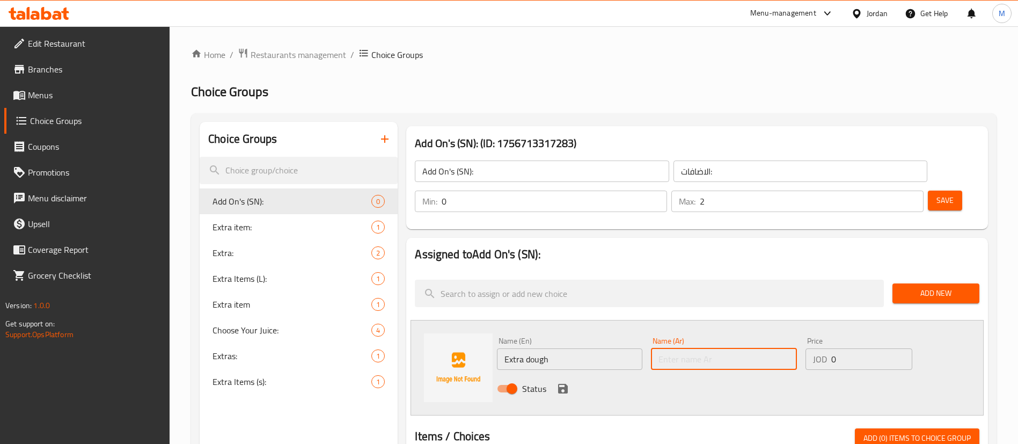
paste input "عجينة إضافية"
click at [849, 348] on input "0" at bounding box center [871, 358] width 81 height 21
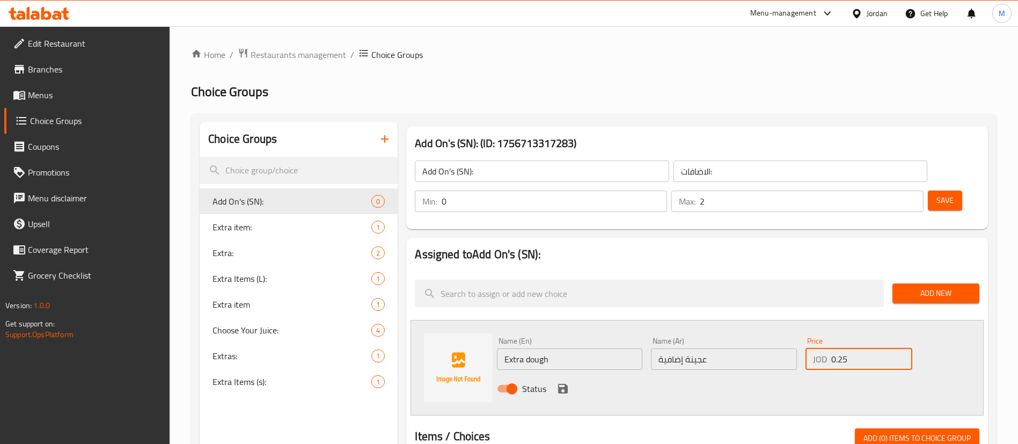
drag, startPoint x: 563, startPoint y: 360, endPoint x: 614, endPoint y: 351, distance: 52.3
click at [562, 382] on icon "save" at bounding box center [562, 388] width 13 height 13
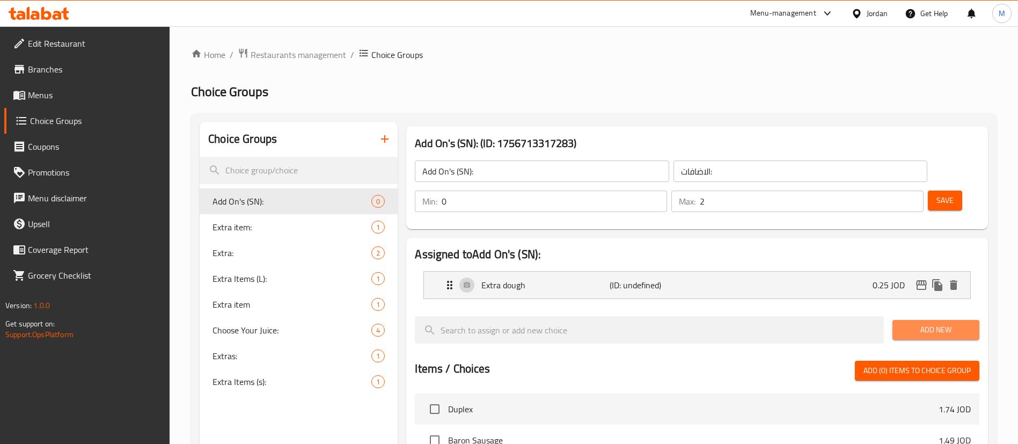
click at [922, 323] on span "Add New" at bounding box center [936, 329] width 70 height 13
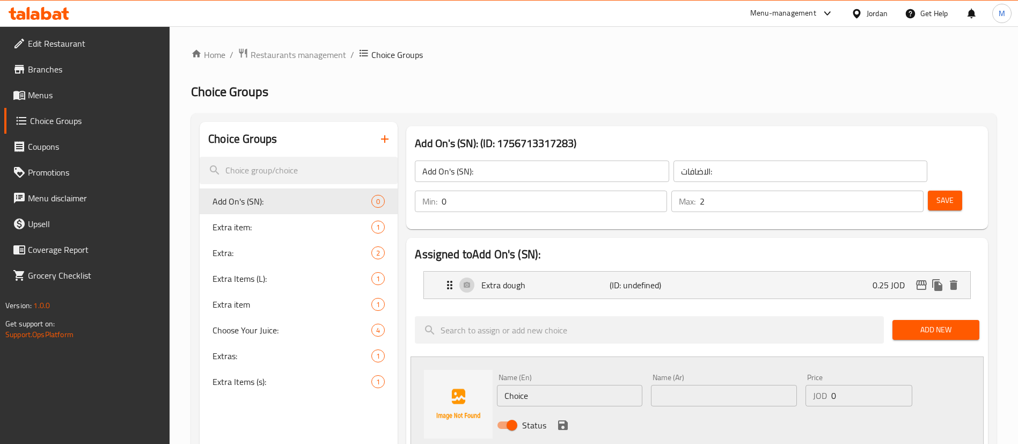
click at [622, 385] on input "Choice" at bounding box center [569, 395] width 145 height 21
paste input "Extra Chees"
click at [684, 385] on input "text" at bounding box center [723, 395] width 145 height 21
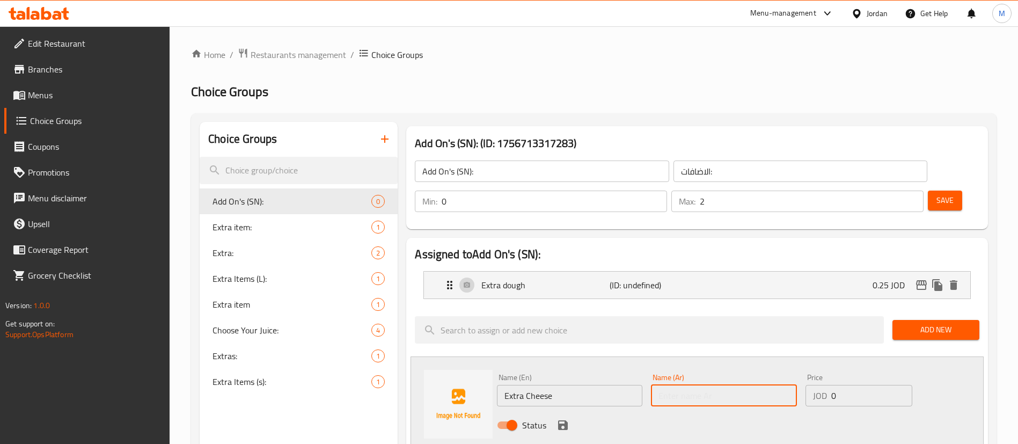
paste input "جبن إضافي"
click at [858, 385] on input "0" at bounding box center [871, 395] width 81 height 21
click at [563, 419] on icon "save" at bounding box center [562, 425] width 13 height 13
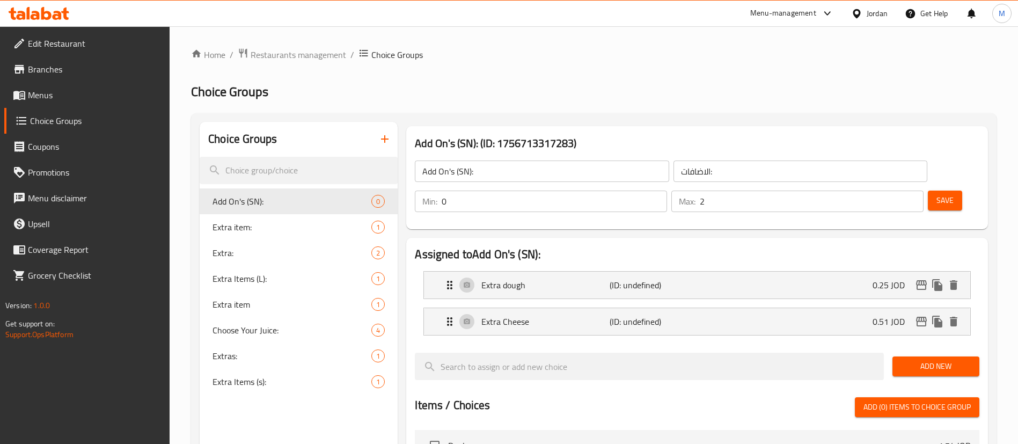
click at [928, 190] on button "Save" at bounding box center [945, 200] width 34 height 20
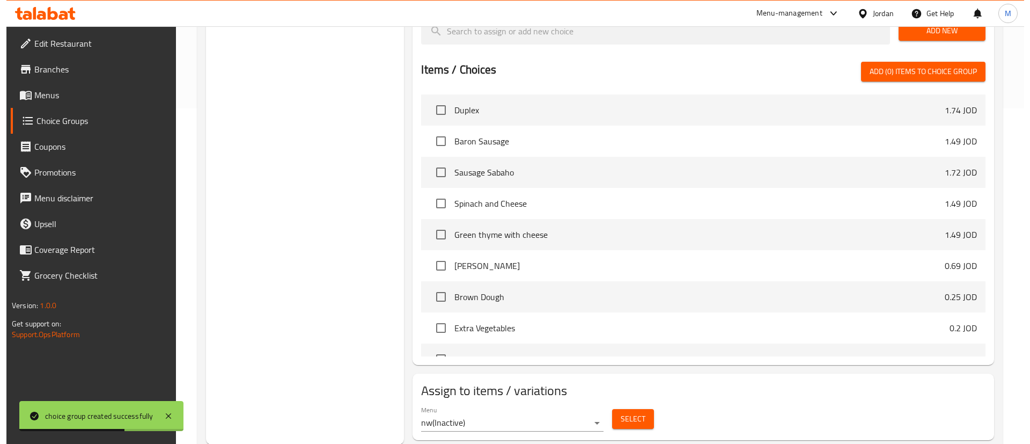
scroll to position [336, 0]
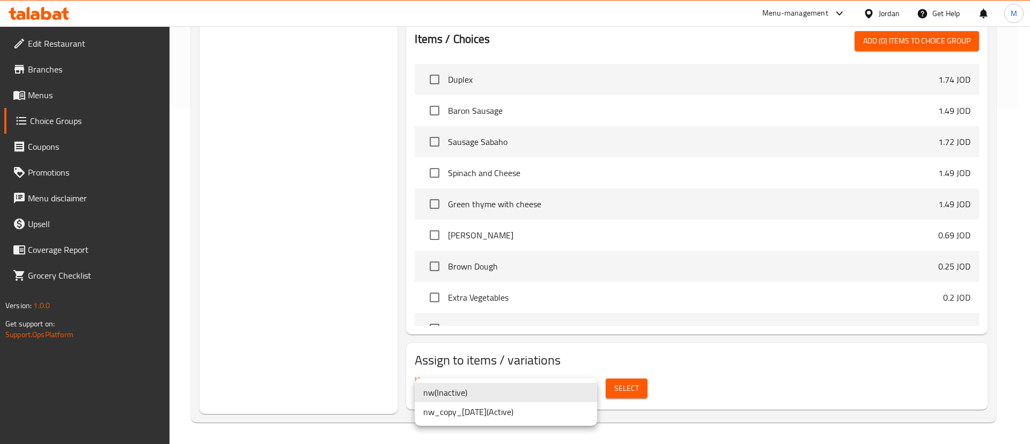
click at [514, 409] on li "nw_copy_[DATE] ( Active )" at bounding box center [506, 411] width 182 height 19
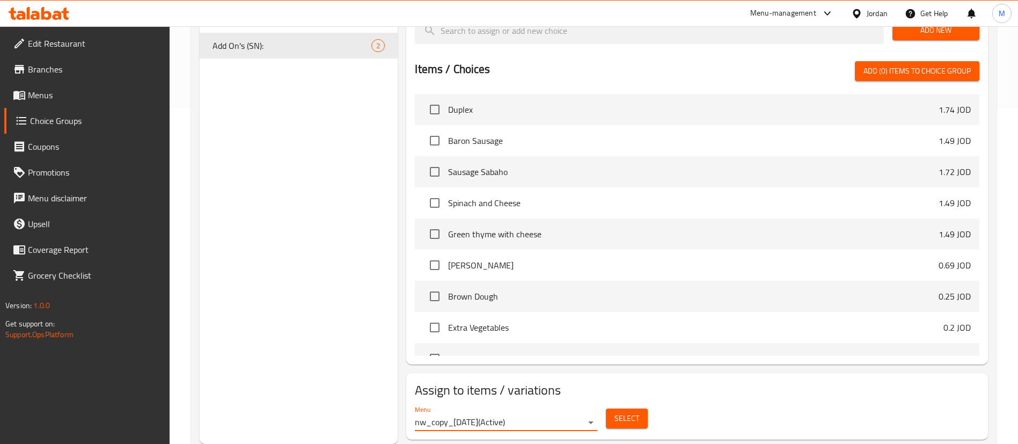
click at [614, 412] on span "Select" at bounding box center [626, 418] width 25 height 13
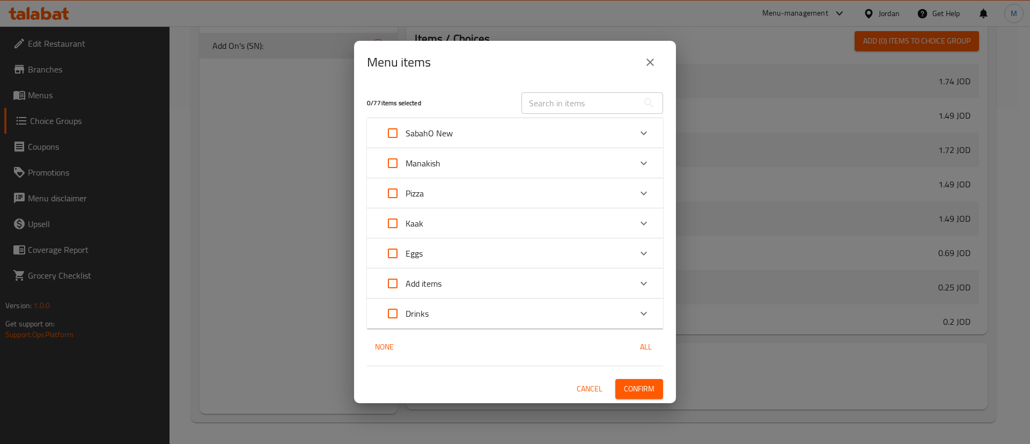
click at [393, 127] on input "Expand" at bounding box center [393, 133] width 26 height 26
click at [473, 128] on div "SabahO New" at bounding box center [505, 133] width 251 height 26
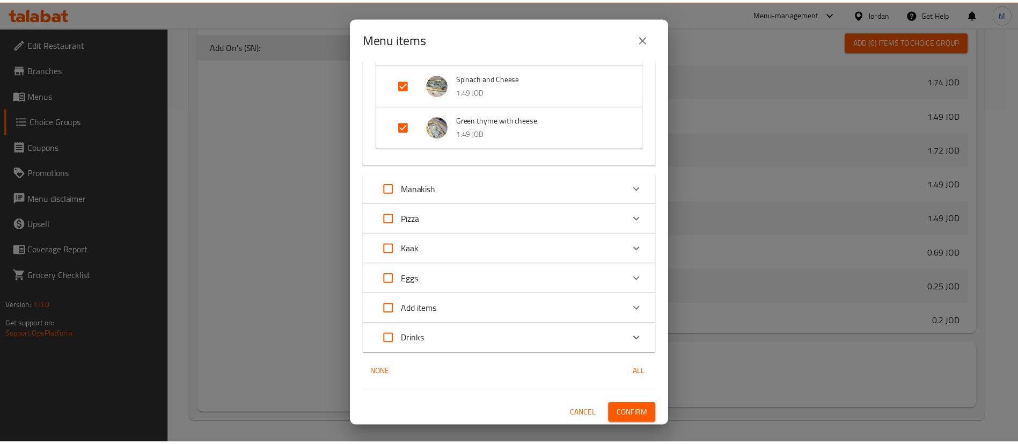
scroll to position [209, 0]
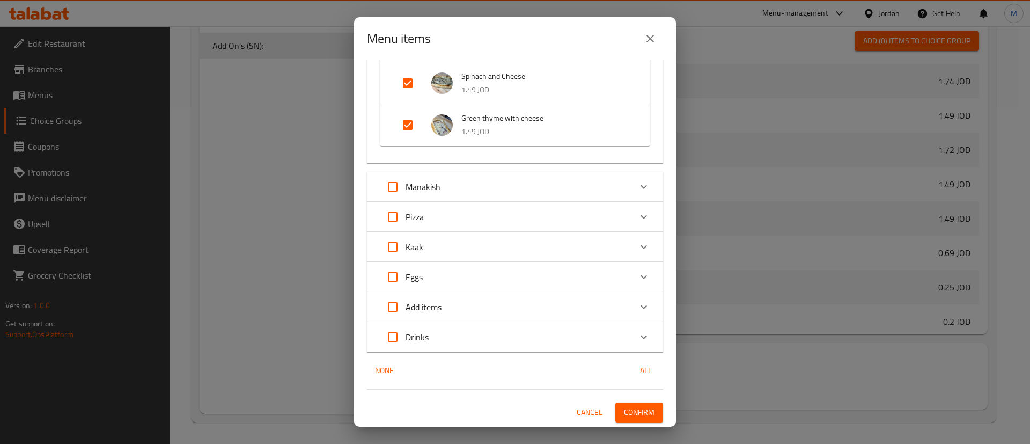
click at [645, 414] on button "Confirm" at bounding box center [639, 412] width 48 height 20
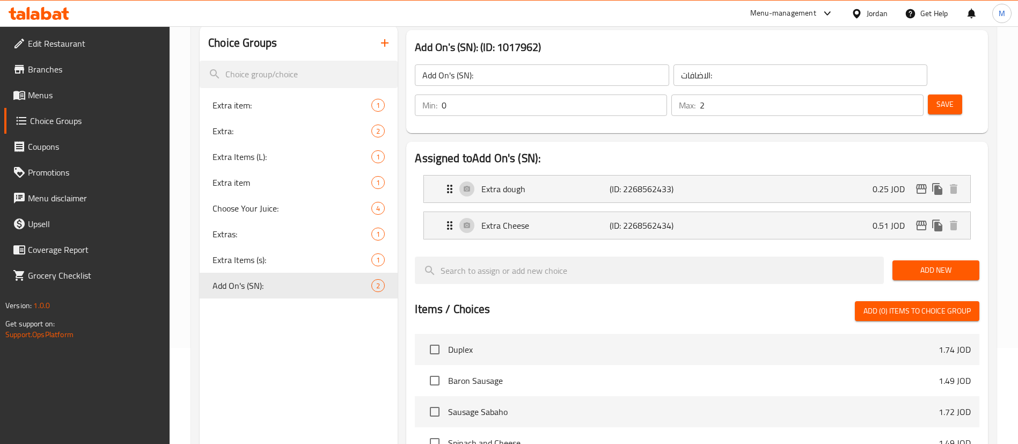
scroll to position [94, 0]
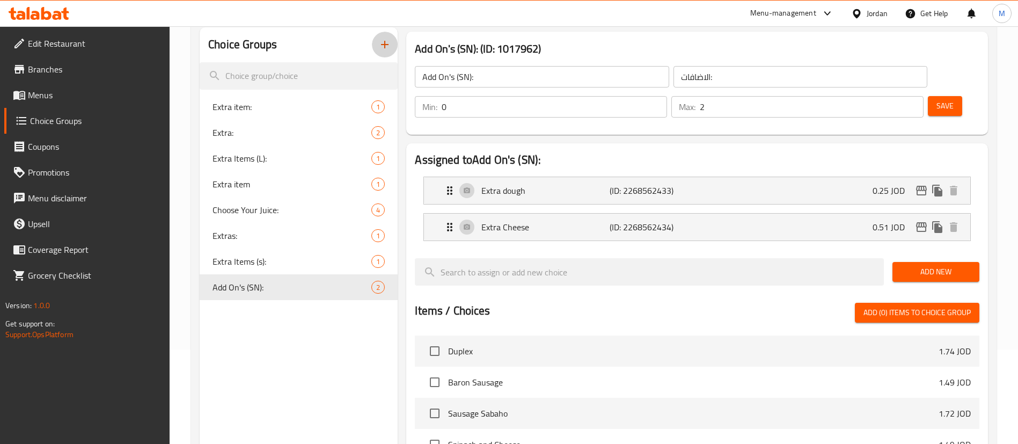
click at [383, 49] on icon "button" at bounding box center [384, 44] width 13 height 13
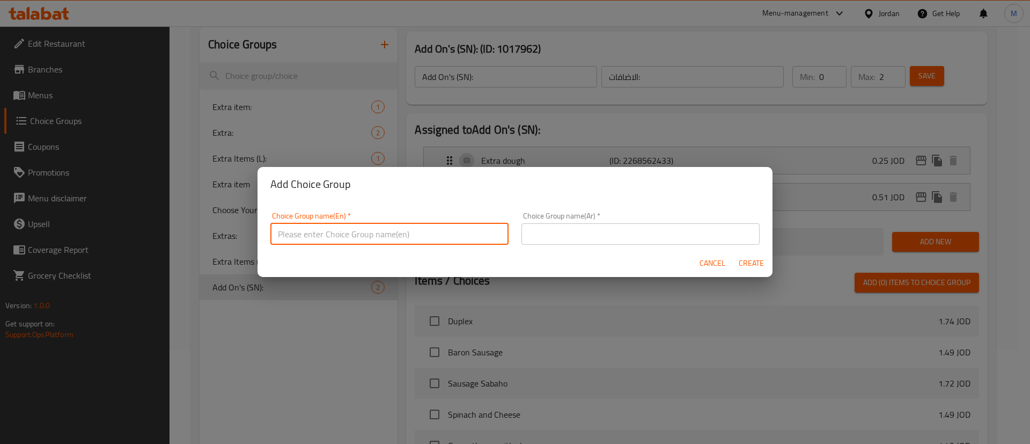
click at [413, 240] on input "text" at bounding box center [389, 233] width 238 height 21
click at [608, 231] on input "text" at bounding box center [641, 233] width 238 height 21
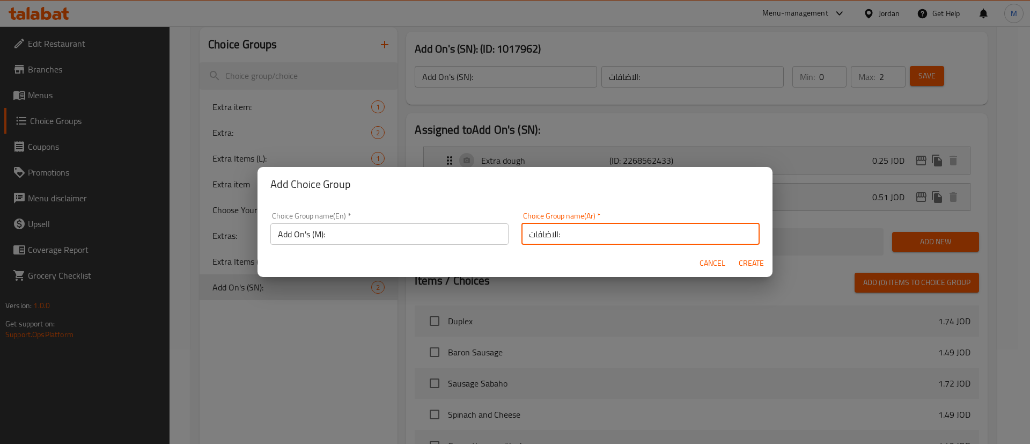
click at [747, 263] on span "Create" at bounding box center [751, 262] width 26 height 13
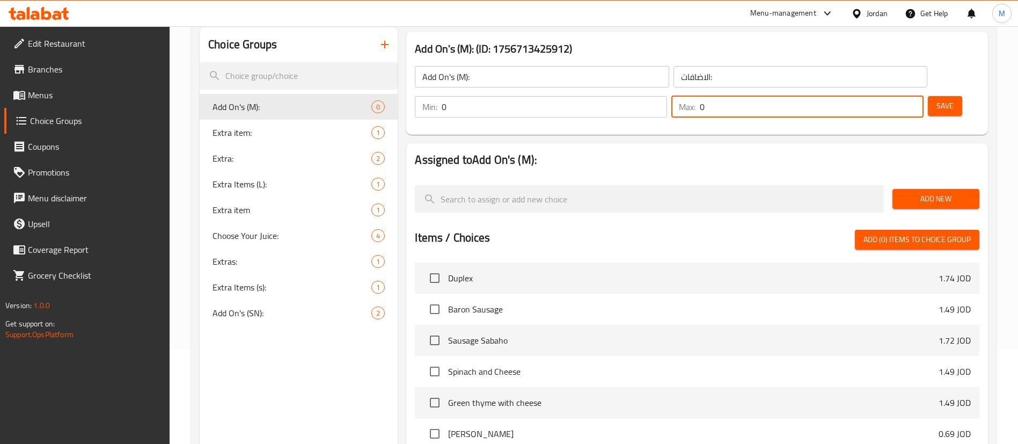
drag, startPoint x: 886, startPoint y: 77, endPoint x: 879, endPoint y: 77, distance: 7.0
click at [879, 96] on div "Max: 0 ​" at bounding box center [797, 106] width 252 height 21
click at [935, 192] on span "Add New" at bounding box center [936, 198] width 70 height 13
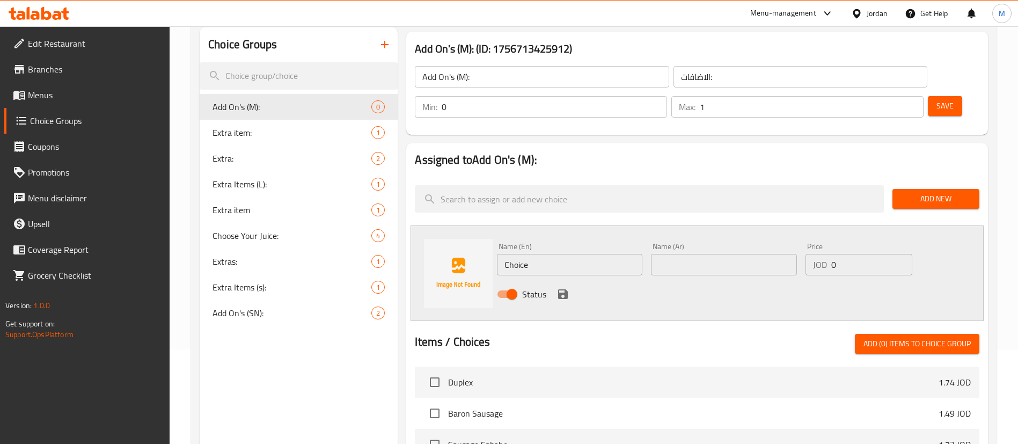
click at [583, 254] on input "Choice" at bounding box center [569, 264] width 145 height 21
paste input "Extra Chees"
click at [753, 254] on input "text" at bounding box center [723, 264] width 145 height 21
paste input "جبن إضافي"
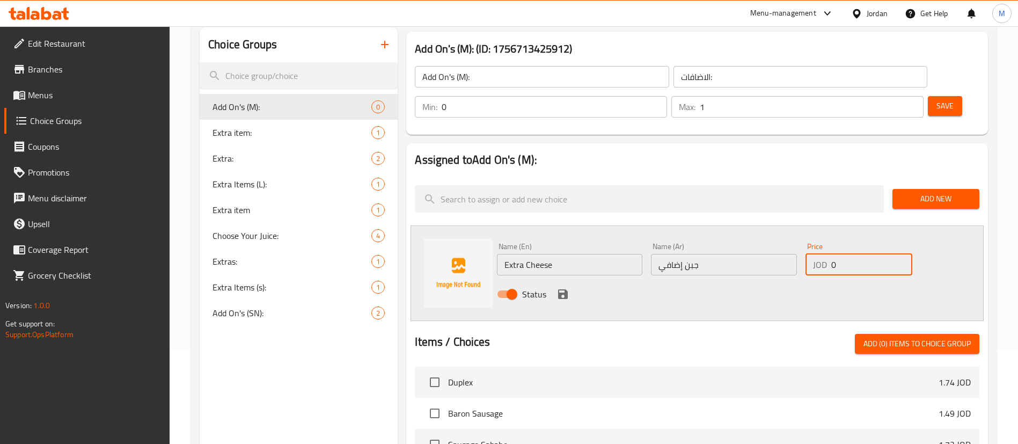
click at [847, 254] on input "0" at bounding box center [871, 264] width 81 height 21
click at [783, 280] on div "Status" at bounding box center [724, 294] width 462 height 29
click at [563, 289] on icon "save" at bounding box center [563, 294] width 10 height 10
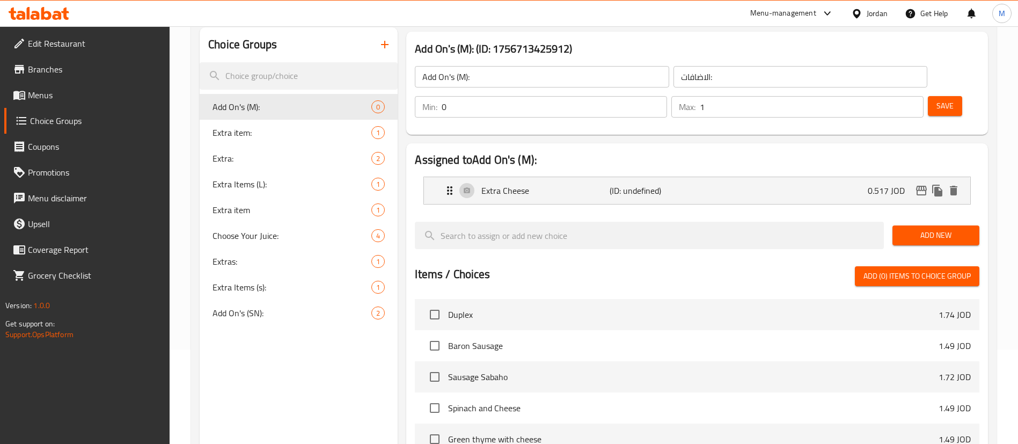
click at [930, 96] on button "Save" at bounding box center [945, 106] width 34 height 20
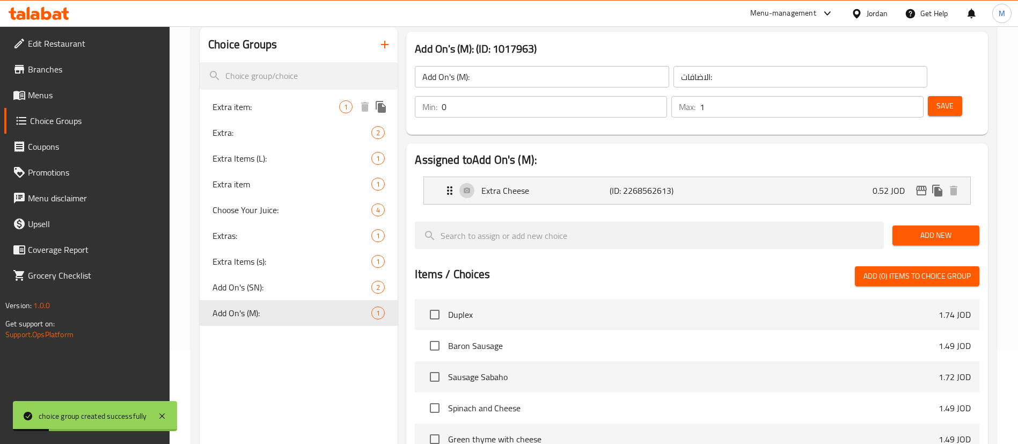
click at [272, 109] on span "Extra item:" at bounding box center [275, 106] width 127 height 13
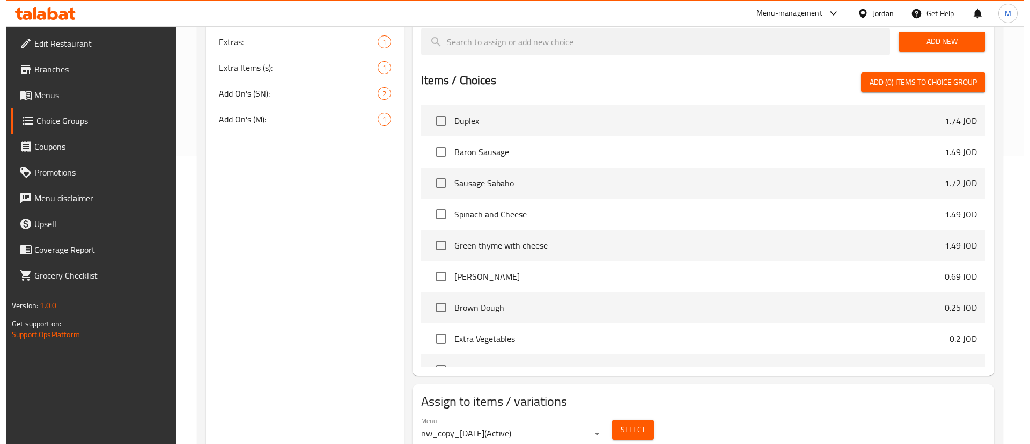
scroll to position [299, 0]
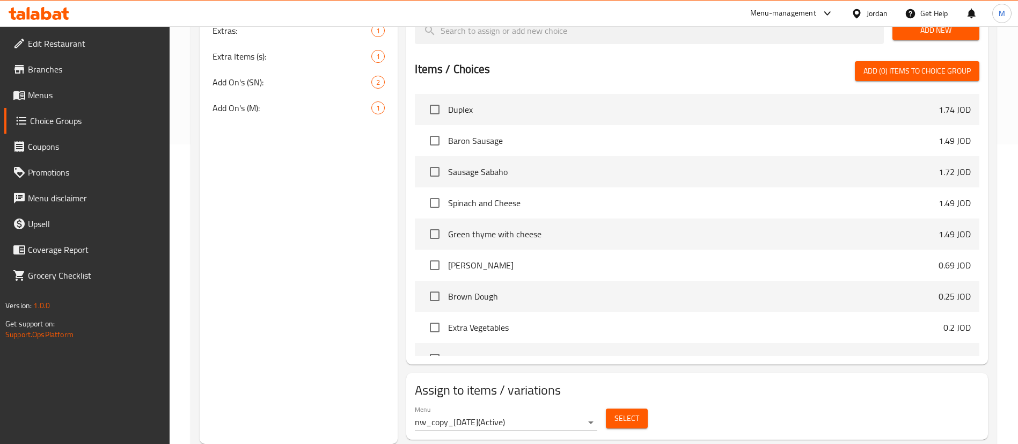
click at [639, 408] on button "Select" at bounding box center [627, 418] width 42 height 20
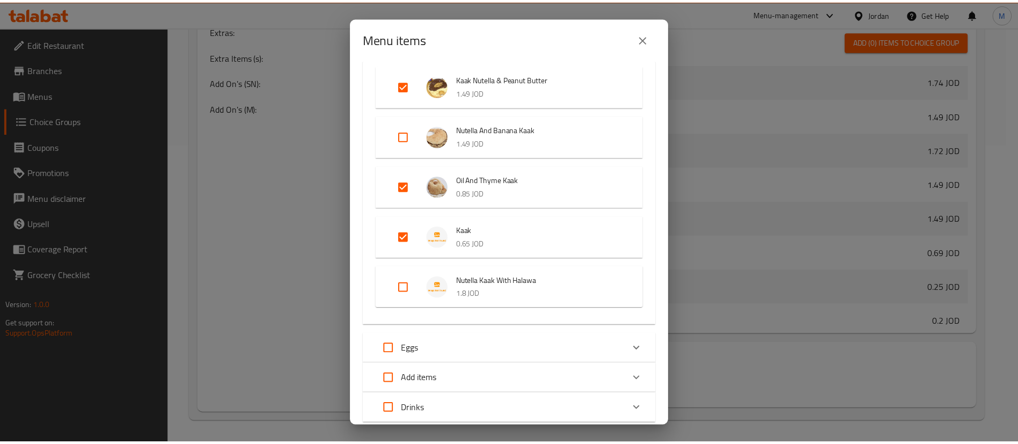
scroll to position [1509, 0]
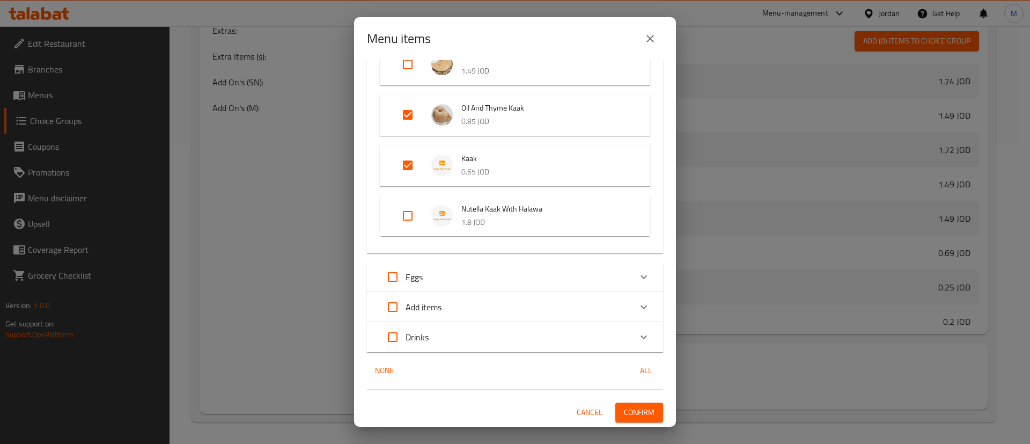
click at [644, 42] on icon "close" at bounding box center [650, 38] width 13 height 13
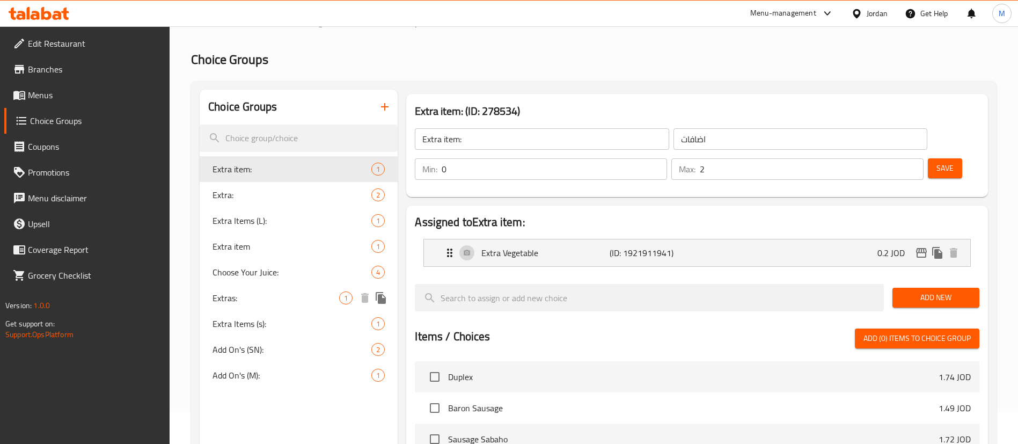
scroll to position [0, 0]
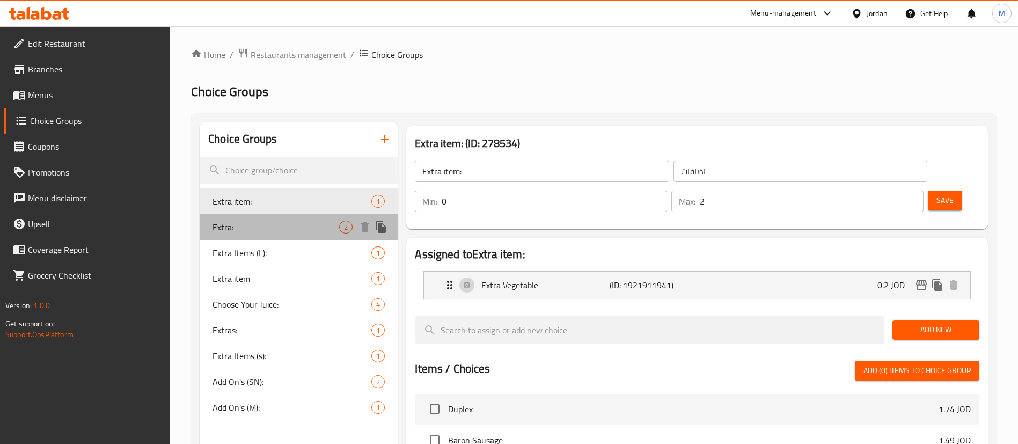
click at [291, 232] on span "Extra:" at bounding box center [275, 227] width 127 height 13
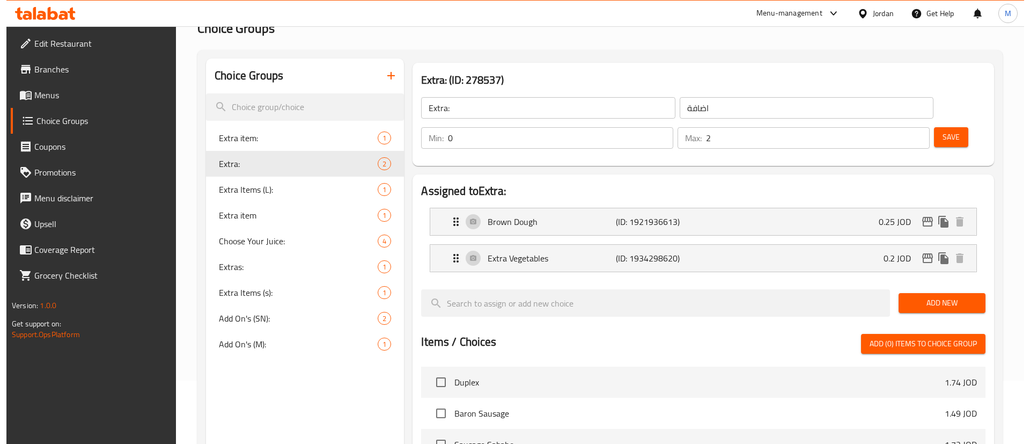
scroll to position [336, 0]
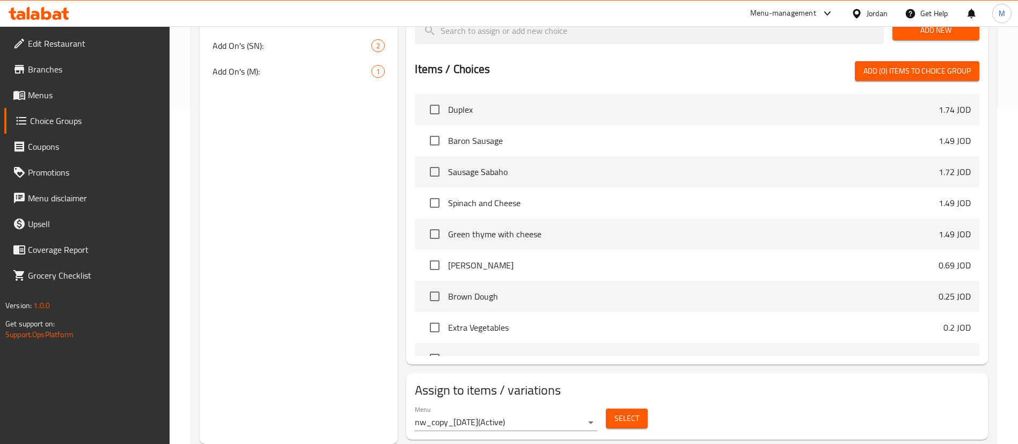
click at [634, 412] on span "Select" at bounding box center [626, 418] width 25 height 13
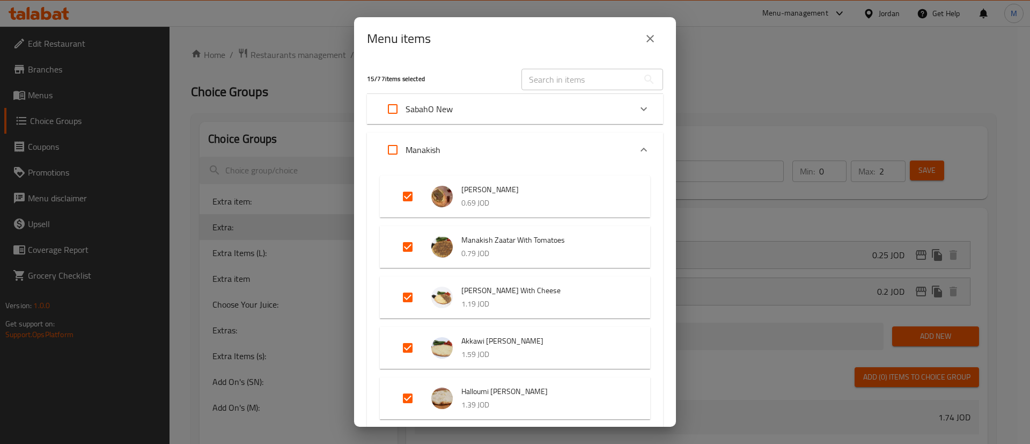
scroll to position [336, 0]
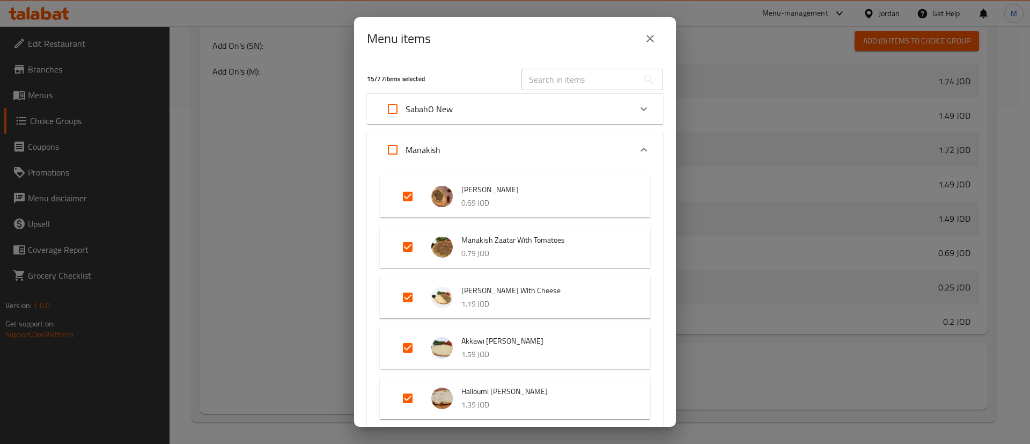
click at [409, 295] on input "Expand" at bounding box center [408, 297] width 26 height 26
checkbox input "false"
click at [402, 347] on input "Expand" at bounding box center [408, 348] width 26 height 26
checkbox input "false"
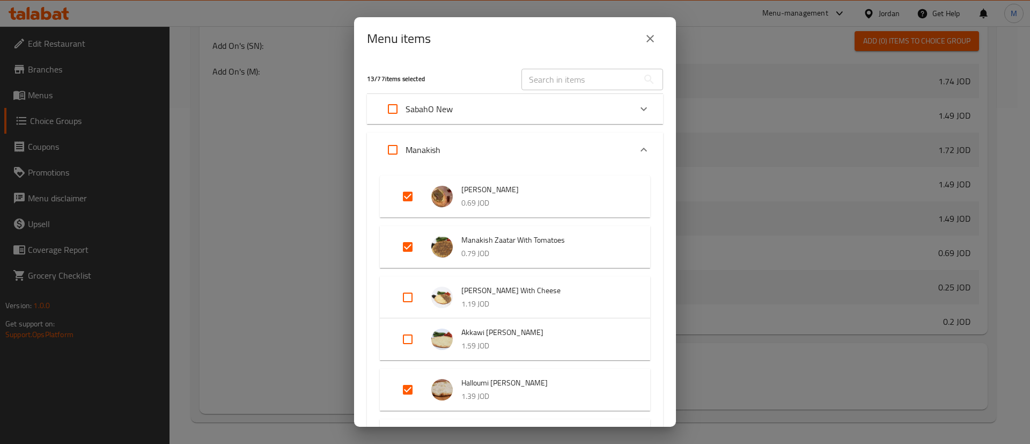
scroll to position [80, 0]
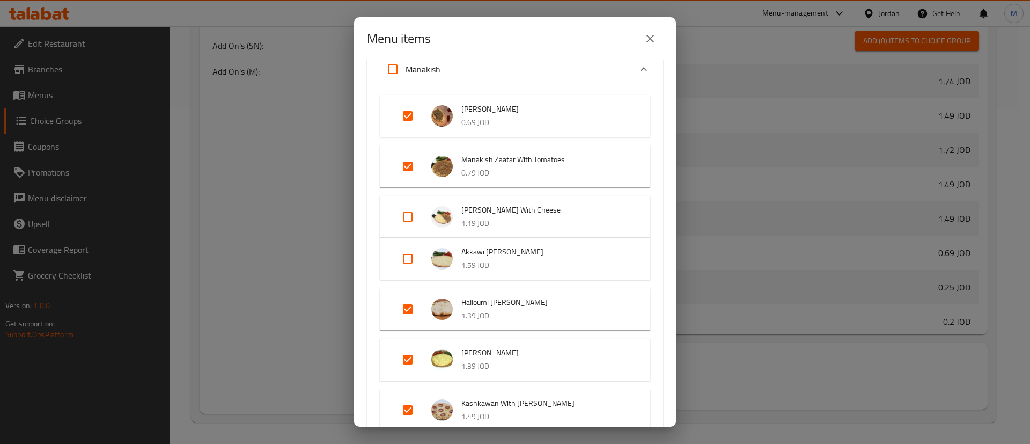
click at [408, 308] on input "Expand" at bounding box center [408, 309] width 26 height 26
checkbox input "false"
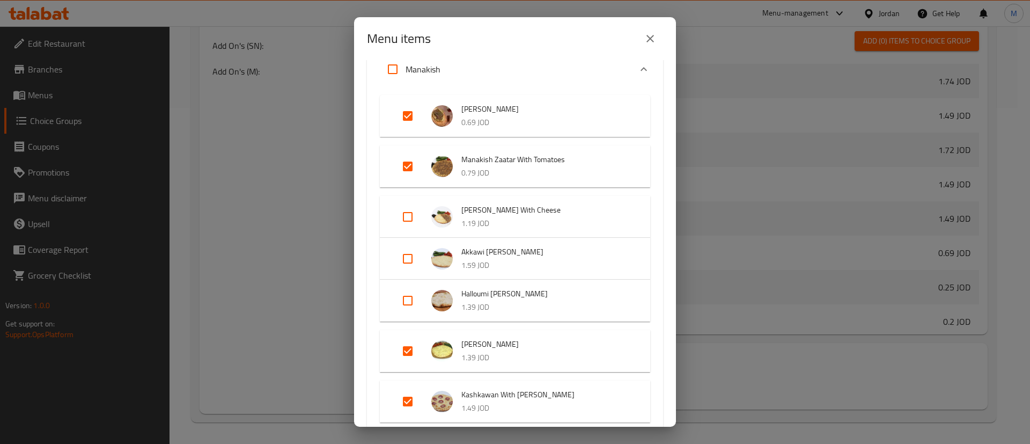
click at [411, 347] on input "Expand" at bounding box center [408, 351] width 26 height 26
checkbox input "false"
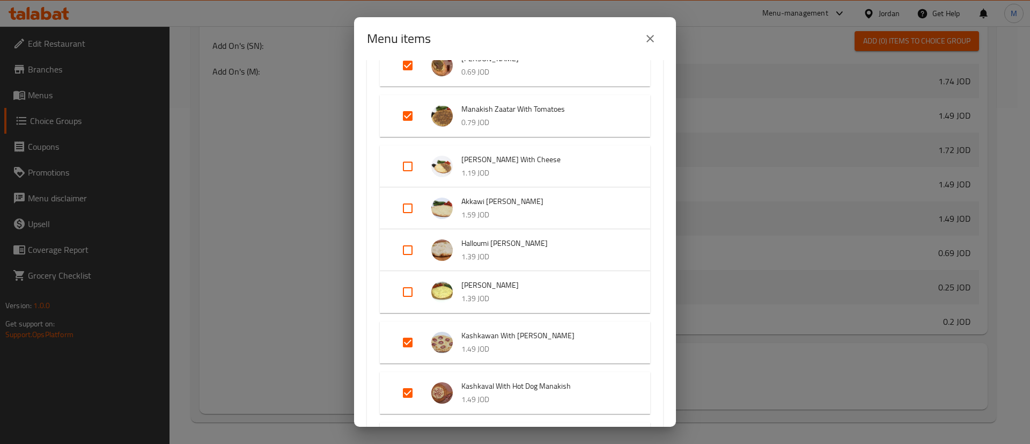
scroll to position [161, 0]
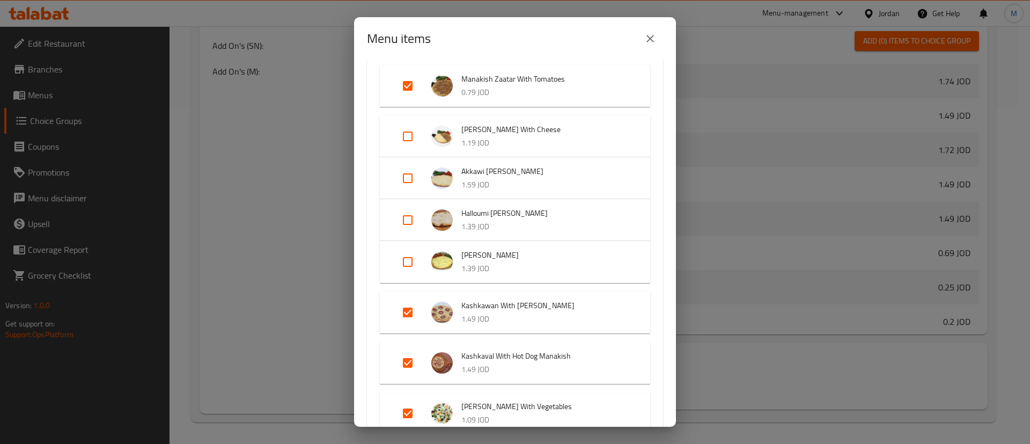
click at [402, 313] on input "Expand" at bounding box center [408, 312] width 26 height 26
checkbox input "false"
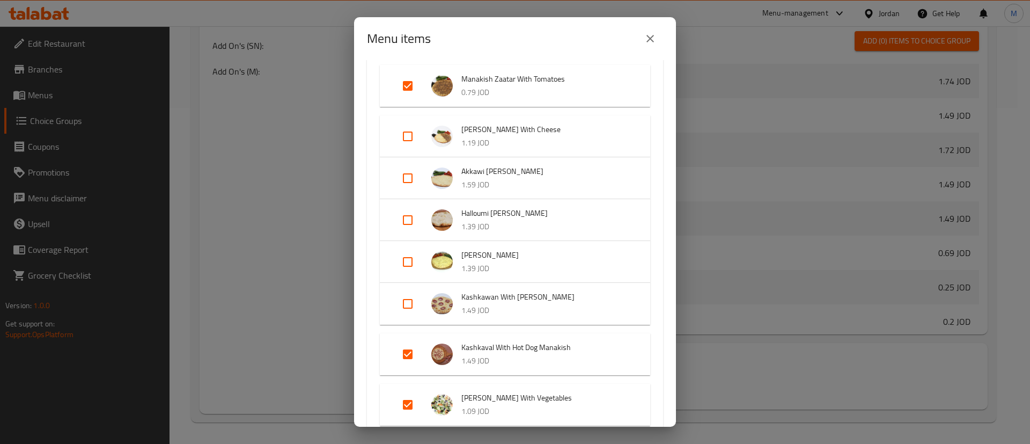
click at [412, 354] on input "Expand" at bounding box center [408, 354] width 26 height 26
checkbox input "false"
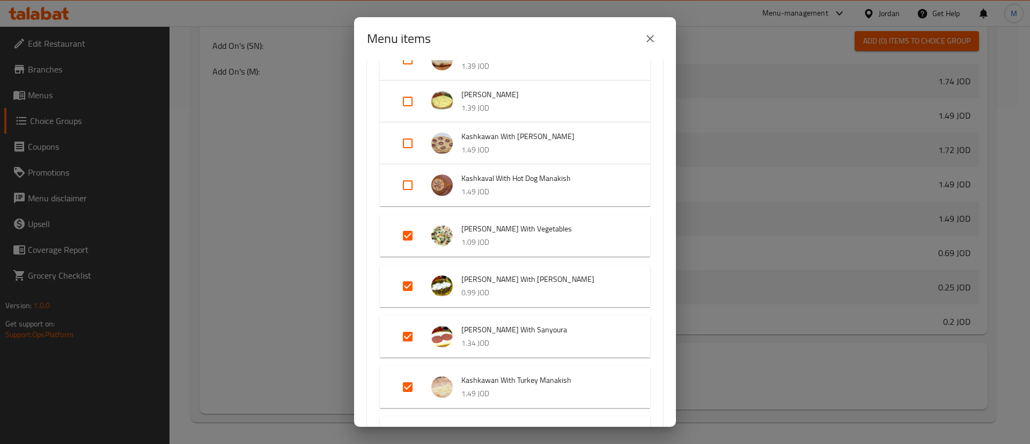
scroll to position [322, 0]
click at [408, 338] on input "Expand" at bounding box center [408, 336] width 26 height 26
checkbox input "false"
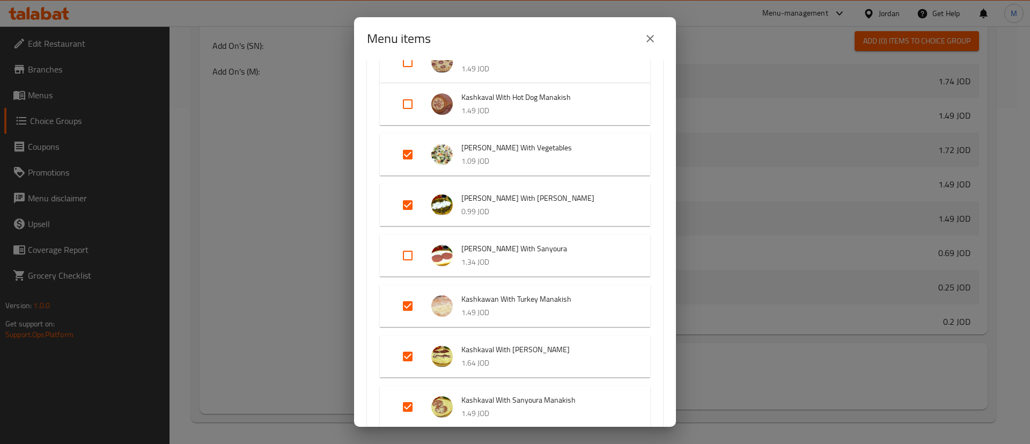
click at [413, 302] on input "Expand" at bounding box center [408, 306] width 26 height 26
checkbox input "false"
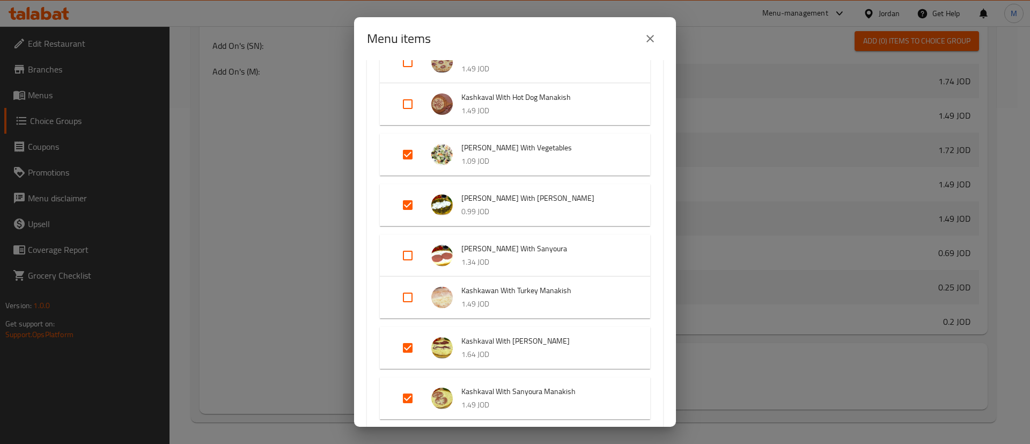
click at [407, 346] on input "Expand" at bounding box center [408, 348] width 26 height 26
checkbox input "false"
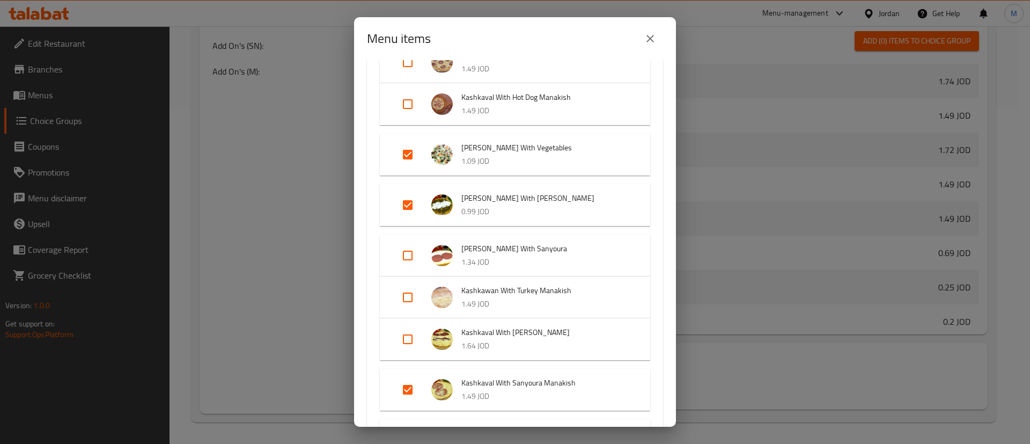
click at [406, 380] on input "Expand" at bounding box center [408, 390] width 26 height 26
checkbox input "false"
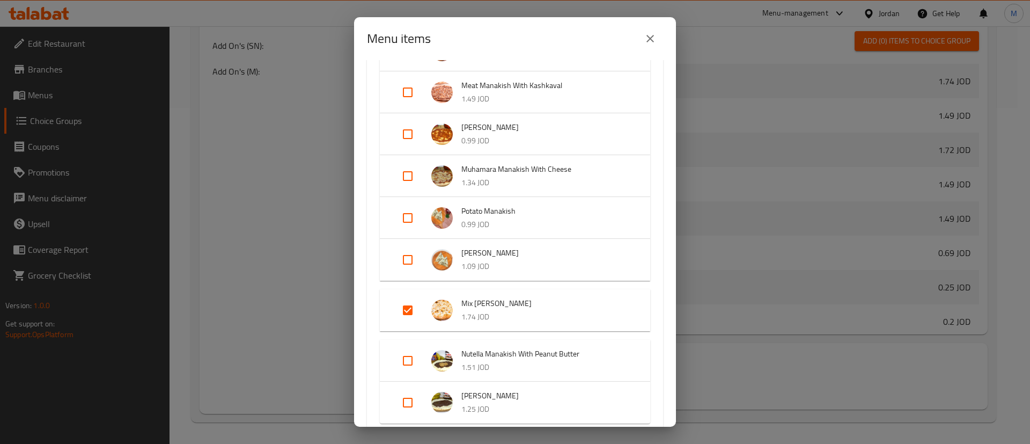
scroll to position [805, 0]
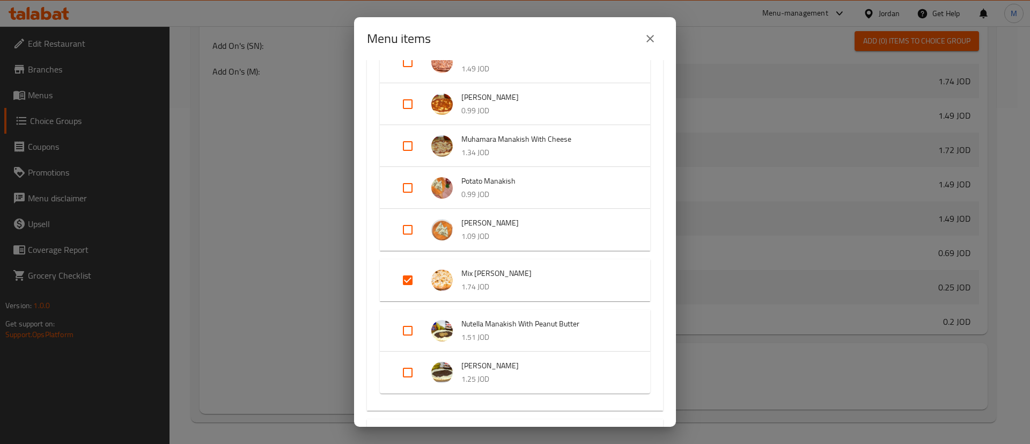
click at [408, 277] on input "Expand" at bounding box center [408, 280] width 26 height 26
checkbox input "false"
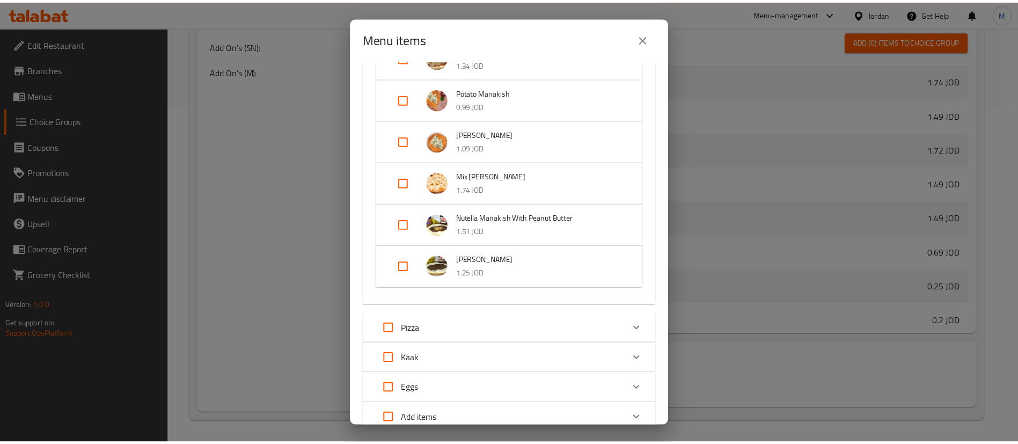
scroll to position [1005, 0]
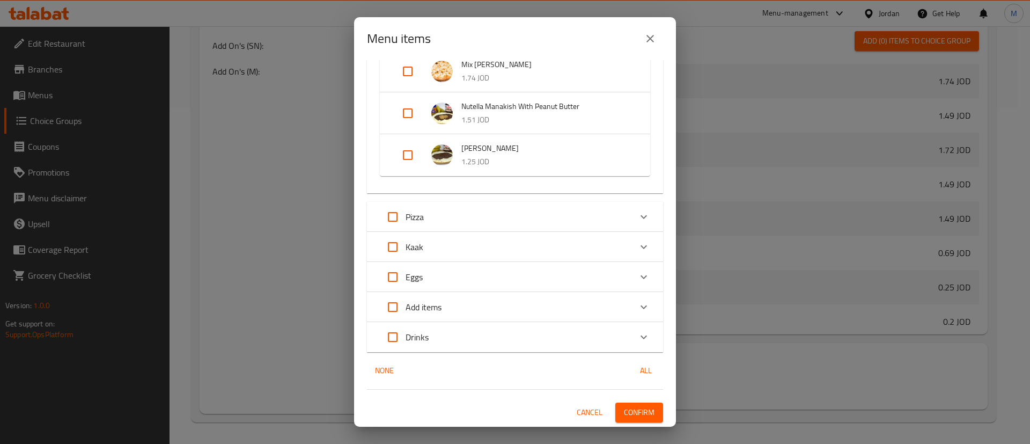
click at [628, 406] on span "Confirm" at bounding box center [639, 412] width 31 height 13
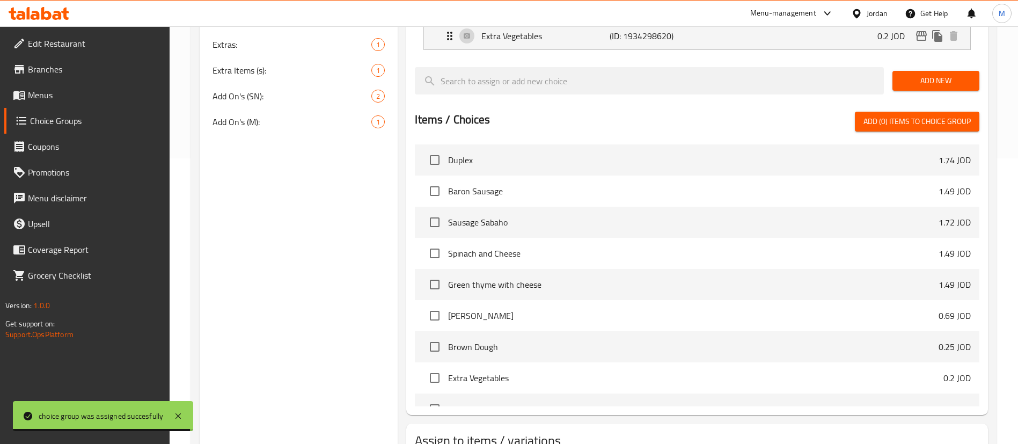
scroll to position [255, 0]
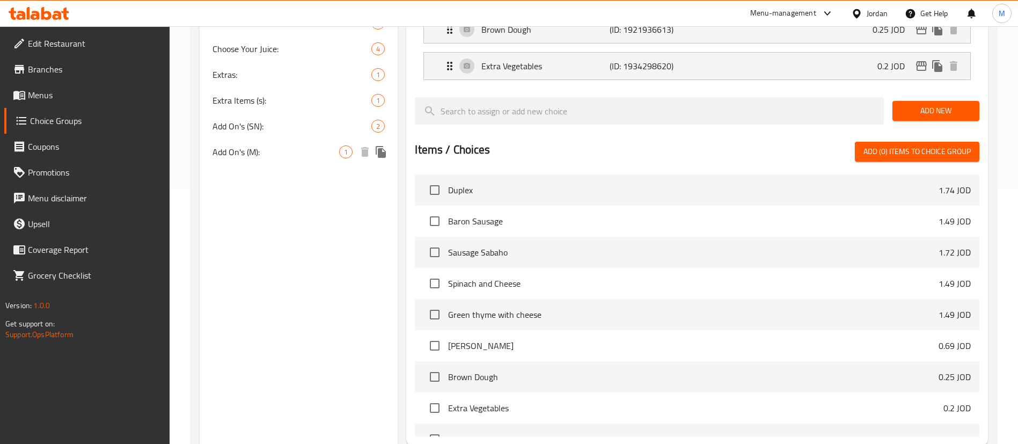
click at [281, 157] on span "Add On's (M):" at bounding box center [275, 151] width 127 height 13
type input "Add On's (M):"
type input "الاضافات:"
type input "1"
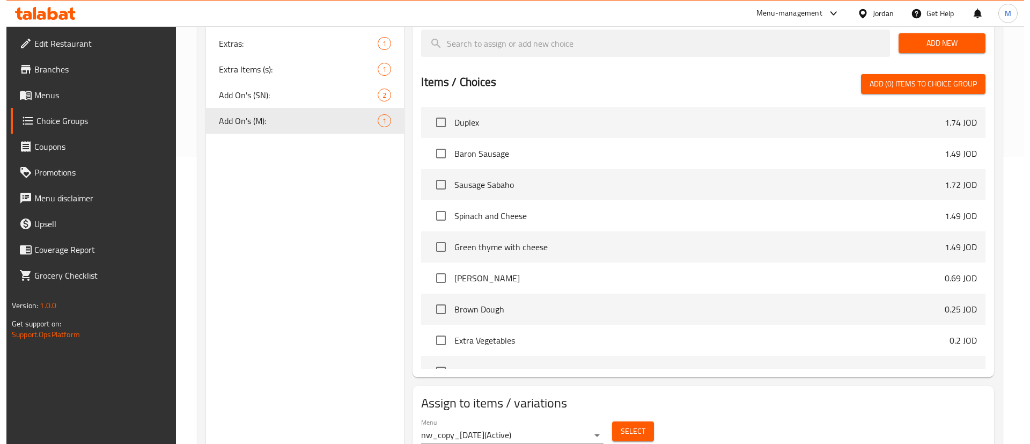
scroll to position [299, 0]
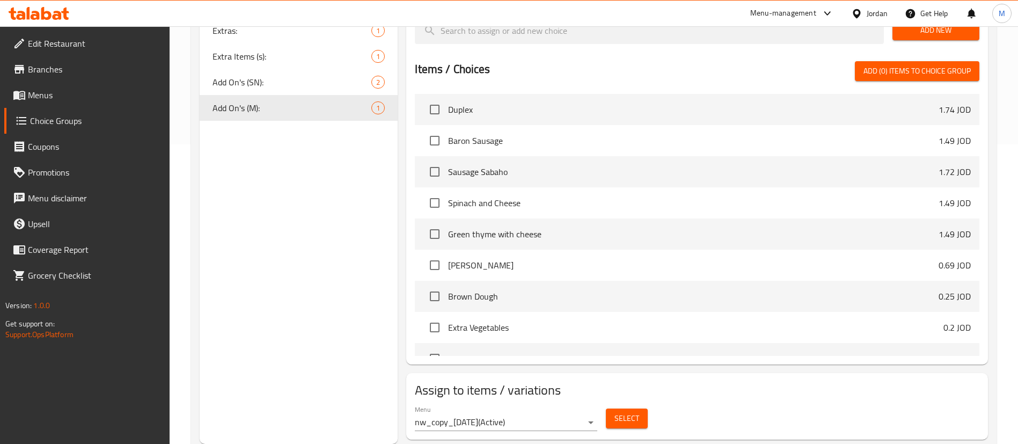
click at [633, 412] on span "Select" at bounding box center [626, 418] width 25 height 13
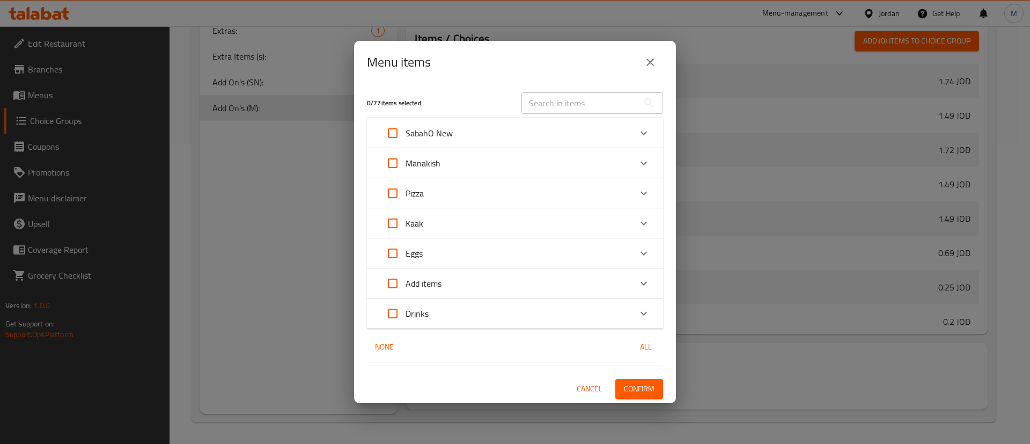
click at [479, 159] on div "Manakish" at bounding box center [505, 163] width 251 height 26
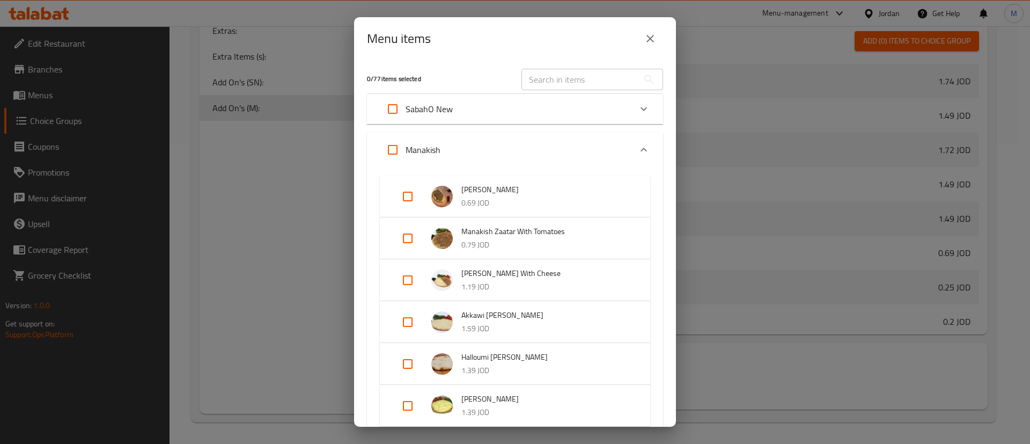
click at [402, 282] on input "Expand" at bounding box center [408, 280] width 26 height 26
checkbox input "true"
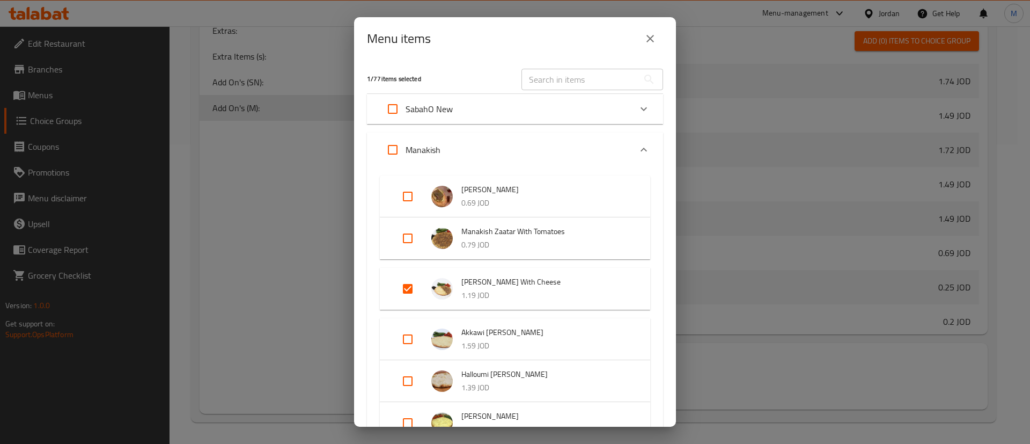
click at [410, 333] on input "Expand" at bounding box center [408, 339] width 26 height 26
checkbox input "true"
click at [414, 388] on input "Expand" at bounding box center [408, 390] width 26 height 26
checkbox input "true"
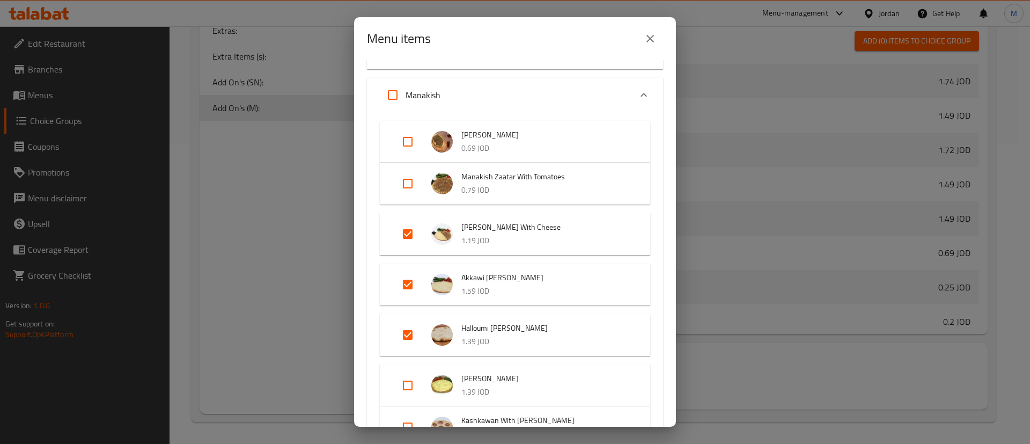
scroll to position [80, 0]
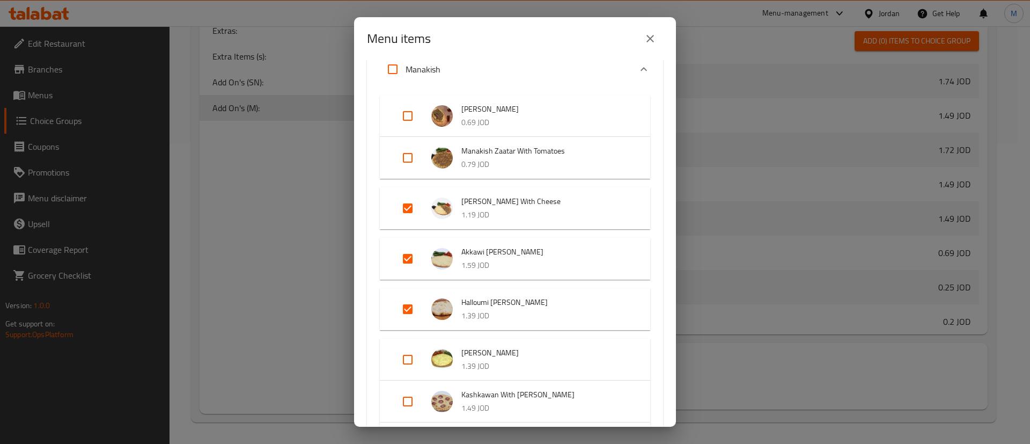
click at [407, 357] on input "Expand" at bounding box center [408, 360] width 26 height 26
checkbox input "true"
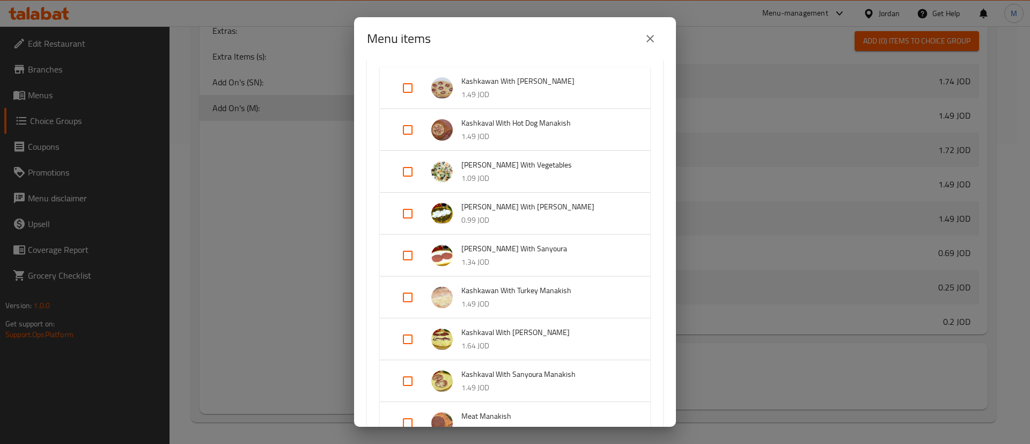
scroll to position [483, 0]
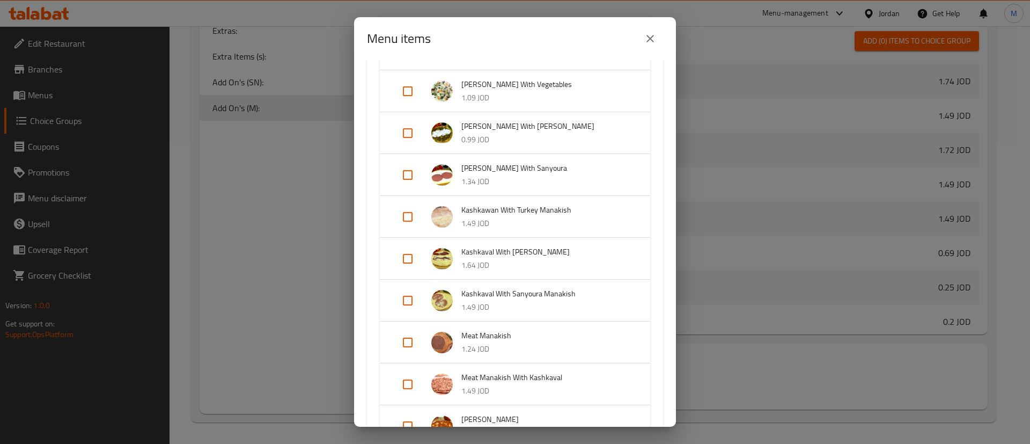
click at [412, 384] on input "Expand" at bounding box center [408, 384] width 26 height 26
checkbox input "true"
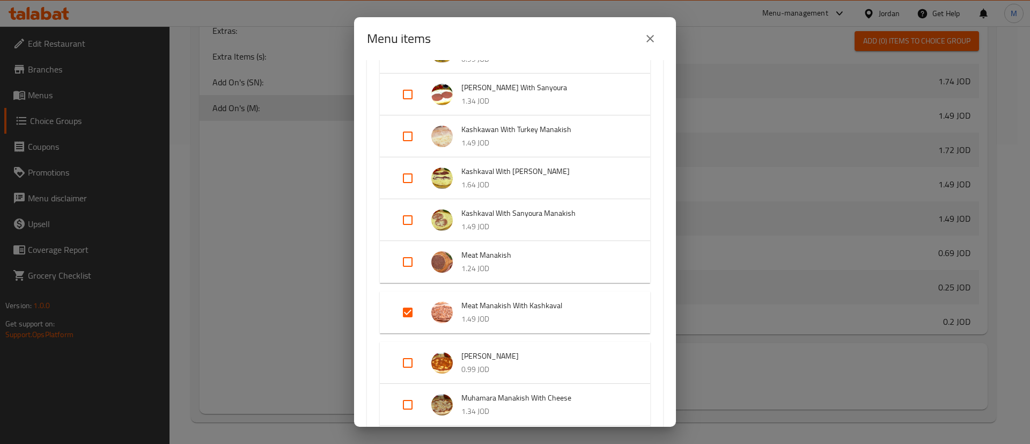
scroll to position [644, 0]
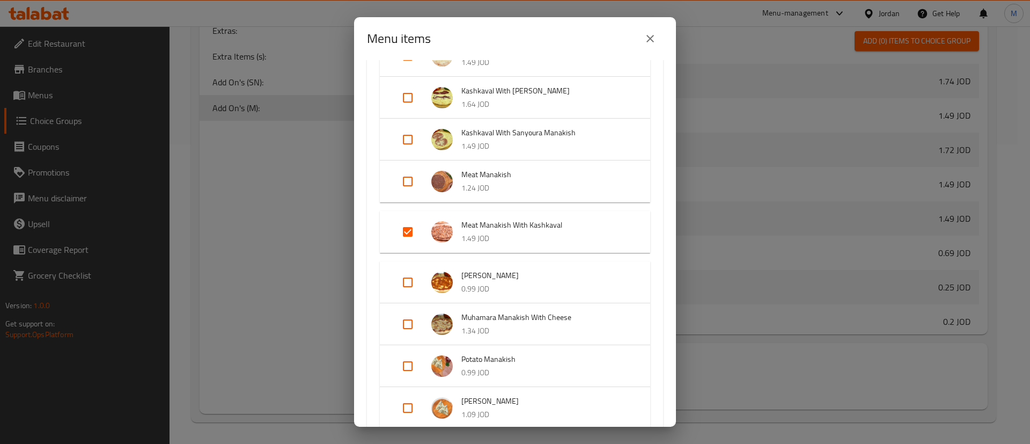
click at [408, 328] on input "Expand" at bounding box center [408, 324] width 26 height 26
checkbox input "true"
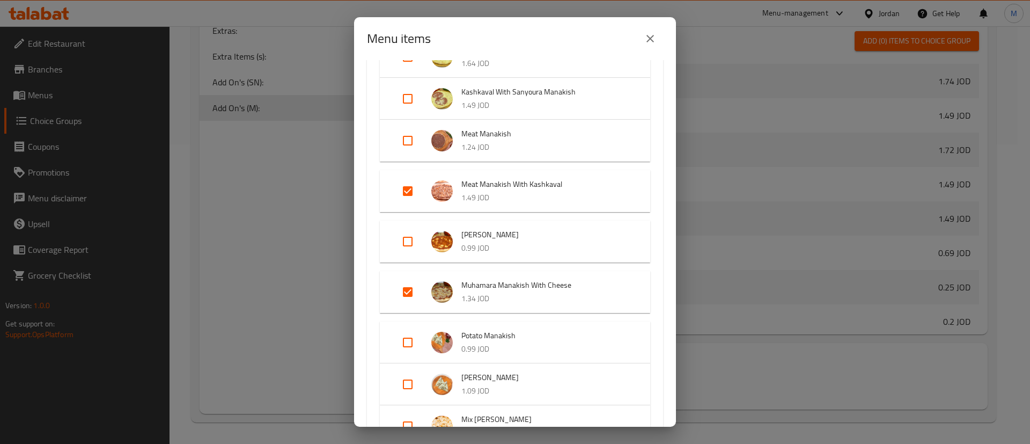
scroll to position [724, 0]
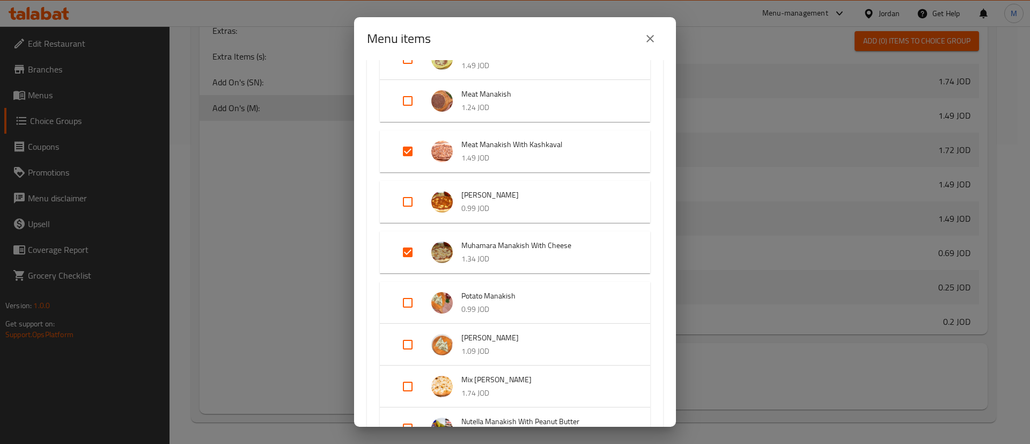
click at [409, 299] on input "Expand" at bounding box center [408, 303] width 26 height 26
checkbox input "true"
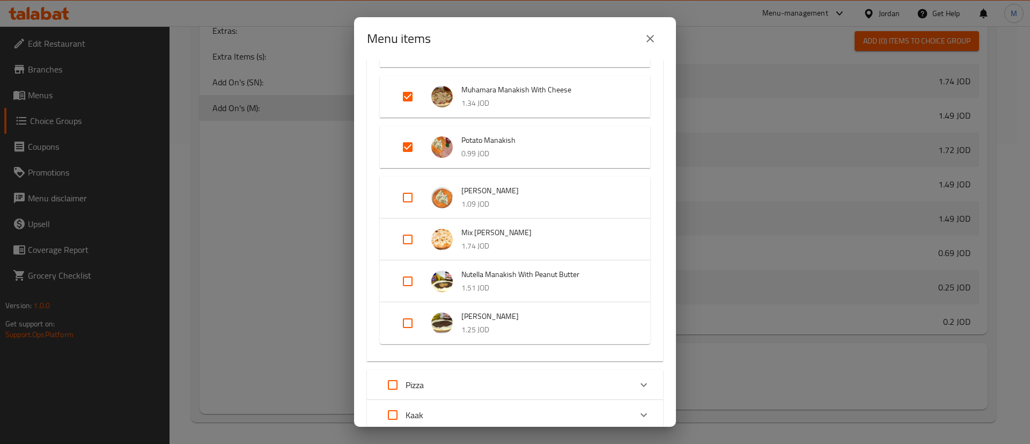
scroll to position [885, 0]
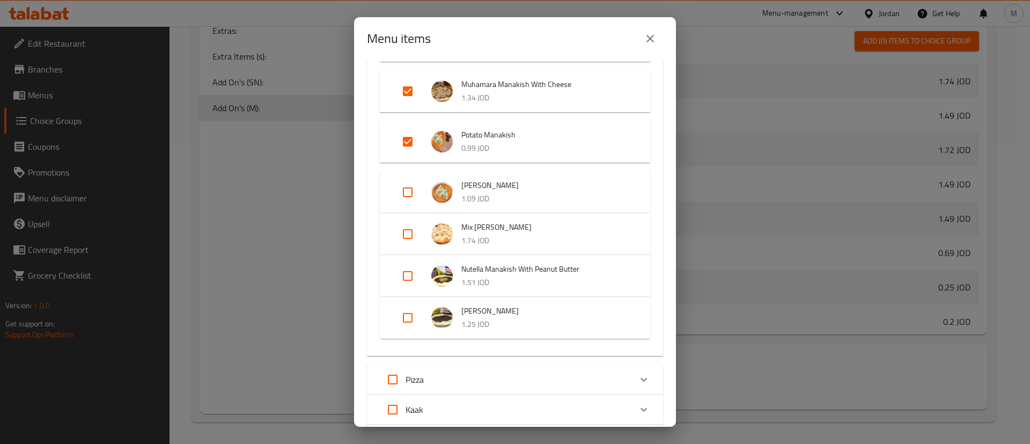
click at [406, 232] on input "Expand" at bounding box center [408, 234] width 26 height 26
checkbox input "true"
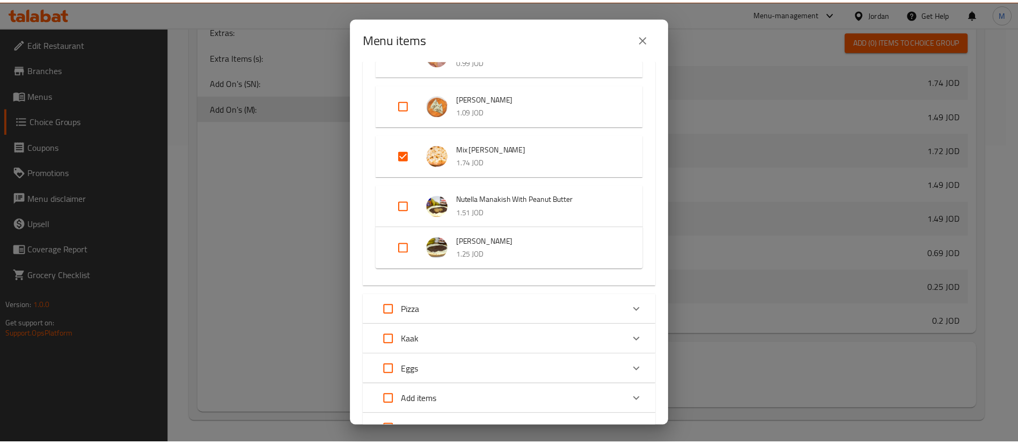
scroll to position [1065, 0]
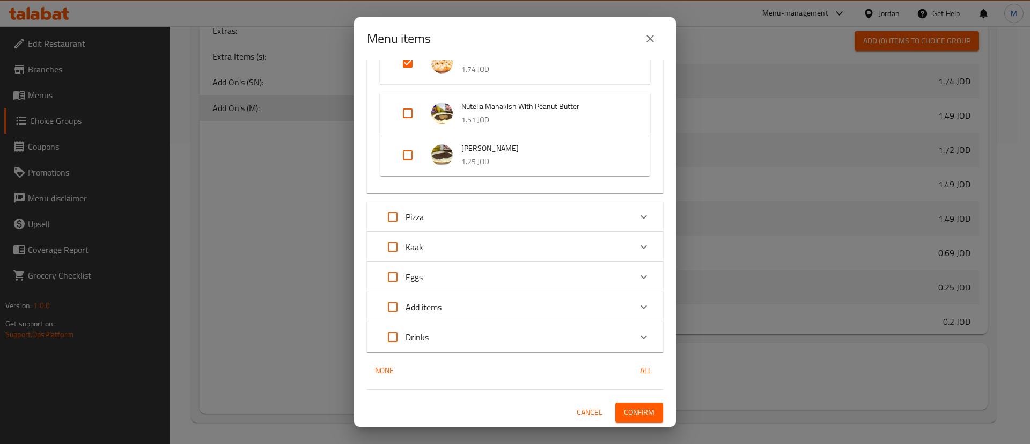
click at [639, 414] on span "Confirm" at bounding box center [639, 412] width 31 height 13
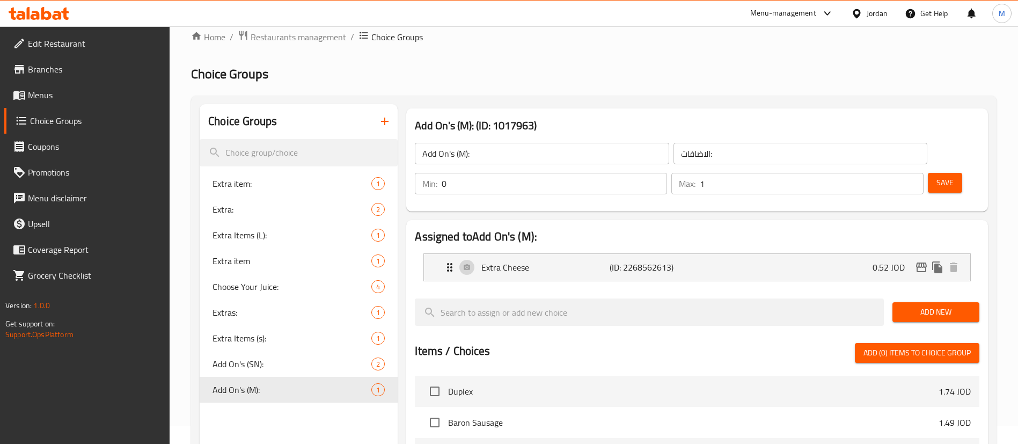
scroll to position [0, 0]
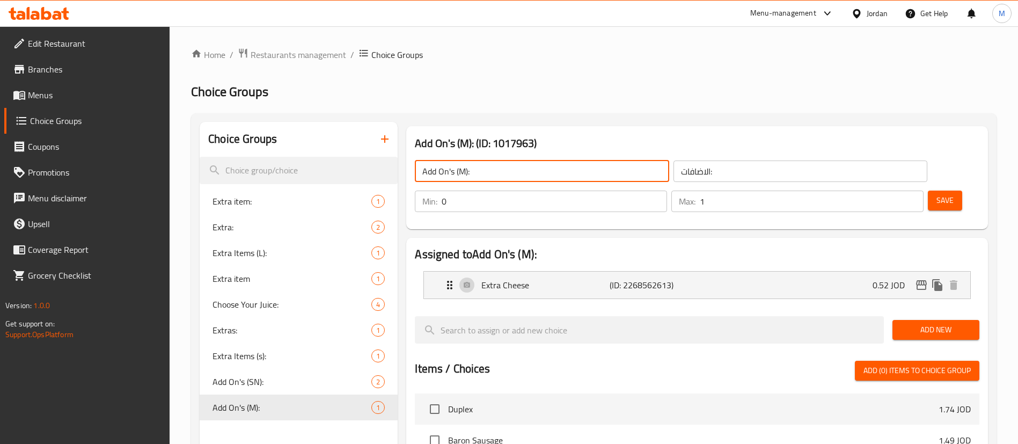
click at [509, 174] on input "Add On's (M):" at bounding box center [542, 170] width 254 height 21
click at [673, 167] on input "الاضافات:" at bounding box center [800, 170] width 254 height 21
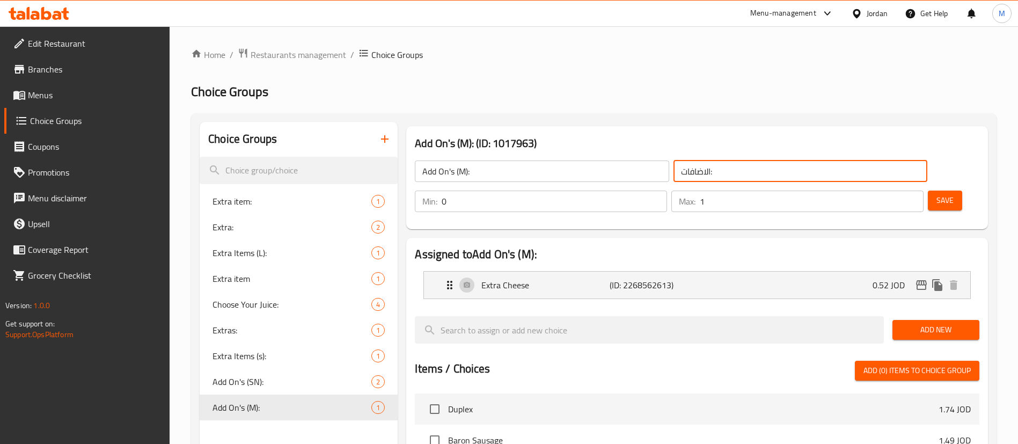
click at [673, 167] on input "الاضافات:" at bounding box center [800, 170] width 254 height 21
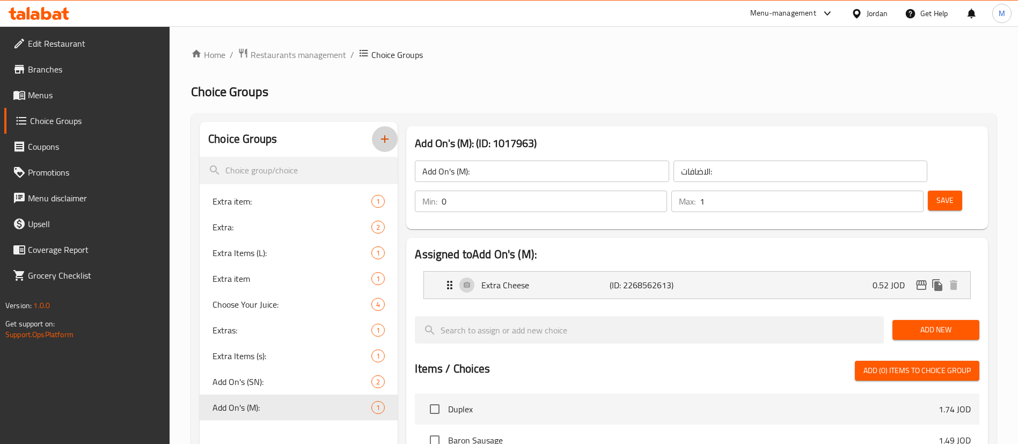
click at [386, 144] on icon "button" at bounding box center [384, 139] width 13 height 13
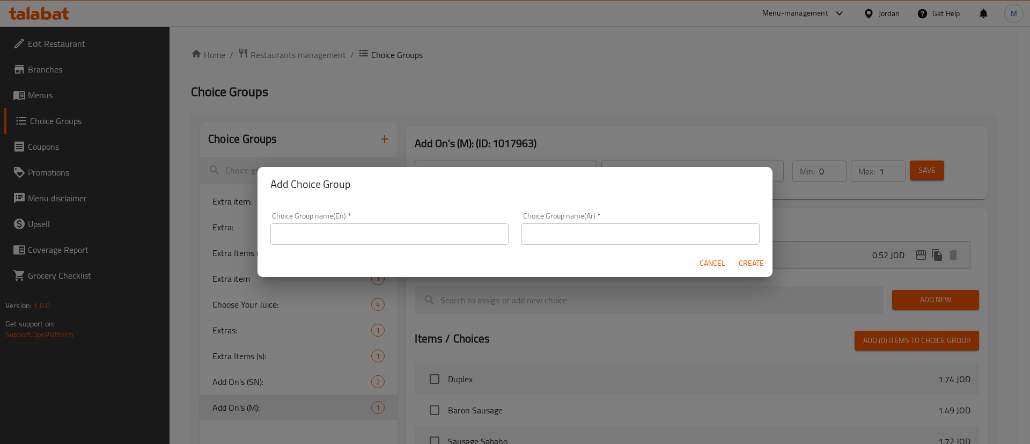
click at [360, 243] on input "text" at bounding box center [389, 233] width 238 height 21
paste input "Add On's (M):"
type input "Add On's (M)1:"
click at [547, 240] on input "text" at bounding box center [641, 233] width 238 height 21
paste input "الاضافات:"
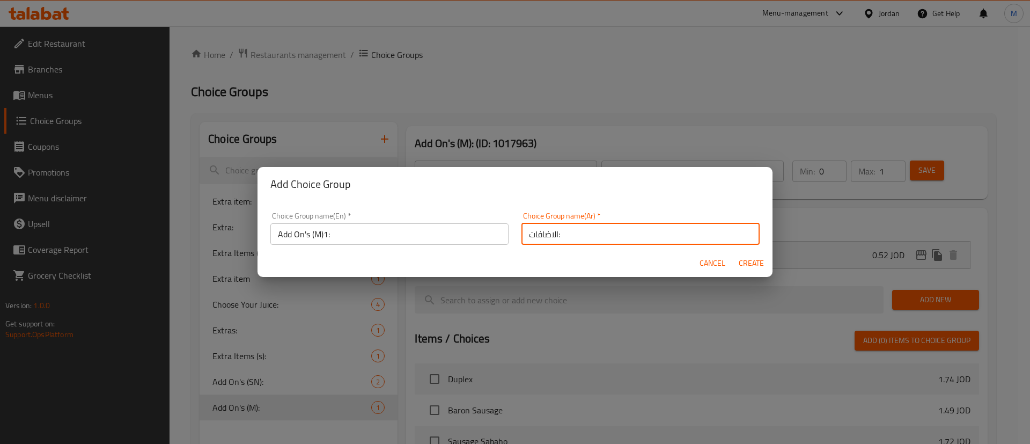
type input "الاضافات:"
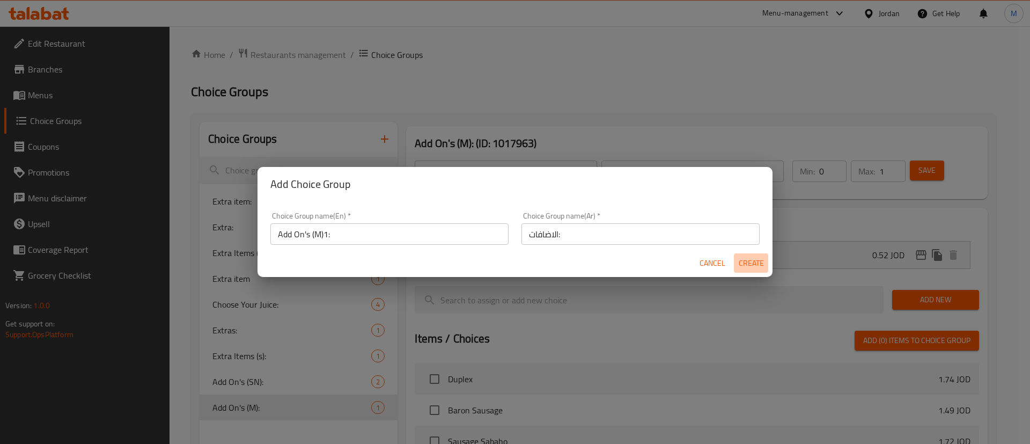
click at [751, 263] on span "Create" at bounding box center [751, 262] width 26 height 13
type input "Add On's (M)1:"
type input "0"
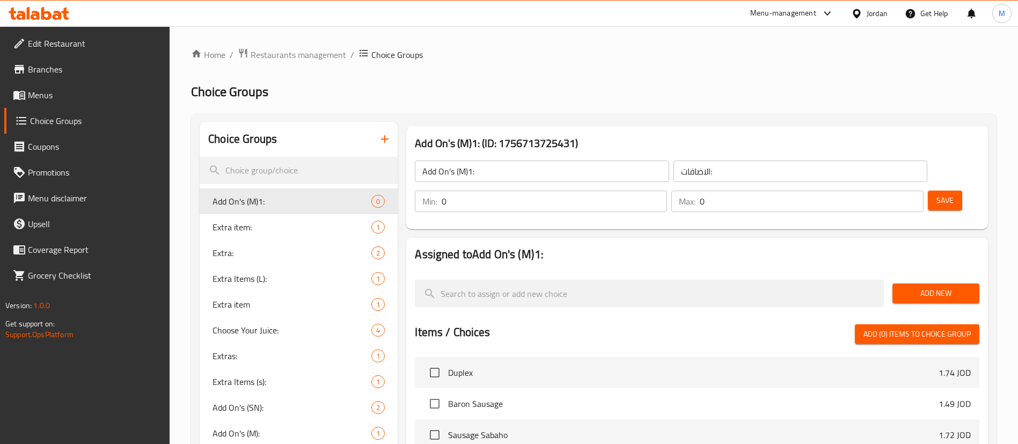
click at [923, 287] on span "Add New" at bounding box center [936, 293] width 70 height 13
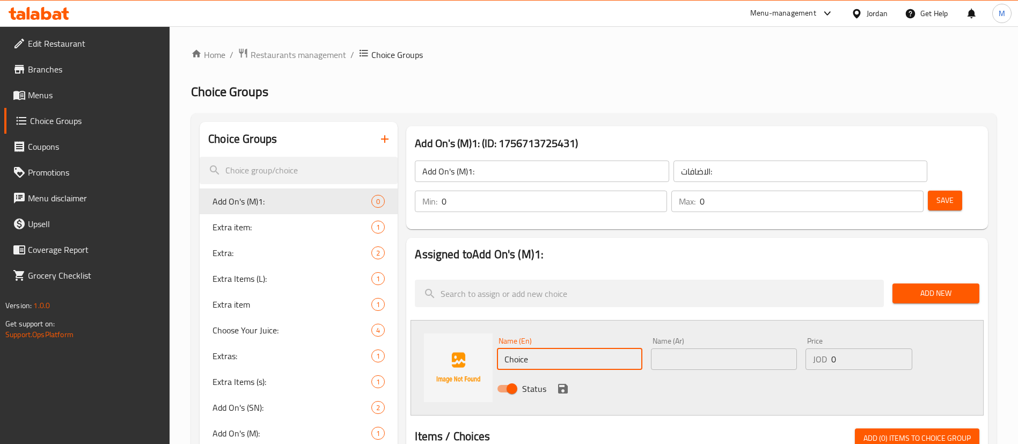
click at [620, 348] on input "Choice" at bounding box center [569, 358] width 145 height 21
paste input "Extra Chees"
type input "Extra Cheese"
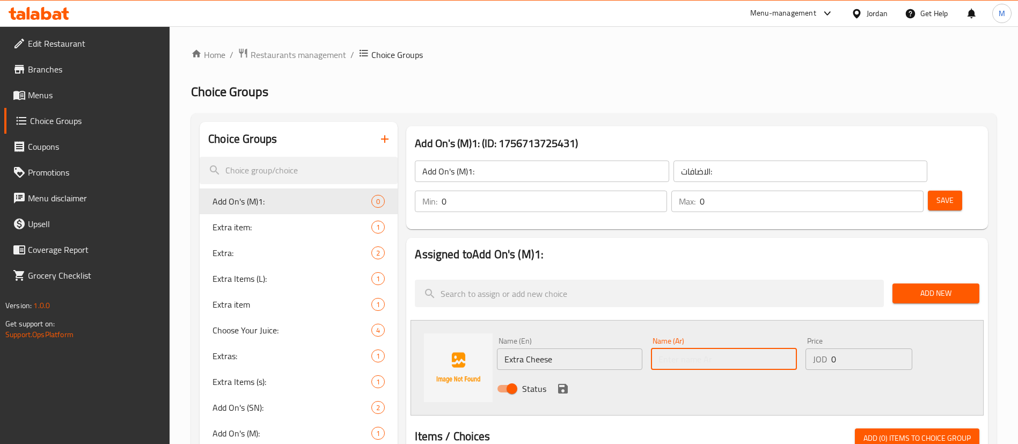
click at [714, 348] on input "text" at bounding box center [723, 358] width 145 height 21
paste input "جبن إضافي"
type input "جبن إضافي"
click at [848, 348] on input "0" at bounding box center [871, 358] width 81 height 21
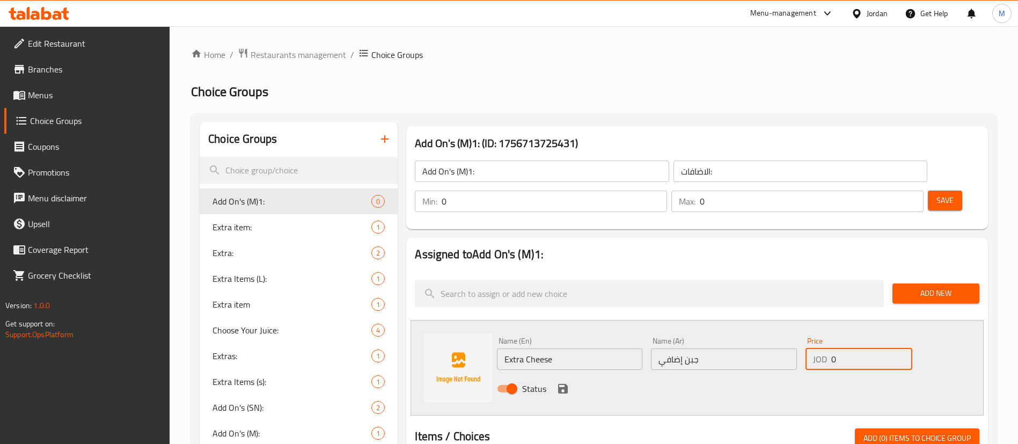
click at [848, 348] on input "0" at bounding box center [871, 358] width 81 height 21
click at [848, 348] on input "0.517" at bounding box center [871, 358] width 81 height 21
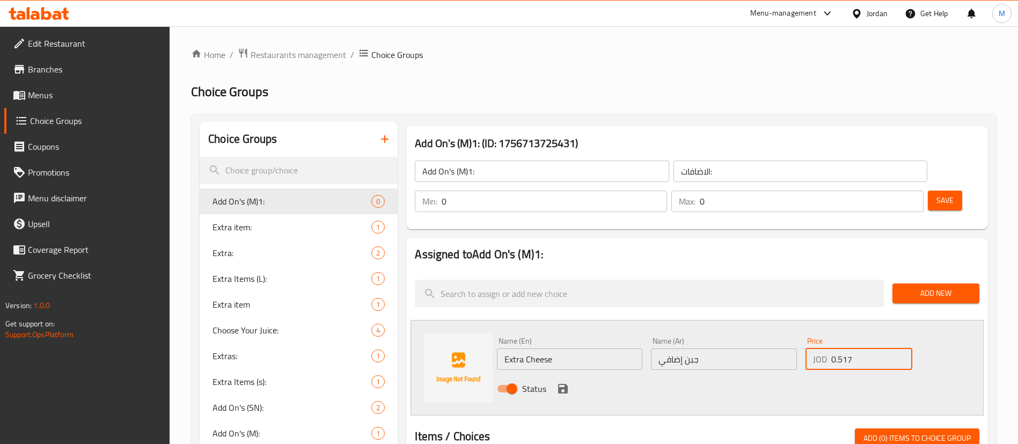
type input "0.517"
drag, startPoint x: 560, startPoint y: 357, endPoint x: 567, endPoint y: 355, distance: 7.0
click at [561, 384] on icon "save" at bounding box center [563, 389] width 10 height 10
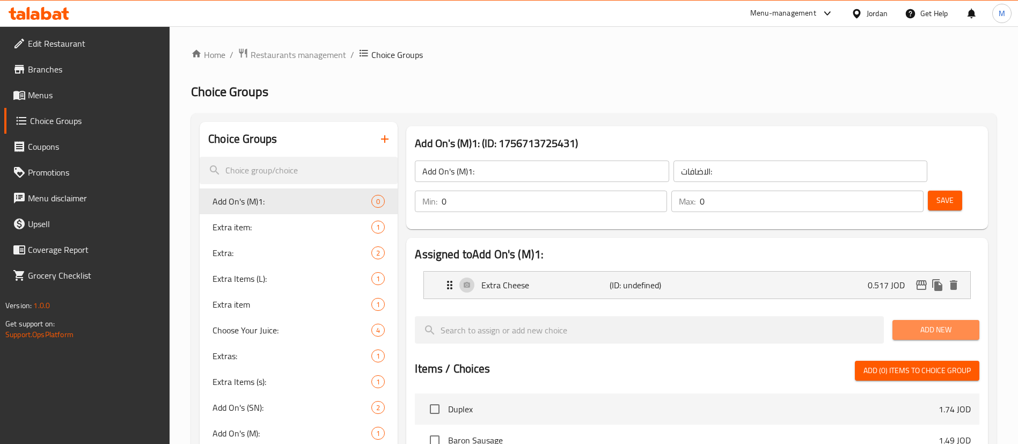
click at [929, 323] on span "Add New" at bounding box center [936, 329] width 70 height 13
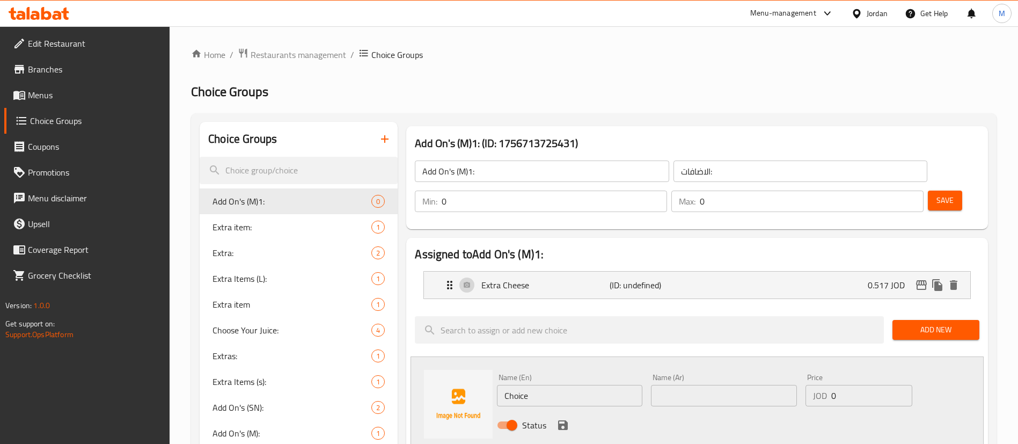
click at [596, 385] on input "Choice" at bounding box center [569, 395] width 145 height 21
type input "Extra Salami"
click at [696, 385] on input "text" at bounding box center [723, 395] width 145 height 21
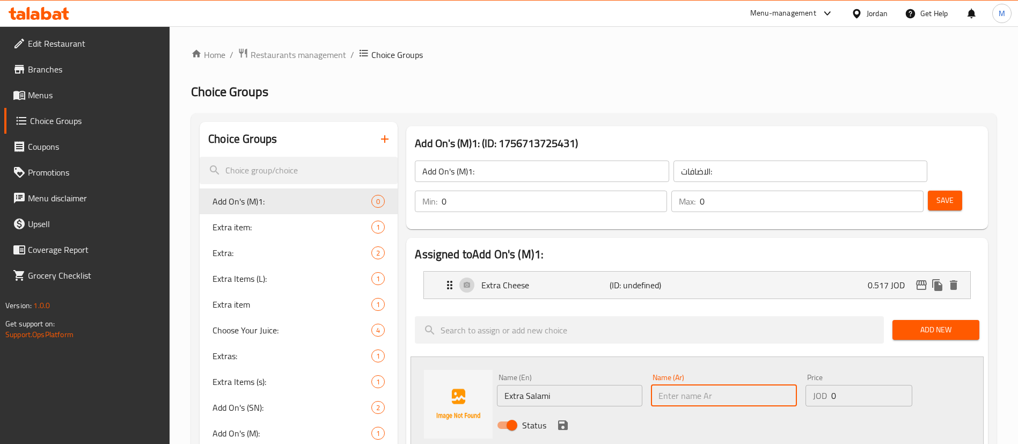
click at [696, 385] on input "text" at bounding box center [723, 395] width 145 height 21
click at [705, 410] on div "Status" at bounding box center [724, 424] width 462 height 29
click at [712, 385] on input "text" at bounding box center [723, 395] width 145 height 21
type input "اضافة سلامي"
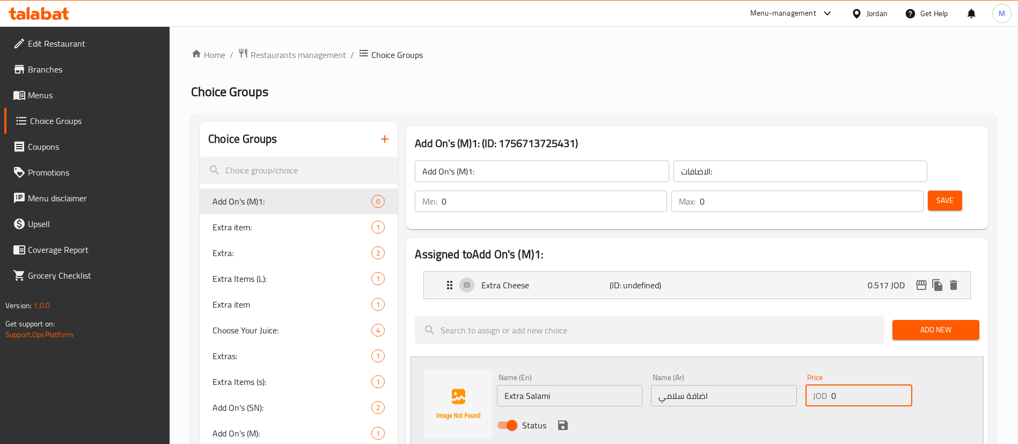
click at [838, 385] on input "0" at bounding box center [871, 395] width 81 height 21
type input "0.517"
drag, startPoint x: 559, startPoint y: 394, endPoint x: 576, endPoint y: 393, distance: 17.2
click at [559, 420] on icon "save" at bounding box center [563, 425] width 10 height 10
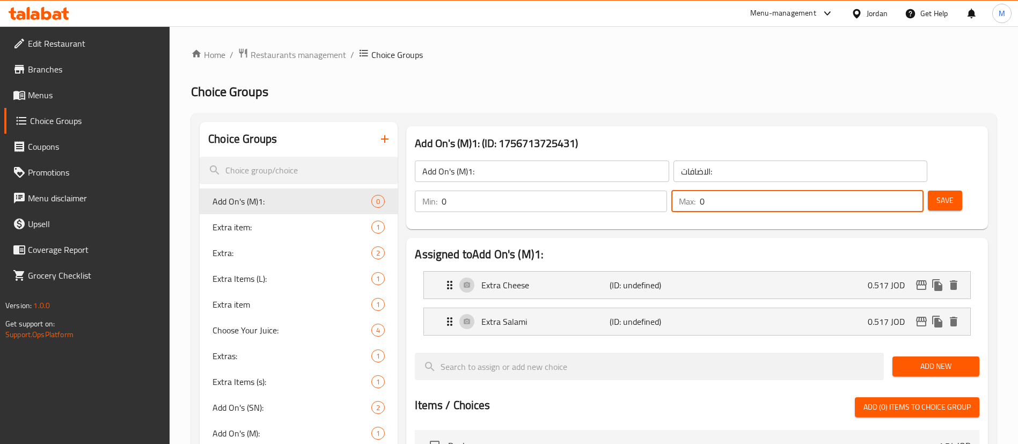
click at [882, 190] on input "0" at bounding box center [812, 200] width 224 height 21
type input "2"
click at [868, 186] on div "Min: 0 ​ Max: 2 ​" at bounding box center [668, 201] width 517 height 30
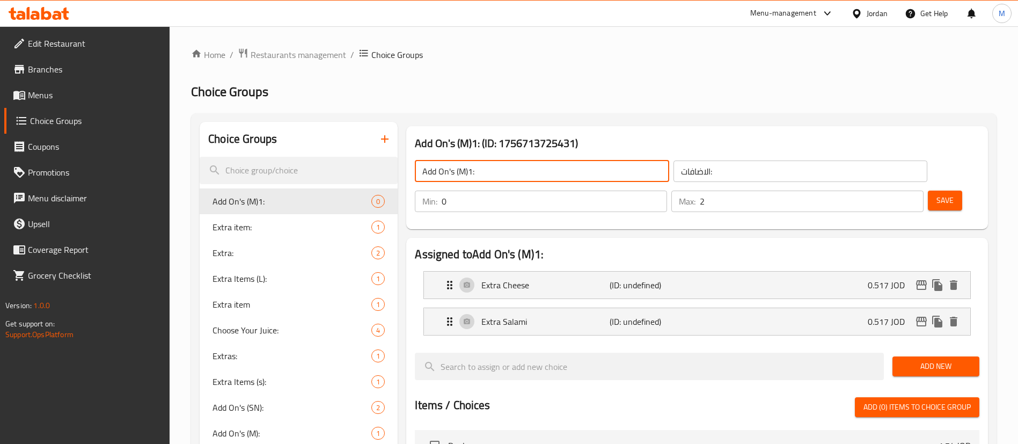
click at [470, 170] on input "Add On's (M)1:" at bounding box center [542, 170] width 254 height 21
type input "Add On's (M)s:"
click at [510, 199] on div "Add On's (M)1: (ID: 1756713725431) Add On's (M)s: ​ الاضافات: ​ Min: 0 ​ Max: 2…" at bounding box center [697, 177] width 582 height 103
click at [936, 194] on span "Save" at bounding box center [944, 200] width 17 height 13
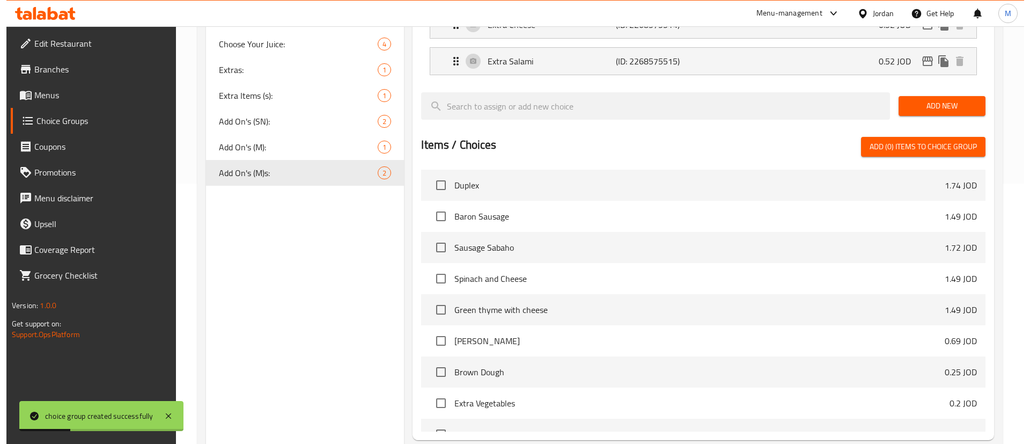
scroll to position [336, 0]
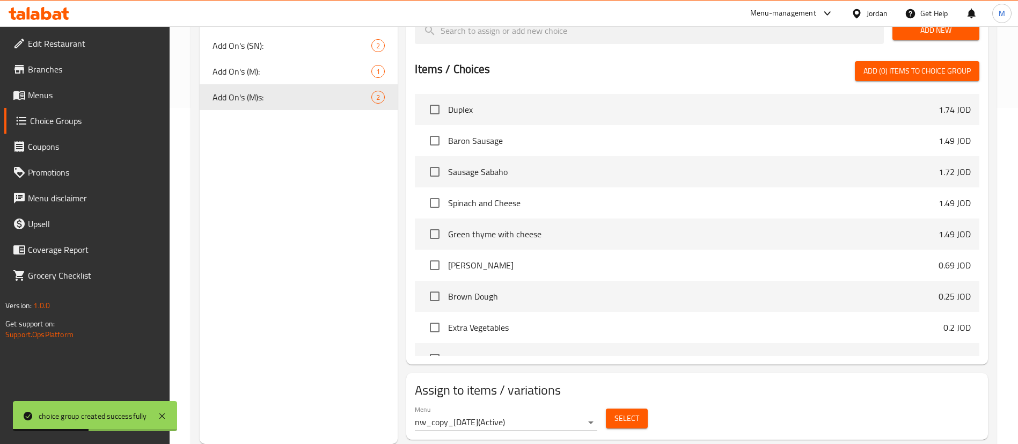
click at [647, 408] on button "Select" at bounding box center [627, 418] width 42 height 20
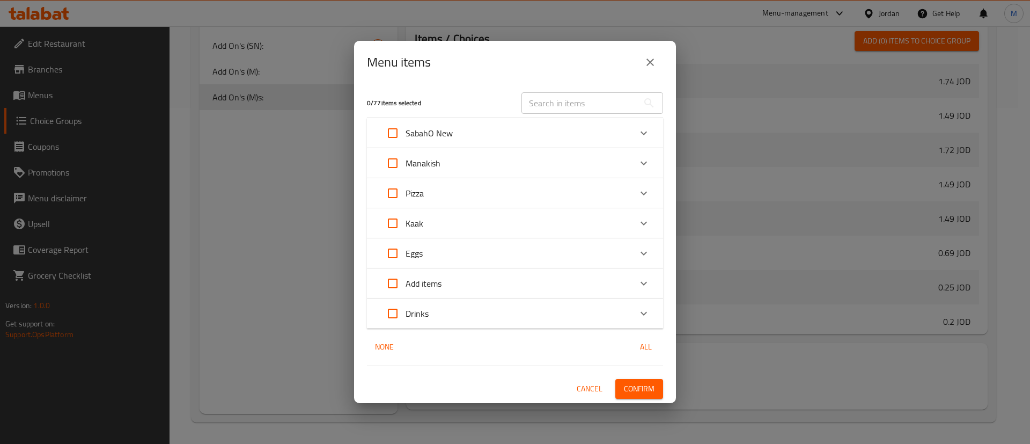
click at [524, 170] on div "Manakish" at bounding box center [505, 163] width 251 height 26
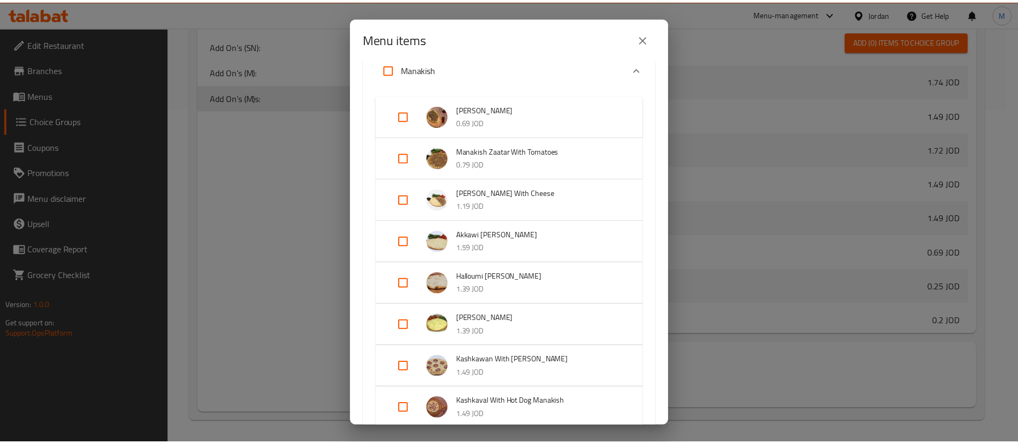
scroll to position [0, 0]
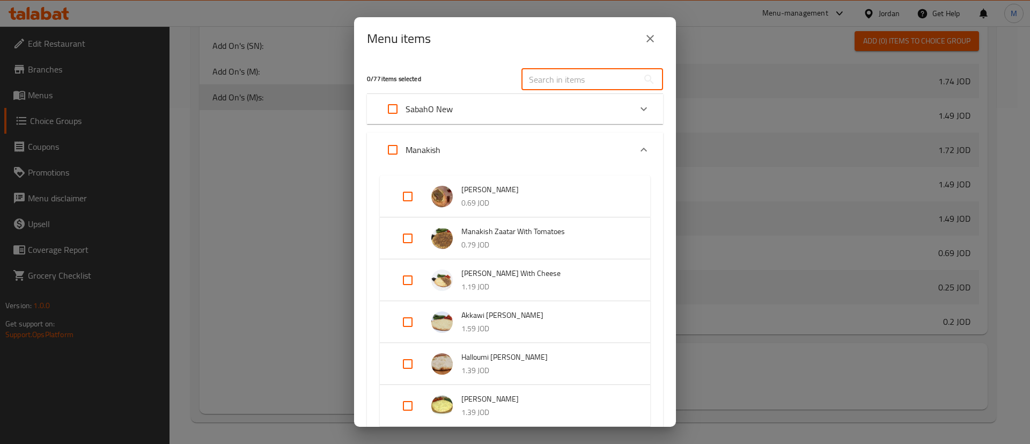
click at [569, 79] on input "text" at bounding box center [580, 79] width 117 height 21
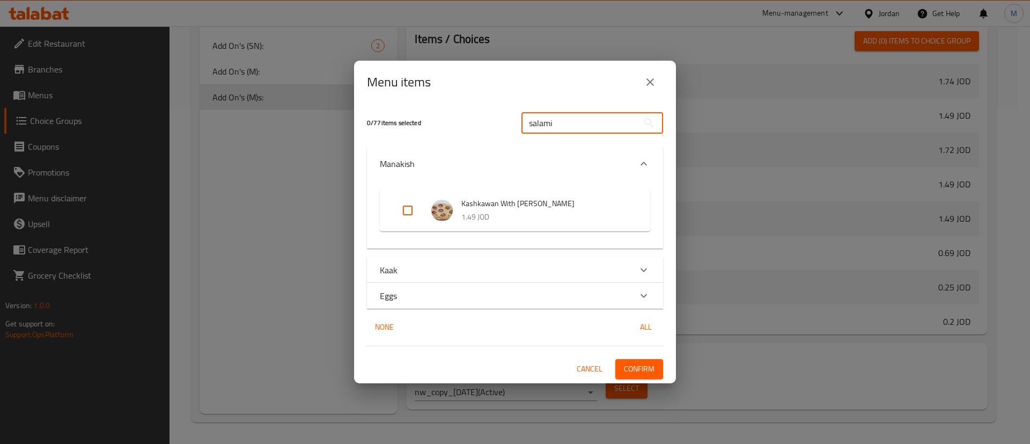
type input "salami"
click at [407, 214] on input "Expand" at bounding box center [408, 210] width 26 height 26
checkbox input "true"
click at [647, 367] on span "Confirm" at bounding box center [639, 368] width 31 height 13
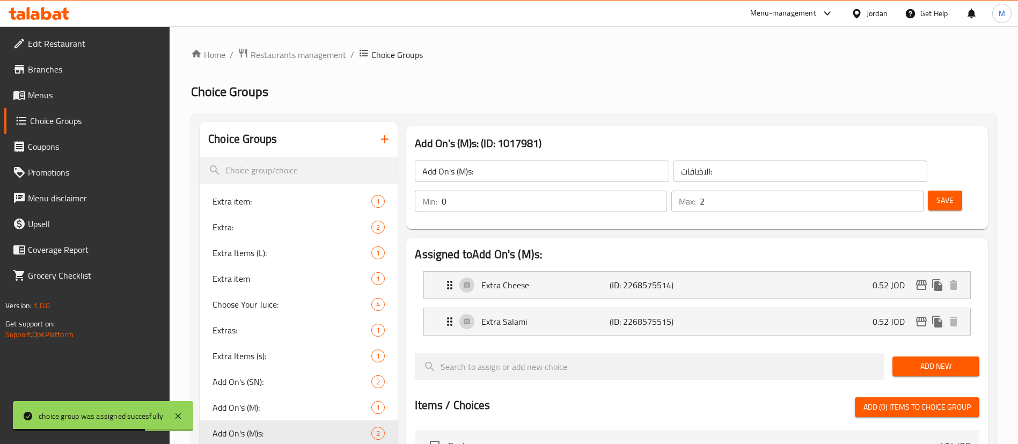
click at [509, 177] on input "Add On's (M)s:" at bounding box center [542, 170] width 254 height 21
click at [382, 148] on button "button" at bounding box center [385, 139] width 26 height 26
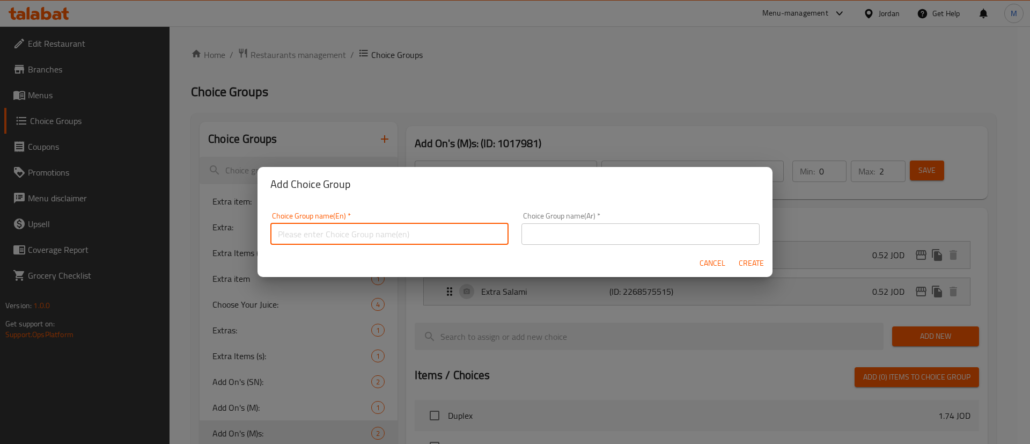
click at [372, 230] on input "text" at bounding box center [389, 233] width 238 height 21
paste input "Add On's (M)s:"
type input "Add On's (M)s:"
click at [710, 265] on span "Cancel" at bounding box center [713, 262] width 26 height 13
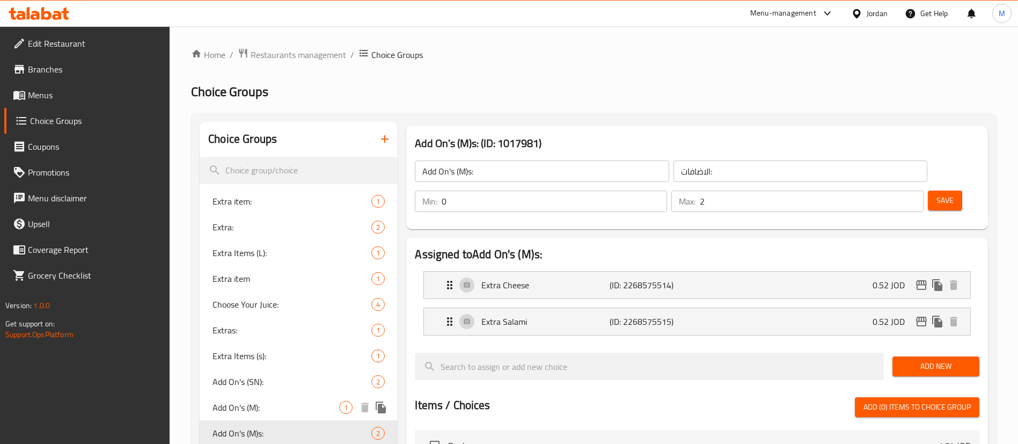
scroll to position [161, 0]
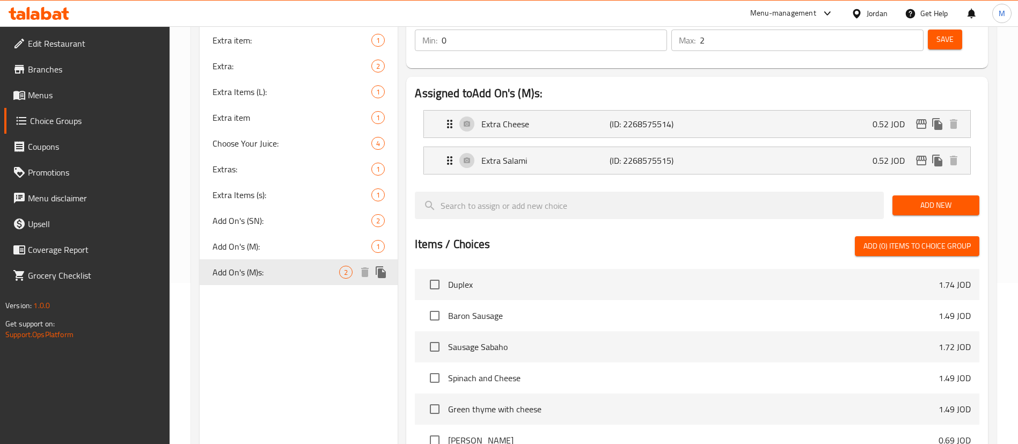
click at [380, 275] on icon "duplicate" at bounding box center [381, 272] width 10 height 12
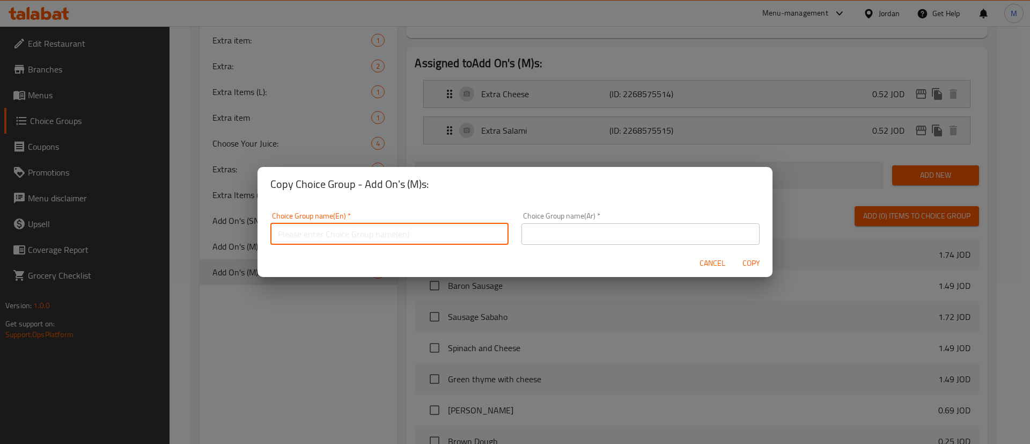
click at [433, 232] on input "text" at bounding box center [389, 233] width 238 height 21
paste input "Add On's (M)s:"
click at [327, 233] on input "Add On's (M)s:" at bounding box center [389, 233] width 238 height 21
type input "Add On's (M)h:"
click at [556, 229] on input "text" at bounding box center [641, 233] width 238 height 21
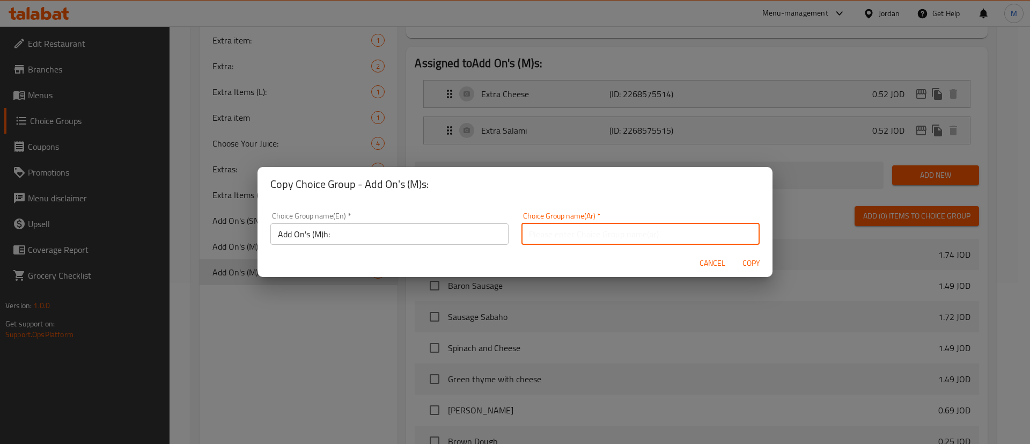
type input "الاضافات:"
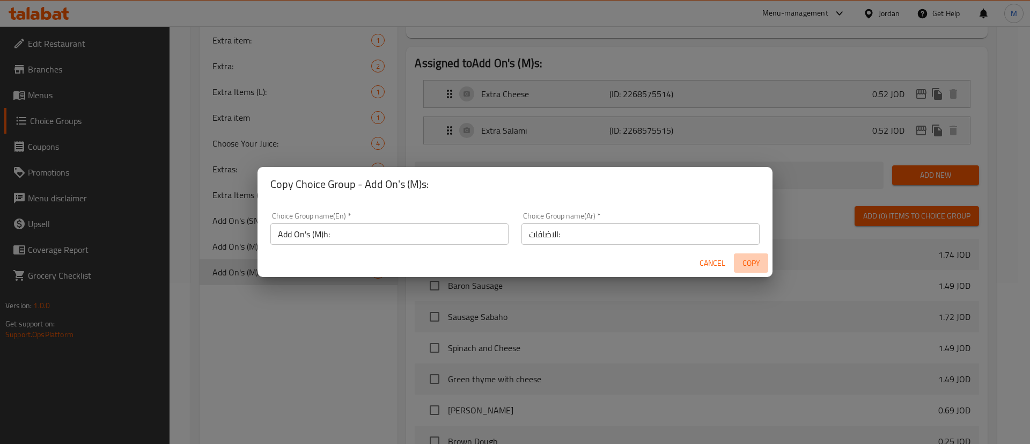
click at [750, 262] on span "Copy" at bounding box center [751, 262] width 26 height 13
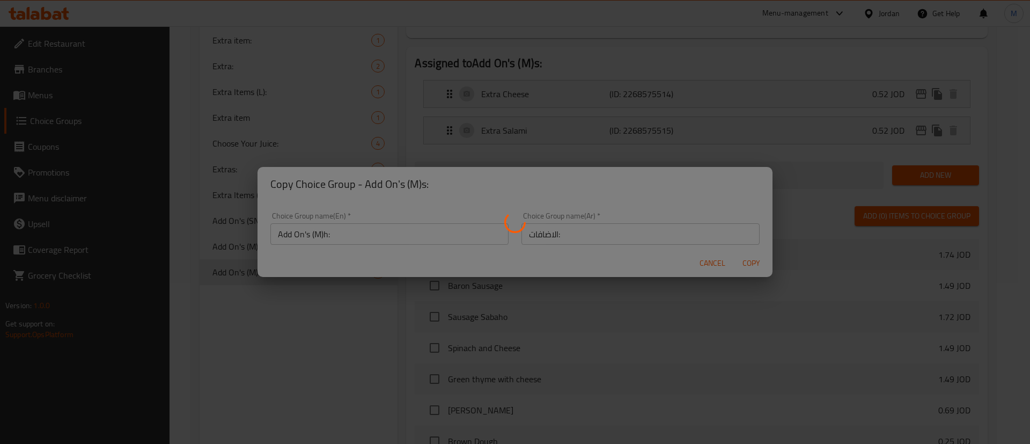
type input "Add On's (M)h:"
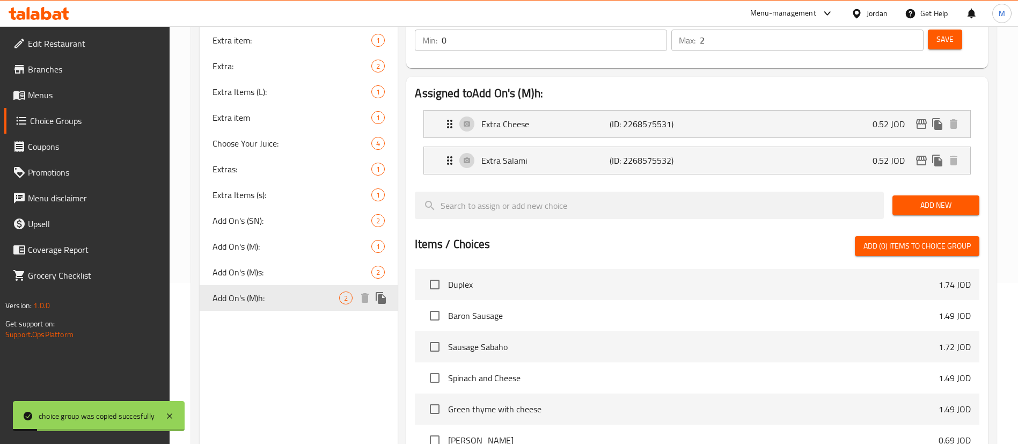
click at [308, 303] on span "Add On's (M)h:" at bounding box center [275, 297] width 127 height 13
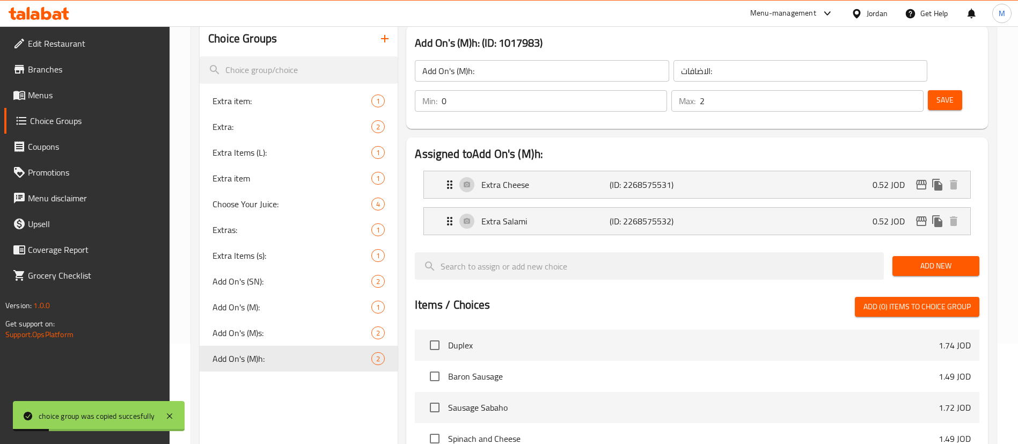
scroll to position [80, 0]
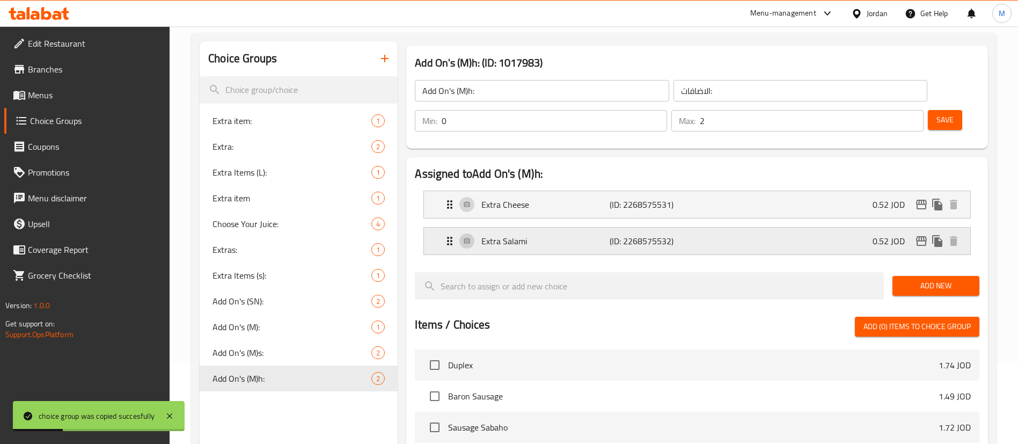
click at [563, 234] on p "Extra Salami" at bounding box center [545, 240] width 128 height 13
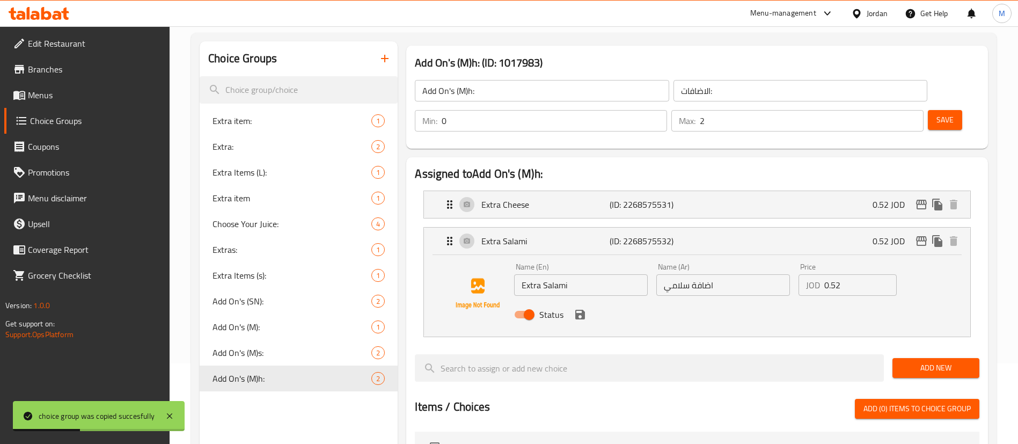
click at [554, 274] on input "Extra Salami" at bounding box center [581, 284] width 134 height 21
type input "Extra Hot Dog"
click at [678, 274] on input "اضافة سلامي" at bounding box center [723, 284] width 134 height 21
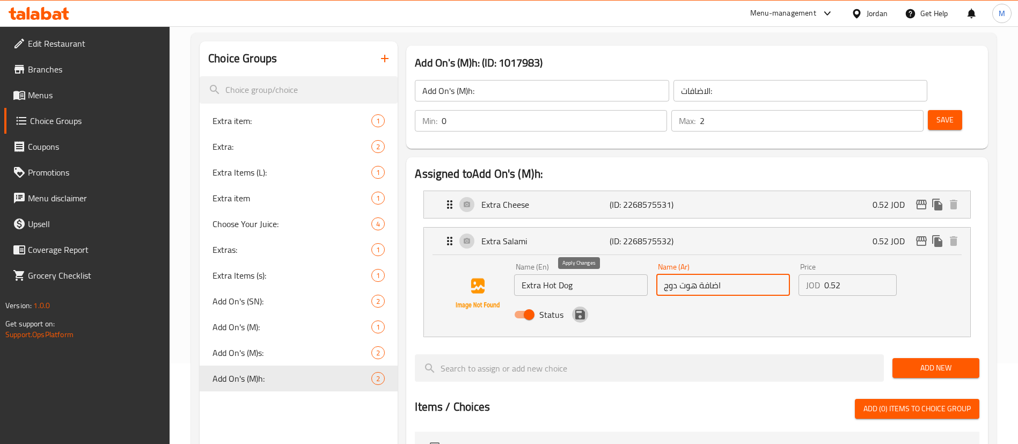
click at [583, 310] on icon "save" at bounding box center [580, 315] width 10 height 10
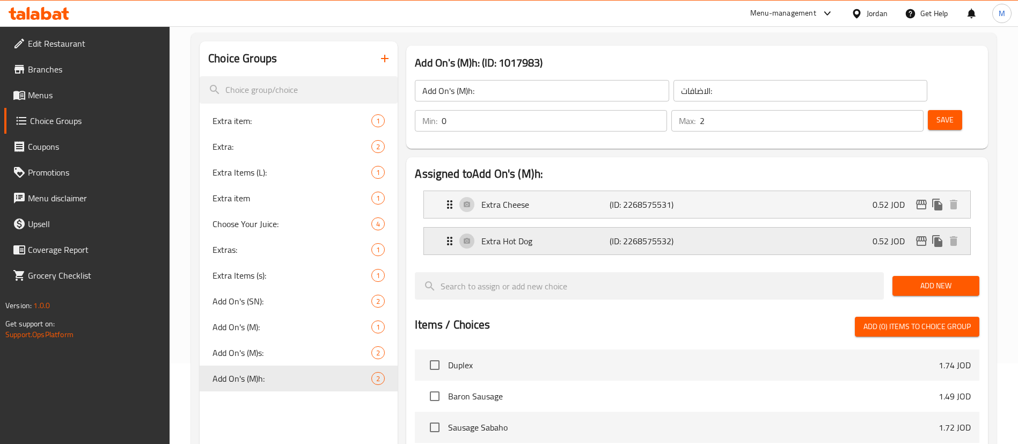
type input "اضافة هوت دوج"
click at [934, 110] on button "Save" at bounding box center [945, 120] width 34 height 20
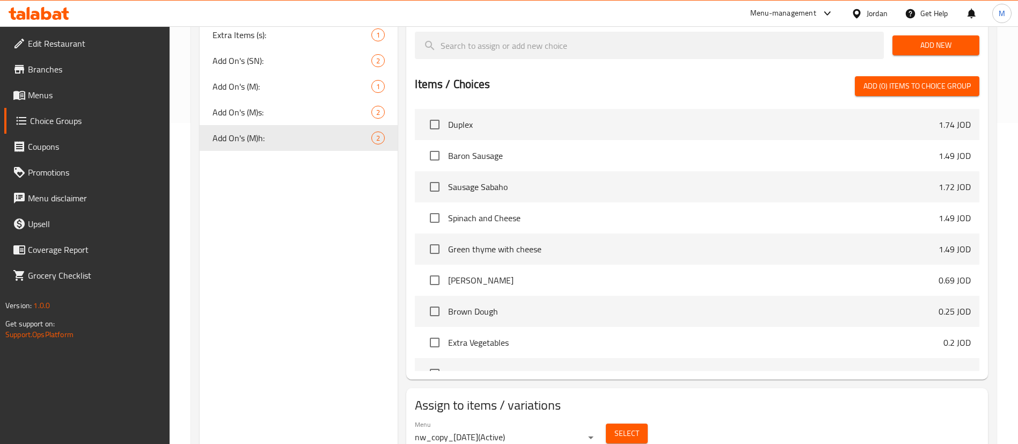
scroll to position [336, 0]
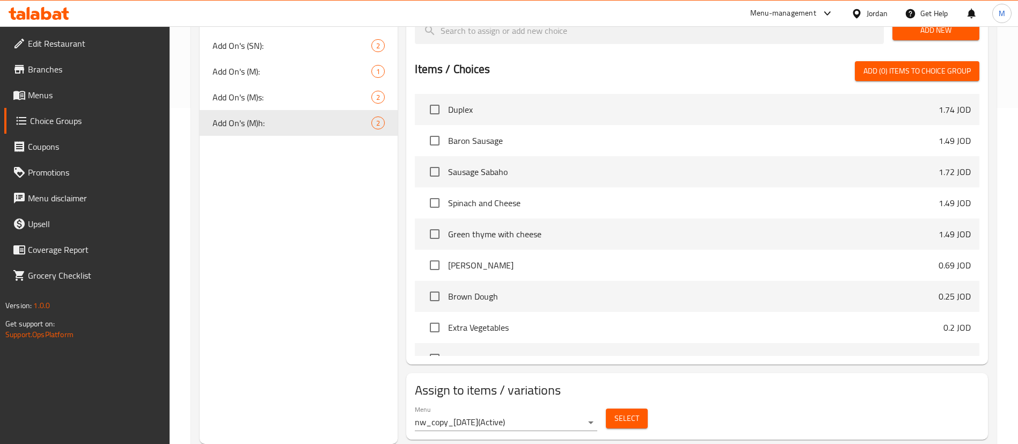
click at [643, 408] on button "Select" at bounding box center [627, 418] width 42 height 20
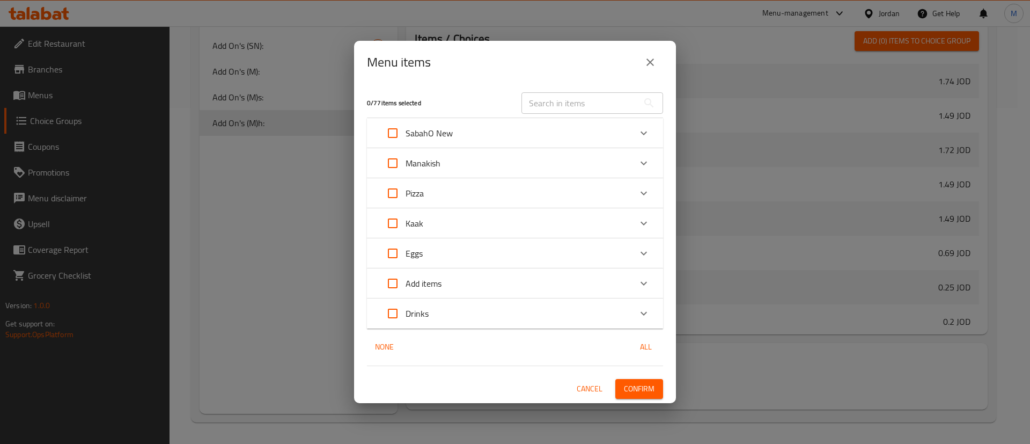
click at [510, 160] on div "Manakish" at bounding box center [505, 163] width 251 height 26
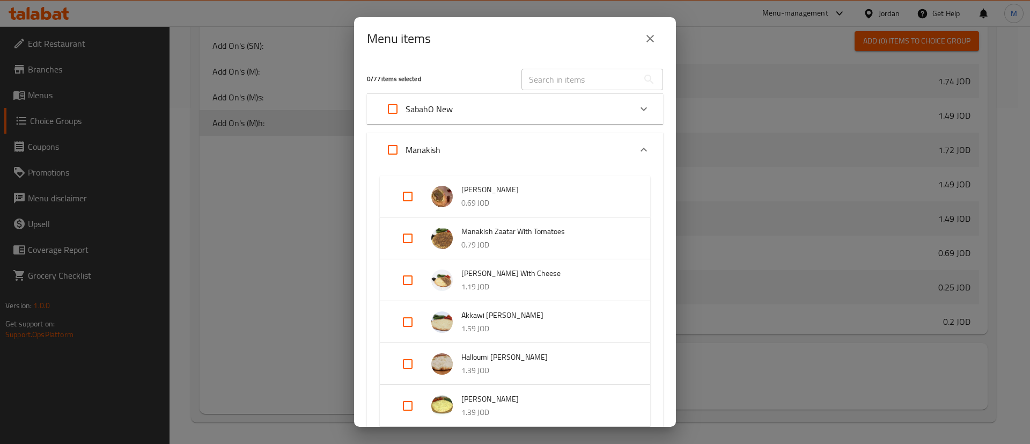
click at [561, 78] on input "text" at bounding box center [580, 79] width 117 height 21
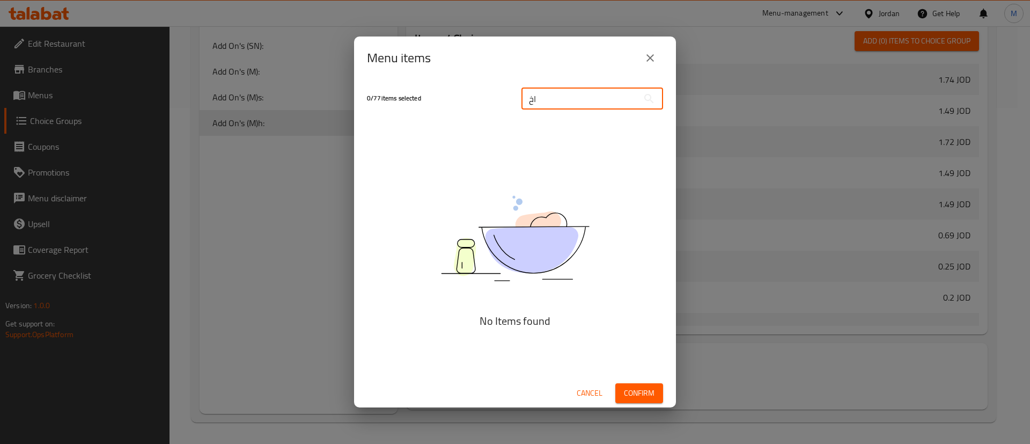
type input "ا"
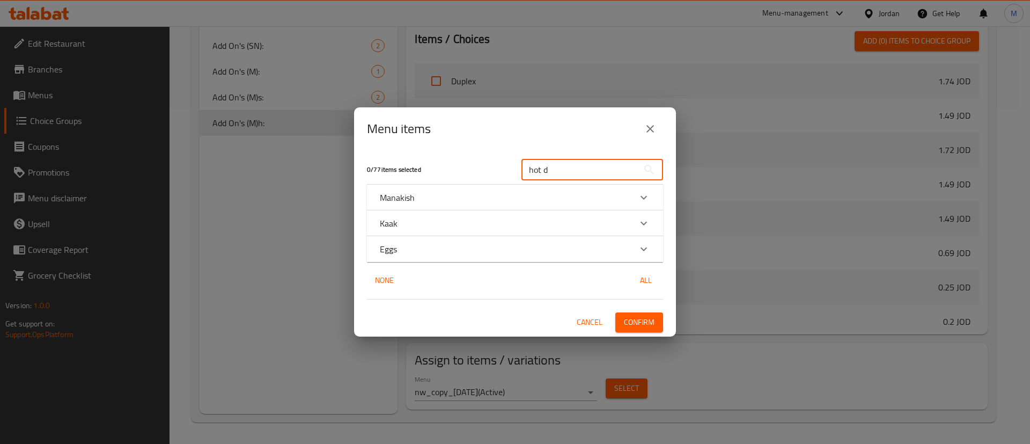
type input "hot d"
click at [479, 189] on div "Manakish" at bounding box center [515, 198] width 296 height 26
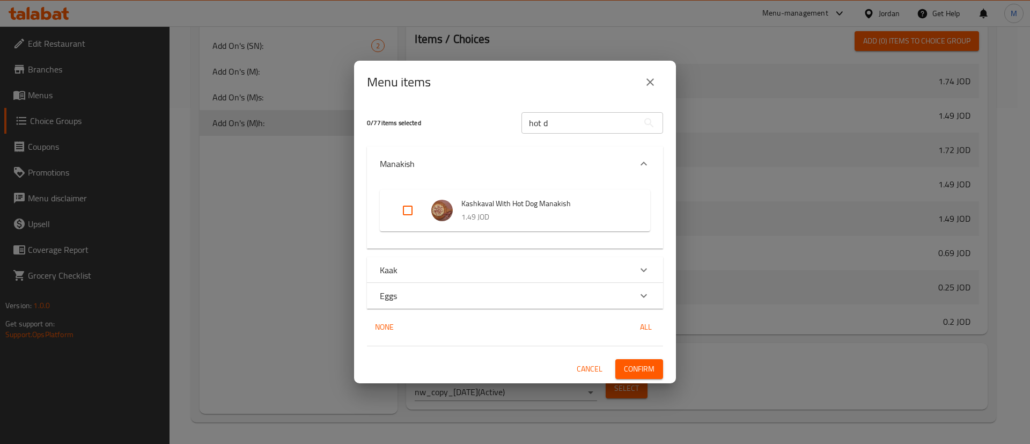
click at [410, 215] on input "Expand" at bounding box center [408, 210] width 26 height 26
checkbox input "true"
click at [655, 364] on button "Confirm" at bounding box center [639, 369] width 48 height 20
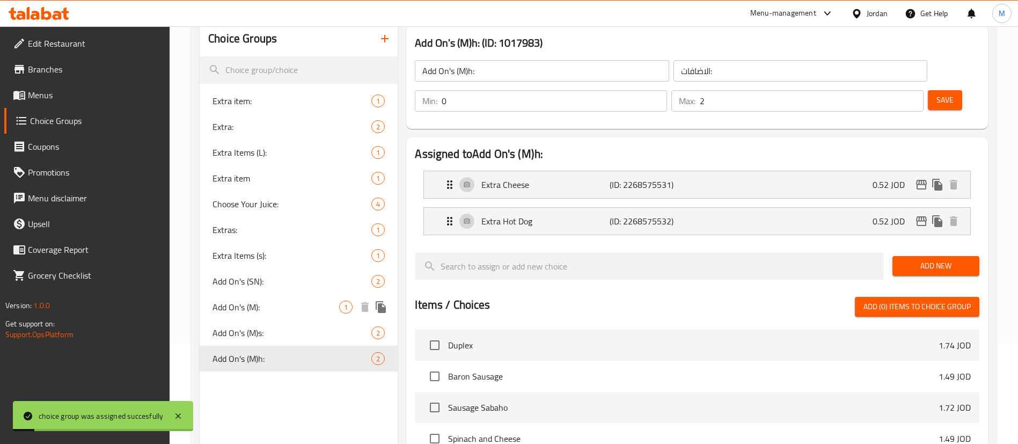
scroll to position [94, 0]
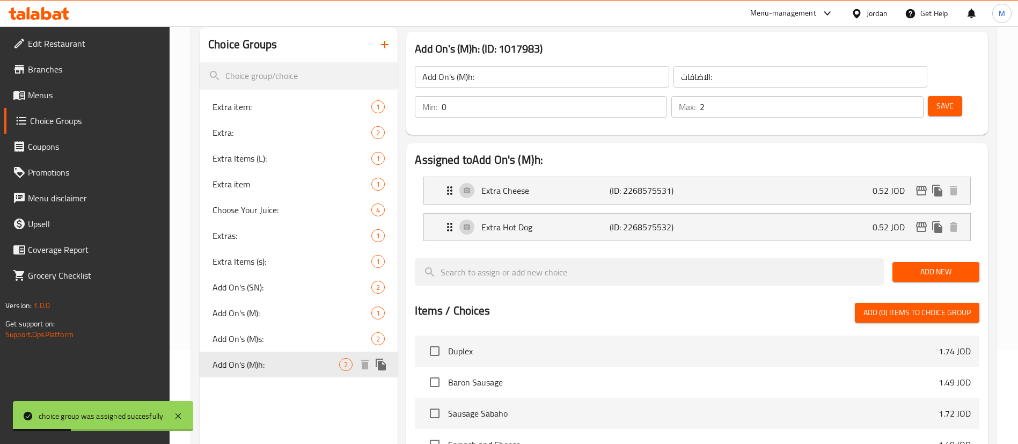
click at [378, 365] on icon "duplicate" at bounding box center [381, 364] width 13 height 13
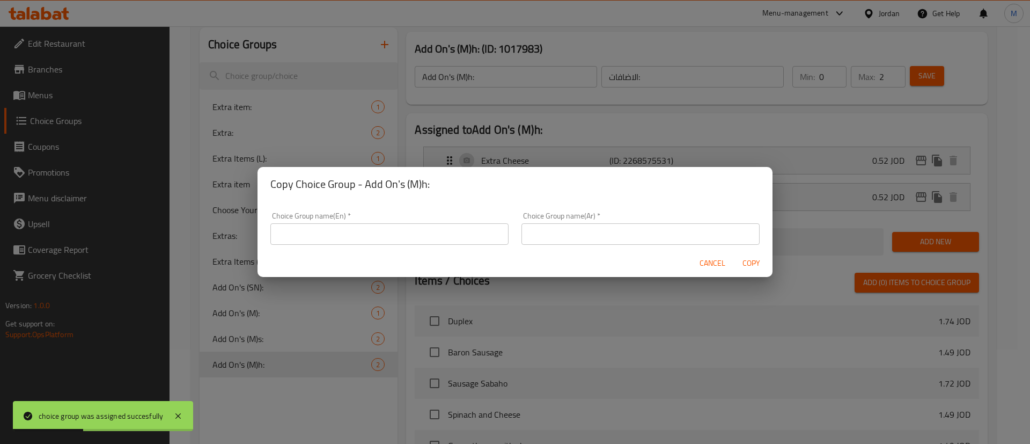
click at [447, 235] on input "text" at bounding box center [389, 233] width 238 height 21
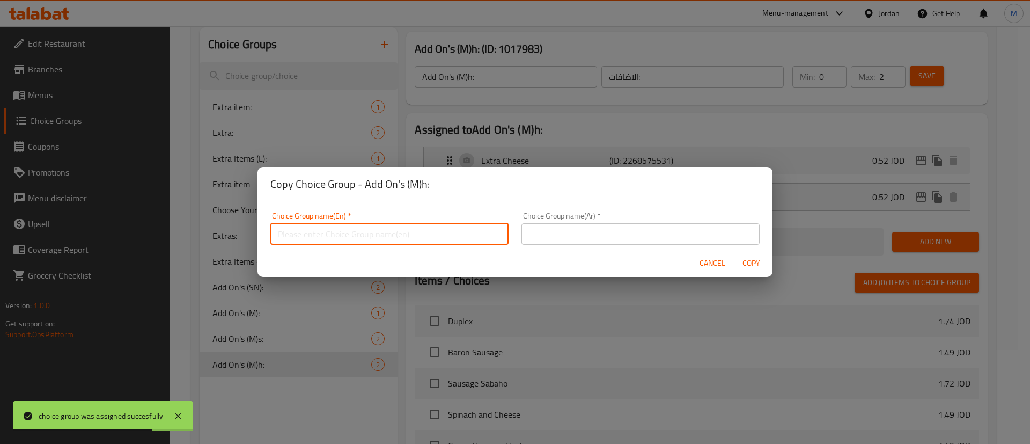
paste input "Add On's (M)s:"
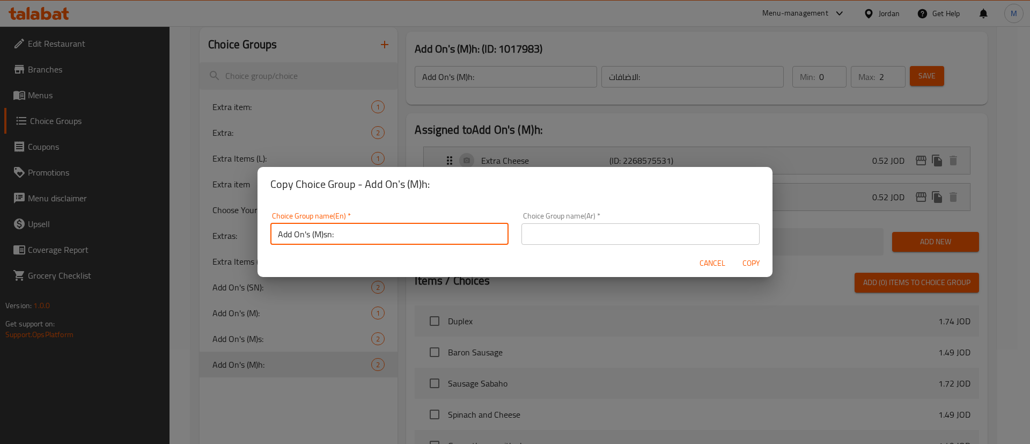
type input "Add On's (M)sn:"
click at [683, 234] on input "text" at bounding box center [641, 233] width 238 height 21
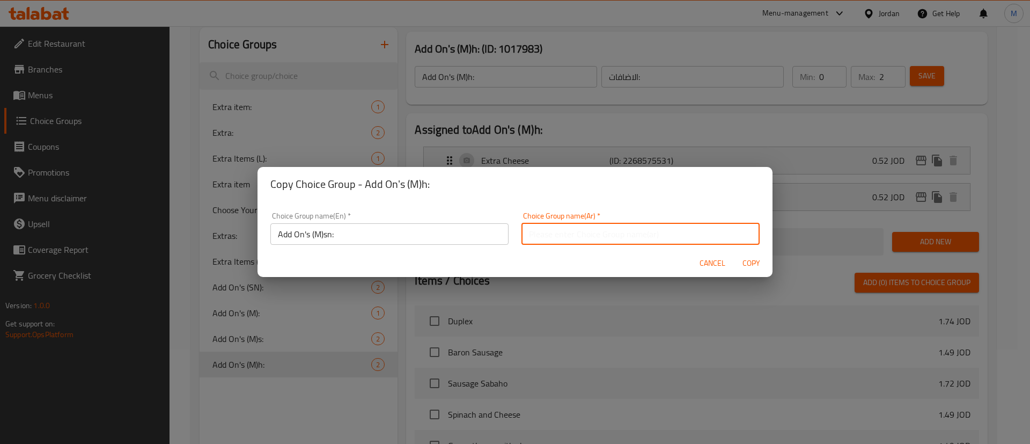
type input "الاضافات:"
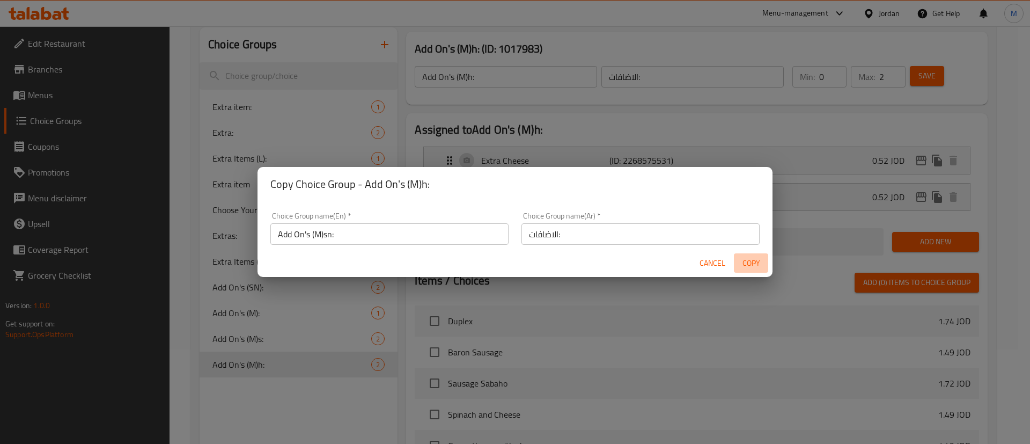
click at [751, 259] on span "Copy" at bounding box center [751, 262] width 26 height 13
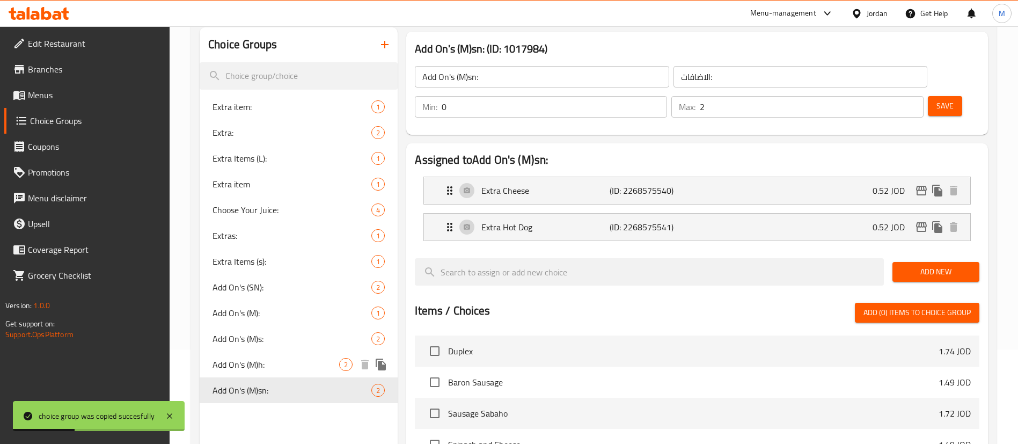
click at [298, 364] on span "Add On's (M)h:" at bounding box center [275, 364] width 127 height 13
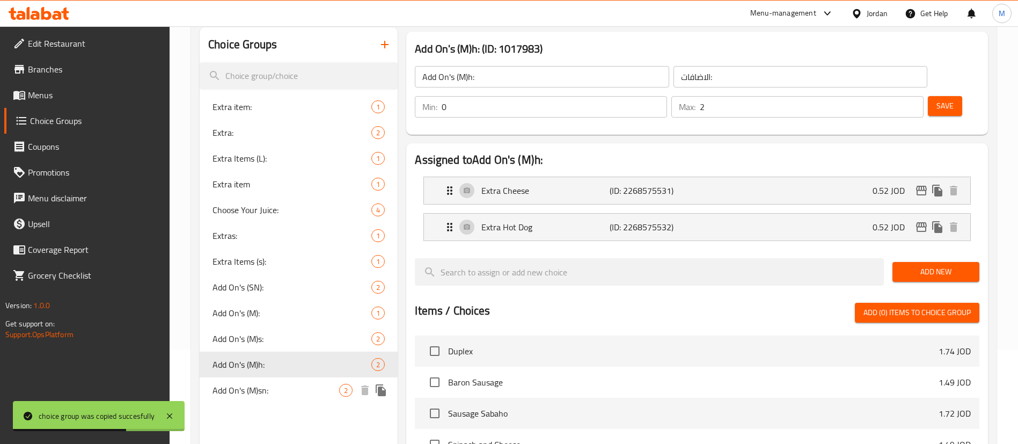
click at [295, 392] on span "Add On's (M)sn:" at bounding box center [275, 390] width 127 height 13
type input "Add On's (M)sn:"
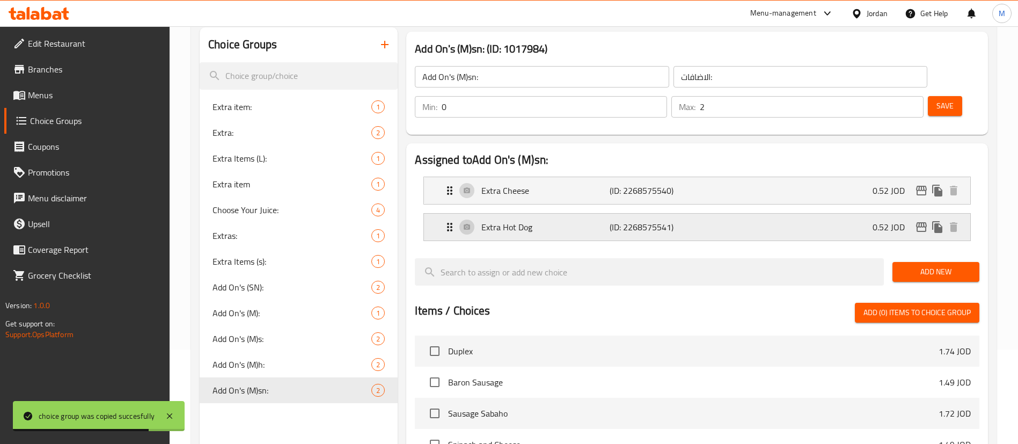
click at [666, 221] on p "(ID: 2268575541)" at bounding box center [652, 227] width 85 height 13
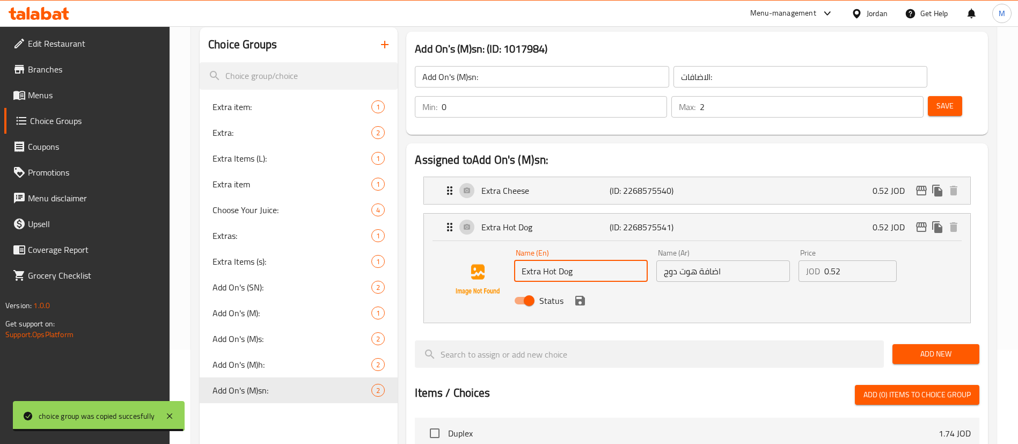
drag, startPoint x: 575, startPoint y: 243, endPoint x: 545, endPoint y: 238, distance: 30.0
click at [545, 260] on input "Extra Hot Dog" at bounding box center [581, 270] width 134 height 21
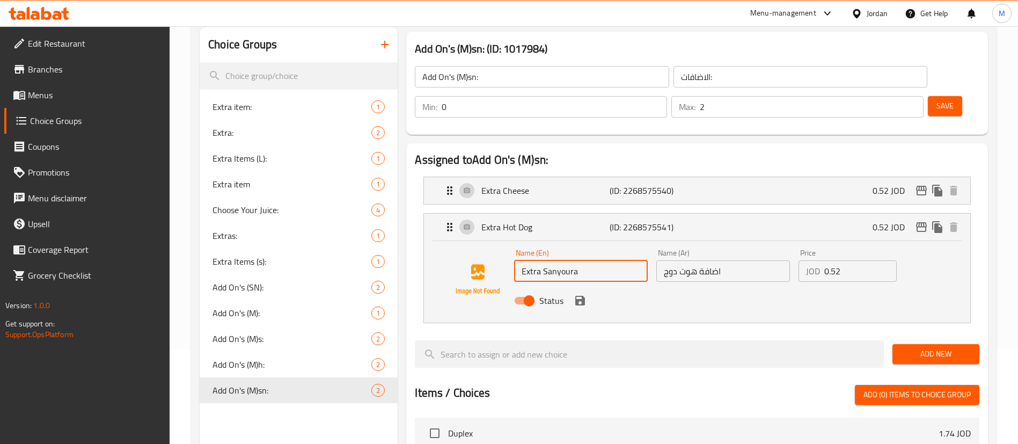
type input "Extra Sanyoura"
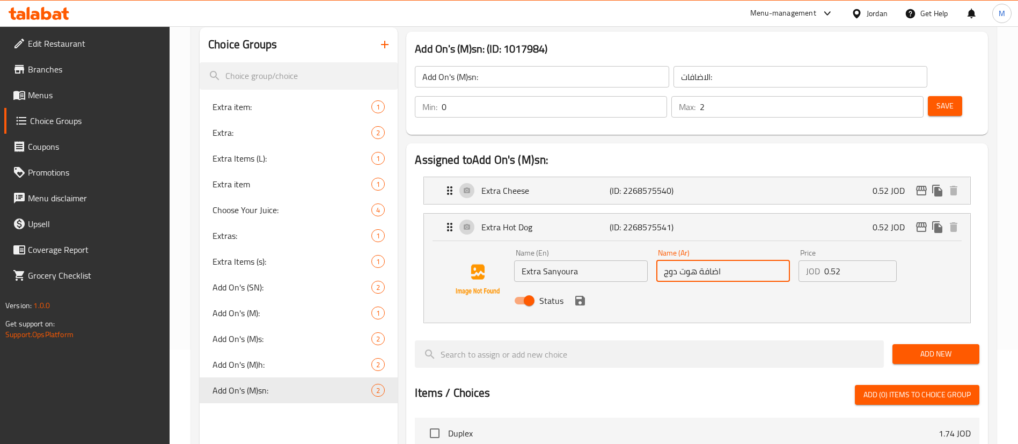
drag, startPoint x: 665, startPoint y: 242, endPoint x: 695, endPoint y: 242, distance: 29.5
click at [695, 260] on input "اضافة هوت دوج" at bounding box center [723, 270] width 134 height 21
click at [580, 296] on icon "save" at bounding box center [580, 301] width 10 height 10
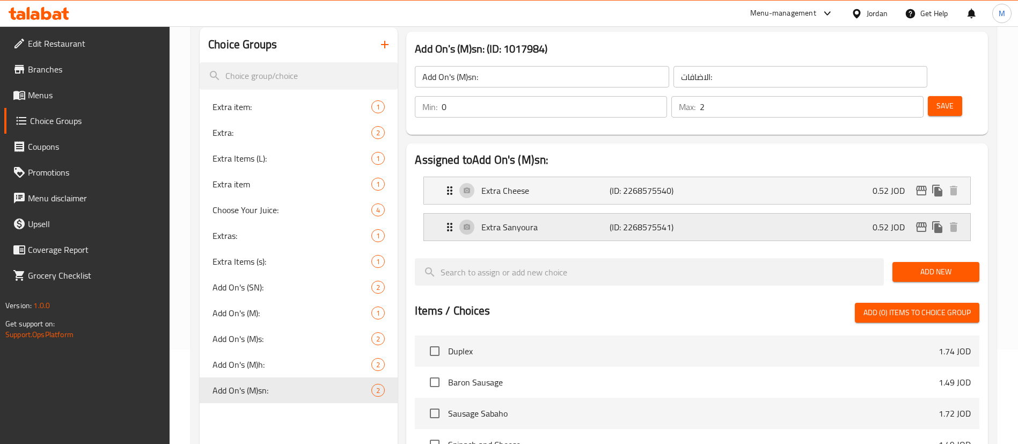
type input "اضافة سنيورة"
click at [307, 363] on span "Add On's (M)h:" at bounding box center [275, 364] width 127 height 13
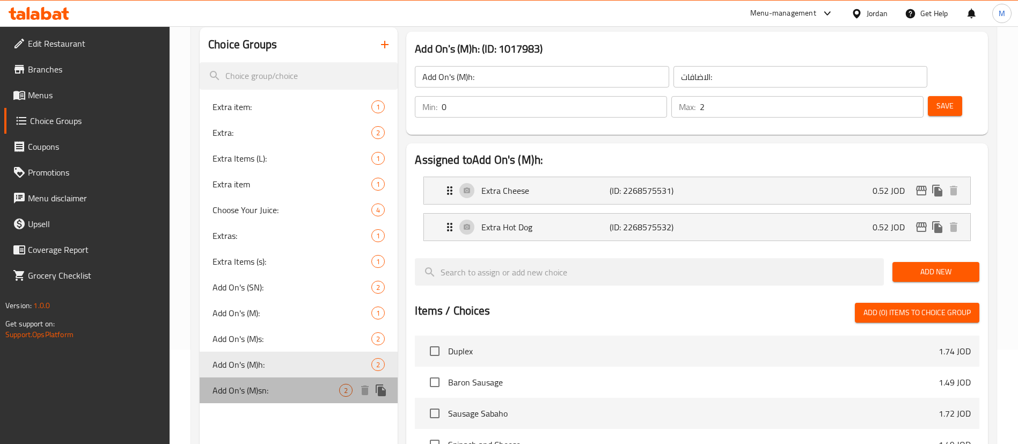
click at [291, 392] on span "Add On's (M)sn:" at bounding box center [275, 390] width 127 height 13
type input "Add On's (M)sn:"
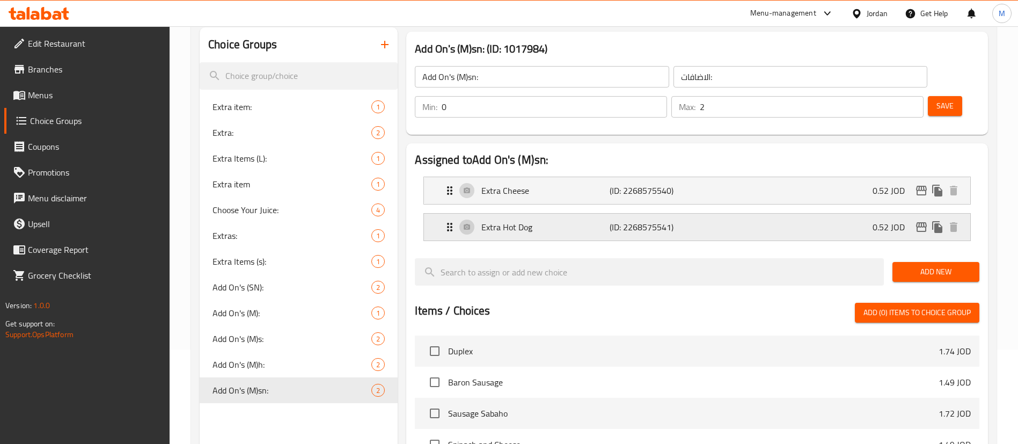
click at [567, 221] on p "Extra Hot Dog" at bounding box center [545, 227] width 128 height 13
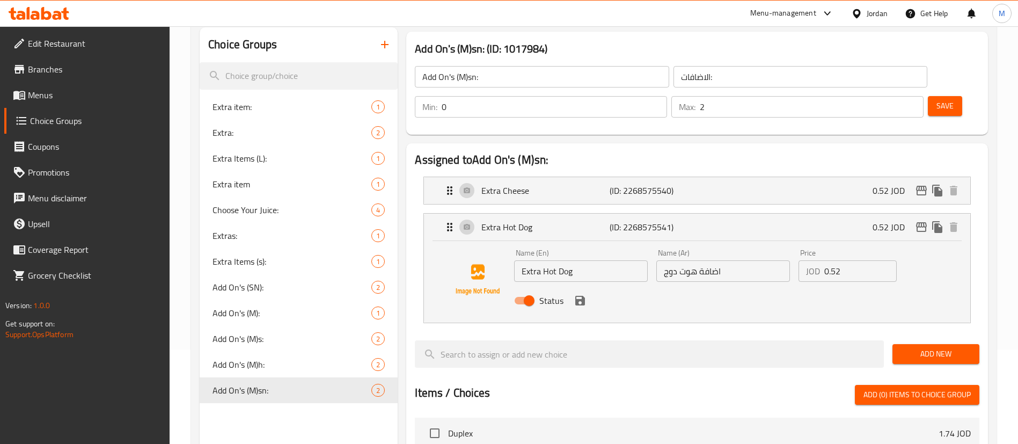
click at [586, 260] on input "Extra Hot Dog" at bounding box center [581, 270] width 134 height 21
type input "Extra"
drag, startPoint x: 695, startPoint y: 242, endPoint x: 663, endPoint y: 244, distance: 31.7
click at [663, 260] on input "اضافة هوت دوج" at bounding box center [723, 270] width 134 height 21
type input "اضافة سنيورة"
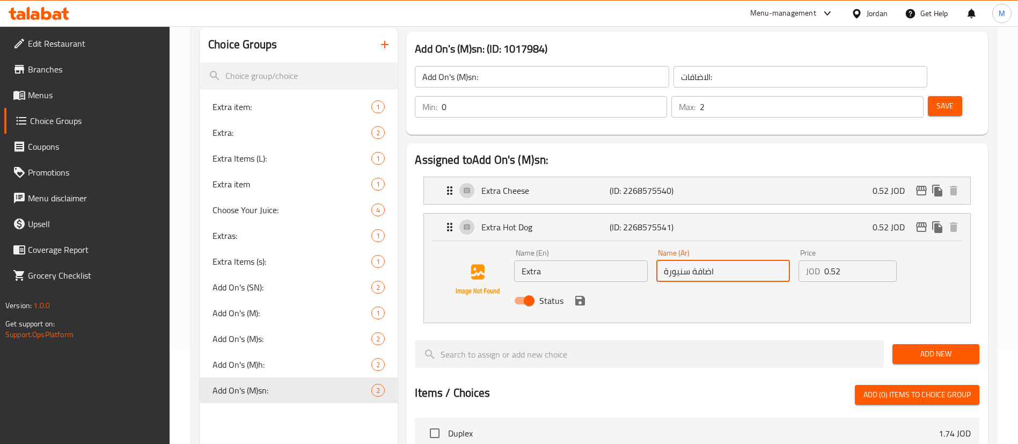
click at [571, 260] on input "Extra" at bounding box center [581, 270] width 134 height 21
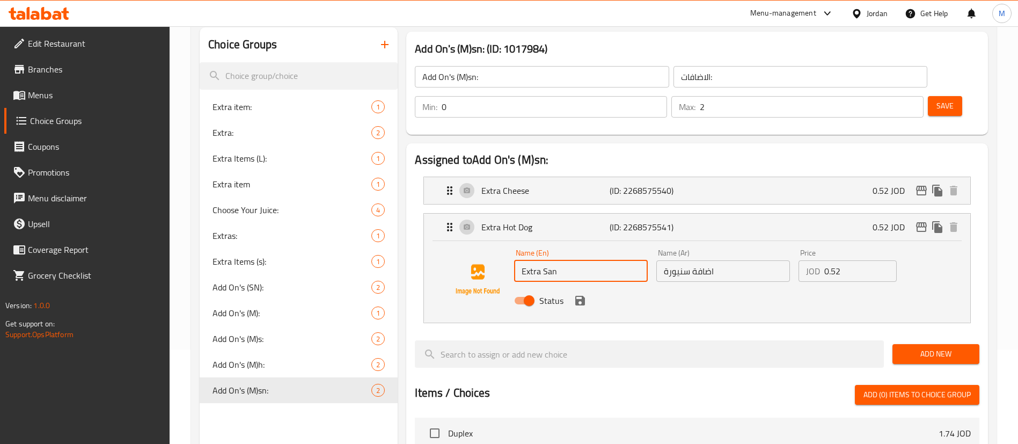
type input "Extra Sanyoura"
click at [581, 296] on icon "save" at bounding box center [580, 301] width 10 height 10
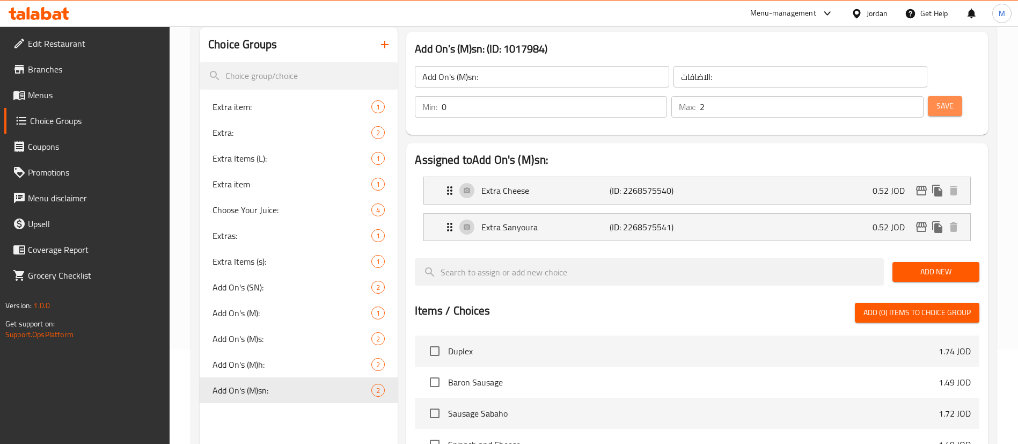
click at [936, 99] on span "Save" at bounding box center [944, 105] width 17 height 13
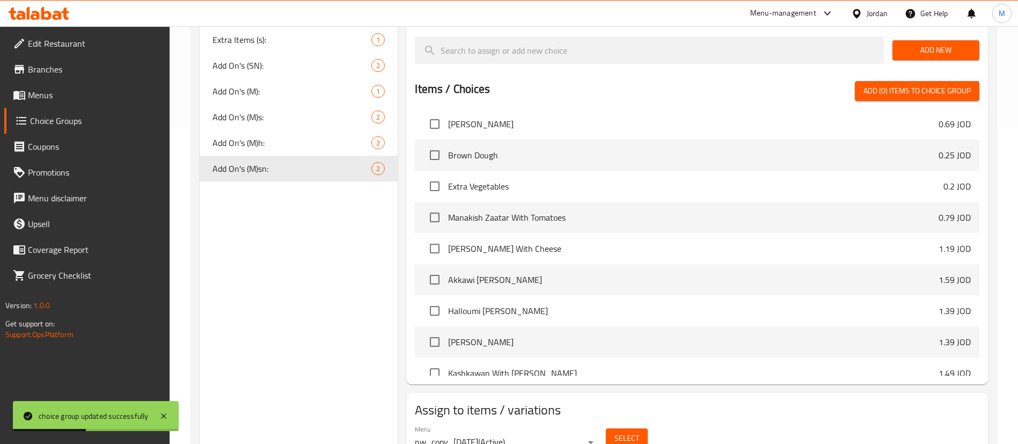
scroll to position [336, 0]
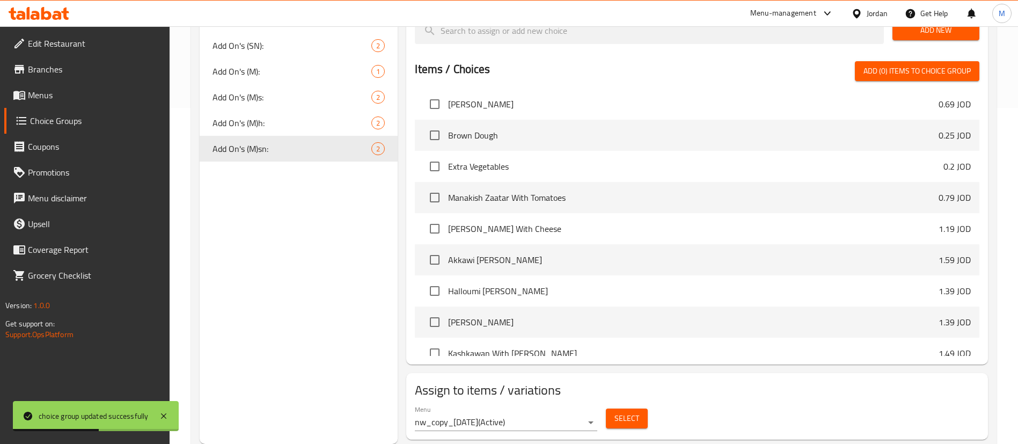
click at [623, 408] on button "Select" at bounding box center [627, 418] width 42 height 20
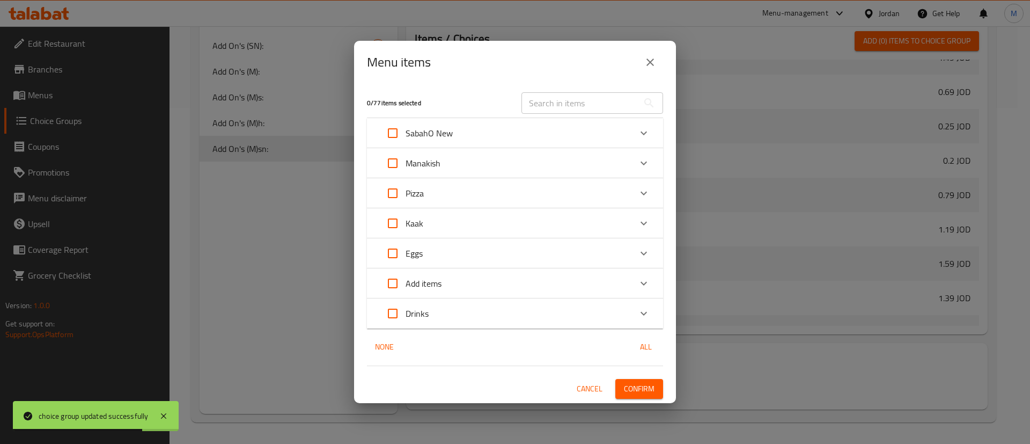
click at [552, 107] on input "text" at bounding box center [580, 102] width 117 height 21
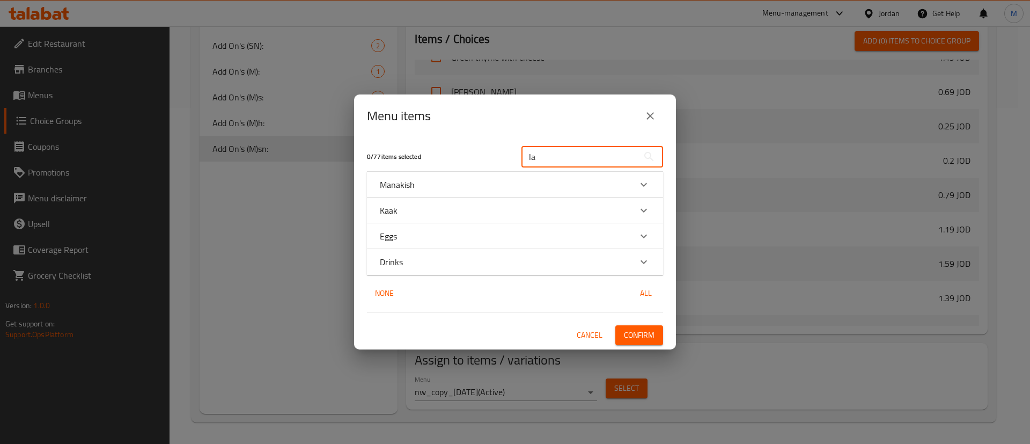
type input "la"
click at [534, 180] on div "Manakish" at bounding box center [505, 184] width 251 height 13
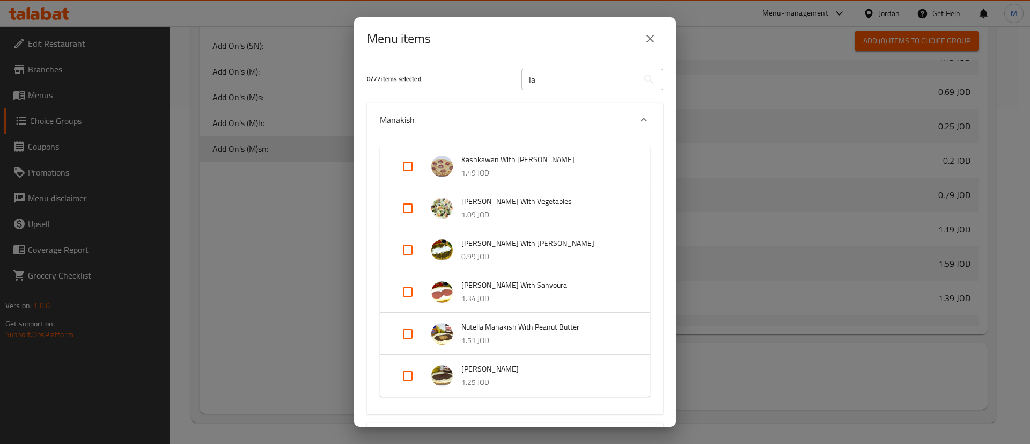
click at [415, 293] on input "Expand" at bounding box center [408, 292] width 26 height 26
checkbox input "true"
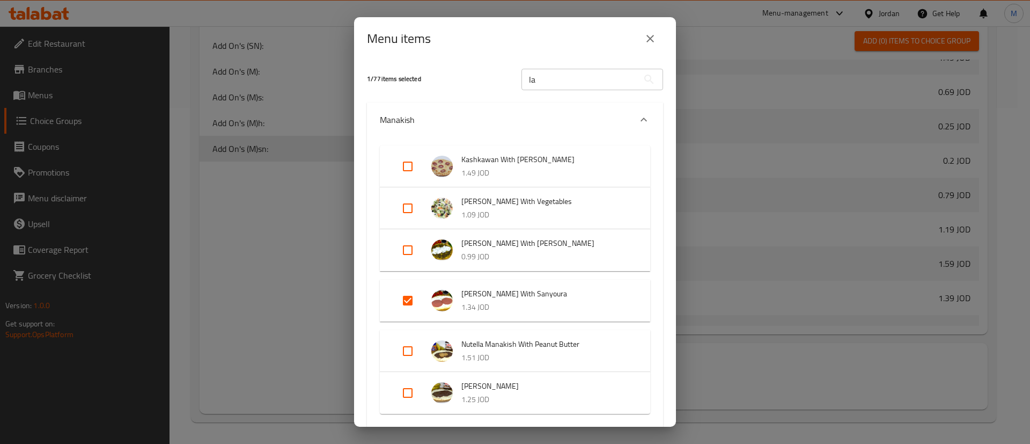
click at [585, 78] on input "la" at bounding box center [580, 79] width 117 height 21
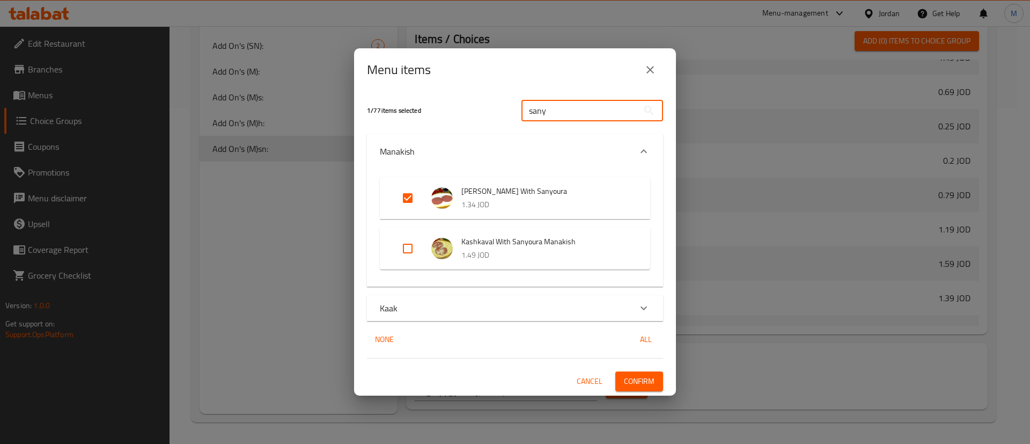
type input "sany"
click at [413, 252] on input "Expand" at bounding box center [408, 249] width 26 height 26
checkbox input "true"
click at [635, 383] on span "Confirm" at bounding box center [639, 381] width 31 height 13
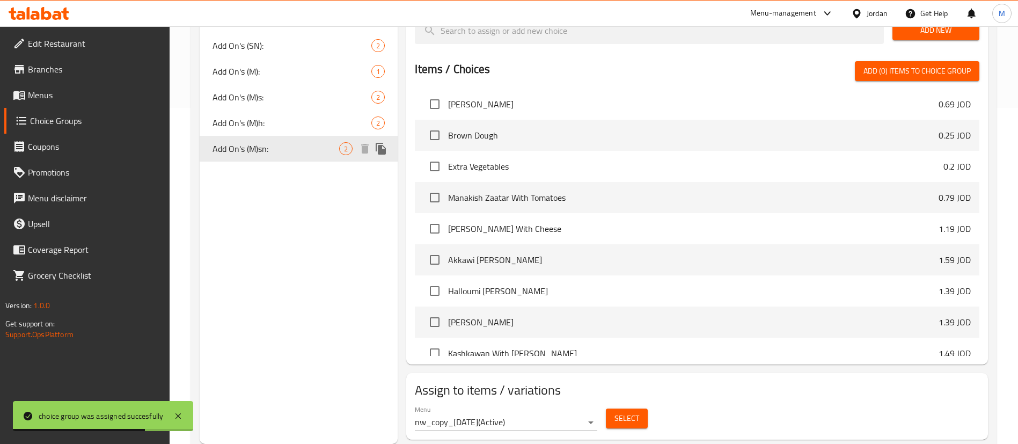
click at [385, 149] on icon "duplicate" at bounding box center [381, 149] width 10 height 12
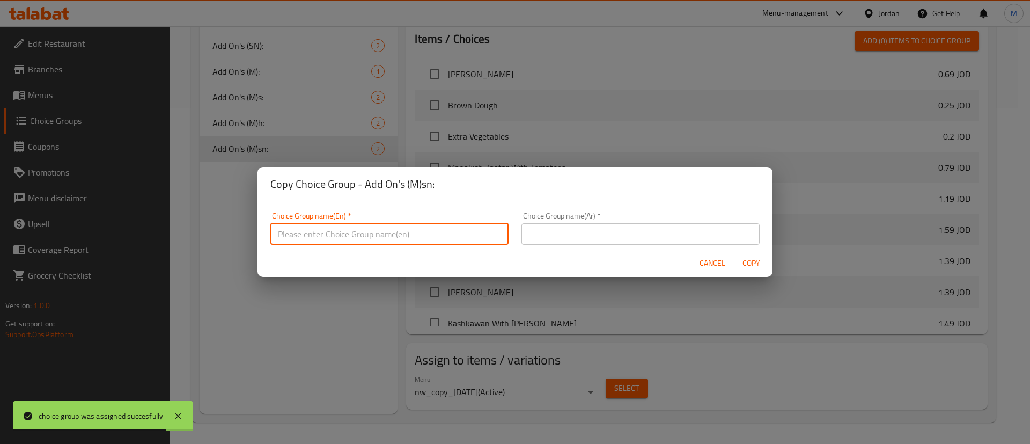
click at [463, 226] on input "text" at bounding box center [389, 233] width 238 height 21
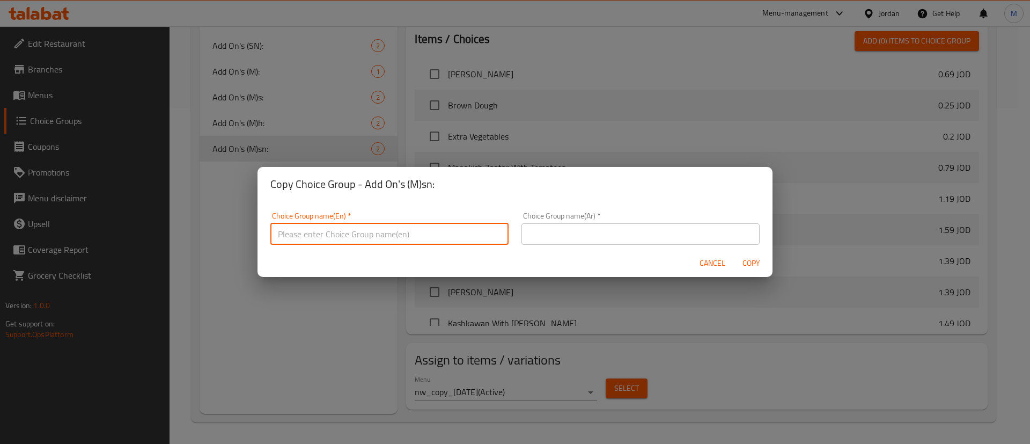
paste input "Add On's (M)s:"
click at [322, 235] on input "Add On's (M)s:" at bounding box center [389, 233] width 238 height 21
click at [328, 235] on input "Add On's (M)s:" at bounding box center [389, 233] width 238 height 21
type input "Add On's (M)t:"
click at [588, 228] on input "text" at bounding box center [641, 233] width 238 height 21
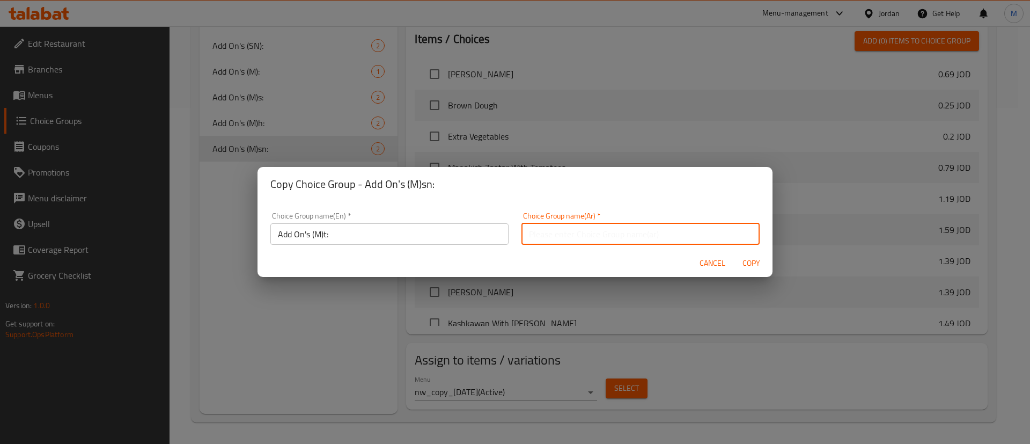
type input "الاضافات:"
click at [748, 260] on span "Copy" at bounding box center [751, 262] width 26 height 13
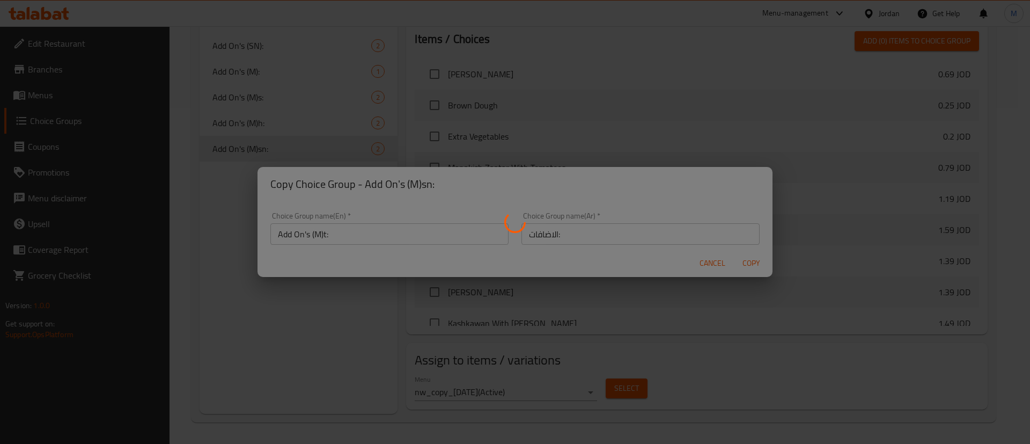
type input "Add On's (M)t:"
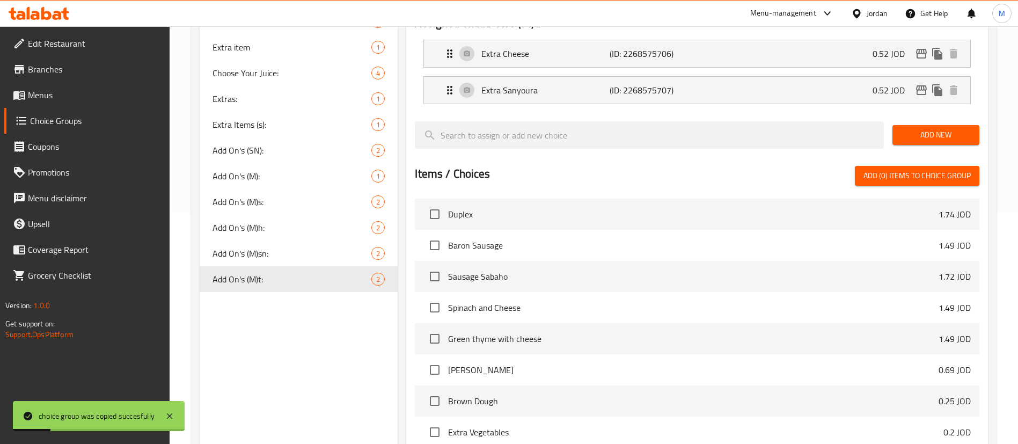
scroll to position [0, 0]
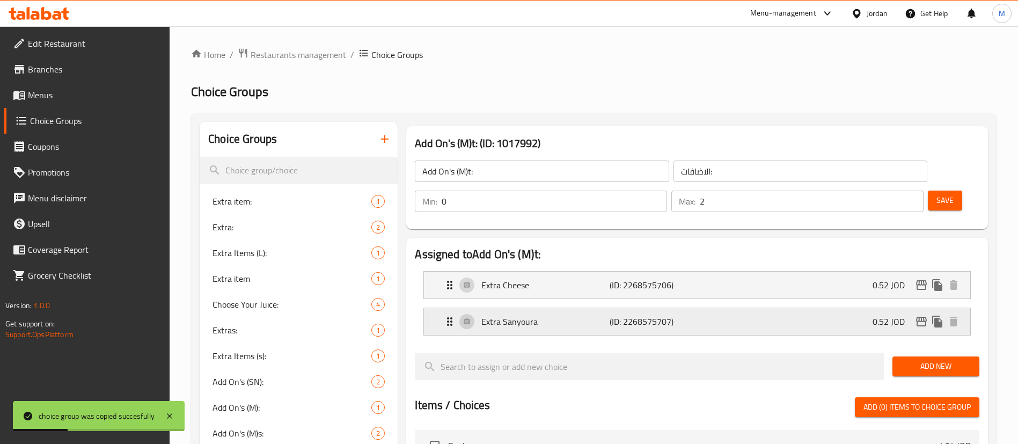
click at [751, 308] on div "Extra Sanyoura (ID: 2268575707) 0.52 JOD" at bounding box center [700, 321] width 514 height 27
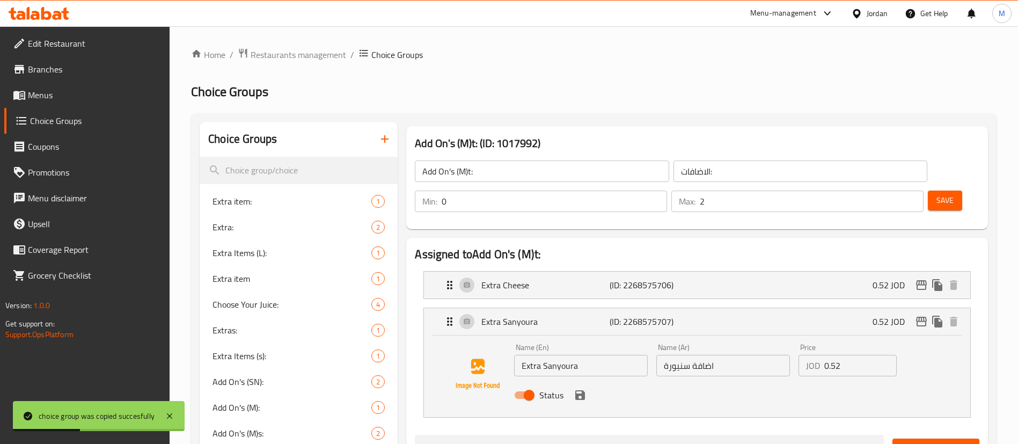
click at [592, 355] on input "Extra Sanyoura" at bounding box center [581, 365] width 134 height 21
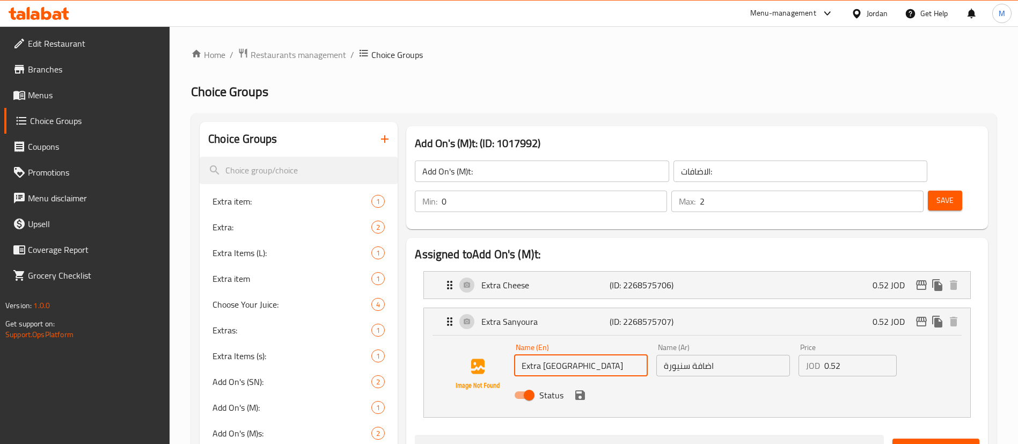
type input "Extra Turkey"
click at [673, 355] on input "اضافة سنيورة" at bounding box center [723, 365] width 134 height 21
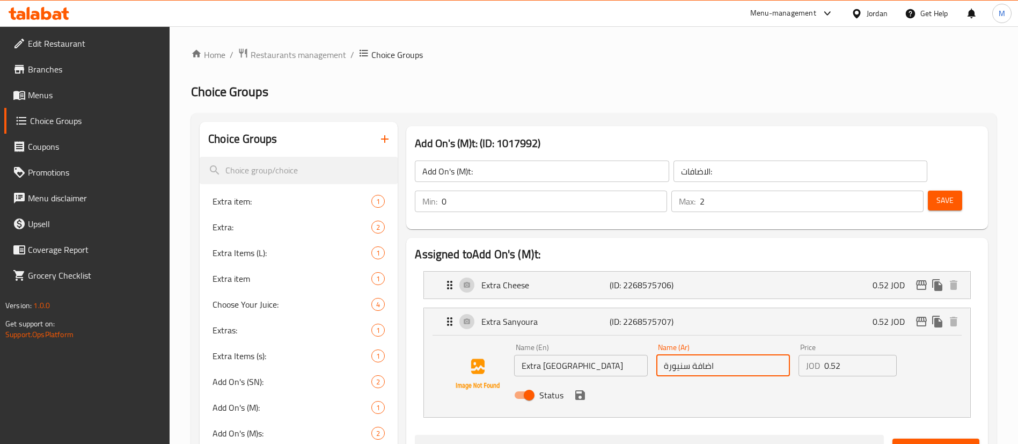
click at [673, 355] on input "اضافة سنيورة" at bounding box center [723, 365] width 134 height 21
drag, startPoint x: 583, startPoint y: 368, endPoint x: 594, endPoint y: 361, distance: 12.5
click at [582, 390] on icon "save" at bounding box center [580, 395] width 10 height 10
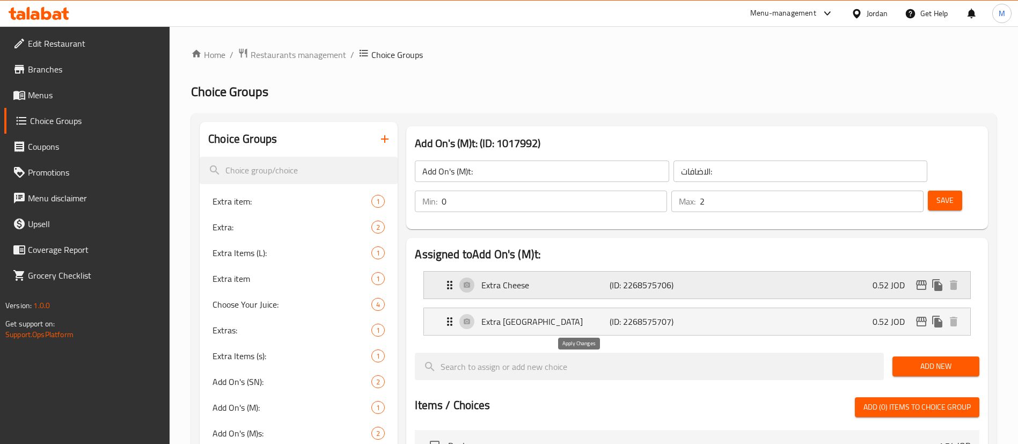
type input "اضافة تيركي"
click at [936, 194] on span "Save" at bounding box center [944, 200] width 17 height 13
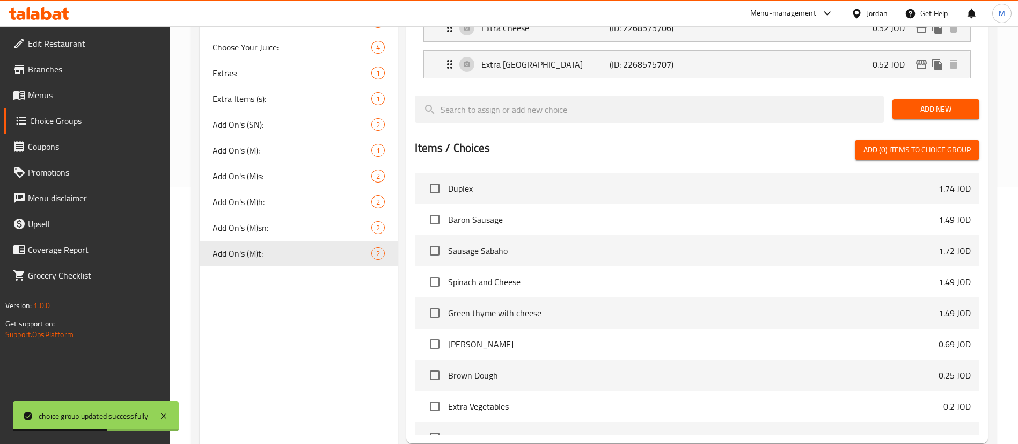
scroll to position [336, 0]
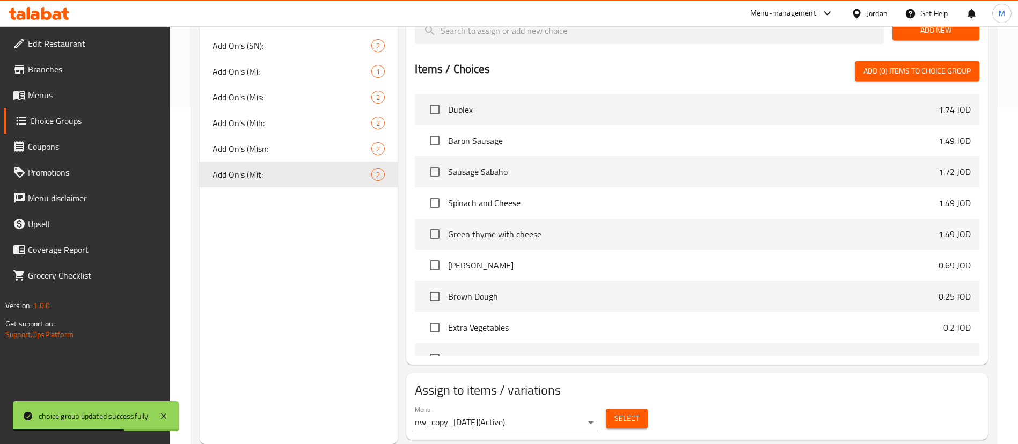
click at [641, 408] on button "Select" at bounding box center [627, 418] width 42 height 20
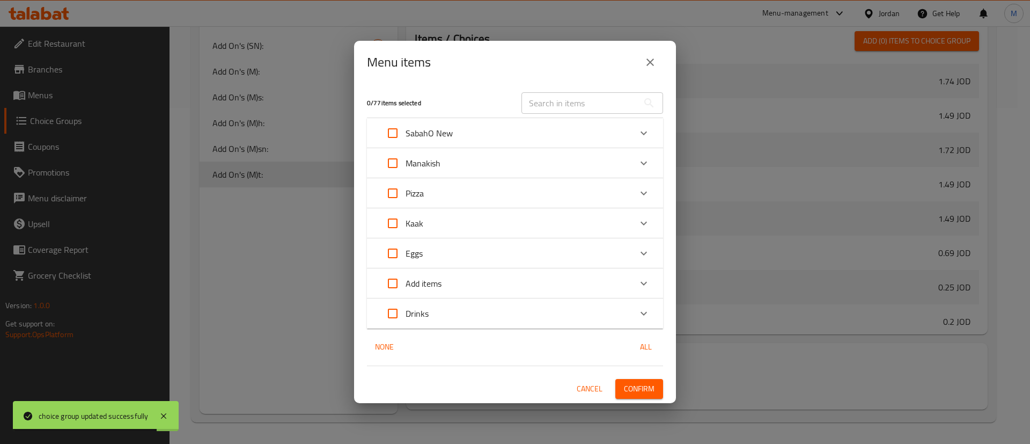
click at [603, 105] on input "text" at bounding box center [580, 102] width 117 height 21
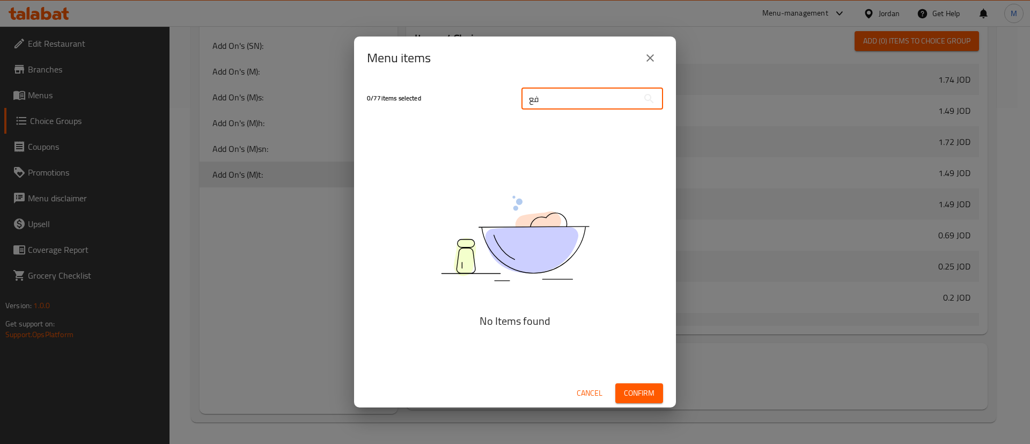
type input "ف"
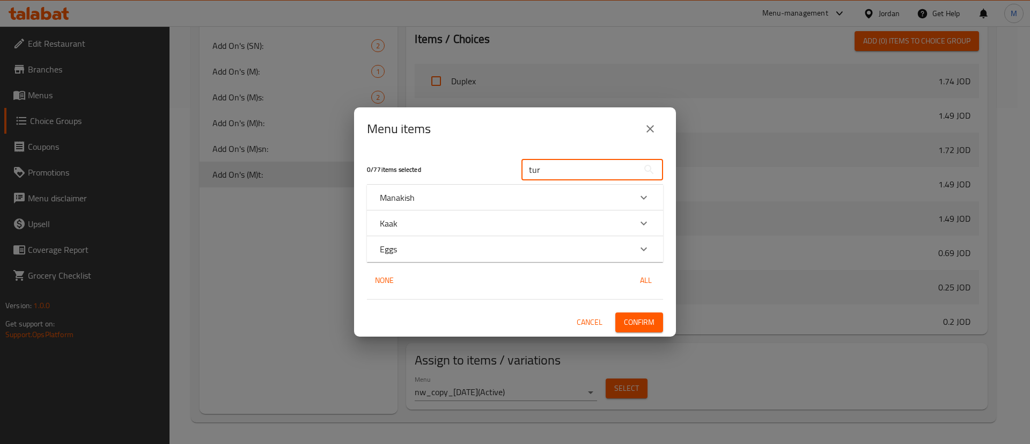
type input "tur"
click at [498, 191] on div "Manakish" at bounding box center [505, 197] width 251 height 13
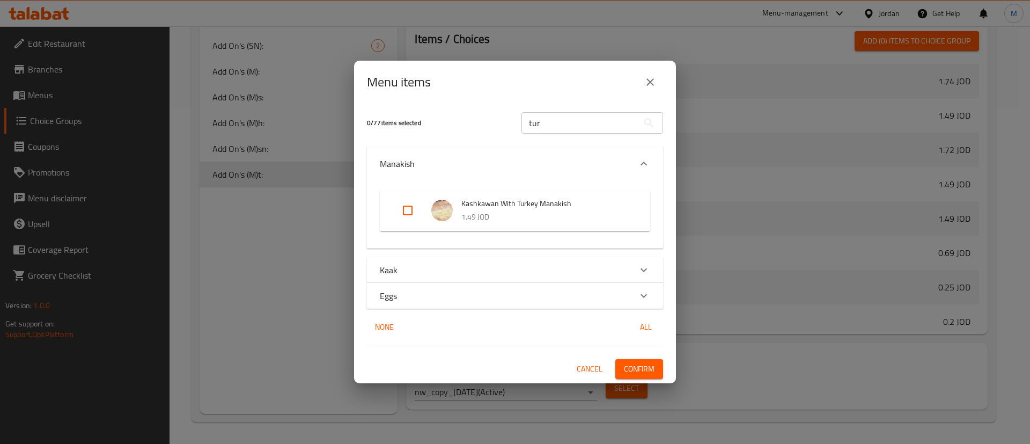
click at [408, 211] on input "Expand" at bounding box center [408, 210] width 26 height 26
checkbox input "true"
click at [647, 362] on span "Confirm" at bounding box center [639, 368] width 31 height 13
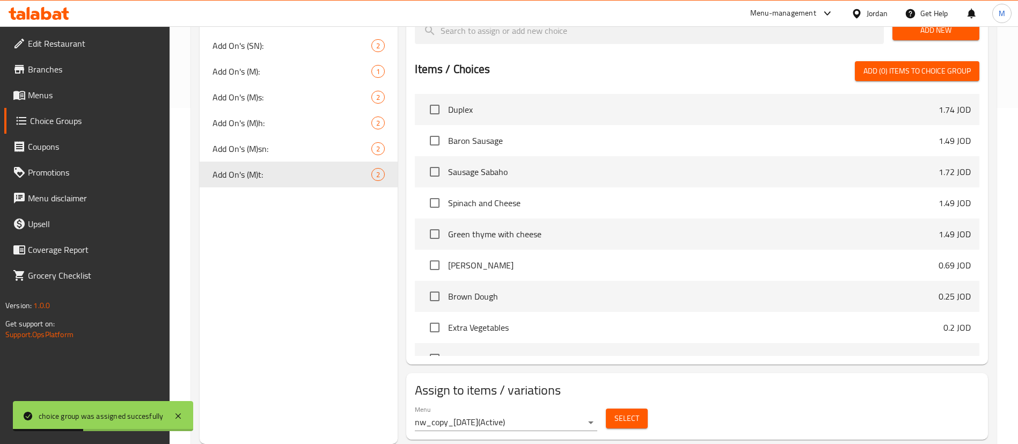
scroll to position [255, 0]
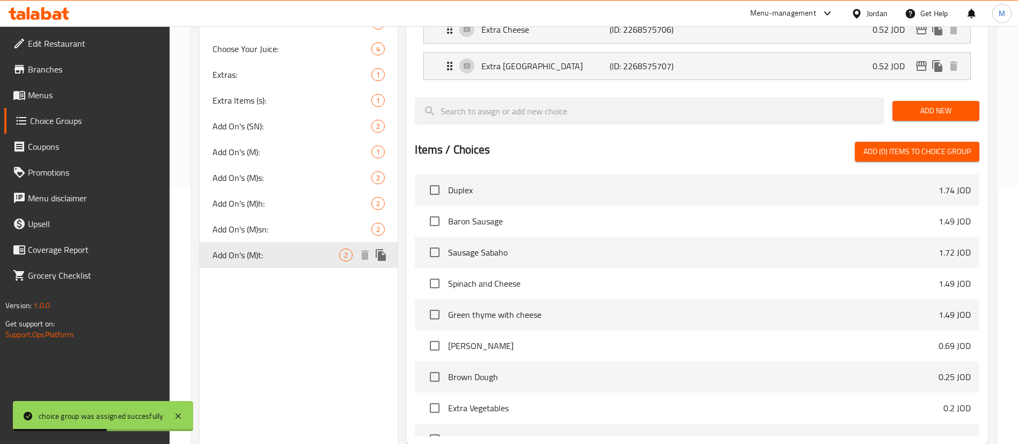
click at [379, 256] on icon "duplicate" at bounding box center [381, 255] width 10 height 12
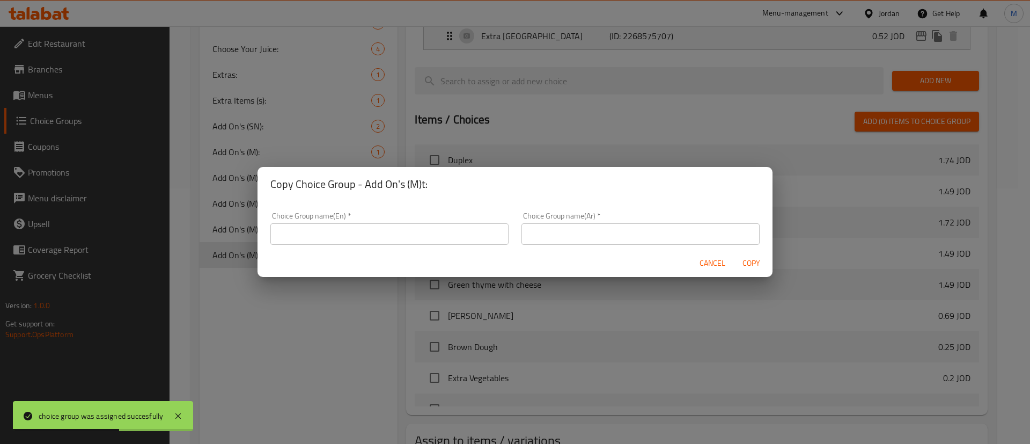
click at [406, 226] on input "text" at bounding box center [389, 233] width 238 height 21
paste input "Add On's (M)s:"
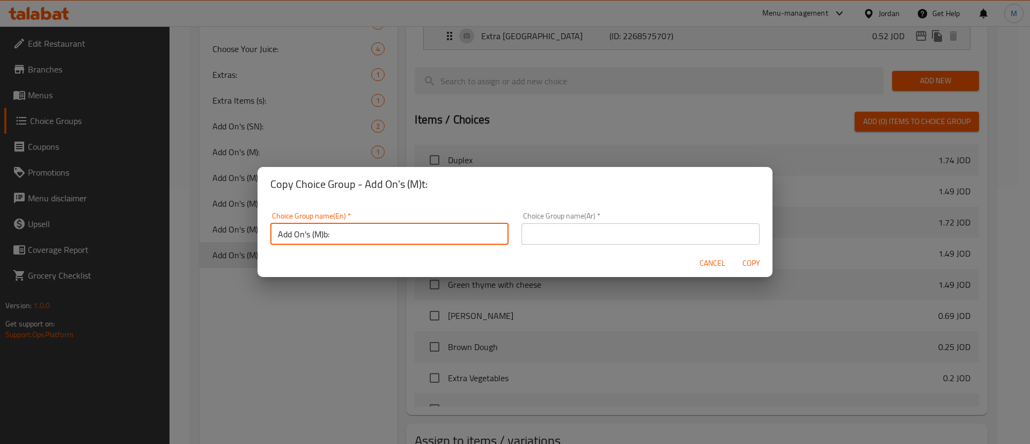
type input "Add On's (M)b:"
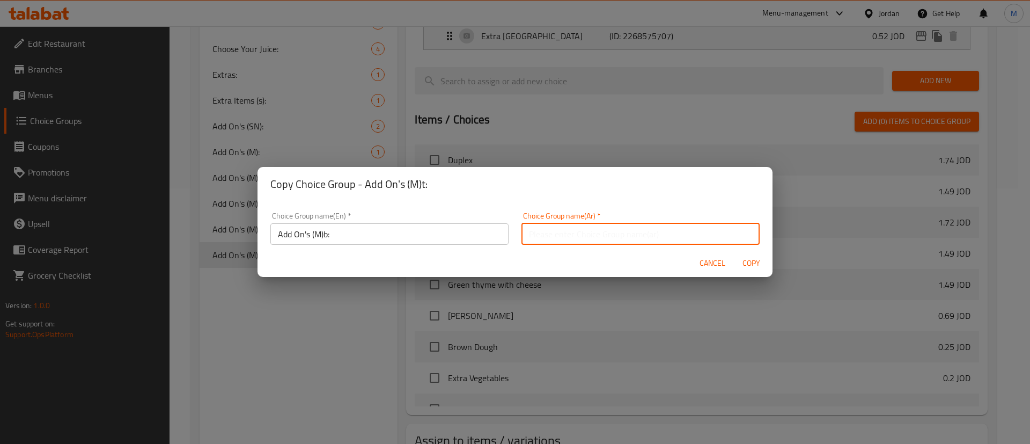
click at [580, 238] on input "text" at bounding box center [641, 233] width 238 height 21
type input "الاضافات:"
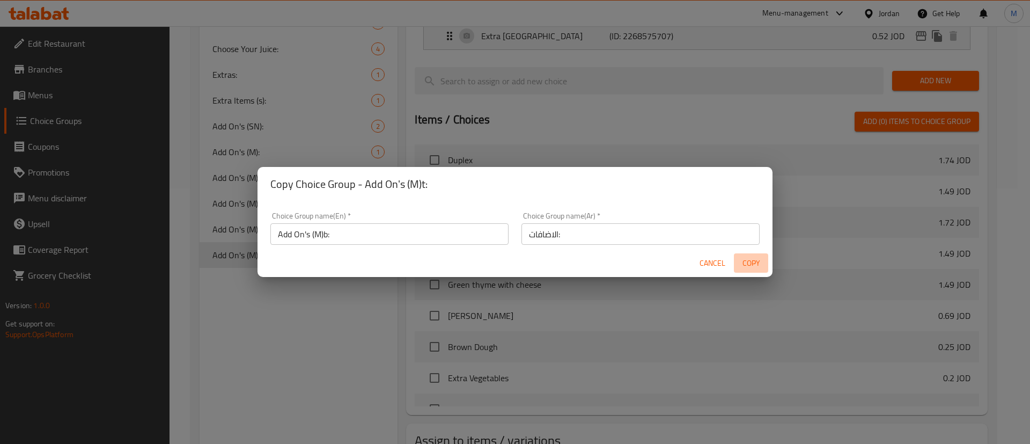
click at [745, 263] on span "Copy" at bounding box center [751, 262] width 26 height 13
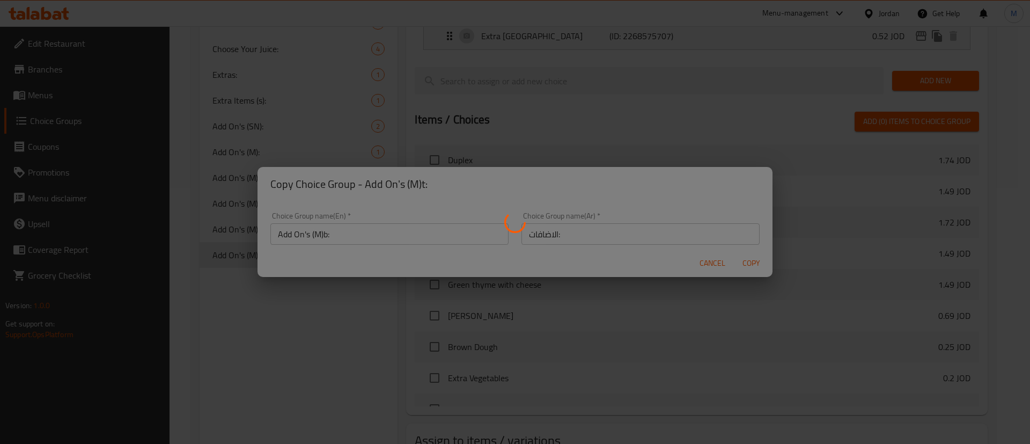
type input "Add On's (M)b:"
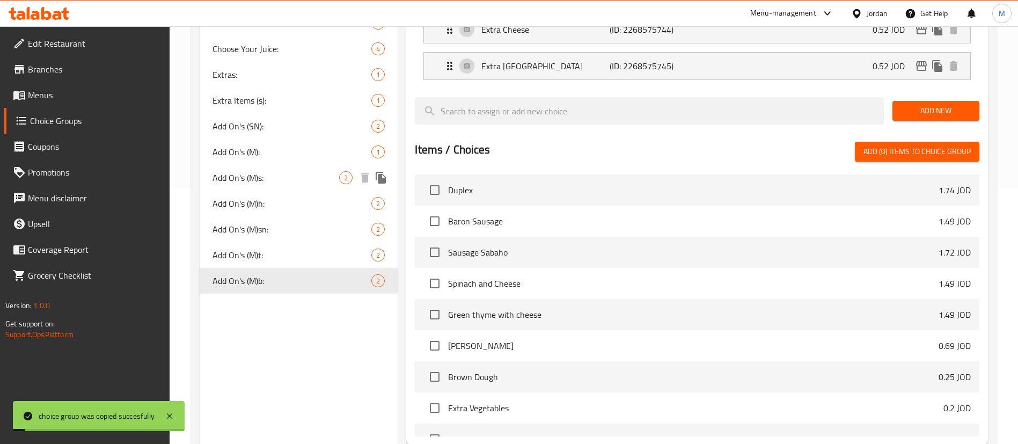
scroll to position [0, 0]
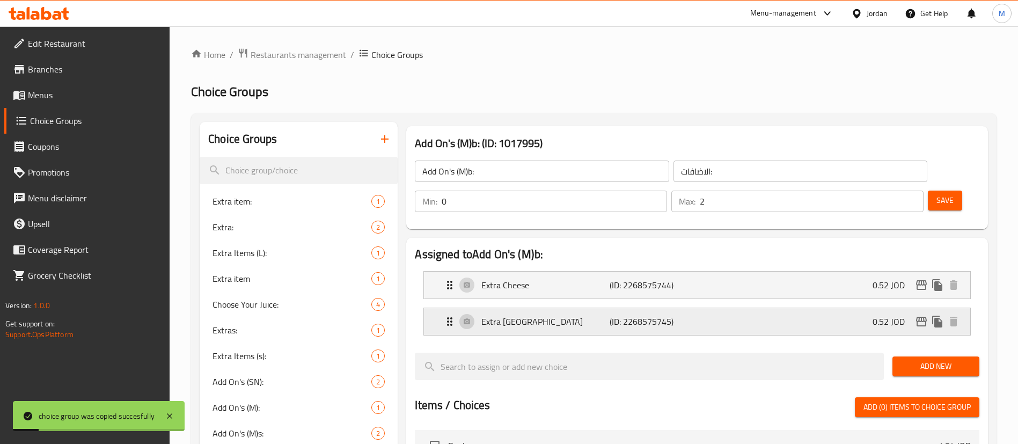
click at [653, 315] on p "(ID: 2268575745)" at bounding box center [652, 321] width 85 height 13
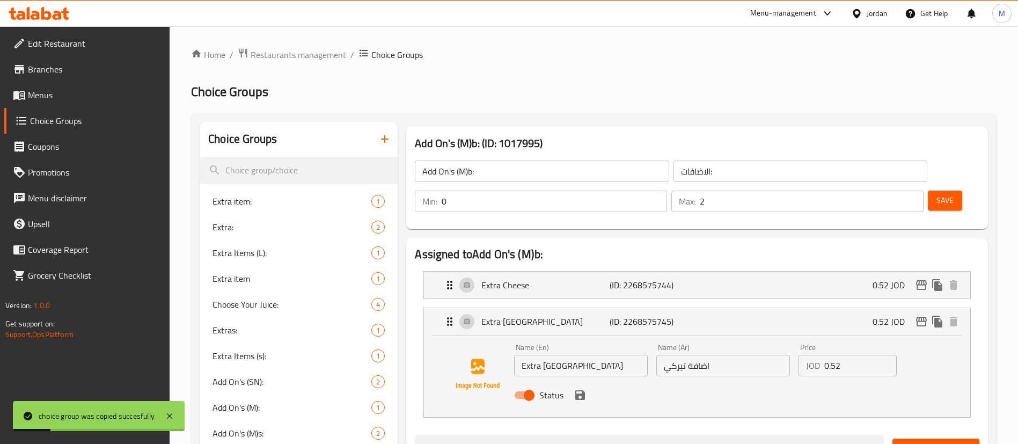
click at [590, 355] on input "Extra Turkey" at bounding box center [581, 365] width 134 height 21
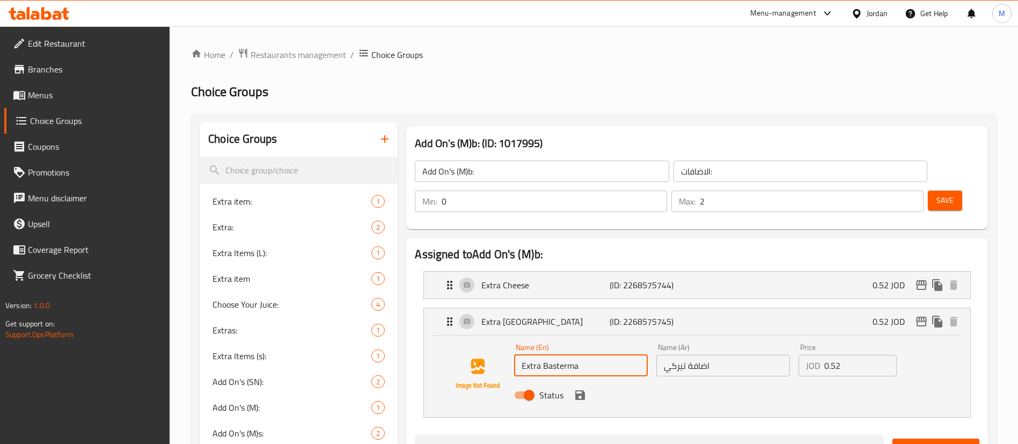
type input "Extra Basterma"
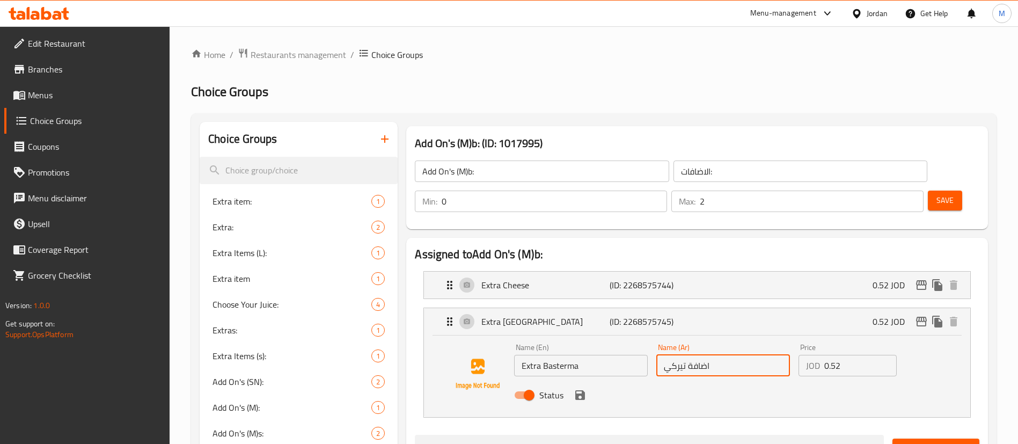
click at [674, 355] on input "اضافة تيركي" at bounding box center [723, 365] width 134 height 21
click at [581, 390] on icon "save" at bounding box center [580, 395] width 10 height 10
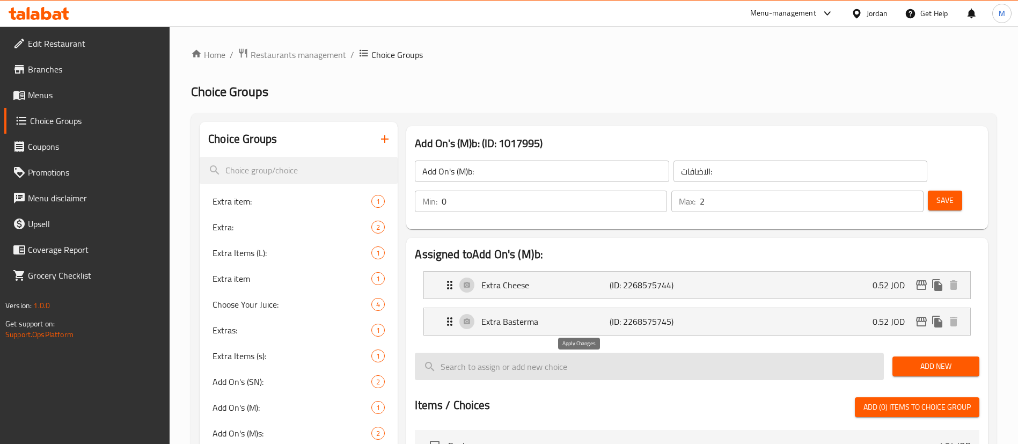
type input "اضافة بسترما"
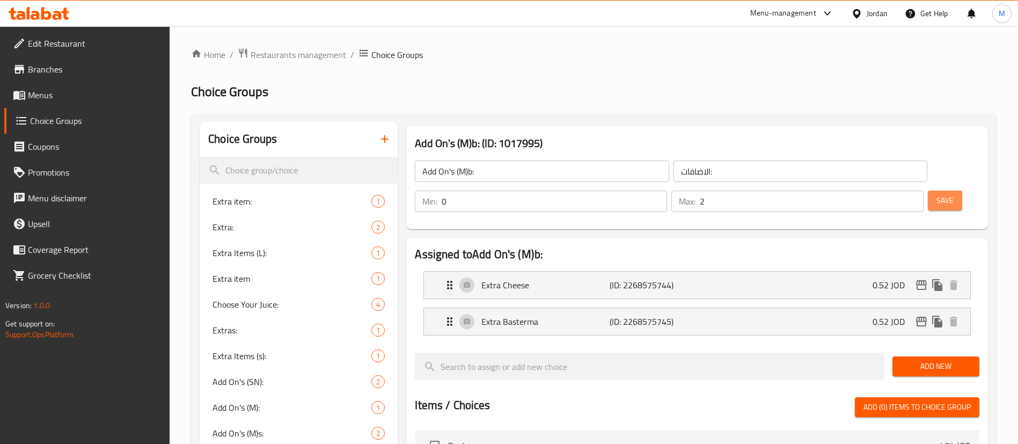
click at [936, 194] on span "Save" at bounding box center [944, 200] width 17 height 13
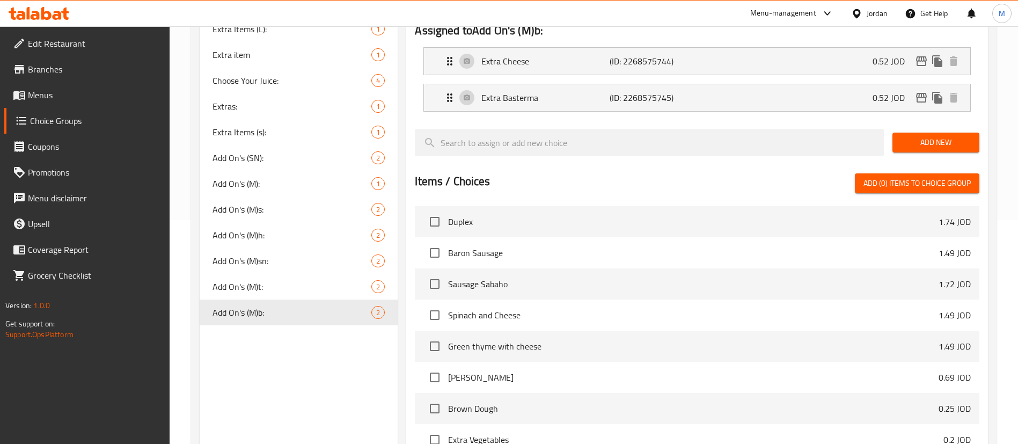
scroll to position [336, 0]
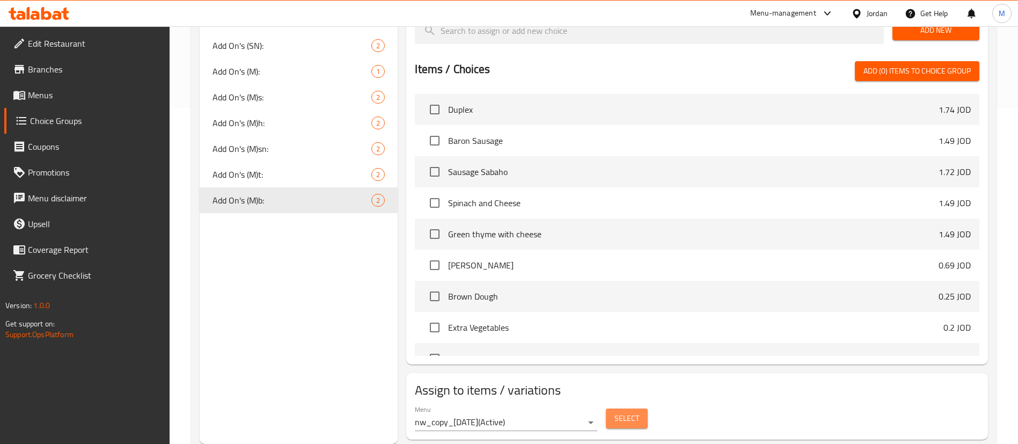
click at [636, 412] on span "Select" at bounding box center [626, 418] width 25 height 13
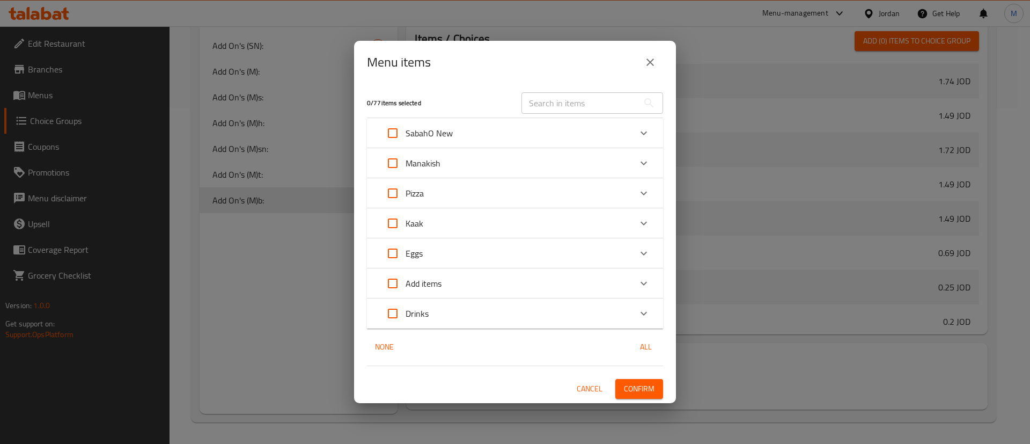
click at [589, 109] on input "text" at bounding box center [580, 102] width 117 height 21
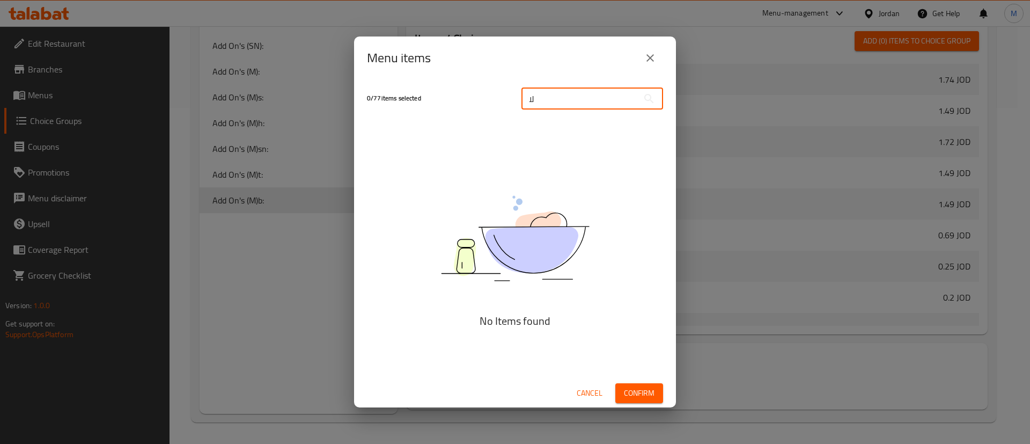
type input "ل"
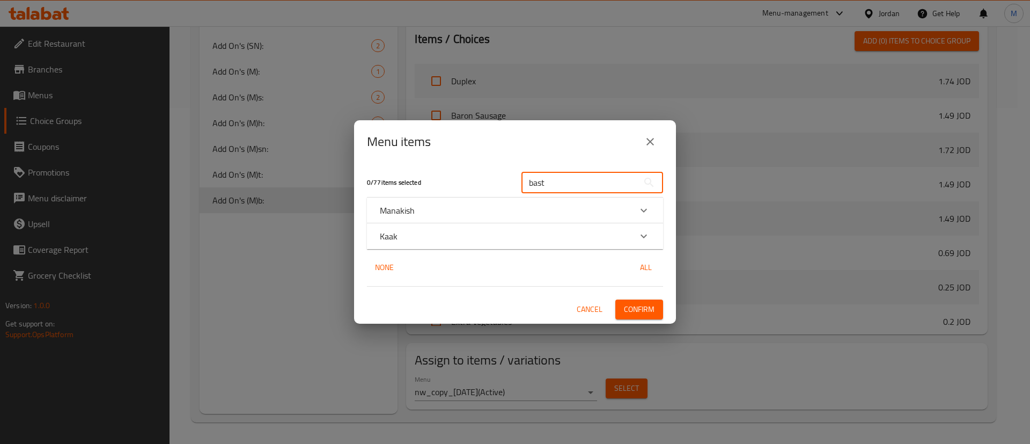
type input "bast"
click at [501, 204] on div "Manakish" at bounding box center [505, 210] width 251 height 13
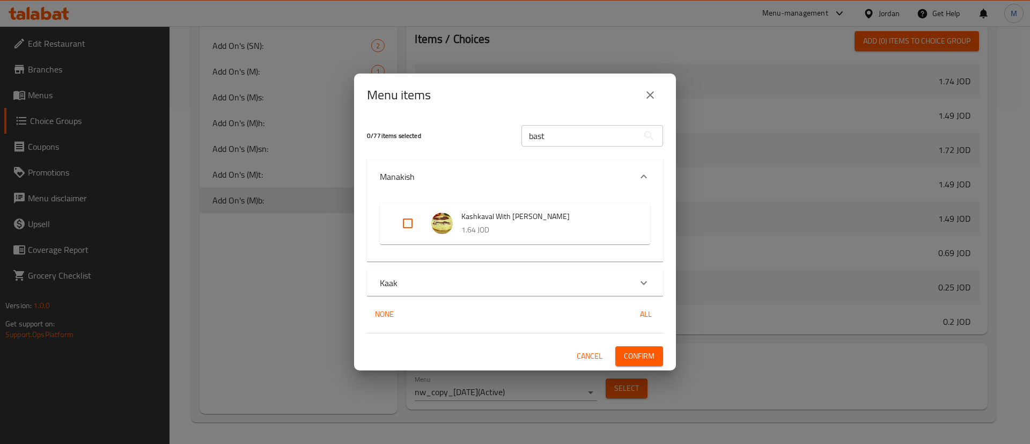
click at [406, 225] on input "Expand" at bounding box center [408, 223] width 26 height 26
checkbox input "true"
click at [650, 352] on span "Confirm" at bounding box center [639, 355] width 31 height 13
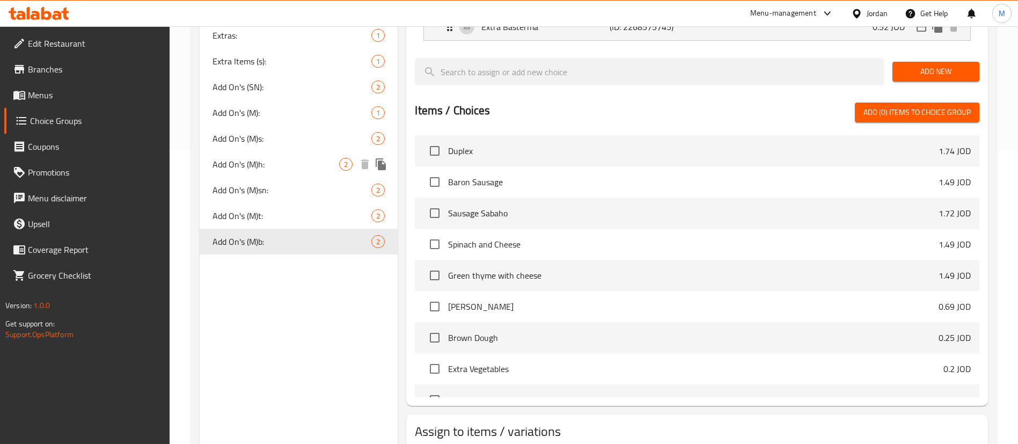
scroll to position [255, 0]
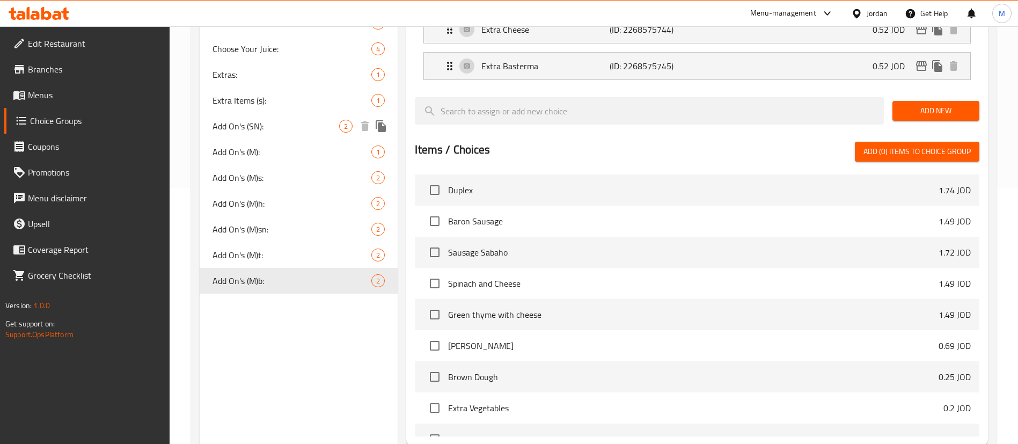
click at [303, 120] on span "Add On's (SN):" at bounding box center [275, 126] width 127 height 13
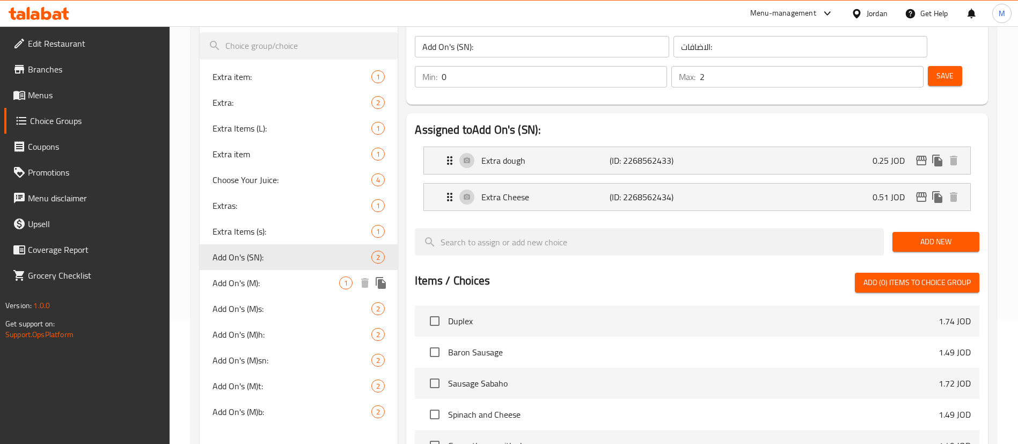
scroll to position [94, 0]
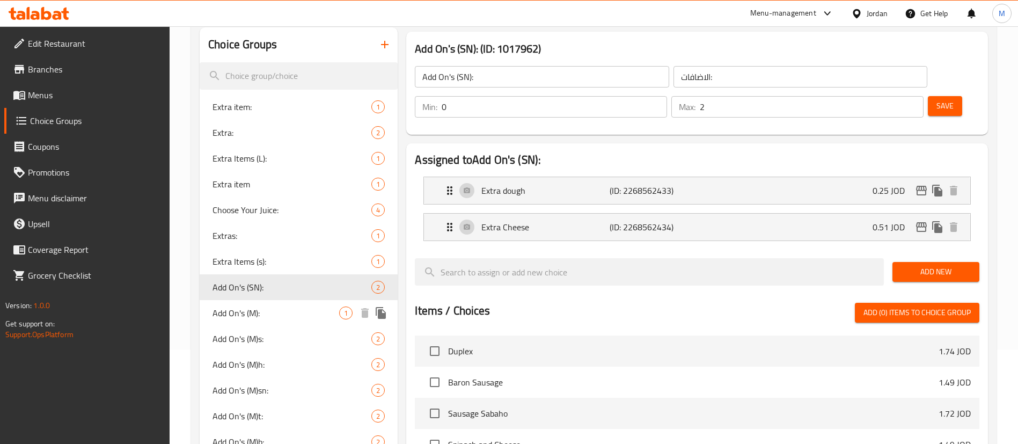
click at [281, 307] on span "Add On's (M):" at bounding box center [275, 312] width 127 height 13
type input "Add On's (M):"
type input "1"
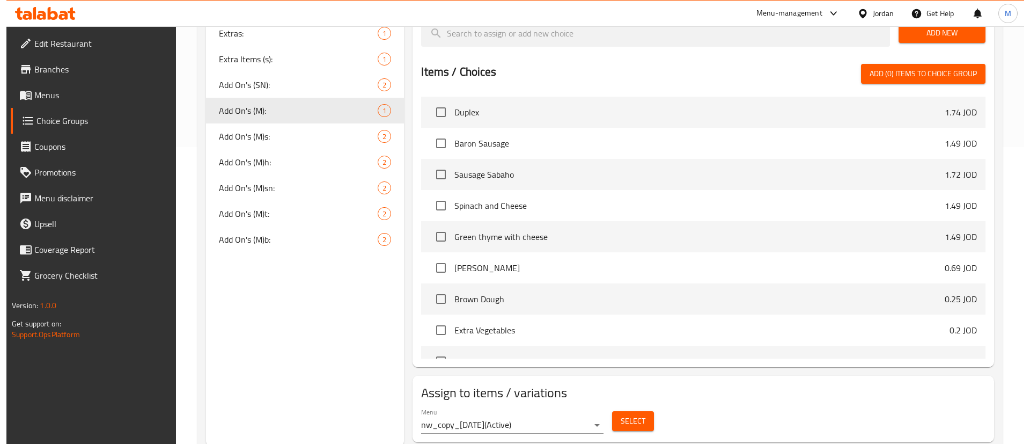
scroll to position [299, 0]
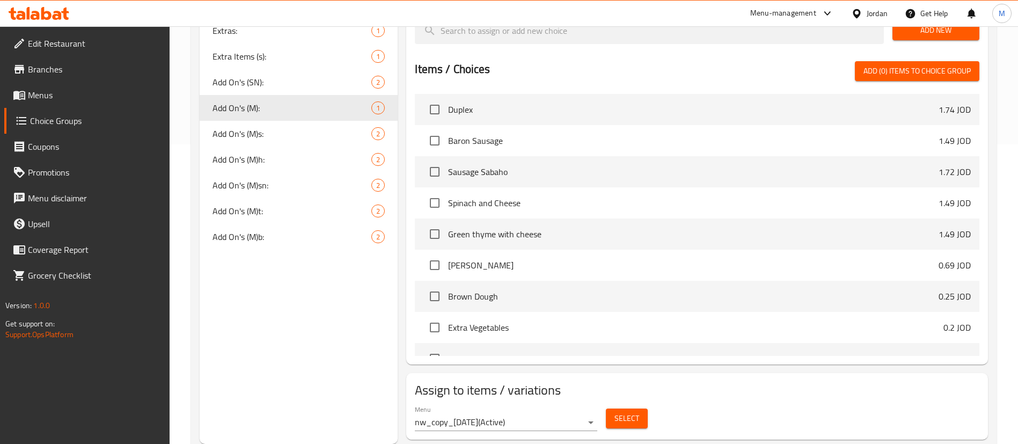
click at [636, 412] on span "Select" at bounding box center [626, 418] width 25 height 13
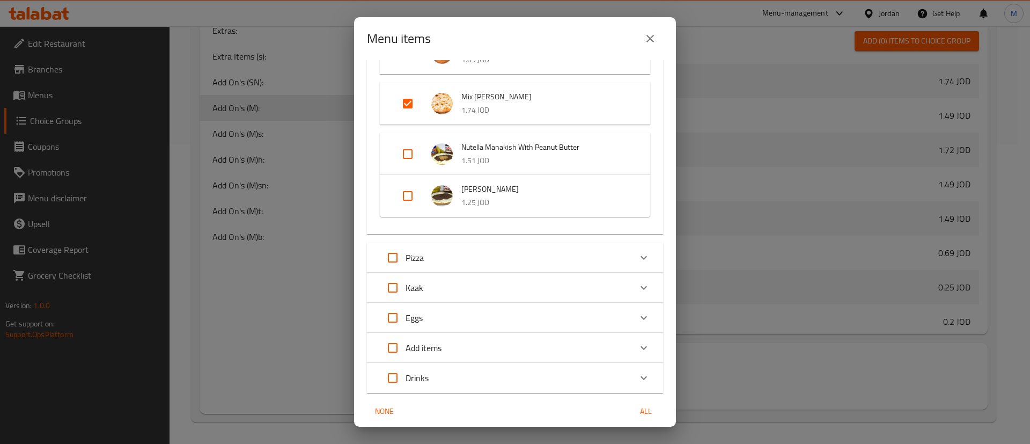
scroll to position [1065, 0]
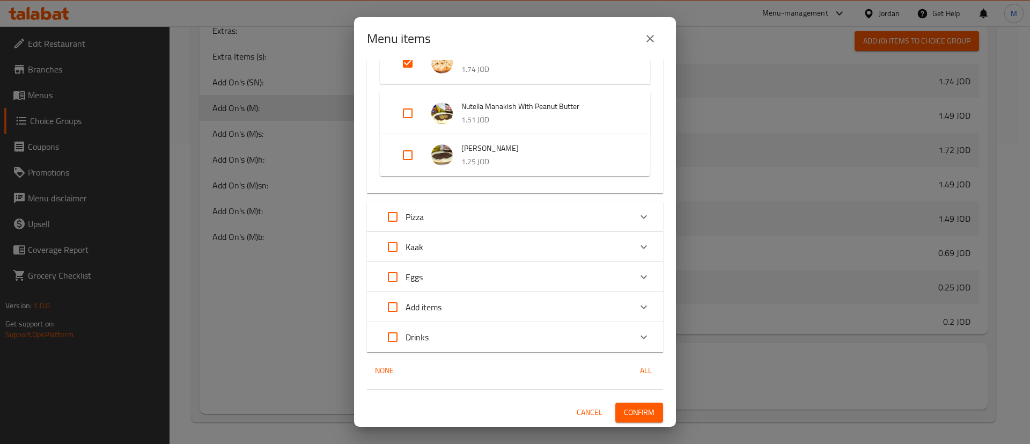
click at [597, 215] on div "Pizza" at bounding box center [505, 217] width 251 height 26
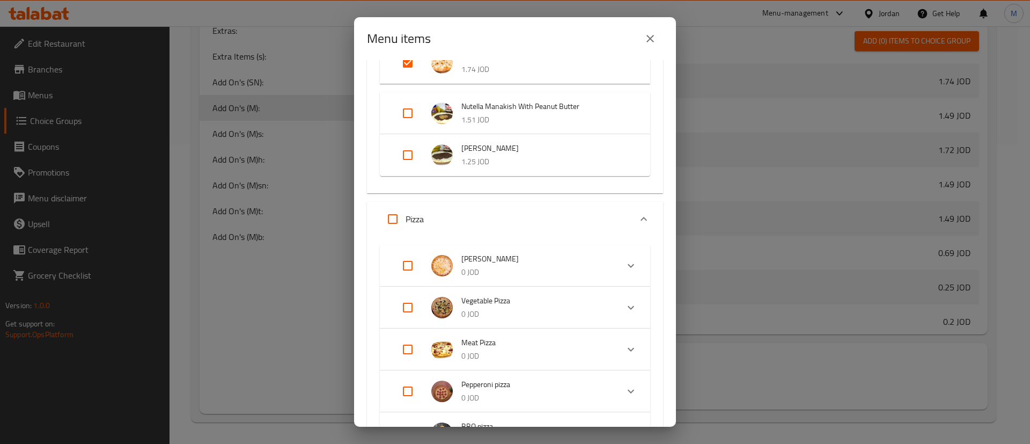
click at [409, 267] on input "Expand" at bounding box center [408, 266] width 26 height 26
checkbox input "true"
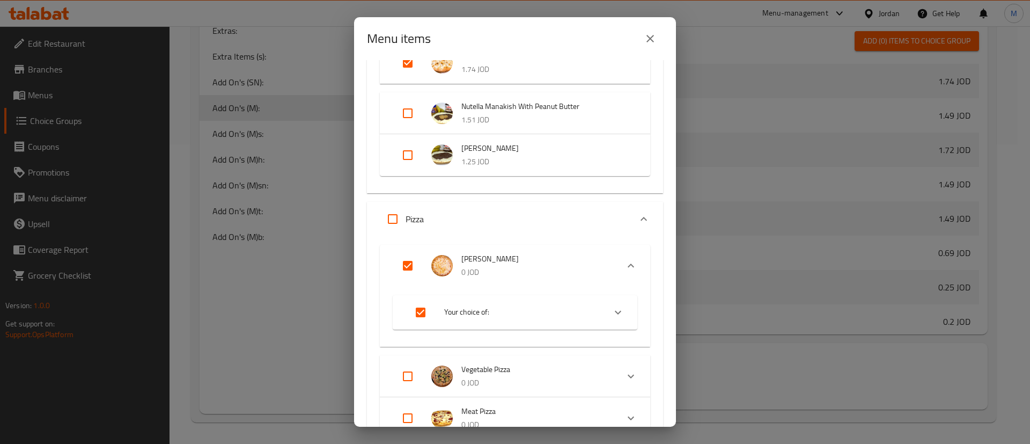
click at [413, 377] on input "Expand" at bounding box center [408, 376] width 26 height 26
checkbox input "true"
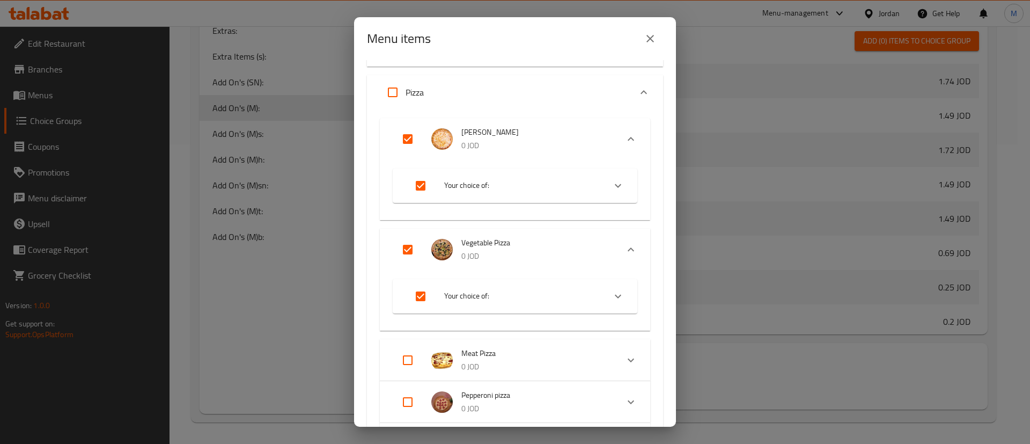
scroll to position [1226, 0]
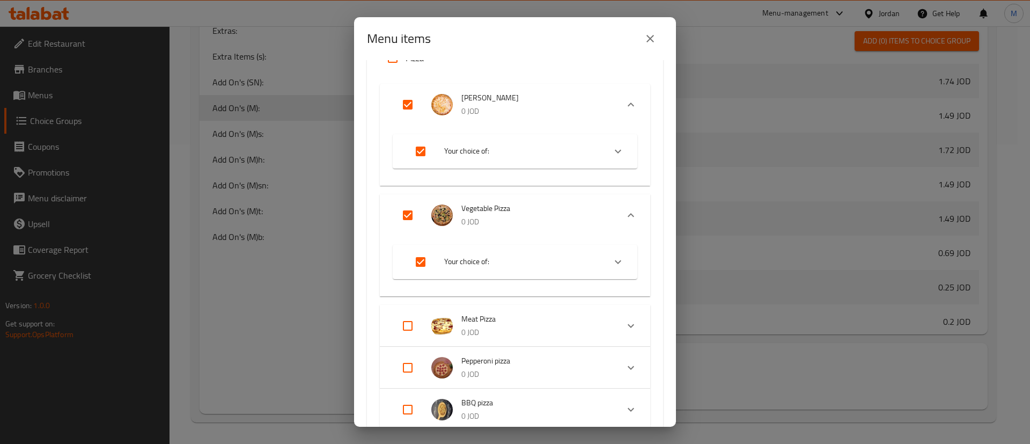
click at [410, 320] on input "Expand" at bounding box center [408, 326] width 26 height 26
checkbox input "true"
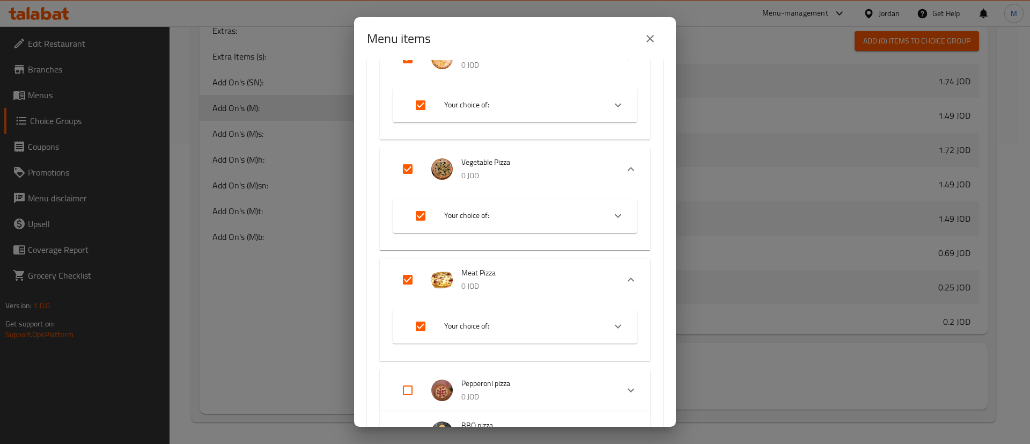
scroll to position [1387, 0]
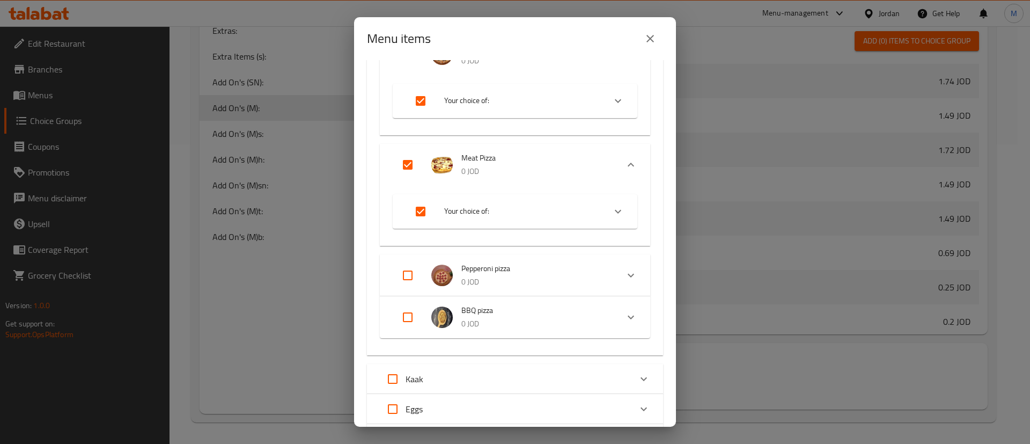
click at [405, 276] on input "Expand" at bounding box center [408, 275] width 26 height 26
checkbox input "true"
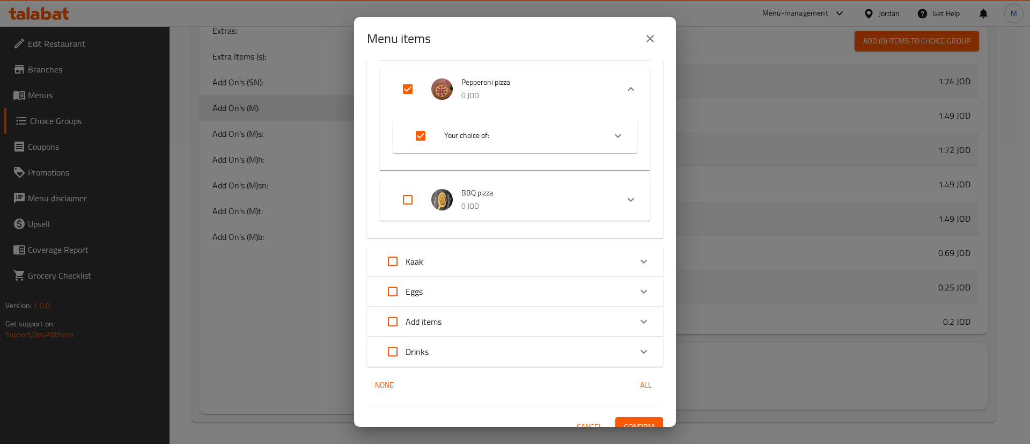
scroll to position [1587, 0]
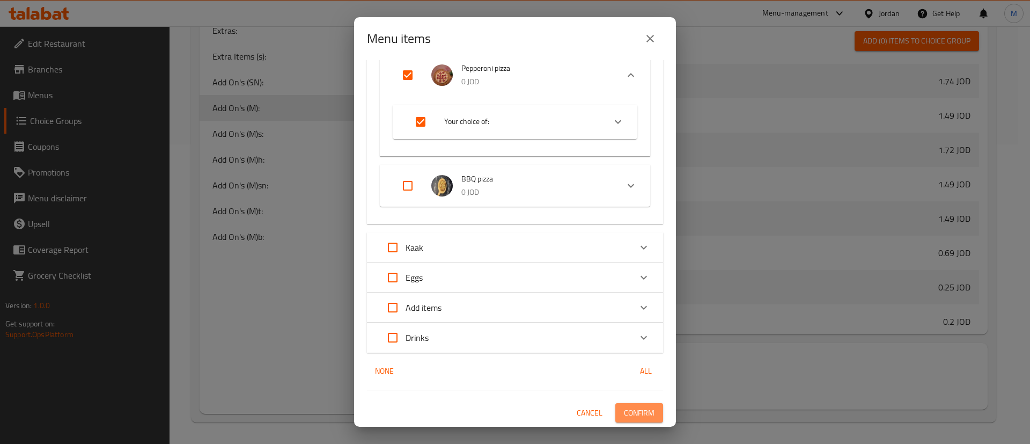
click at [641, 407] on span "Confirm" at bounding box center [639, 412] width 31 height 13
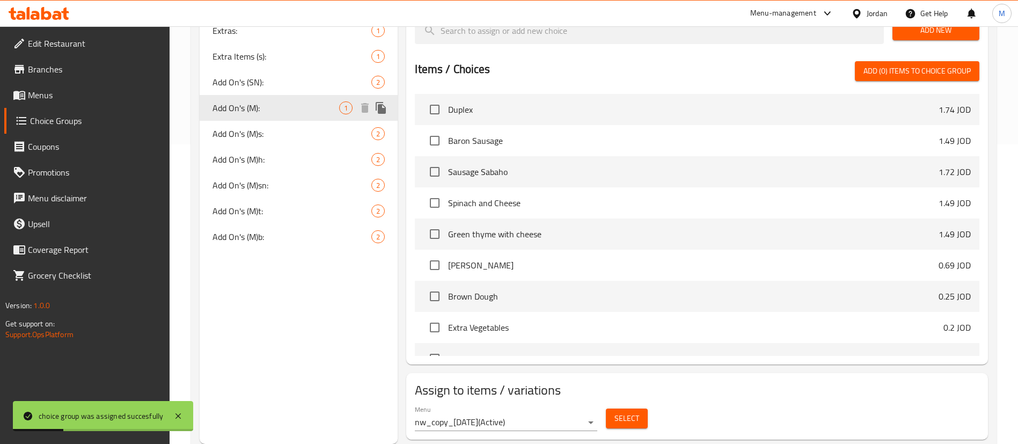
click at [377, 104] on icon "duplicate" at bounding box center [381, 107] width 13 height 13
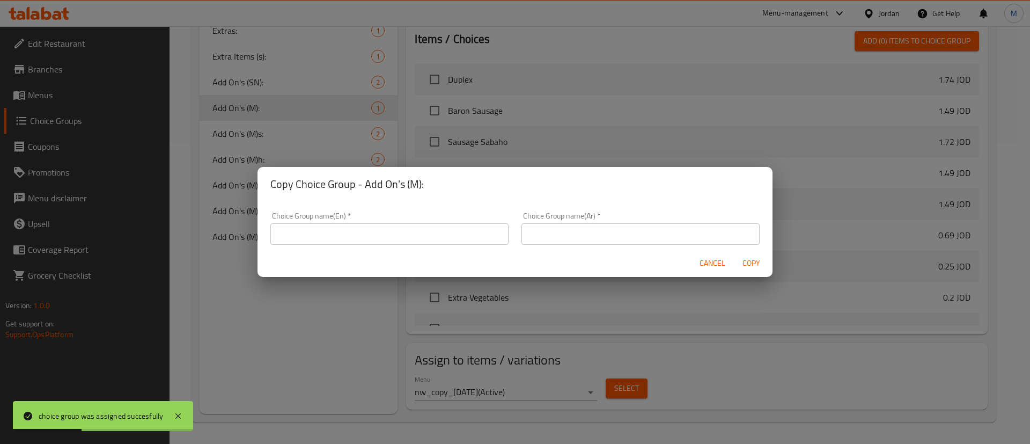
click at [385, 224] on input "text" at bounding box center [389, 233] width 238 height 21
paste input "Add On's (M)s:"
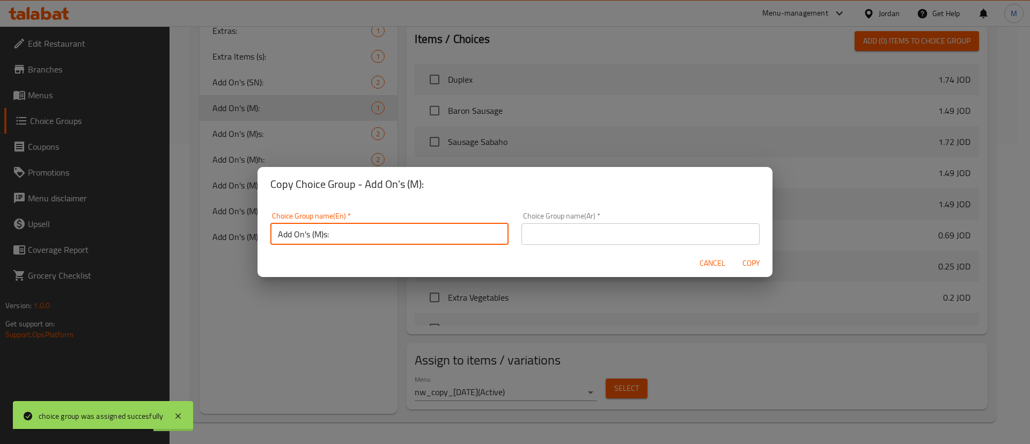
click at [317, 233] on input "Add On's (M)s:" at bounding box center [389, 233] width 238 height 21
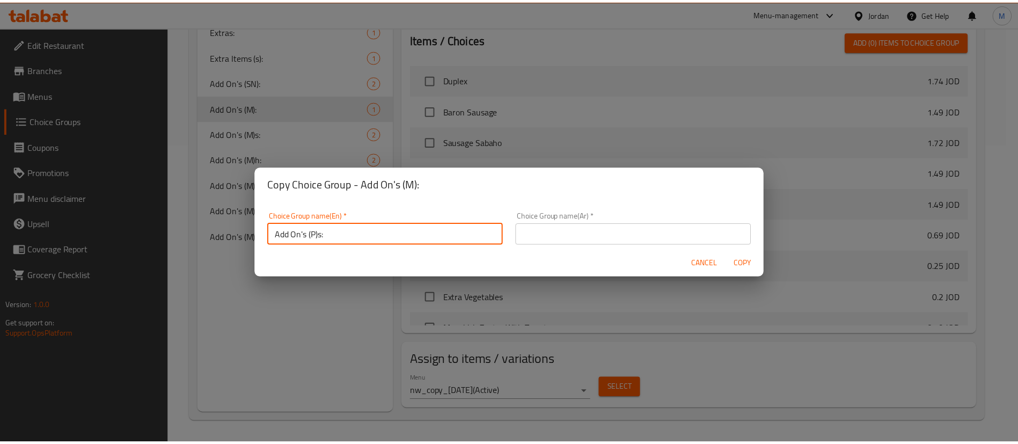
scroll to position [3, 0]
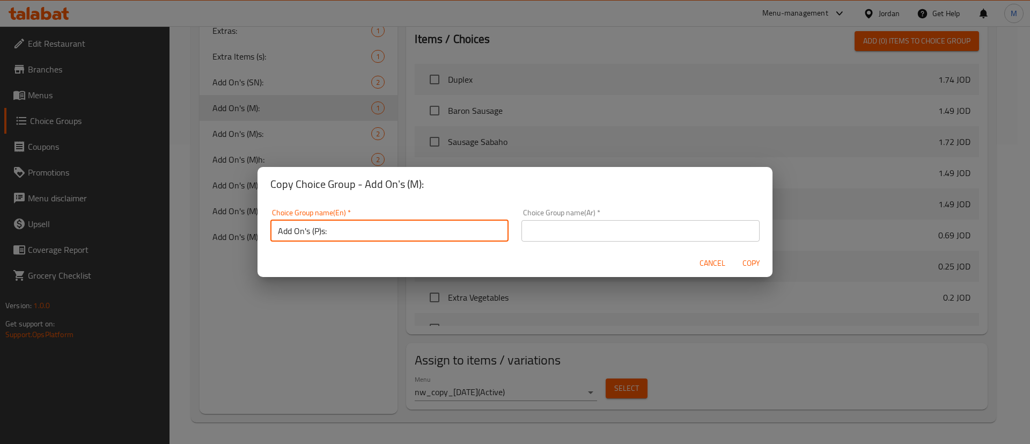
click at [324, 238] on input "Add On's (P)s:" at bounding box center [389, 230] width 238 height 21
type input "Add On's (P)c:"
click at [747, 261] on span "Copy" at bounding box center [751, 262] width 26 height 13
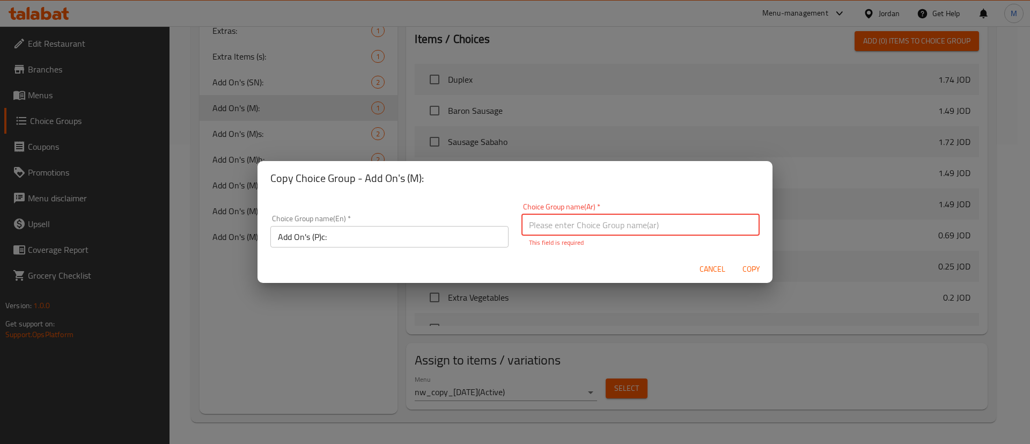
click at [558, 223] on input "text" at bounding box center [641, 224] width 238 height 21
type input "الاضافات:"
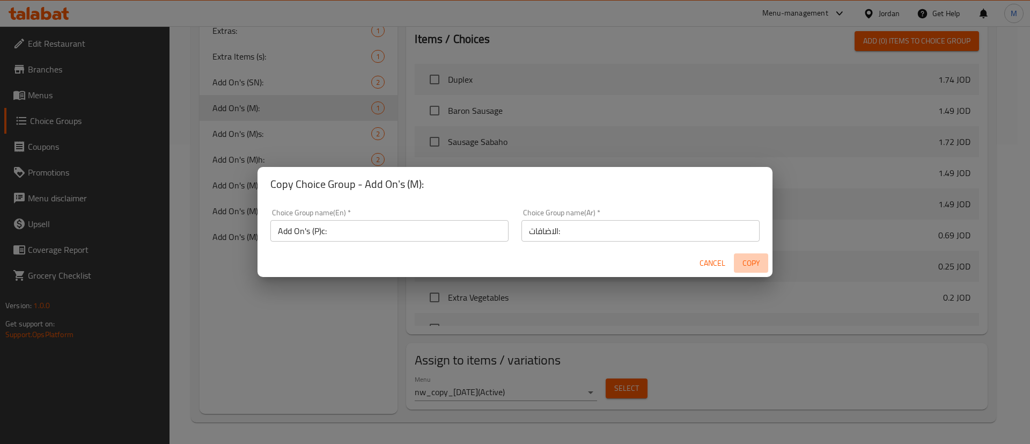
click at [746, 262] on span "Copy" at bounding box center [751, 262] width 26 height 13
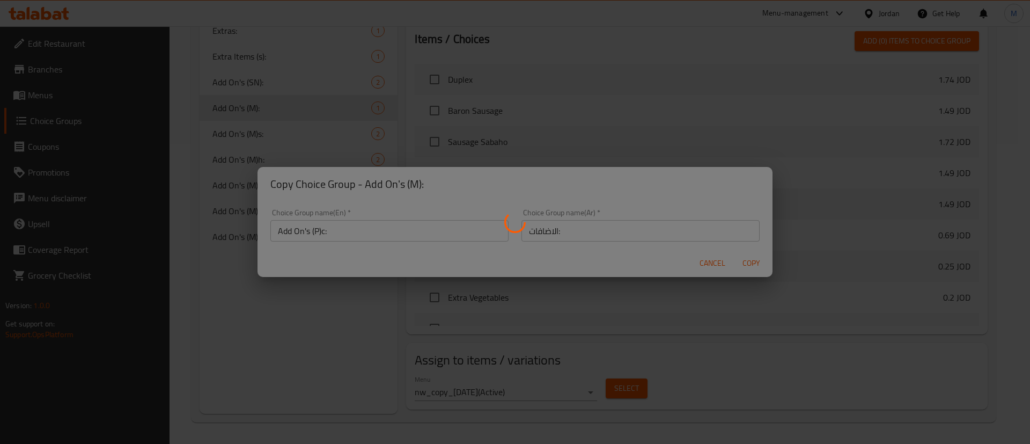
type input "Add On's (P)c:"
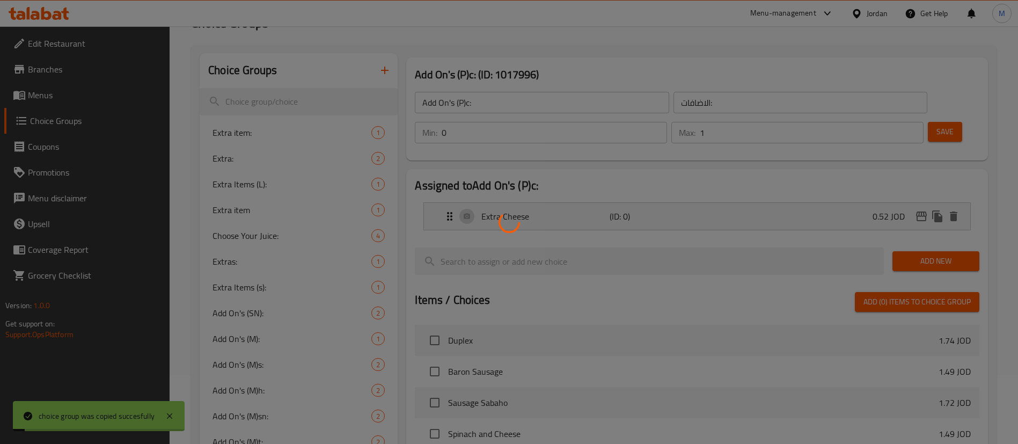
scroll to position [0, 0]
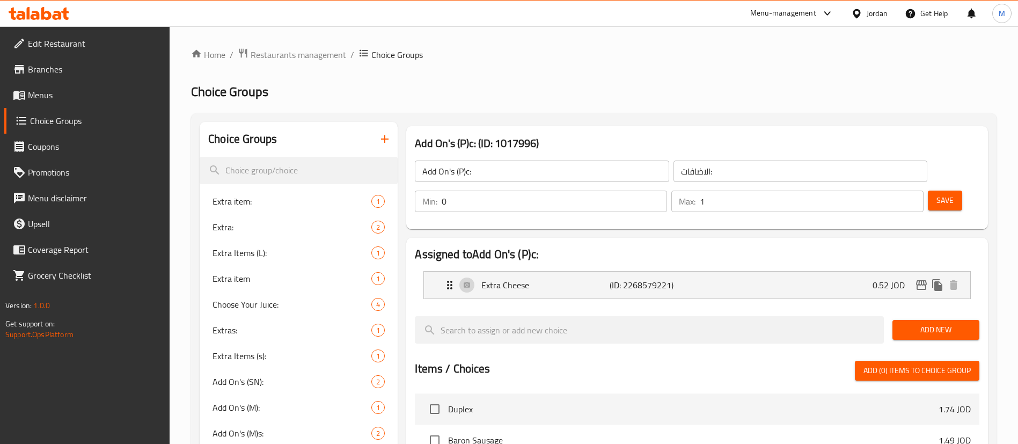
click at [912, 323] on span "Add New" at bounding box center [936, 329] width 70 height 13
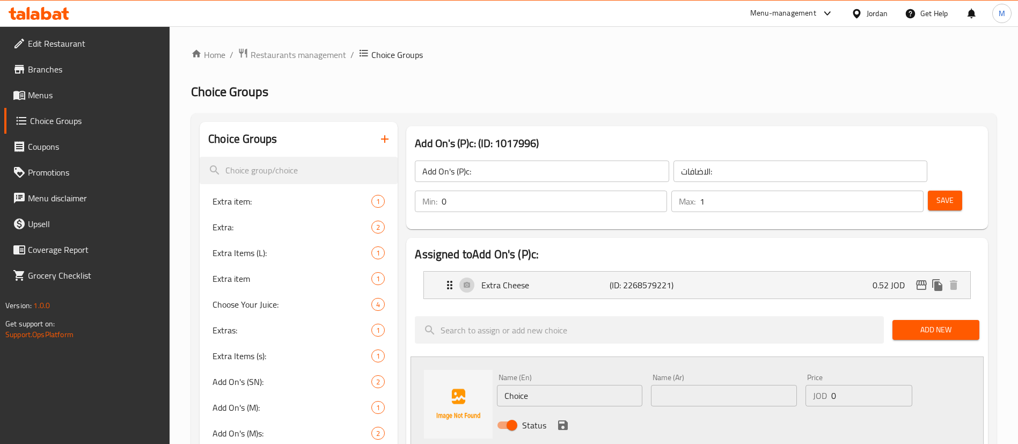
click at [622, 373] on div "Name (En) Choice Name (En)" at bounding box center [569, 389] width 145 height 33
click at [614, 385] on input "Choice" at bounding box center [569, 395] width 145 height 21
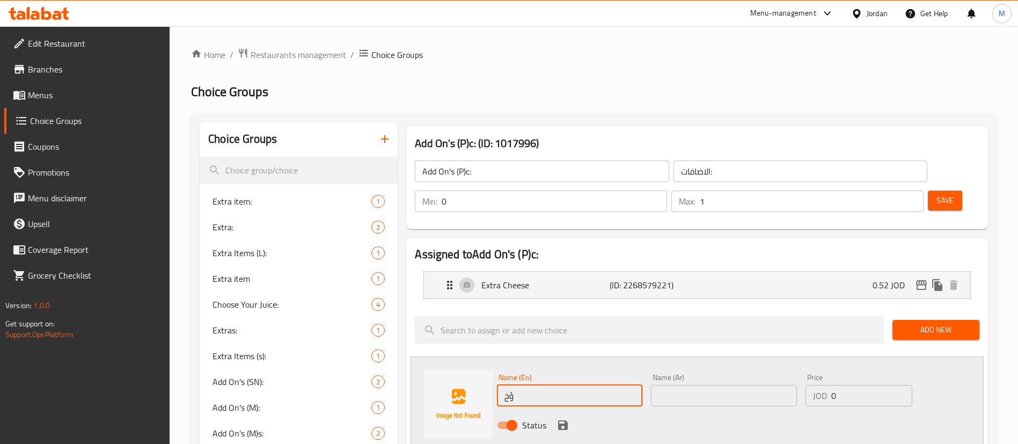
type input "ؤ"
click at [723, 385] on input "text" at bounding box center [723, 395] width 145 height 21
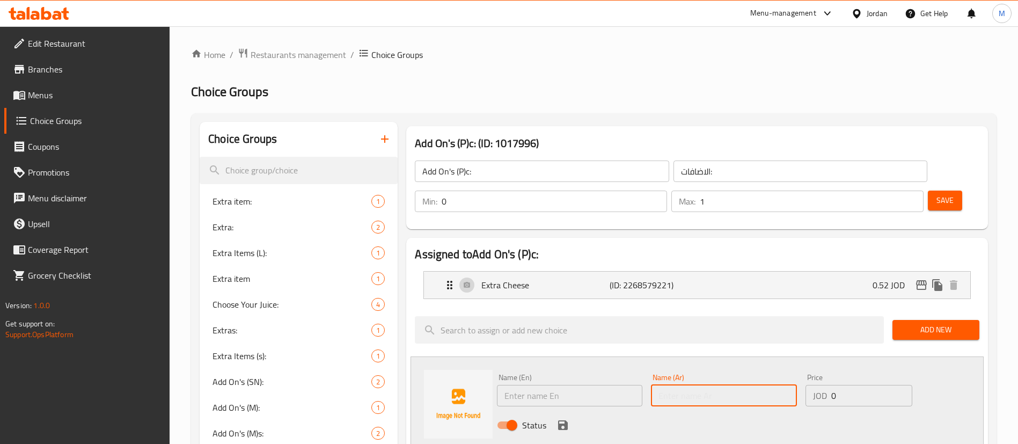
type input "ت"
type input "اضافة"
click at [590, 385] on input "text" at bounding box center [569, 395] width 145 height 21
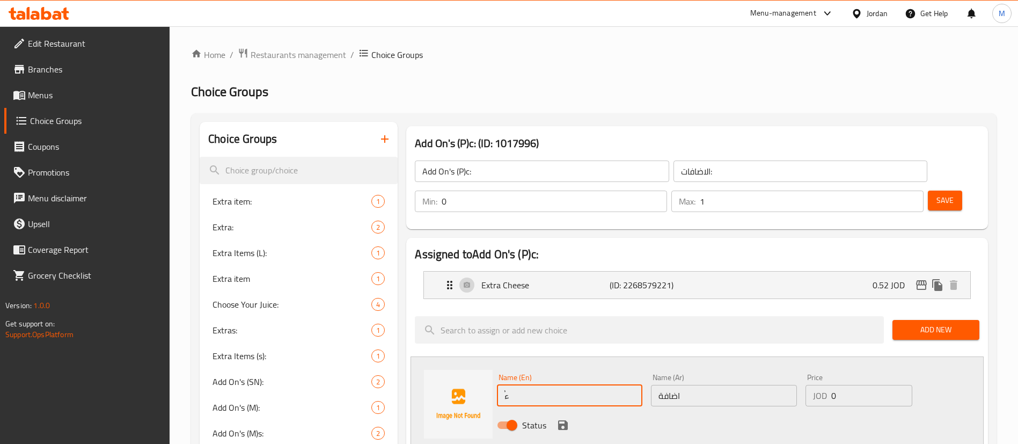
type input "ُ"
click at [590, 385] on input "Extra Corn" at bounding box center [569, 395] width 145 height 21
type input "Extra Corn"
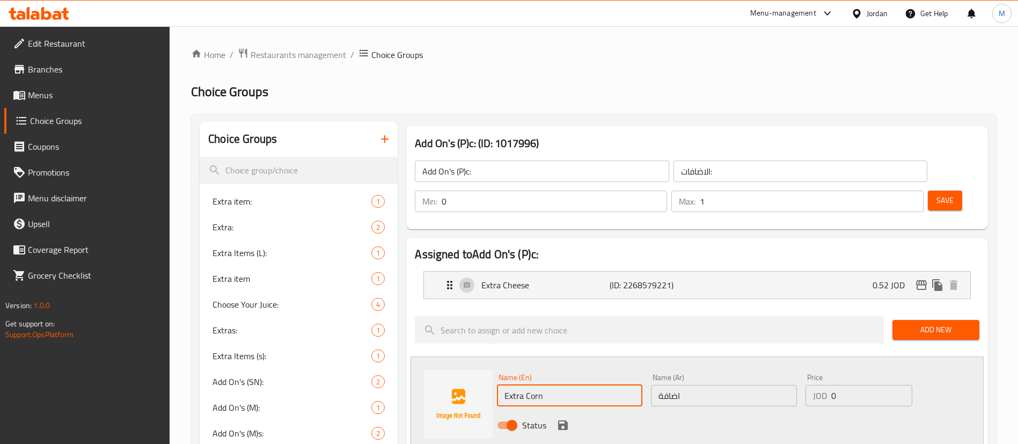
click at [706, 385] on input "اضافة" at bounding box center [723, 395] width 145 height 21
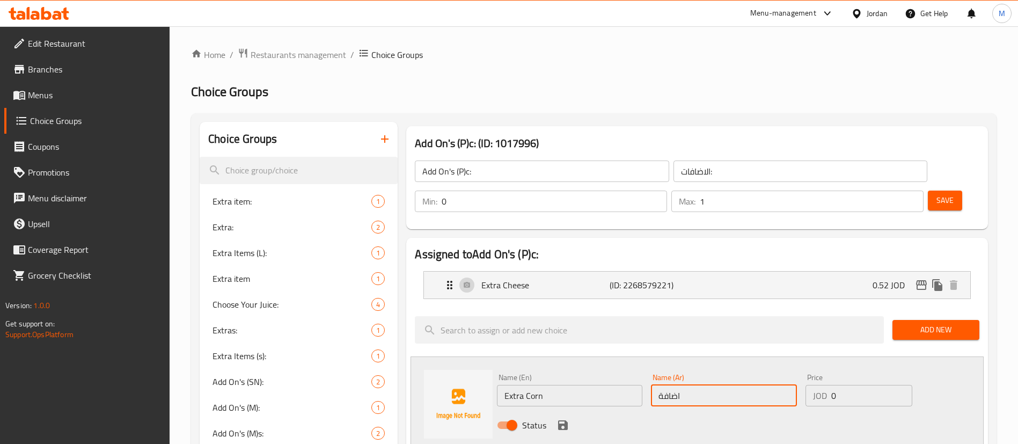
click at [706, 385] on input "اضافة" at bounding box center [723, 395] width 145 height 21
paste input "رة اضافية"
type input "ذرة اضافية"
click at [868, 385] on input "0" at bounding box center [871, 395] width 81 height 21
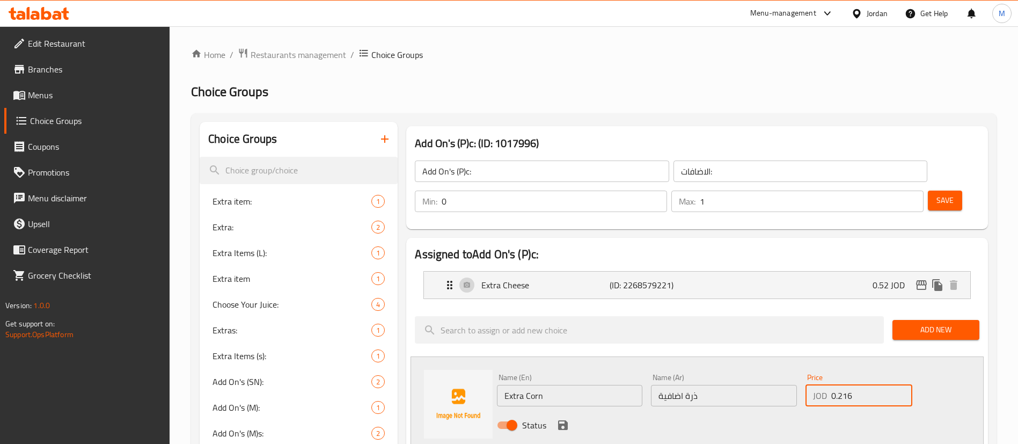
type input "0.216"
click at [753, 410] on div "Status" at bounding box center [724, 424] width 462 height 29
click at [558, 419] on icon "save" at bounding box center [562, 425] width 13 height 13
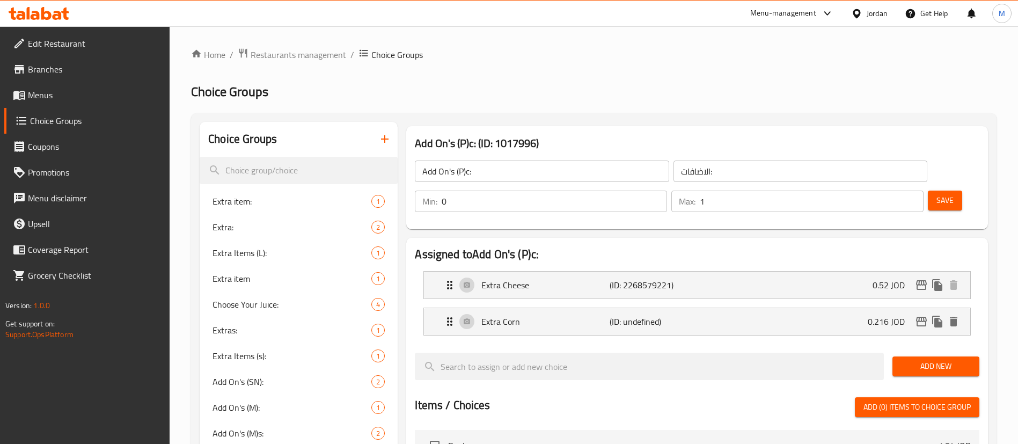
click at [936, 194] on span "Save" at bounding box center [944, 200] width 17 height 13
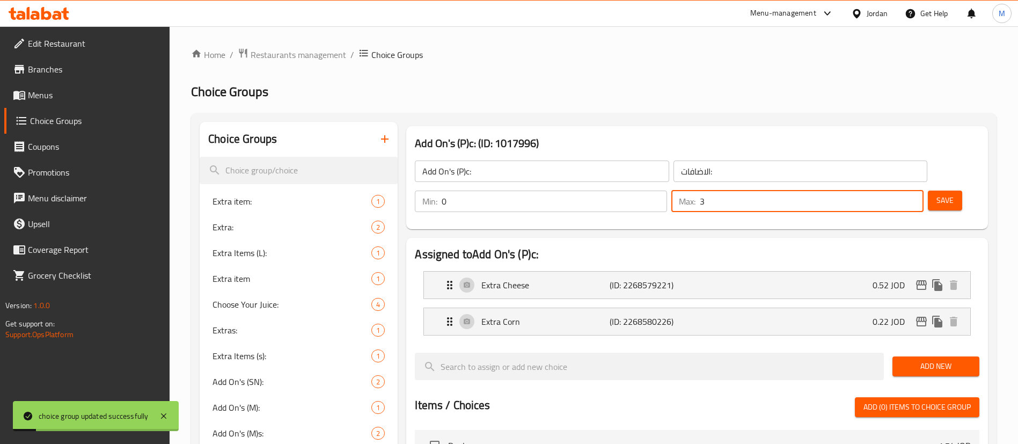
drag, startPoint x: 892, startPoint y: 167, endPoint x: 886, endPoint y: 167, distance: 5.9
click at [886, 190] on input "3" at bounding box center [812, 200] width 224 height 21
click at [899, 190] on input "3" at bounding box center [812, 200] width 224 height 21
type input "2"
click at [895, 190] on input "2" at bounding box center [812, 200] width 224 height 21
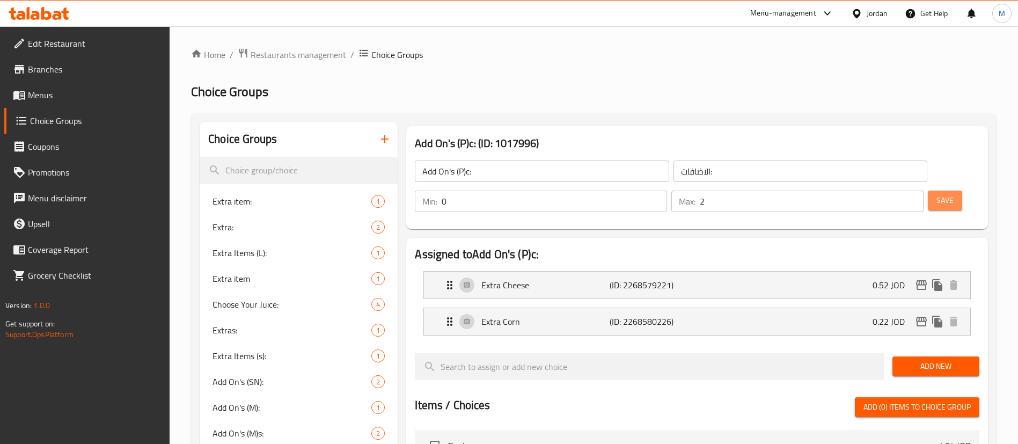
click at [936, 194] on span "Save" at bounding box center [944, 200] width 17 height 13
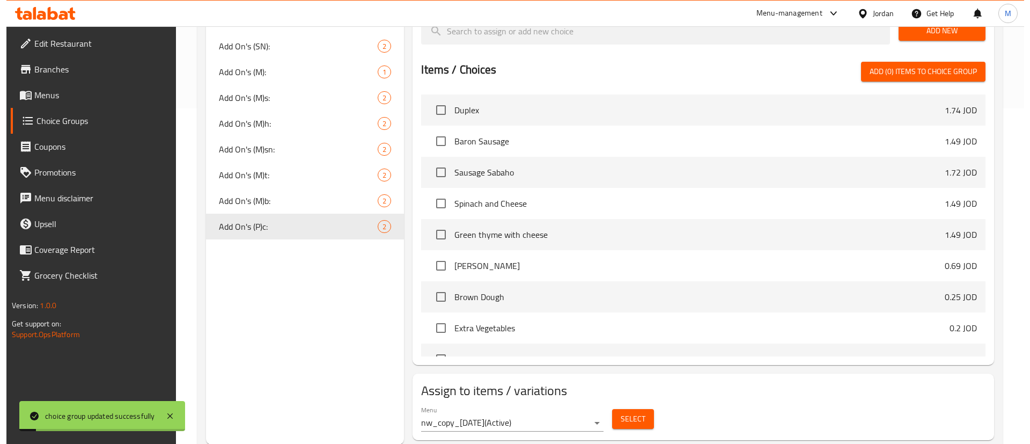
scroll to position [336, 0]
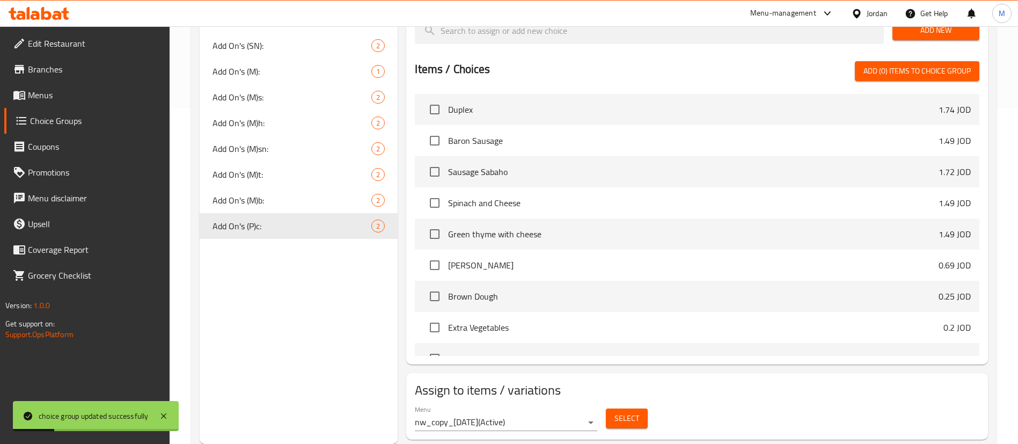
click at [640, 408] on button "Select" at bounding box center [627, 418] width 42 height 20
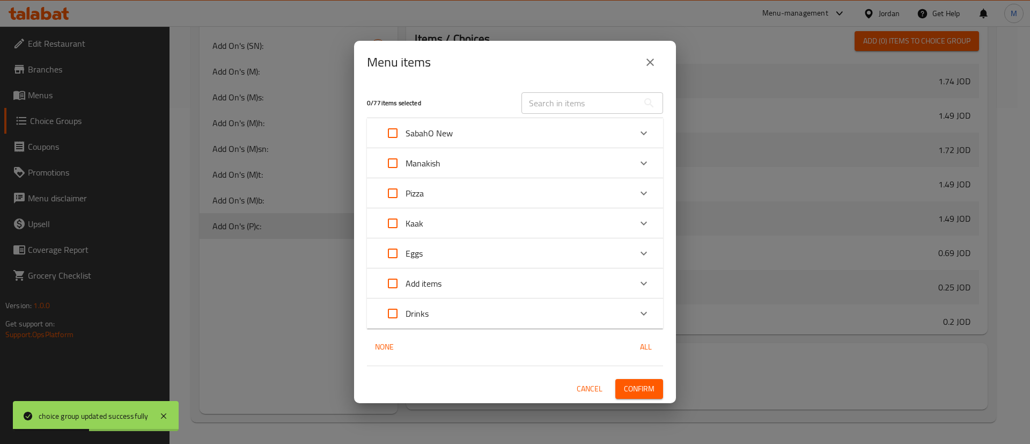
click at [517, 192] on div "Pizza" at bounding box center [505, 193] width 251 height 26
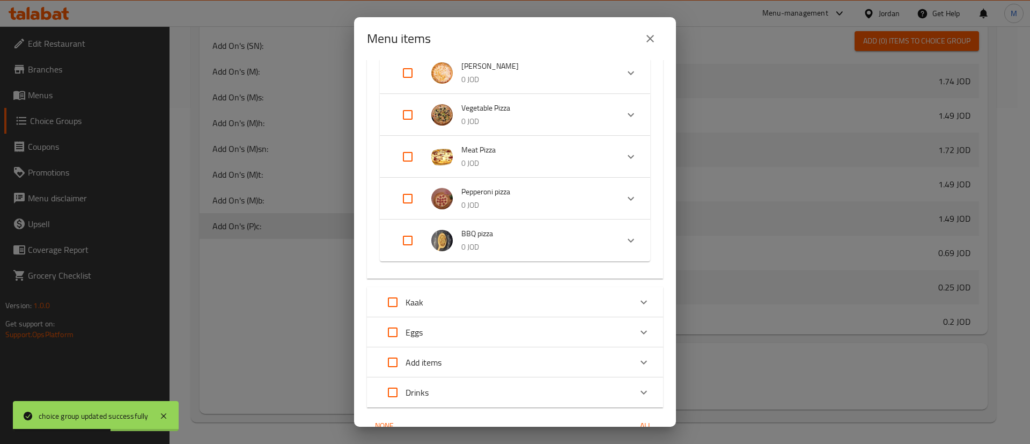
scroll to position [161, 0]
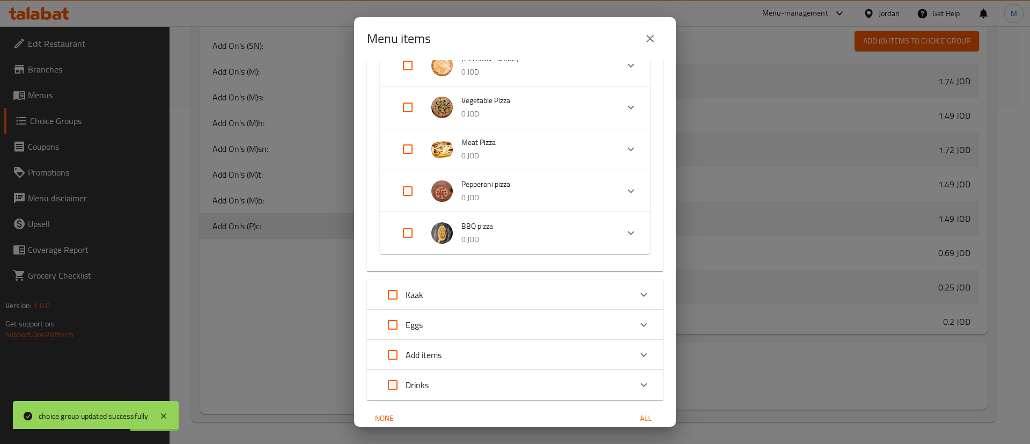
click at [406, 232] on input "Expand" at bounding box center [408, 233] width 26 height 26
checkbox input "true"
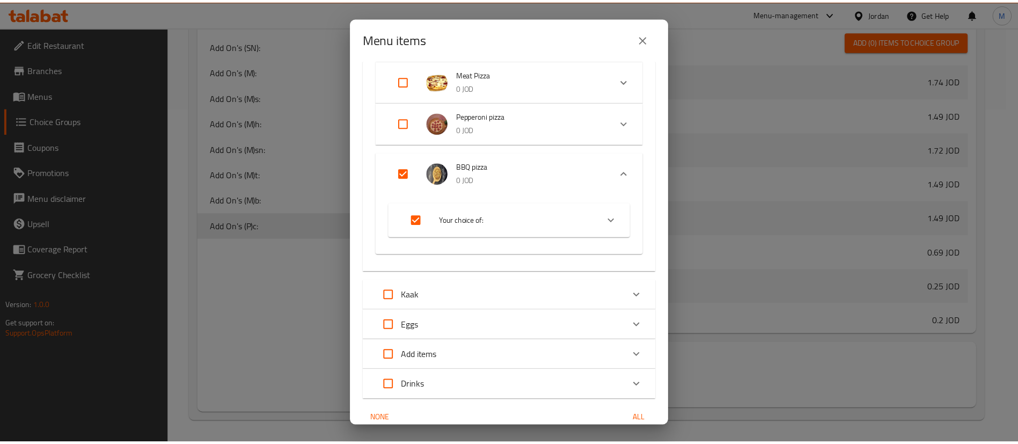
scroll to position [277, 0]
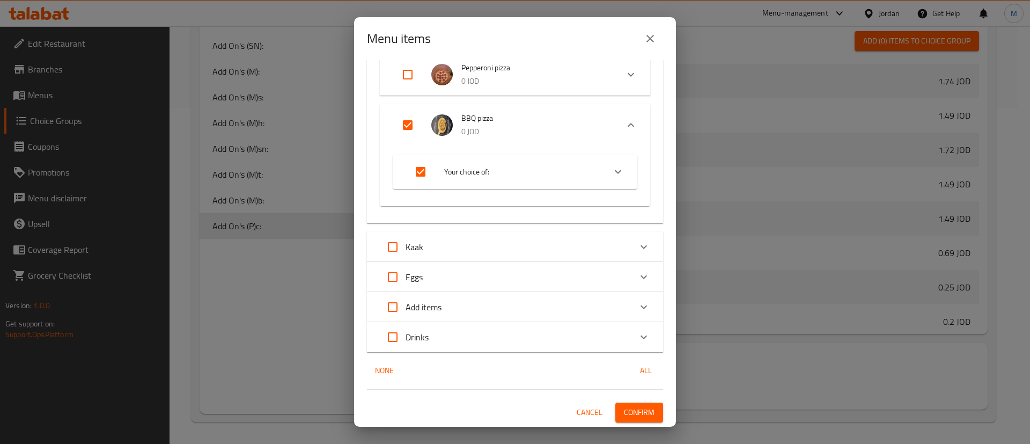
click at [644, 414] on button "Confirm" at bounding box center [639, 412] width 48 height 20
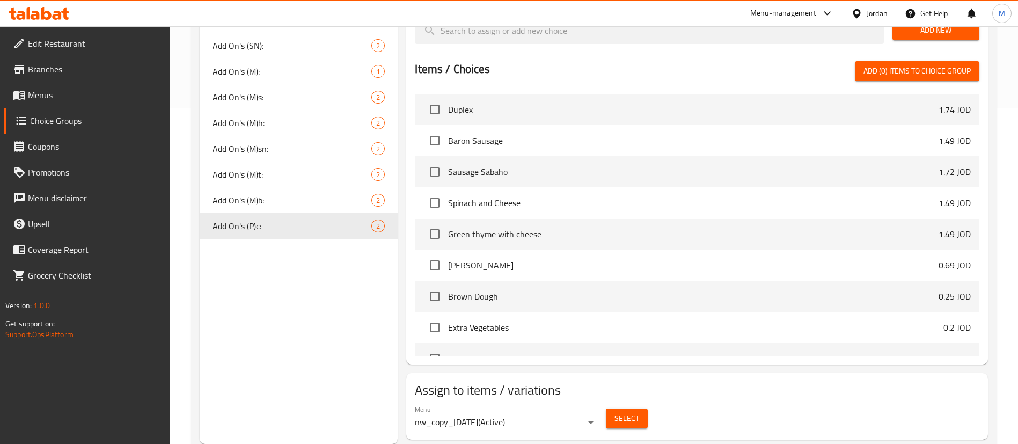
click at [352, 341] on div "Choice Groups Extra item: 1 Extra: 2 Extra Items (L): 1 Extra item 1 Choose You…" at bounding box center [299, 115] width 198 height 658
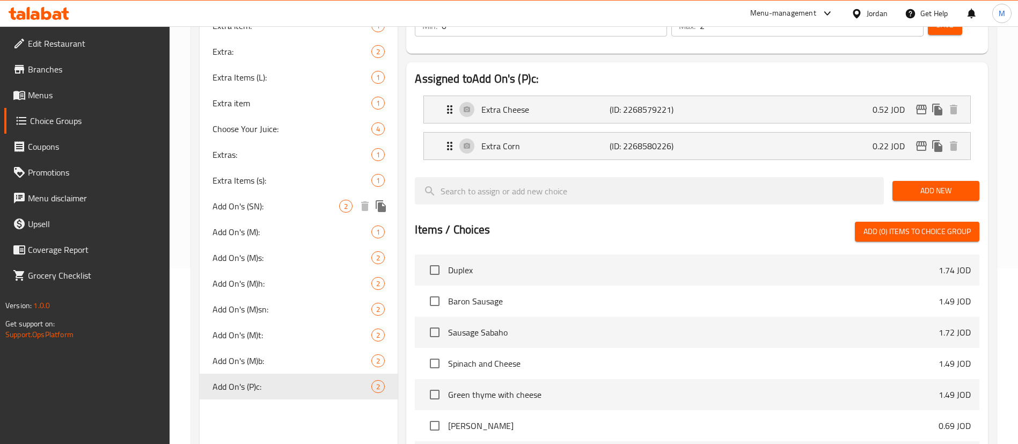
scroll to position [94, 0]
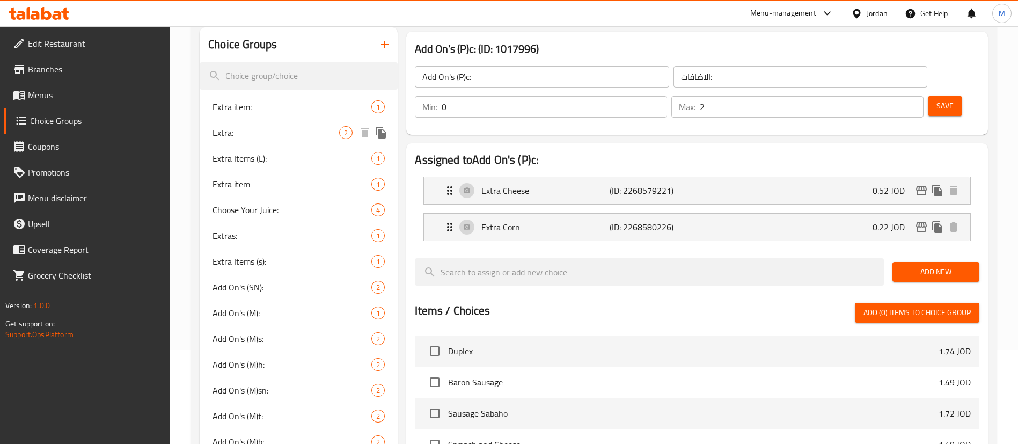
click at [298, 141] on div "Extra: 2" at bounding box center [299, 133] width 198 height 26
type input "Extra:"
type input "اضافة"
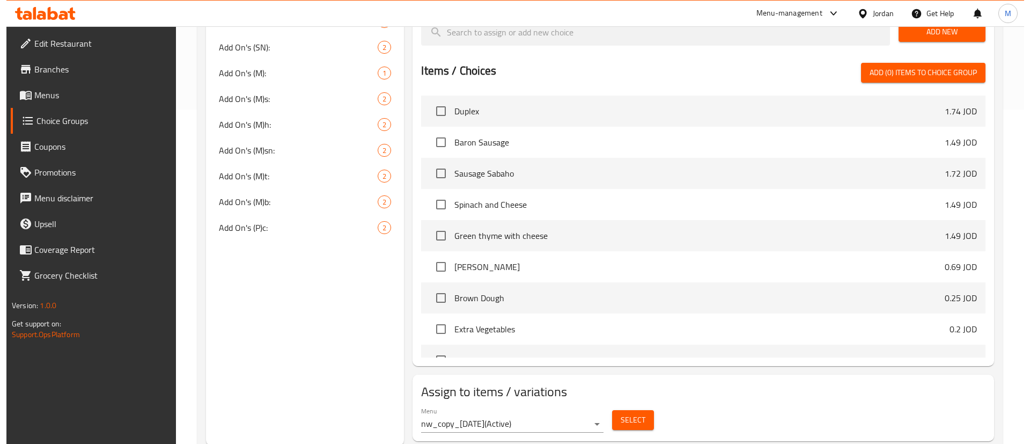
scroll to position [336, 0]
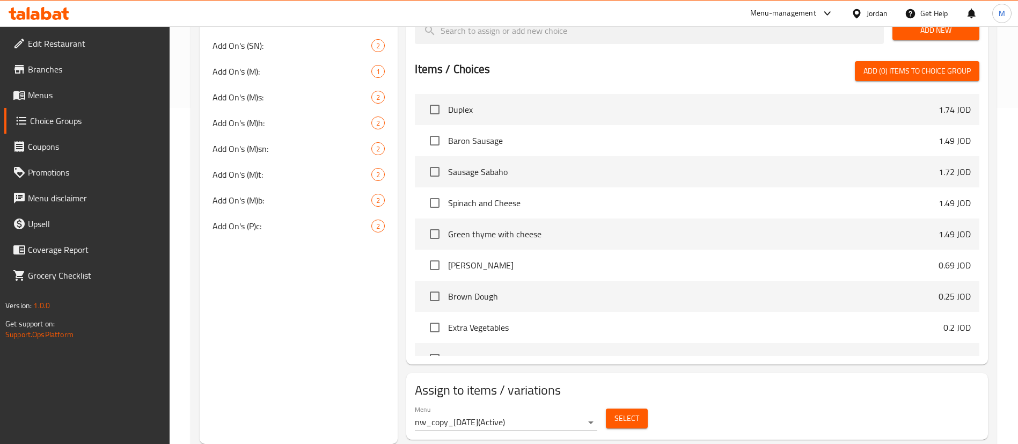
click at [625, 408] on button "Select" at bounding box center [627, 418] width 42 height 20
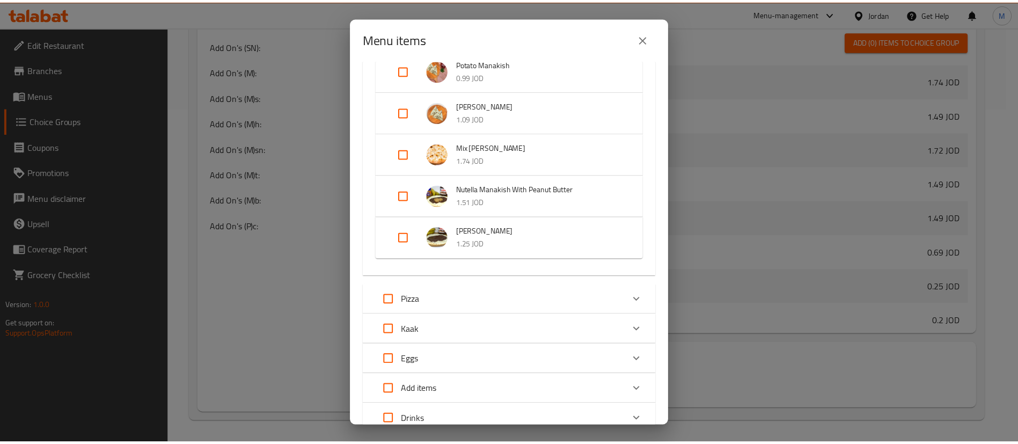
scroll to position [966, 0]
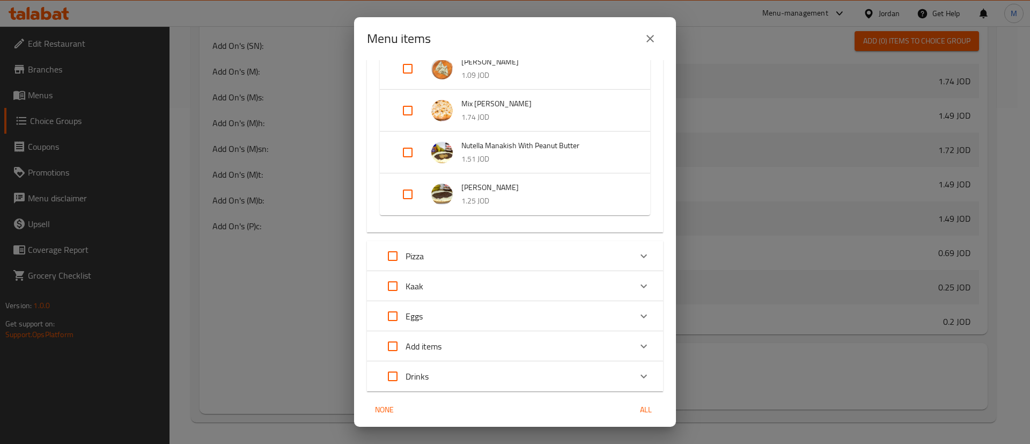
click at [654, 34] on icon "close" at bounding box center [650, 38] width 13 height 13
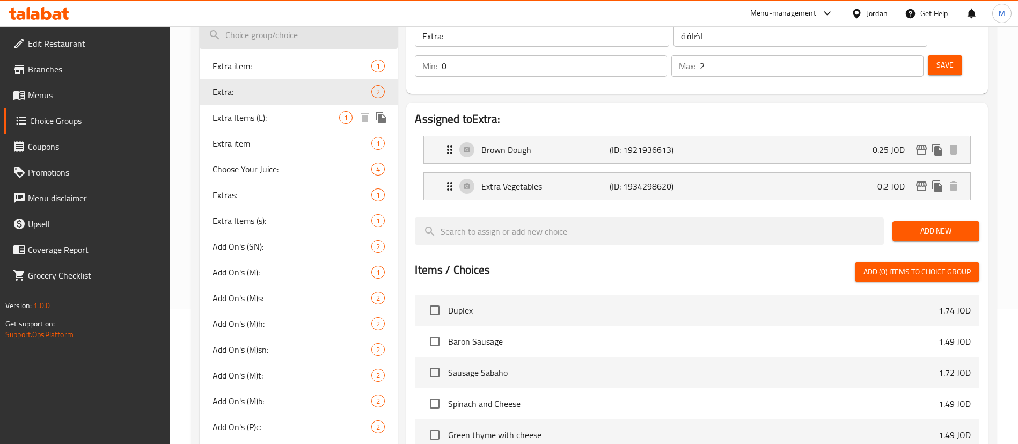
scroll to position [94, 0]
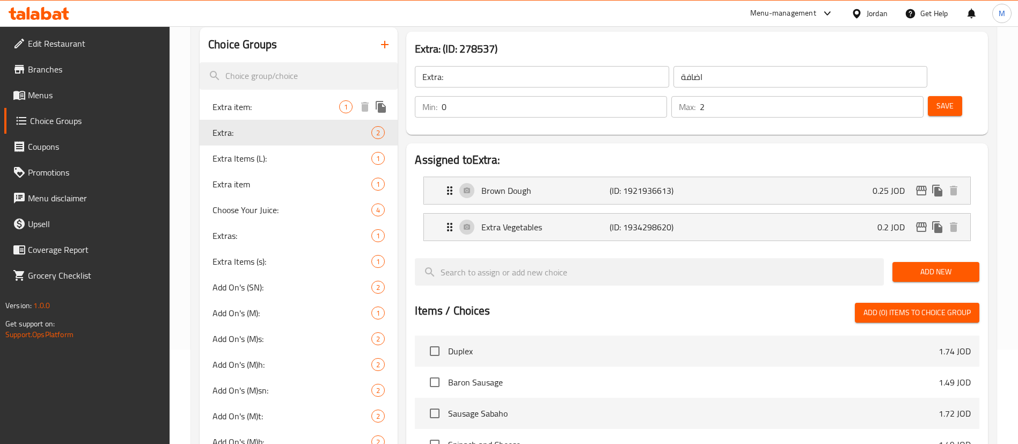
click at [292, 105] on span "Extra item:" at bounding box center [275, 106] width 127 height 13
type input "Extra item:"
type input "اضافات"
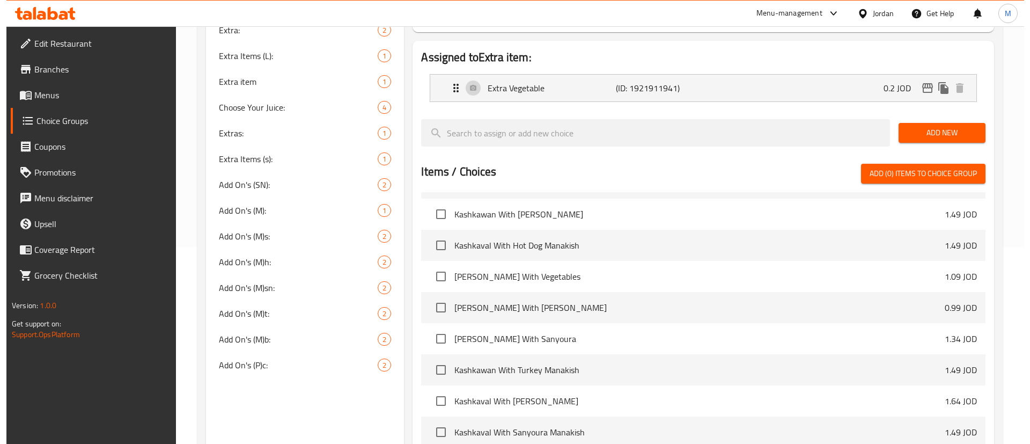
scroll to position [299, 0]
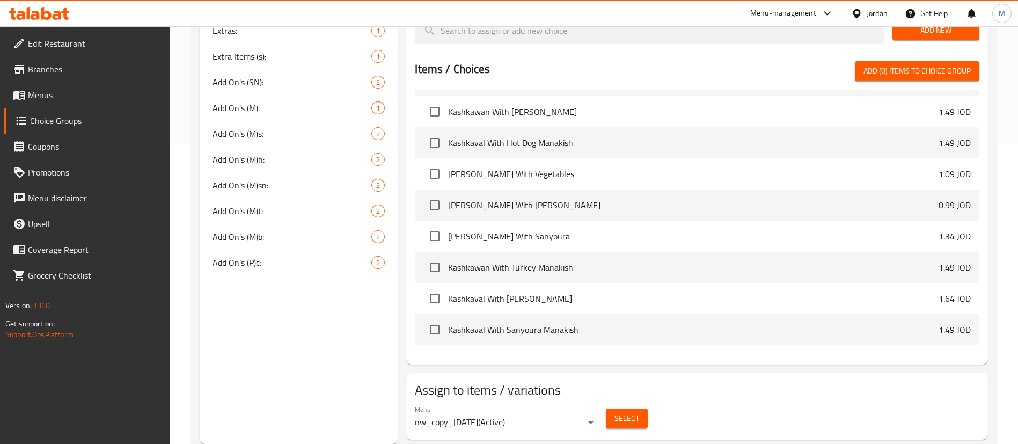
click at [647, 404] on div "Select" at bounding box center [627, 418] width 50 height 28
click at [647, 408] on button "Select" at bounding box center [627, 418] width 42 height 20
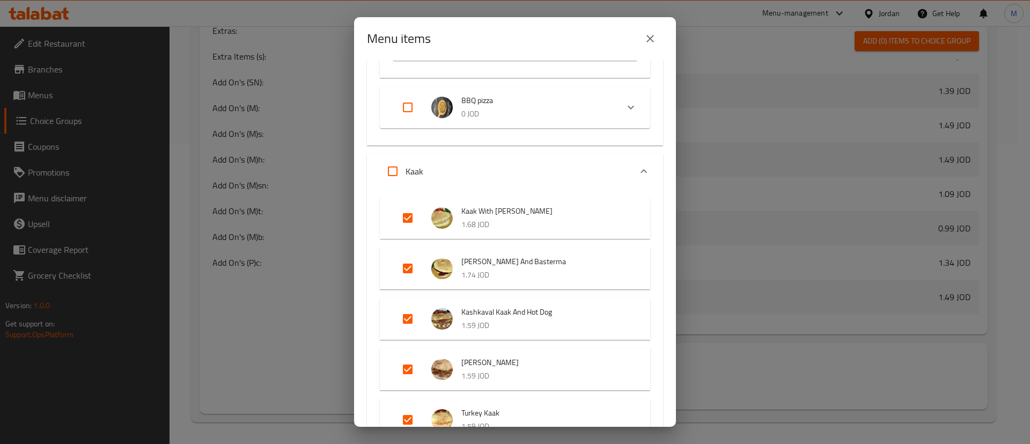
scroll to position [483, 0]
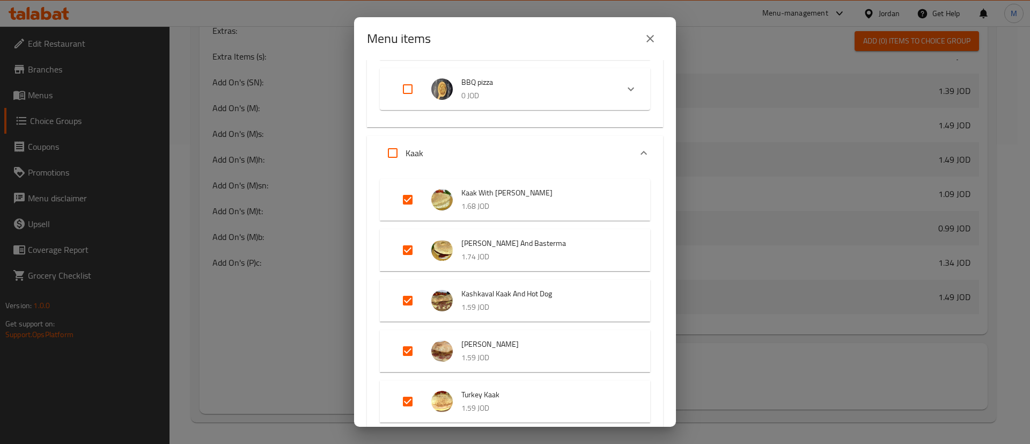
click at [412, 200] on input "Expand" at bounding box center [408, 200] width 26 height 26
checkbox input "false"
click at [408, 243] on input "Expand" at bounding box center [408, 250] width 26 height 26
checkbox input "false"
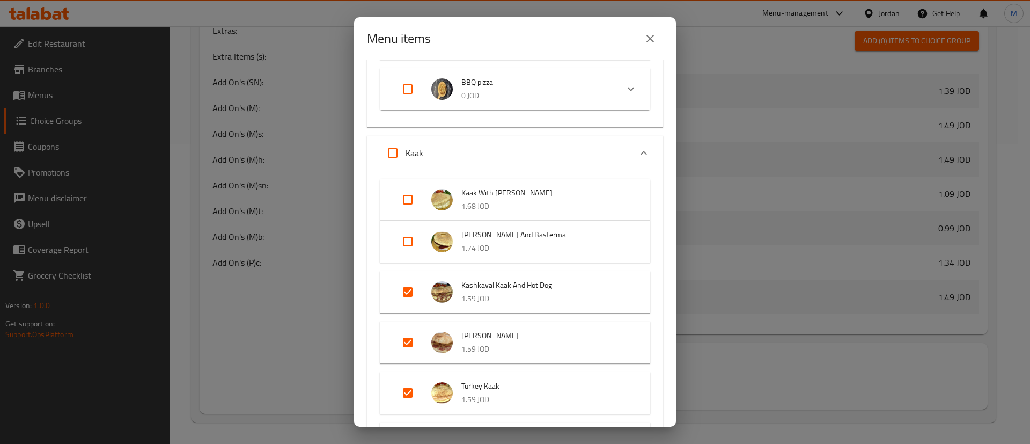
click at [406, 296] on input "Expand" at bounding box center [408, 292] width 26 height 26
checkbox input "false"
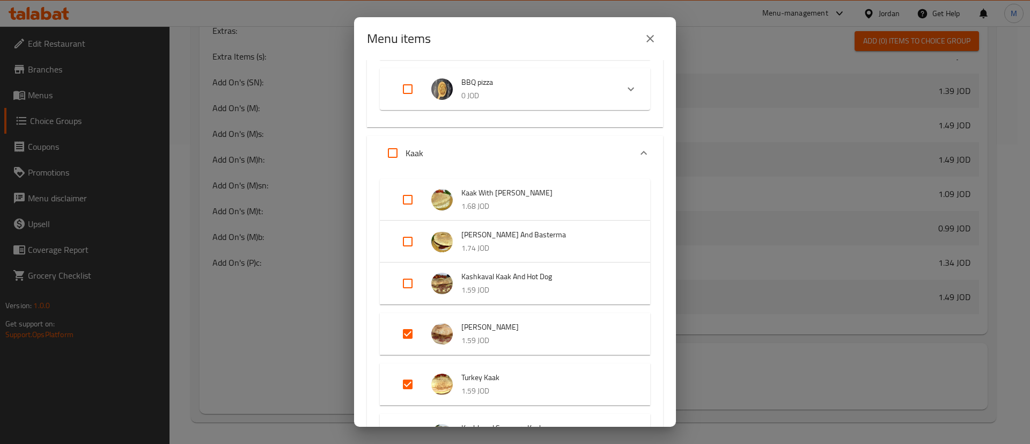
click at [409, 330] on input "Expand" at bounding box center [408, 334] width 26 height 26
checkbox input "false"
click at [409, 373] on input "Expand" at bounding box center [408, 376] width 26 height 26
checkbox input "false"
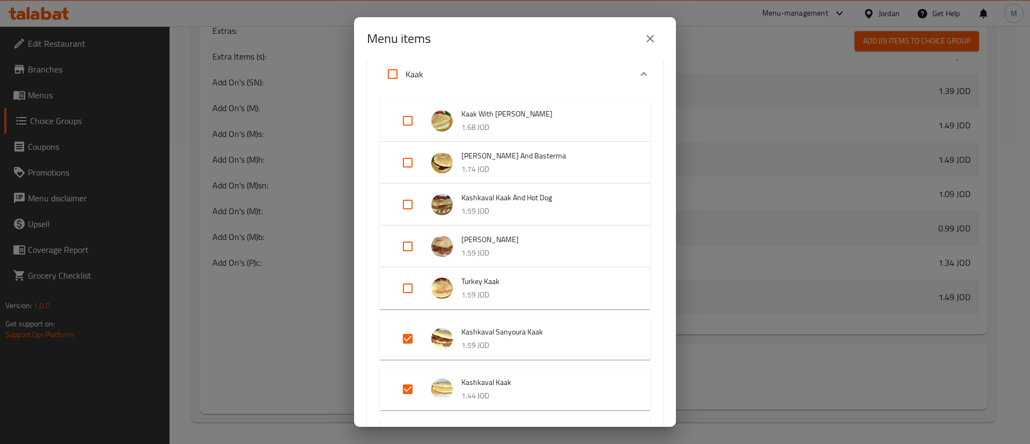
scroll to position [563, 0]
click at [407, 339] on input "Expand" at bounding box center [408, 337] width 26 height 26
checkbox input "false"
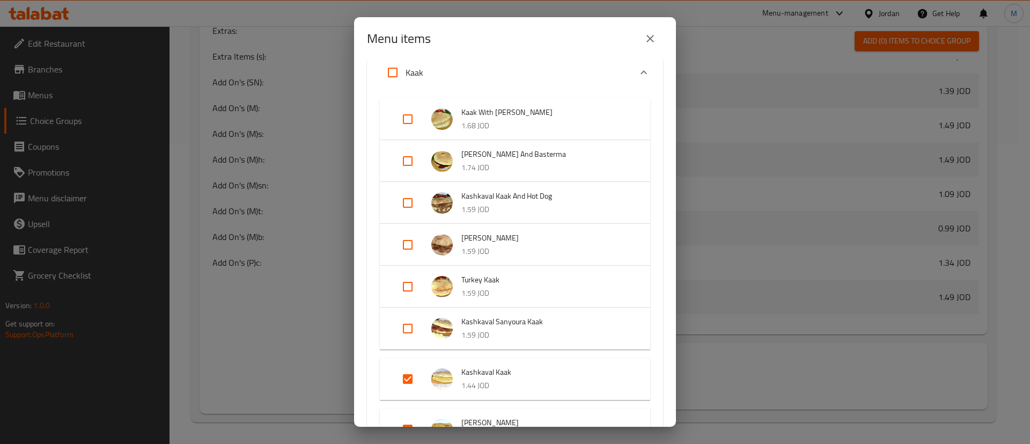
click at [413, 375] on input "Expand" at bounding box center [408, 379] width 26 height 26
checkbox input "false"
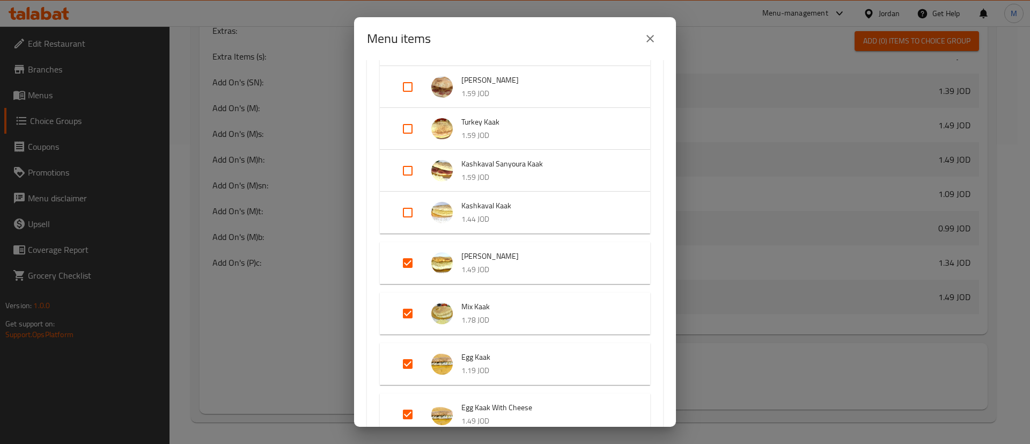
scroll to position [724, 0]
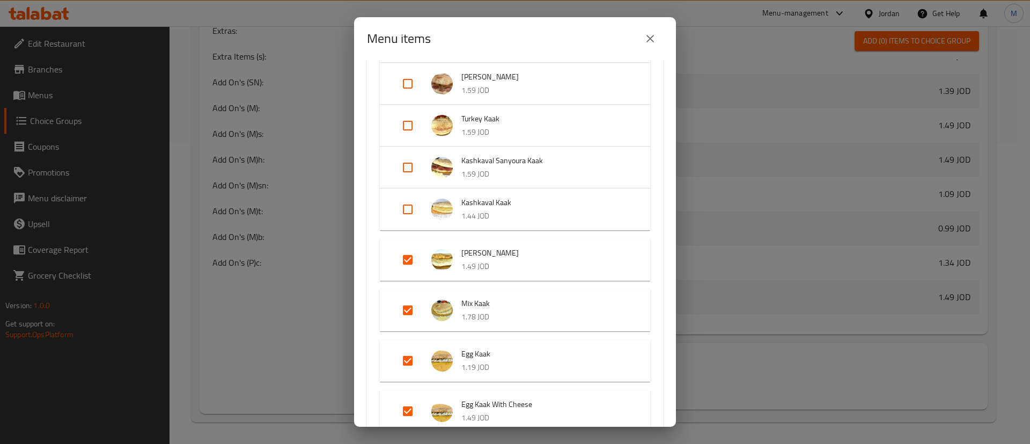
click at [407, 261] on input "Expand" at bounding box center [408, 260] width 26 height 26
checkbox input "false"
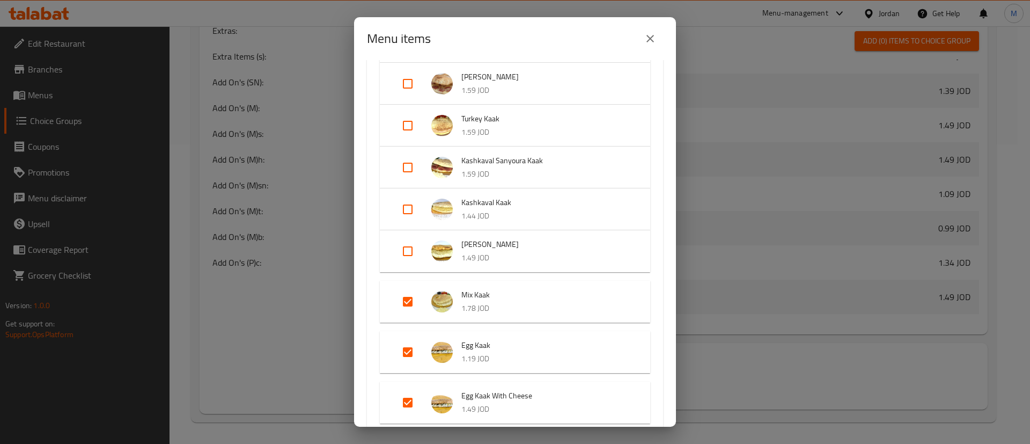
click at [410, 295] on input "Expand" at bounding box center [408, 302] width 26 height 26
checkbox input "false"
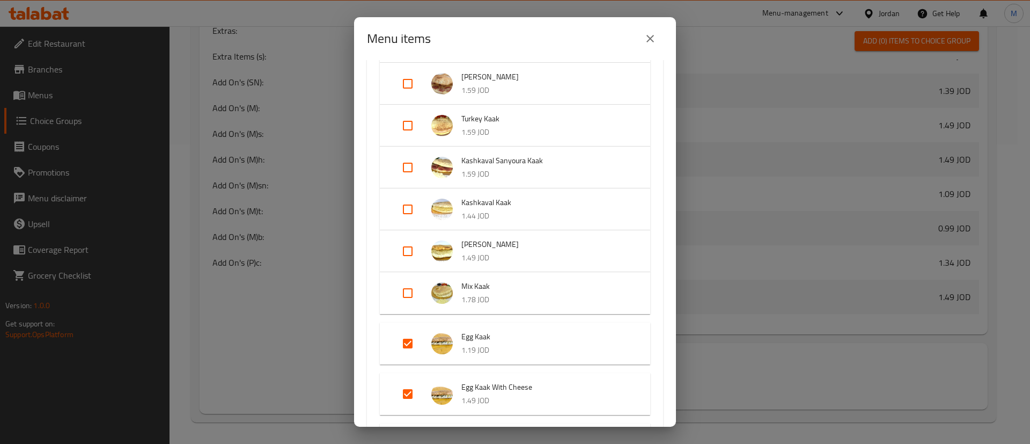
click at [408, 347] on input "Expand" at bounding box center [408, 344] width 26 height 26
checkbox input "false"
click at [406, 379] on input "Expand" at bounding box center [408, 385] width 26 height 26
checkbox input "false"
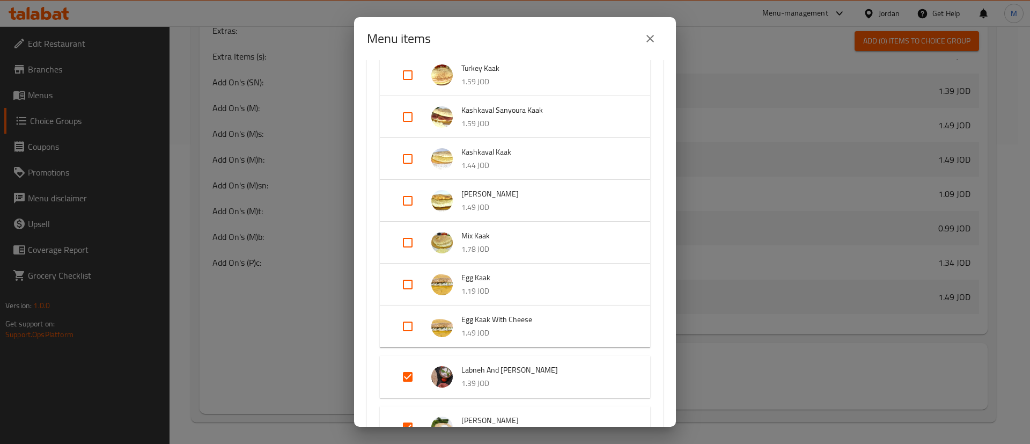
scroll to position [805, 0]
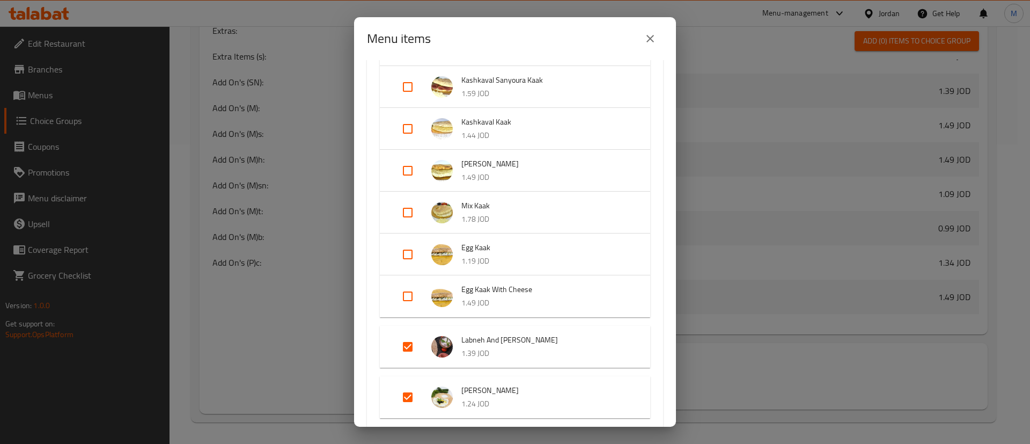
click at [405, 343] on input "Expand" at bounding box center [408, 347] width 26 height 26
checkbox input "false"
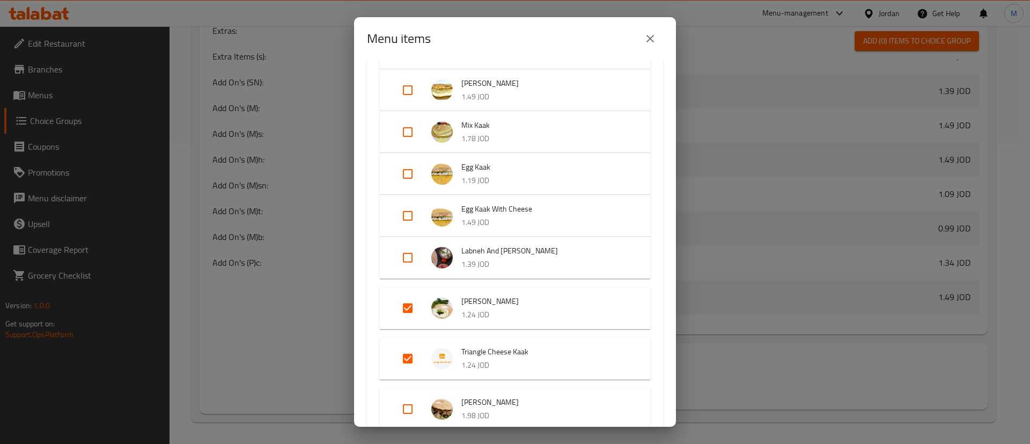
click at [408, 357] on input "Expand" at bounding box center [408, 359] width 26 height 26
checkbox input "false"
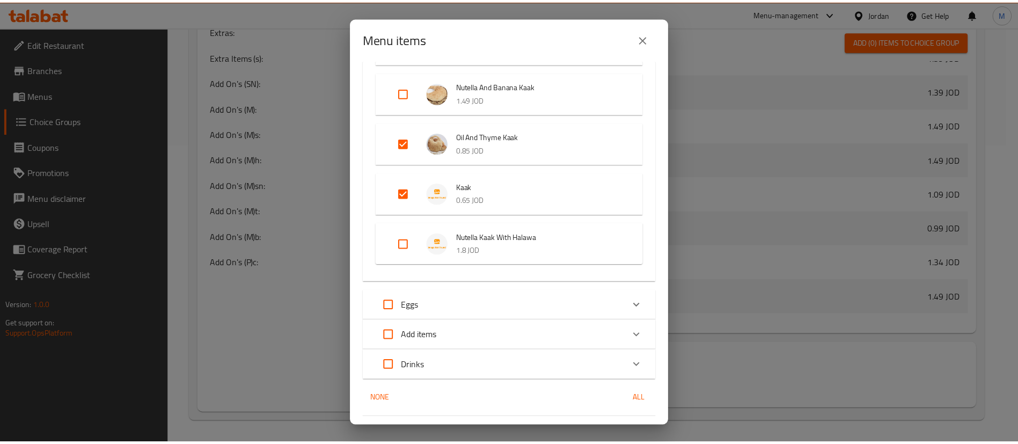
scroll to position [1406, 0]
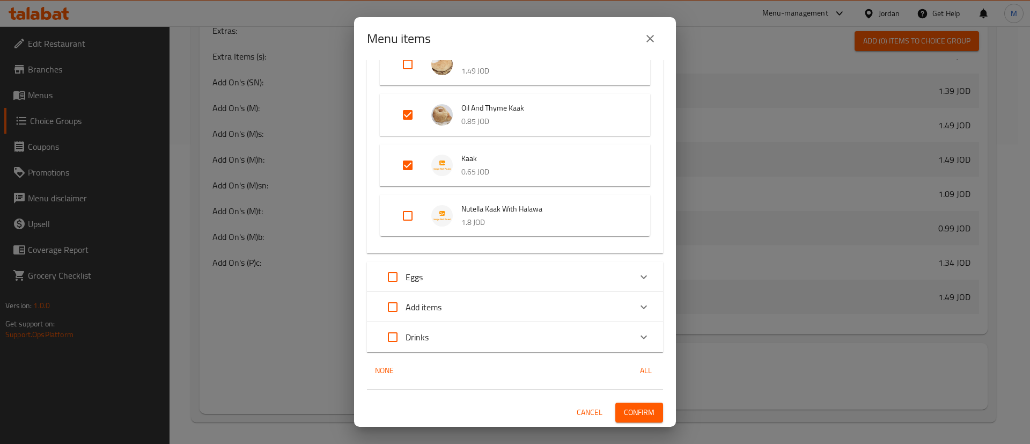
click at [523, 272] on div "Eggs" at bounding box center [505, 277] width 251 height 26
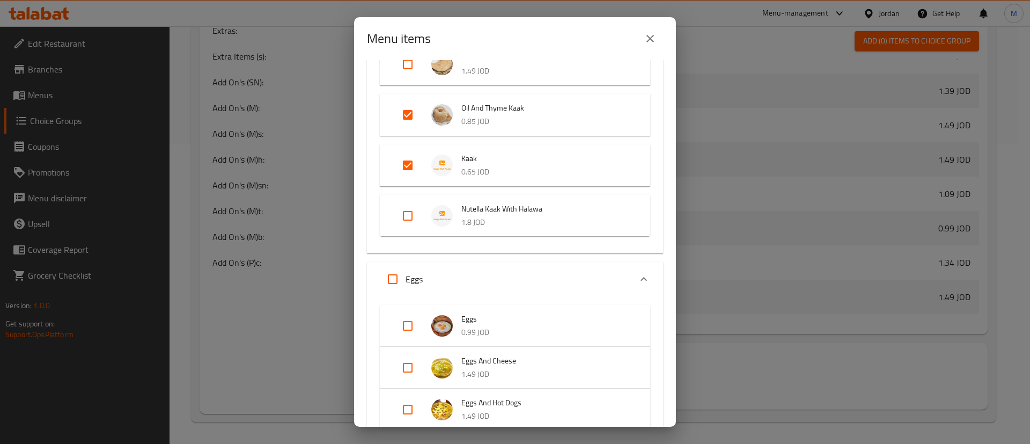
click at [523, 272] on div "Eggs" at bounding box center [505, 279] width 251 height 26
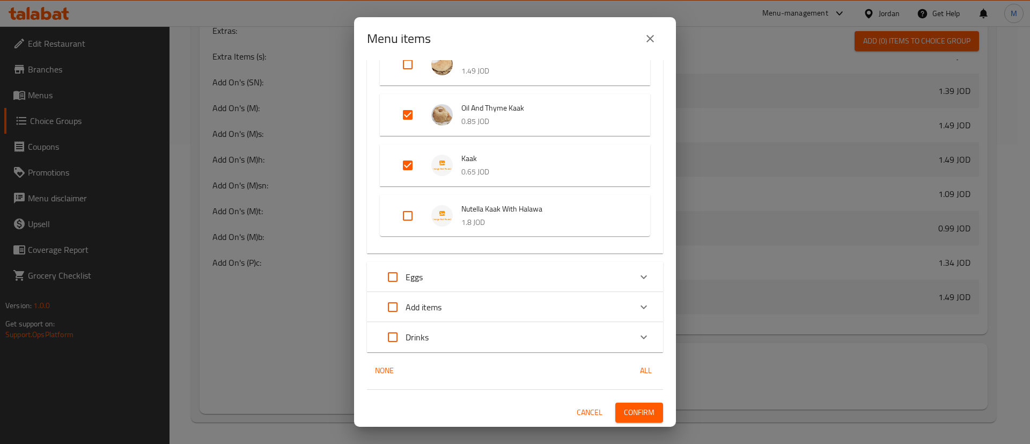
click at [628, 409] on span "Confirm" at bounding box center [639, 412] width 31 height 13
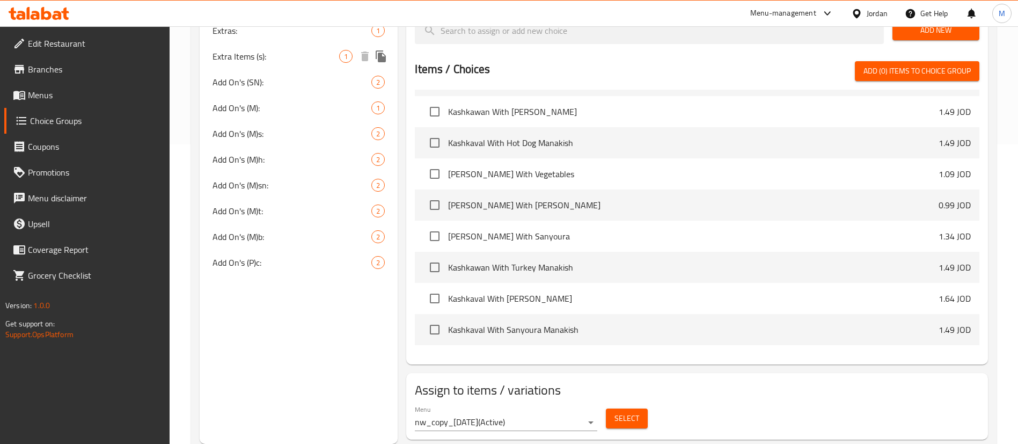
click at [303, 58] on span "Extra Items (s):" at bounding box center [275, 56] width 127 height 13
type input "Extra Items (s):"
type input "عناصر إضافية (ص):"
type input "1"
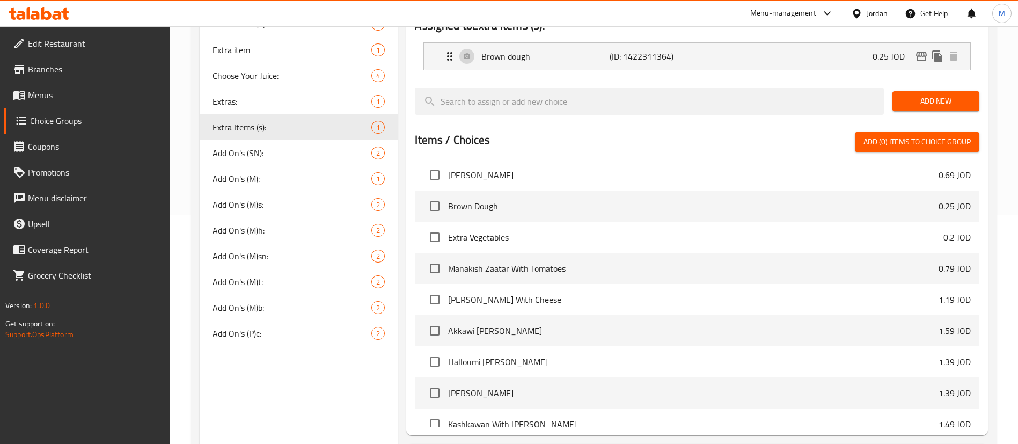
scroll to position [138, 0]
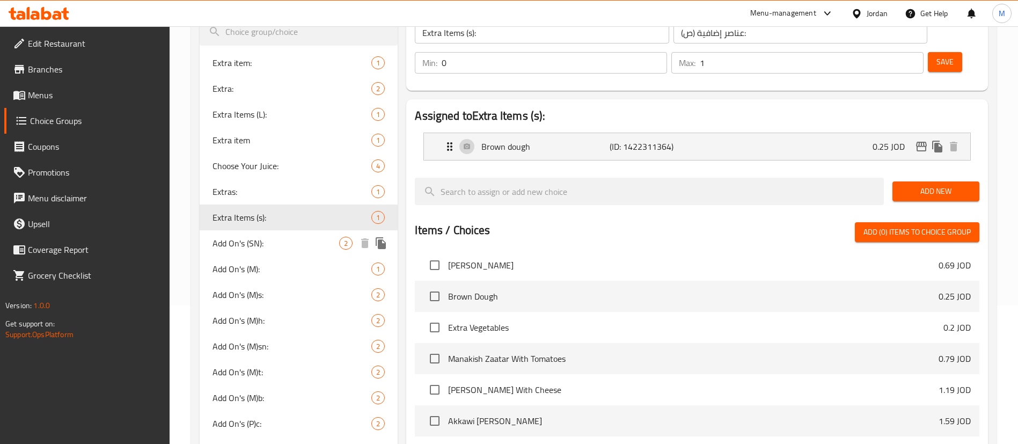
click at [231, 239] on span "Add On's (SN):" at bounding box center [275, 243] width 127 height 13
type input "Add On's (SN):"
type input "الاضافات:"
type input "2"
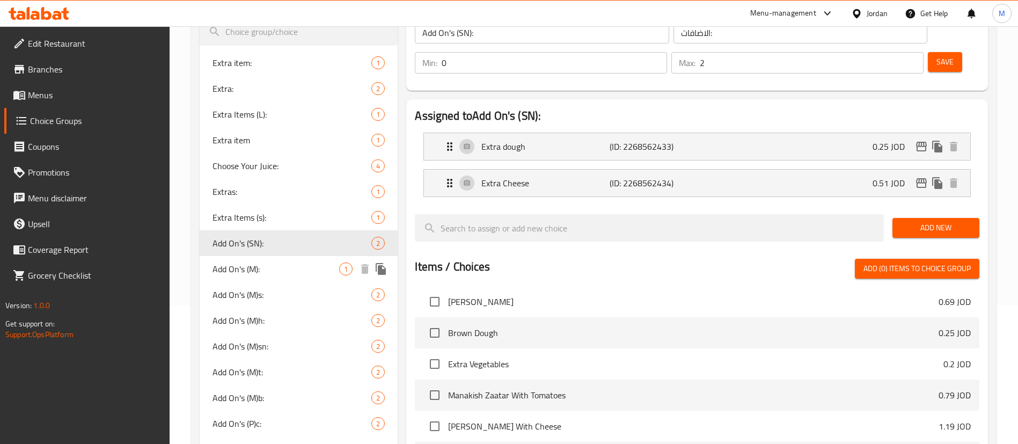
click at [245, 275] on span "Add On's (M):" at bounding box center [275, 268] width 127 height 13
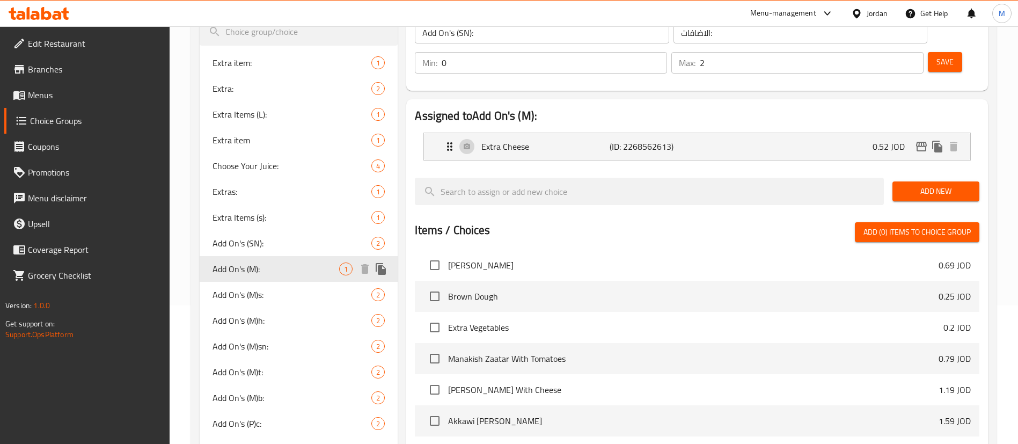
type input "Add On's (M):"
type input "1"
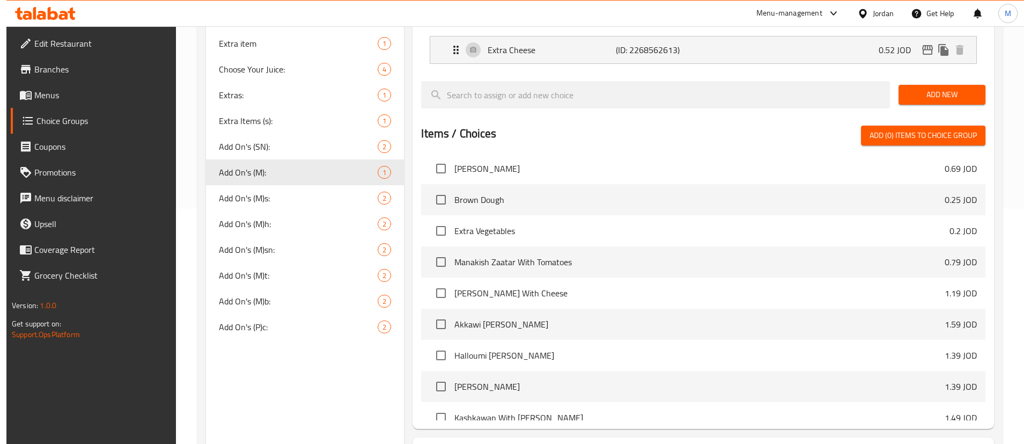
scroll to position [299, 0]
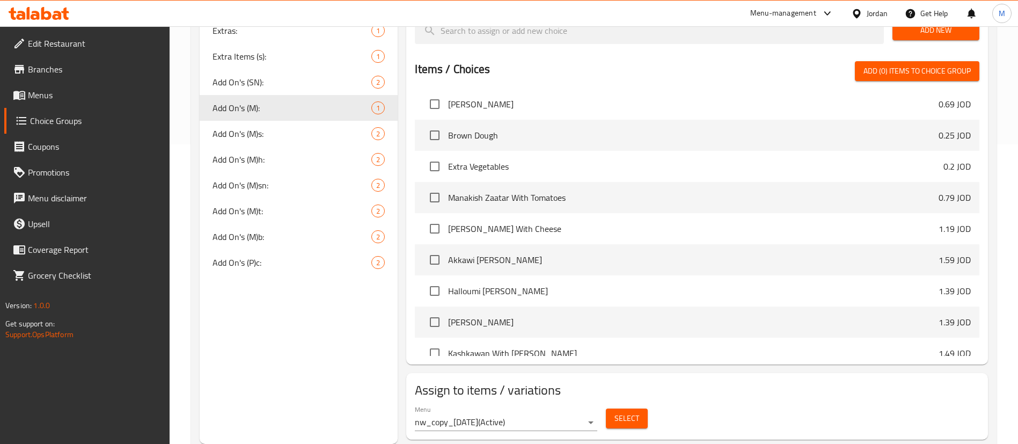
click at [635, 412] on span "Select" at bounding box center [626, 418] width 25 height 13
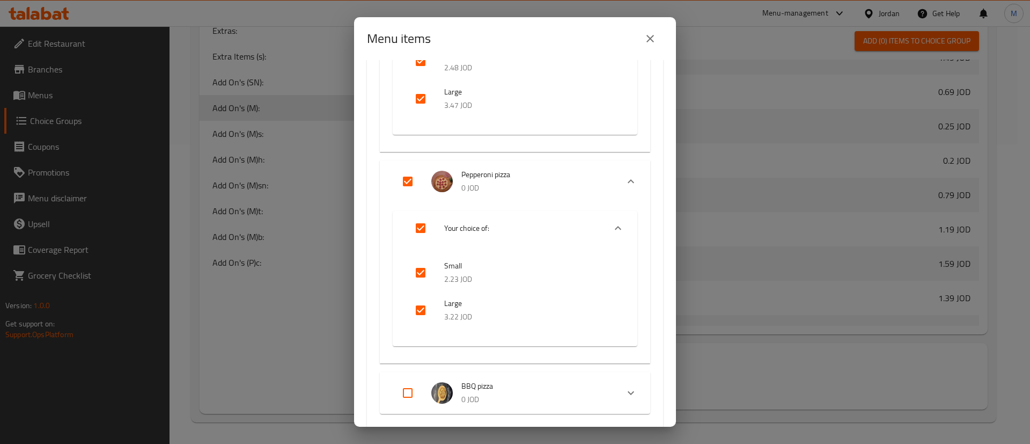
scroll to position [1932, 0]
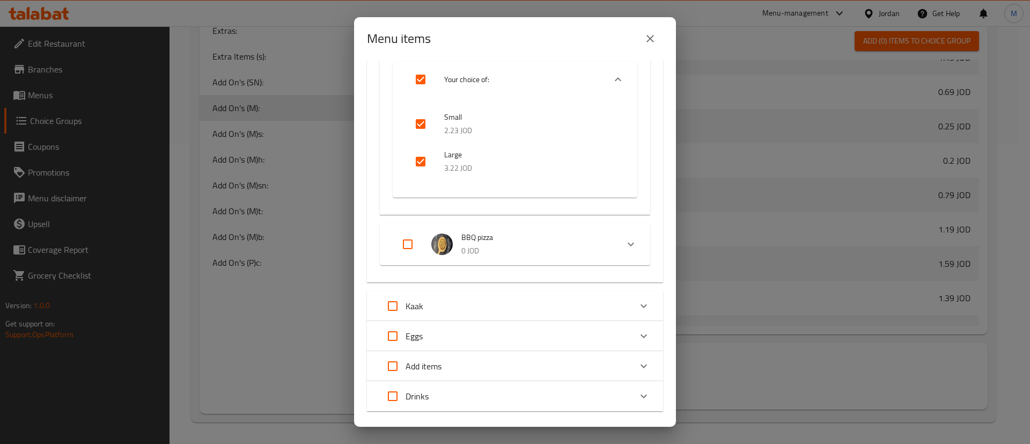
click at [494, 300] on div "Kaak" at bounding box center [505, 306] width 251 height 26
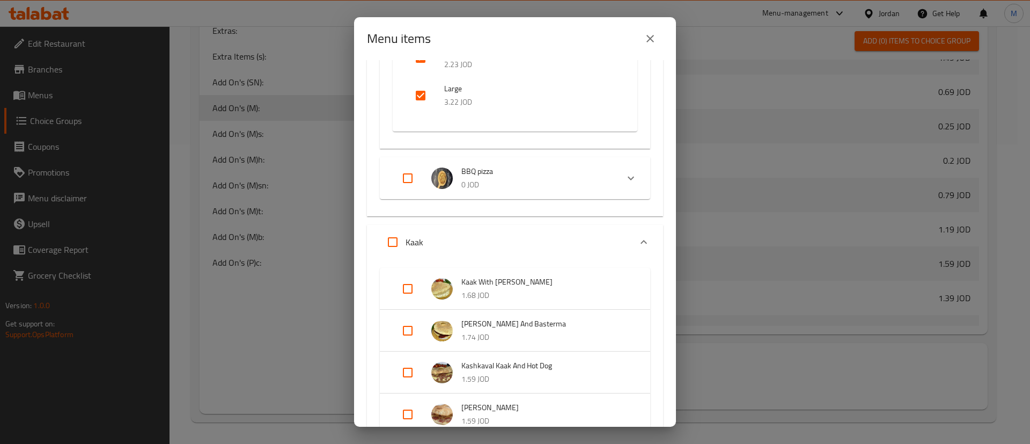
scroll to position [2012, 0]
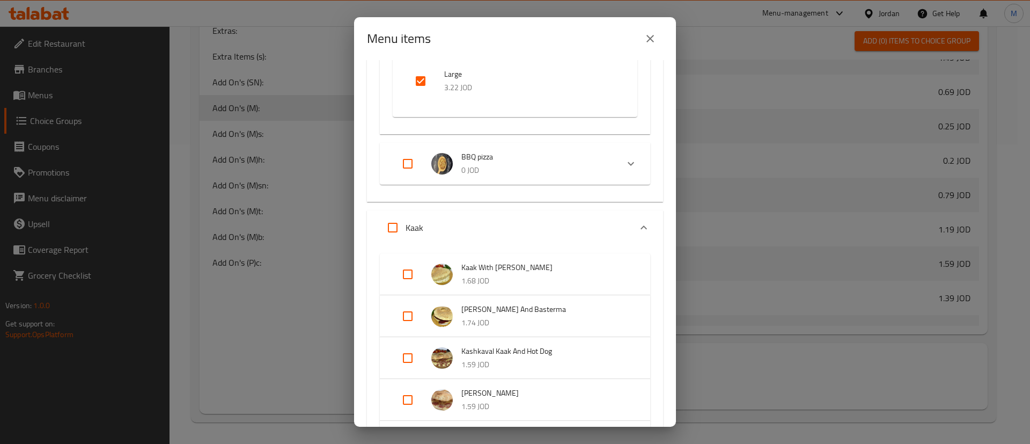
click at [403, 272] on input "Expand" at bounding box center [408, 274] width 26 height 26
checkbox input "true"
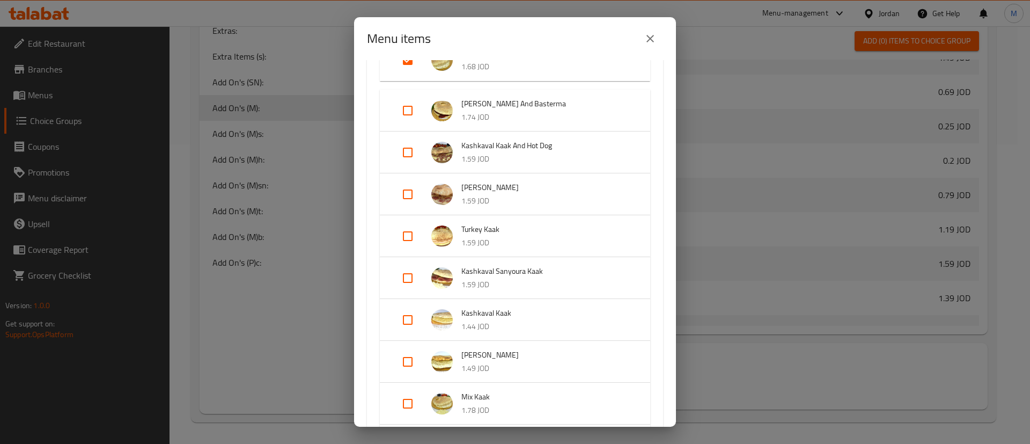
scroll to position [2254, 0]
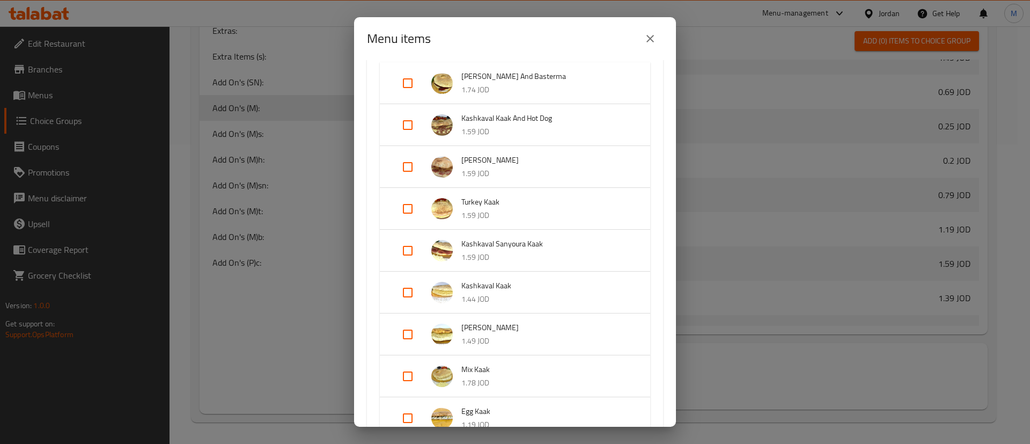
click at [410, 292] on input "Expand" at bounding box center [408, 293] width 26 height 26
checkbox input "true"
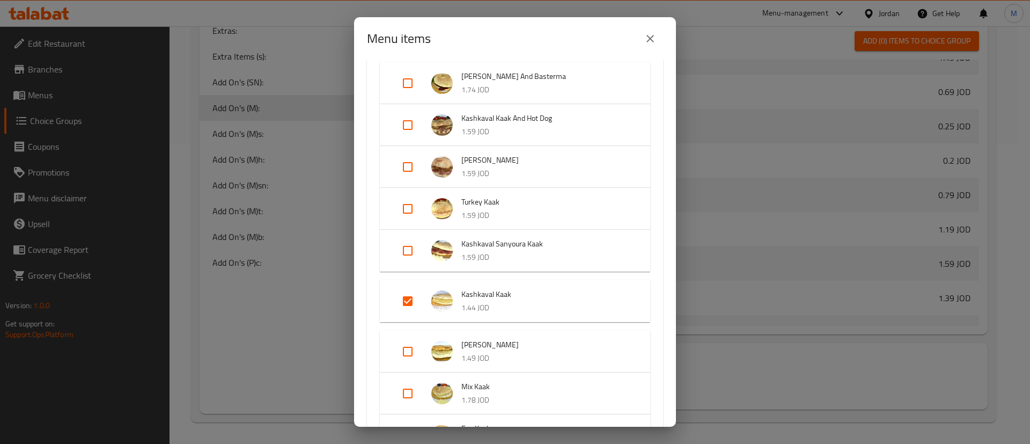
click at [414, 348] on input "Expand" at bounding box center [408, 352] width 26 height 26
checkbox input "true"
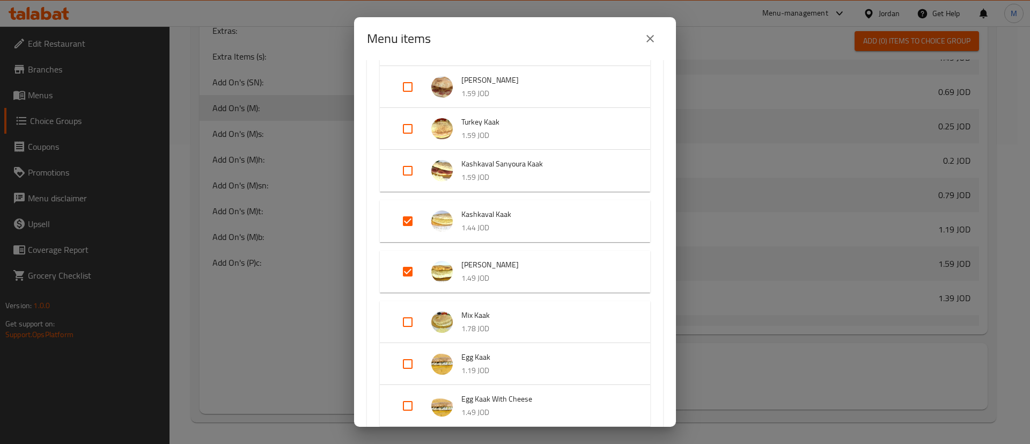
scroll to position [2334, 0]
click at [401, 319] on input "Expand" at bounding box center [408, 322] width 26 height 26
checkbox input "true"
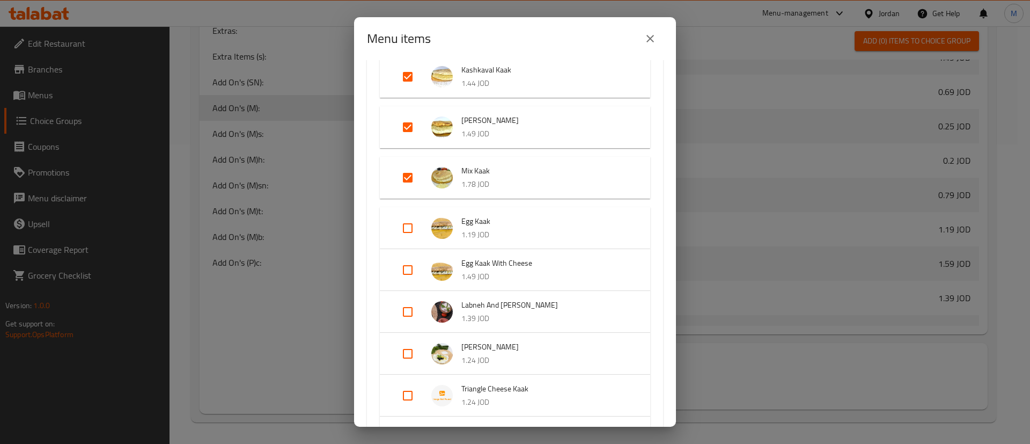
scroll to position [2495, 0]
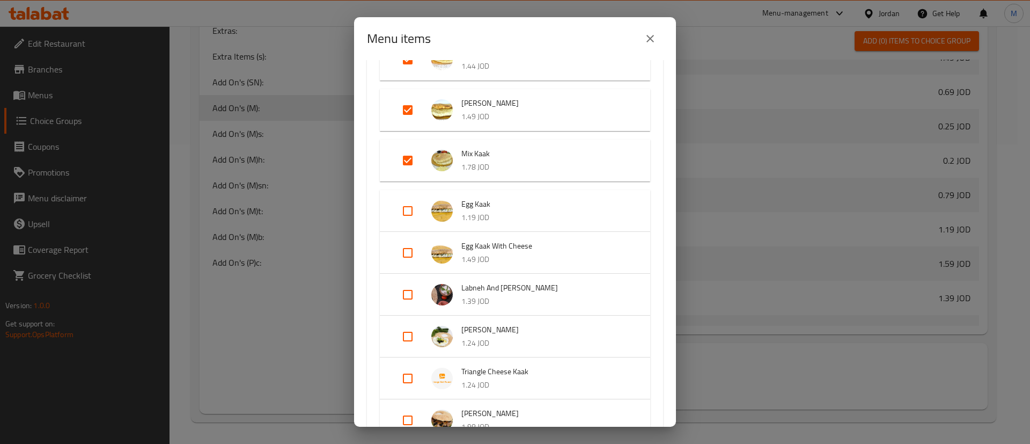
click at [404, 378] on input "Expand" at bounding box center [408, 378] width 26 height 26
checkbox input "true"
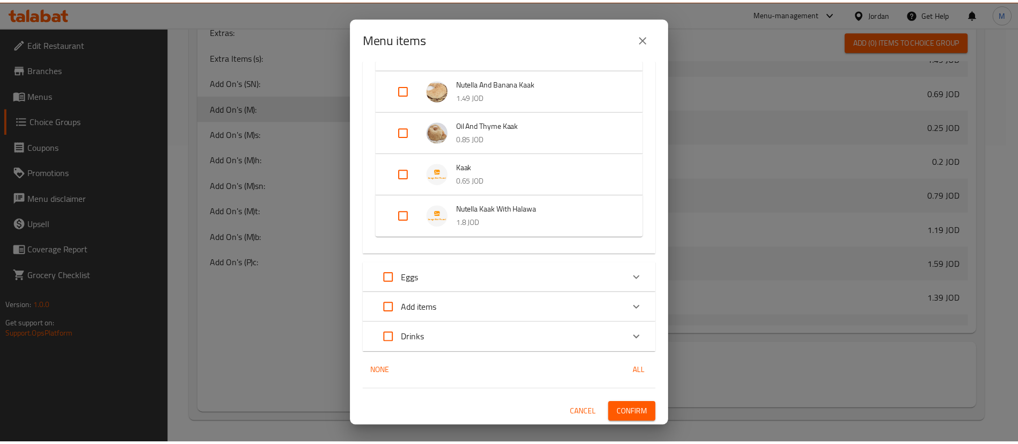
scroll to position [3010, 0]
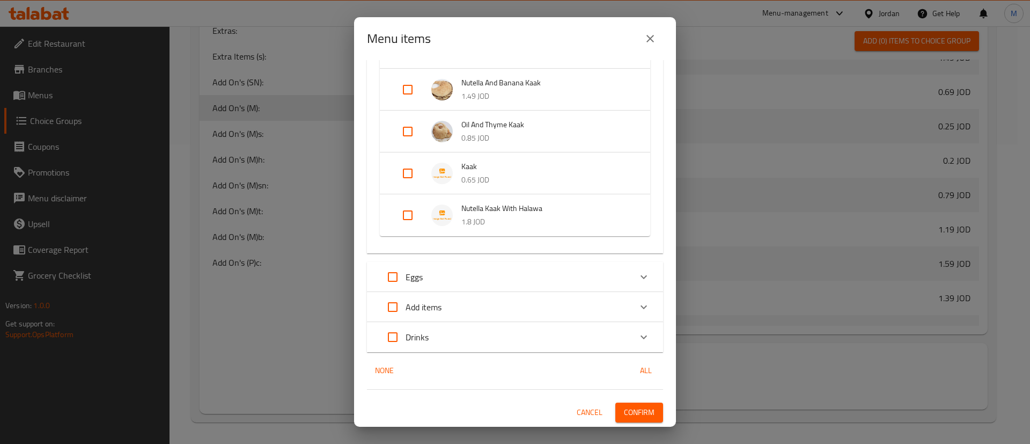
click at [646, 412] on button "Confirm" at bounding box center [639, 412] width 48 height 20
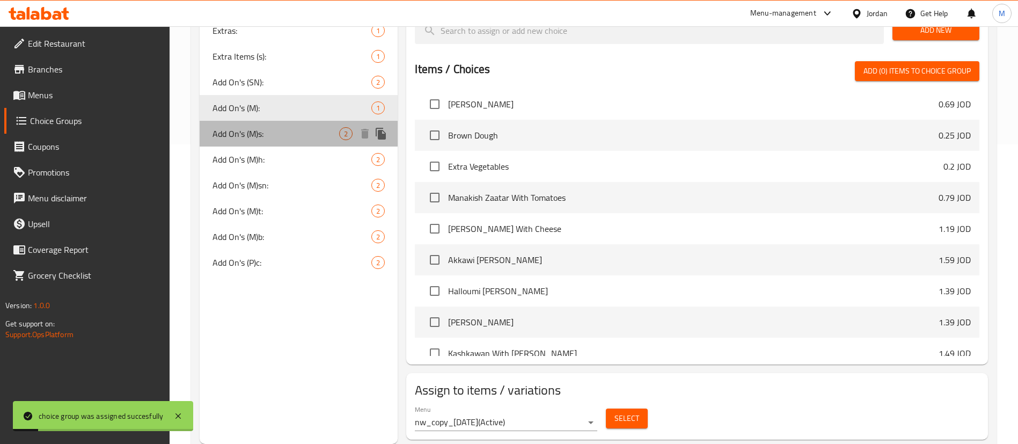
click at [298, 134] on span "Add On's (M)s:" at bounding box center [275, 133] width 127 height 13
type input "Add On's (M)s:"
type input "2"
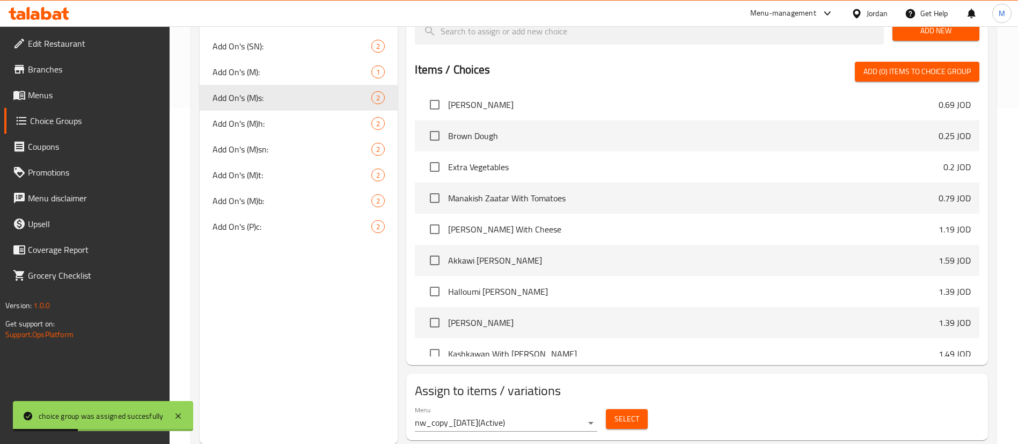
scroll to position [336, 0]
click at [636, 412] on span "Select" at bounding box center [626, 418] width 25 height 13
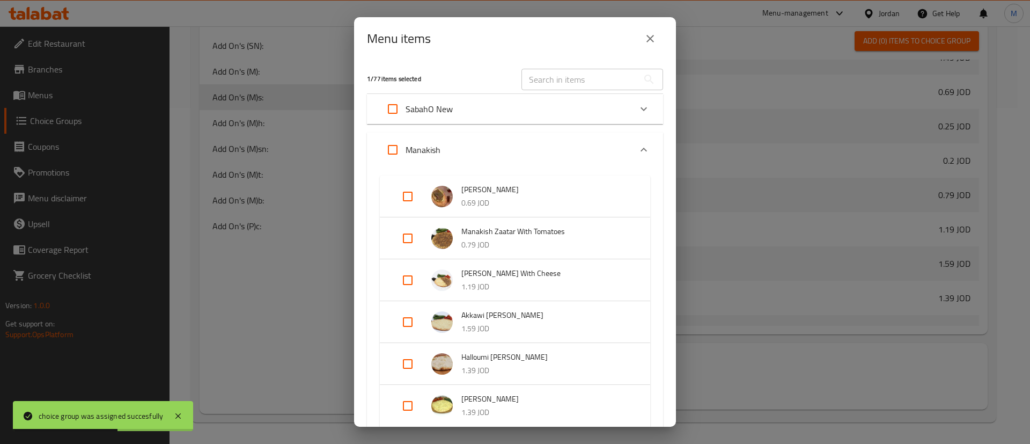
click at [603, 79] on input "text" at bounding box center [580, 79] width 117 height 21
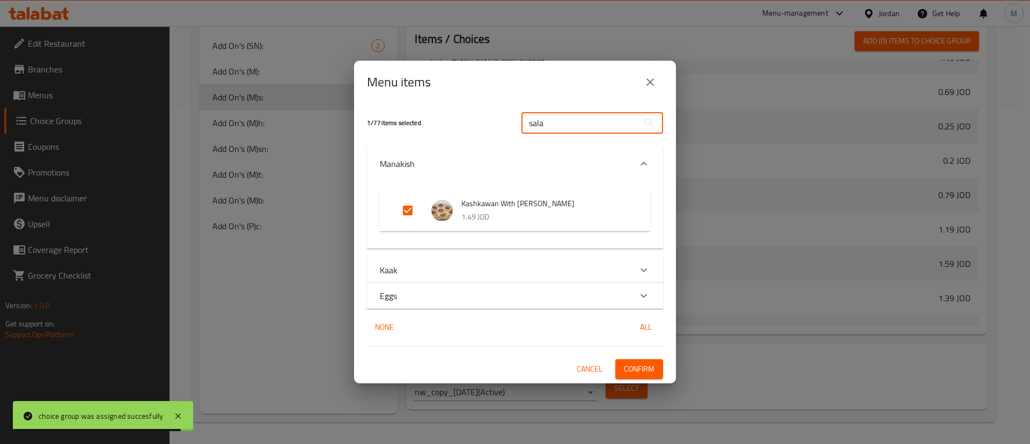
type input "sala"
click at [531, 266] on div "Kaak" at bounding box center [505, 269] width 251 height 13
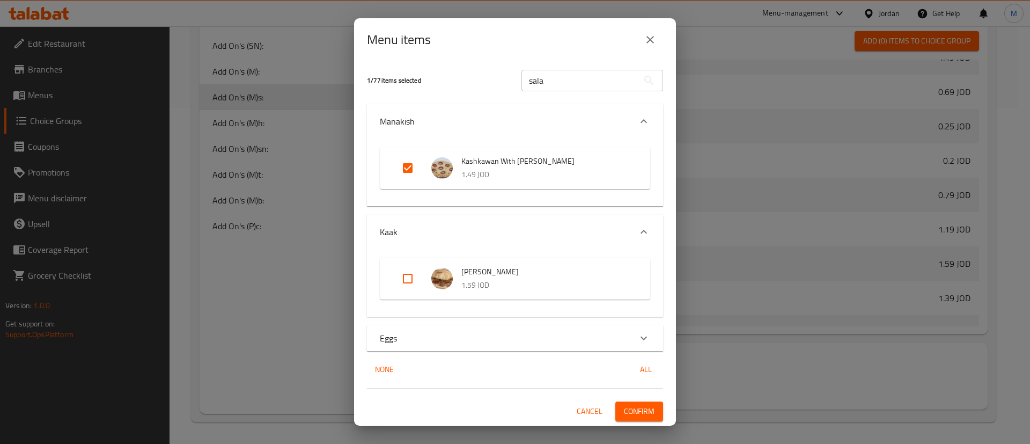
click at [410, 282] on input "Expand" at bounding box center [408, 279] width 26 height 26
checkbox input "true"
click at [640, 405] on span "Confirm" at bounding box center [639, 411] width 31 height 13
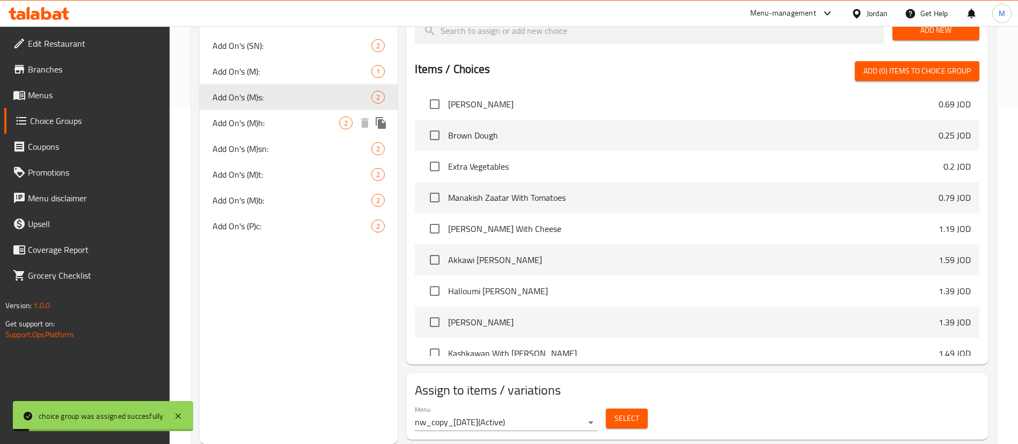
click at [302, 128] on span "Add On's (M)h:" at bounding box center [275, 122] width 127 height 13
type input "Add On's (M)h:"
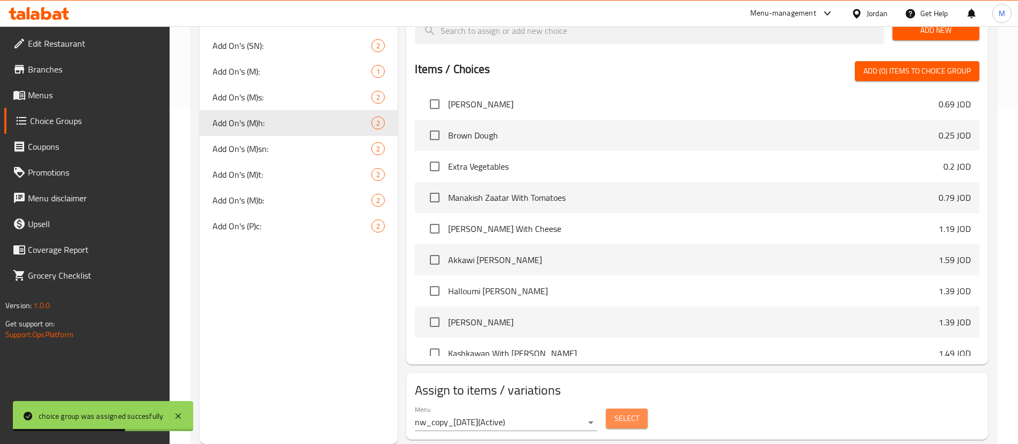
click at [637, 412] on span "Select" at bounding box center [626, 418] width 25 height 13
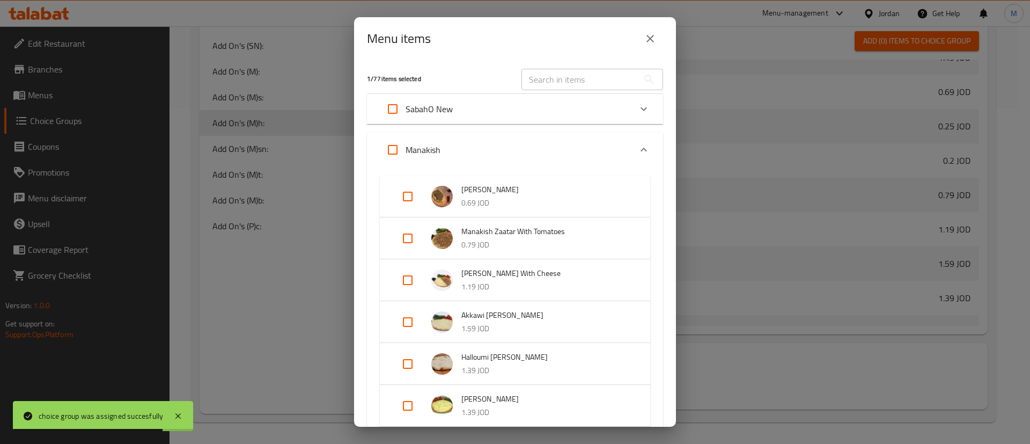
click at [569, 79] on input "text" at bounding box center [580, 79] width 117 height 21
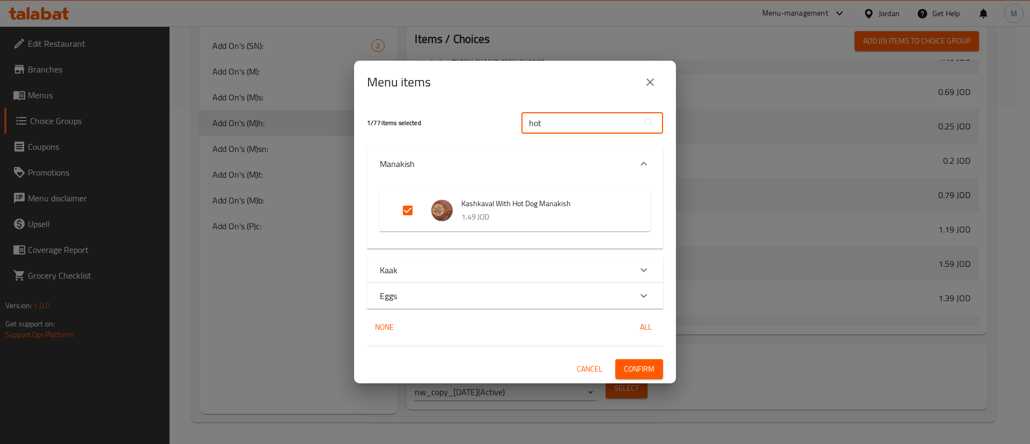
type input "hot"
click at [505, 265] on div "Kaak" at bounding box center [505, 269] width 251 height 13
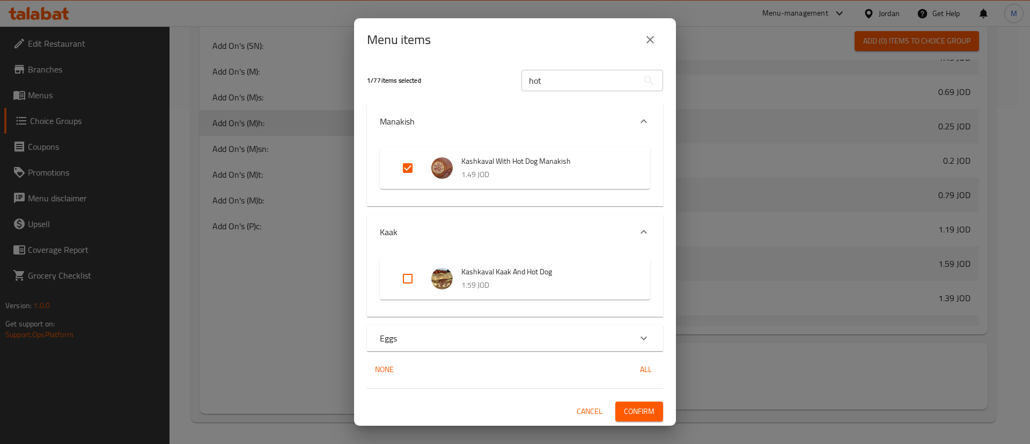
click at [404, 278] on input "Expand" at bounding box center [408, 279] width 26 height 26
checkbox input "true"
click at [653, 405] on span "Confirm" at bounding box center [639, 411] width 31 height 13
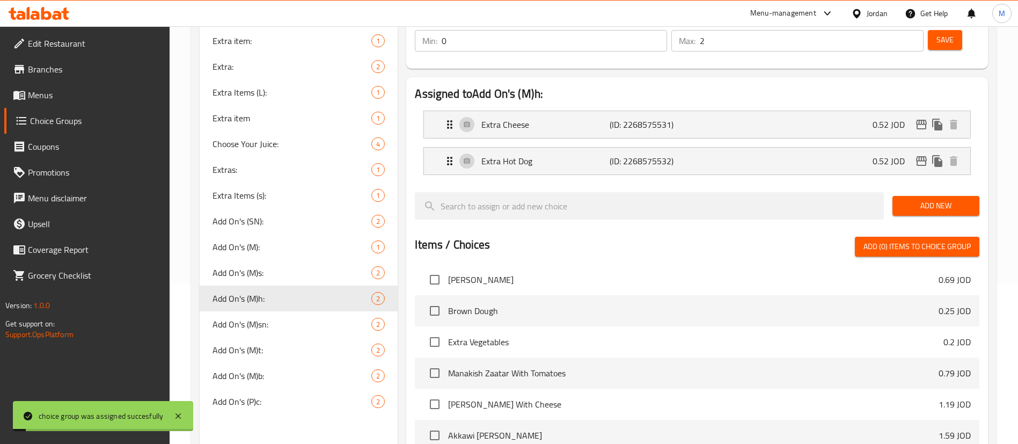
scroll to position [94, 0]
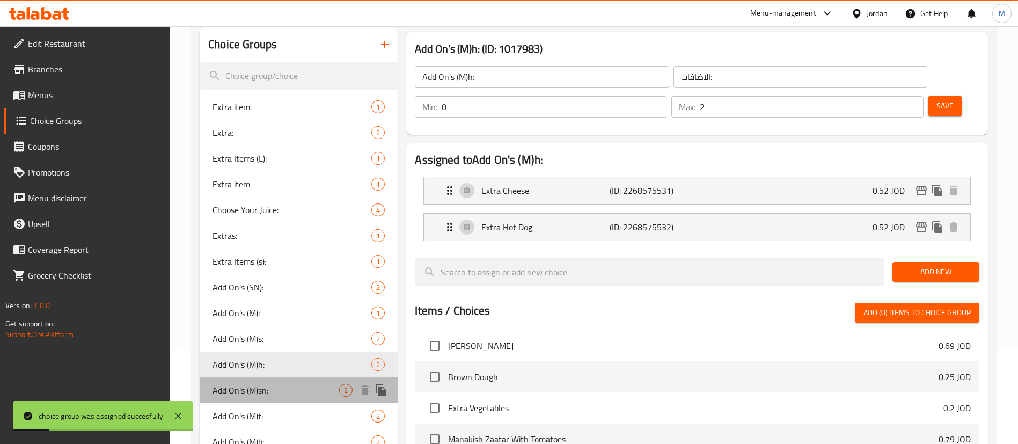
click at [292, 392] on span "Add On's (M)sn:" at bounding box center [275, 390] width 127 height 13
type input "Add On's (M)sn:"
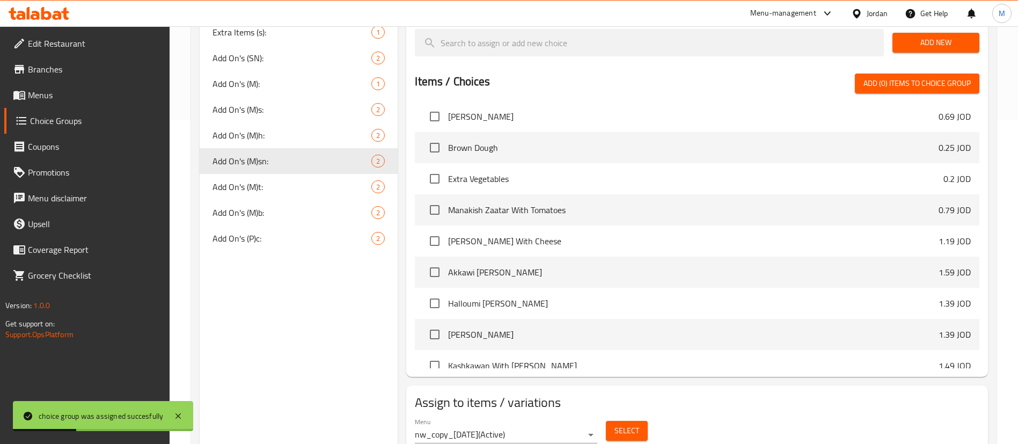
scroll to position [336, 0]
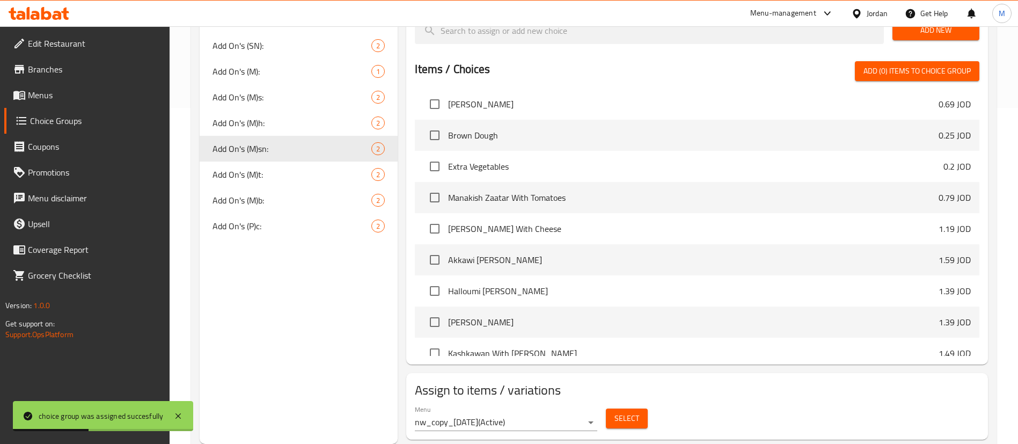
click at [637, 412] on span "Select" at bounding box center [626, 418] width 25 height 13
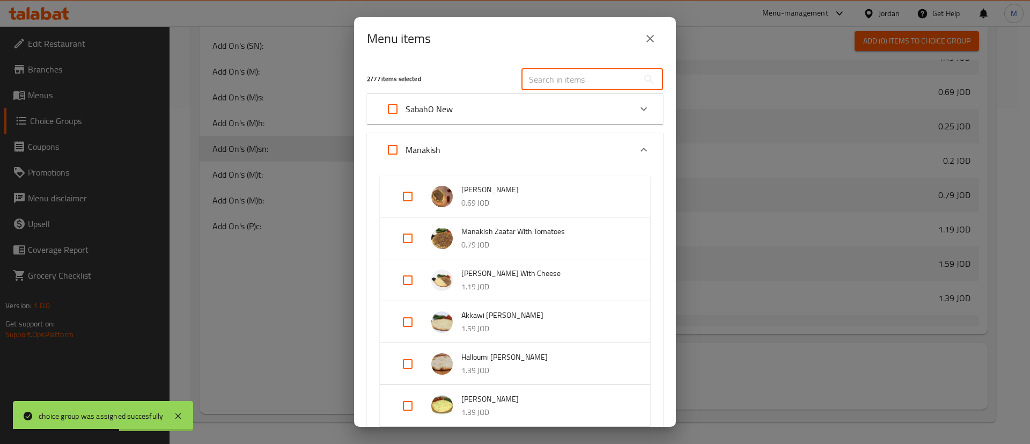
click at [585, 77] on input "text" at bounding box center [580, 79] width 117 height 21
type input "a"
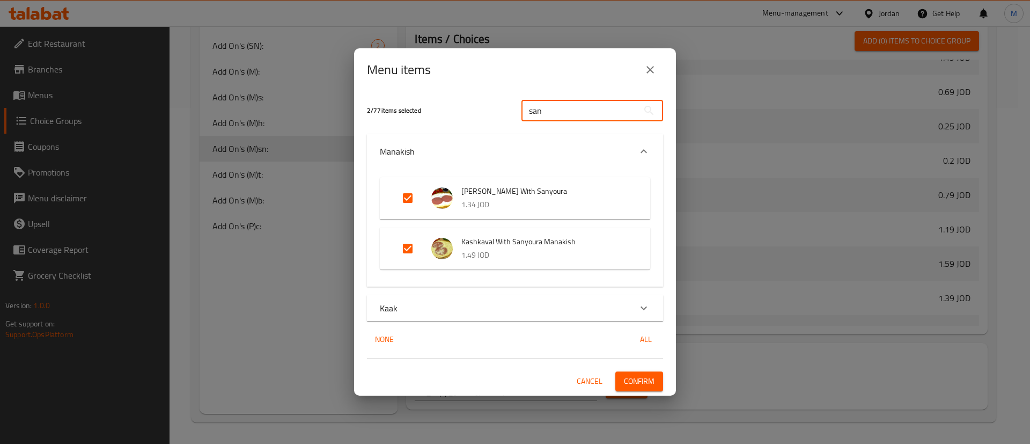
type input "san"
click at [476, 303] on div "Kaak" at bounding box center [505, 308] width 251 height 13
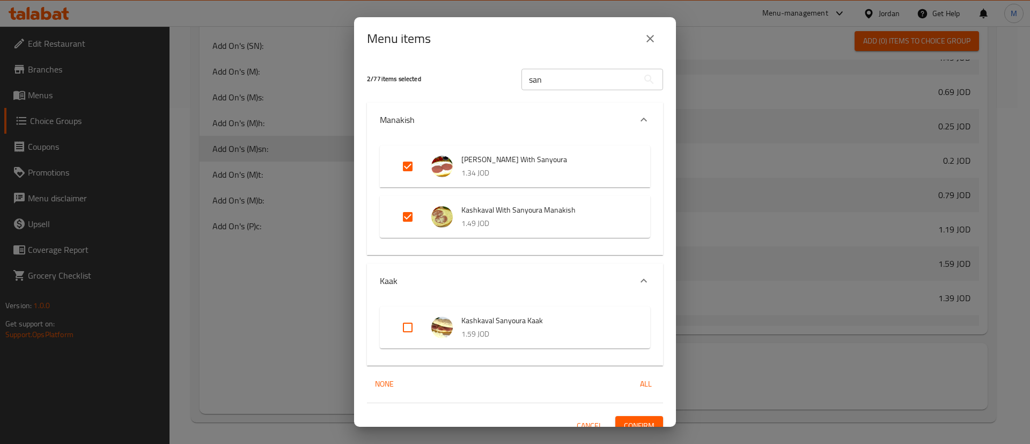
click at [410, 330] on input "Expand" at bounding box center [408, 327] width 26 height 26
checkbox input "true"
click at [638, 417] on button "Confirm" at bounding box center [639, 426] width 48 height 20
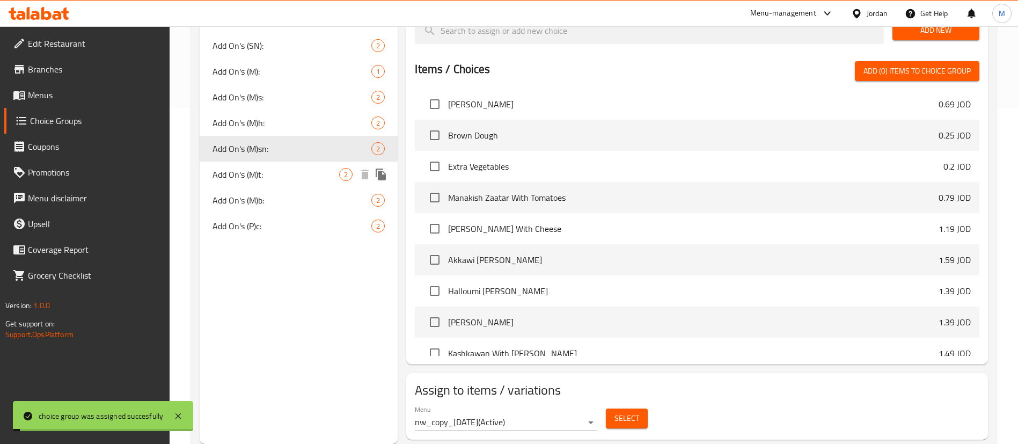
click at [287, 176] on span "Add On's (M)t:" at bounding box center [275, 174] width 127 height 13
type input "Add On's (M)t:"
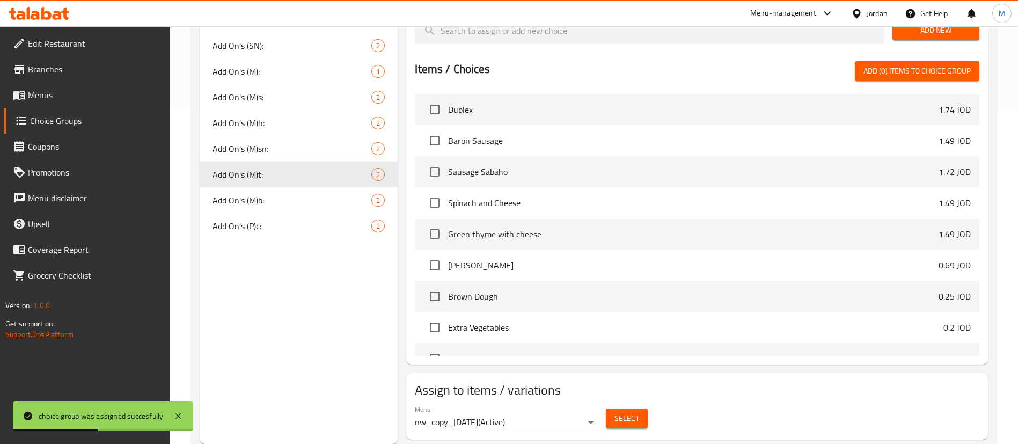
click at [653, 401] on div "Menu nw_copy_21/08/2025 ( Active ) Select" at bounding box center [696, 418] width 573 height 34
click at [635, 412] on span "Select" at bounding box center [626, 418] width 25 height 13
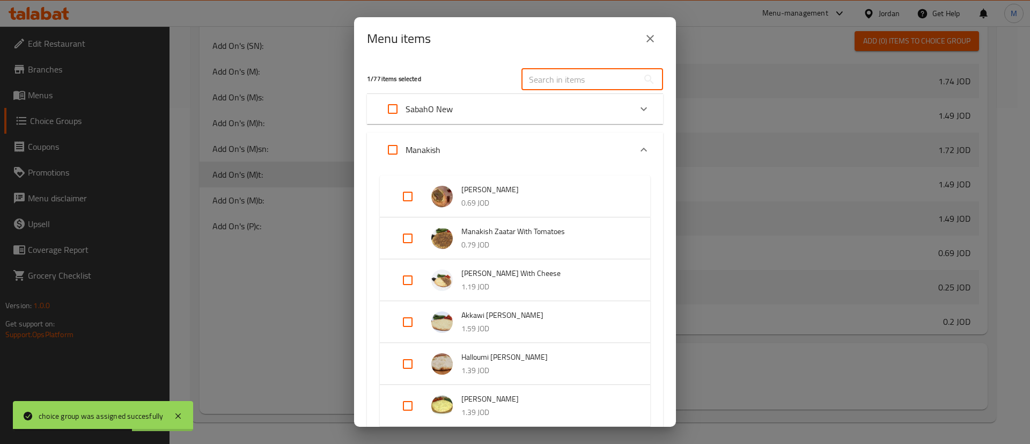
click at [590, 84] on input "text" at bounding box center [580, 79] width 117 height 21
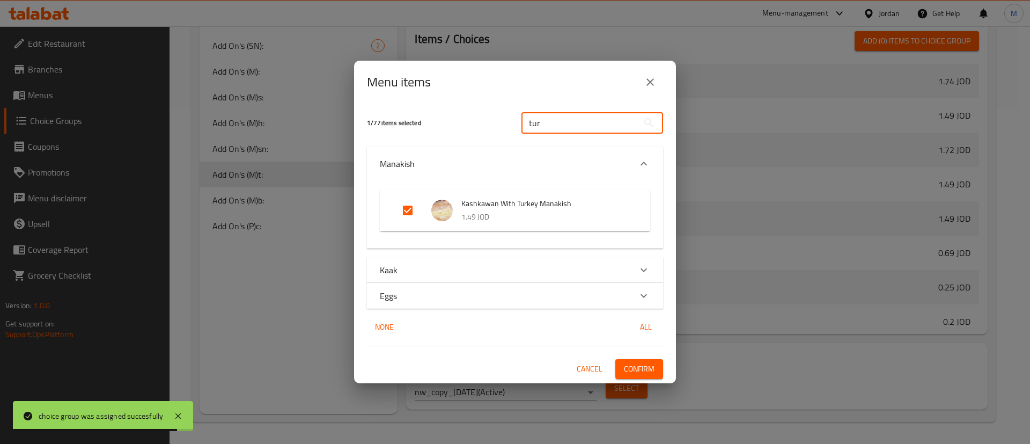
type input "tur"
click at [516, 257] on div "Kaak" at bounding box center [515, 270] width 296 height 26
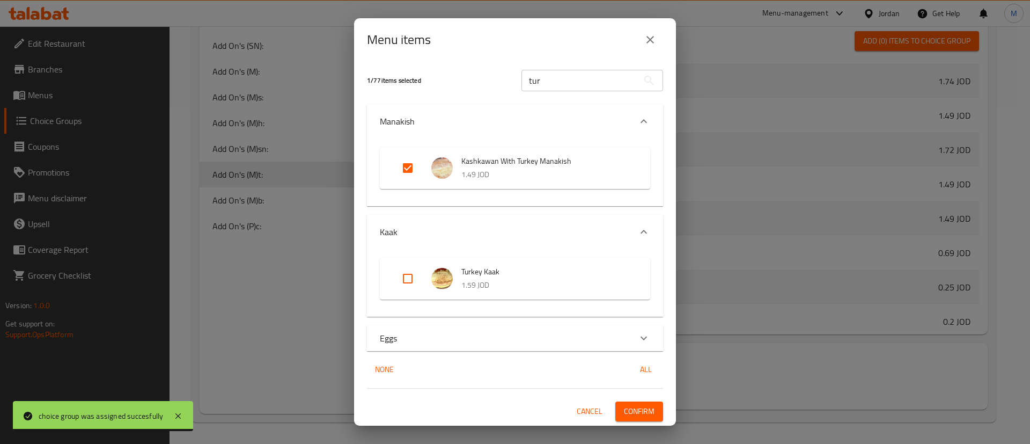
click at [409, 272] on input "Expand" at bounding box center [408, 279] width 26 height 26
checkbox input "true"
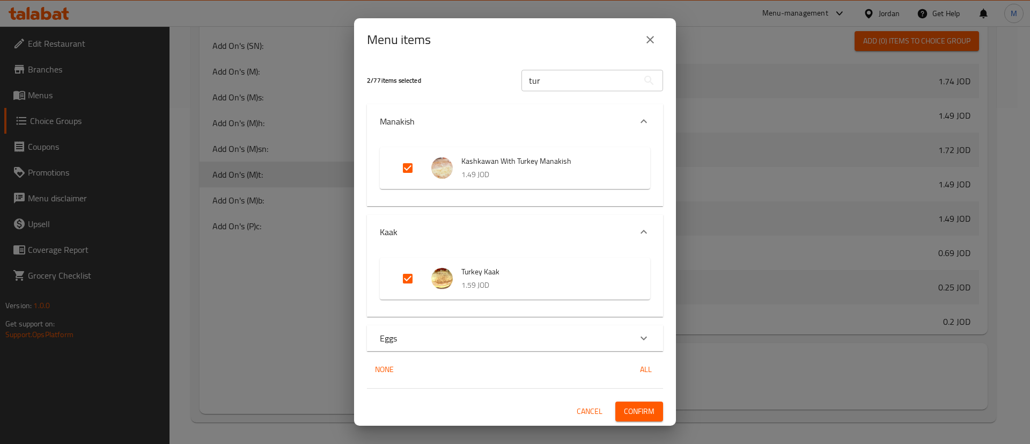
click at [659, 412] on button "Confirm" at bounding box center [639, 411] width 48 height 20
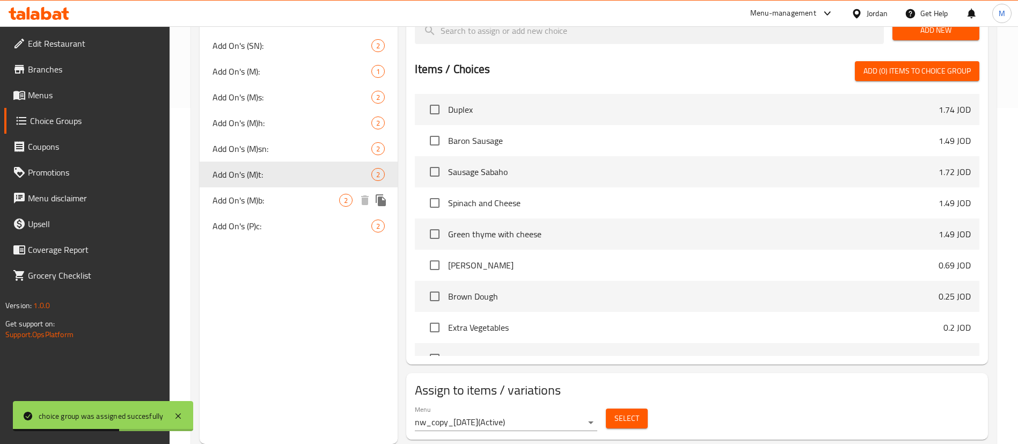
click at [265, 204] on span "Add On's (M)b:" at bounding box center [275, 200] width 127 height 13
type input "Add On's (M)b:"
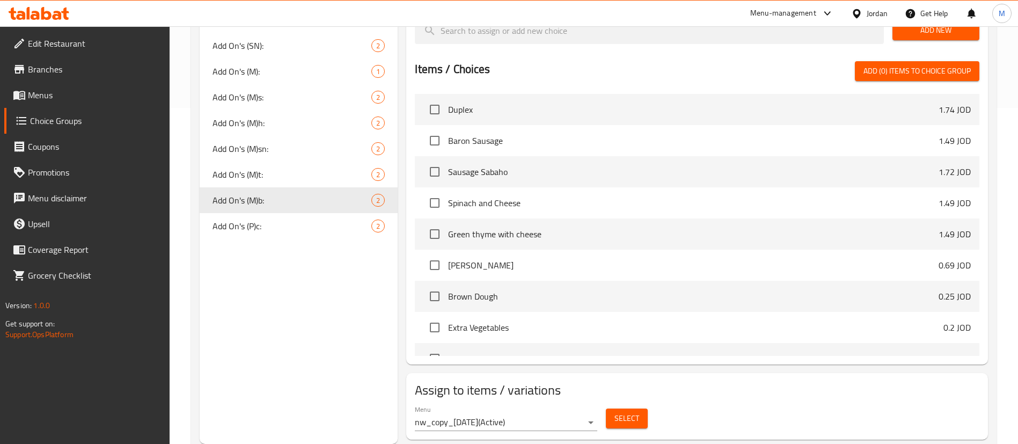
click at [619, 412] on span "Select" at bounding box center [626, 418] width 25 height 13
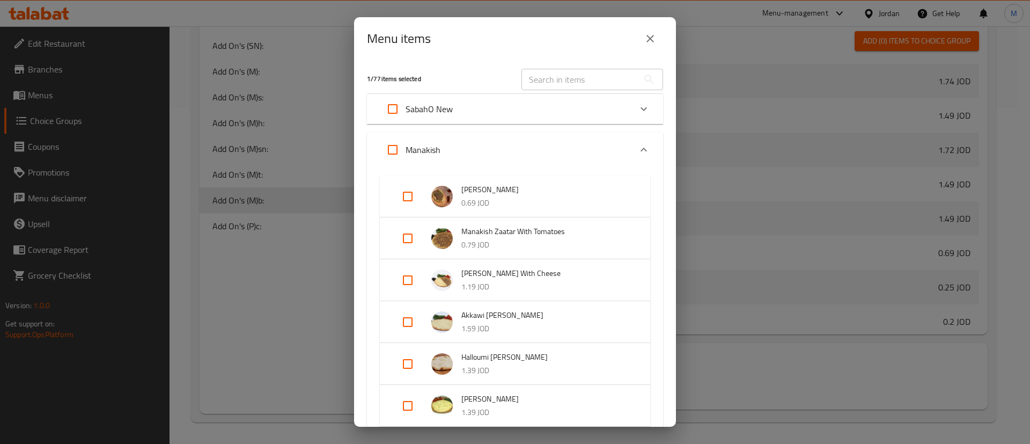
click at [569, 85] on input "text" at bounding box center [580, 79] width 117 height 21
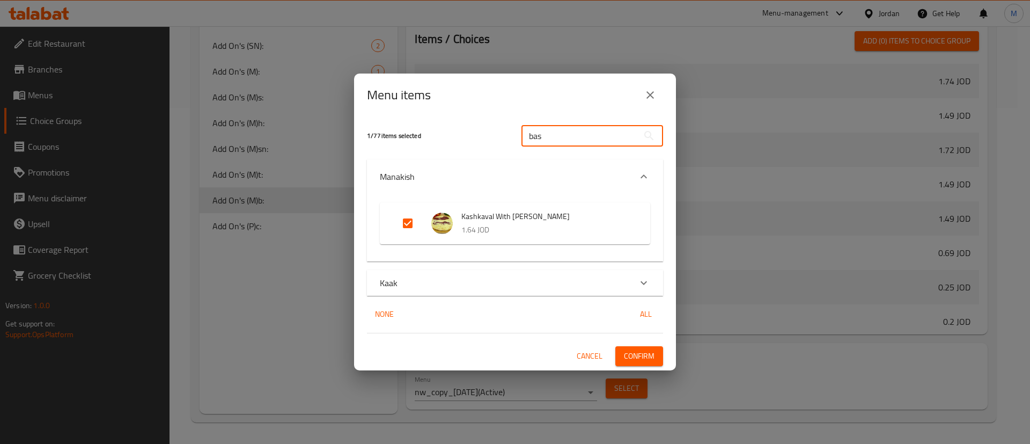
type input "bas"
click at [520, 274] on div "Kaak" at bounding box center [515, 283] width 296 height 26
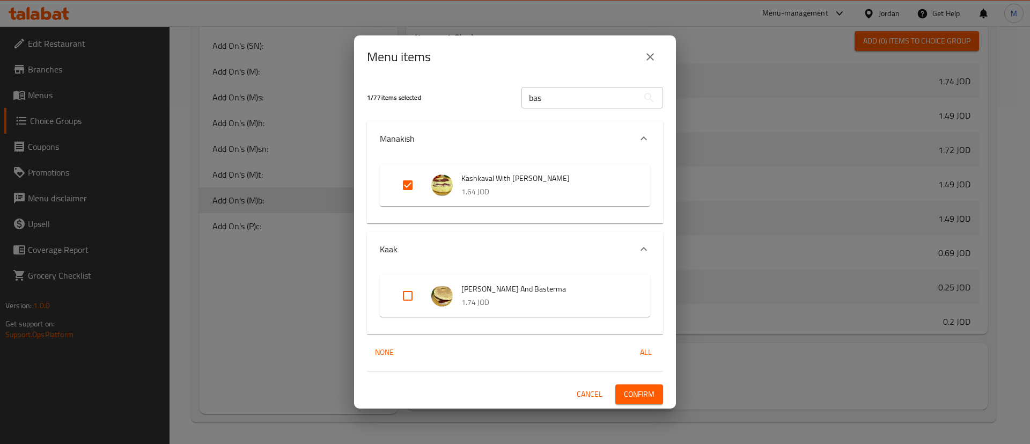
click at [411, 295] on input "Expand" at bounding box center [408, 296] width 26 height 26
checkbox input "true"
click at [636, 388] on span "Confirm" at bounding box center [639, 393] width 31 height 13
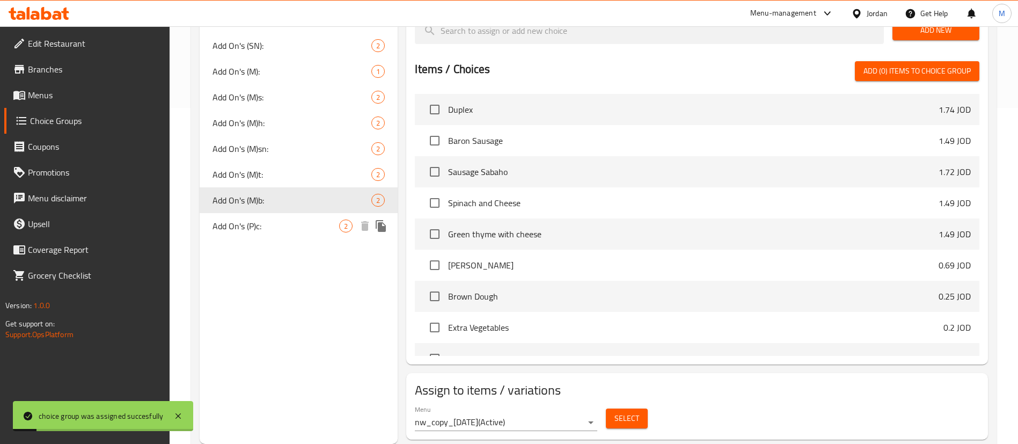
click at [239, 232] on span "Add On's (P)c:" at bounding box center [275, 225] width 127 height 13
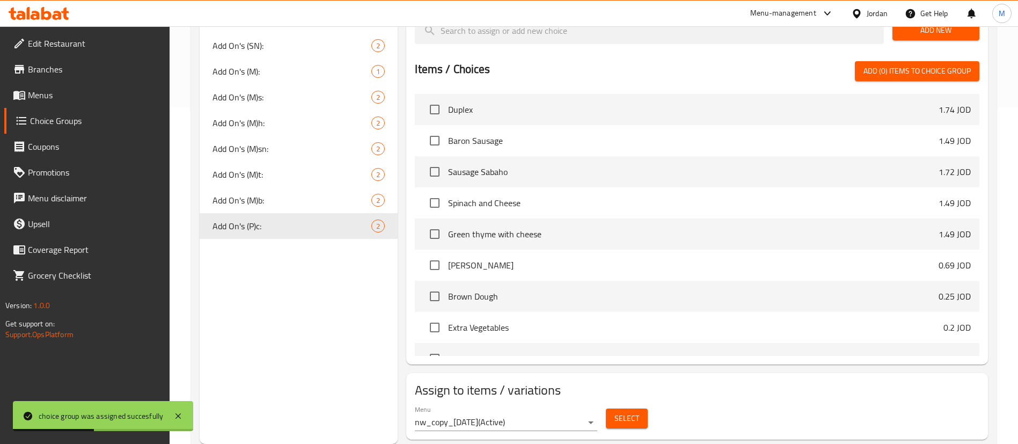
click at [306, 348] on div "Choice Groups Extra item: 1 Extra: 2 Extra Items (L): 1 Extra item 1 Choose You…" at bounding box center [299, 115] width 198 height 658
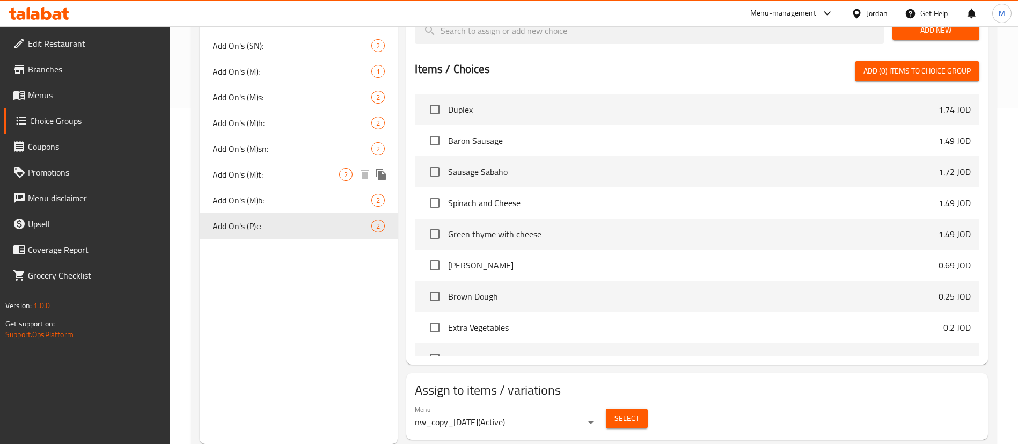
scroll to position [175, 0]
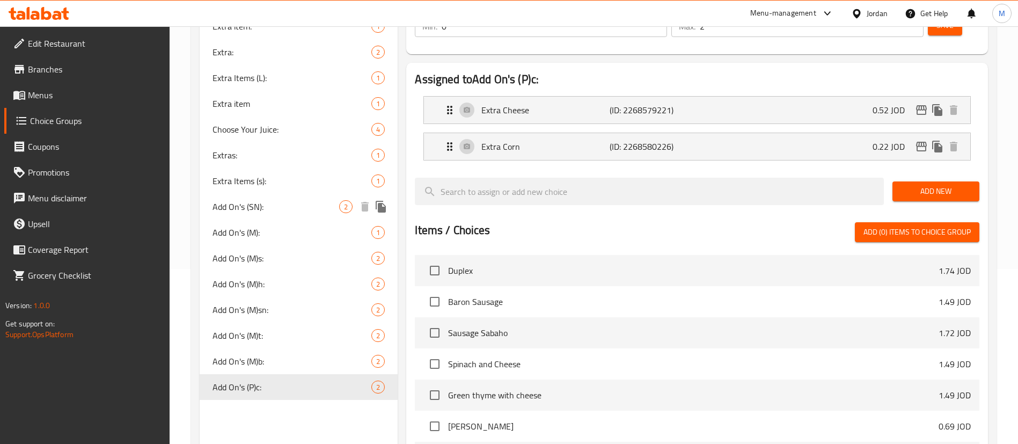
click at [322, 206] on span "Add On's (SN):" at bounding box center [275, 206] width 127 height 13
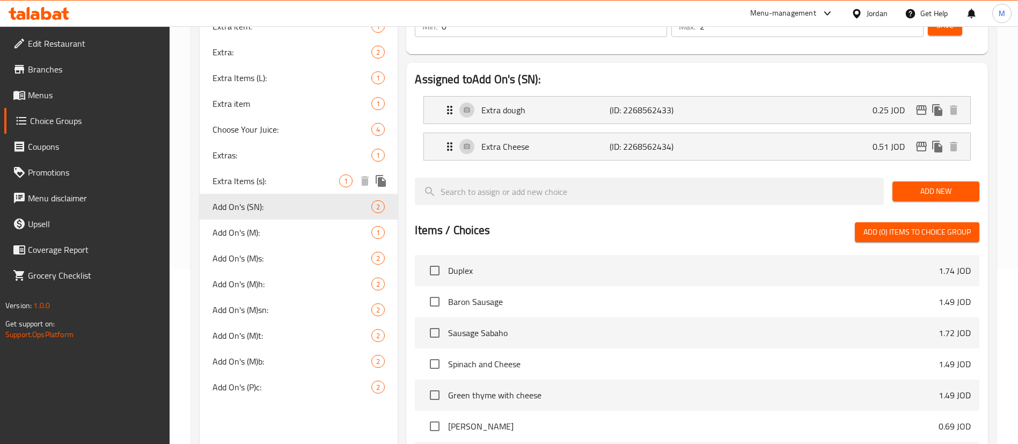
click at [303, 180] on span "Extra Items (s):" at bounding box center [275, 180] width 127 height 13
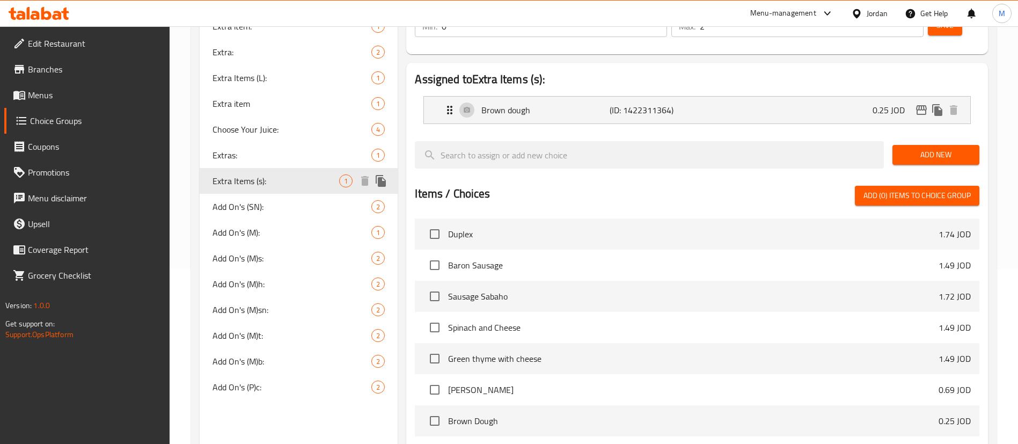
type input "Extra Items (s):"
type input "عناصر إضافية (ص):"
type input "1"
click at [288, 212] on span "Add On's (SN):" at bounding box center [275, 206] width 127 height 13
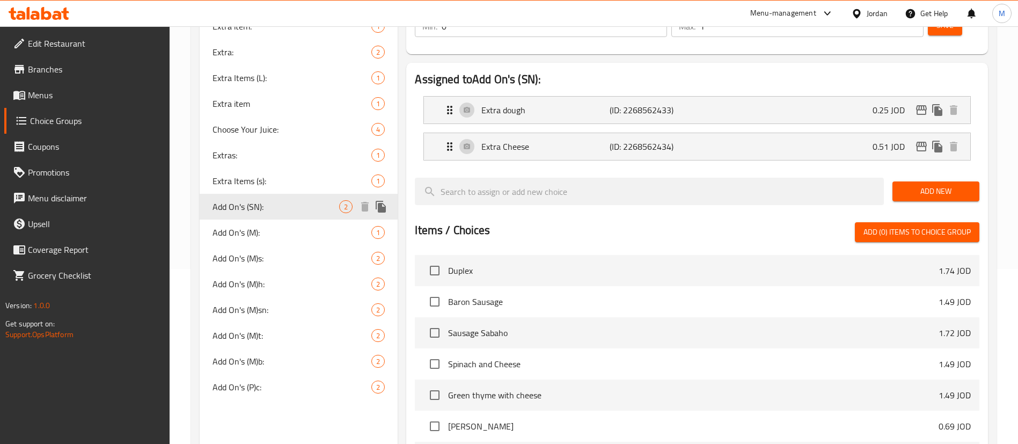
type input "Add On's (SN):"
type input "الاضافات:"
type input "2"
click at [291, 159] on span "Extras:" at bounding box center [275, 155] width 127 height 13
type input "Extras:"
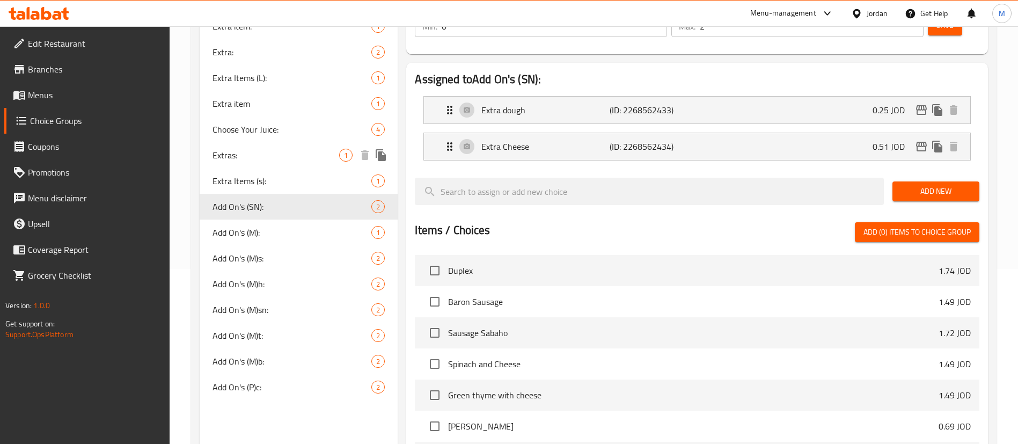
type input "اضافات"
type input "1"
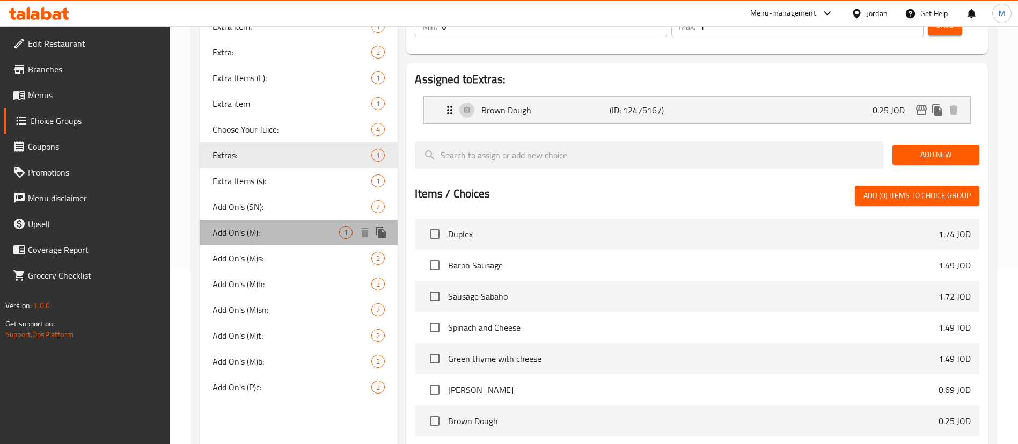
click at [282, 235] on span "Add On's (M):" at bounding box center [275, 232] width 127 height 13
type input "Add On's (M):"
type input "الاضافات:"
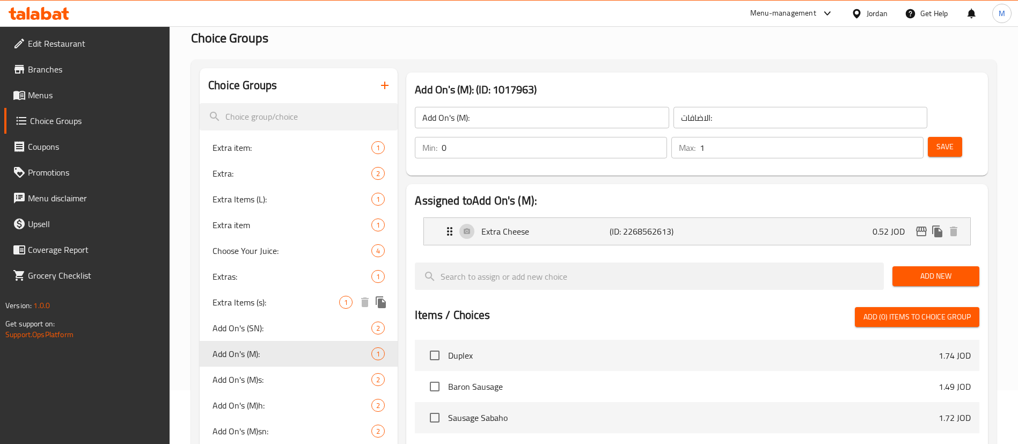
scroll to position [80, 0]
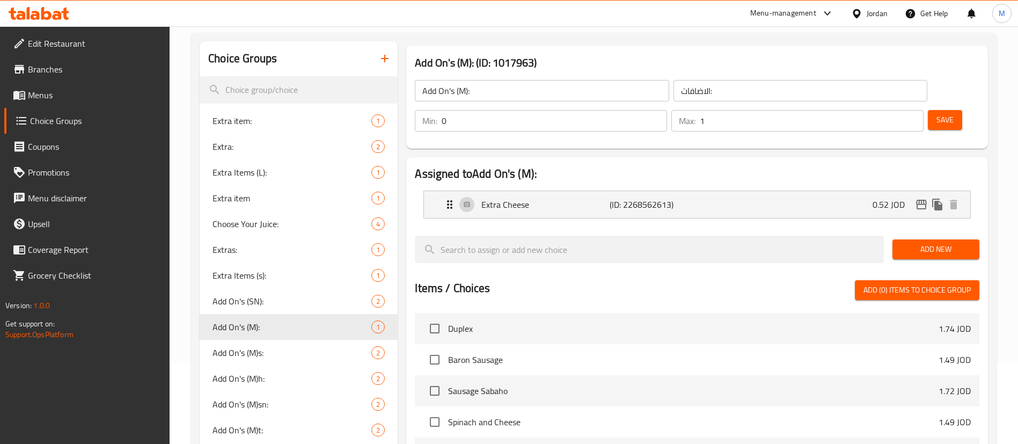
click at [497, 91] on input "Add On's (M):" at bounding box center [542, 90] width 254 height 21
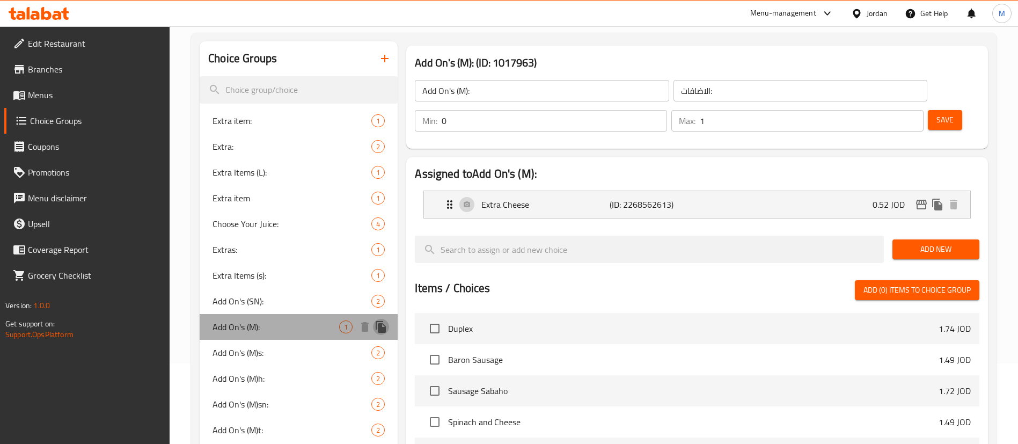
click at [386, 325] on icon "duplicate" at bounding box center [381, 326] width 13 height 13
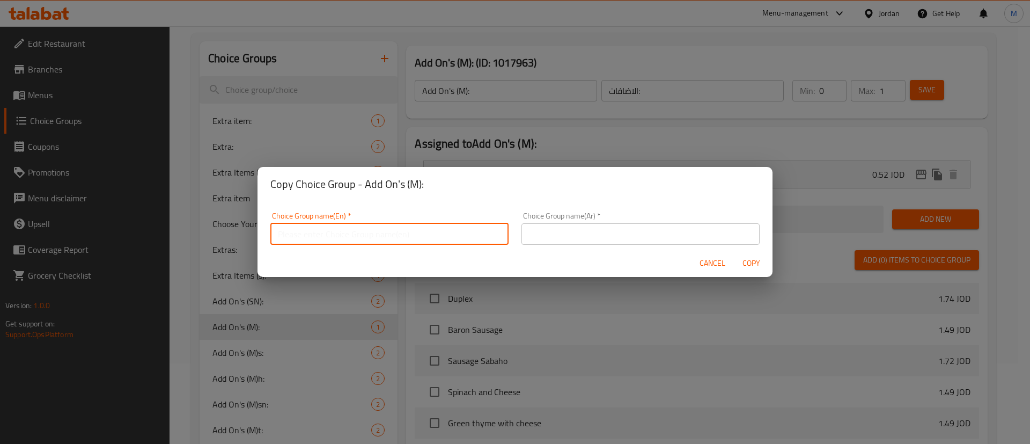
click at [381, 235] on input "text" at bounding box center [389, 233] width 238 height 21
paste input "Add On's (M):"
click at [318, 234] on input "Add On's (M):" at bounding box center [389, 233] width 238 height 21
click at [317, 234] on input "Add On's (M):" at bounding box center [389, 233] width 238 height 21
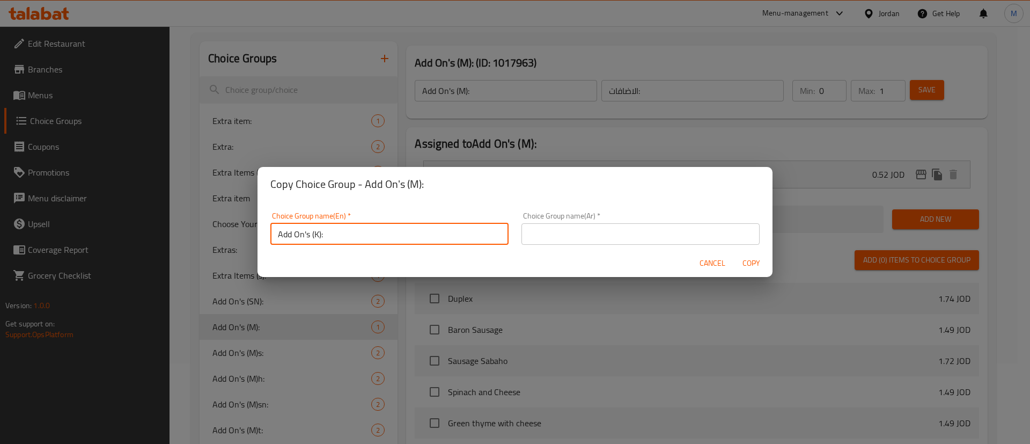
click at [320, 236] on input "Add On's (K):" at bounding box center [389, 233] width 238 height 21
type input "Add On's (K)e:"
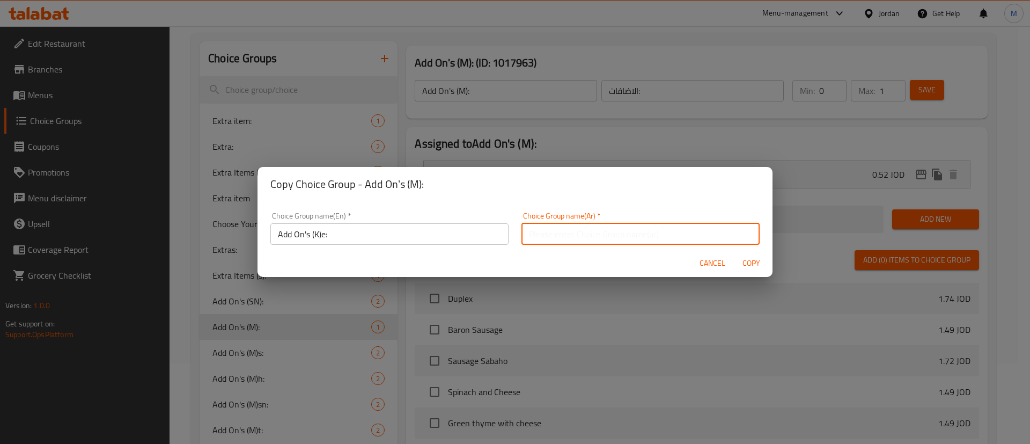
click at [601, 228] on input "text" at bounding box center [641, 233] width 238 height 21
type input "الاضافات:"
click at [745, 261] on span "Copy" at bounding box center [751, 262] width 26 height 13
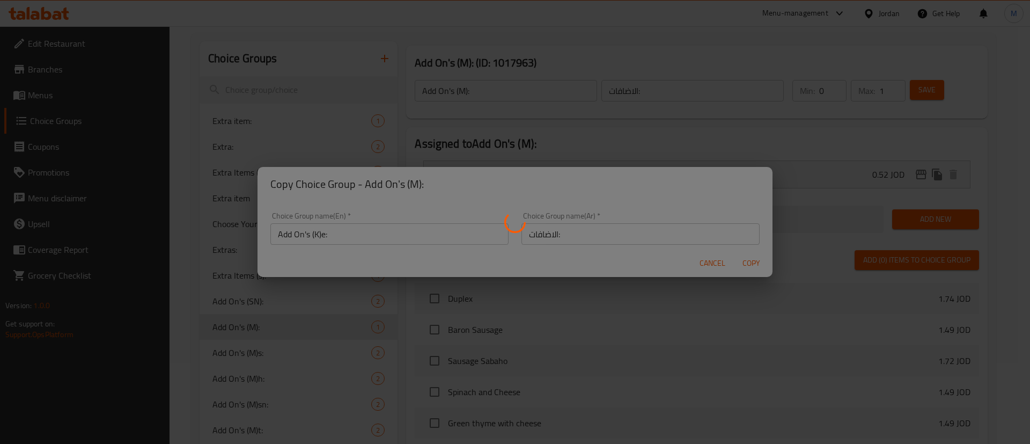
type input "Add On's (K)e:"
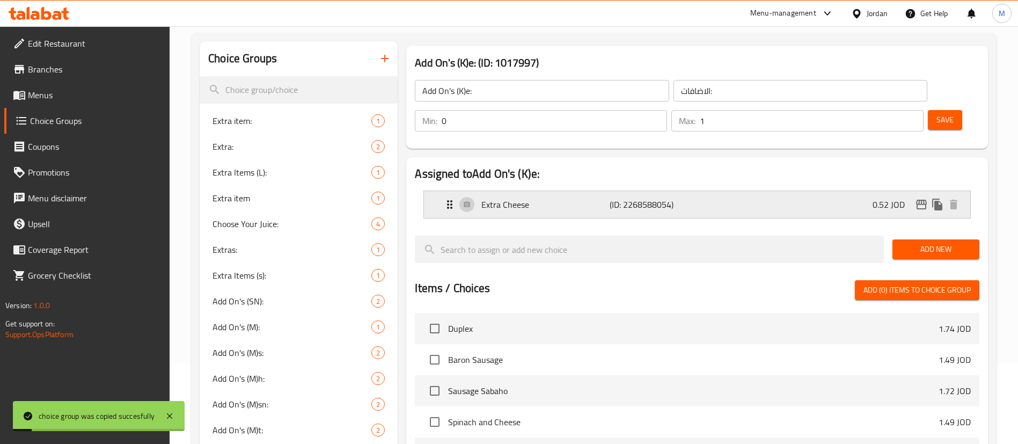
click at [600, 191] on div "Extra Cheese (ID: 2268588054) 0.52 JOD" at bounding box center [700, 204] width 514 height 27
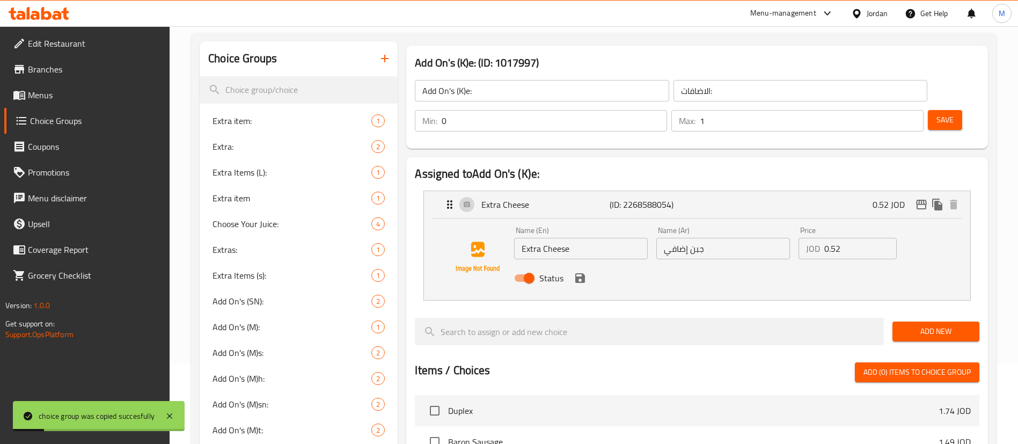
click at [577, 238] on input "Extra Cheese" at bounding box center [581, 248] width 134 height 21
click at [948, 325] on span "Add New" at bounding box center [936, 331] width 70 height 13
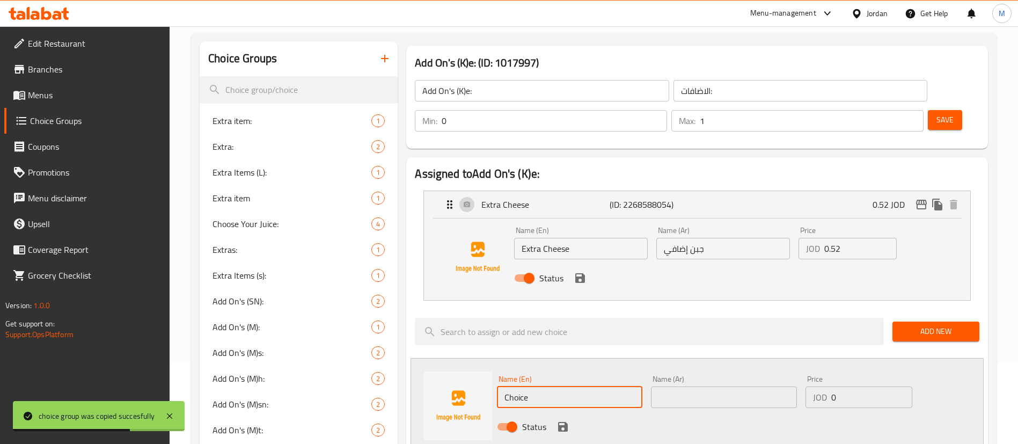
click at [583, 386] on input "Choice" at bounding box center [569, 396] width 145 height 21
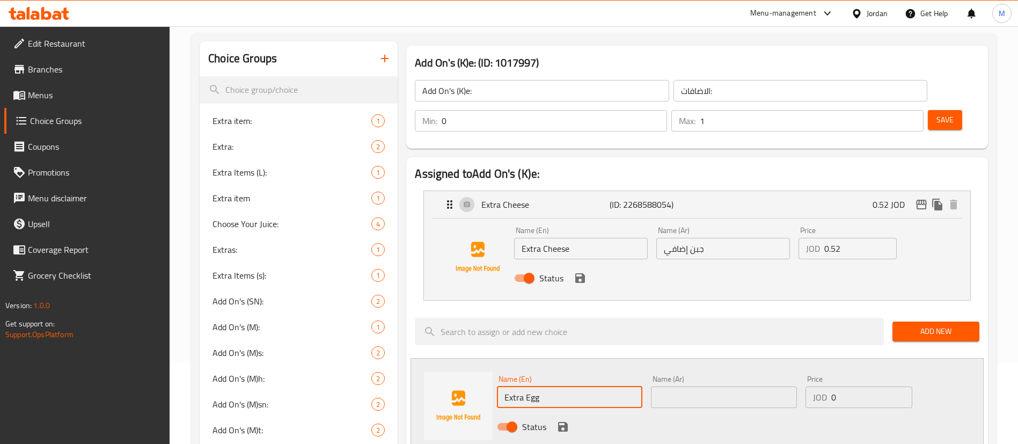
type input "Extra Egg"
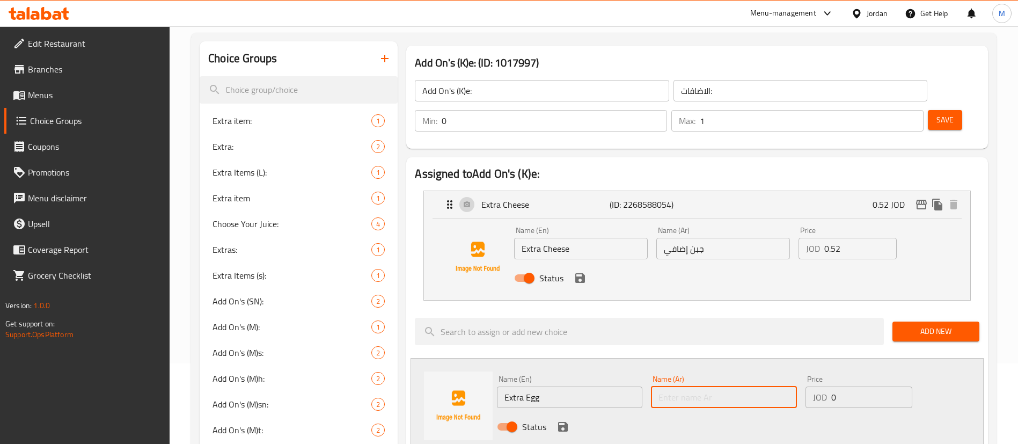
click at [685, 386] on input "text" at bounding box center [723, 396] width 145 height 21
type input "اضافة بيض"
click at [835, 386] on input "0" at bounding box center [871, 396] width 81 height 21
click at [855, 386] on input "0" at bounding box center [871, 396] width 81 height 21
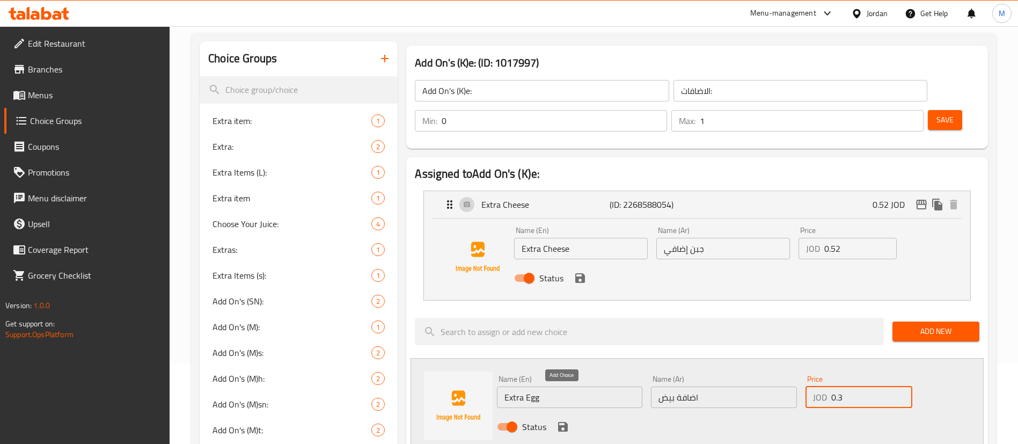
type input "0.3"
click at [561, 420] on icon "save" at bounding box center [562, 426] width 13 height 13
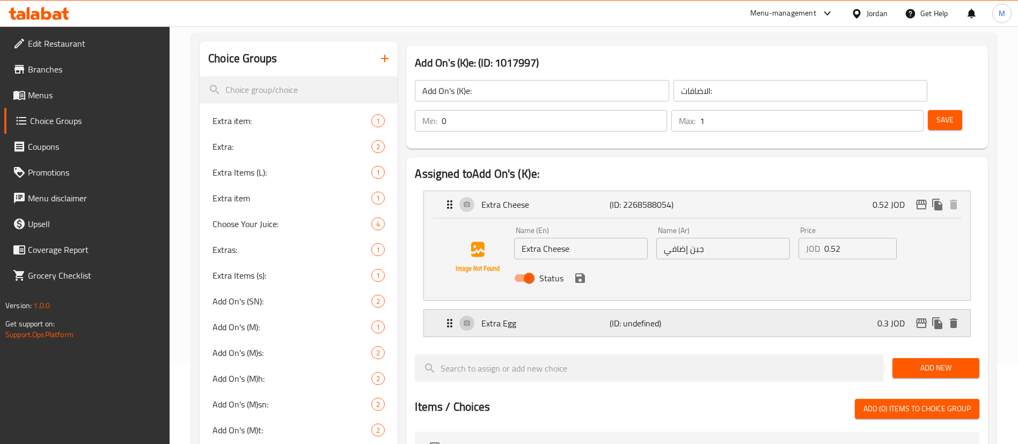
click at [846, 310] on div "Extra Egg (ID: undefined) 0.3 JOD" at bounding box center [700, 323] width 514 height 27
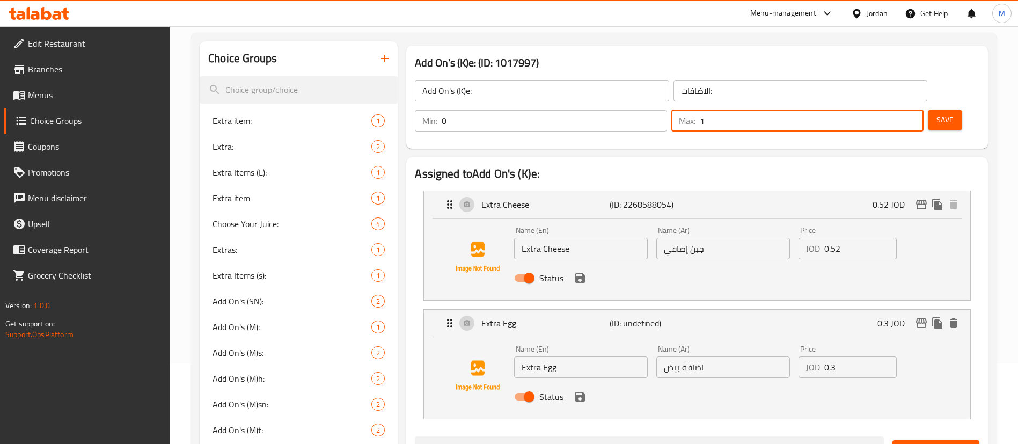
click at [882, 110] on input "1" at bounding box center [812, 120] width 224 height 21
type input "2"
click at [940, 110] on button "Save" at bounding box center [945, 120] width 34 height 20
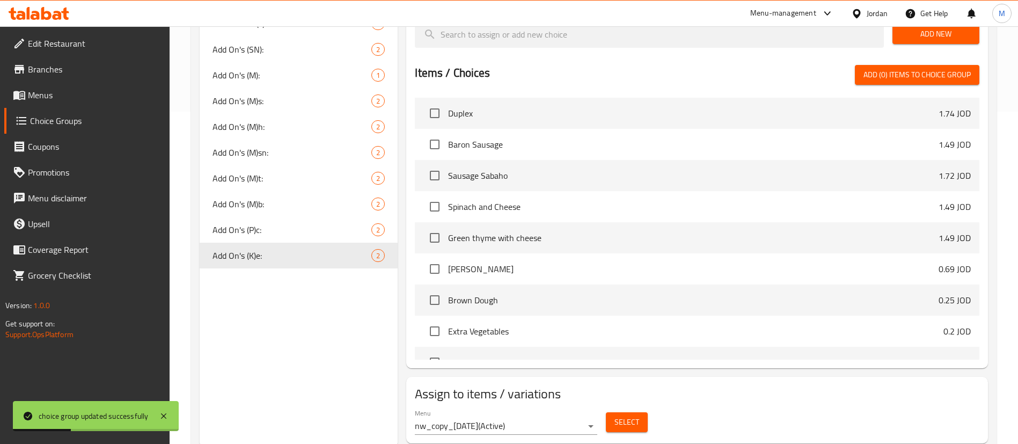
scroll to position [336, 0]
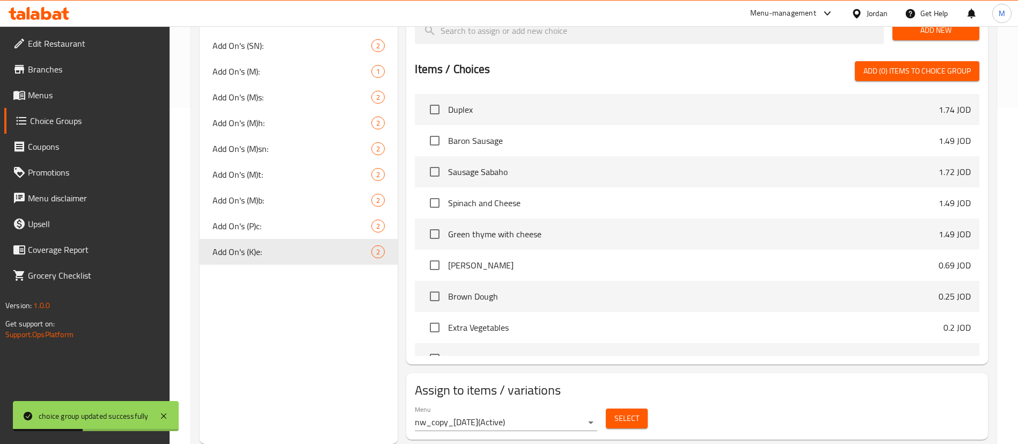
click at [639, 408] on button "Select" at bounding box center [627, 418] width 42 height 20
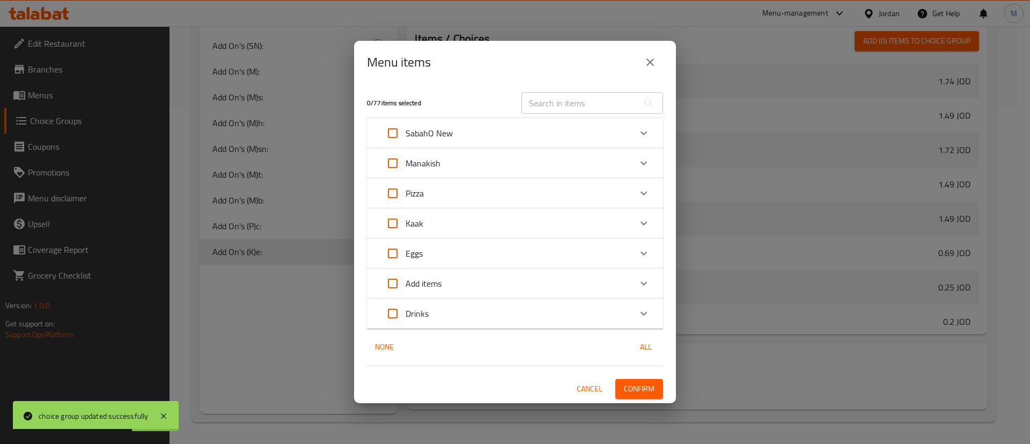
click at [583, 105] on input "text" at bounding box center [580, 102] width 117 height 21
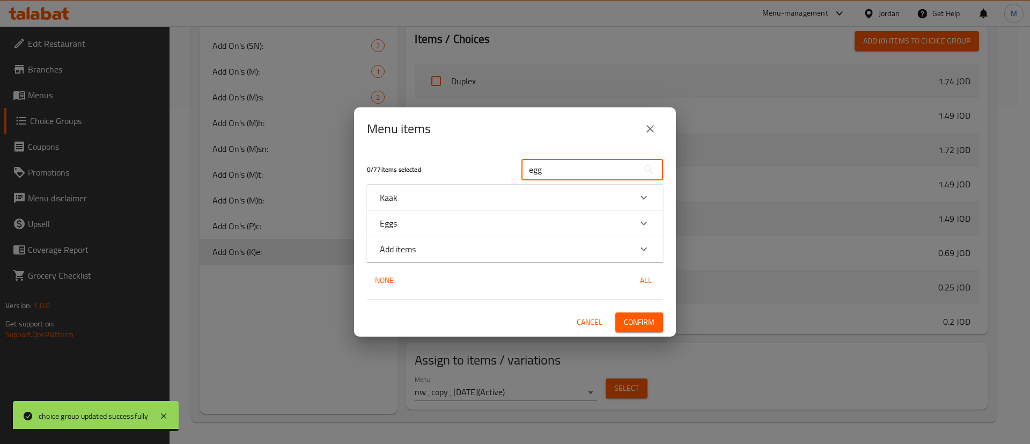
type input "egg"
click at [495, 194] on div "Kaak" at bounding box center [505, 197] width 251 height 13
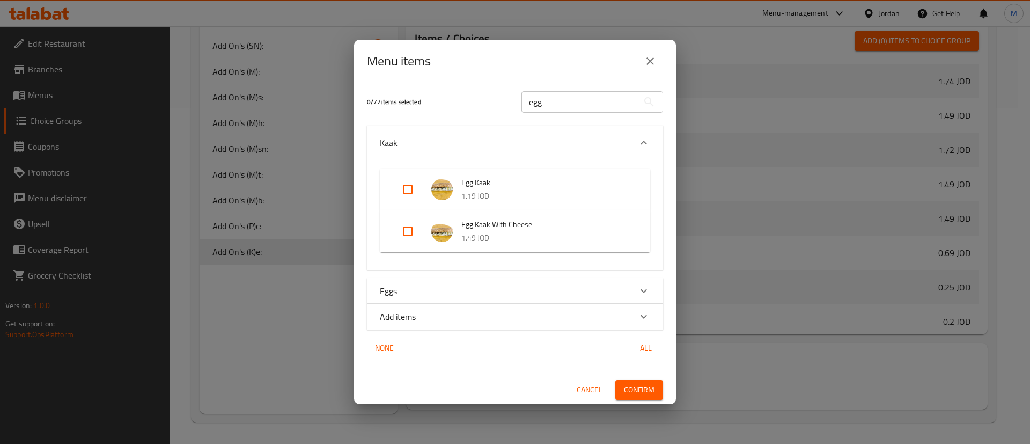
click at [402, 192] on input "Expand" at bounding box center [408, 190] width 26 height 26
checkbox input "true"
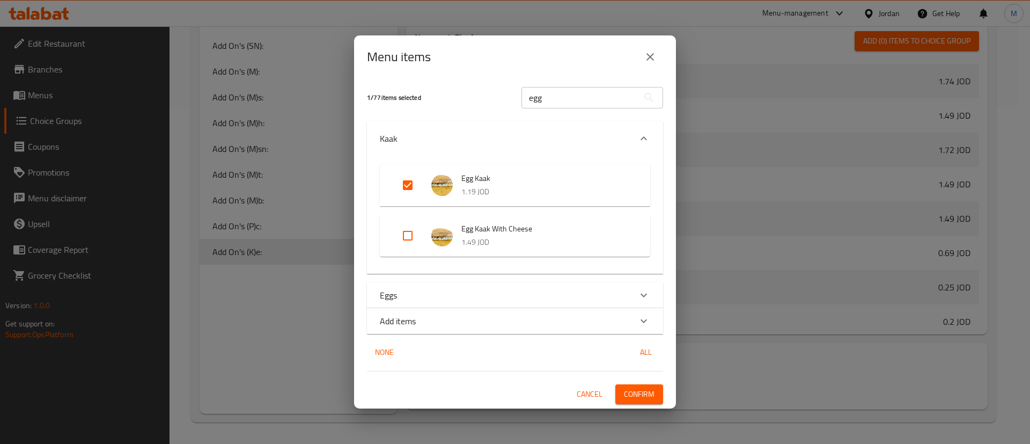
click at [413, 233] on input "Expand" at bounding box center [408, 236] width 26 height 26
checkbox input "true"
click at [636, 390] on span "Confirm" at bounding box center [639, 393] width 31 height 13
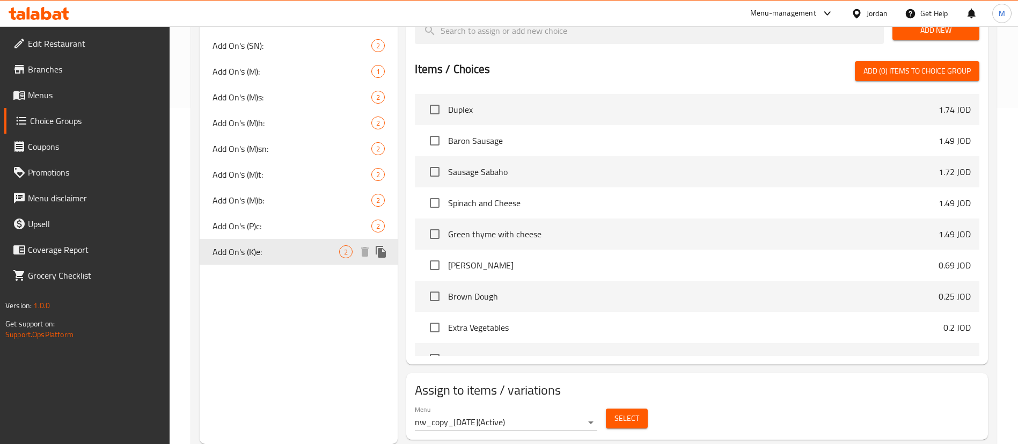
click at [381, 256] on icon "duplicate" at bounding box center [381, 252] width 10 height 12
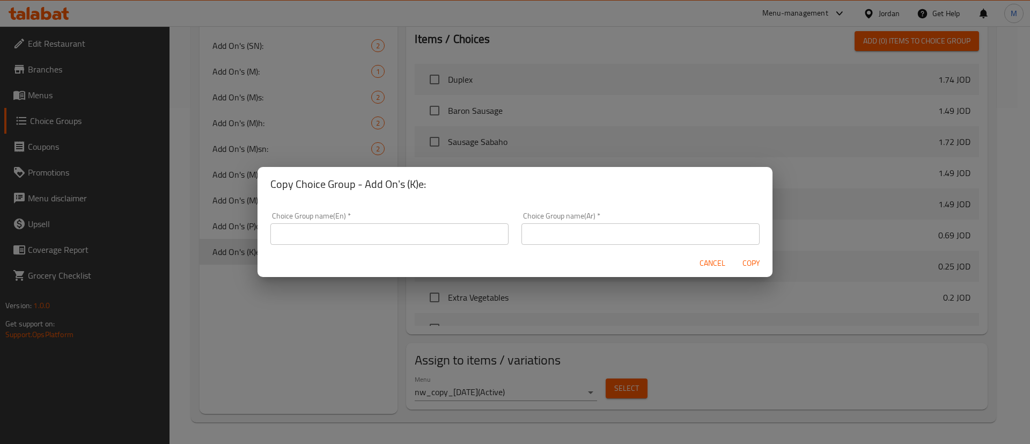
click at [392, 235] on input "text" at bounding box center [389, 233] width 238 height 21
paste input "Add On's (M):"
click at [316, 234] on input "Add On's (M):" at bounding box center [389, 233] width 238 height 21
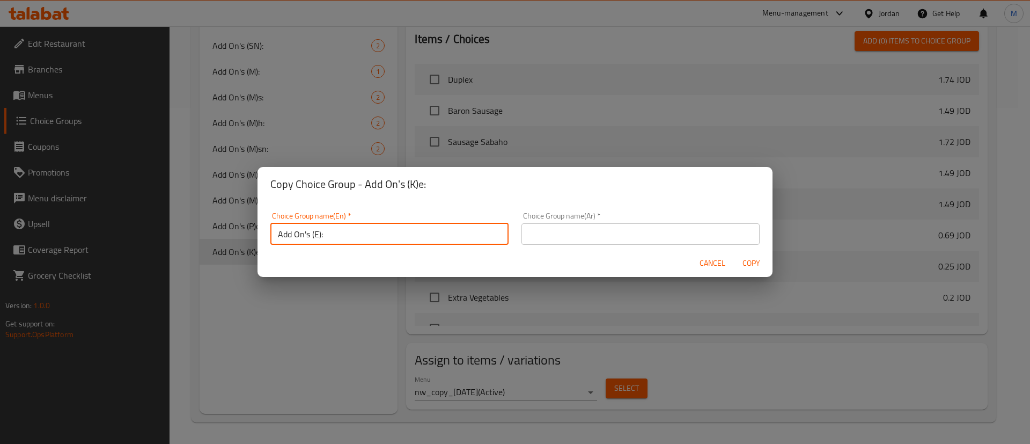
type input "Add On's (E):"
click at [710, 239] on input "text" at bounding box center [641, 233] width 238 height 21
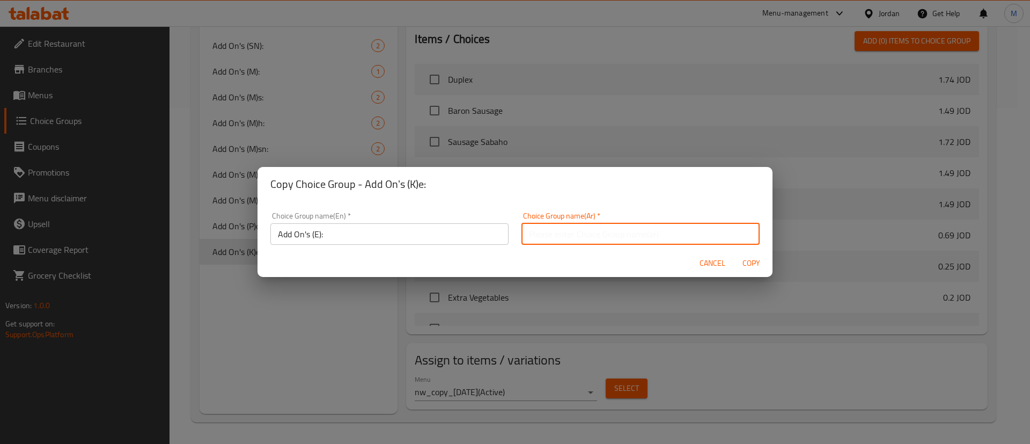
type input "الاضافات:"
click at [747, 263] on span "Copy" at bounding box center [751, 262] width 26 height 13
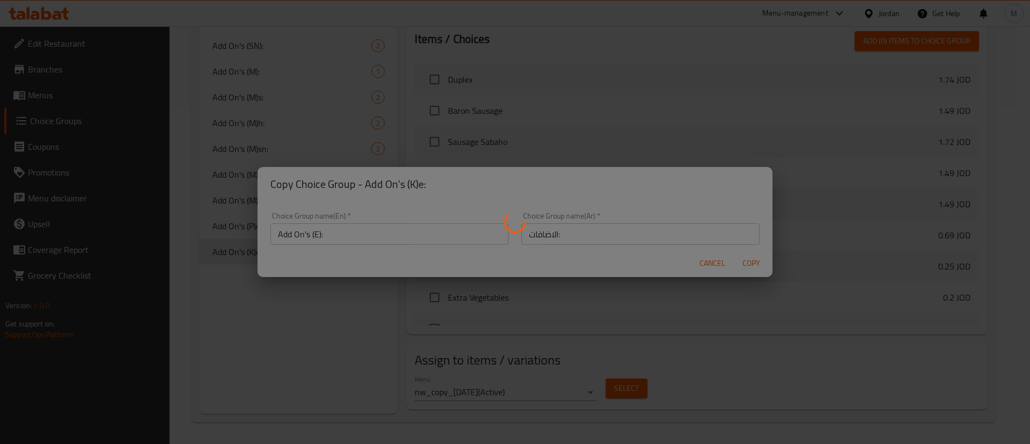
type input "Add On's (E):"
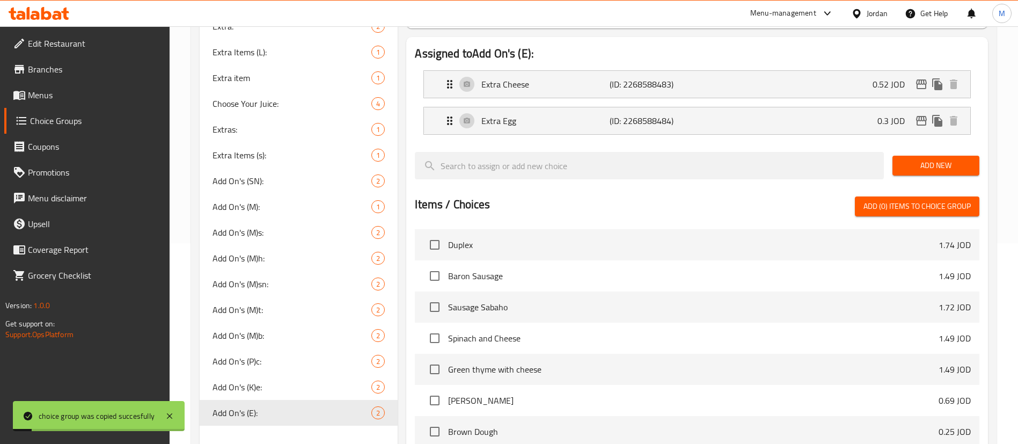
scroll to position [175, 0]
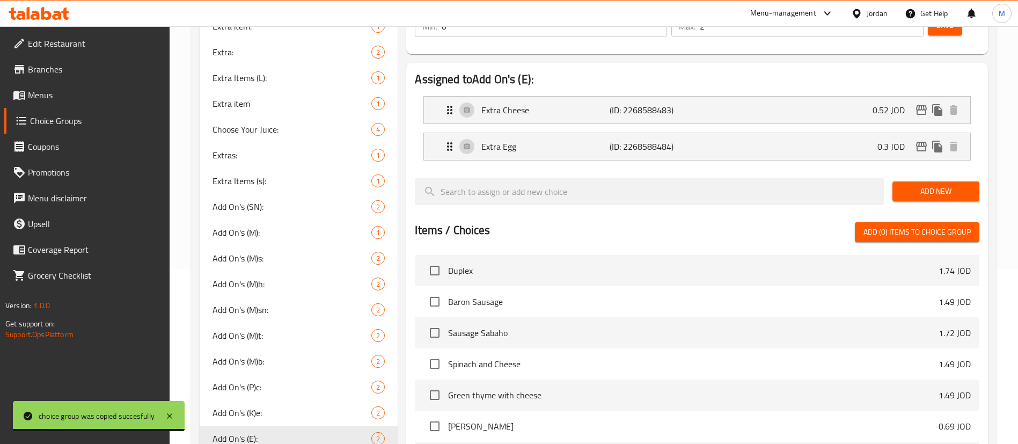
click at [920, 181] on button "Add New" at bounding box center [935, 191] width 87 height 20
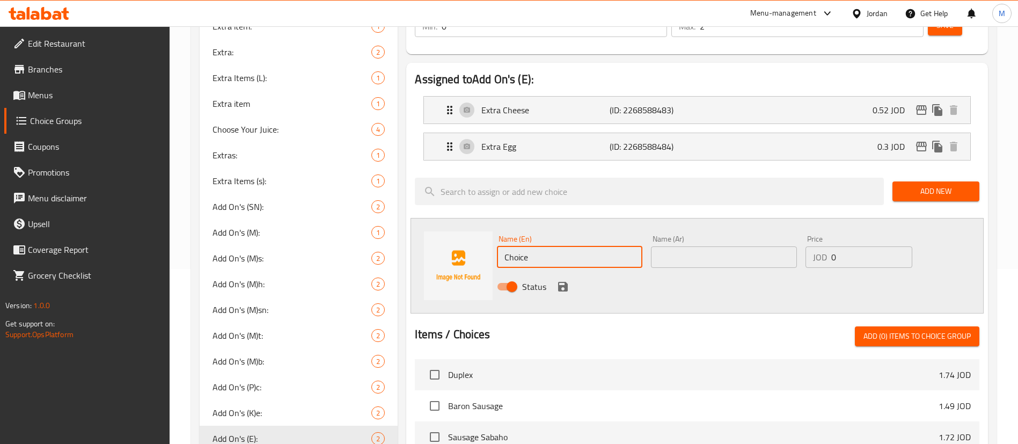
click at [617, 246] on input "Choice" at bounding box center [569, 256] width 145 height 21
type input "Extra Basterma"
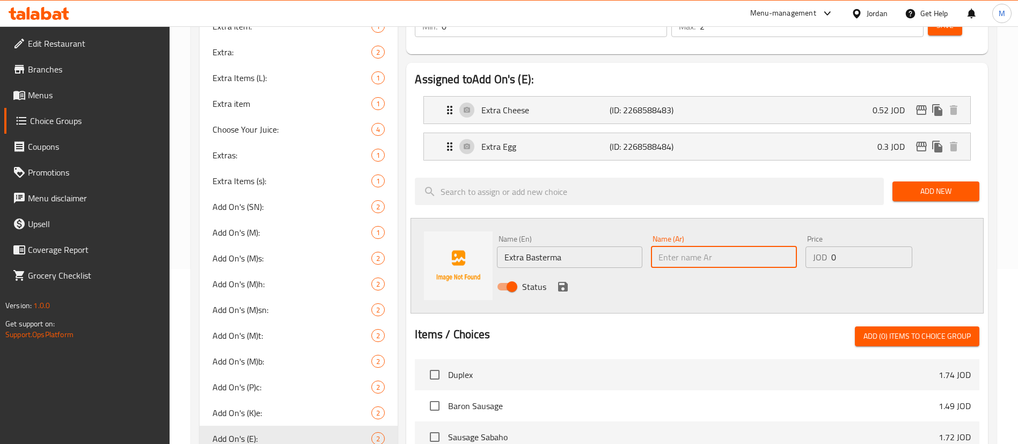
click at [726, 246] on input "text" at bounding box center [723, 256] width 145 height 21
type input "اضافة بسترما"
click at [848, 246] on input "0" at bounding box center [871, 256] width 81 height 21
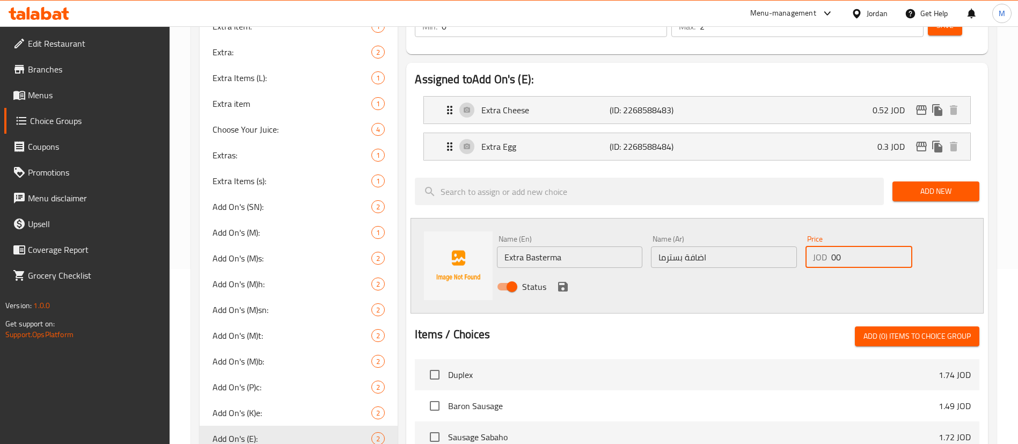
type input "0"
type input "0.517"
click at [565, 282] on icon "save" at bounding box center [563, 287] width 10 height 10
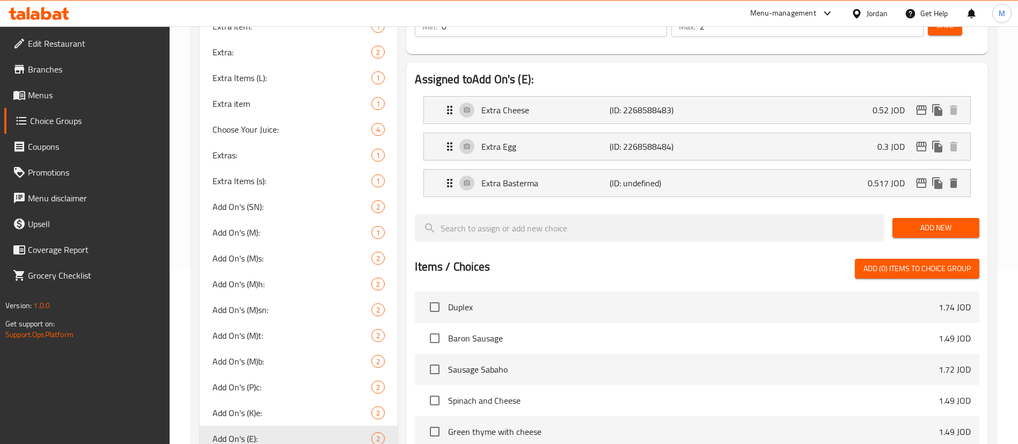
click at [928, 221] on span "Add New" at bounding box center [936, 227] width 70 height 13
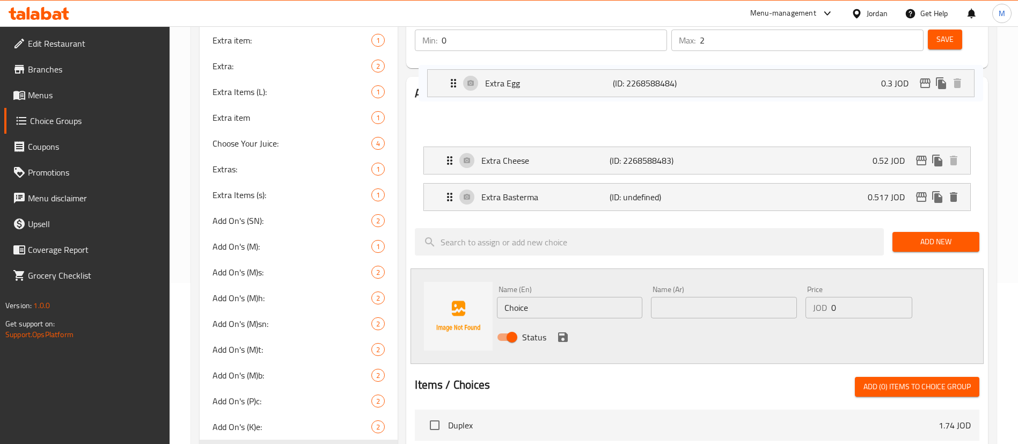
drag, startPoint x: 450, startPoint y: 114, endPoint x: 453, endPoint y: 83, distance: 31.3
click at [453, 101] on nav "Extra Cheese (ID: 2268588483) 0.52 JOD Name (En) Extra Cheese Name (En) Name (A…" at bounding box center [697, 160] width 564 height 118
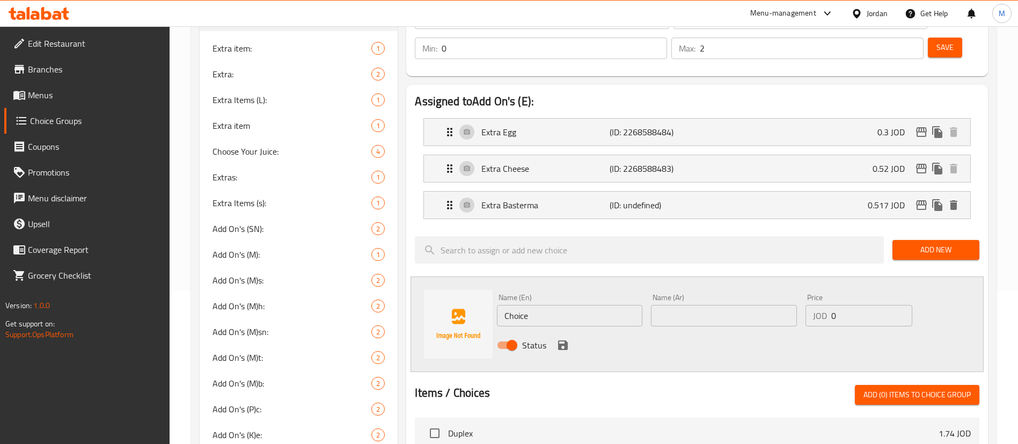
click at [573, 305] on input "Choice" at bounding box center [569, 315] width 145 height 21
type input "C"
type input "Extra Hot Dog"
click at [685, 305] on input "text" at bounding box center [723, 315] width 145 height 21
type input "اضافة هوت دوج"
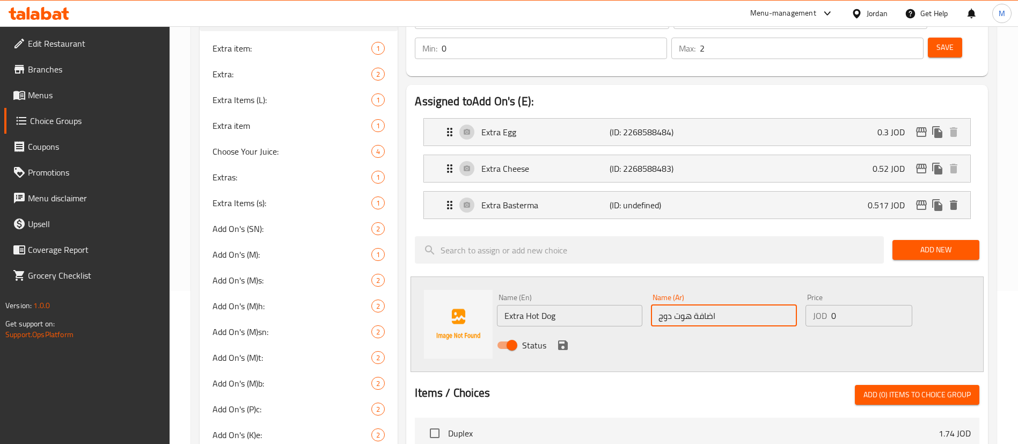
click at [862, 305] on input "0" at bounding box center [871, 315] width 81 height 21
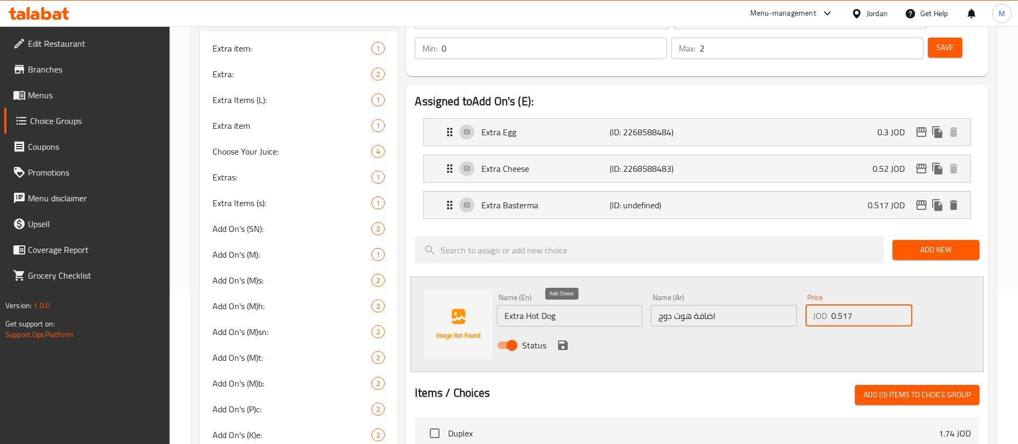
type input "0.517"
click at [559, 340] on icon "save" at bounding box center [563, 345] width 10 height 10
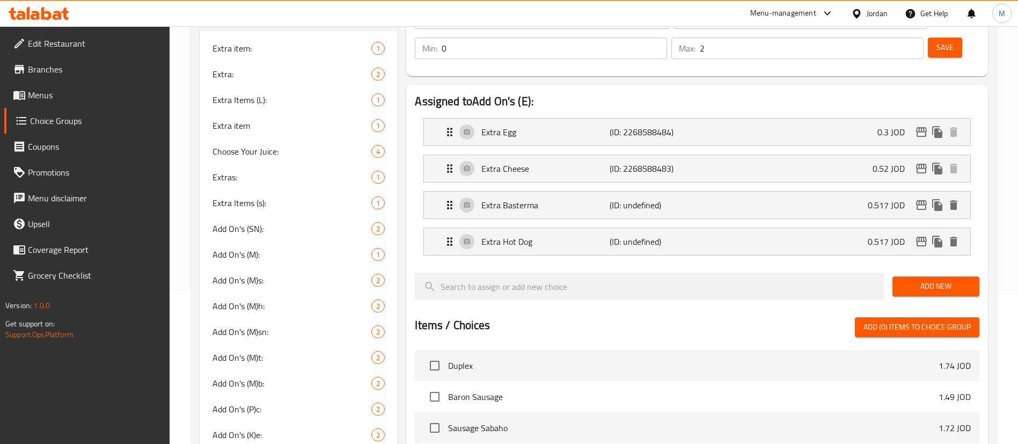
click at [919, 280] on span "Add New" at bounding box center [936, 286] width 70 height 13
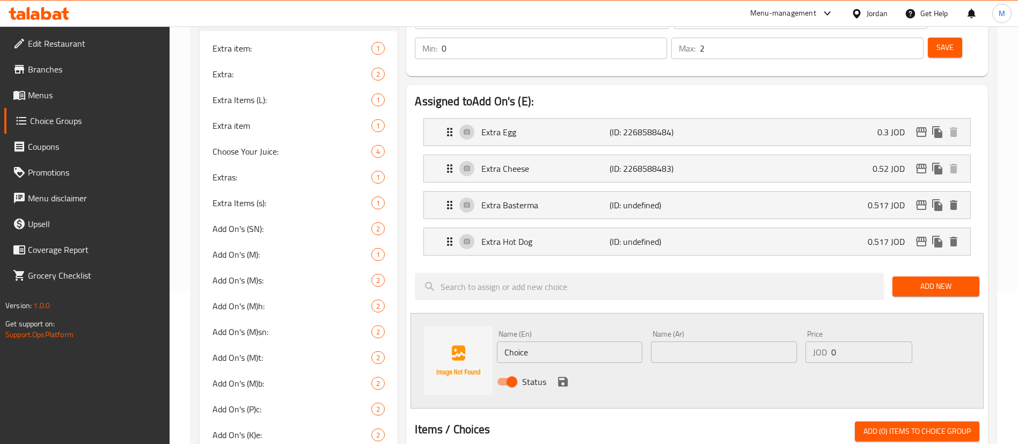
click at [600, 341] on input "Choice" at bounding box center [569, 351] width 145 height 21
type input "ُ"
click at [600, 341] on input "ُ" at bounding box center [569, 351] width 145 height 21
click at [599, 341] on input "ُ" at bounding box center [569, 351] width 145 height 21
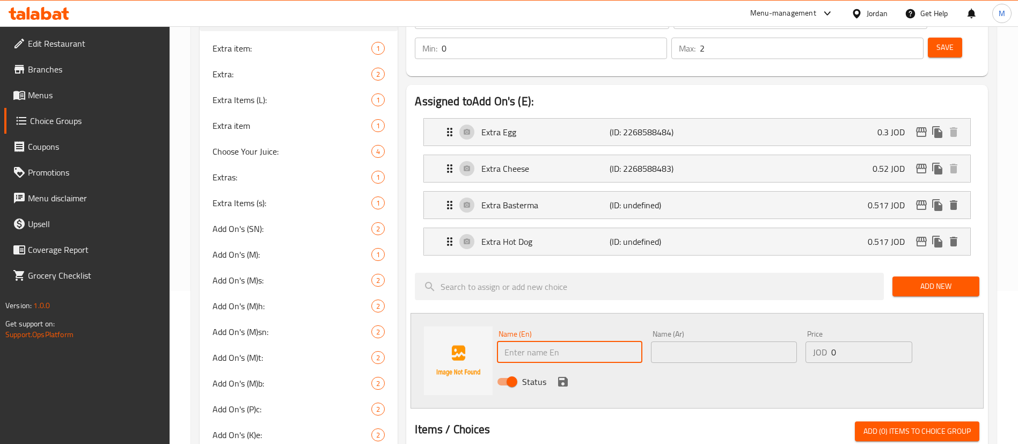
click at [687, 341] on input "text" at bounding box center [723, 351] width 145 height 21
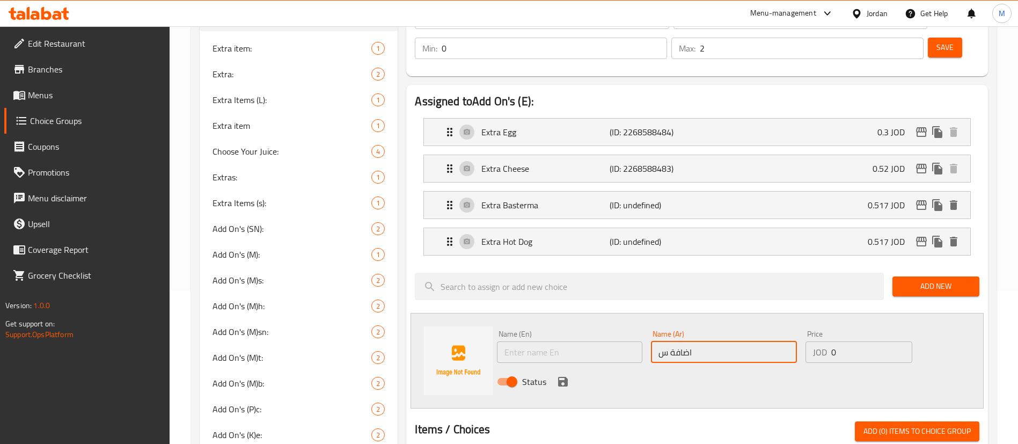
type input "اضافة سلامي"
drag, startPoint x: 603, startPoint y: 321, endPoint x: 681, endPoint y: 320, distance: 78.9
click at [603, 341] on input "text" at bounding box center [569, 351] width 145 height 21
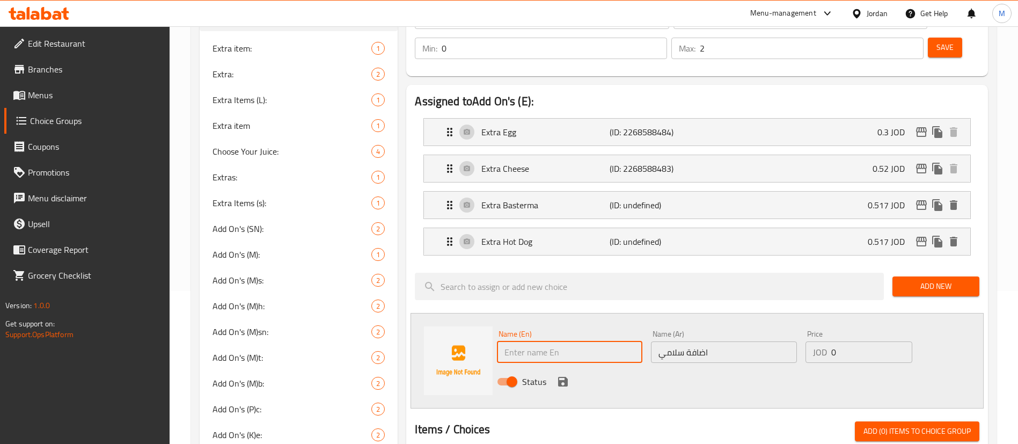
click at [850, 341] on input "0" at bounding box center [871, 351] width 81 height 21
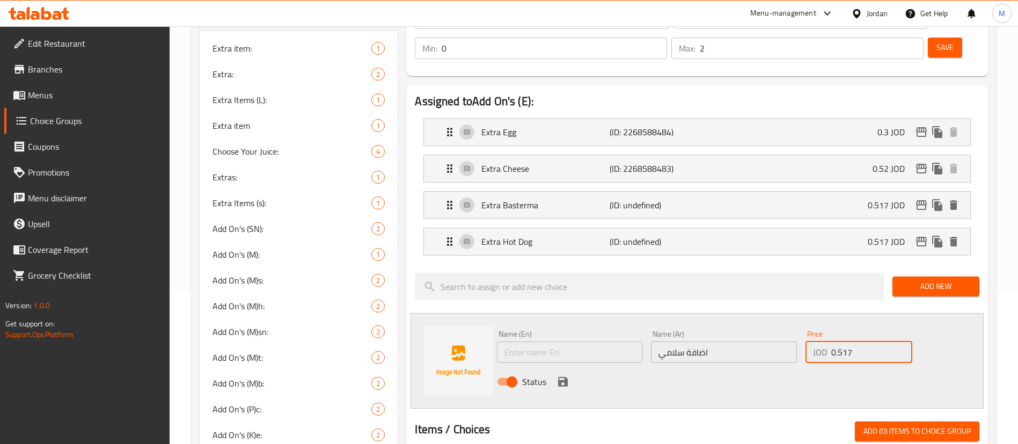
type input "0.517"
click at [544, 341] on input "text" at bounding box center [569, 351] width 145 height 21
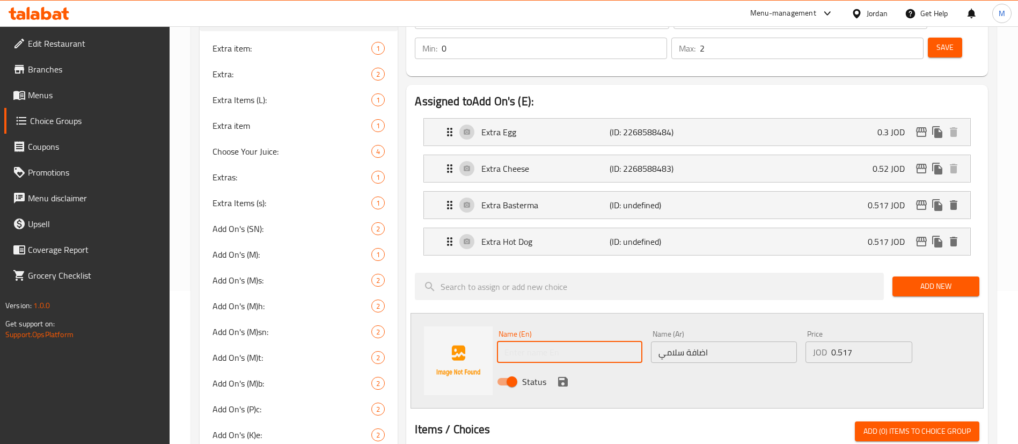
type input "e"
type input "Extra Salami"
click at [563, 375] on icon "save" at bounding box center [562, 381] width 13 height 13
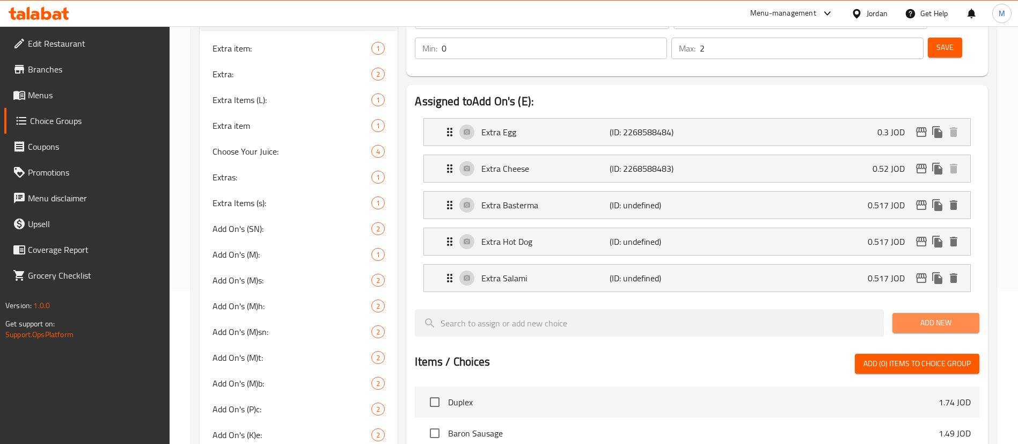
click at [925, 316] on span "Add New" at bounding box center [936, 322] width 70 height 13
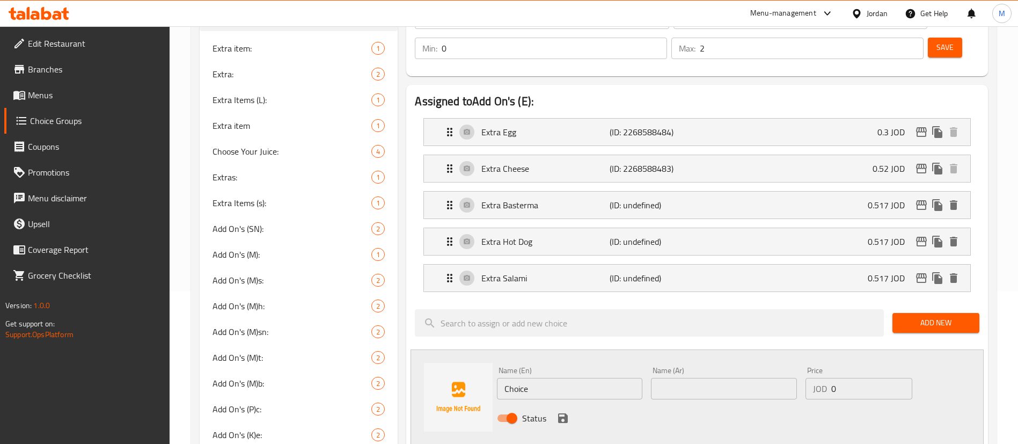
click at [614, 378] on input "Choice" at bounding box center [569, 388] width 145 height 21
type input "Extra Turkey"
click at [672, 378] on input "text" at bounding box center [723, 388] width 145 height 21
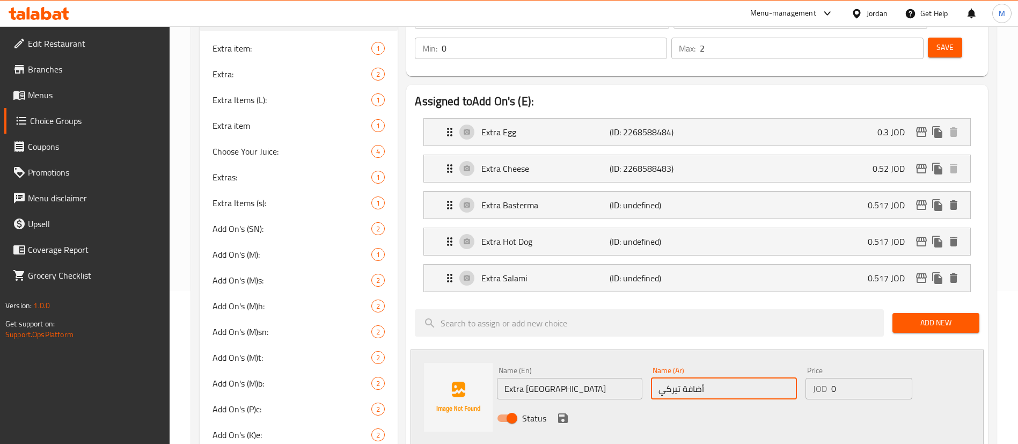
type input "أضافة تيركي"
click at [853, 378] on input "0" at bounding box center [871, 388] width 81 height 21
type input "0.517"
drag, startPoint x: 558, startPoint y: 387, endPoint x: 666, endPoint y: 385, distance: 108.4
click at [558, 412] on icon "save" at bounding box center [562, 418] width 13 height 13
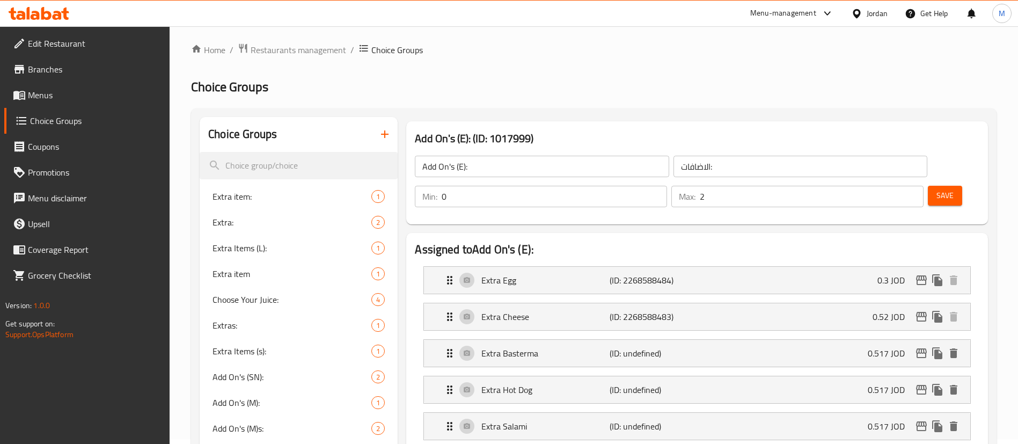
scroll to position [0, 0]
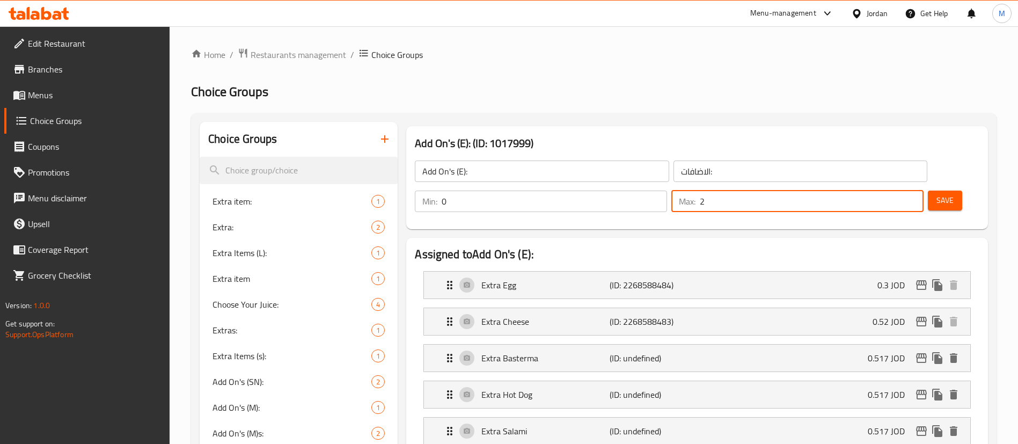
click at [882, 190] on input "2" at bounding box center [812, 200] width 224 height 21
type input "3"
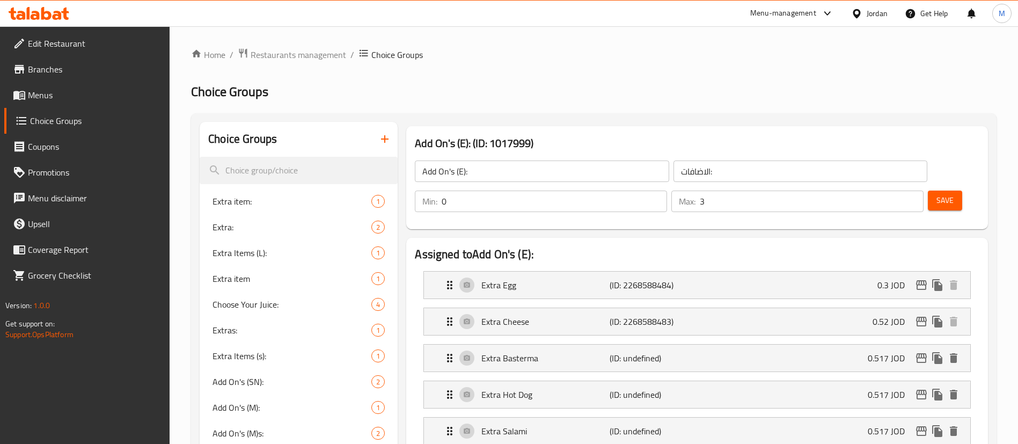
click at [936, 194] on span "Save" at bounding box center [944, 200] width 17 height 13
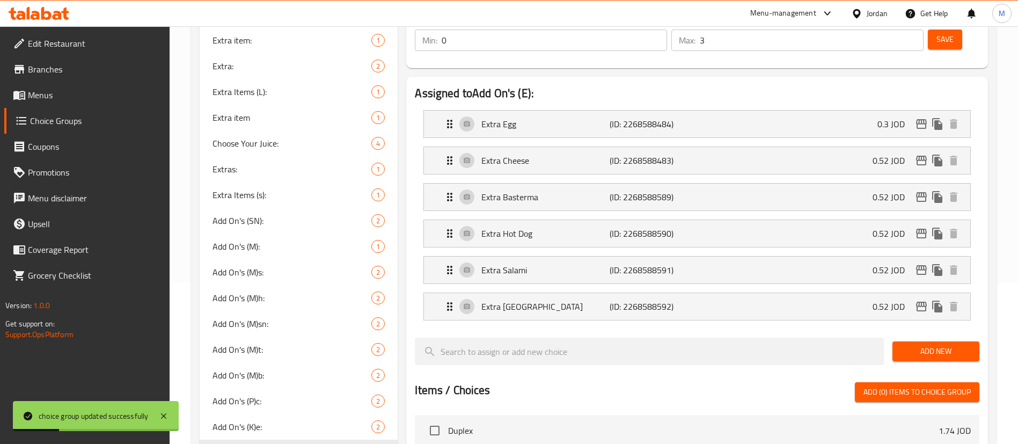
scroll to position [482, 0]
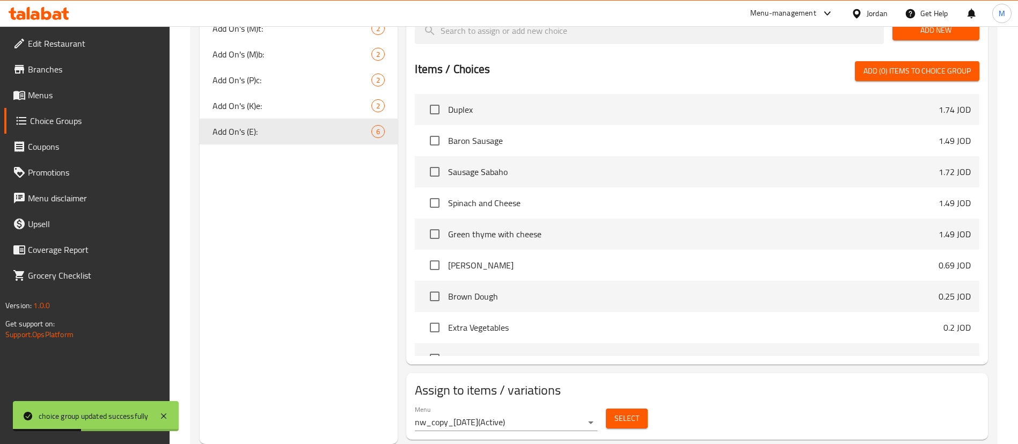
click at [641, 408] on button "Select" at bounding box center [627, 418] width 42 height 20
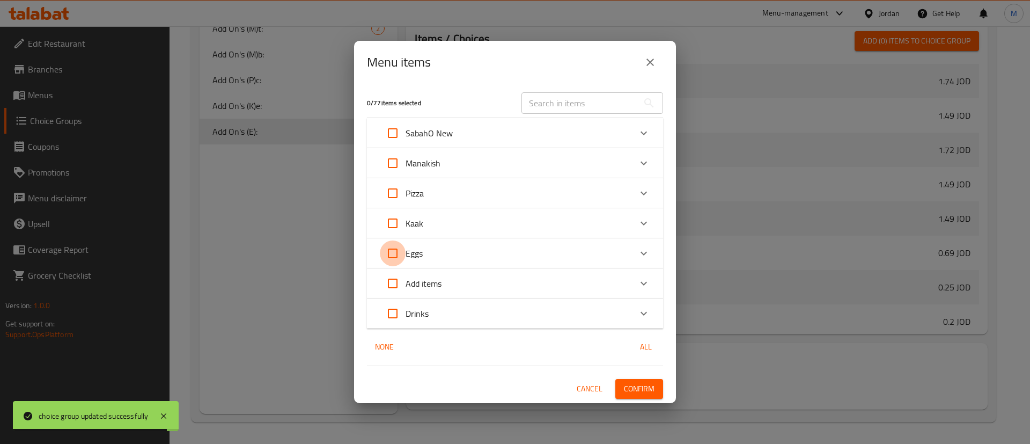
click at [393, 253] on input "Expand" at bounding box center [393, 253] width 26 height 26
checkbox input "true"
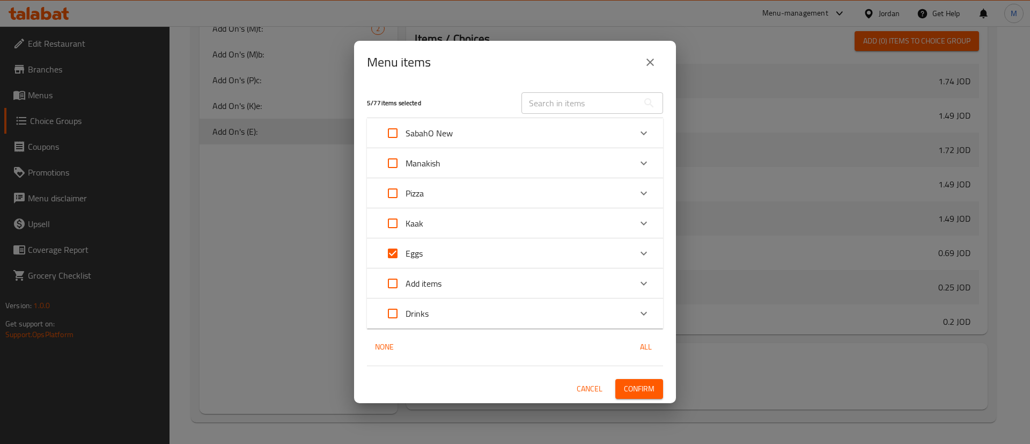
click at [629, 389] on span "Confirm" at bounding box center [639, 388] width 31 height 13
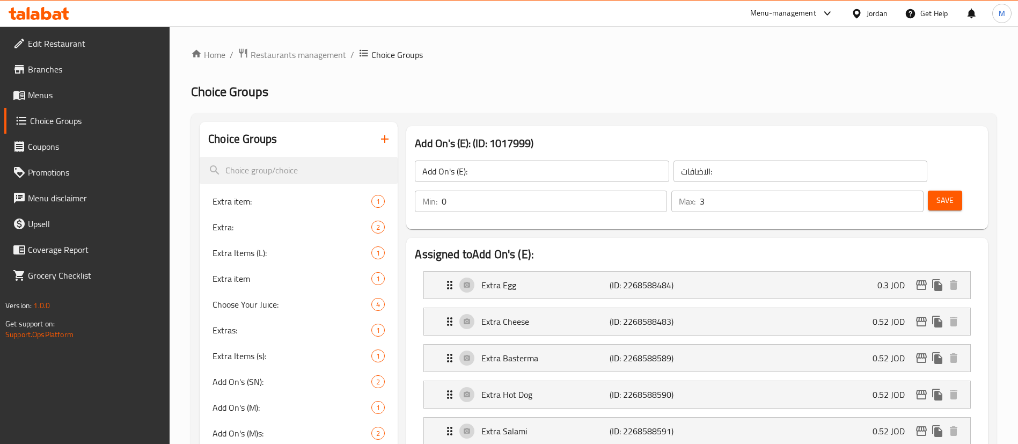
scroll to position [0, 0]
click at [769, 12] on div "Menu-management" at bounding box center [783, 13] width 66 height 13
click at [761, 66] on div "Agent Campaigns Center" at bounding box center [722, 72] width 81 height 12
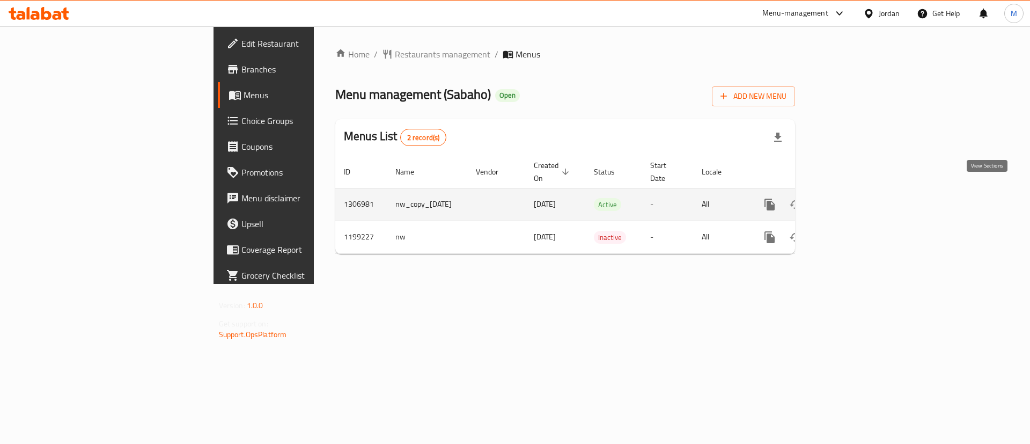
click at [860, 194] on link "enhanced table" at bounding box center [847, 205] width 26 height 26
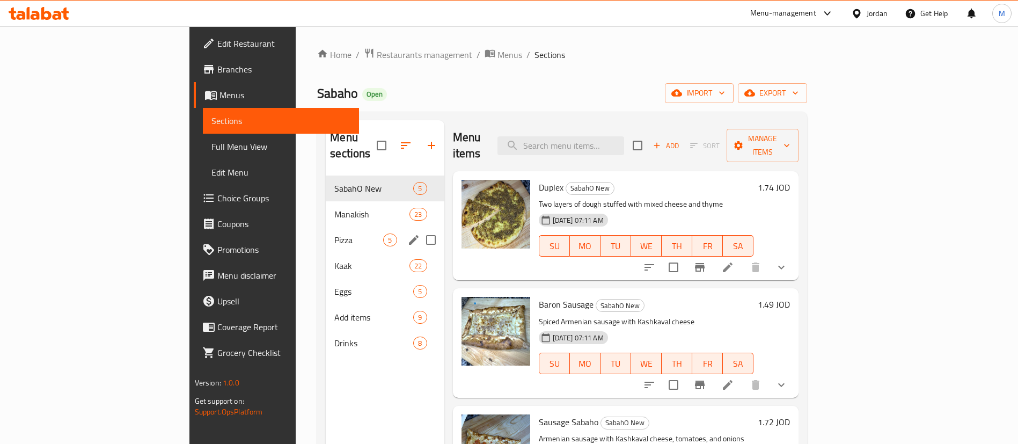
click at [326, 227] on div "Pizza 5" at bounding box center [385, 240] width 118 height 26
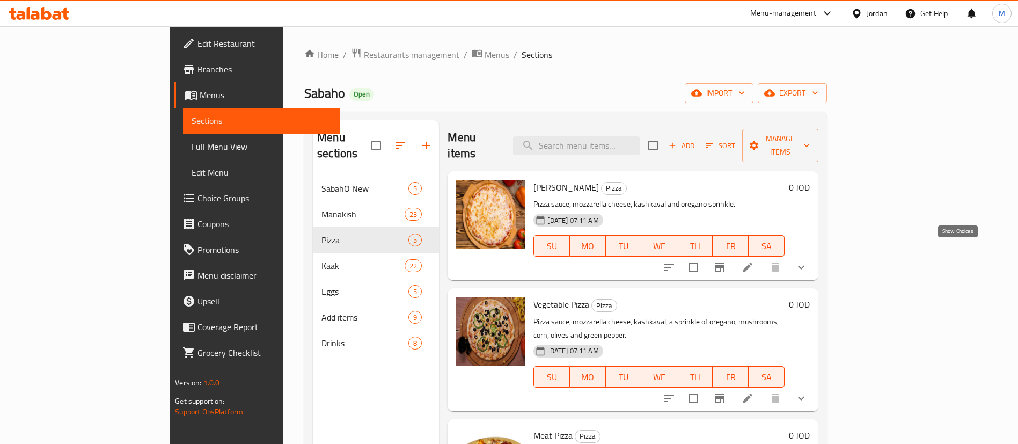
click at [808, 261] on icon "show more" at bounding box center [801, 267] width 13 height 13
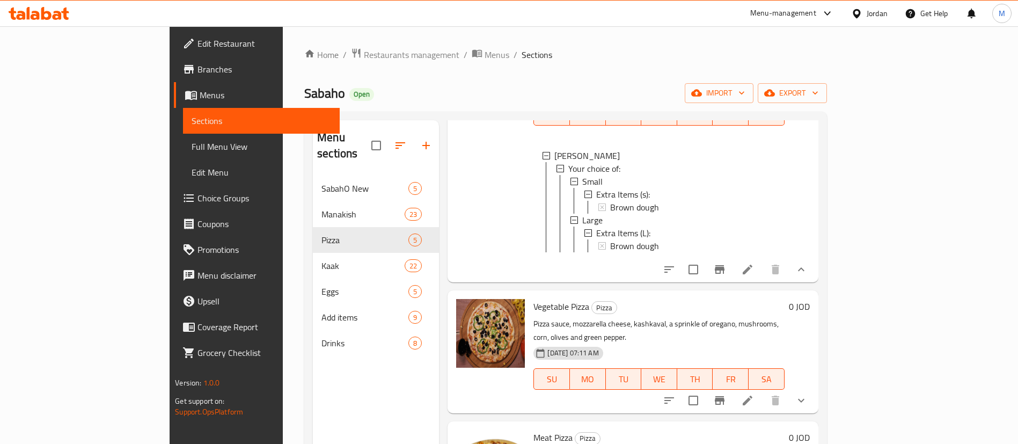
scroll to position [161, 0]
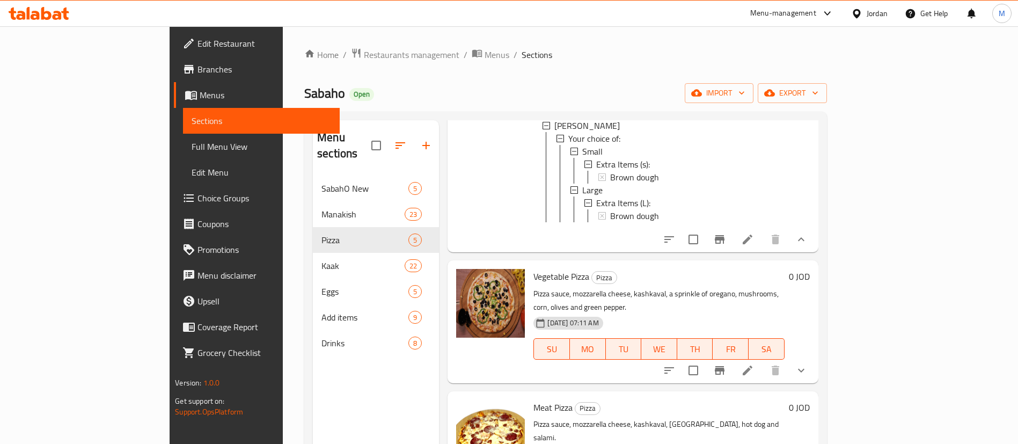
click at [814, 357] on button "show more" at bounding box center [801, 370] width 26 height 26
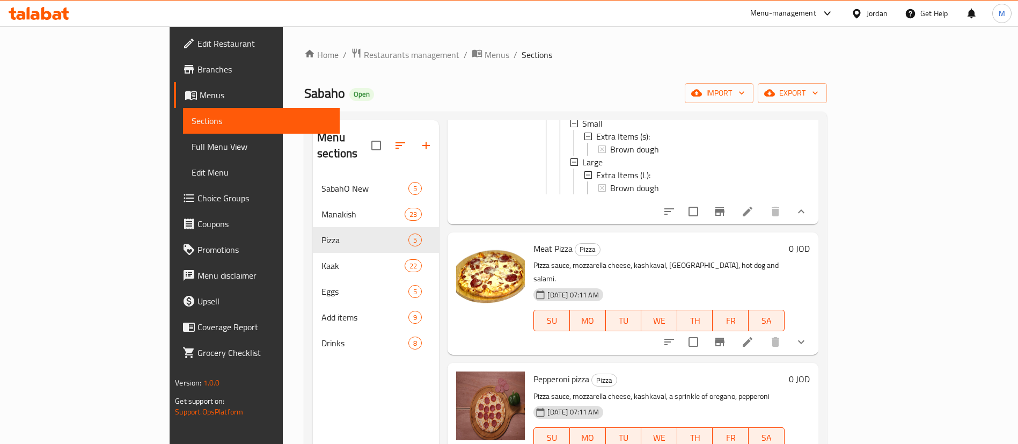
scroll to position [460, 0]
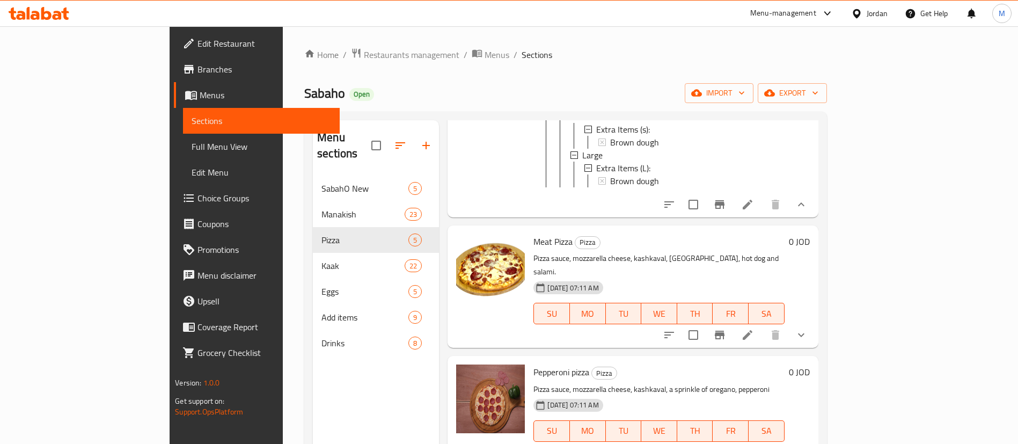
click at [808, 328] on icon "show more" at bounding box center [801, 334] width 13 height 13
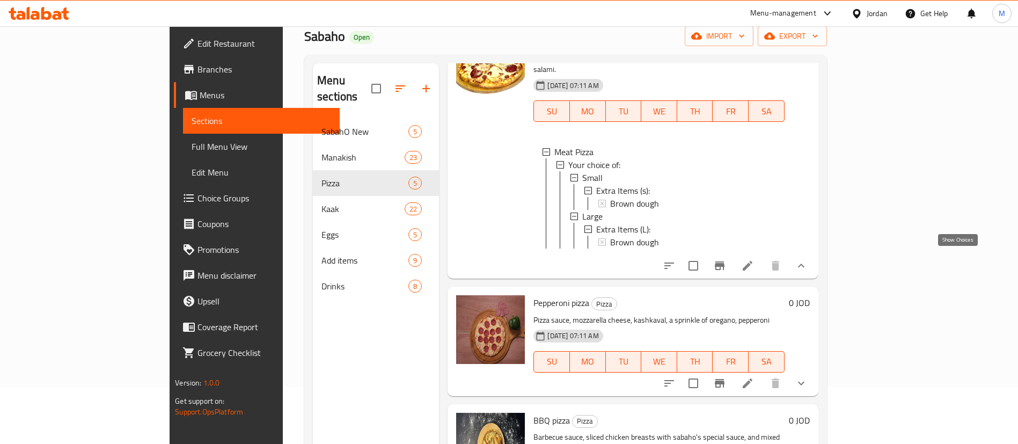
scroll to position [70, 0]
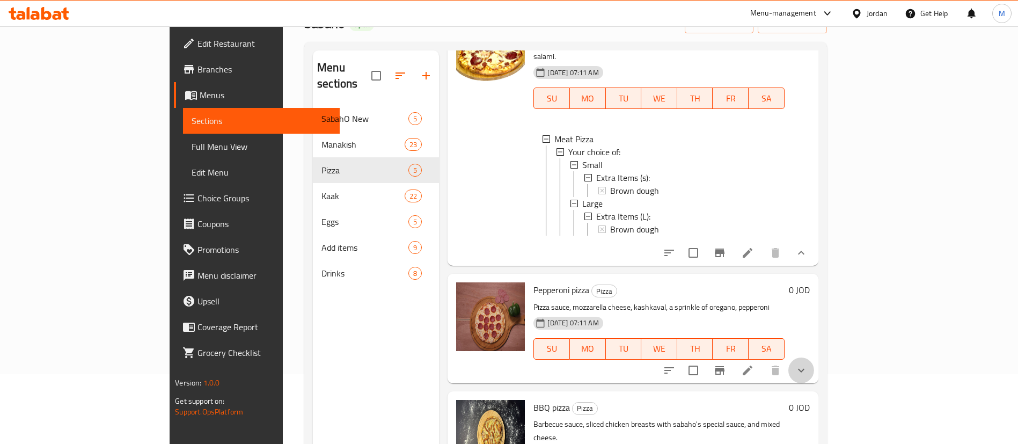
click at [814, 357] on button "show more" at bounding box center [801, 370] width 26 height 26
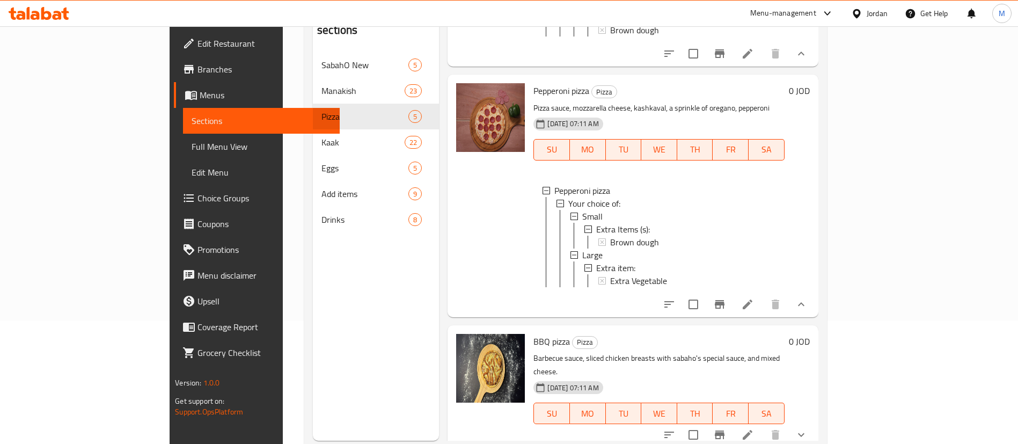
scroll to position [150, 0]
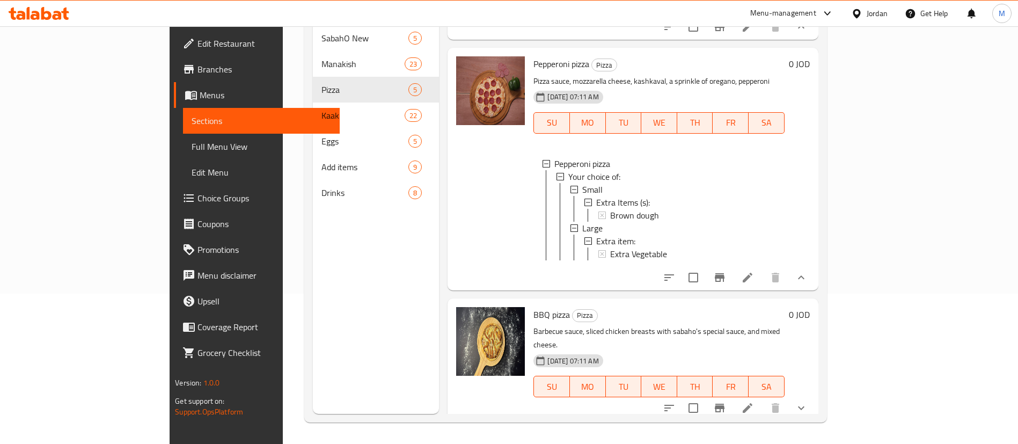
click at [814, 396] on button "show more" at bounding box center [801, 408] width 26 height 26
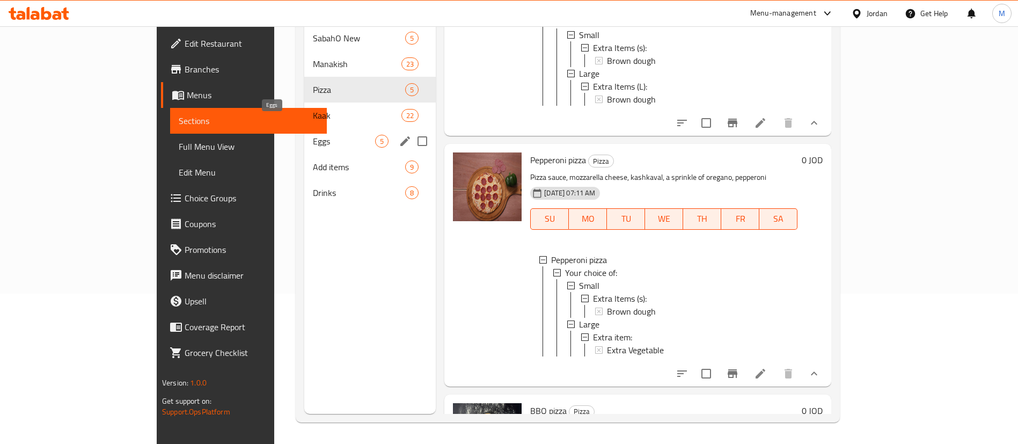
click at [313, 135] on span "Eggs" at bounding box center [344, 141] width 62 height 13
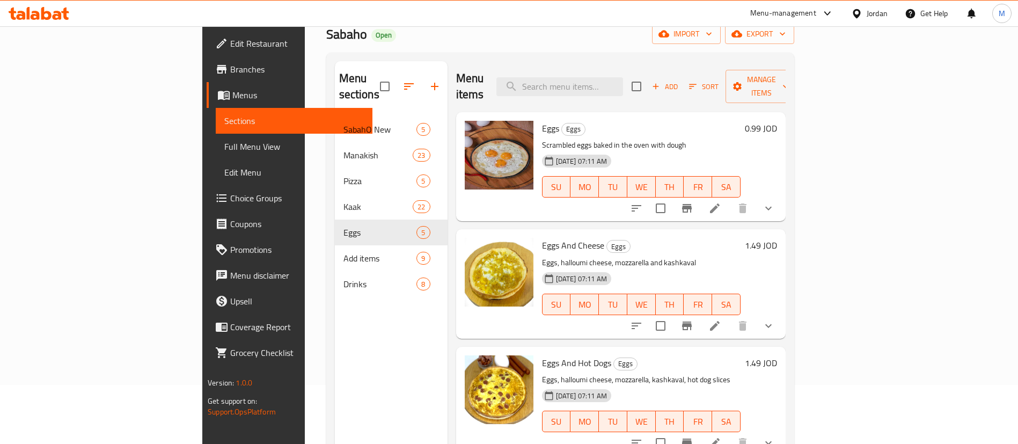
scroll to position [80, 0]
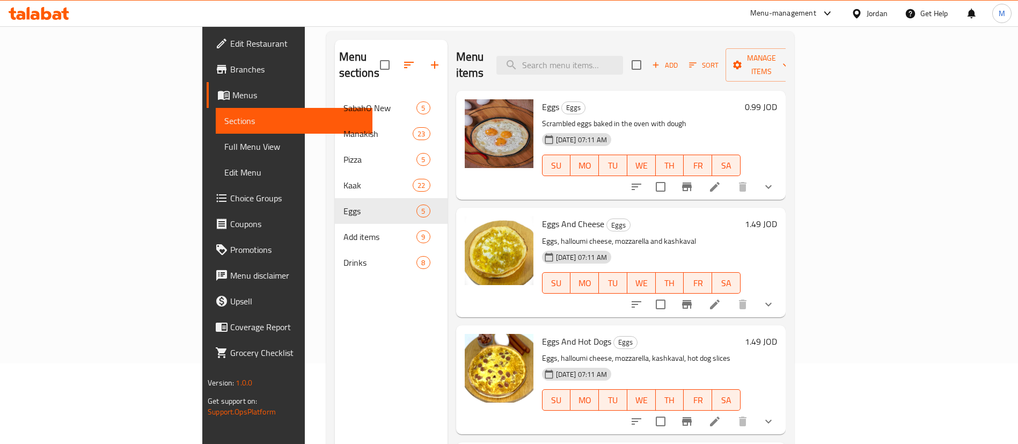
click at [775, 180] on icon "show more" at bounding box center [768, 186] width 13 height 13
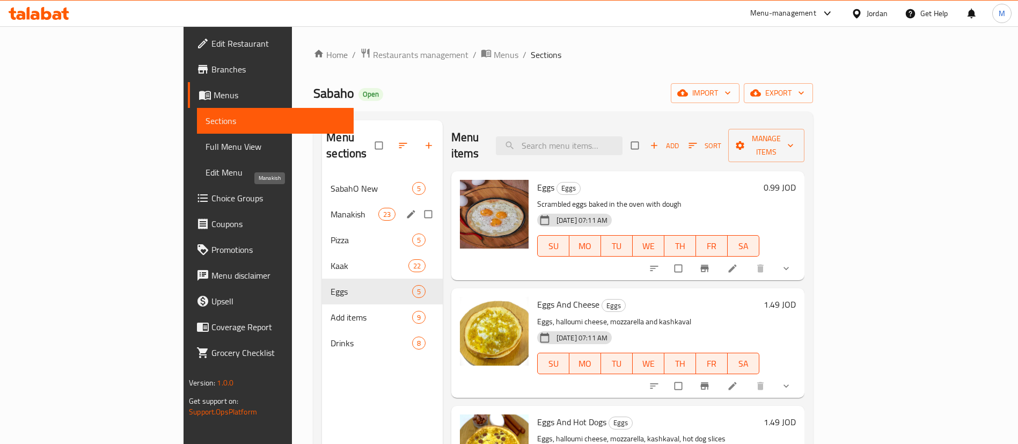
click at [331, 208] on span "Manakish" at bounding box center [354, 214] width 47 height 13
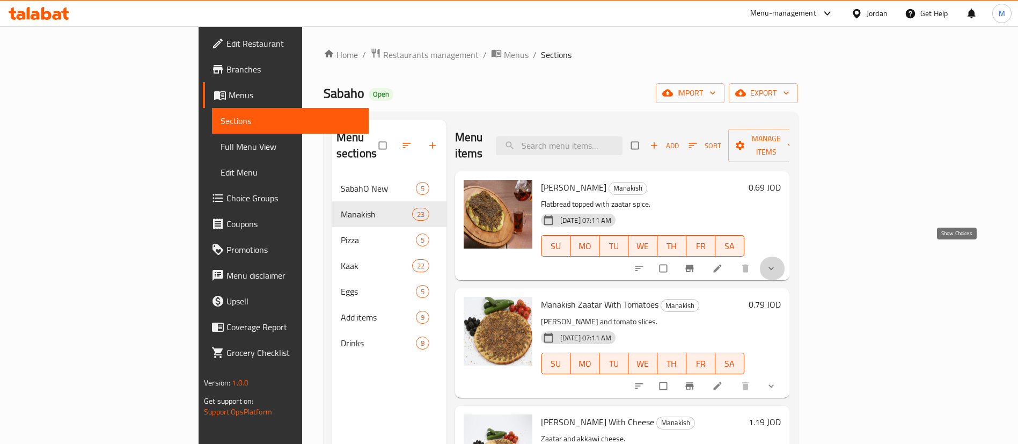
click at [774, 267] on icon "show more" at bounding box center [770, 268] width 5 height 3
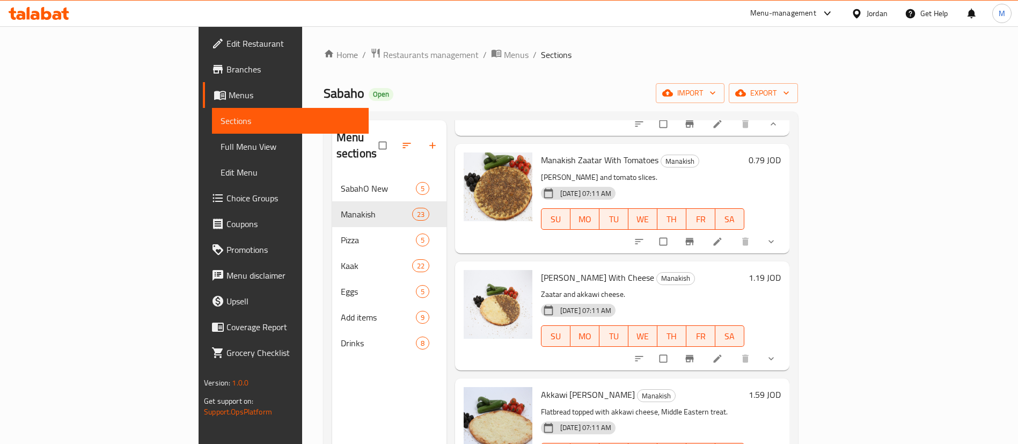
scroll to position [241, 0]
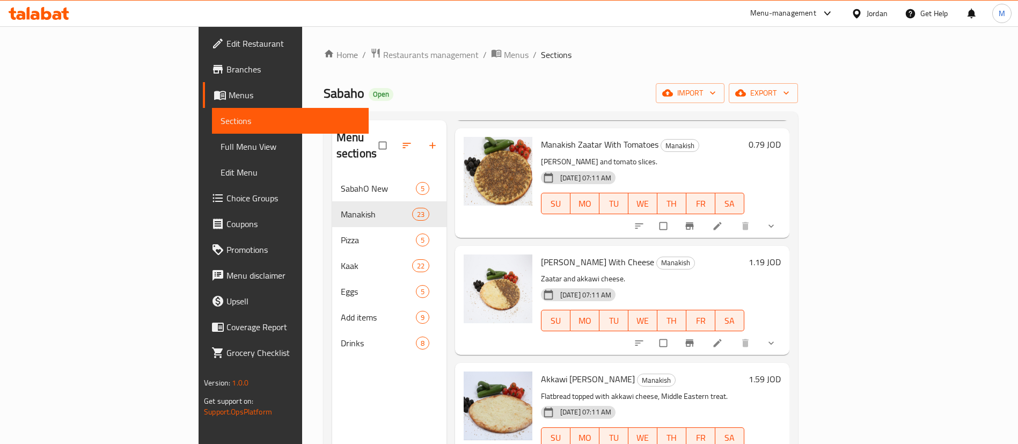
click at [785, 215] on button "show more" at bounding box center [772, 226] width 26 height 24
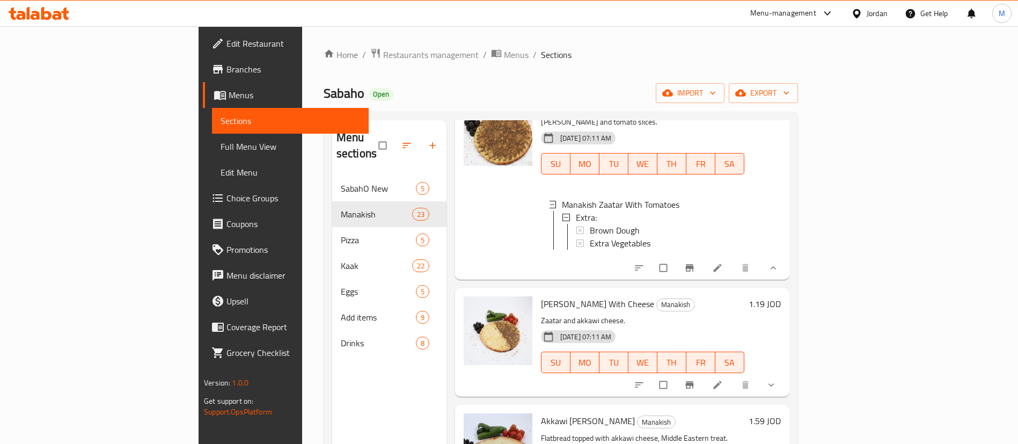
scroll to position [322, 0]
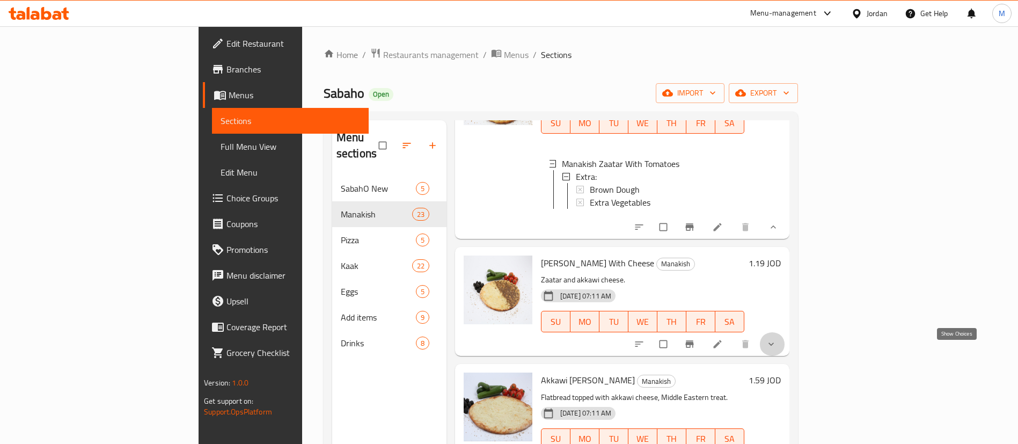
click at [776, 348] on icon "show more" at bounding box center [771, 344] width 11 height 11
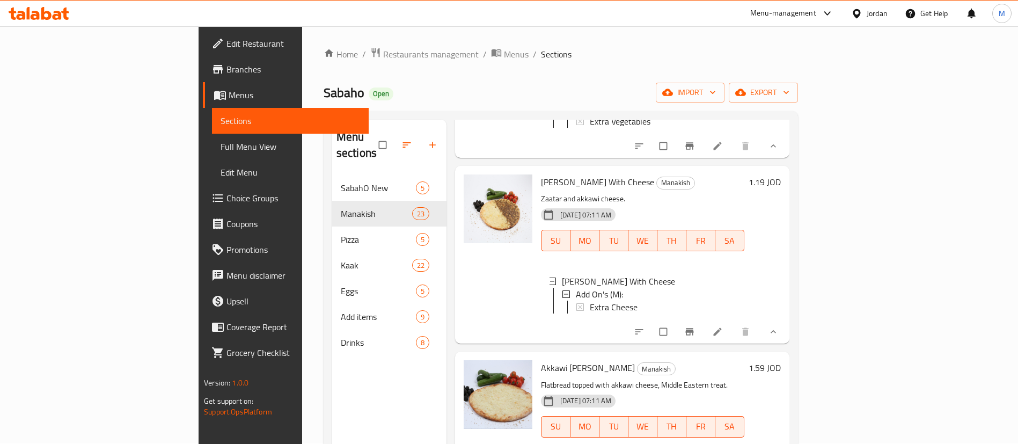
scroll to position [0, 0]
